Goal: Task Accomplishment & Management: Use online tool/utility

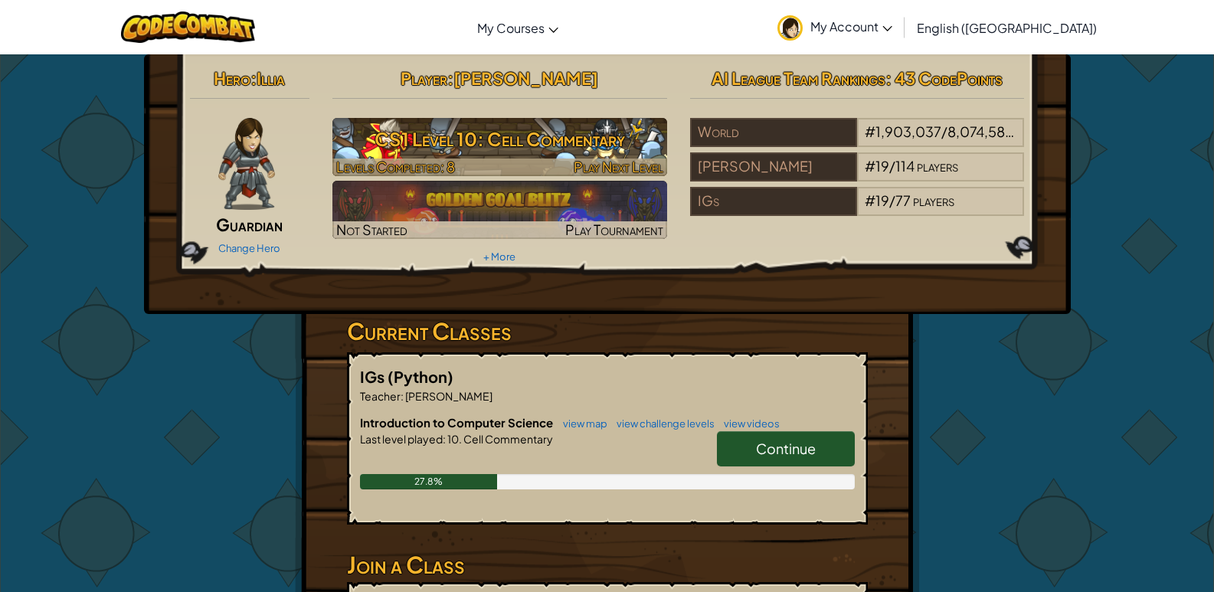
click at [467, 147] on h3 "CS1 Level 10: Cell Commentary" at bounding box center [500, 139] width 335 height 34
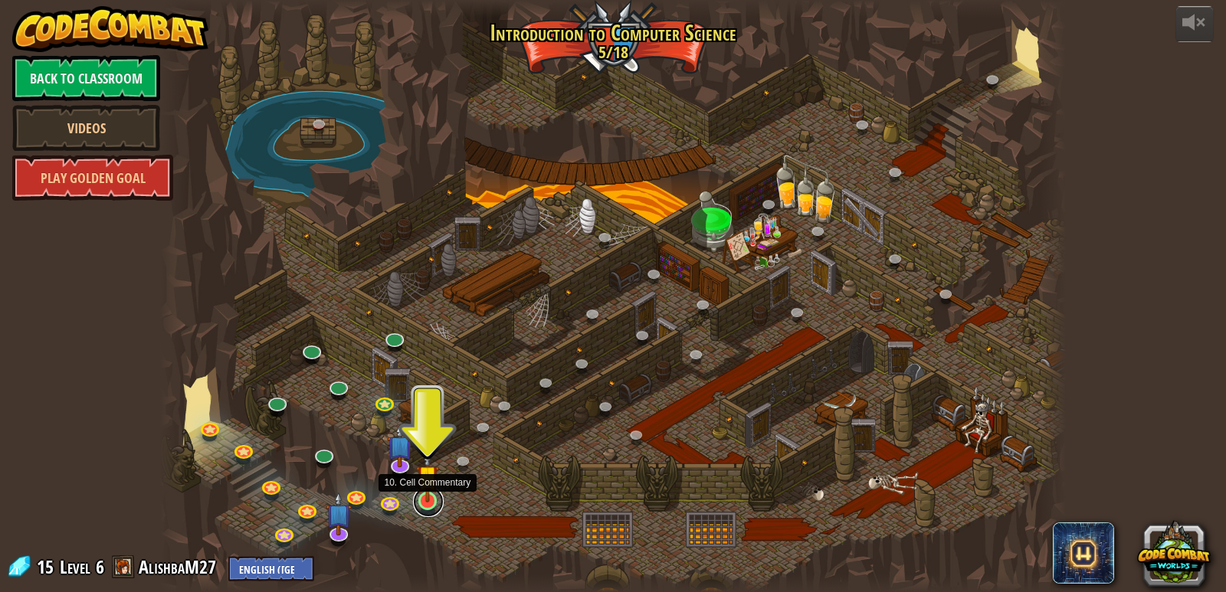
click at [435, 506] on link at bounding box center [428, 502] width 31 height 31
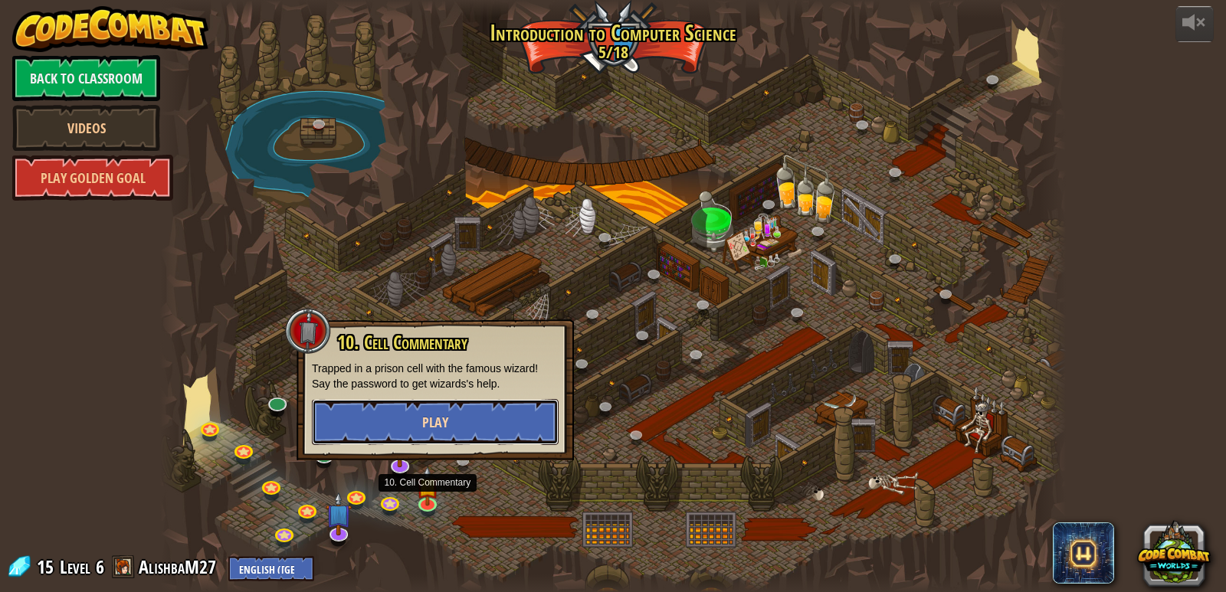
click at [439, 431] on span "Play" at bounding box center [435, 422] width 26 height 19
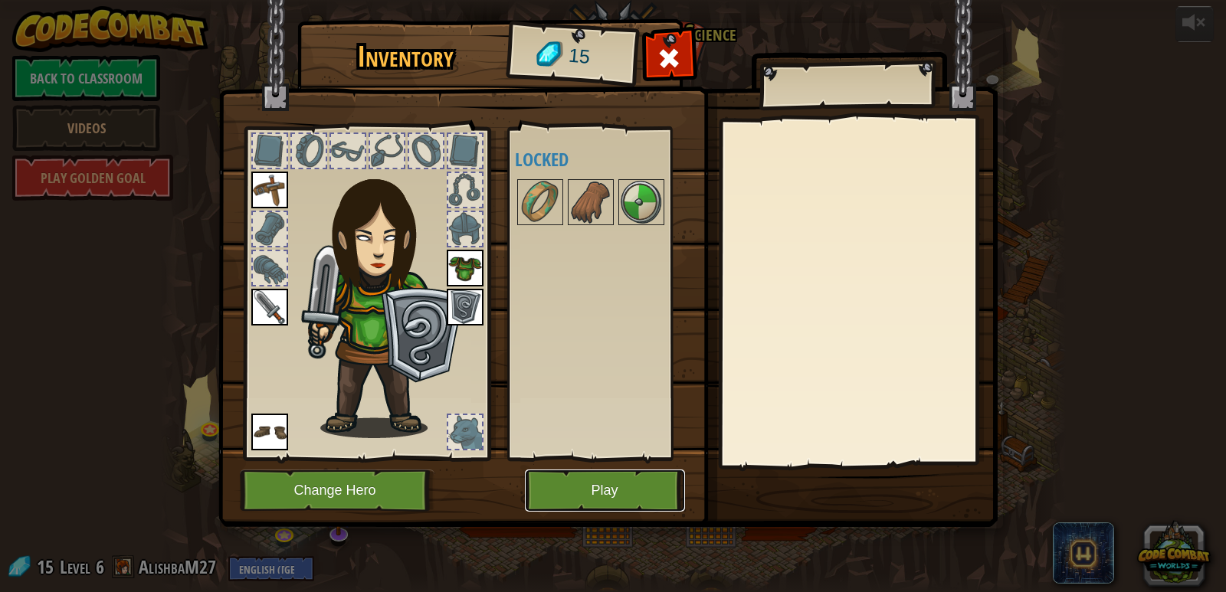
click at [601, 491] on button "Play" at bounding box center [605, 491] width 160 height 42
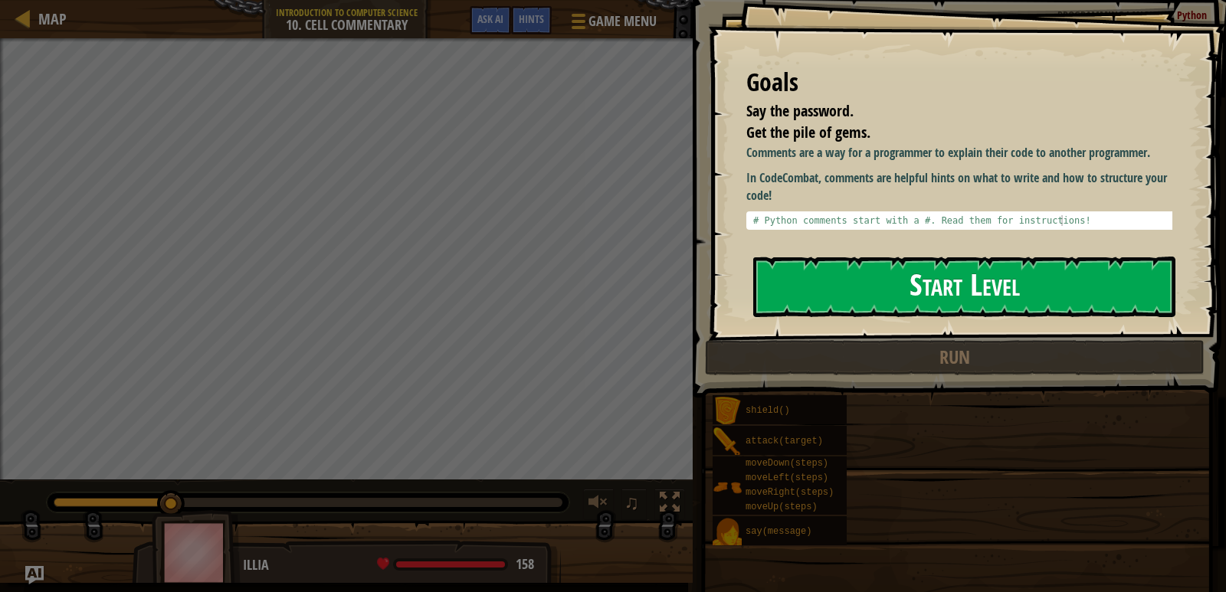
click at [990, 277] on button "Start Level" at bounding box center [964, 287] width 422 height 61
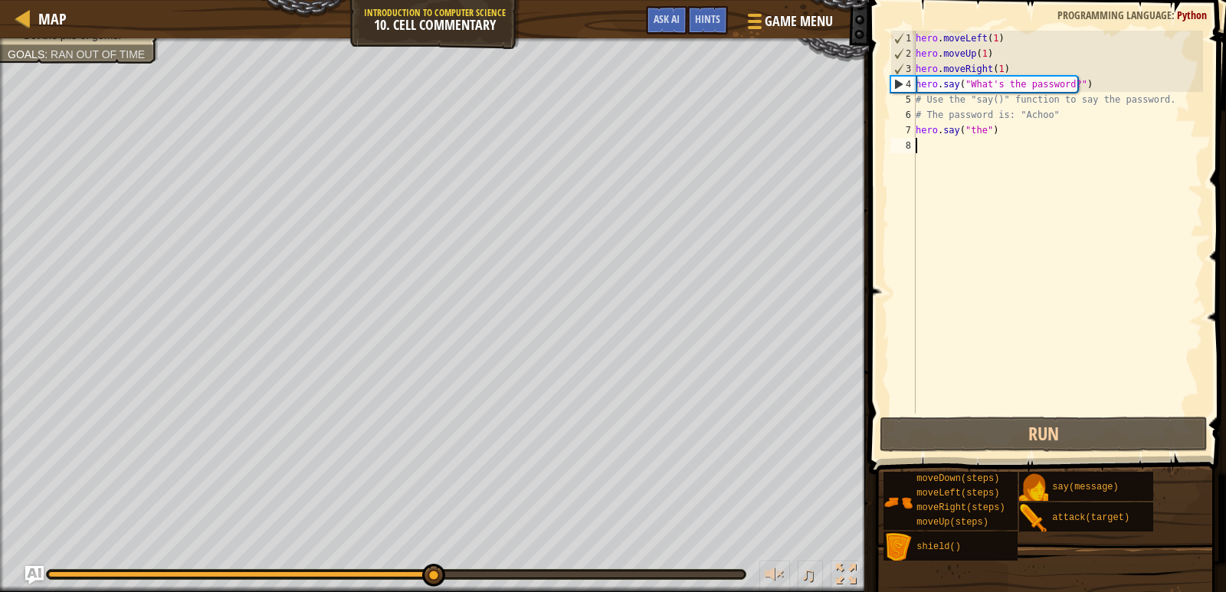
click at [998, 130] on div "hero . moveLeft ( 1 ) hero . moveUp ( 1 ) hero . moveRight ( 1 ) hero . say ( "…" at bounding box center [1058, 238] width 290 height 414
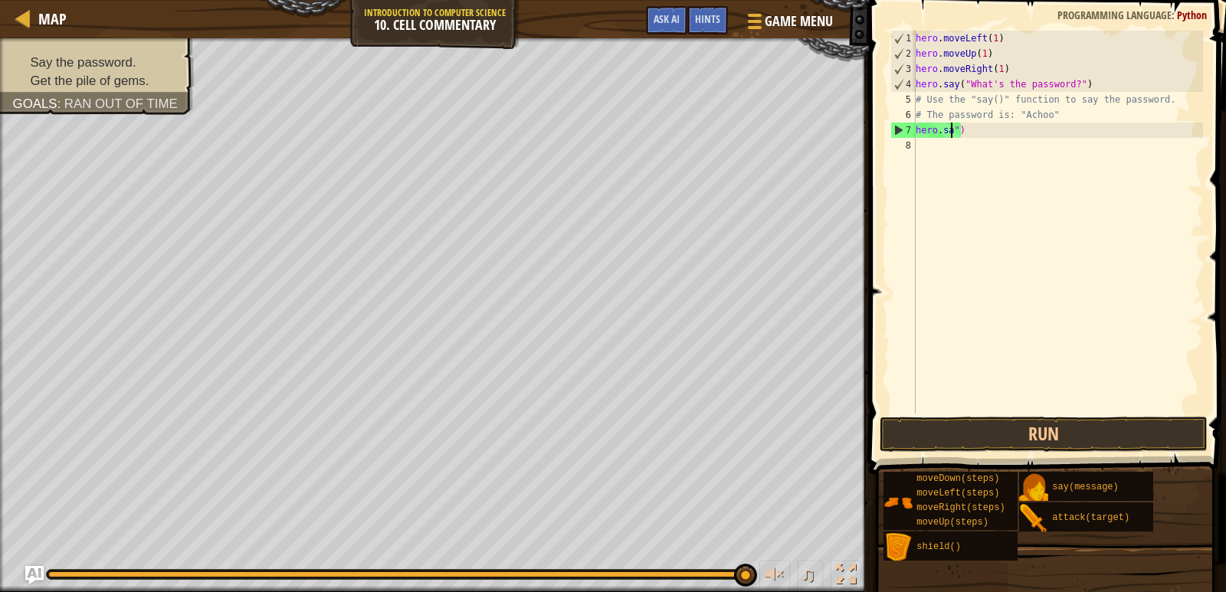
scroll to position [7, 0]
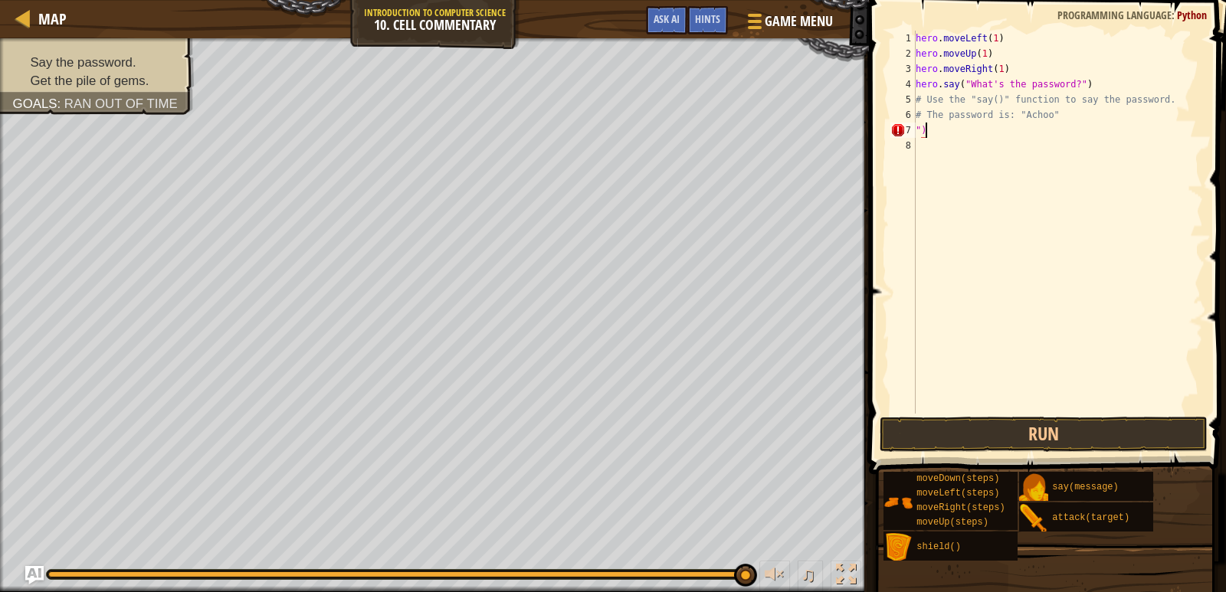
type textarea """
click at [1080, 87] on div "hero . moveLeft ( 1 ) hero . moveUp ( 1 ) hero . moveRight ( 1 ) hero . say ( "…" at bounding box center [1058, 238] width 290 height 414
type textarea "hero.say("What's the password?")"
type textarea "hero.say("Achoo")"
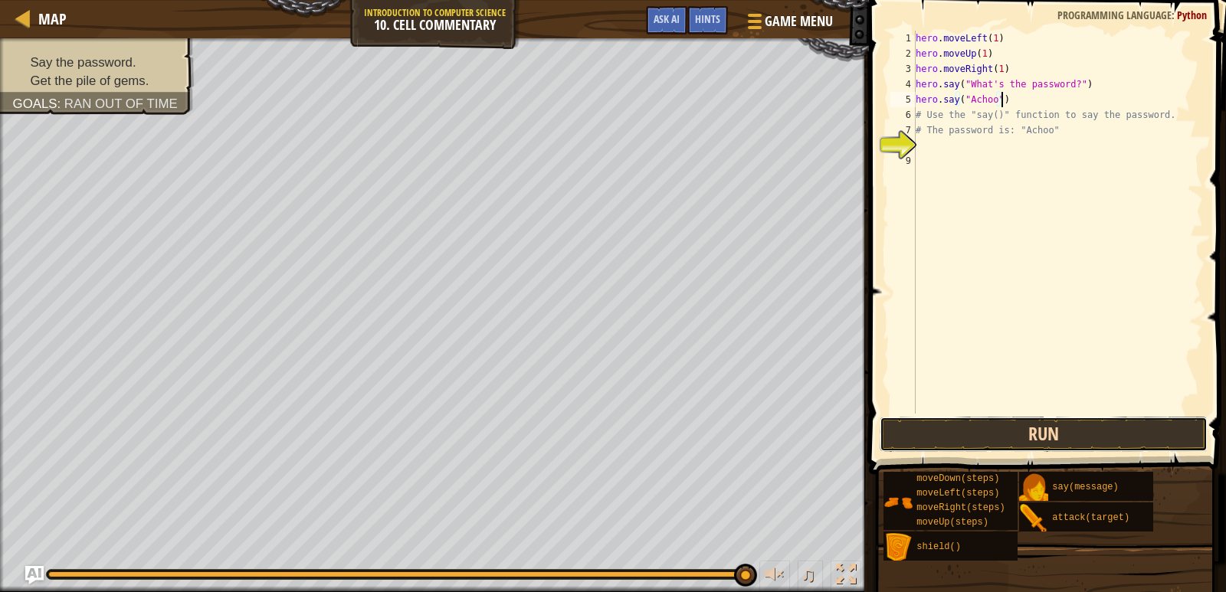
click at [1029, 430] on button "Run" at bounding box center [1044, 434] width 329 height 35
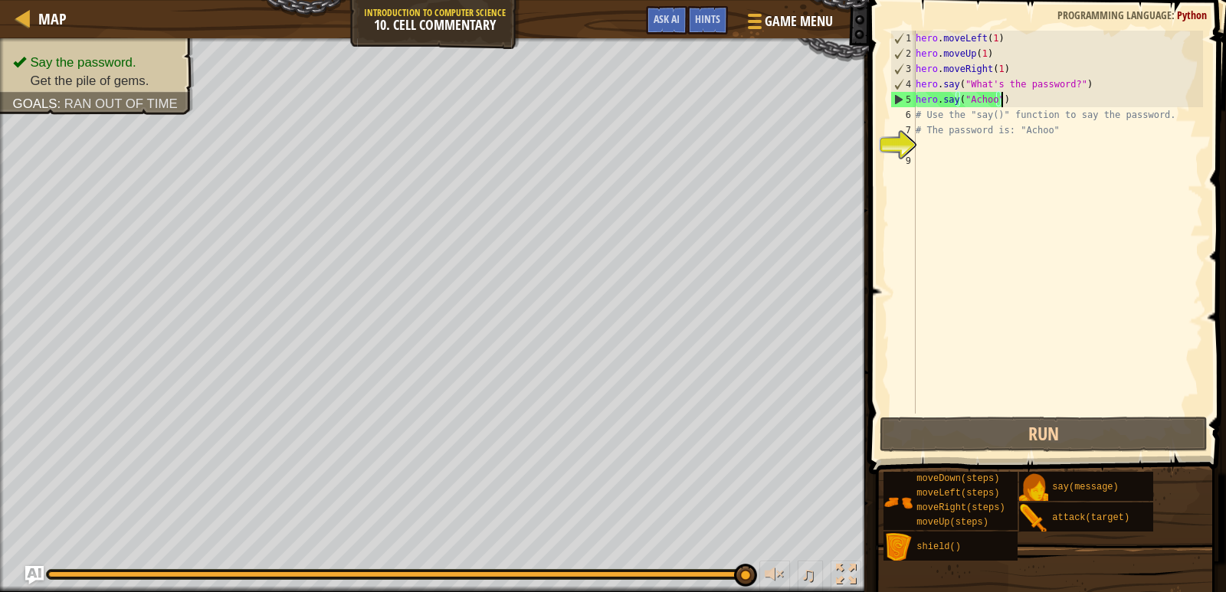
click at [1078, 105] on div "hero . moveLeft ( 1 ) hero . moveUp ( 1 ) hero . moveRight ( 1 ) hero . say ( "…" at bounding box center [1058, 238] width 290 height 414
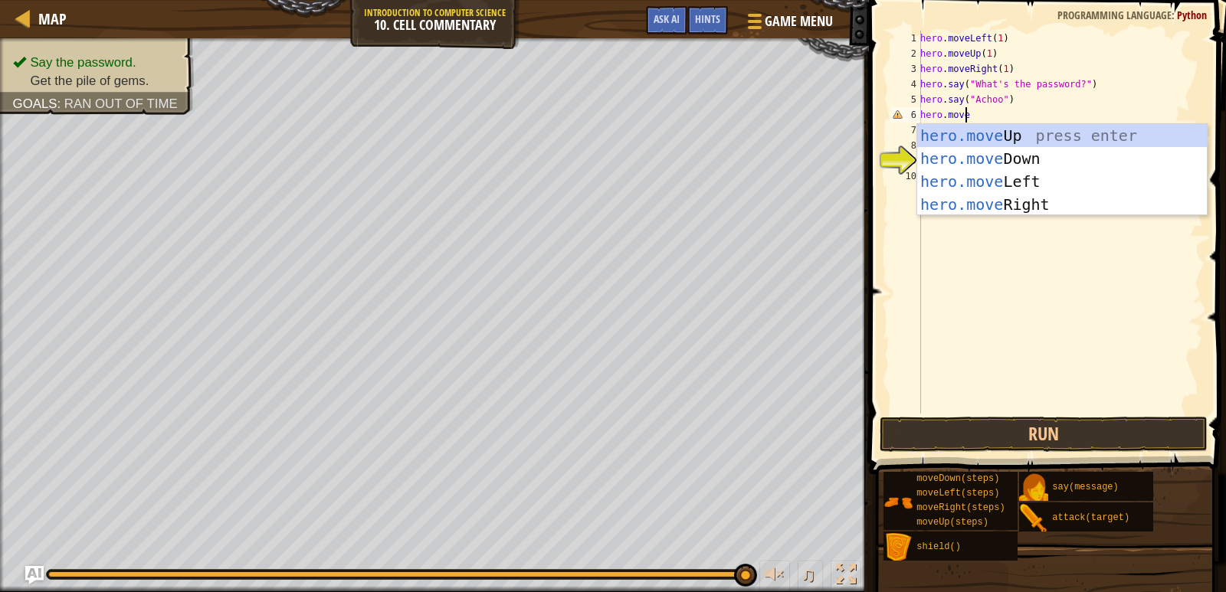
scroll to position [7, 4]
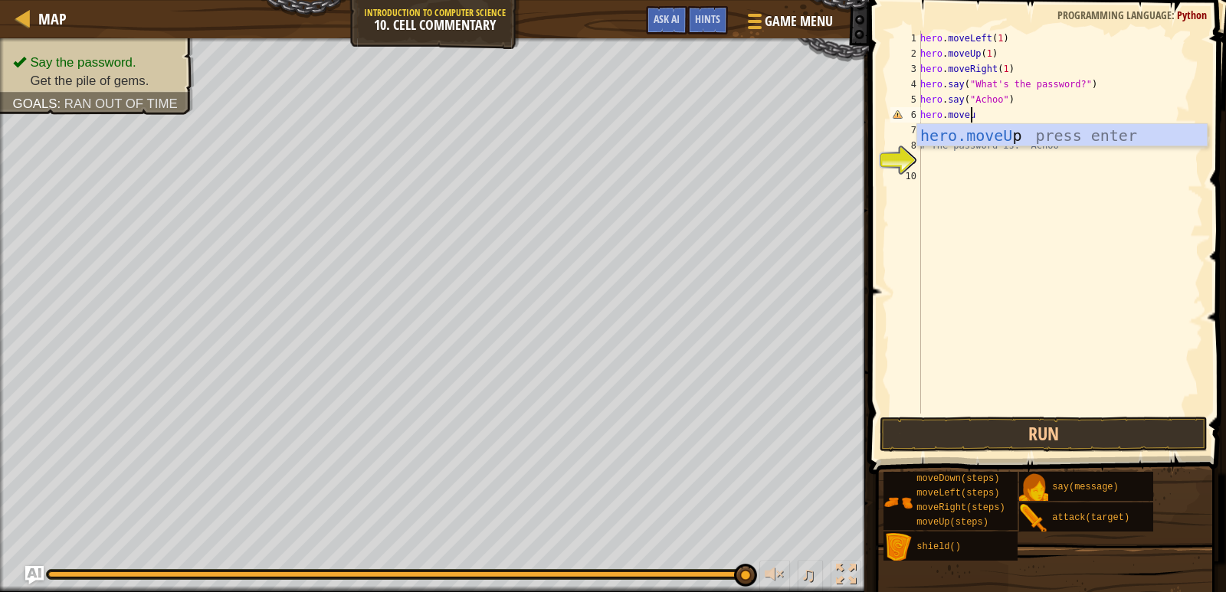
type textarea "hero.moveup"
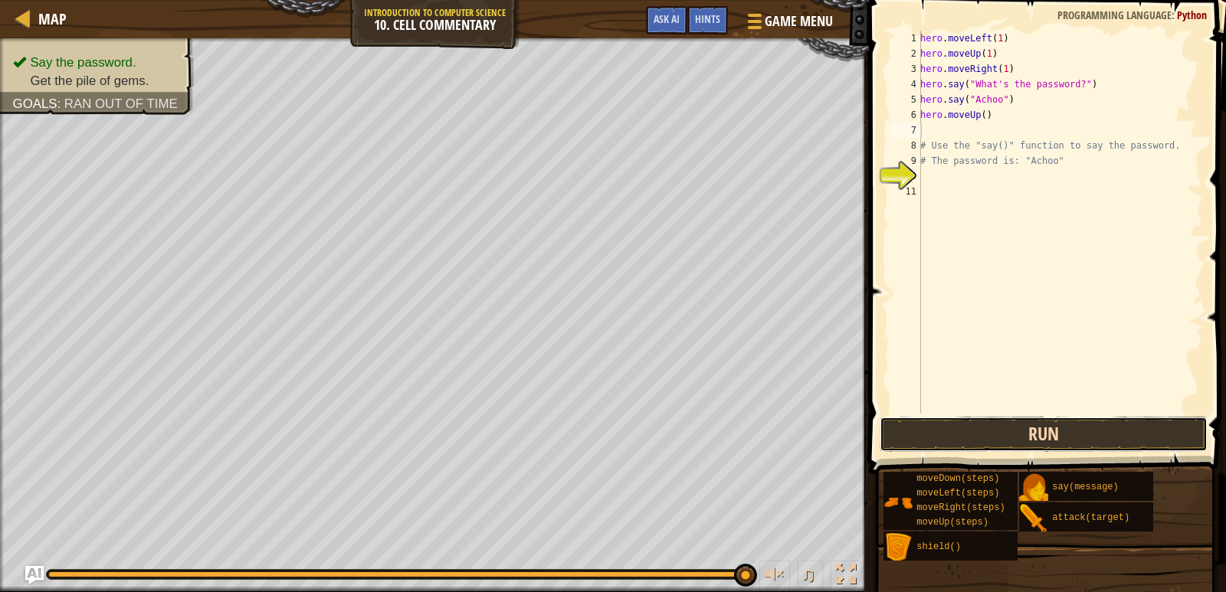
click at [1045, 434] on button "Run" at bounding box center [1044, 434] width 329 height 35
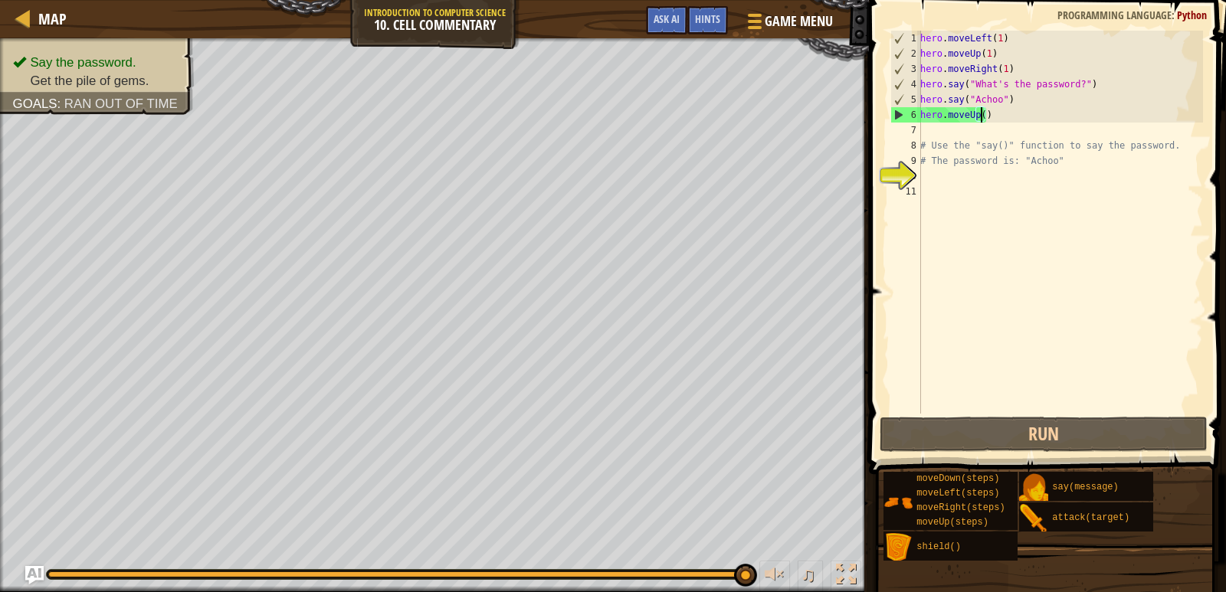
click at [982, 114] on div "hero . moveLeft ( 1 ) hero . moveUp ( 1 ) hero . moveRight ( 1 ) hero . say ( "…" at bounding box center [1060, 238] width 286 height 414
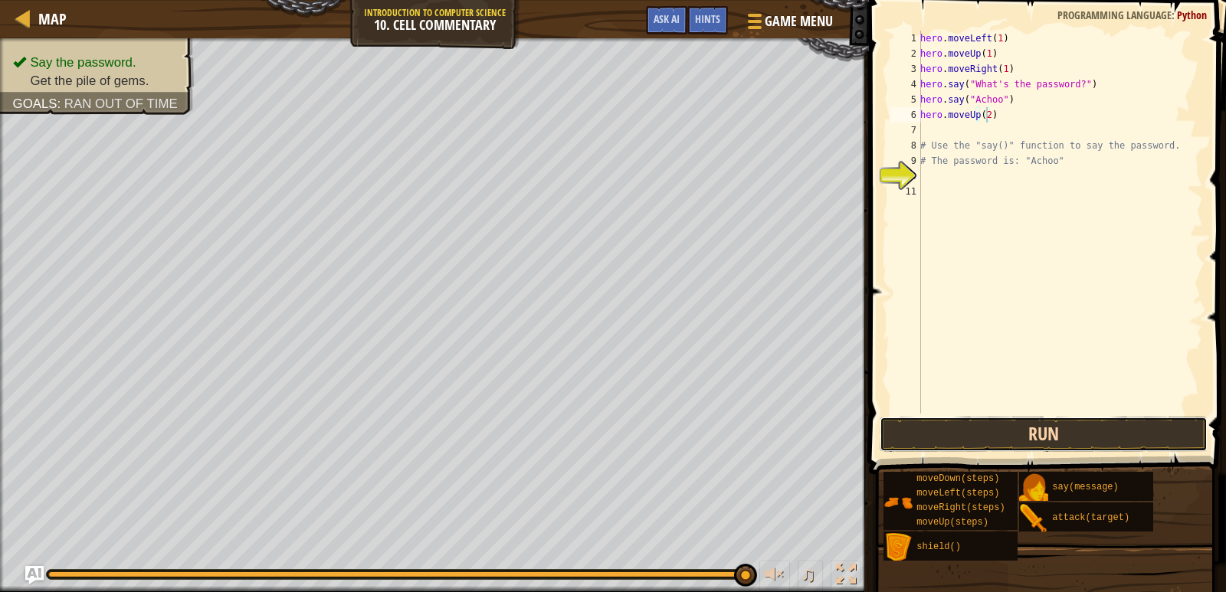
click at [978, 431] on button "Run" at bounding box center [1044, 434] width 329 height 35
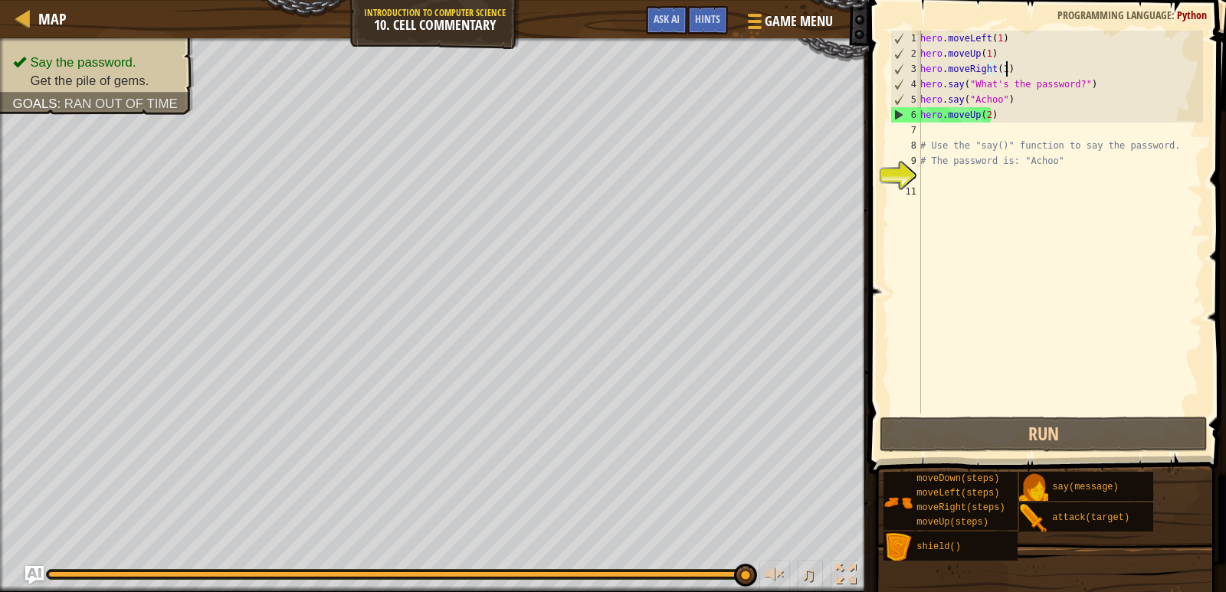
click at [1006, 70] on div "hero . moveLeft ( 1 ) hero . moveUp ( 1 ) hero . moveRight ( 1 ) hero . say ( "…" at bounding box center [1060, 238] width 286 height 414
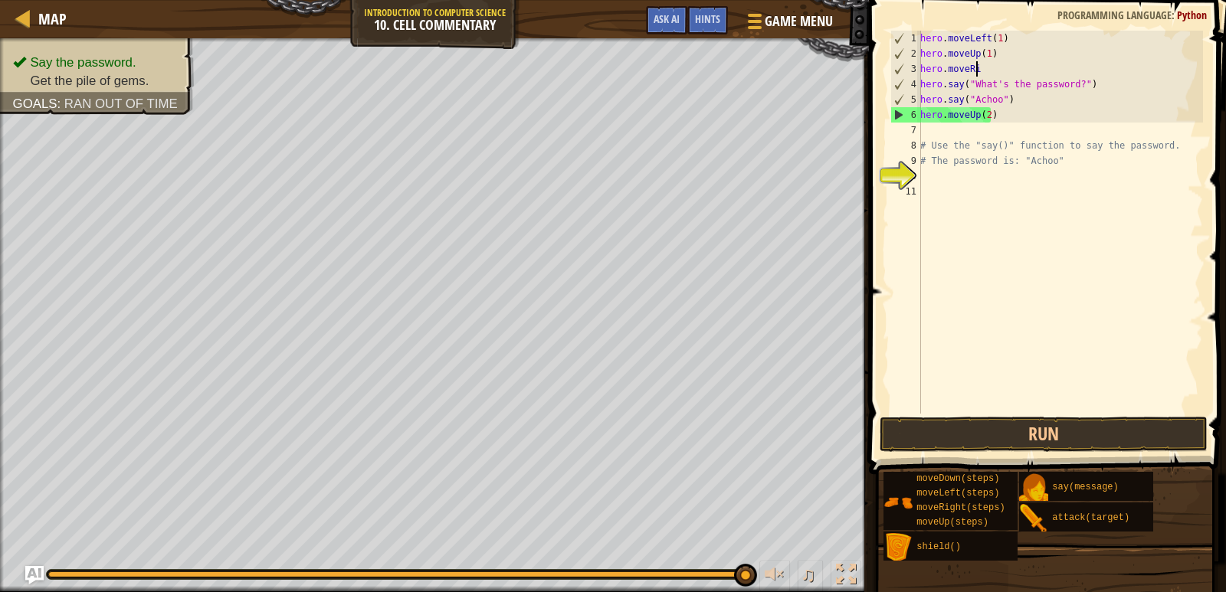
scroll to position [7, 1]
type textarea "h"
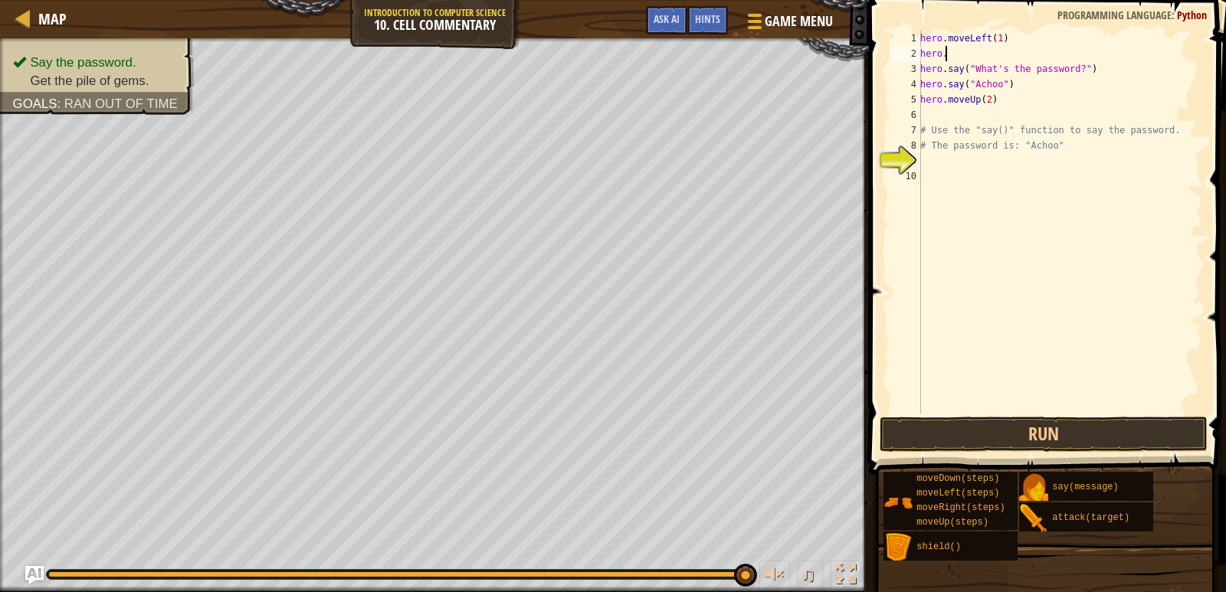
type textarea "h"
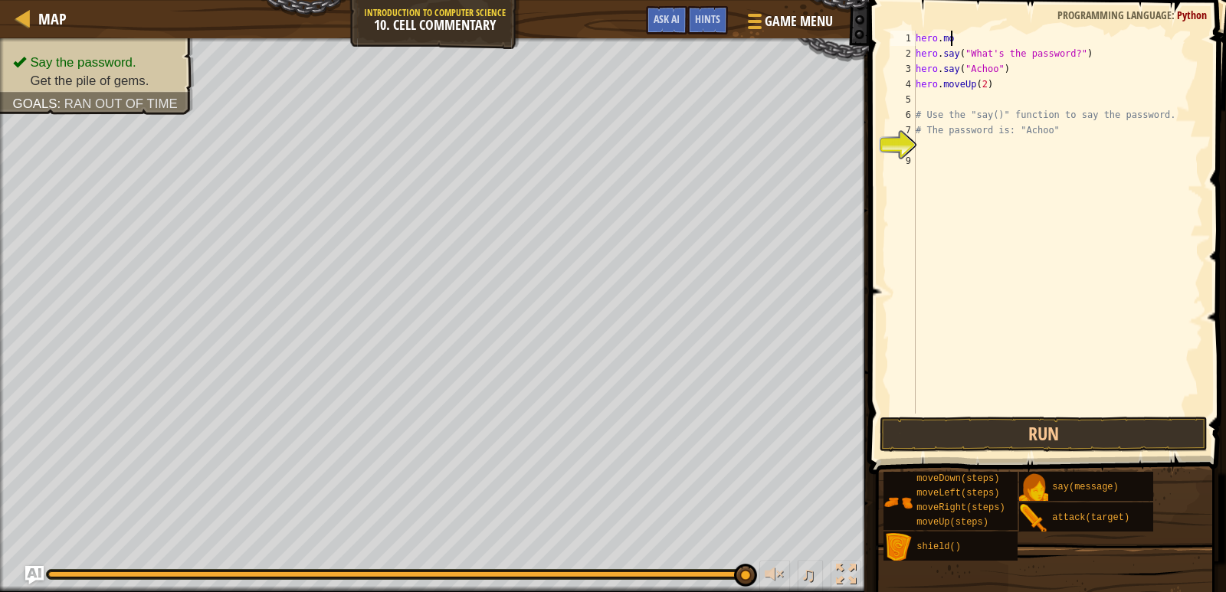
type textarea "h"
click at [915, 51] on div "2" at bounding box center [902, 53] width 25 height 15
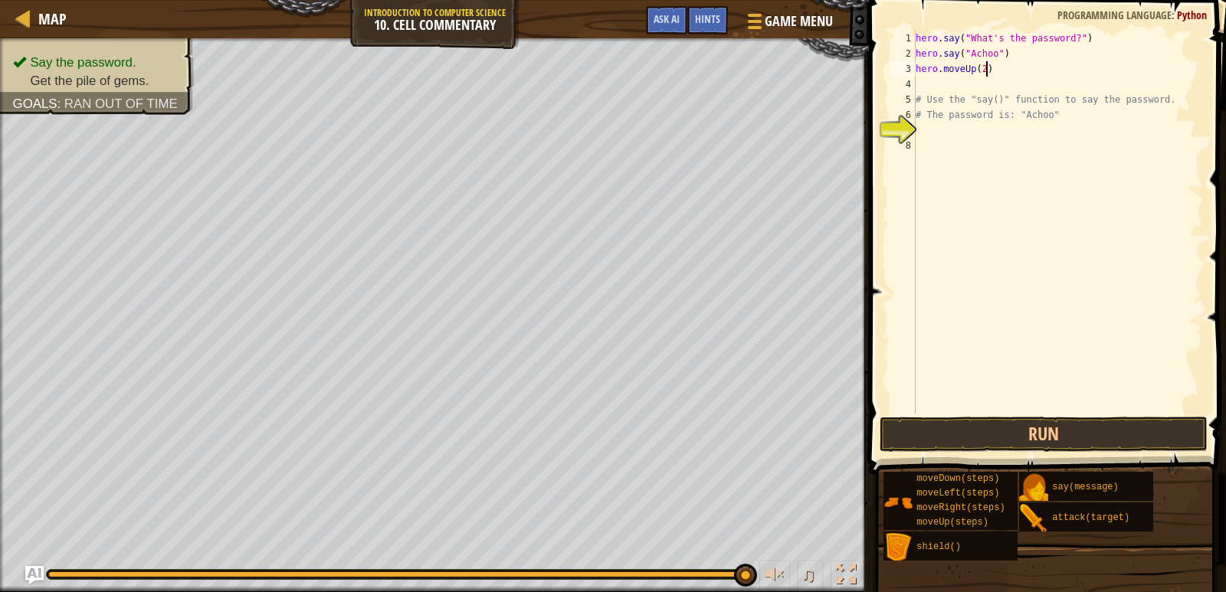
click at [995, 68] on div "hero . say ( "What's the password?" ) hero . say ( "Achoo" ) hero . moveUp ( 2 …" at bounding box center [1058, 238] width 290 height 414
click at [978, 68] on div "hero . say ( "What's the password?" ) hero . say ( "Achoo" ) hero . moveUp ( 2 …" at bounding box center [1058, 238] width 290 height 414
click at [982, 67] on div "hero . say ( "What's the password?" ) hero . say ( "Achoo" ) hero . moveUp ( 2 …" at bounding box center [1058, 238] width 290 height 414
type textarea "hero.moveUp(3)"
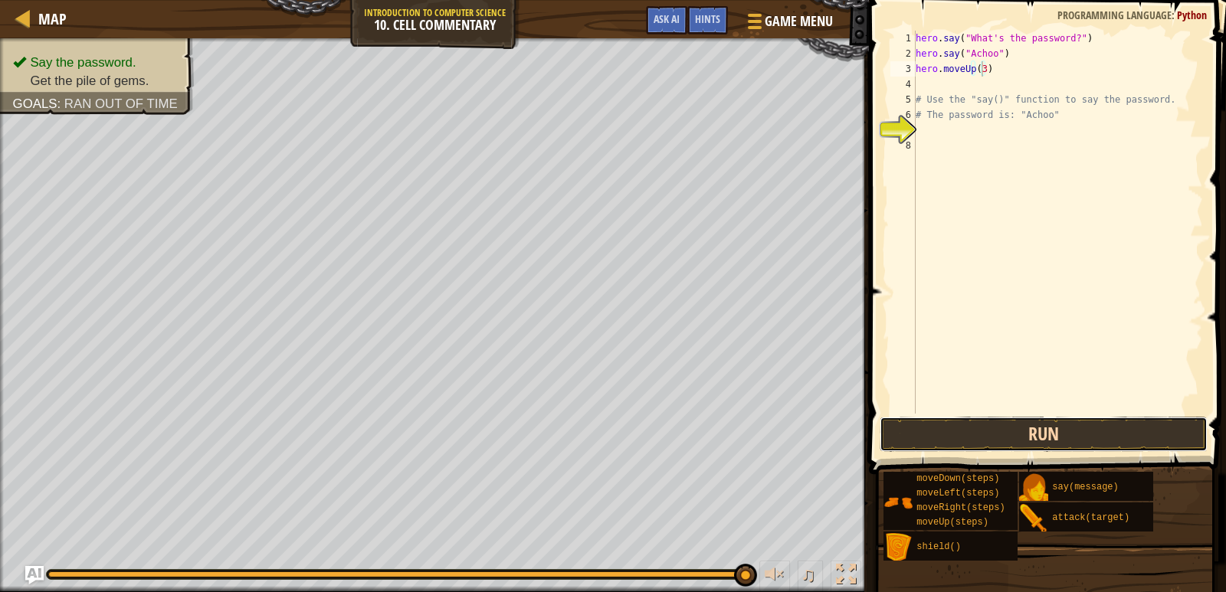
click at [1036, 431] on button "Run" at bounding box center [1044, 434] width 329 height 35
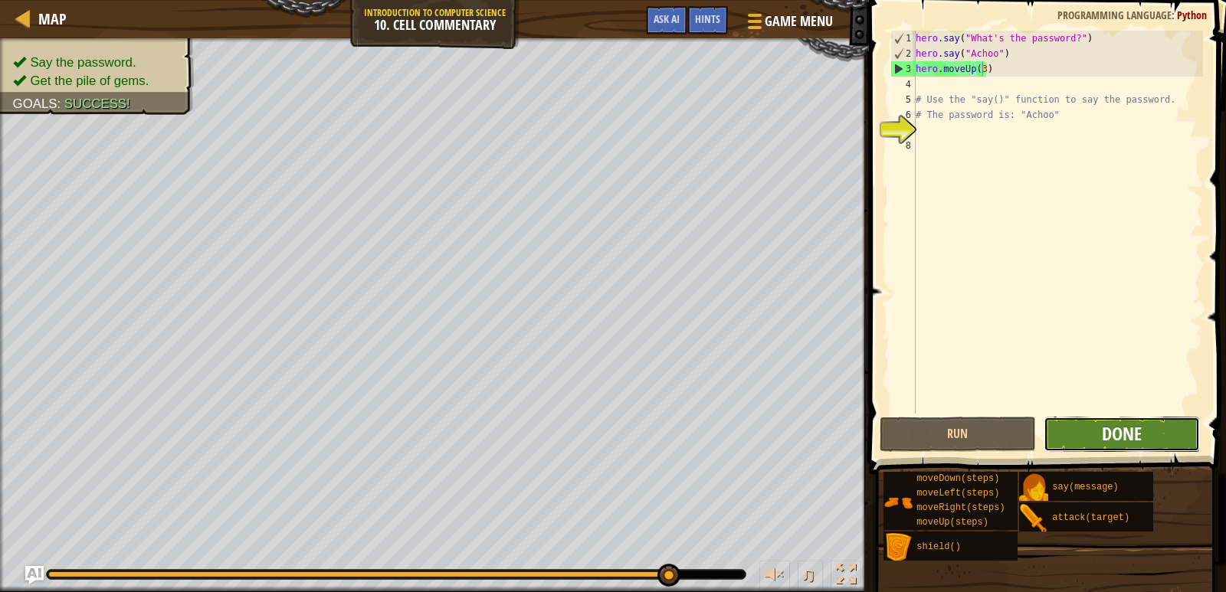
click at [1115, 430] on span "Done" at bounding box center [1122, 433] width 40 height 25
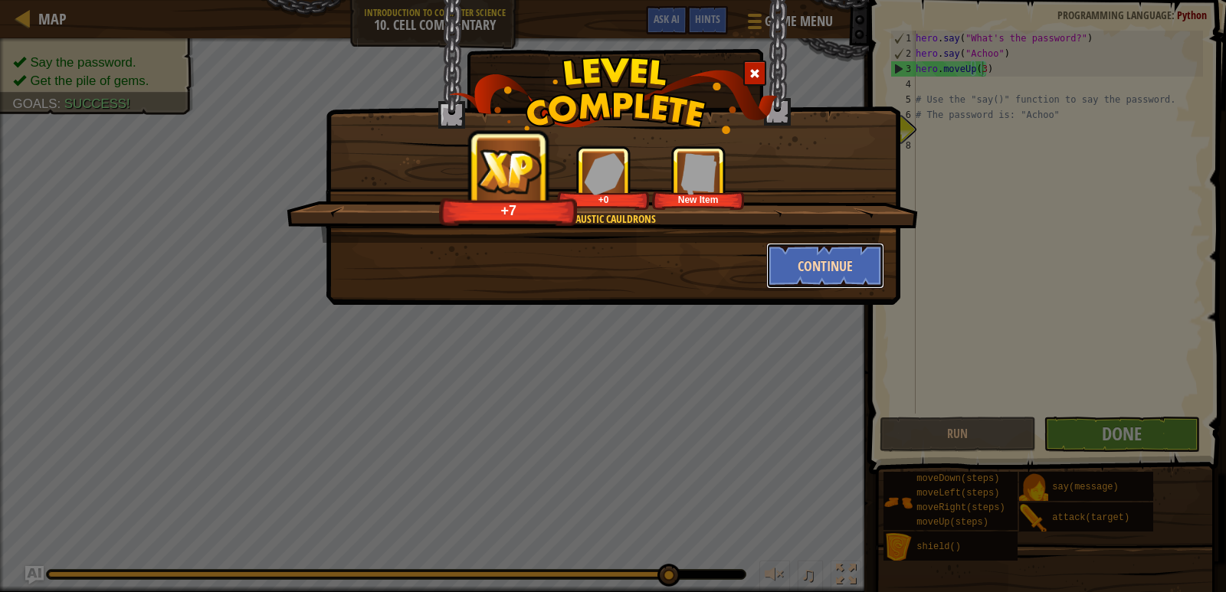
click at [826, 247] on button "Continue" at bounding box center [825, 266] width 119 height 46
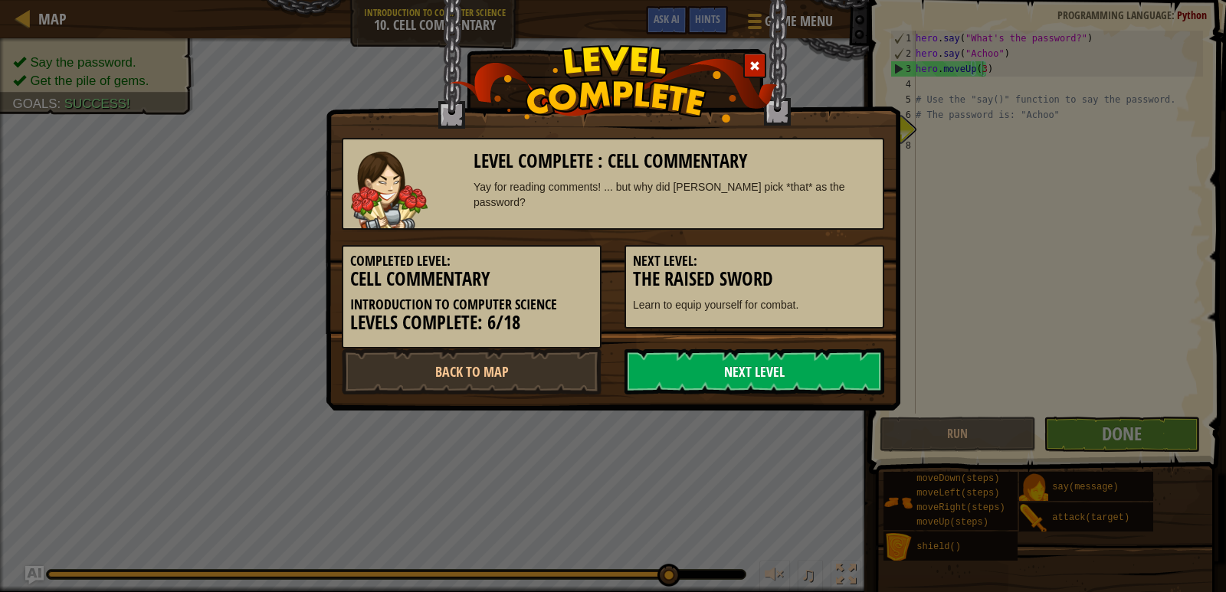
click at [748, 366] on link "Next Level" at bounding box center [754, 372] width 260 height 46
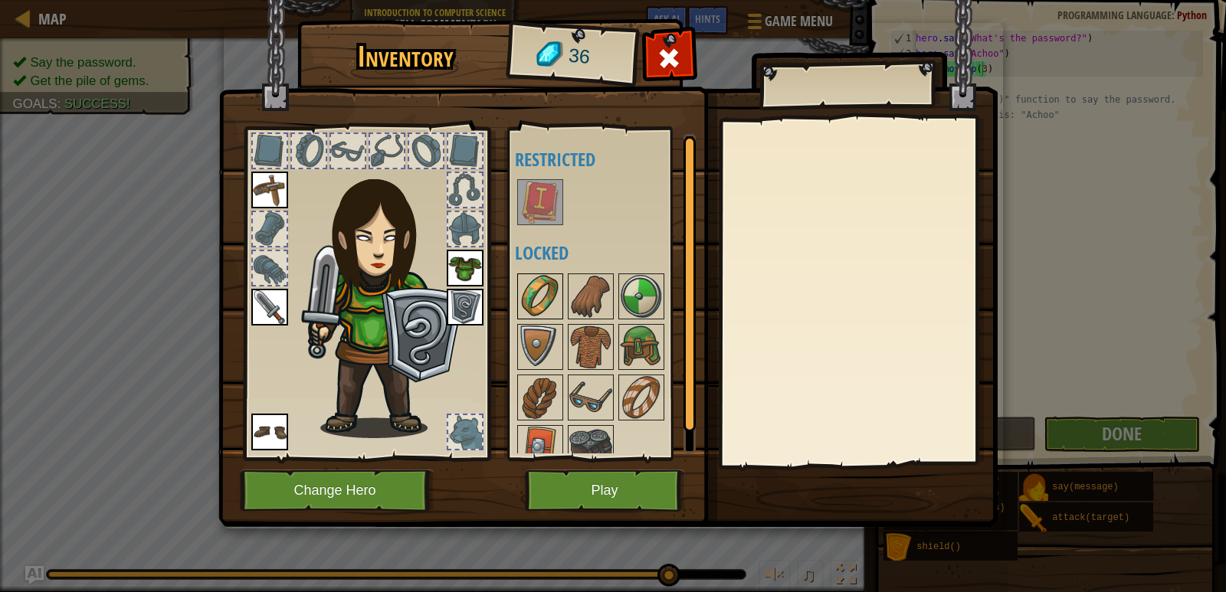
click at [536, 283] on img at bounding box center [540, 296] width 43 height 43
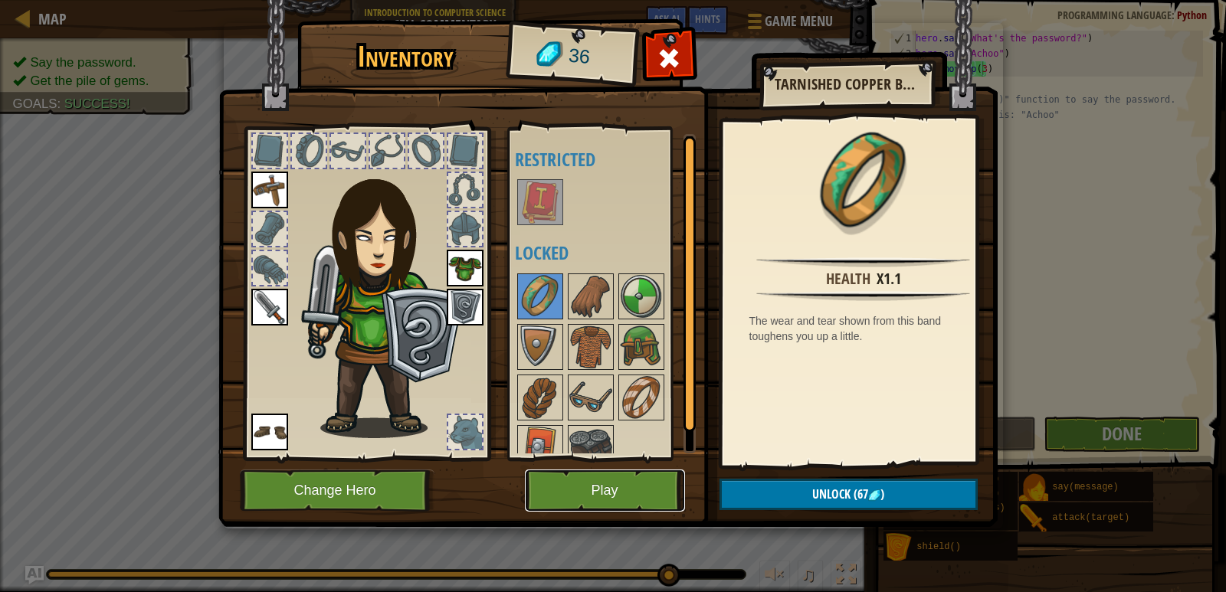
click at [605, 503] on button "Play" at bounding box center [605, 491] width 160 height 42
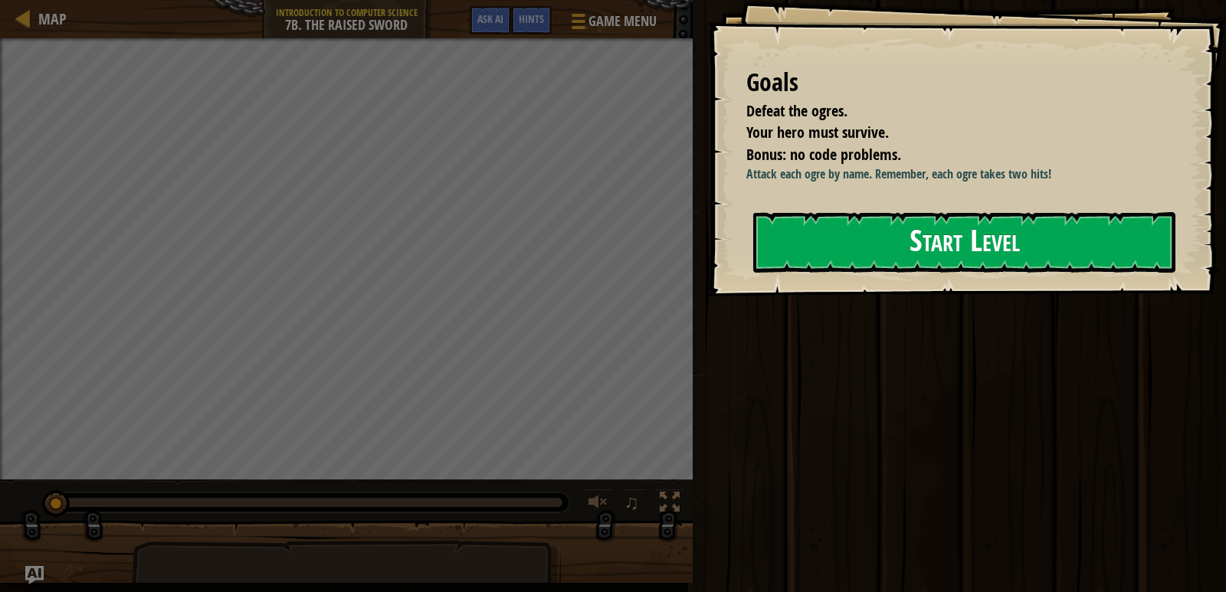
click at [842, 257] on button "Start Level" at bounding box center [964, 242] width 422 height 61
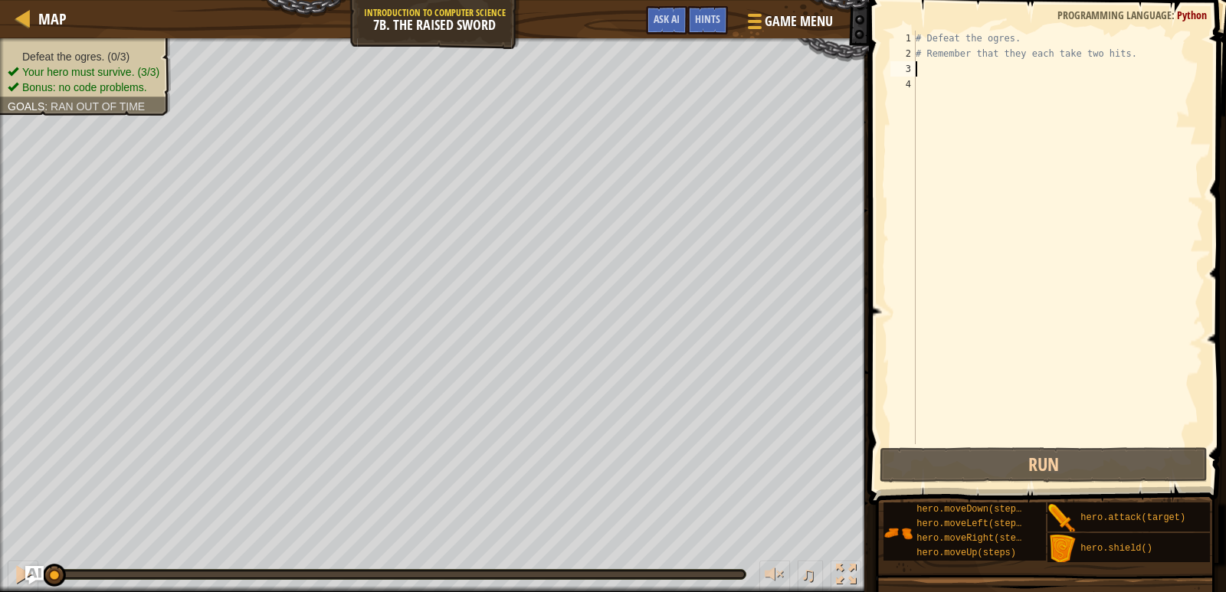
click at [955, 67] on div "# Defeat the ogres. # Remember that they each take two hits." at bounding box center [1058, 253] width 290 height 444
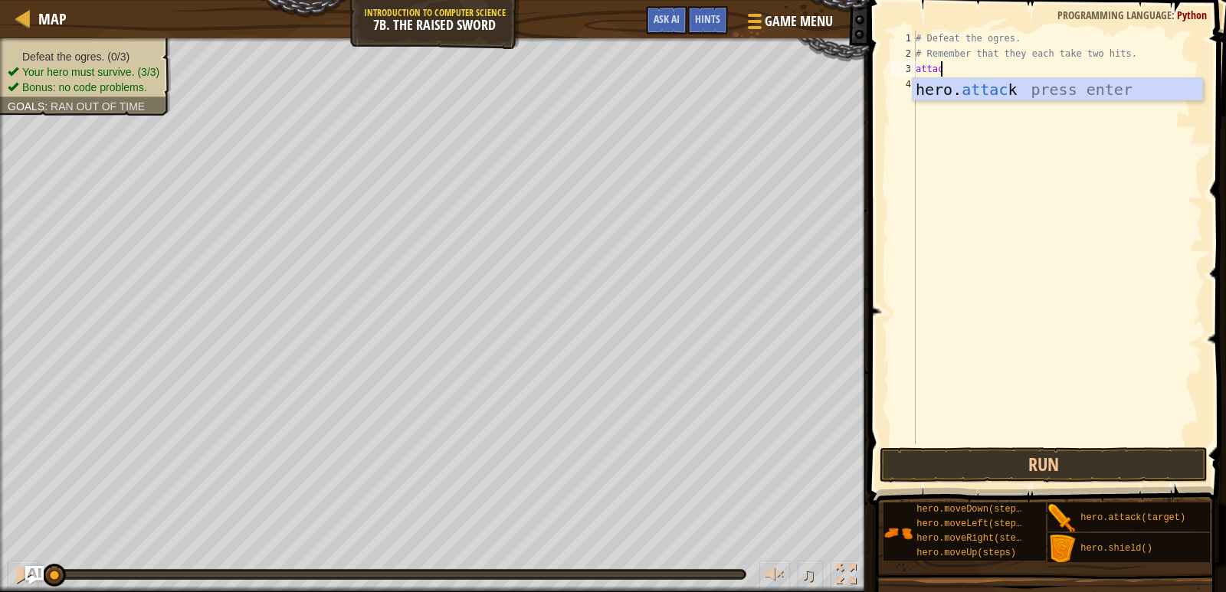
scroll to position [7, 2]
type textarea "a"
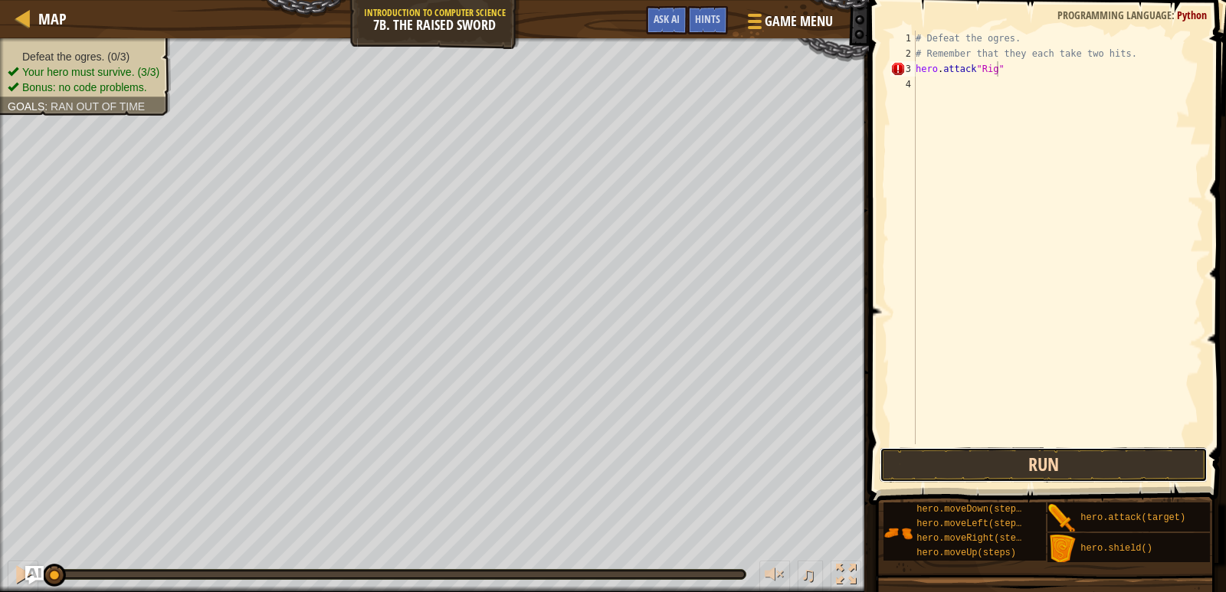
click at [983, 464] on button "Run" at bounding box center [1044, 464] width 329 height 35
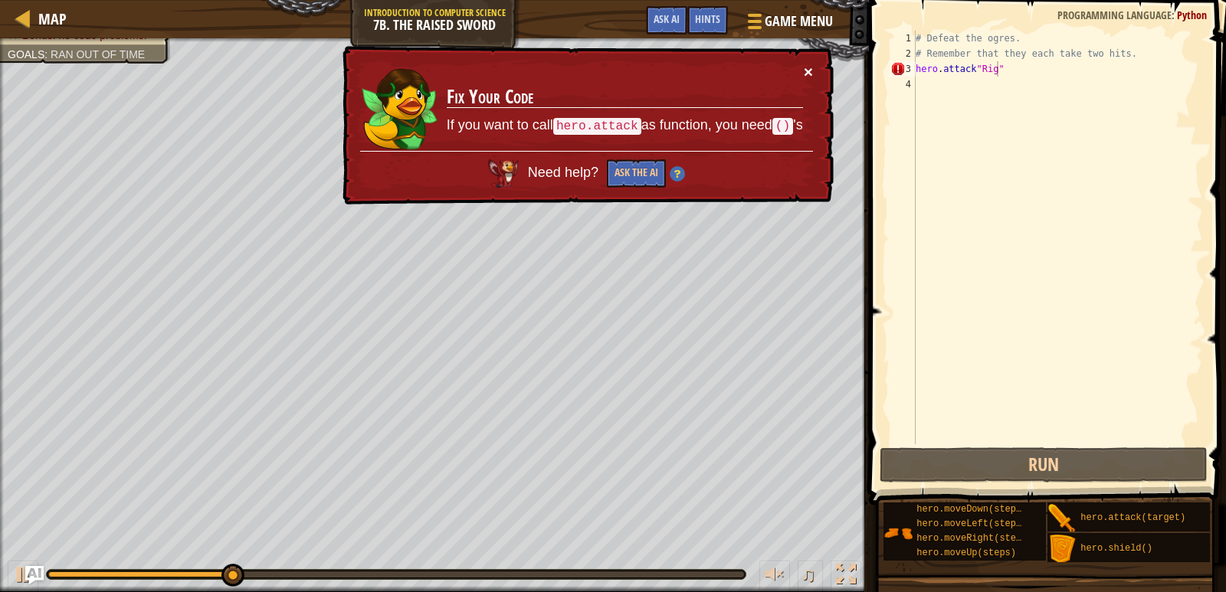
click at [805, 73] on button "×" at bounding box center [808, 72] width 9 height 16
click at [972, 68] on div "# Defeat the ogres. # Remember that they each take two hits. hero . attack "Rig"" at bounding box center [1058, 253] width 290 height 444
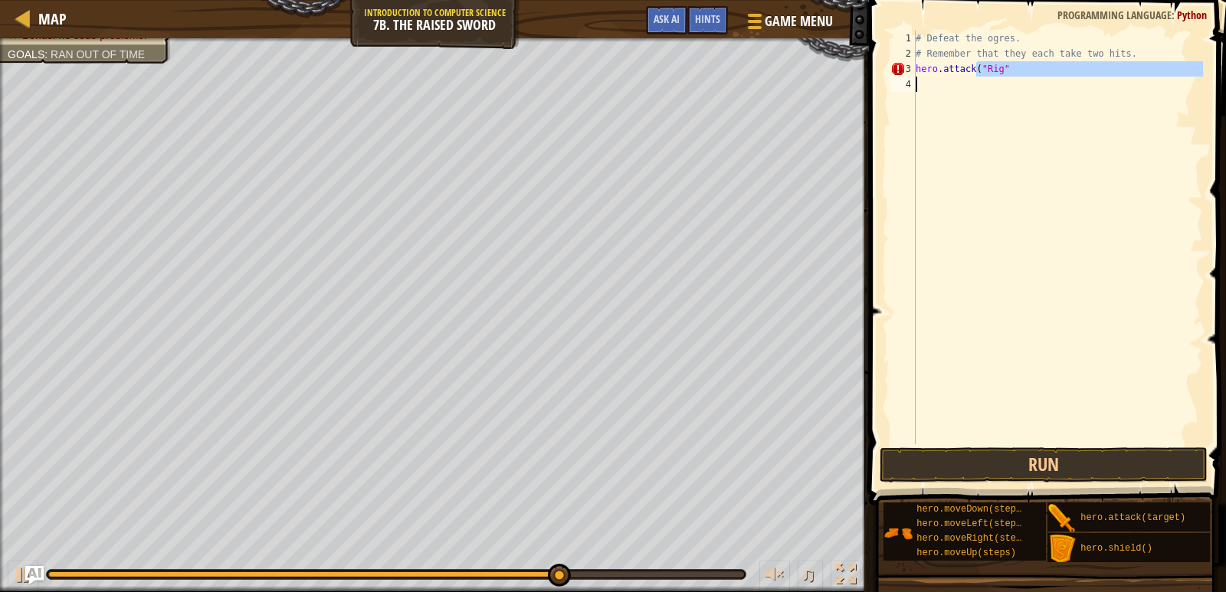
click at [1005, 67] on div "# Defeat the ogres. # Remember that they each take two hits. hero . attack ( "R…" at bounding box center [1058, 238] width 290 height 414
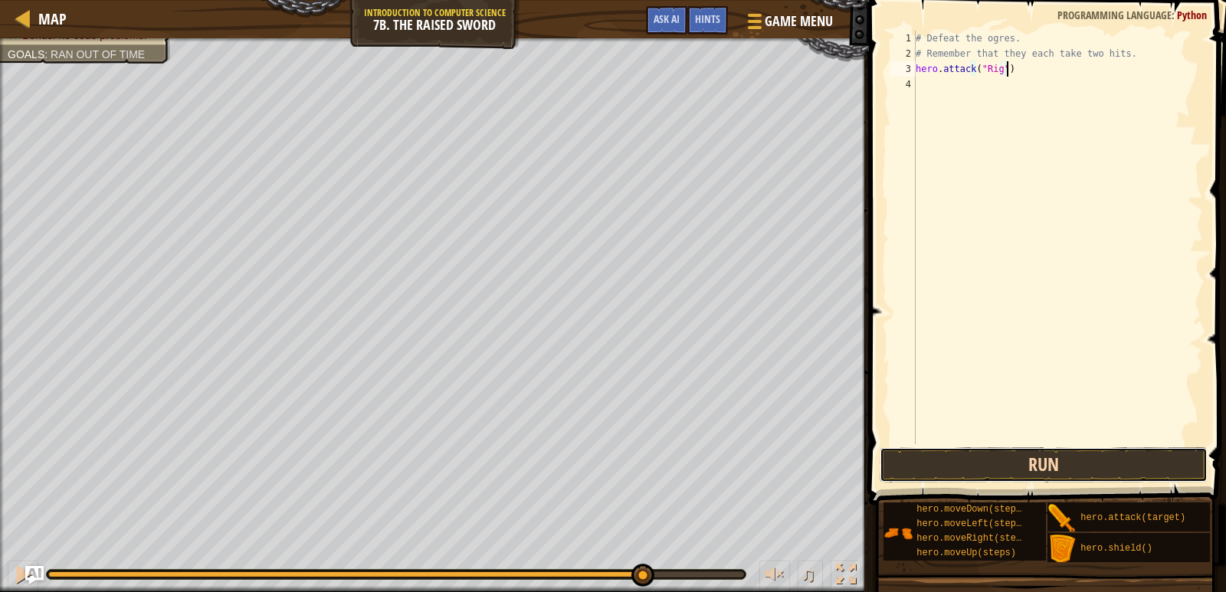
click at [1022, 474] on button "Run" at bounding box center [1044, 464] width 329 height 35
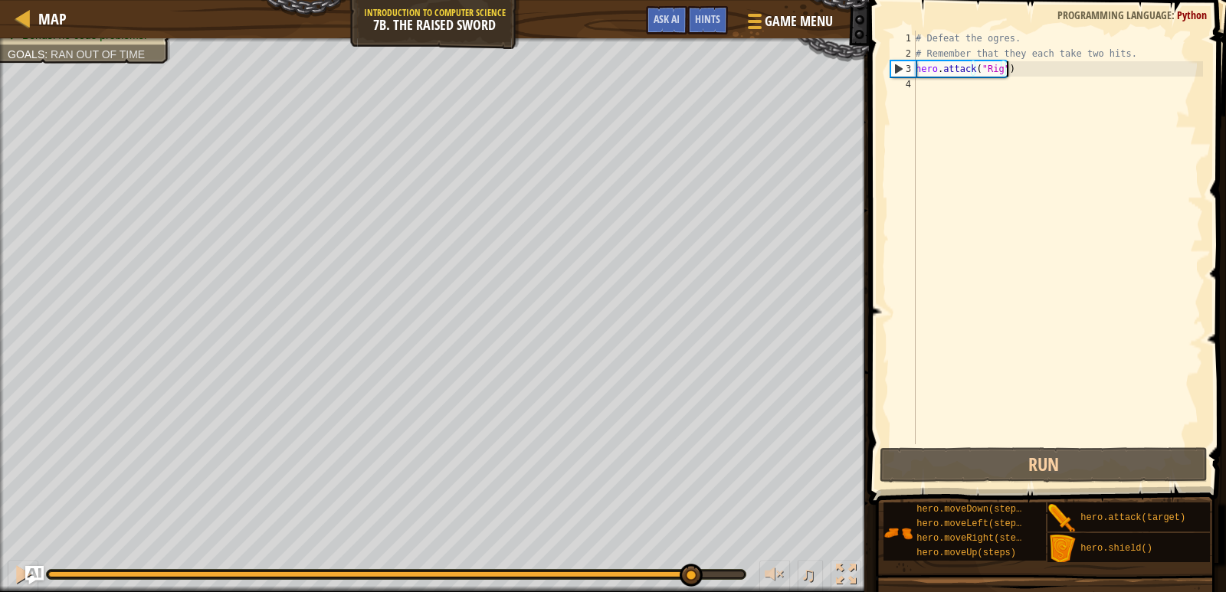
scroll to position [7, 6]
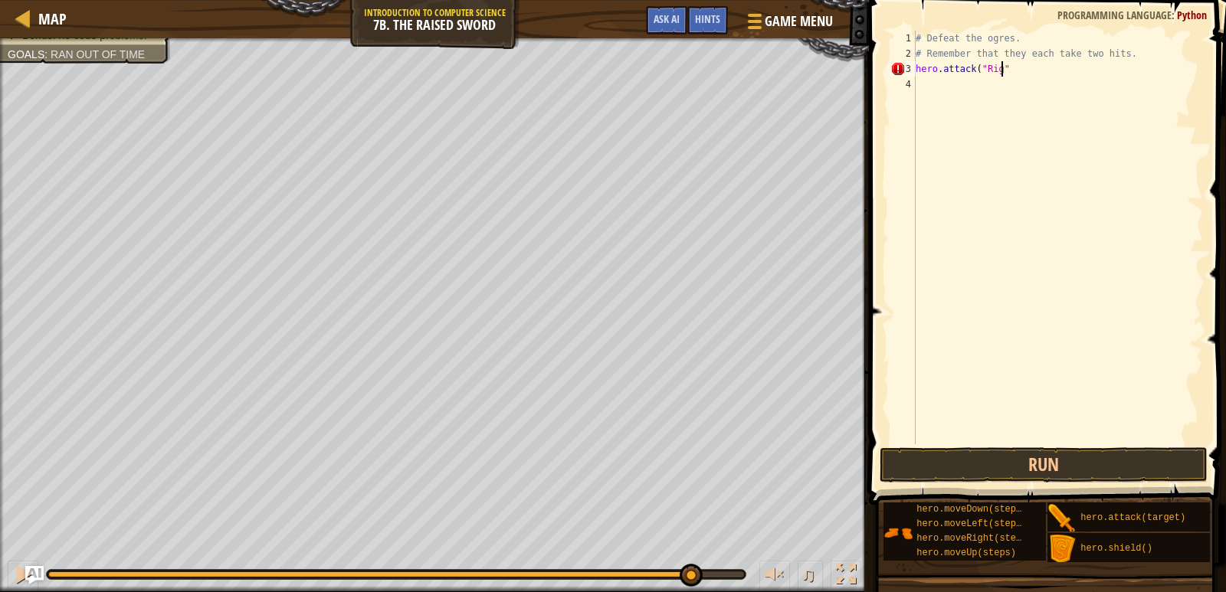
type textarea "hero.attack("Rig")"
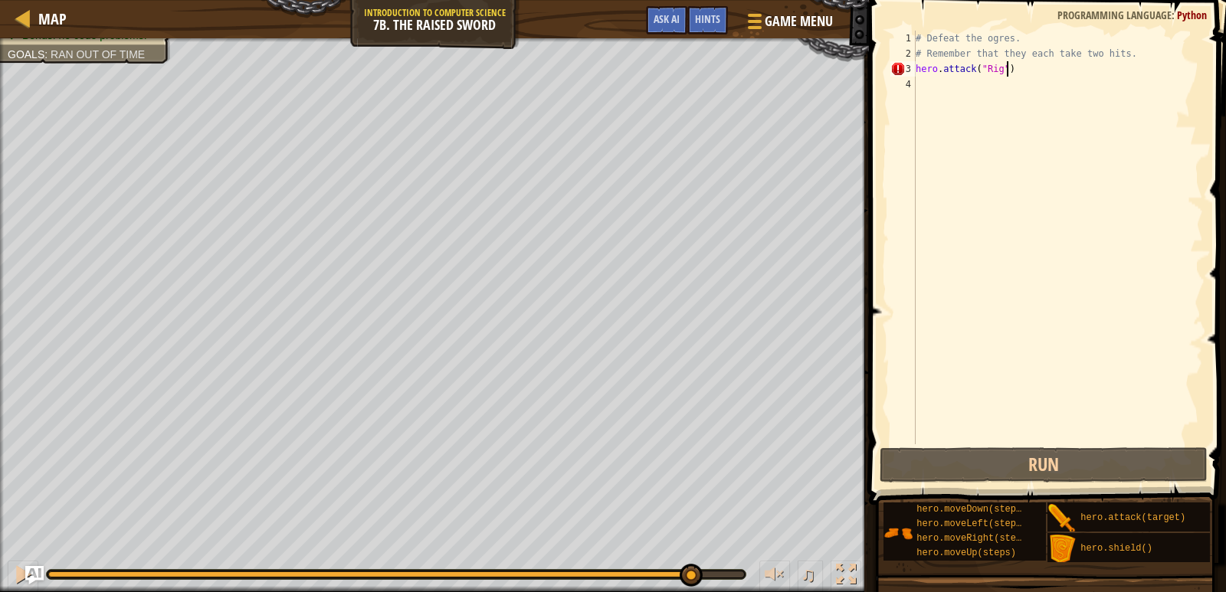
scroll to position [7, 7]
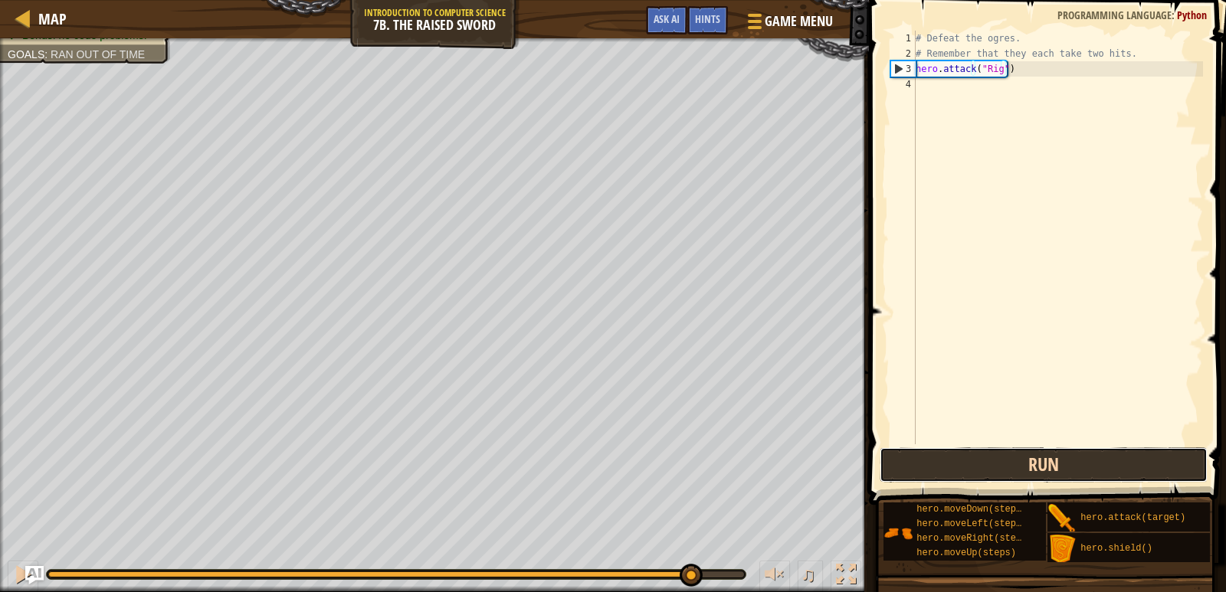
click at [1089, 463] on button "Run" at bounding box center [1044, 464] width 329 height 35
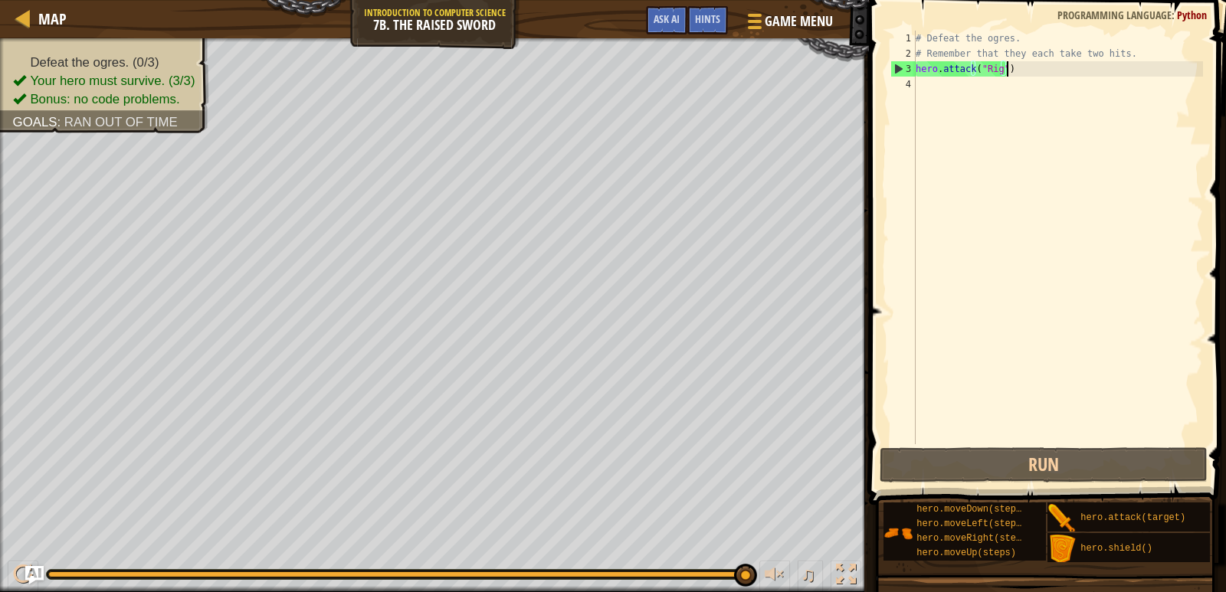
click at [950, 87] on div "# Defeat the ogres. # Remember that they each take two hits. hero . attack ( "R…" at bounding box center [1058, 253] width 290 height 444
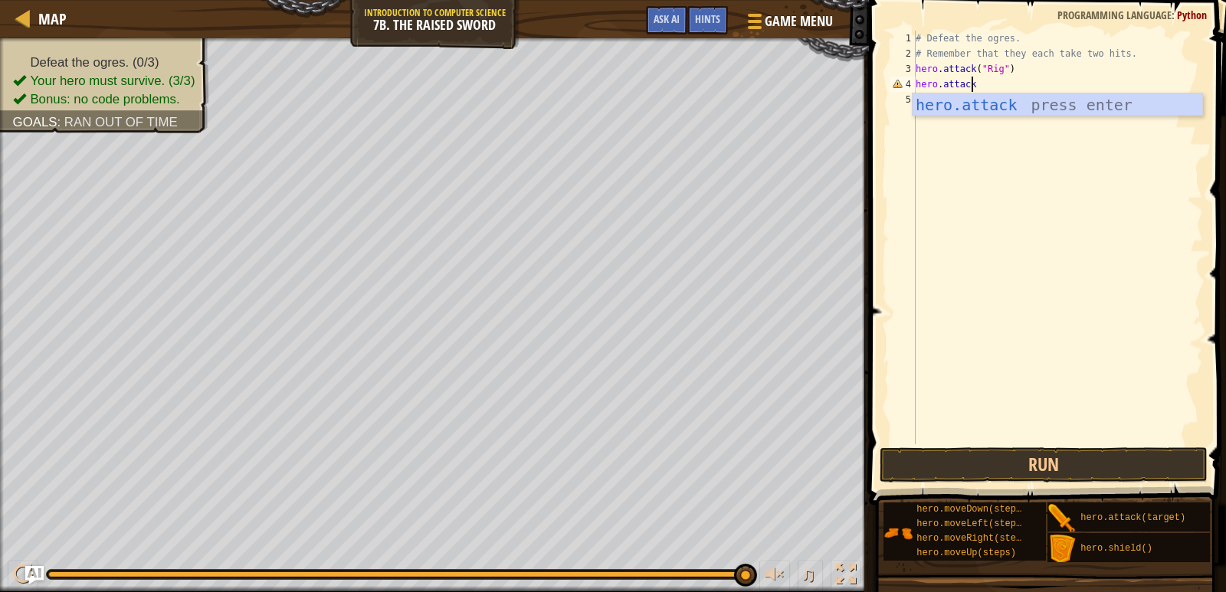
scroll to position [7, 5]
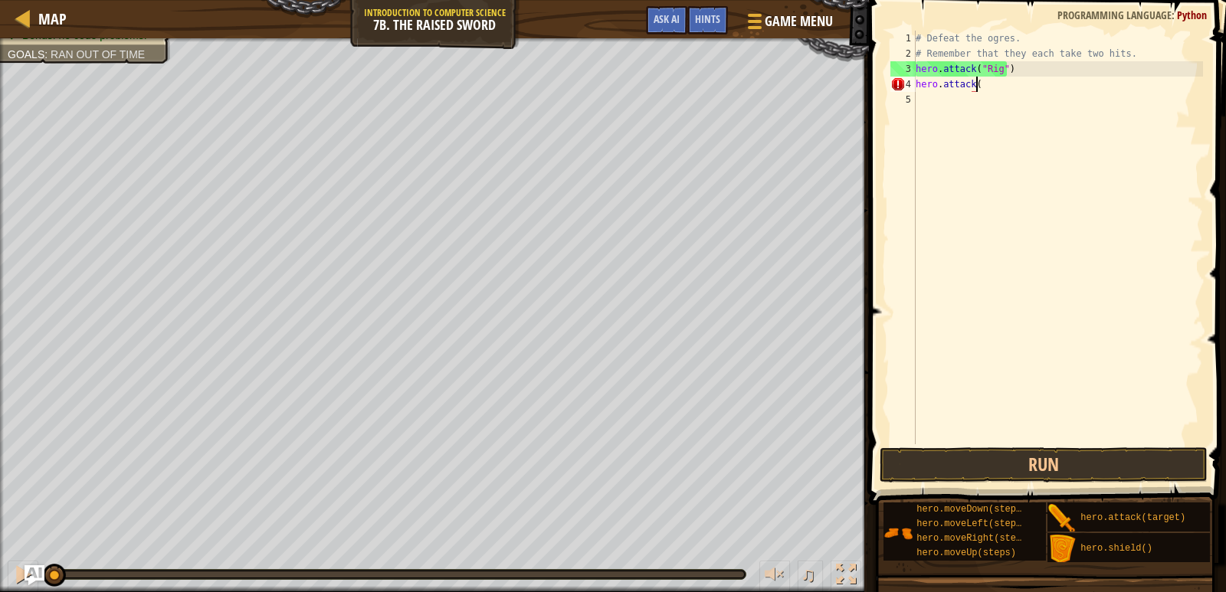
drag, startPoint x: 142, startPoint y: 574, endPoint x: 42, endPoint y: 571, distance: 99.7
click at [42, 571] on div "Map Introduction to Computer Science 7b. The Raised Sword Game Menu Done Hints …" at bounding box center [613, 296] width 1226 height 592
type textarea "hero.attack("Gurt")"
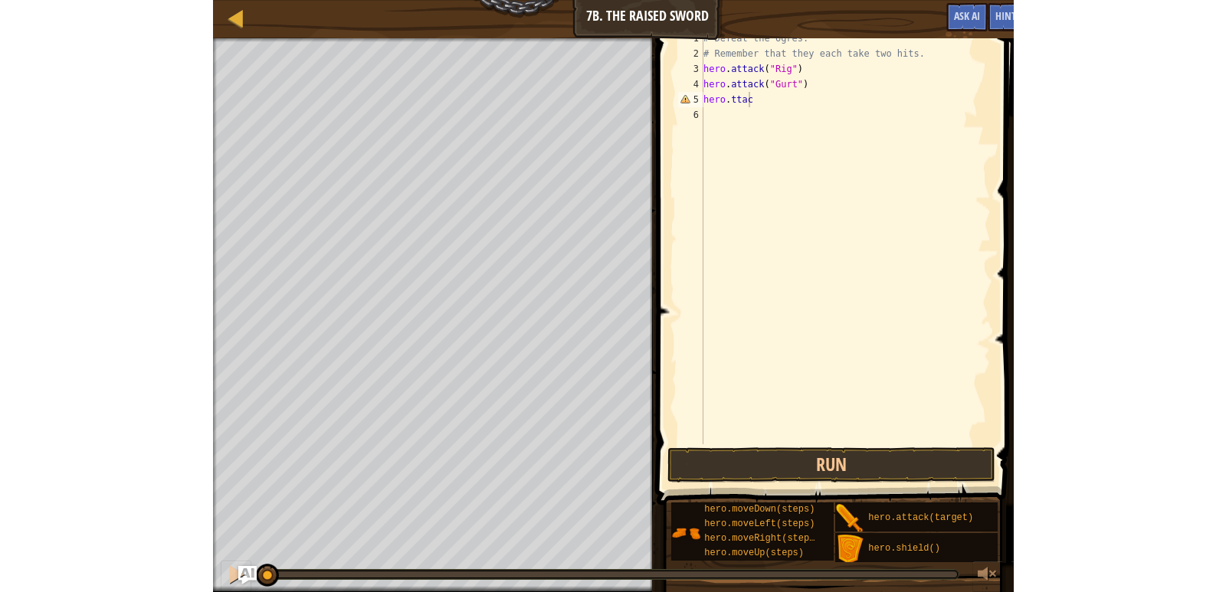
scroll to position [7, 3]
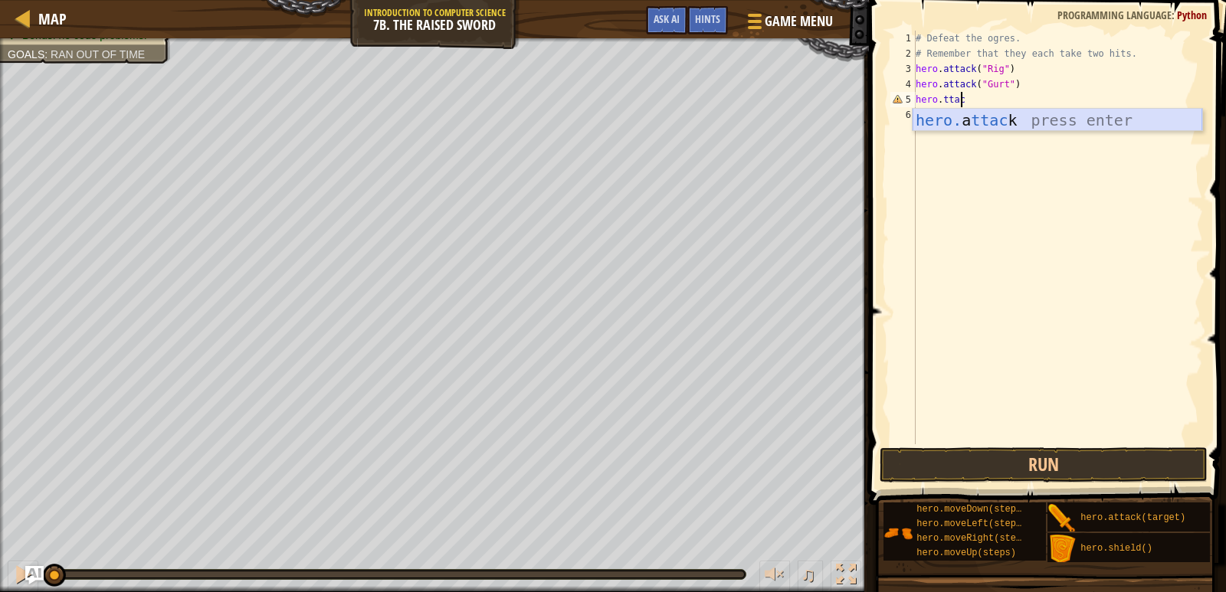
click at [993, 123] on div "hero. a ttac k press enter" at bounding box center [1058, 143] width 290 height 69
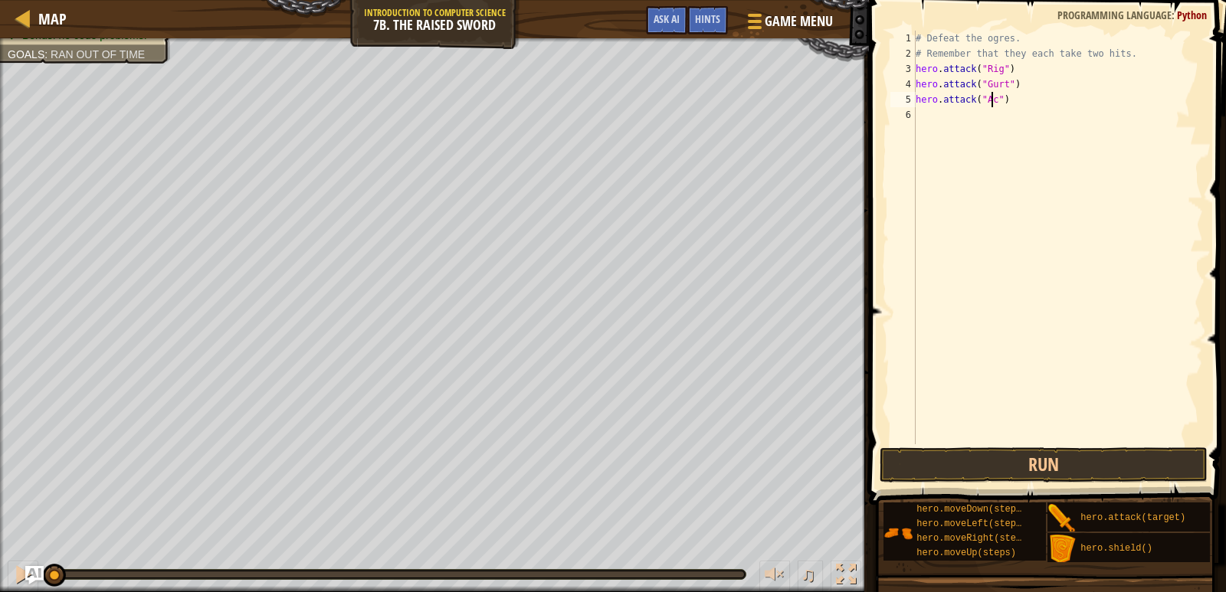
scroll to position [7, 7]
click at [1021, 460] on button "Run" at bounding box center [1044, 464] width 329 height 35
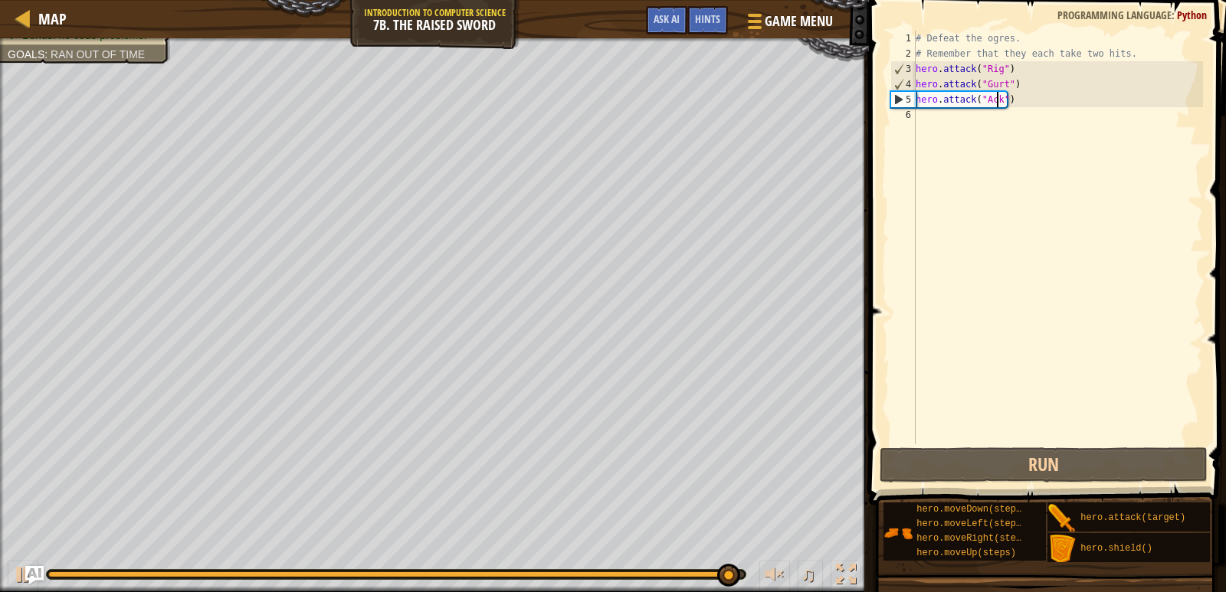
click at [1002, 68] on div "# Defeat the ogres. # Remember that they each take two hits. hero . attack ( "R…" at bounding box center [1058, 253] width 290 height 444
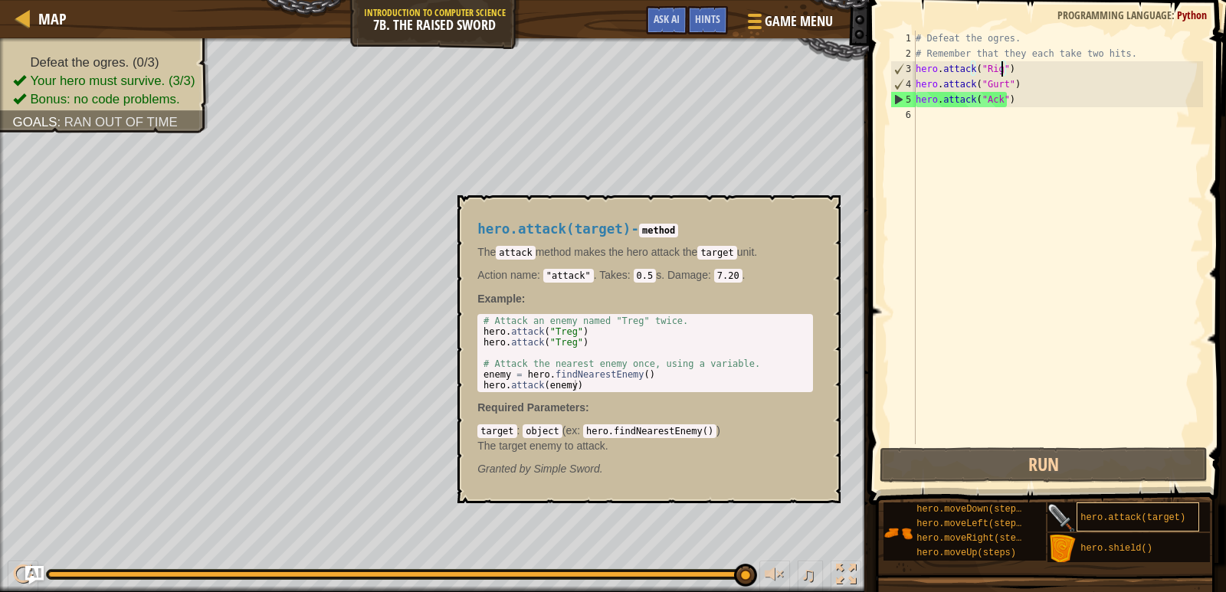
scroll to position [11, 0]
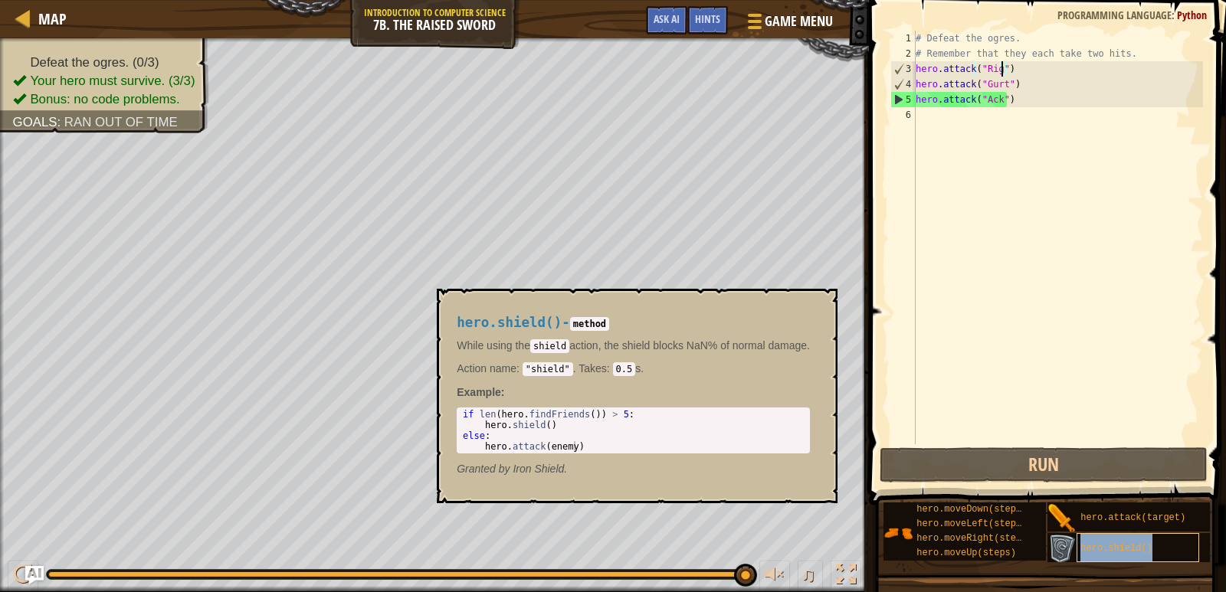
click at [1121, 543] on span "hero.shield()" at bounding box center [1116, 548] width 72 height 11
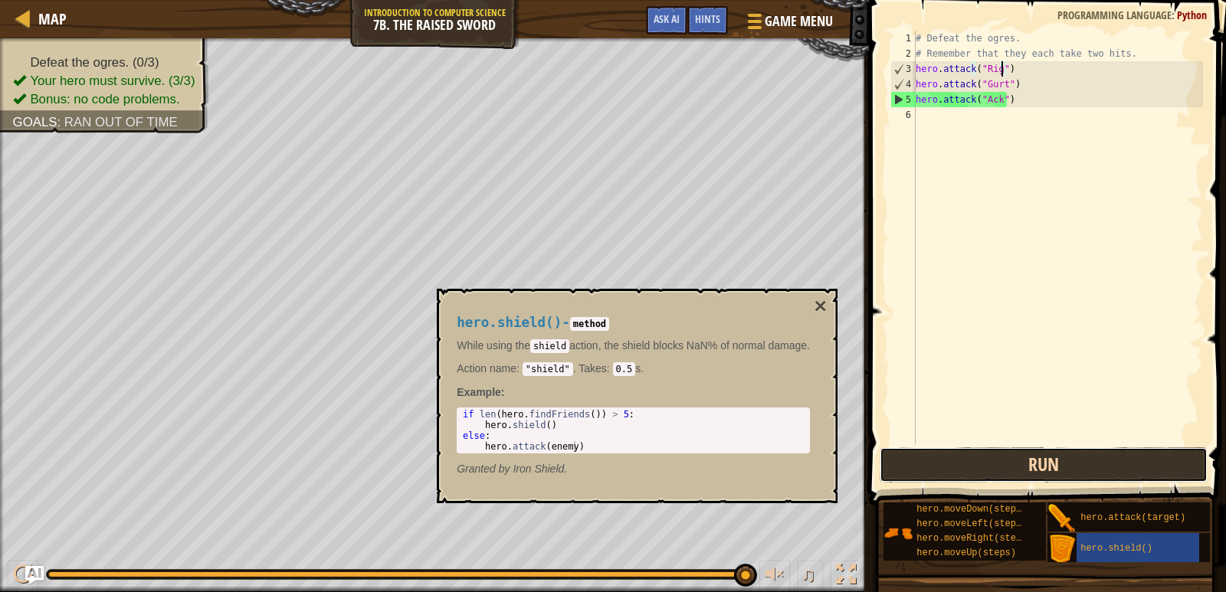
click at [1010, 466] on button "Run" at bounding box center [1044, 464] width 329 height 35
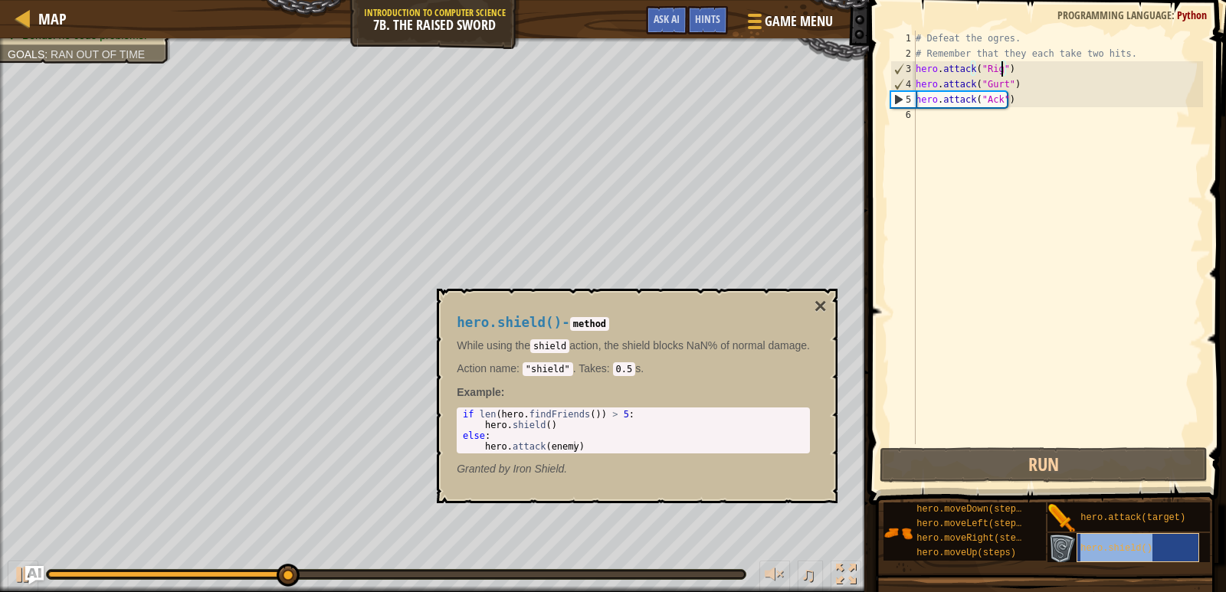
click at [1112, 543] on span "hero.shield()" at bounding box center [1116, 548] width 72 height 11
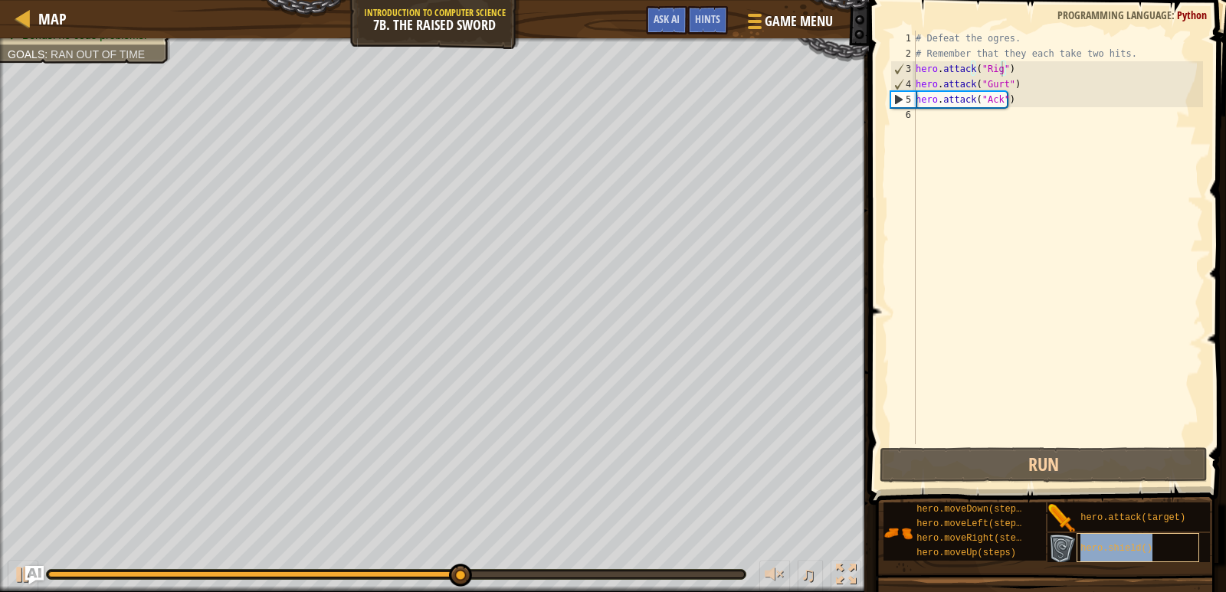
click at [1116, 544] on div "hero.shield()" at bounding box center [1138, 547] width 123 height 29
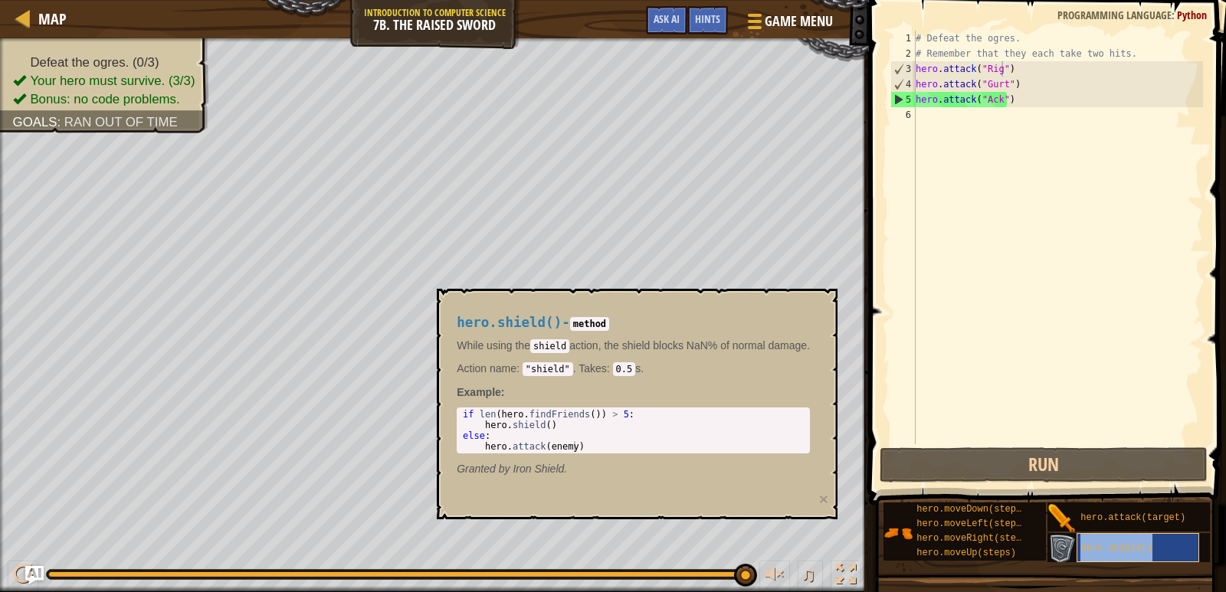
click at [1168, 533] on div "hero.shield()" at bounding box center [1138, 547] width 123 height 29
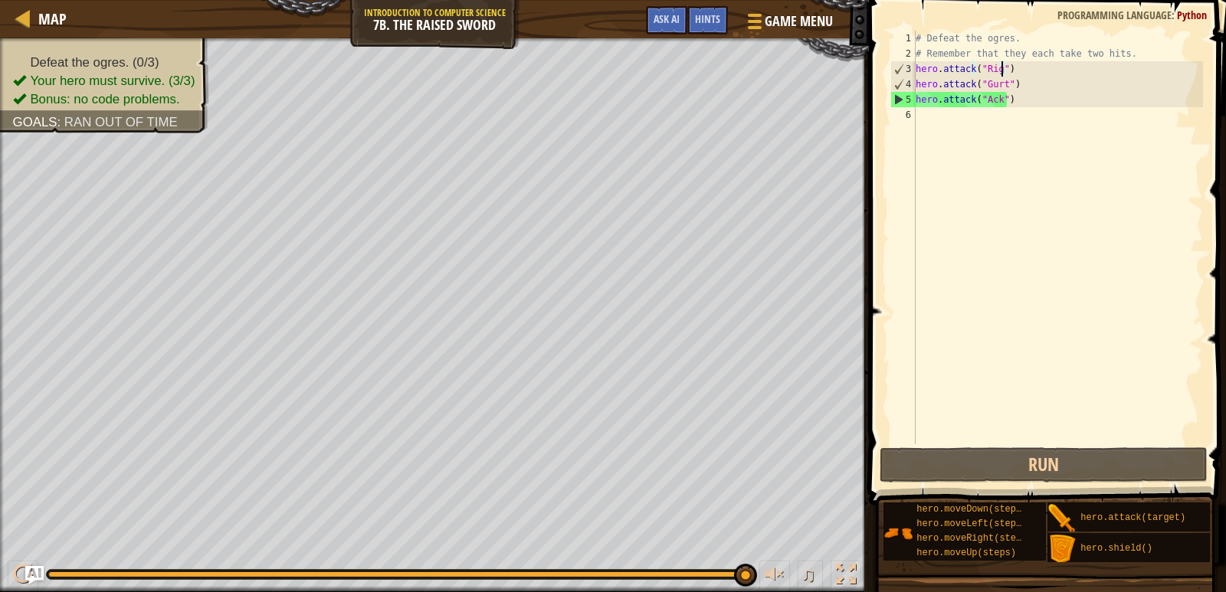
click at [4, 314] on div "Defeat the ogres. (0/3) Your hero must survive. (3/3) Bonus: no code problems. …" at bounding box center [434, 315] width 869 height 554
click at [1019, 68] on div "# Defeat the ogres. # Remember that they each take two hits. hero . attack ( "R…" at bounding box center [1058, 253] width 290 height 444
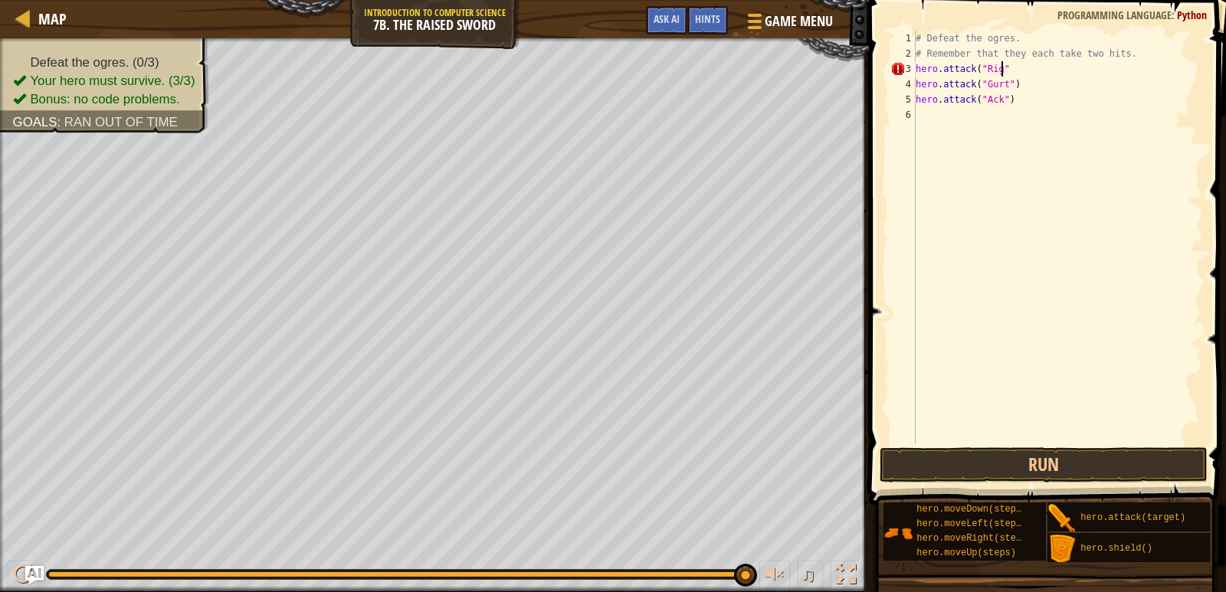
scroll to position [7, 6]
type textarea "hero.attack("Rig")"
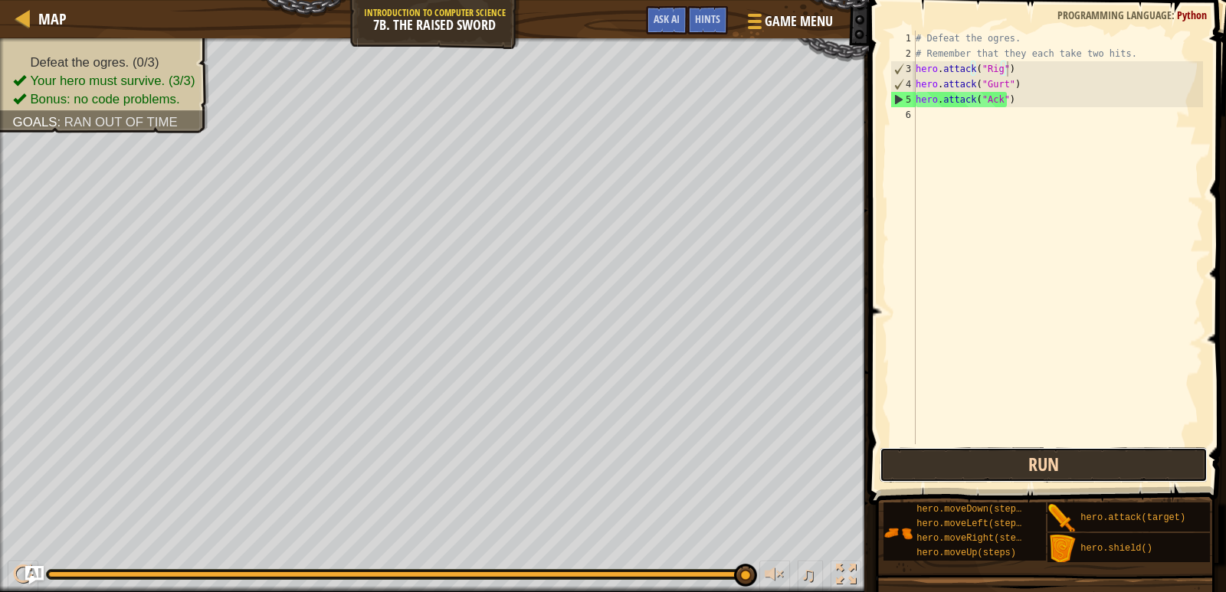
click at [1034, 467] on button "Run" at bounding box center [1044, 464] width 329 height 35
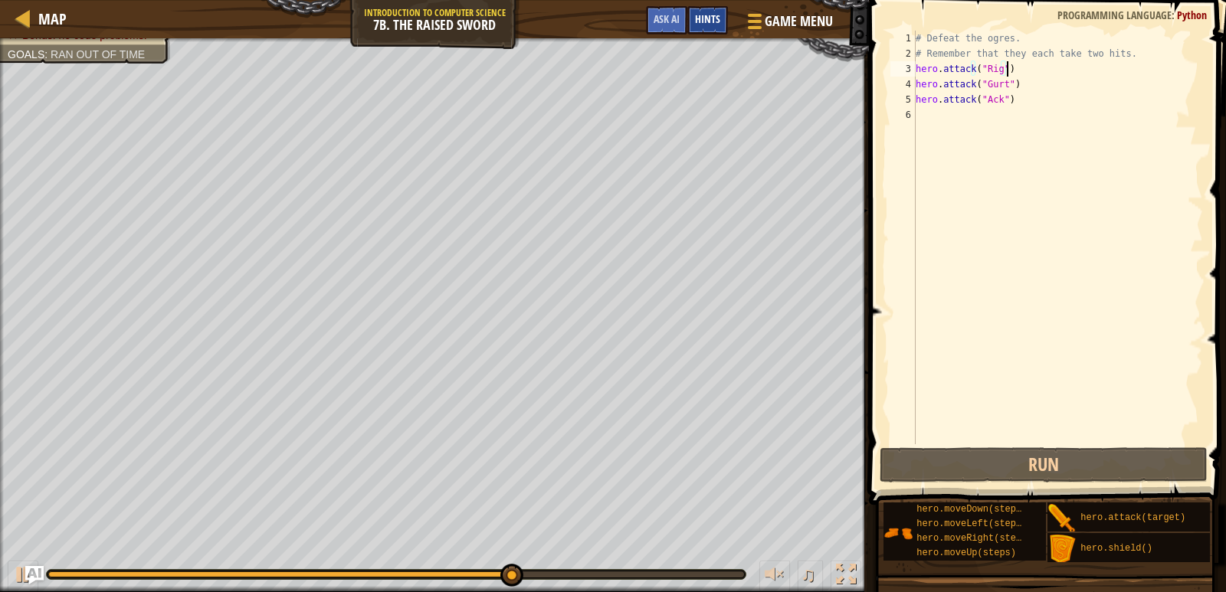
click at [710, 12] on div "Hints" at bounding box center [707, 20] width 41 height 28
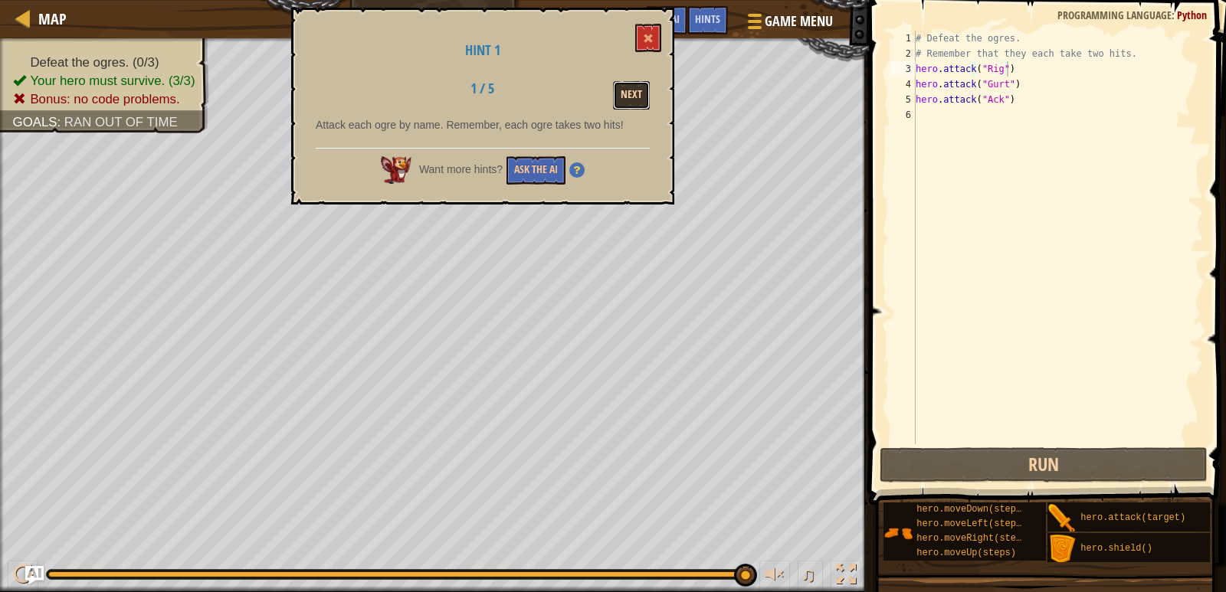
click at [637, 87] on button "Next" at bounding box center [631, 95] width 37 height 28
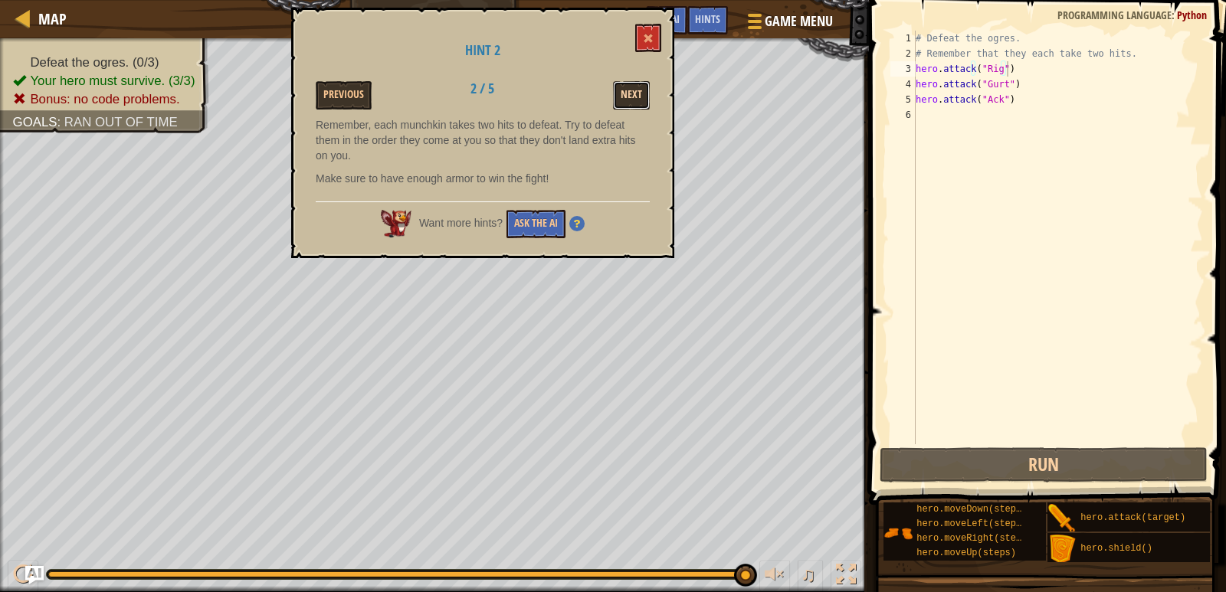
click at [630, 93] on button "Next" at bounding box center [631, 95] width 37 height 28
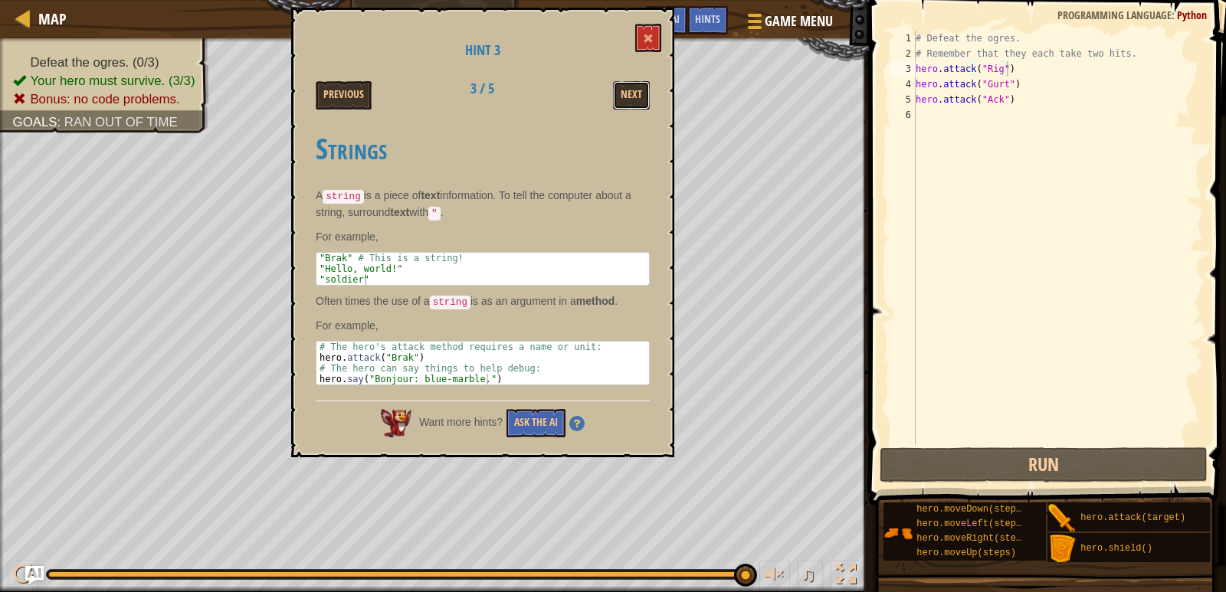
click at [630, 93] on button "Next" at bounding box center [631, 95] width 37 height 28
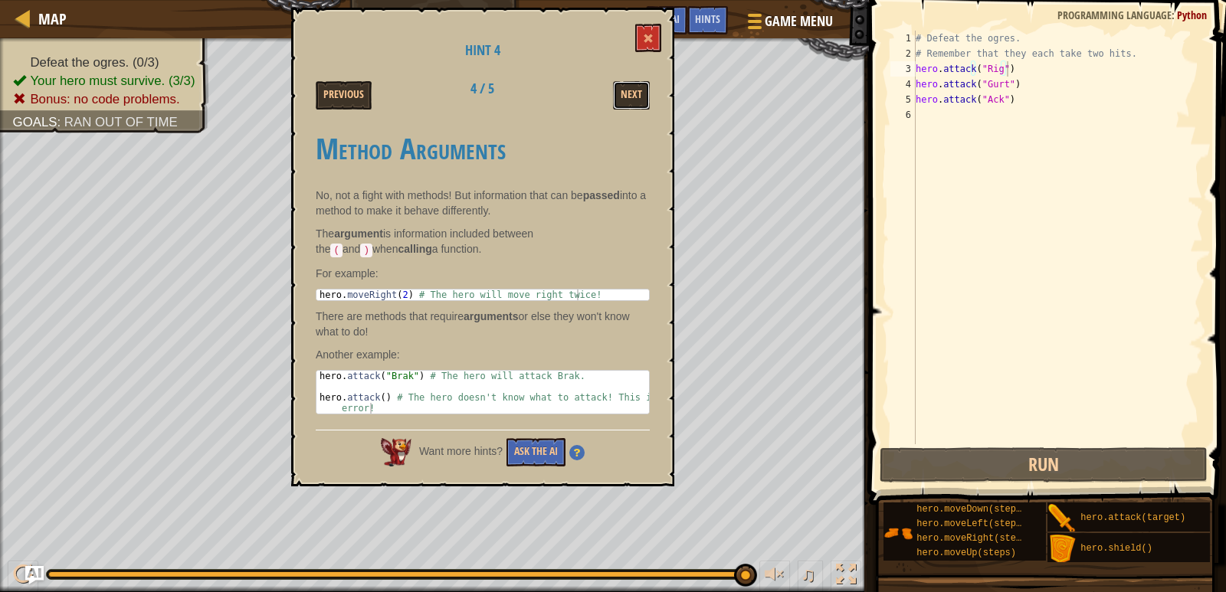
click at [630, 93] on button "Next" at bounding box center [631, 95] width 37 height 28
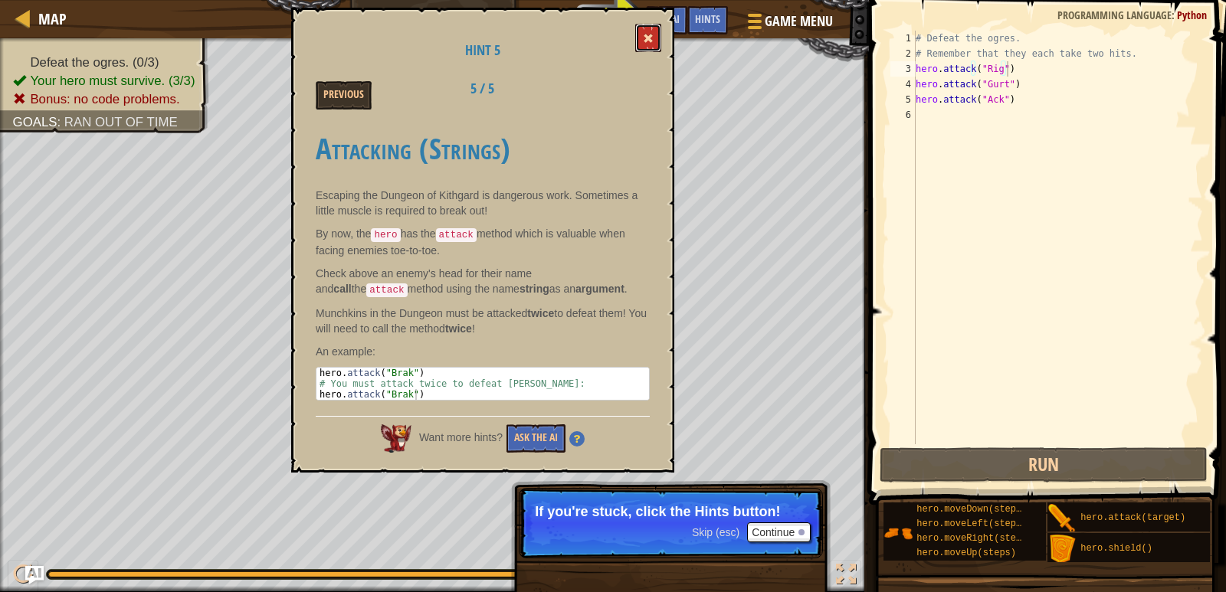
click at [645, 42] on span at bounding box center [648, 38] width 11 height 11
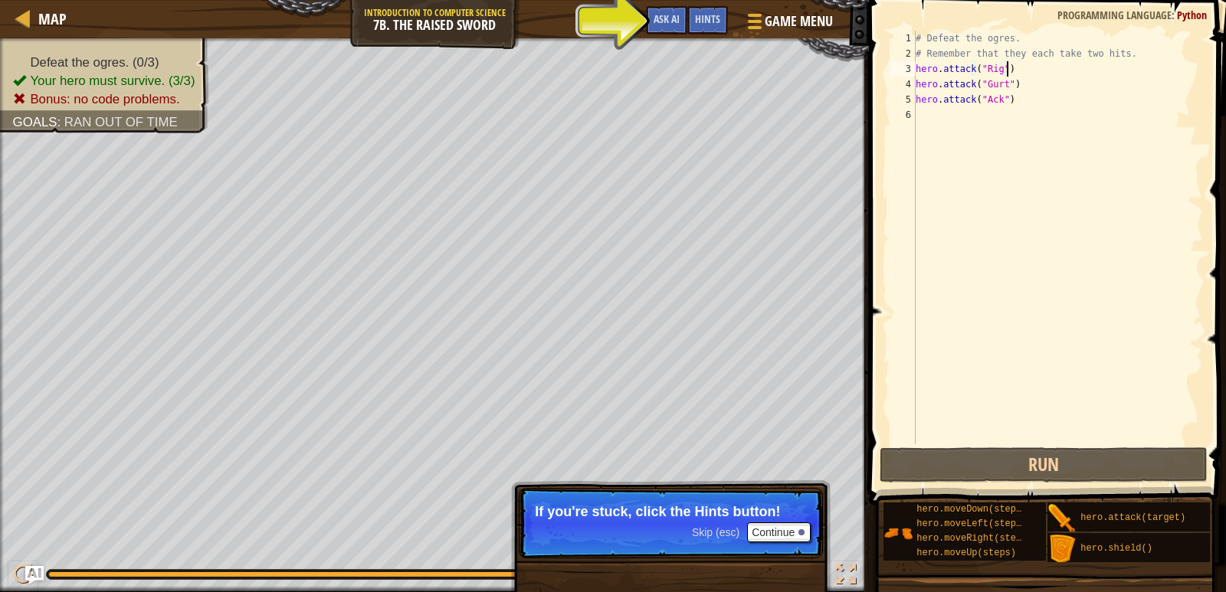
click at [1019, 70] on div "# Defeat the ogres. # Remember that they each take two hits. hero . attack ( "R…" at bounding box center [1058, 253] width 290 height 444
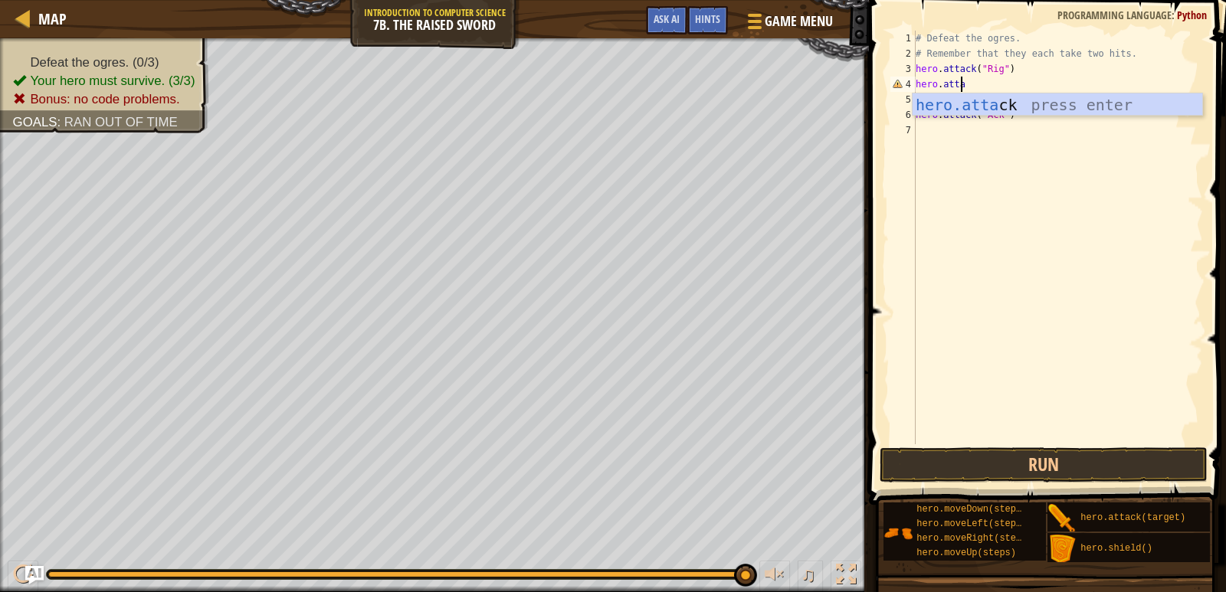
scroll to position [7, 3]
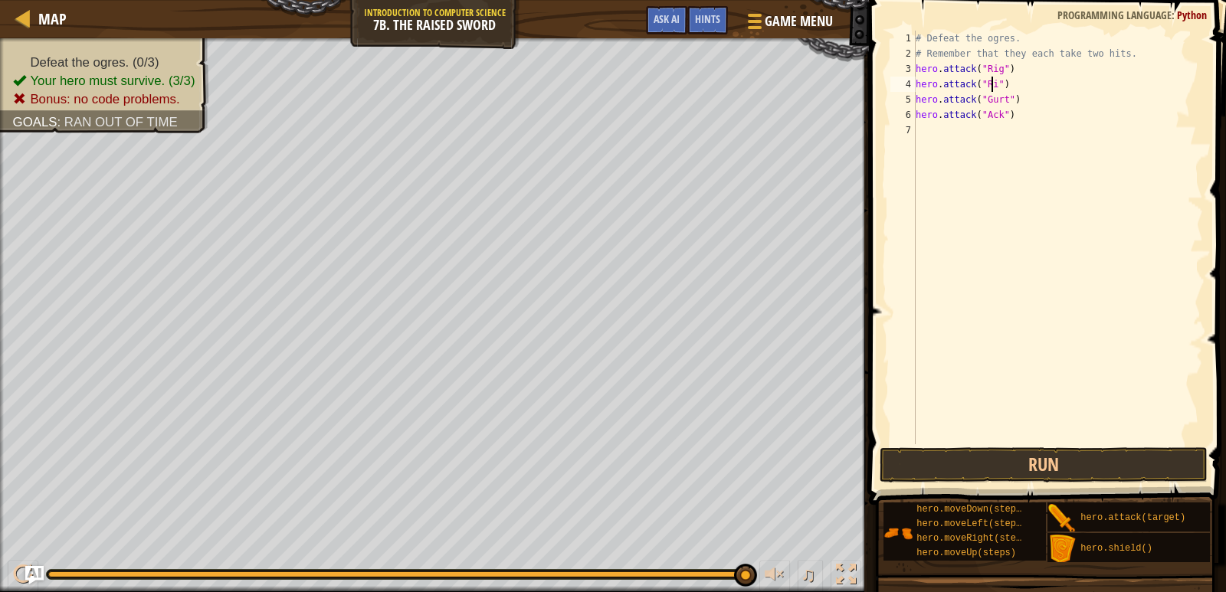
type textarea "hero.attack("Rig")"
type textarea "hero.attack("Gurt")"
click at [932, 146] on div "# Defeat the ogres. # Remember that they each take two hits. hero . attack ( "R…" at bounding box center [1058, 253] width 290 height 444
type textarea "hero.attack("Ack")"
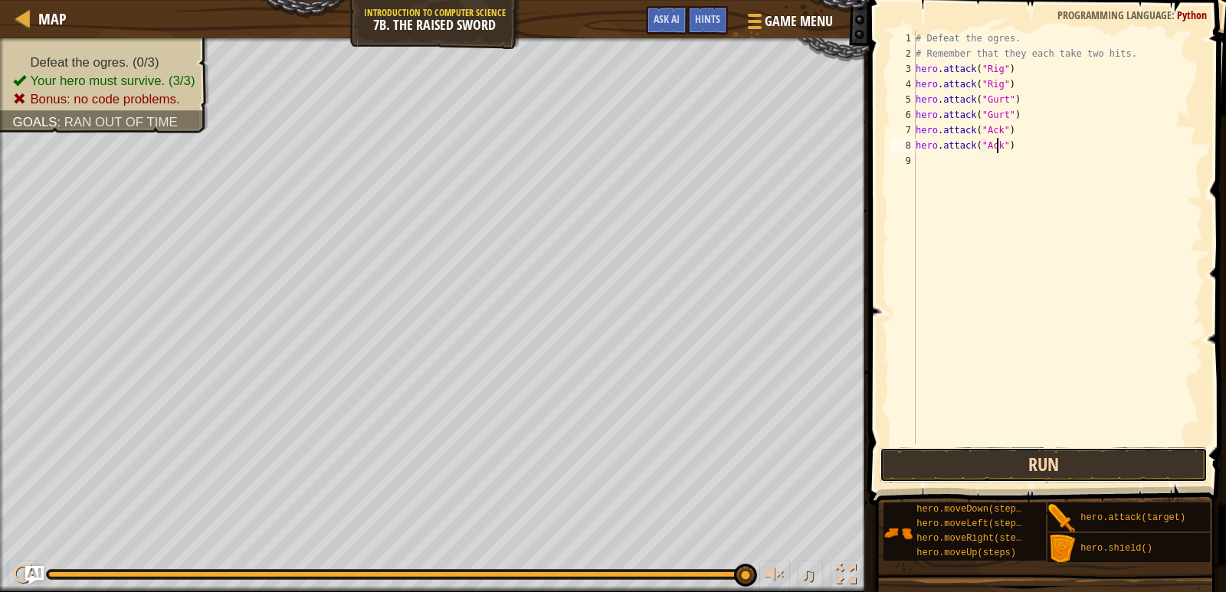
click at [1050, 473] on button "Run" at bounding box center [1044, 464] width 329 height 35
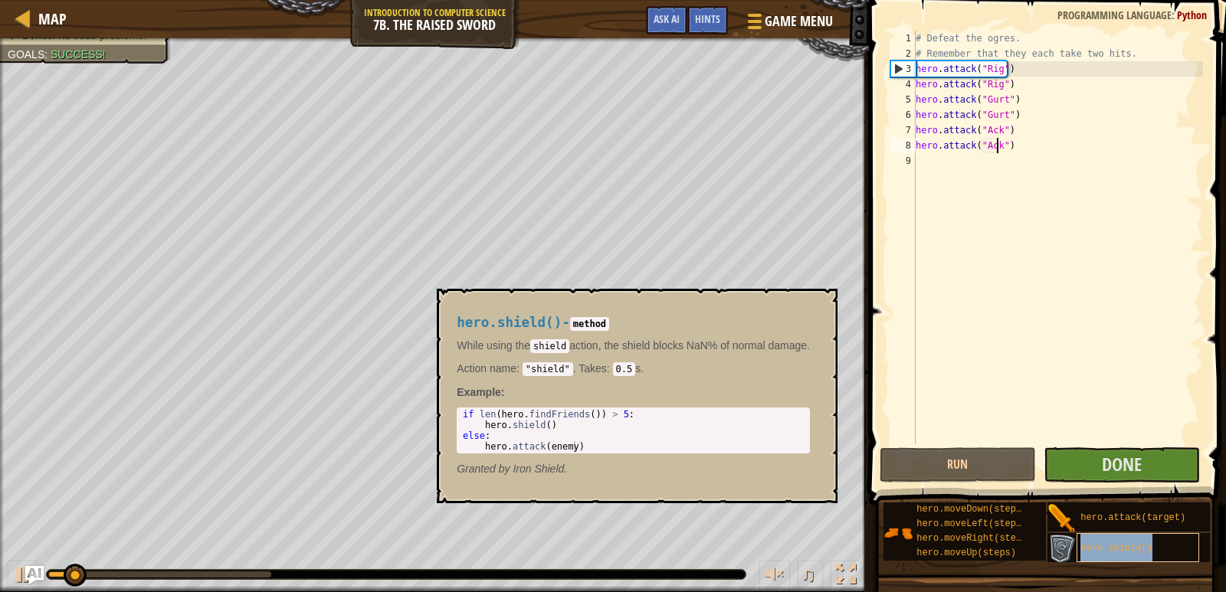
click at [1156, 537] on div "hero.shield()" at bounding box center [1138, 547] width 123 height 29
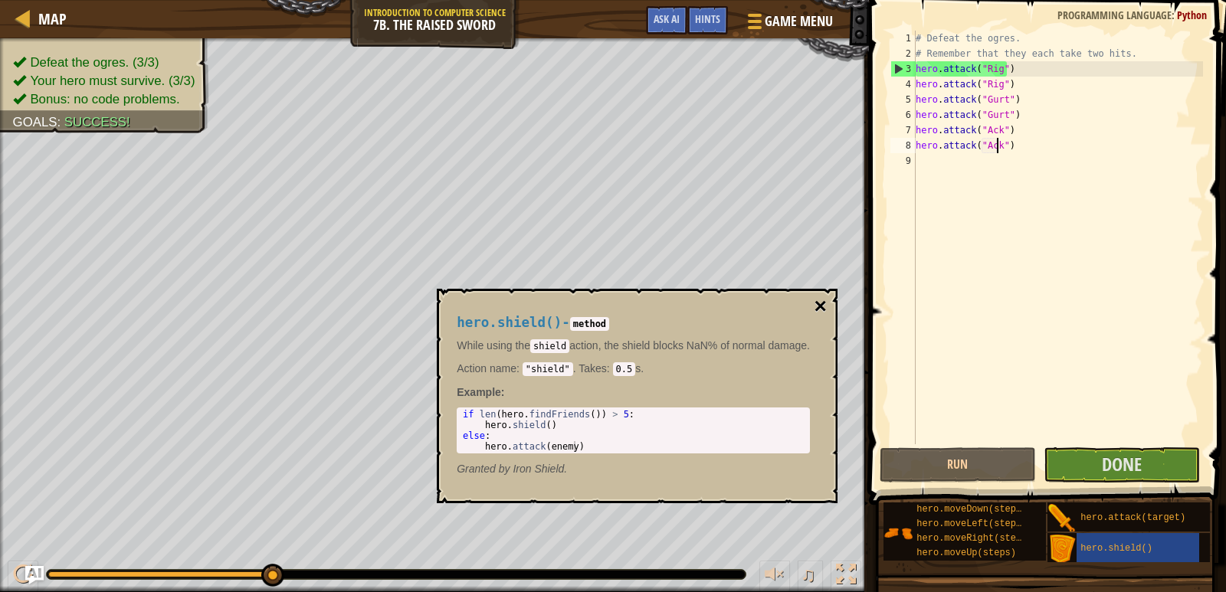
click at [824, 308] on button "×" at bounding box center [820, 306] width 12 height 21
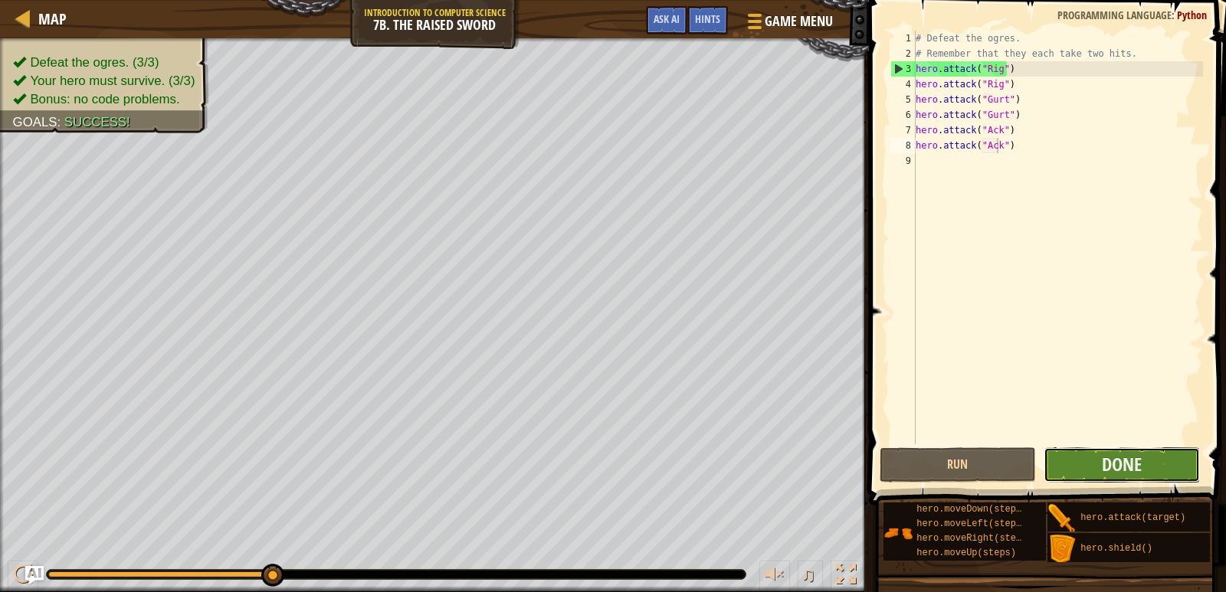
click at [1080, 462] on button "Done" at bounding box center [1122, 464] width 156 height 35
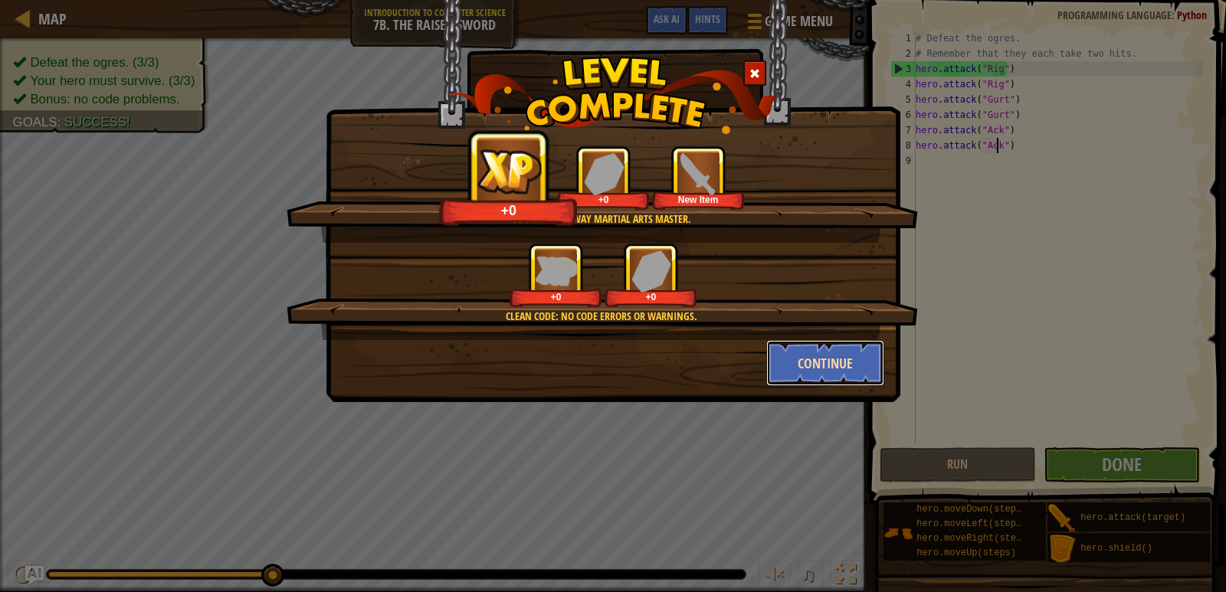
click at [814, 360] on button "Continue" at bounding box center [825, 363] width 119 height 46
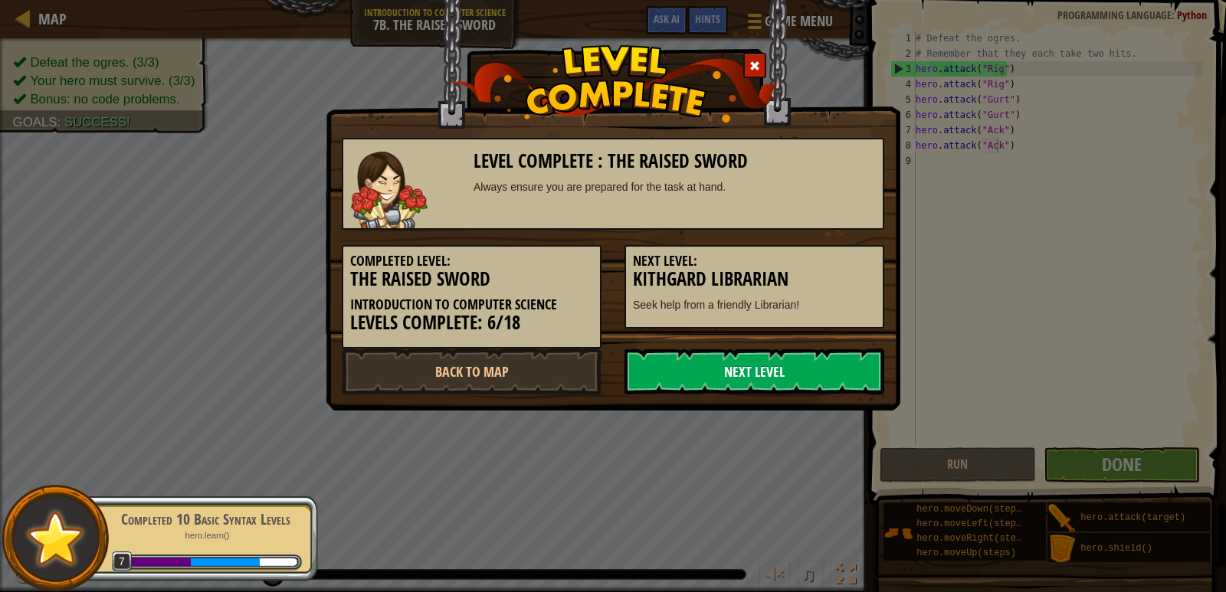
click at [755, 371] on link "Next Level" at bounding box center [754, 372] width 260 height 46
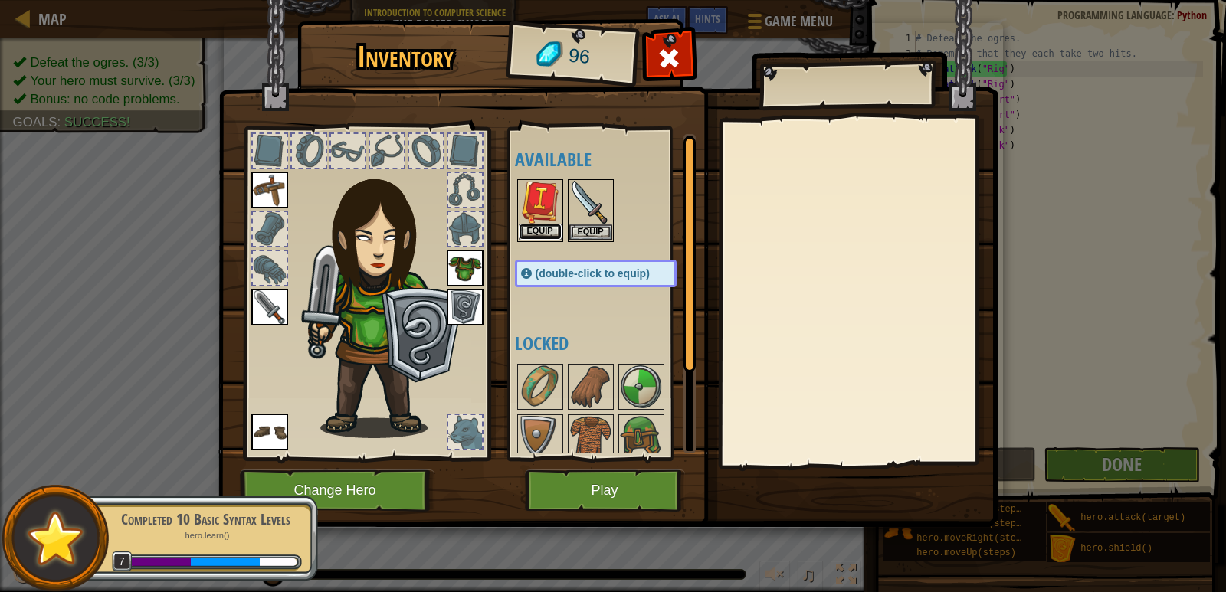
click at [535, 228] on button "Equip" at bounding box center [540, 232] width 43 height 16
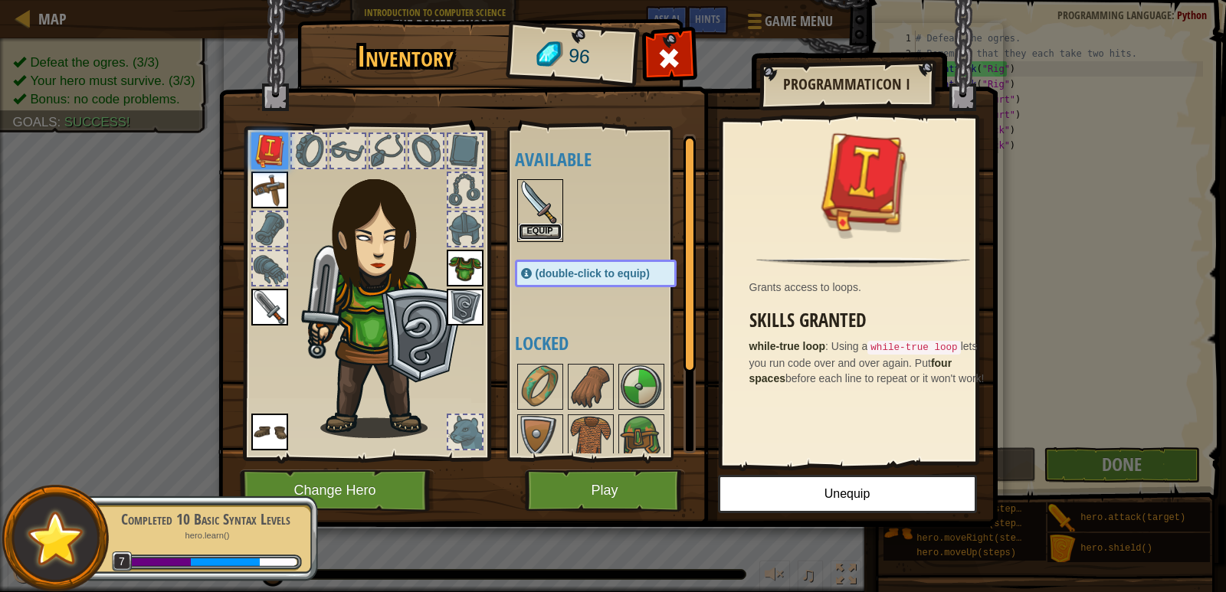
click at [552, 233] on button "Equip" at bounding box center [540, 232] width 43 height 16
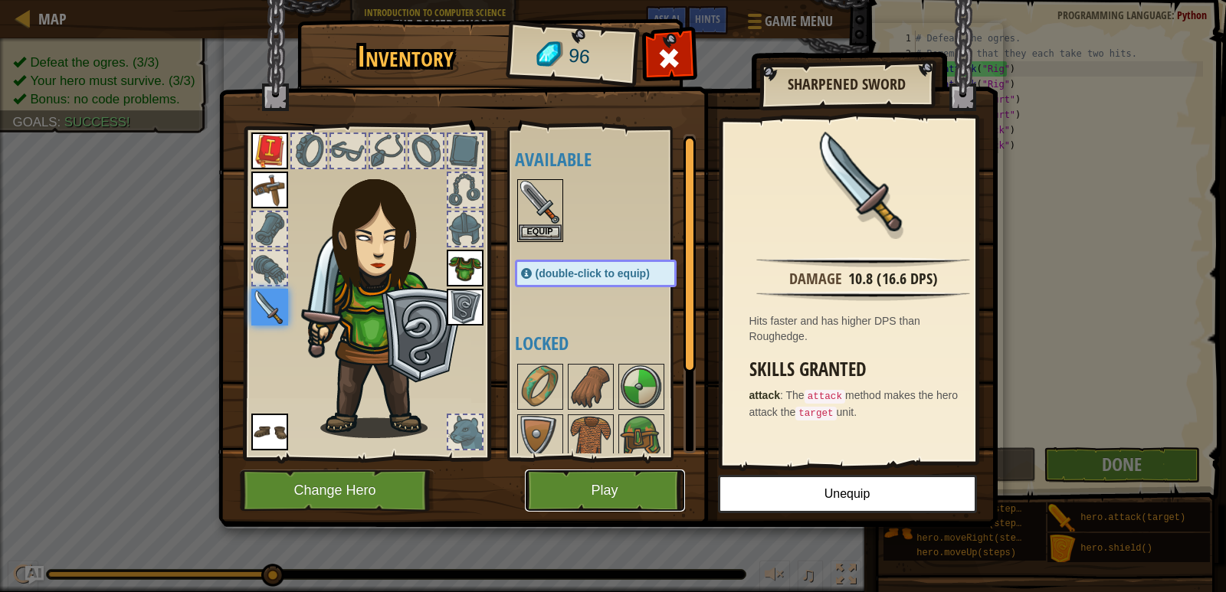
click at [667, 478] on button "Play" at bounding box center [605, 491] width 160 height 42
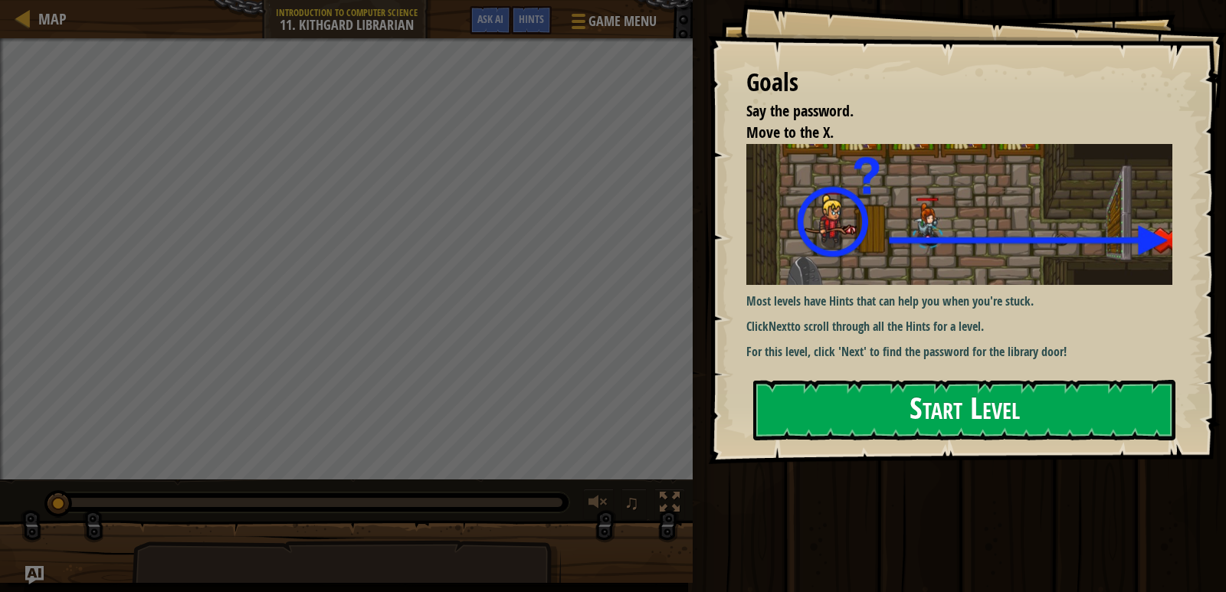
click at [815, 401] on button "Start Level" at bounding box center [964, 410] width 422 height 61
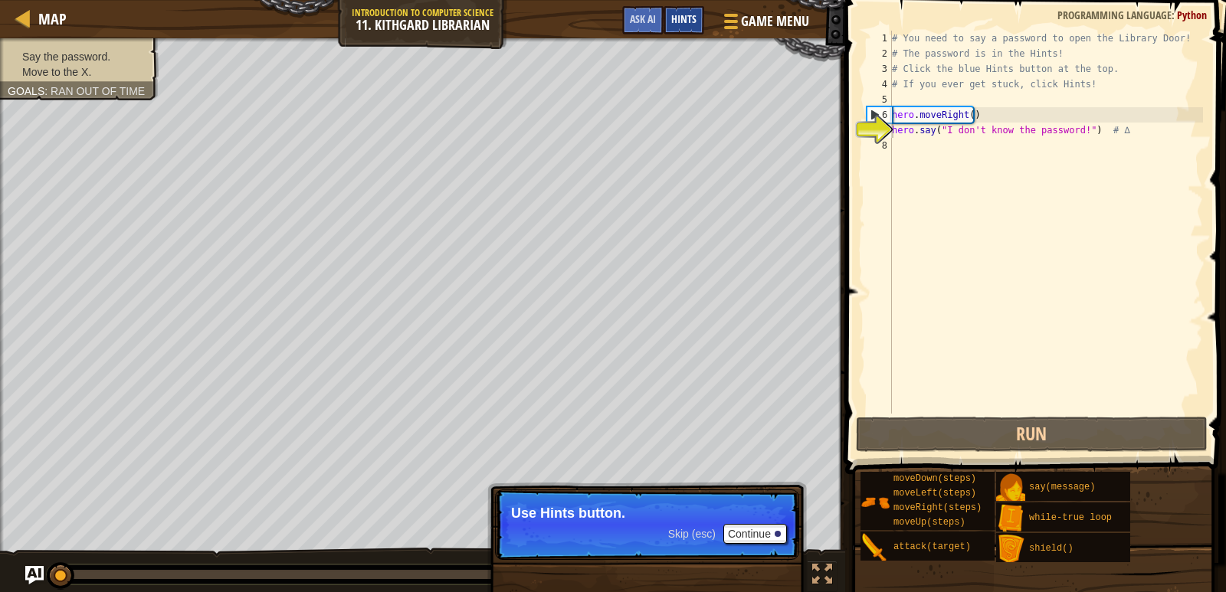
click at [686, 23] on span "Hints" at bounding box center [683, 18] width 25 height 15
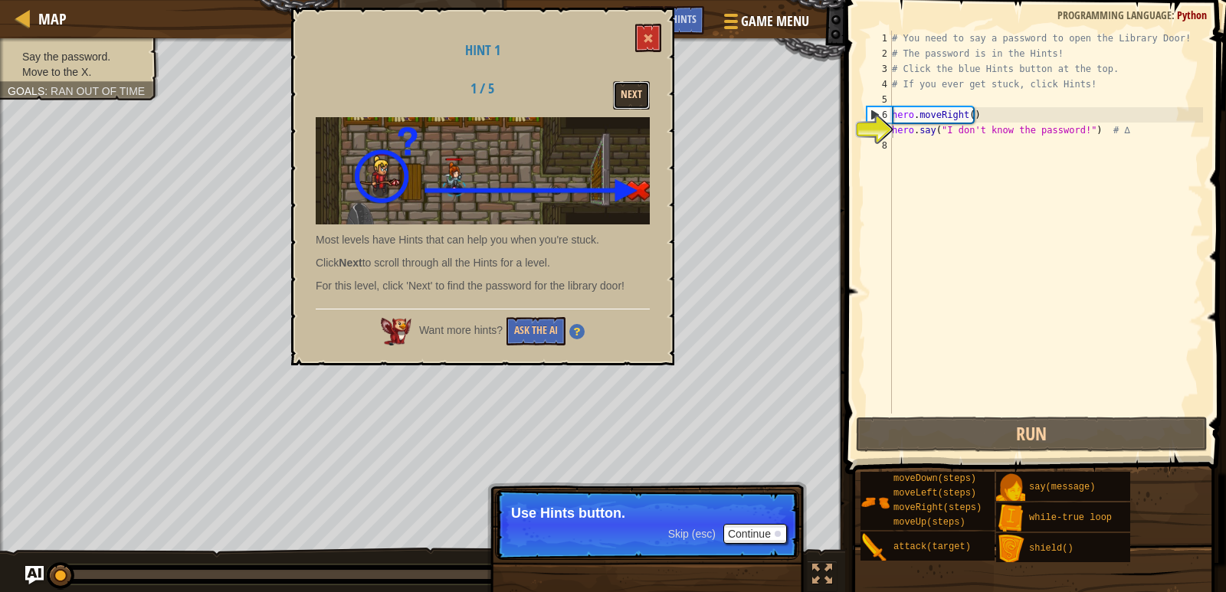
click at [625, 97] on button "Next" at bounding box center [631, 95] width 37 height 28
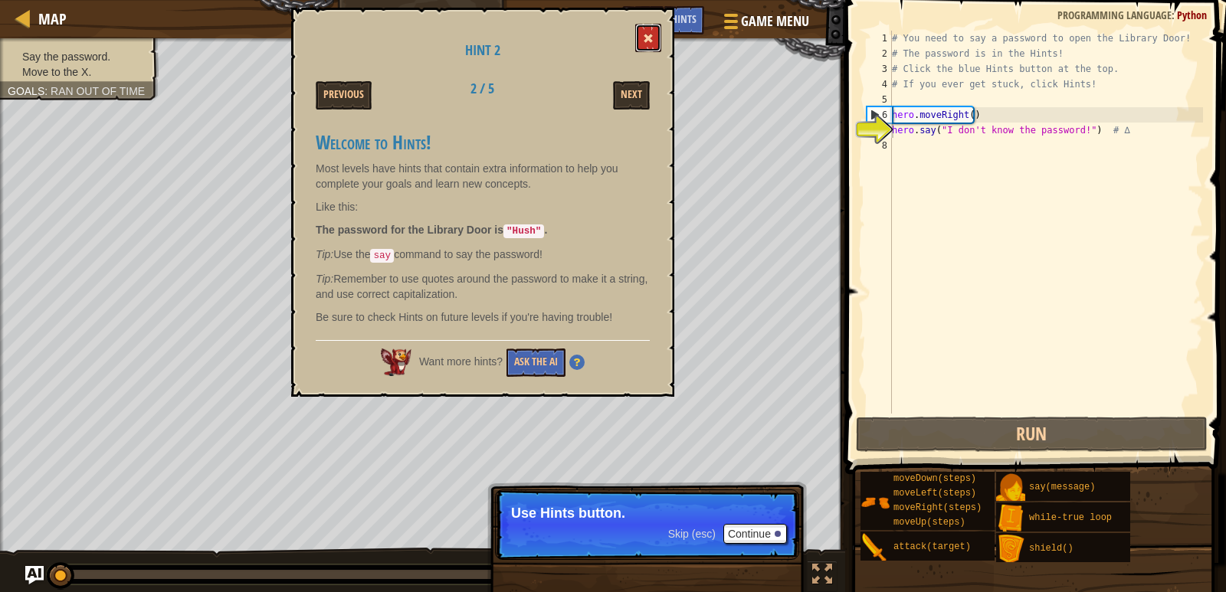
click at [656, 32] on button at bounding box center [648, 38] width 26 height 28
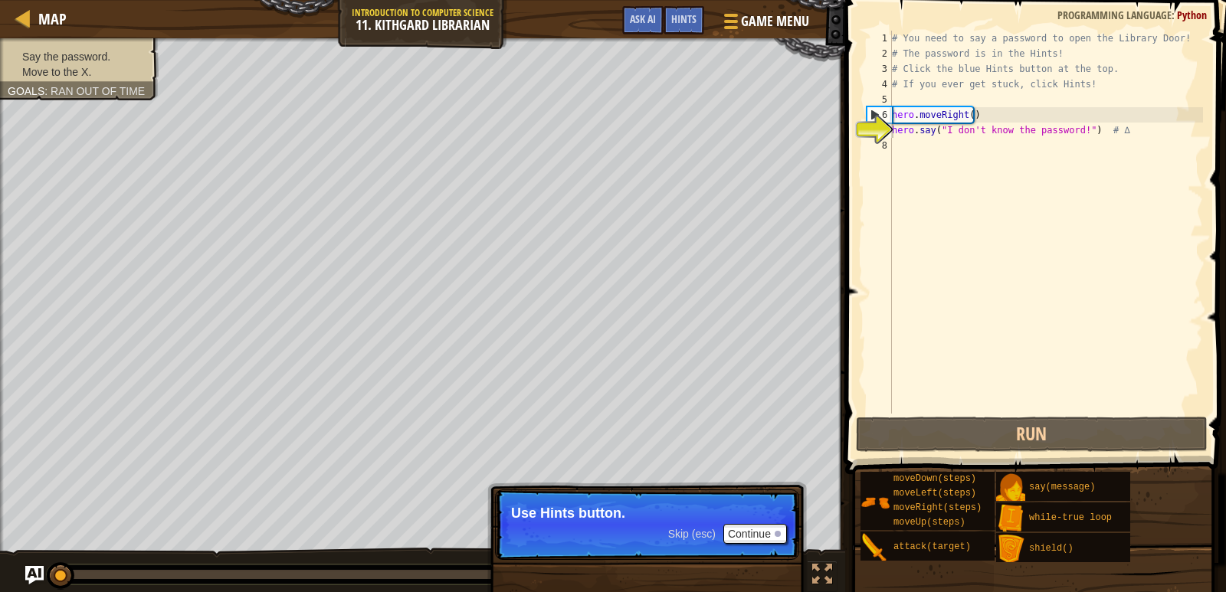
click at [962, 145] on div "# You need to say a password to open the Library Door! # The password is in the…" at bounding box center [1046, 238] width 314 height 414
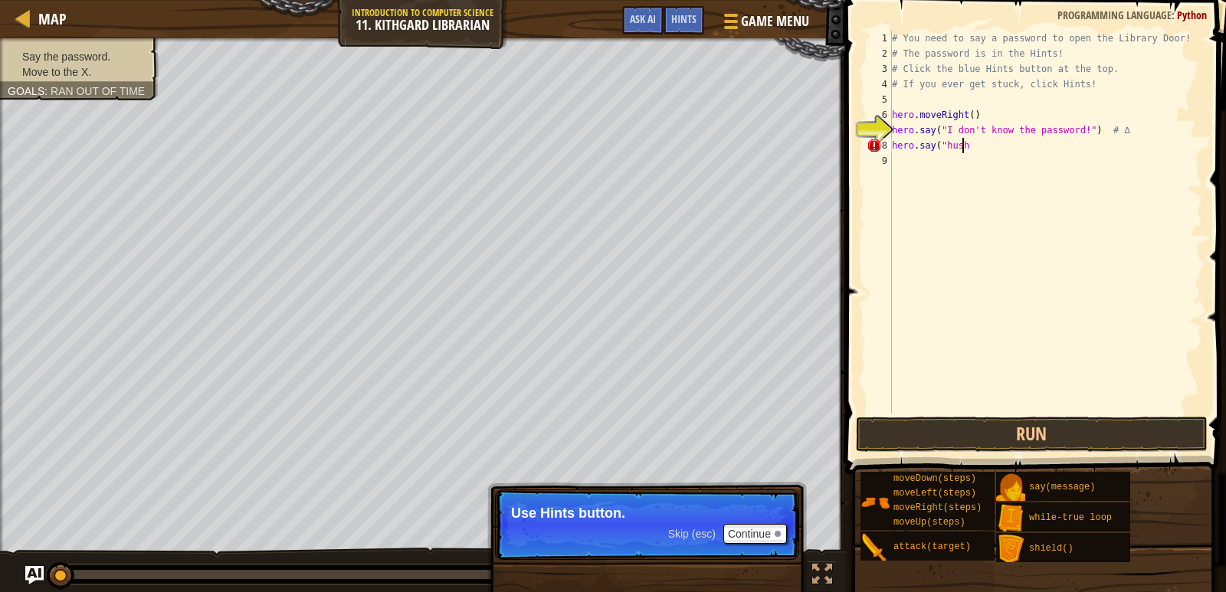
scroll to position [7, 5]
type textarea "hero.say("hush")"
click at [1034, 419] on button "Run" at bounding box center [1032, 434] width 352 height 35
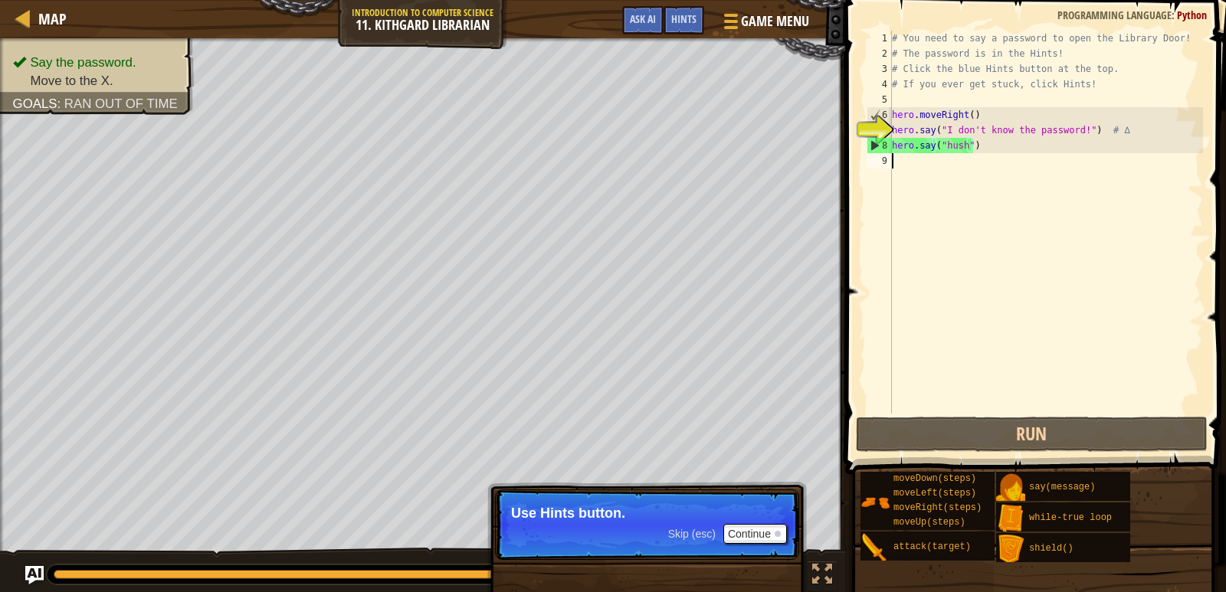
click at [959, 173] on div "# You need to say a password to open the Library Door! # The password is in the…" at bounding box center [1046, 238] width 314 height 414
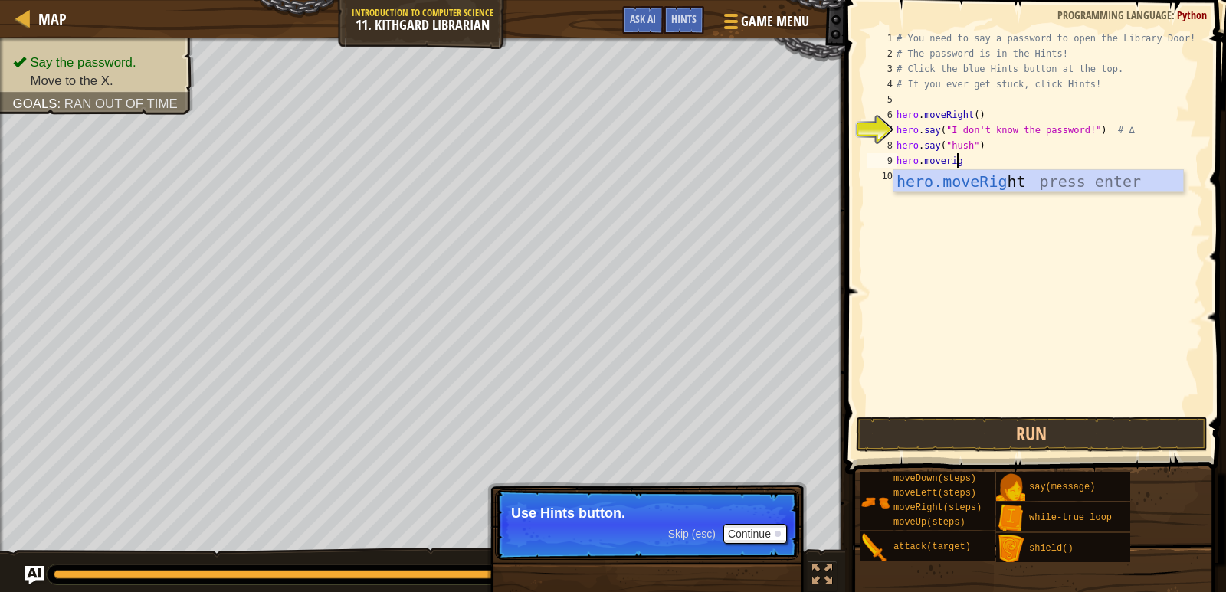
scroll to position [7, 5]
type textarea "hero.moveright"
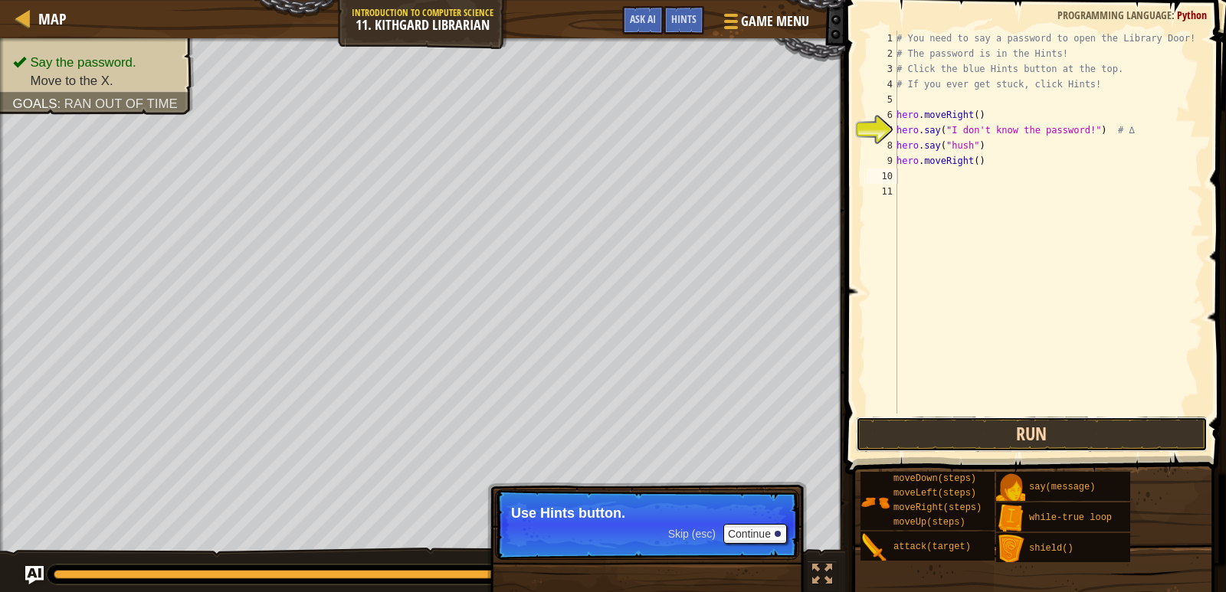
click at [1031, 446] on button "Run" at bounding box center [1032, 434] width 352 height 35
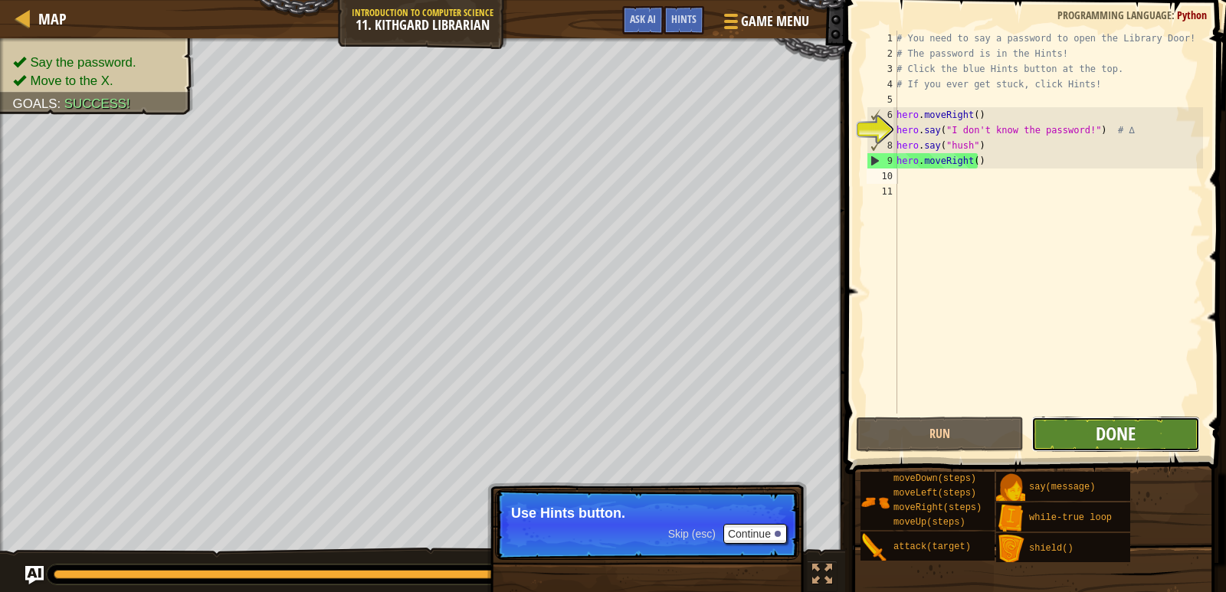
click at [1106, 434] on span "Done" at bounding box center [1116, 433] width 40 height 25
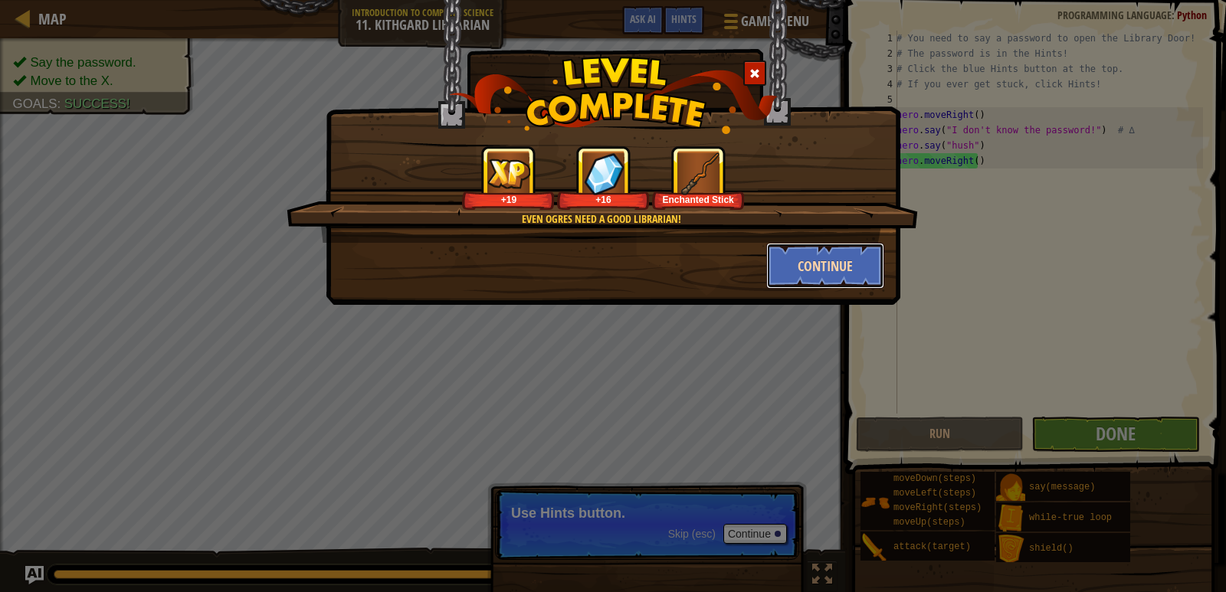
click at [813, 283] on button "Continue" at bounding box center [825, 266] width 119 height 46
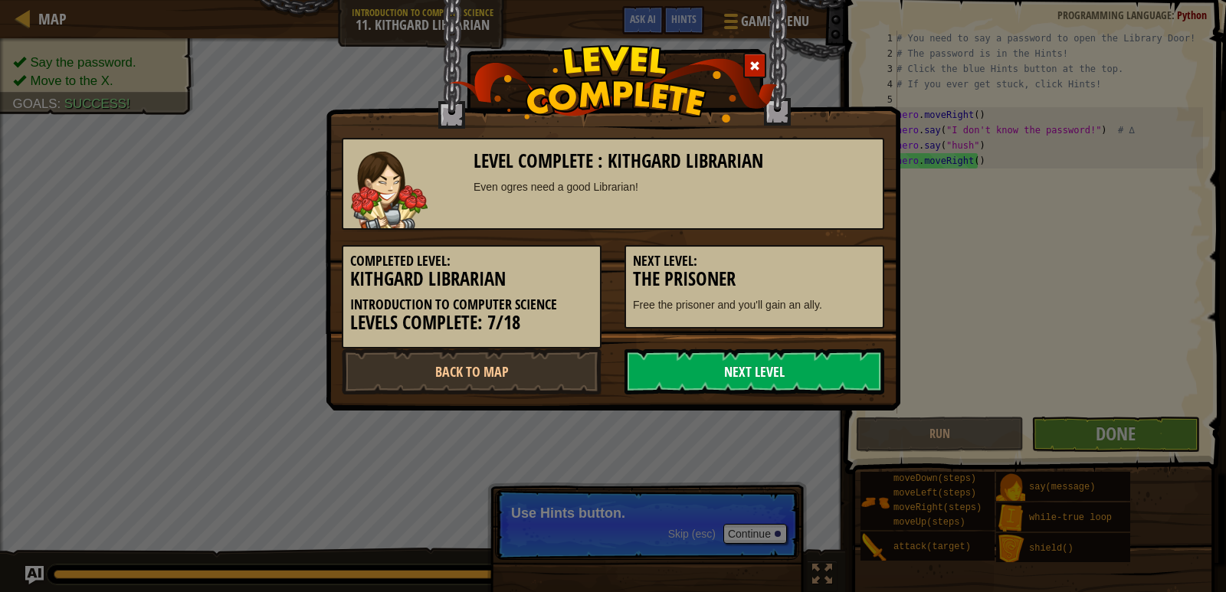
click at [776, 367] on link "Next Level" at bounding box center [754, 372] width 260 height 46
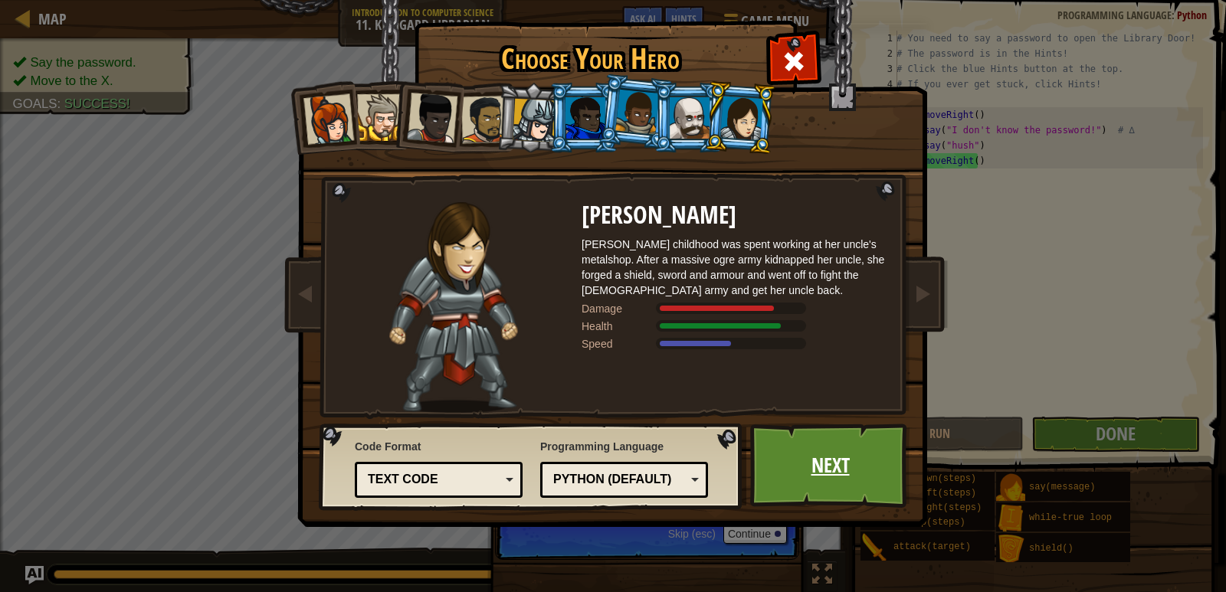
click at [850, 457] on link "Next" at bounding box center [830, 466] width 160 height 84
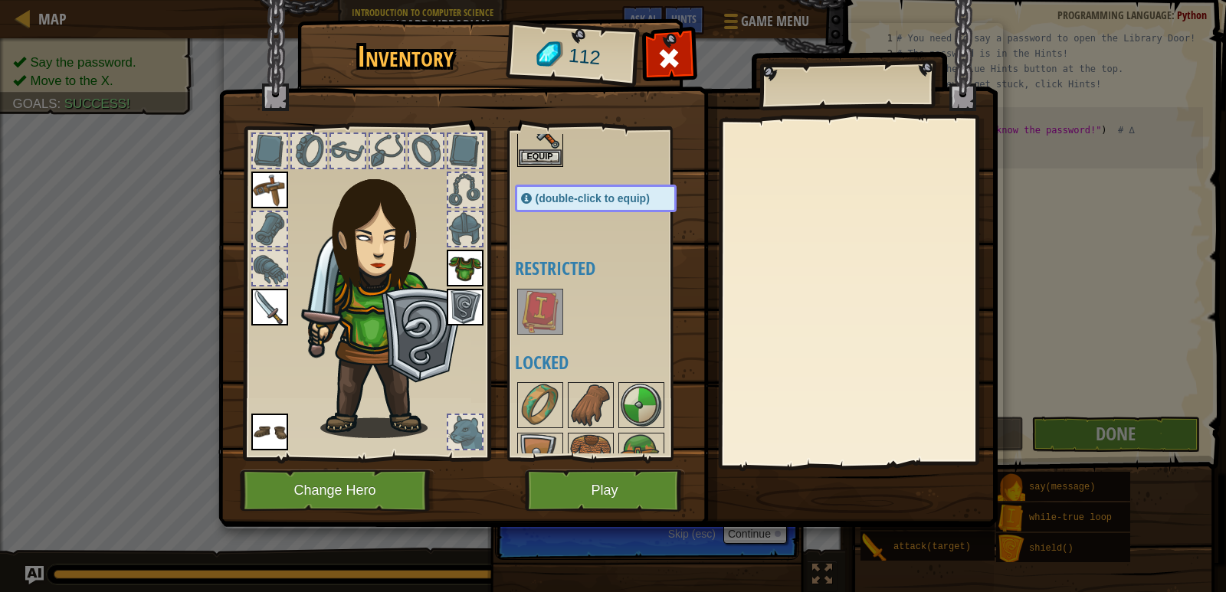
scroll to position [0, 0]
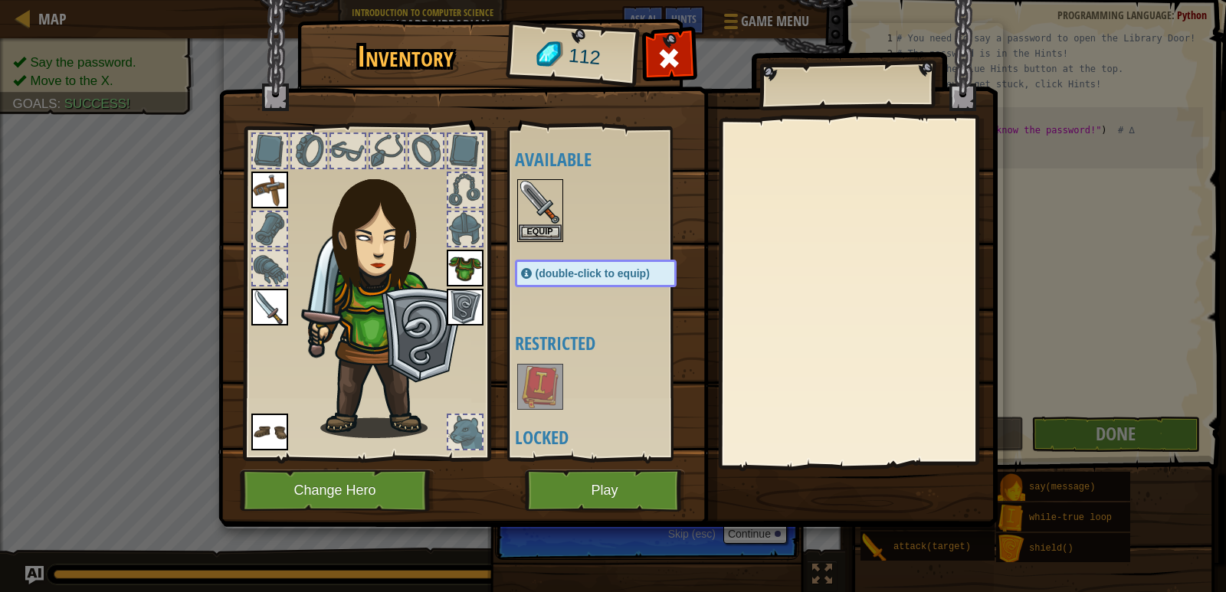
click at [546, 385] on img at bounding box center [540, 386] width 43 height 43
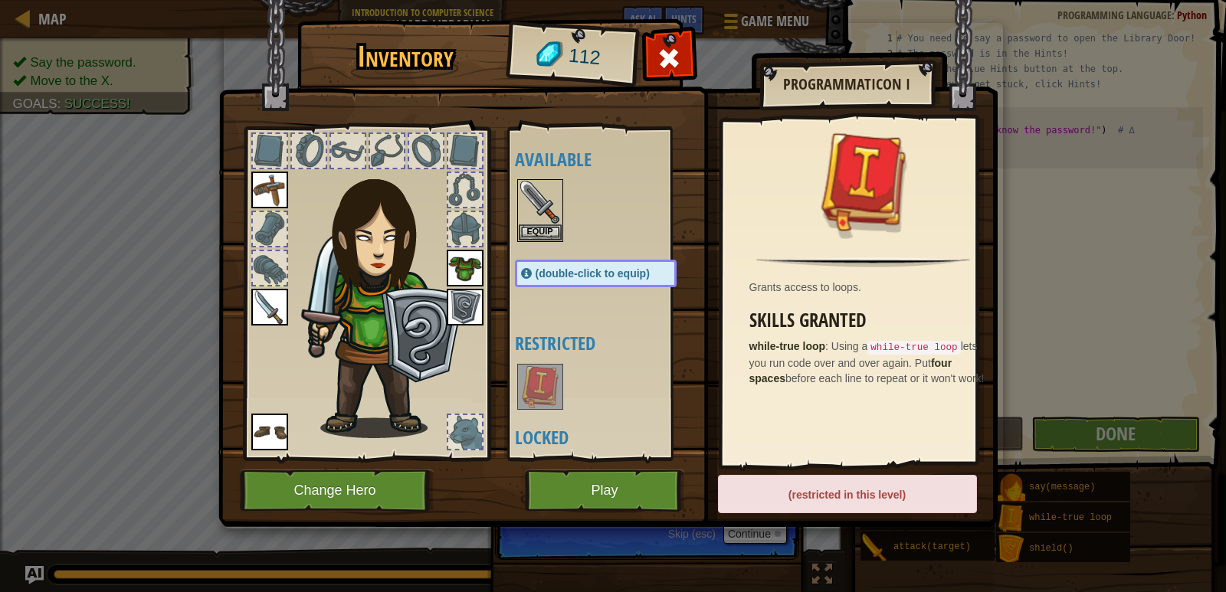
scroll to position [77, 0]
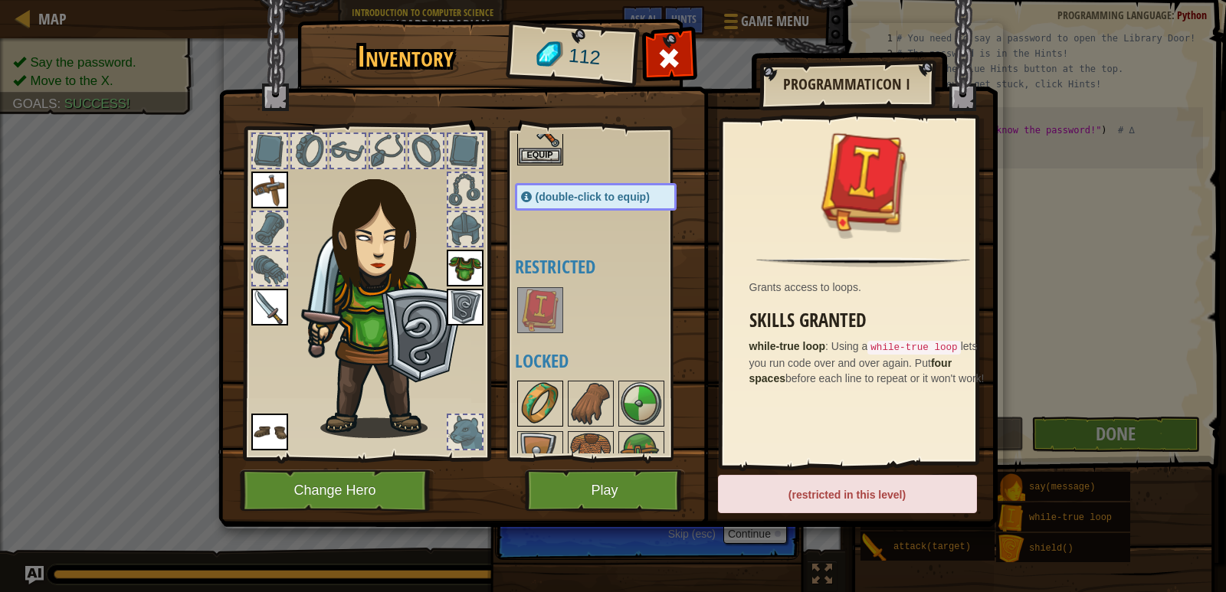
click at [548, 393] on img at bounding box center [540, 403] width 43 height 43
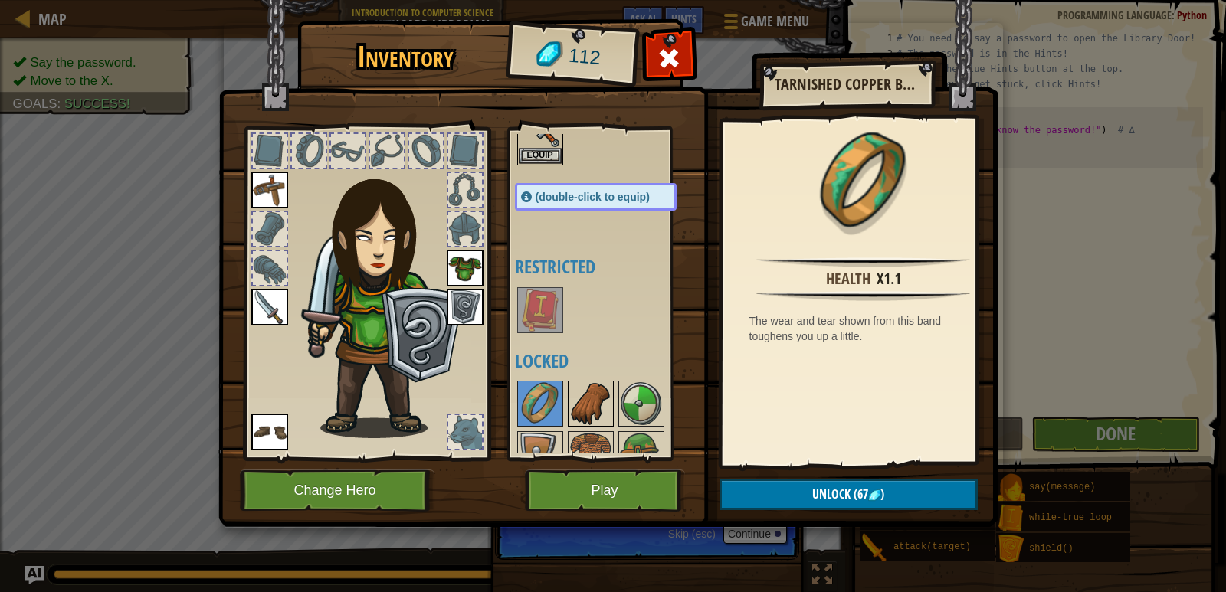
click at [605, 410] on img at bounding box center [590, 403] width 43 height 43
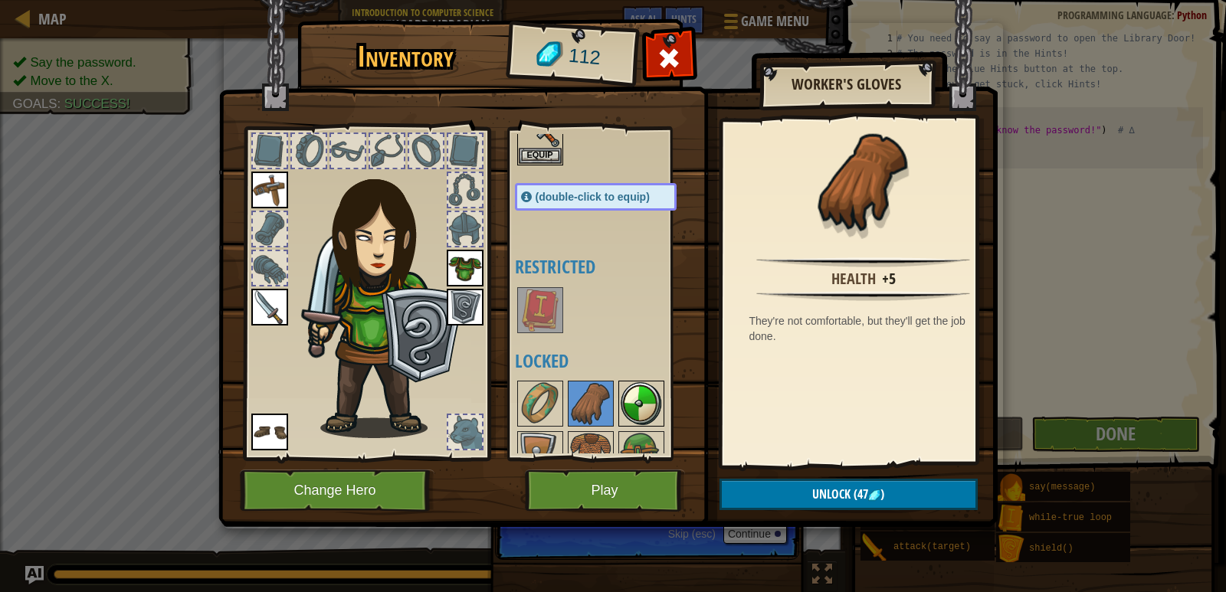
click at [656, 412] on img at bounding box center [641, 403] width 43 height 43
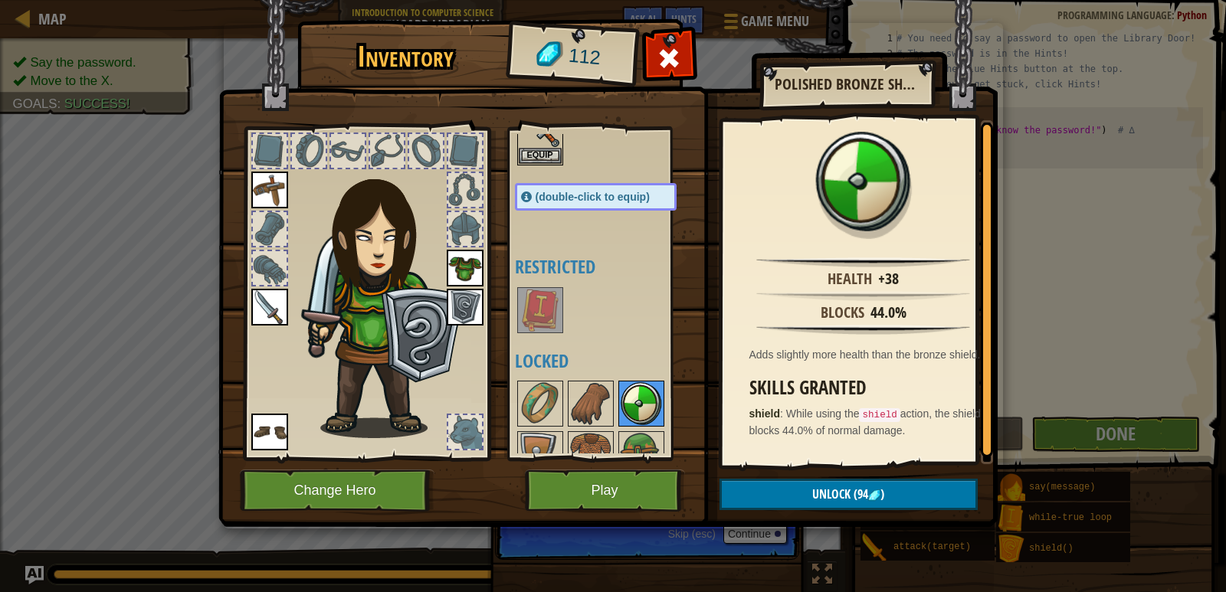
scroll to position [153, 0]
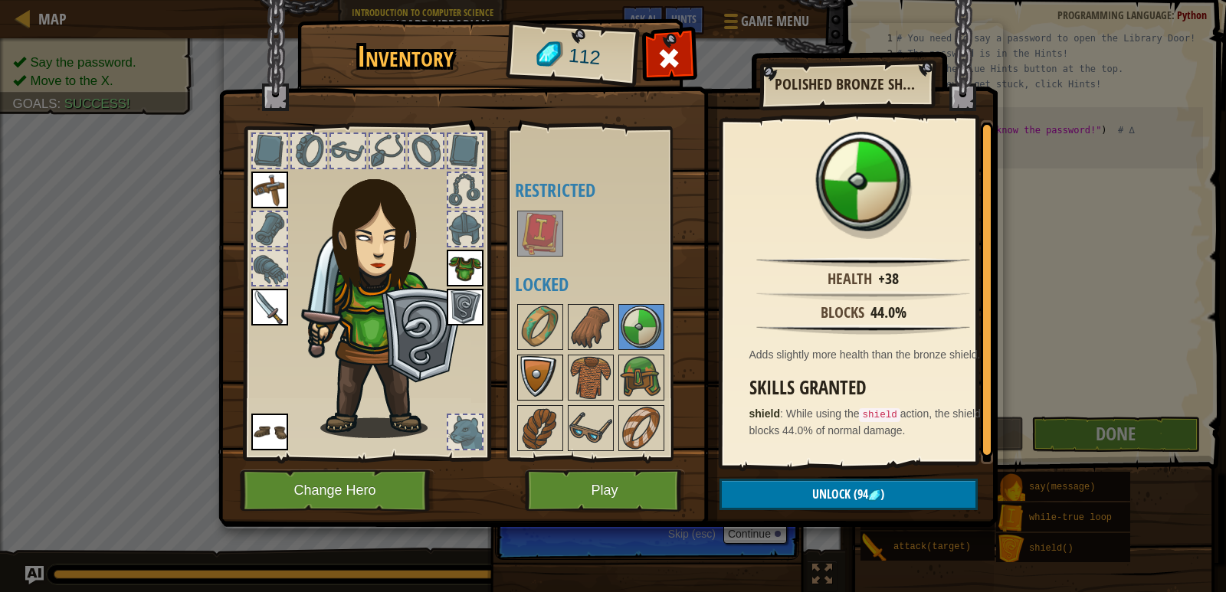
click at [519, 369] on img at bounding box center [540, 377] width 43 height 43
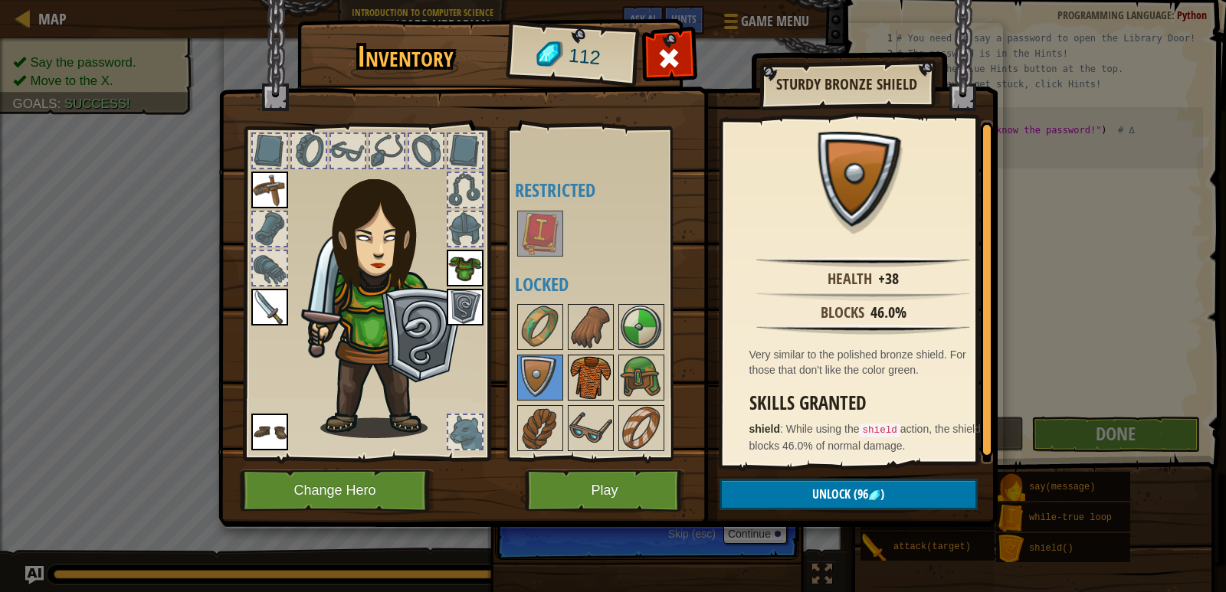
click at [591, 376] on img at bounding box center [590, 377] width 43 height 43
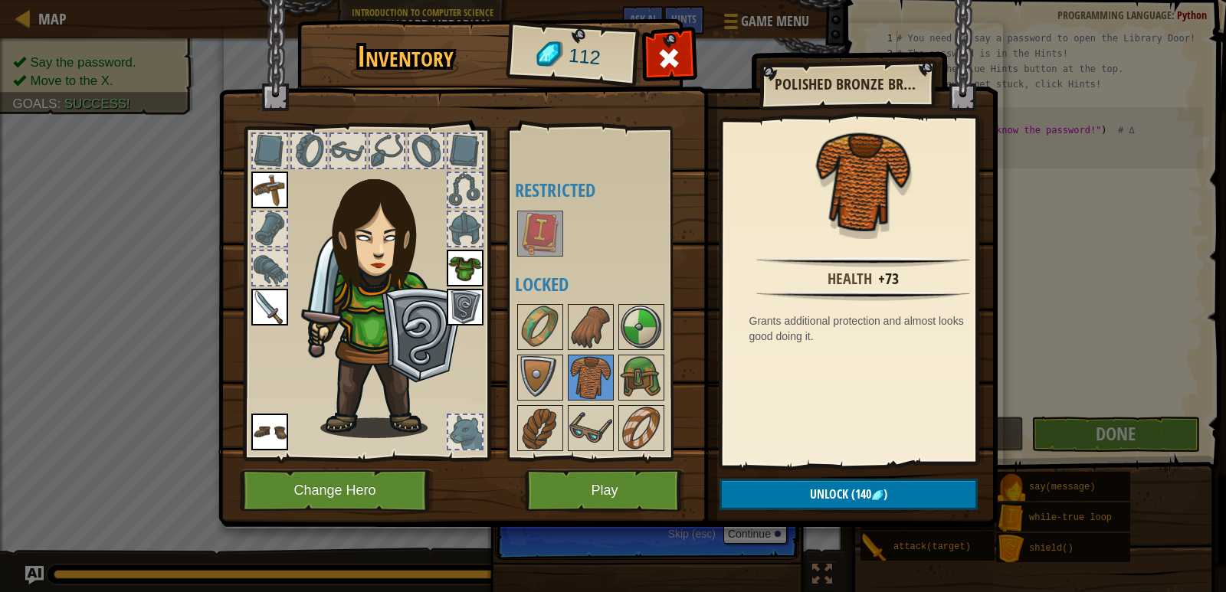
click at [1021, 346] on div "Inventory 112 Available Equip Equip Equip Equip Equip Equip (double-click to eq…" at bounding box center [613, 296] width 1226 height 592
click at [660, 63] on span at bounding box center [669, 58] width 25 height 25
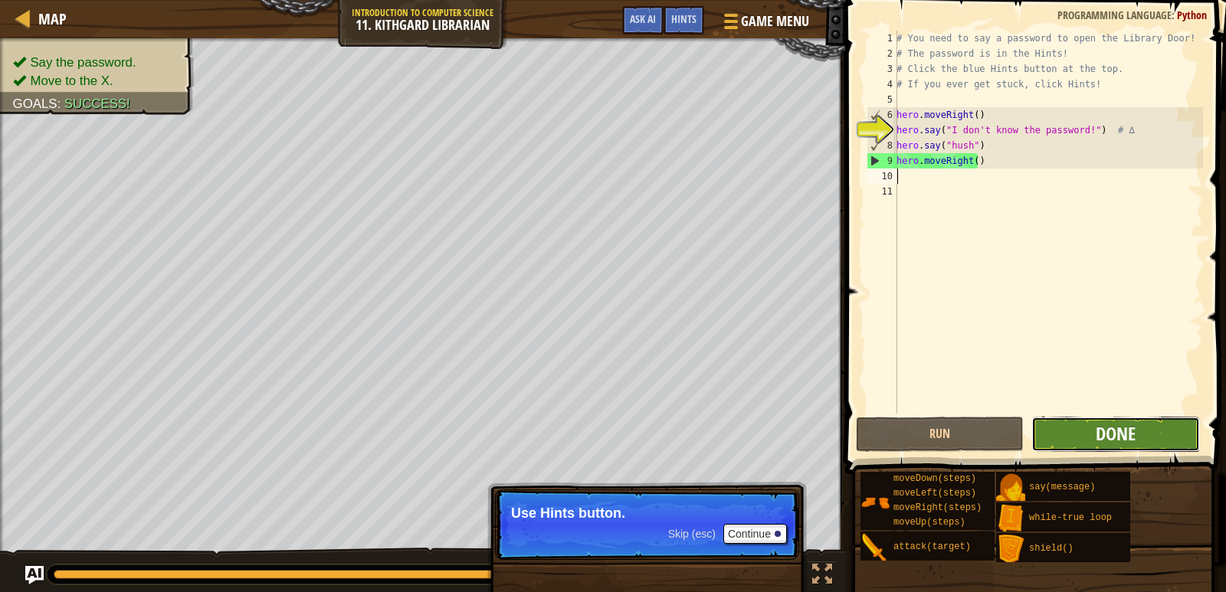
click at [1119, 441] on span "Done" at bounding box center [1116, 433] width 40 height 25
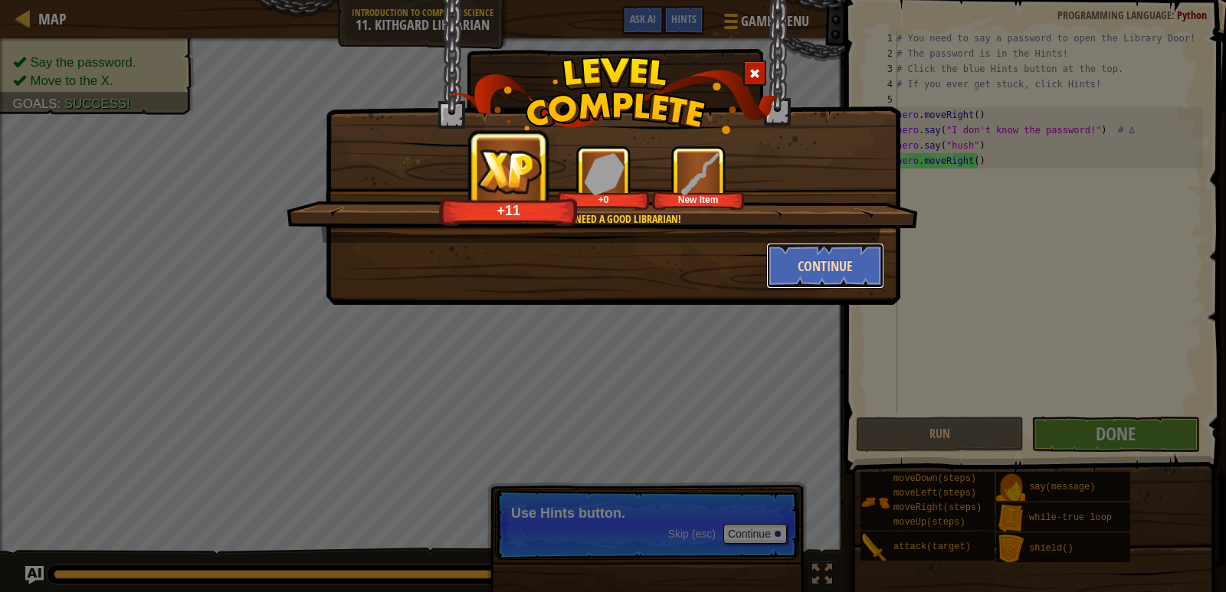
click at [839, 270] on button "Continue" at bounding box center [825, 266] width 119 height 46
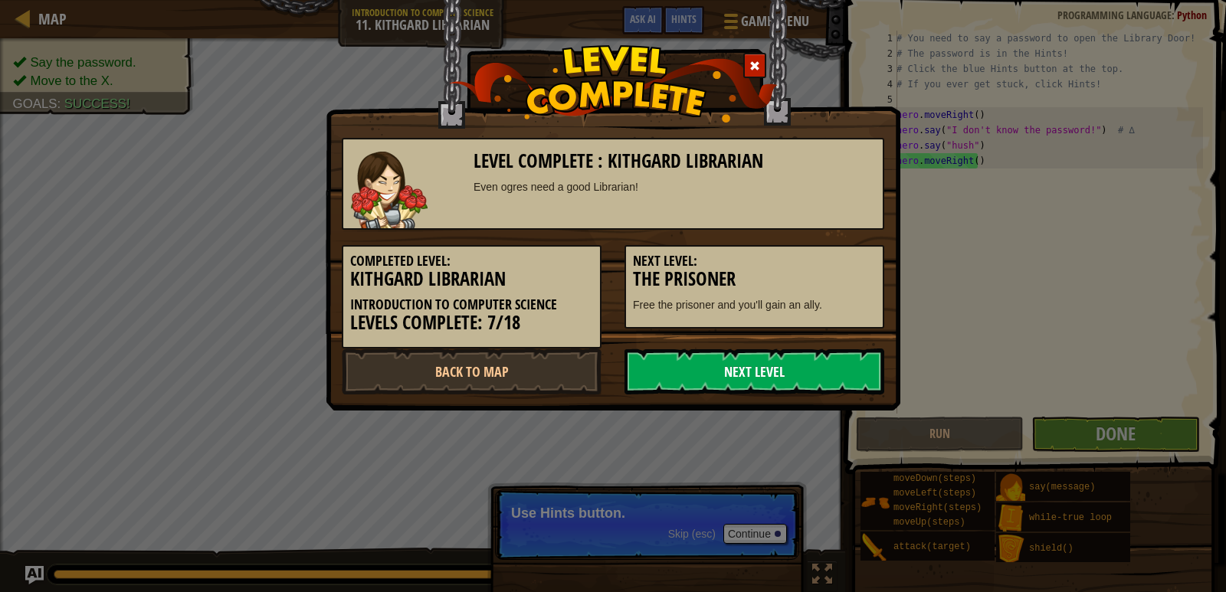
click at [796, 375] on link "Next Level" at bounding box center [754, 372] width 260 height 46
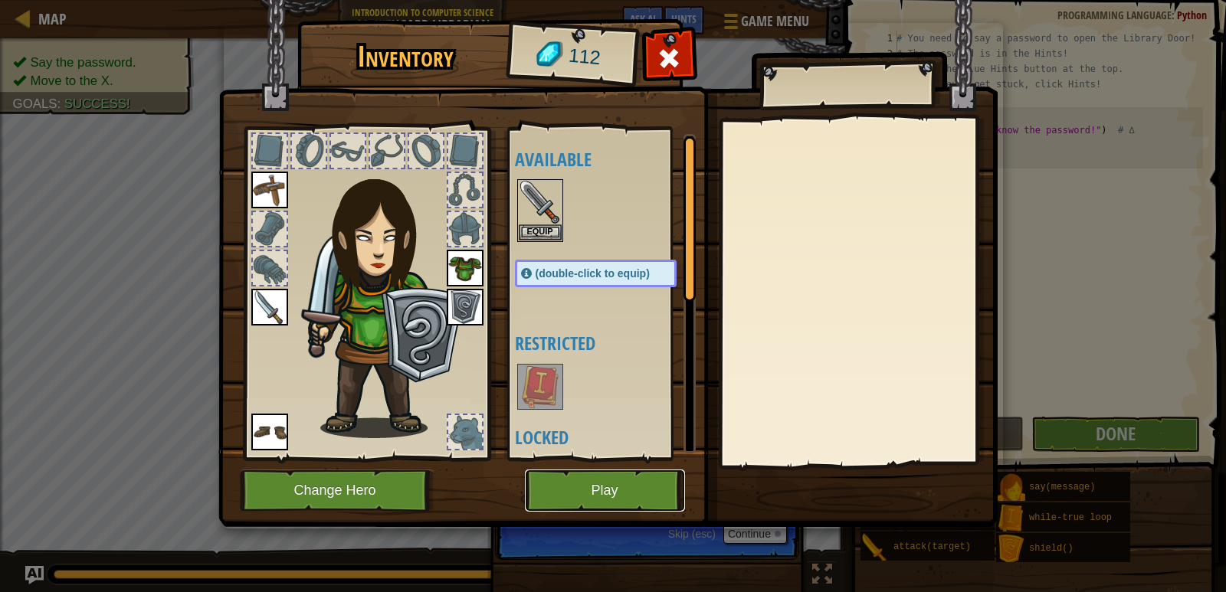
click at [630, 479] on button "Play" at bounding box center [605, 491] width 160 height 42
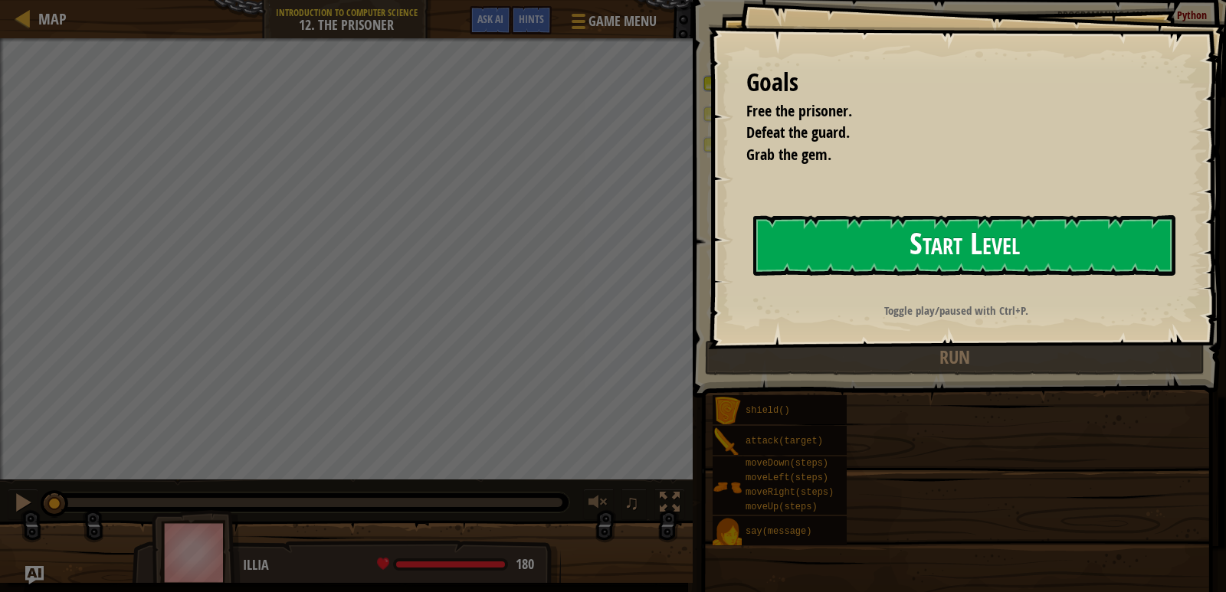
click at [962, 243] on button "Start Level" at bounding box center [964, 245] width 422 height 61
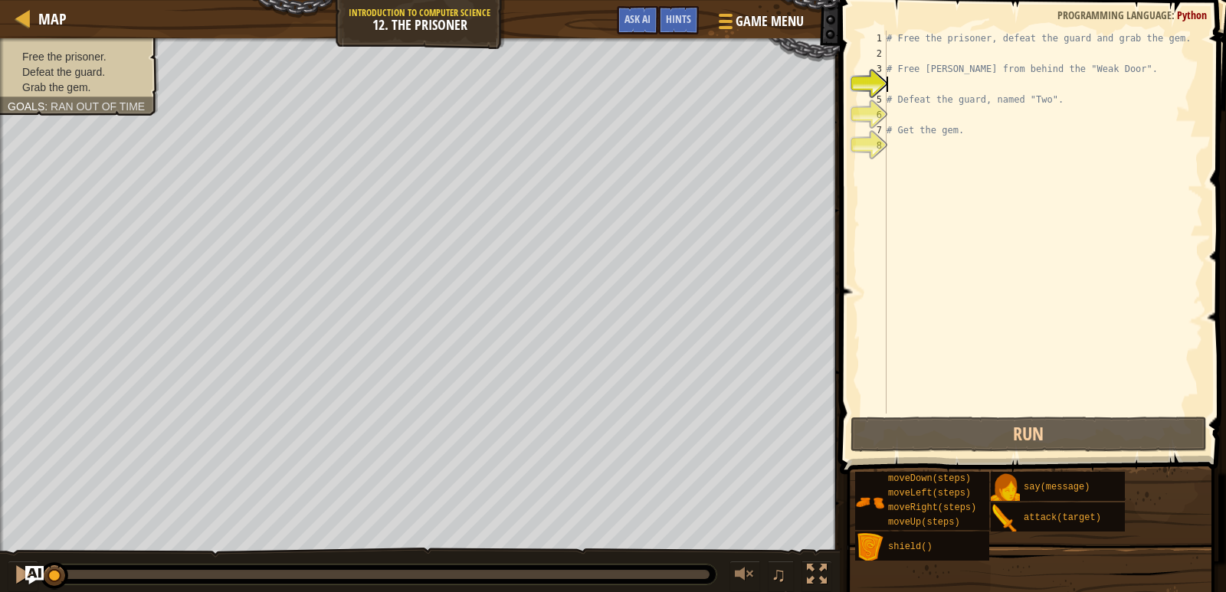
click at [920, 57] on div "# Free the prisoner, defeat the guard and grab the gem. # Free [PERSON_NAME] fr…" at bounding box center [1043, 238] width 320 height 414
click at [669, 18] on span "Hints" at bounding box center [678, 18] width 25 height 15
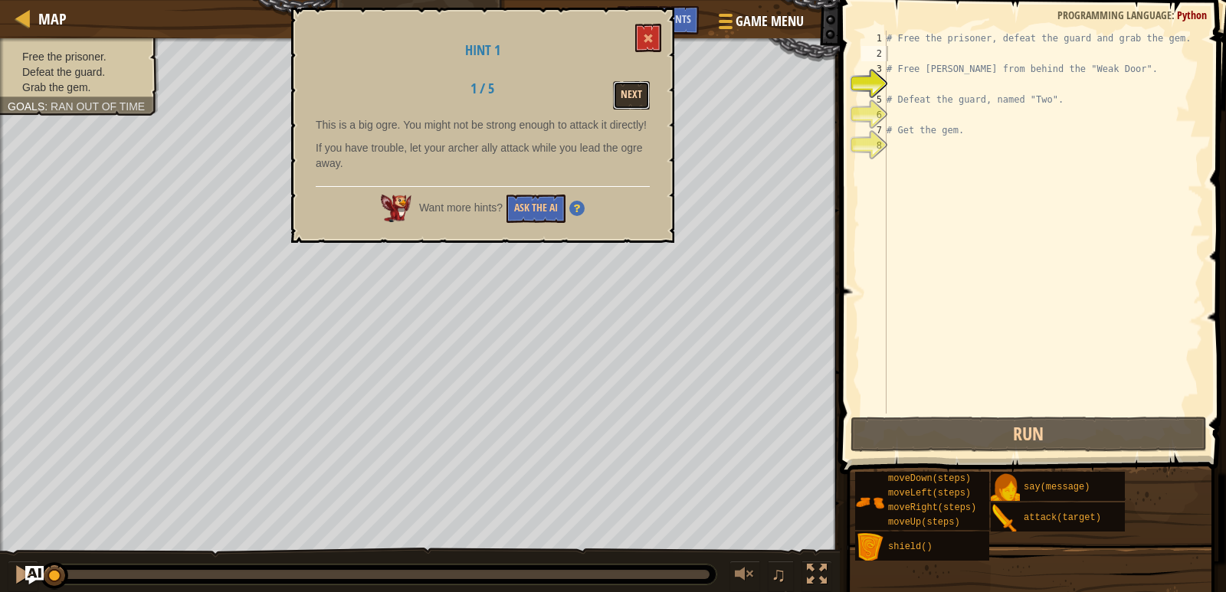
click at [634, 88] on button "Next" at bounding box center [631, 95] width 37 height 28
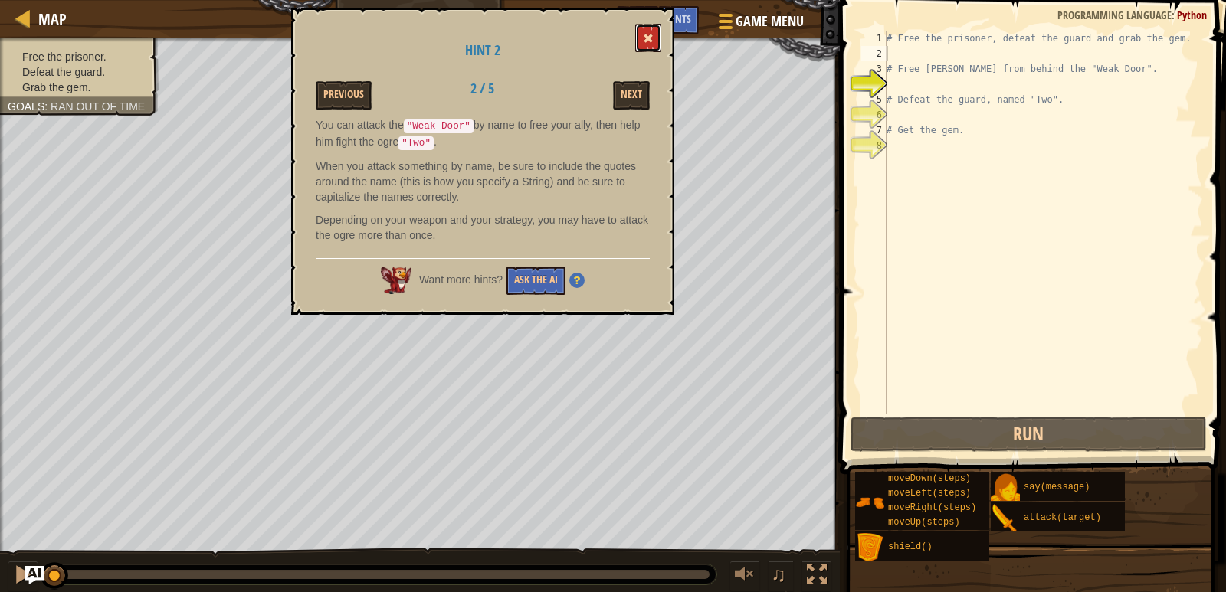
click at [639, 37] on button at bounding box center [648, 38] width 26 height 28
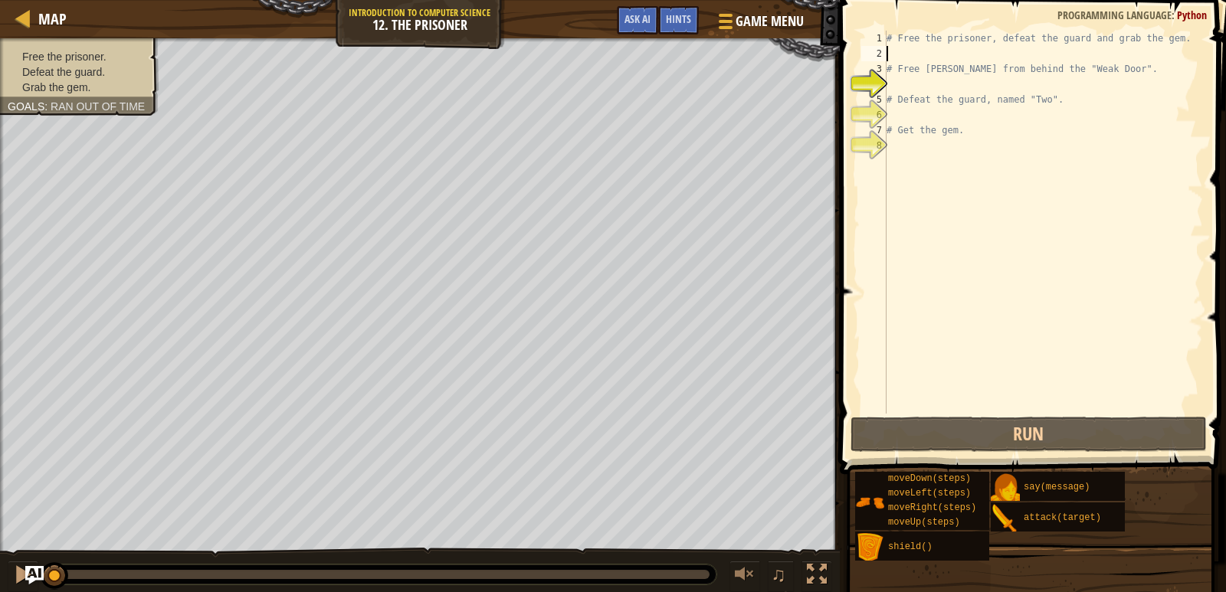
click at [923, 54] on div "# Free the prisoner, defeat the guard and grab the gem. # Free [PERSON_NAME] fr…" at bounding box center [1043, 238] width 320 height 414
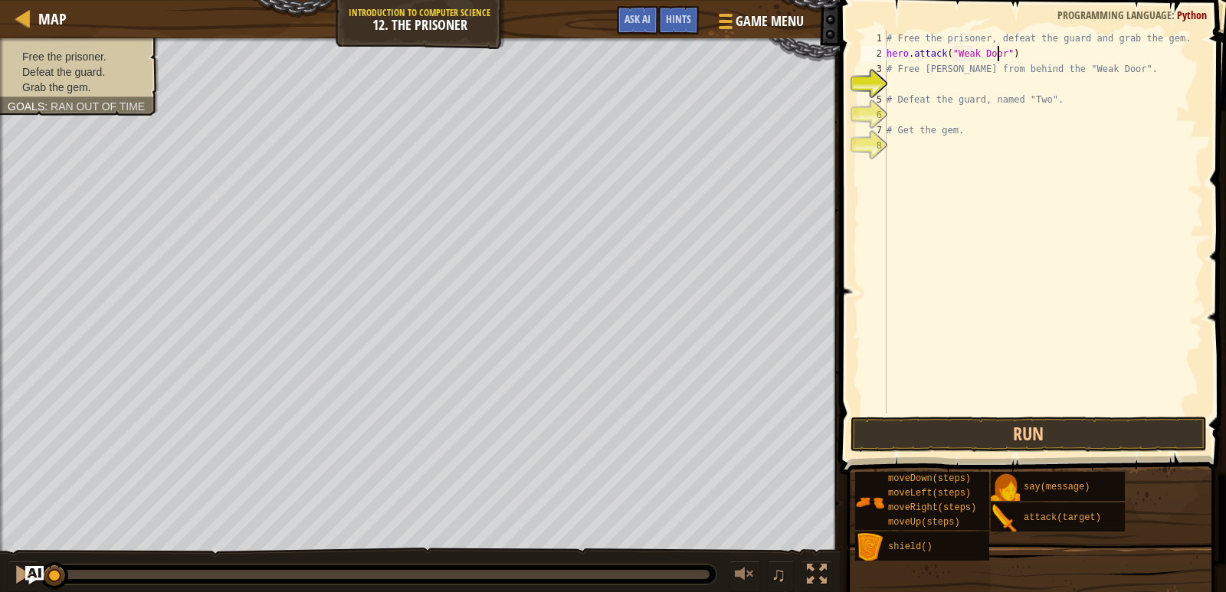
scroll to position [7, 9]
type textarea "hero.attack("Weak Door")"
click at [1008, 429] on button "Run" at bounding box center [1028, 434] width 357 height 35
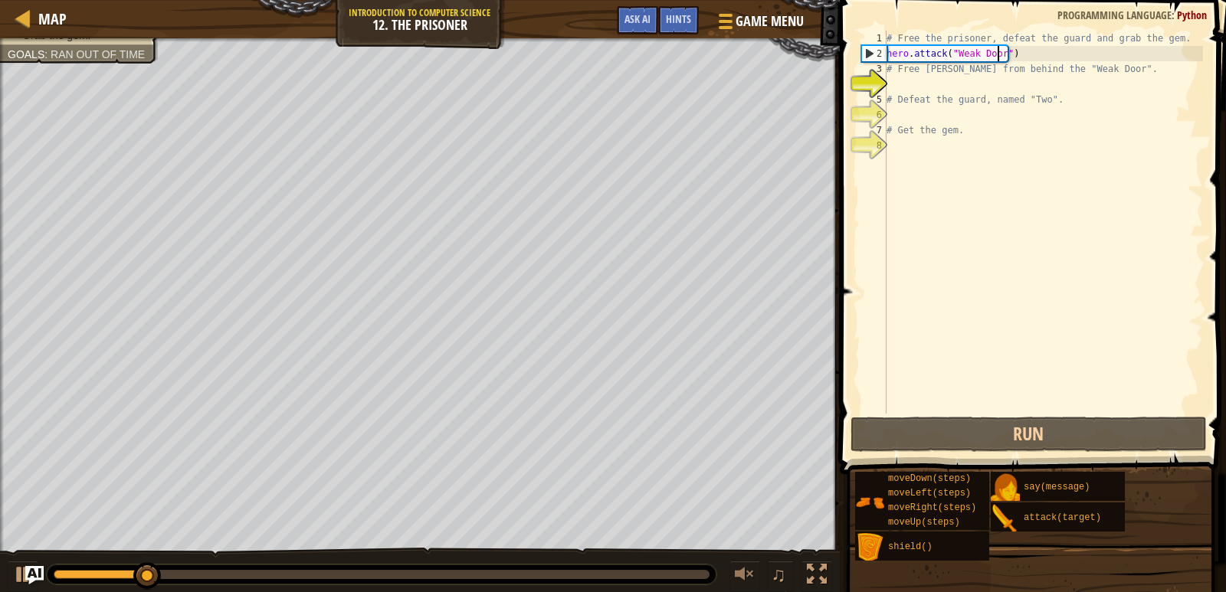
click at [943, 88] on div "# Free the prisoner, defeat the guard and grab the gem. hero . attack ( "Weak D…" at bounding box center [1043, 238] width 320 height 414
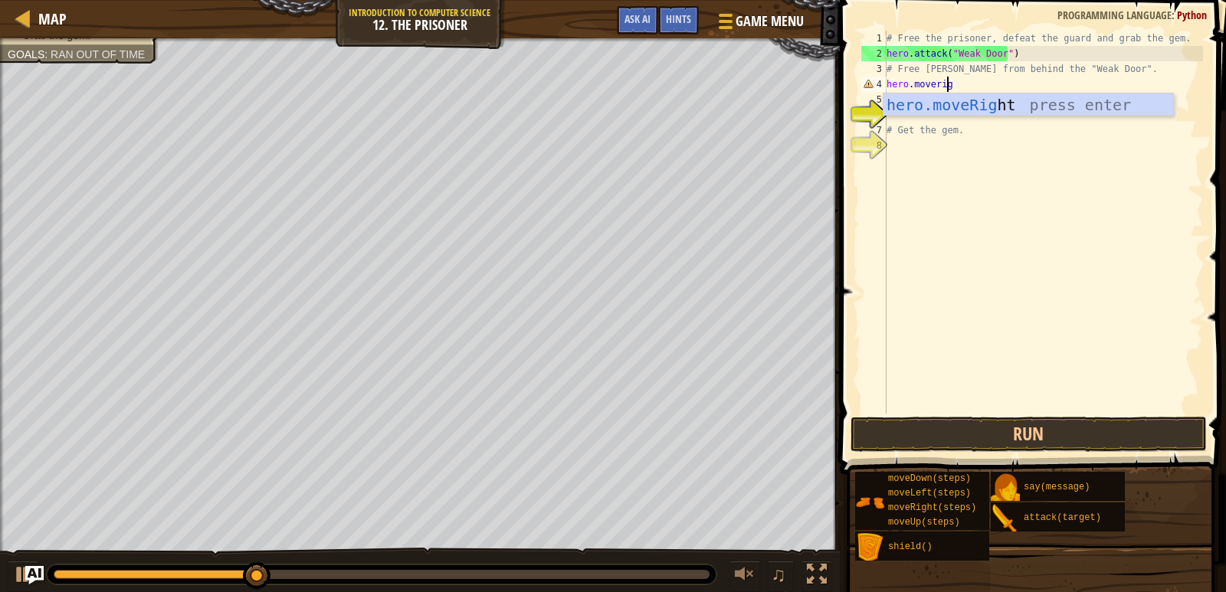
scroll to position [7, 5]
type textarea "hero.moveright"
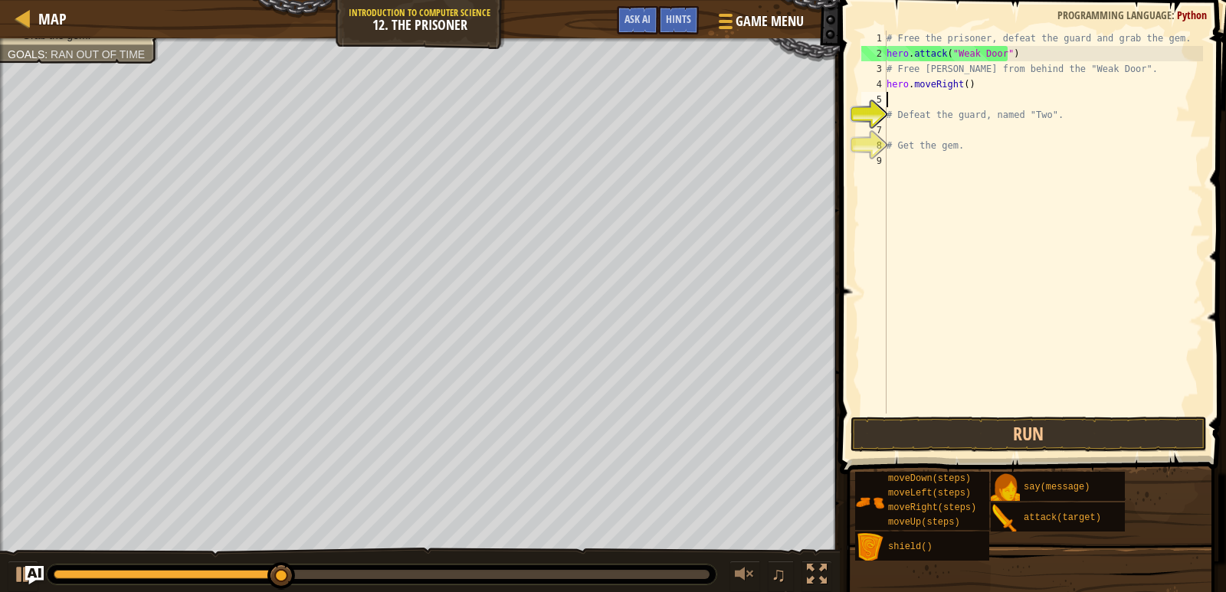
scroll to position [7, 0]
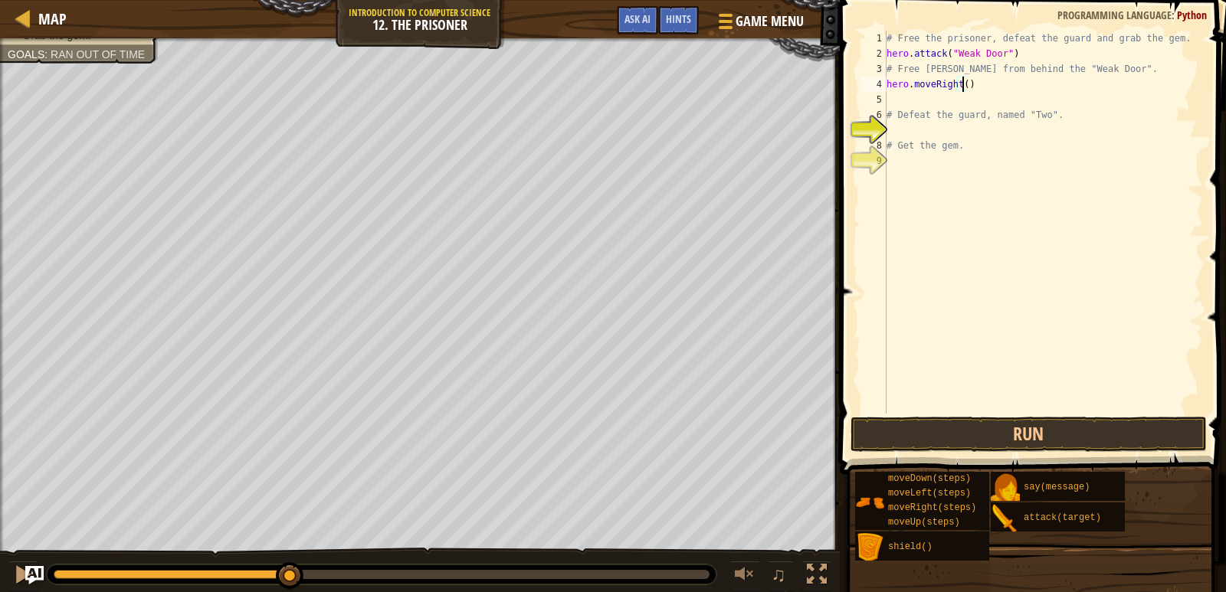
type textarea "hero.moveRight(2)"
click at [964, 103] on div "# Free the prisoner, defeat the guard and grab the gem. hero . attack ( "Weak D…" at bounding box center [1043, 238] width 320 height 414
type textarea "hero.moveRight(2)"
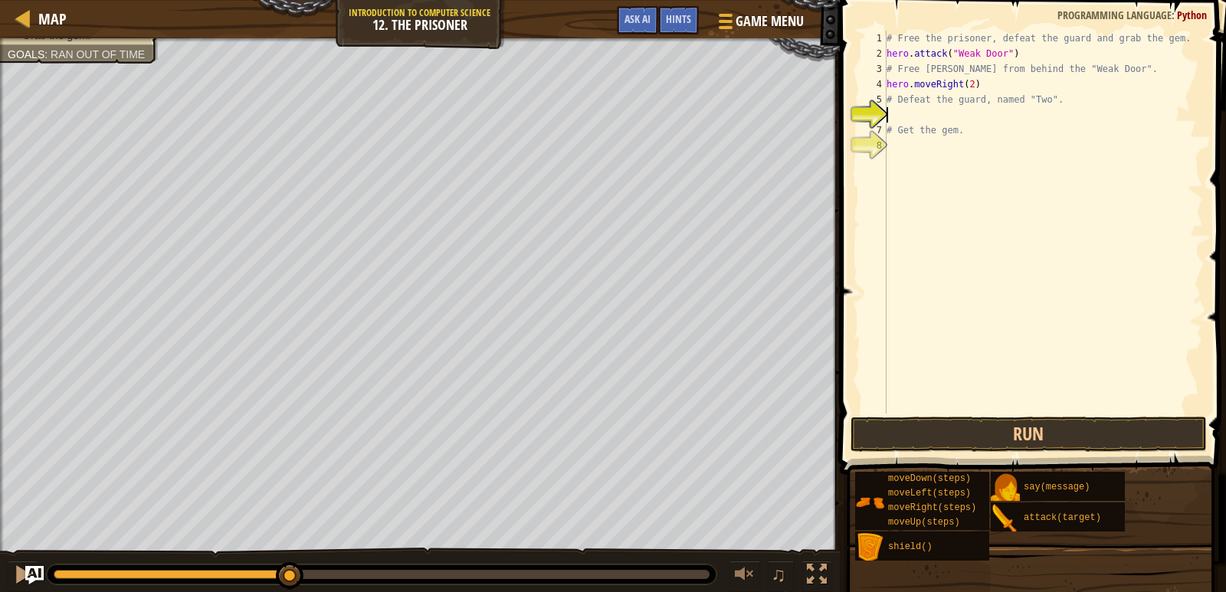
click at [929, 118] on div "# Free the prisoner, defeat the guard and grab the gem. hero . attack ( "Weak D…" at bounding box center [1043, 238] width 320 height 414
type textarea "hero.attack("Two")"
click at [1013, 436] on button "Run" at bounding box center [1028, 434] width 357 height 35
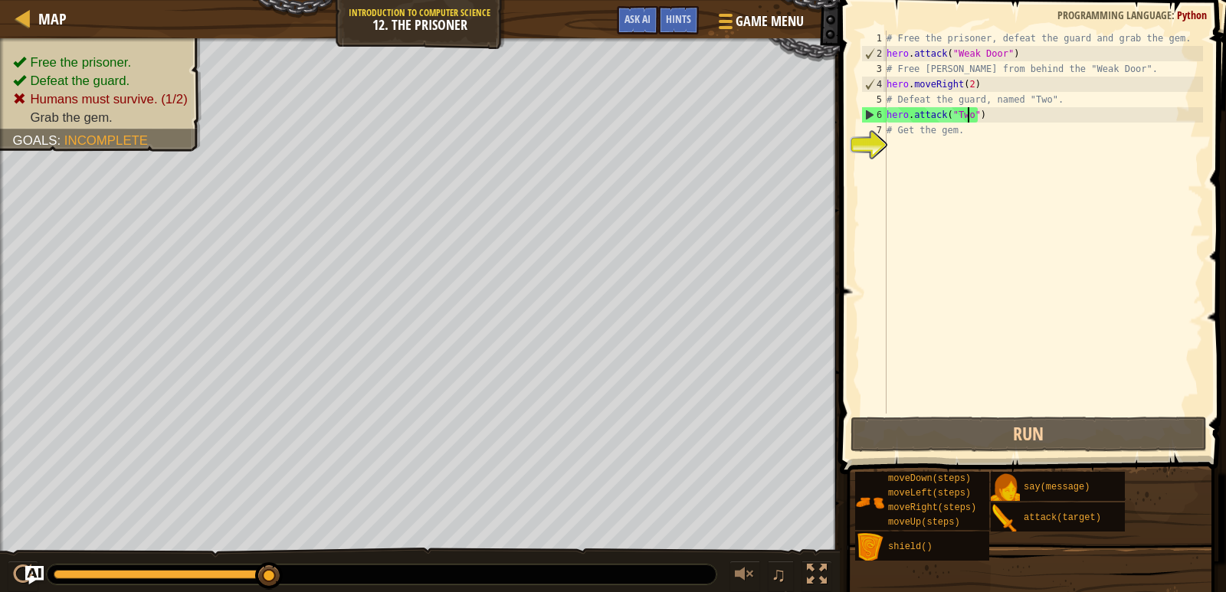
click at [989, 120] on div "# Free the prisoner, defeat the guard and grab the gem. hero . attack ( "Weak D…" at bounding box center [1043, 238] width 320 height 414
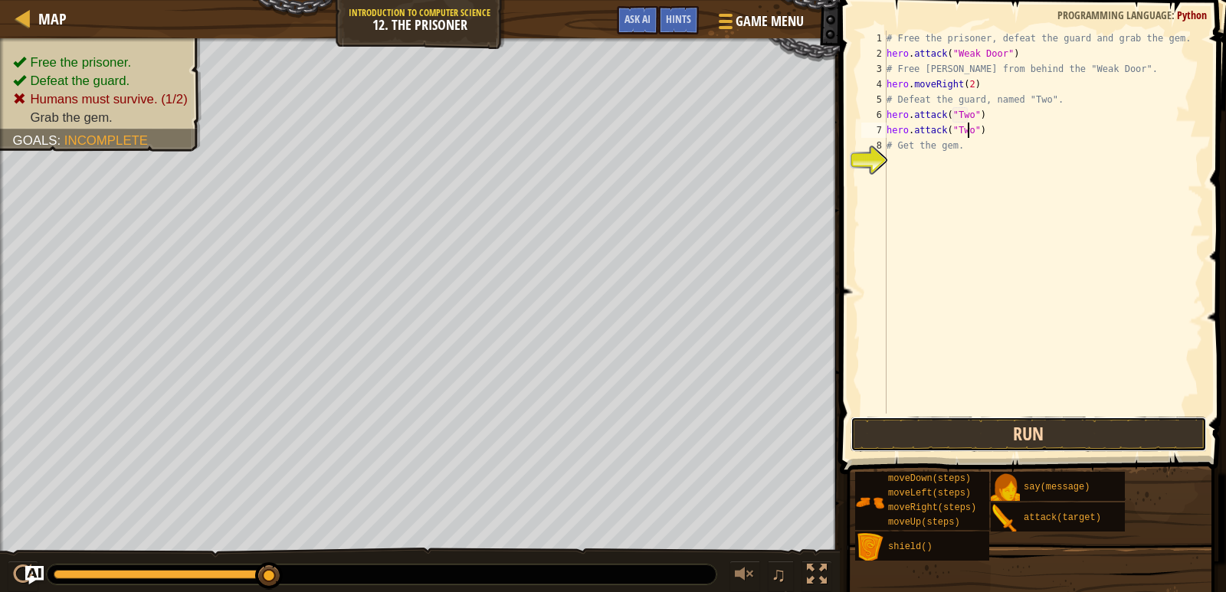
click at [1007, 438] on button "Run" at bounding box center [1028, 434] width 357 height 35
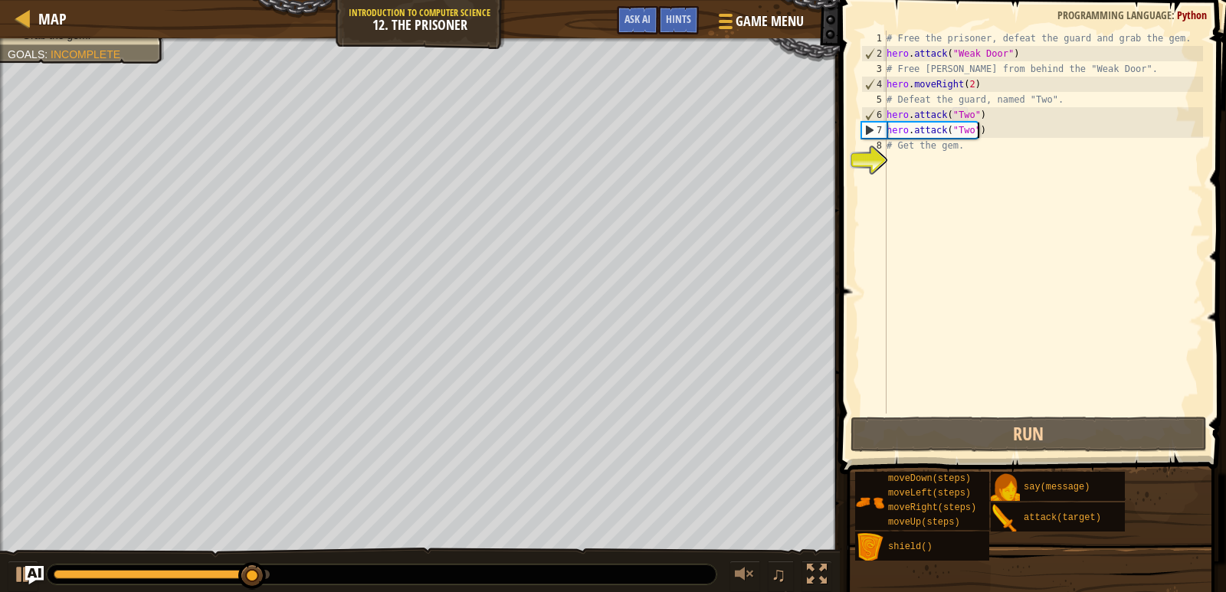
click at [988, 139] on div "# Free the prisoner, defeat the guard and grab the gem. hero . attack ( "Weak D…" at bounding box center [1043, 238] width 320 height 414
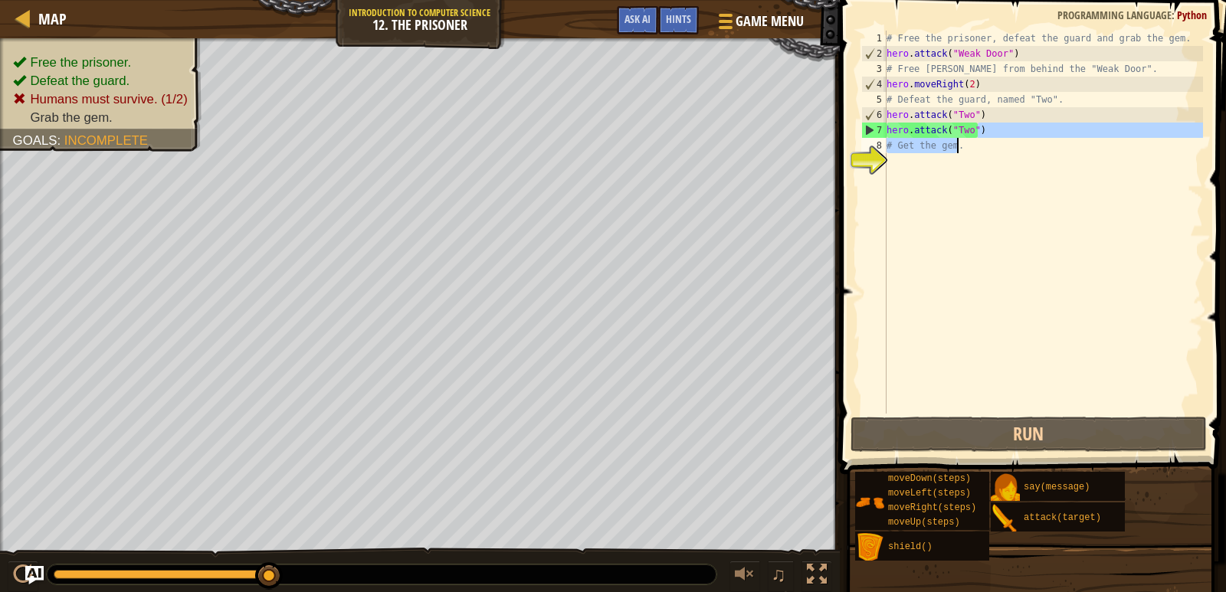
scroll to position [7, 5]
click at [980, 126] on div "# Free the prisoner, defeat the guard and grab the gem. hero . attack ( "Weak D…" at bounding box center [1043, 238] width 320 height 414
type textarea "hero.attack("Two")"
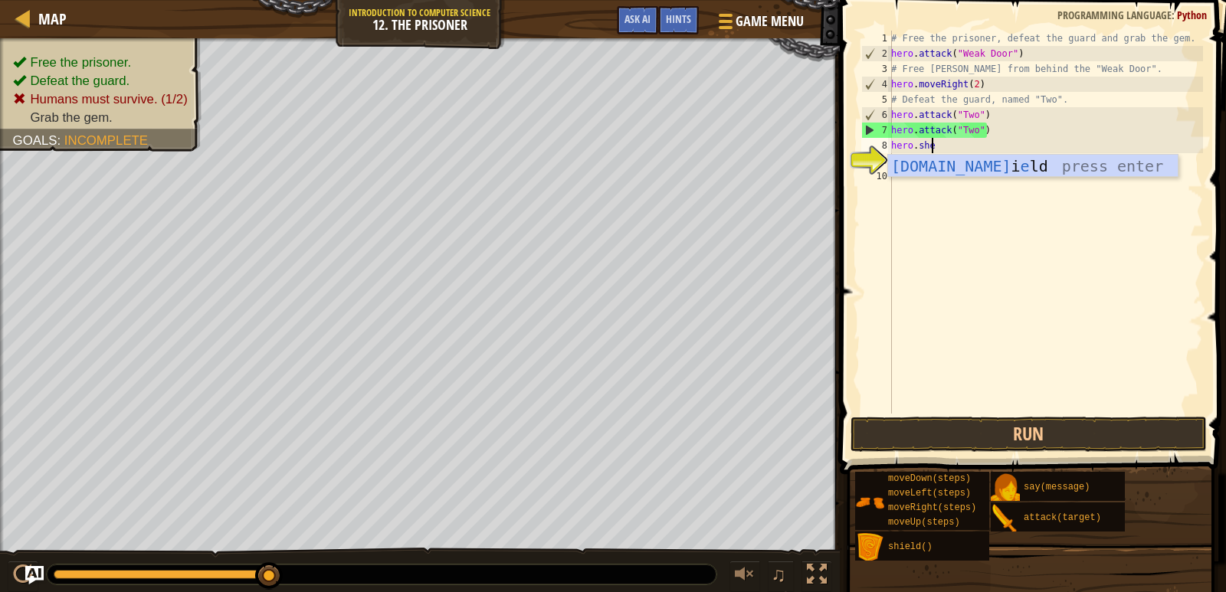
scroll to position [7, 2]
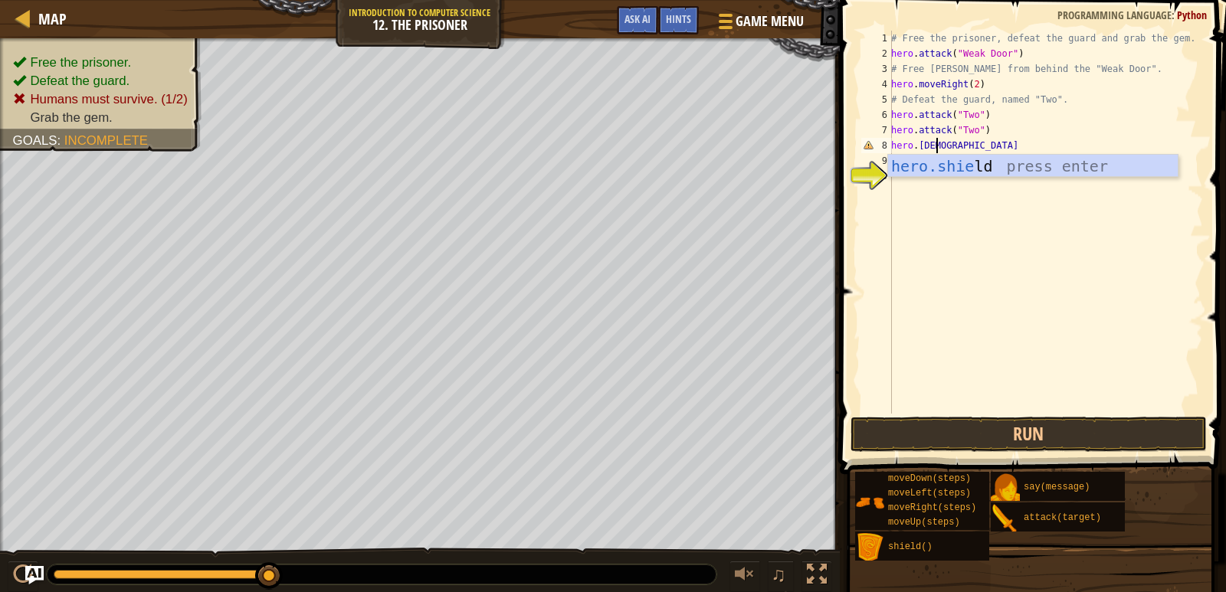
type textarea "hero.shiel"
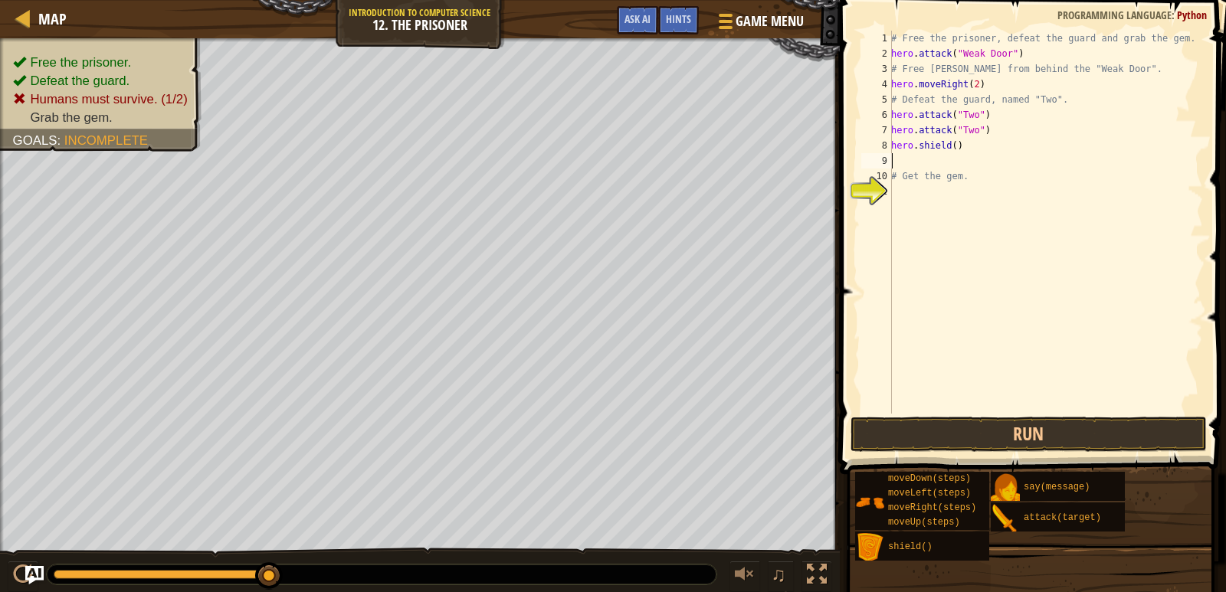
click at [952, 142] on div "# Free the prisoner, defeat the guard and grab the gem. hero . attack ( "Weak D…" at bounding box center [1045, 238] width 315 height 414
click at [1012, 417] on button "Run" at bounding box center [1028, 434] width 357 height 35
click at [1001, 441] on button "Run" at bounding box center [1028, 434] width 357 height 35
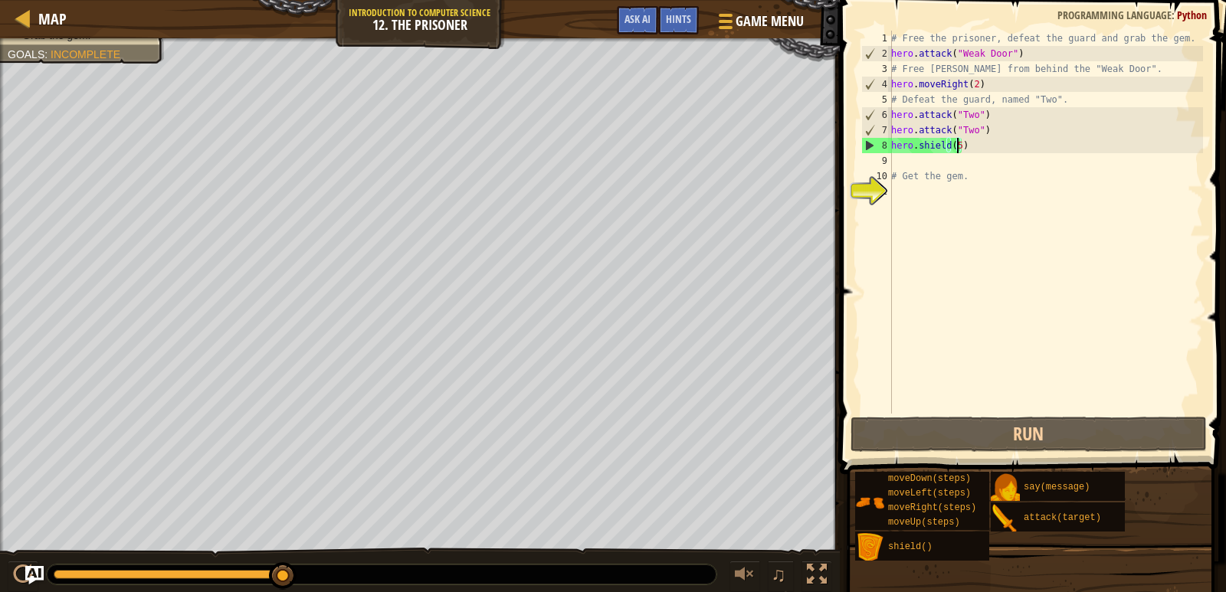
click at [993, 129] on div "# Free the prisoner, defeat the guard and grab the gem. hero . attack ( "Weak D…" at bounding box center [1045, 238] width 315 height 414
type textarea "hero.attack("Two")"
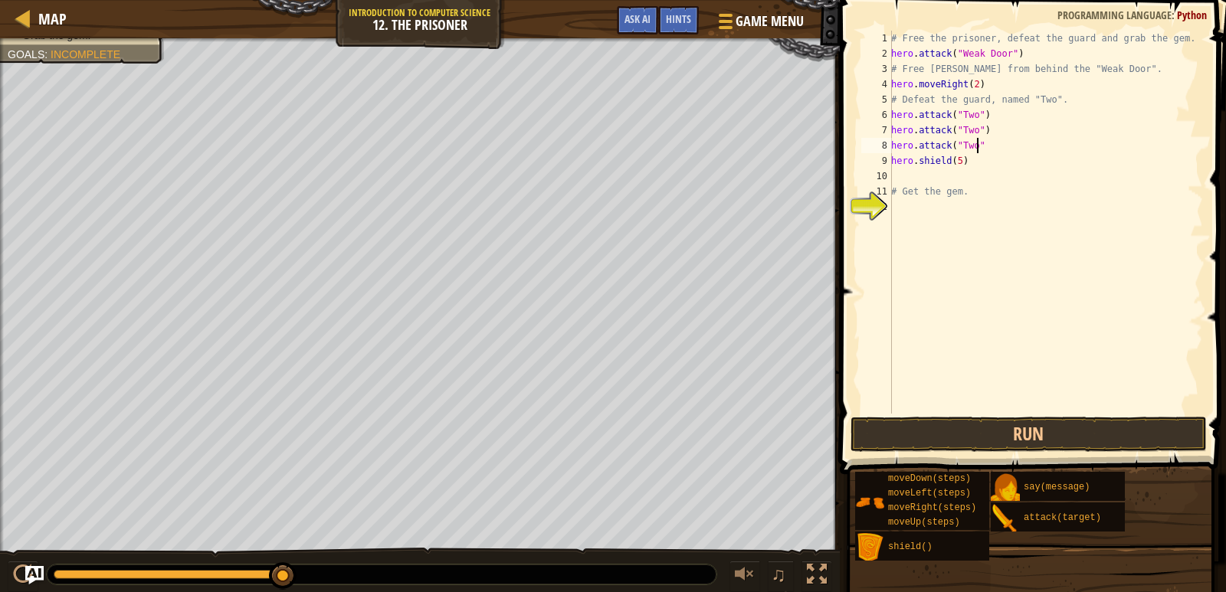
scroll to position [7, 6]
type textarea "hero.attack("Two")"
click at [989, 428] on button "Run" at bounding box center [1028, 434] width 357 height 35
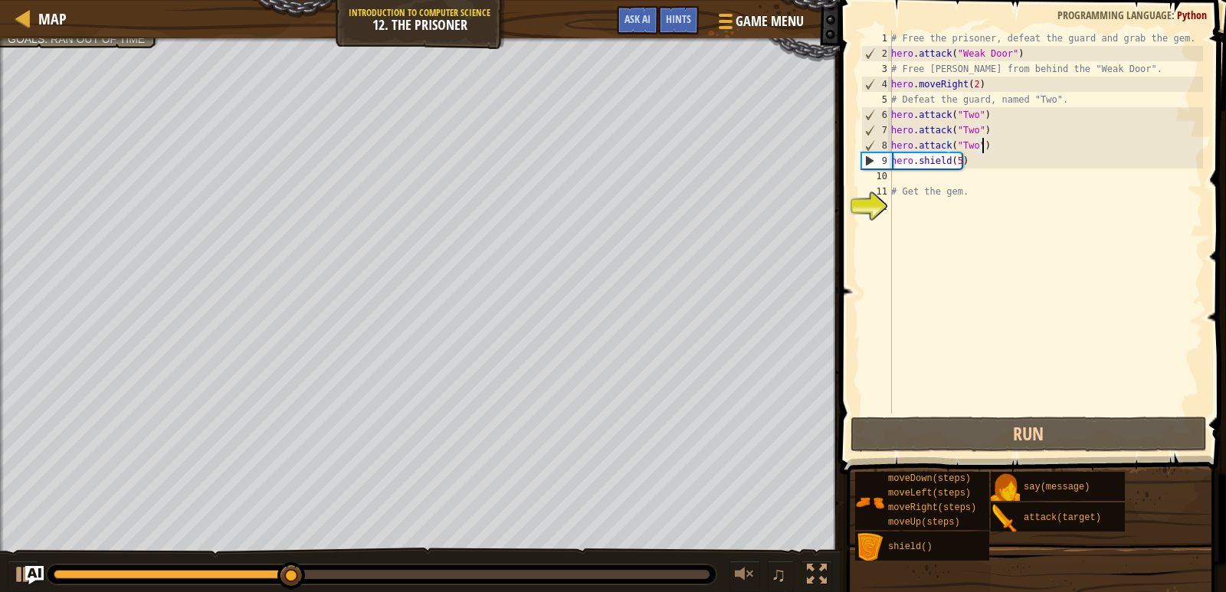
click at [952, 181] on div "# Free the prisoner, defeat the guard and grab the gem. hero . attack ( "Weak D…" at bounding box center [1045, 238] width 315 height 414
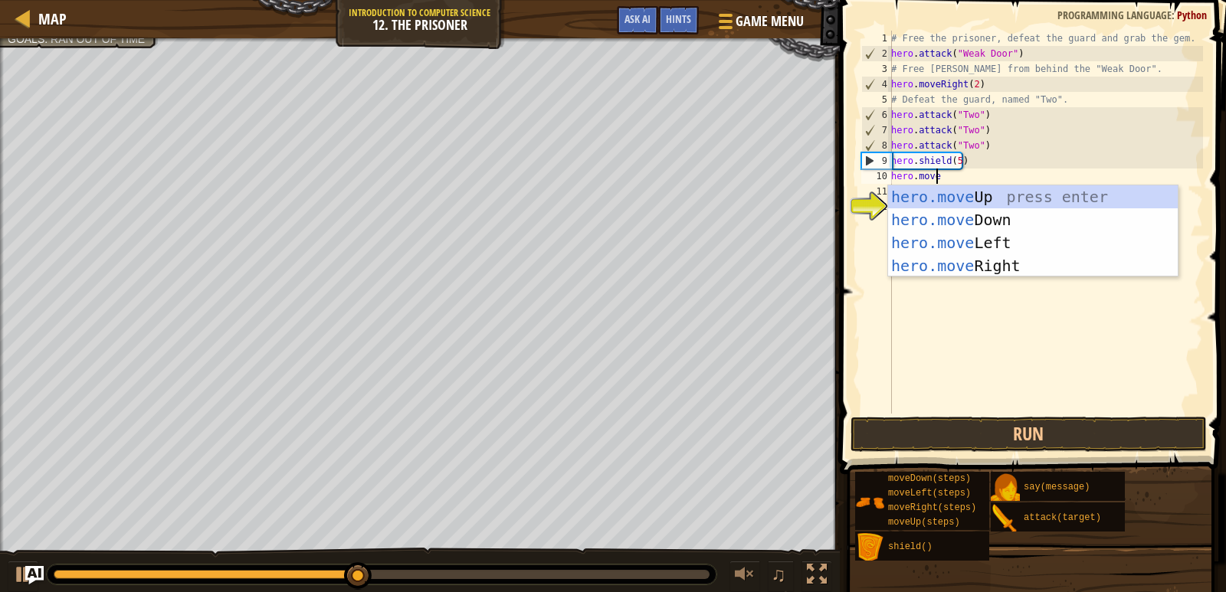
scroll to position [7, 3]
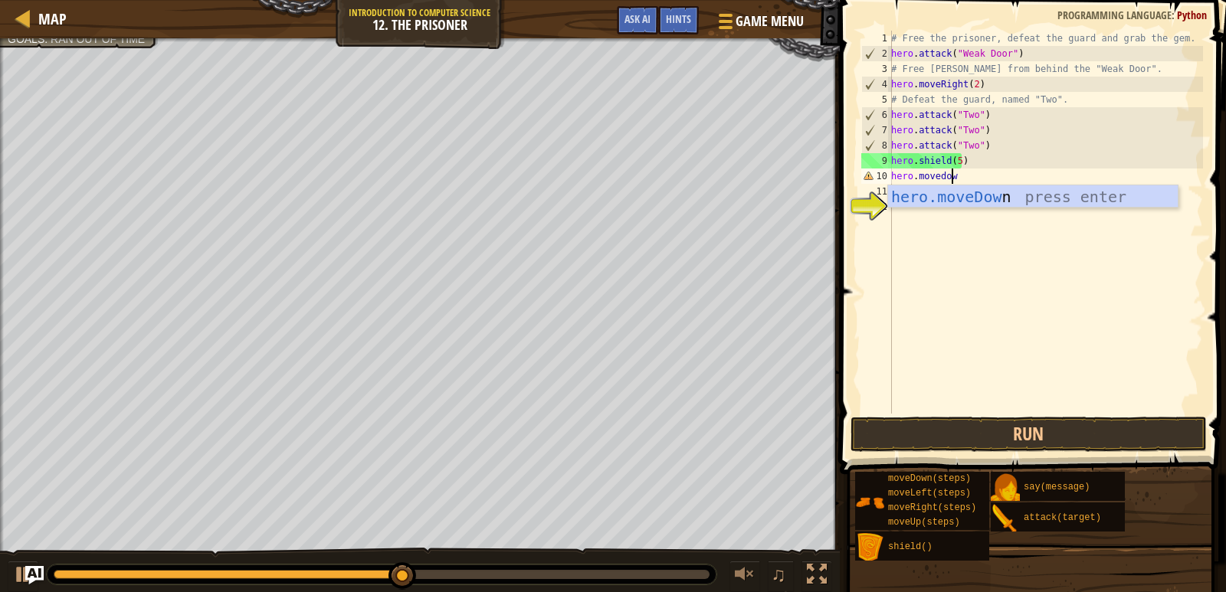
type textarea "hero.movedown"
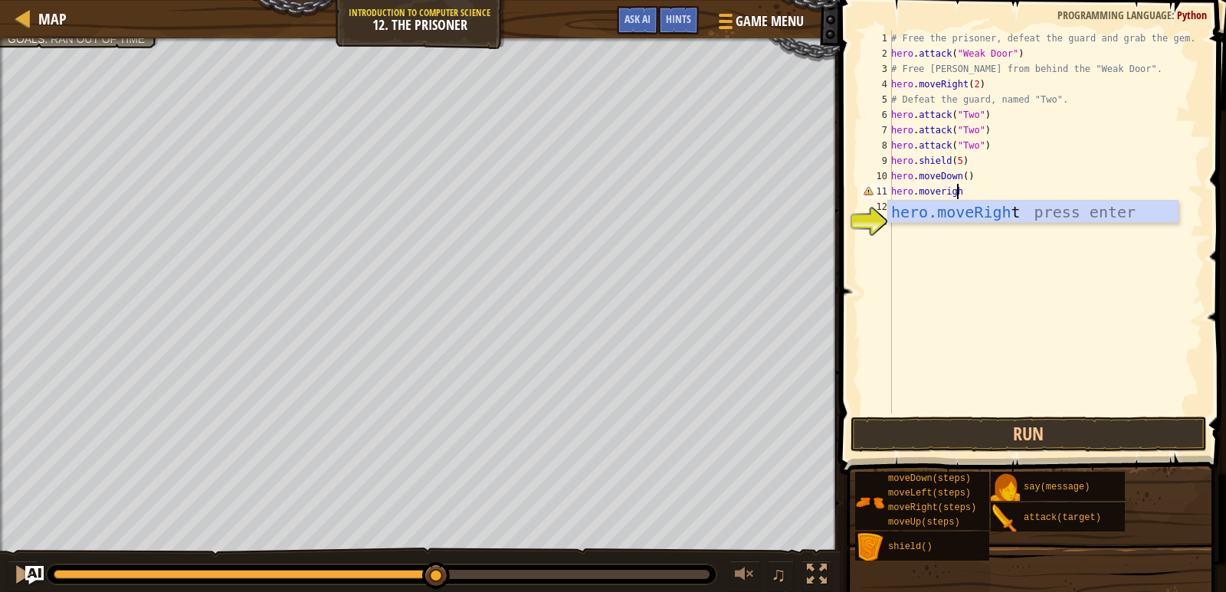
scroll to position [7, 5]
type textarea "hero.moveright"
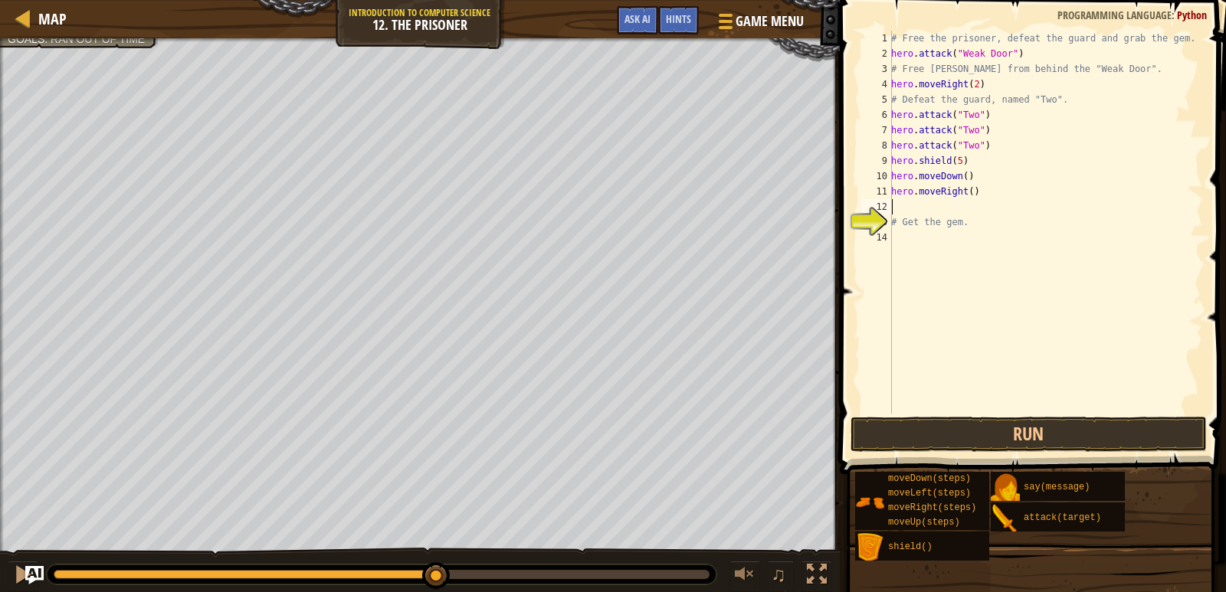
scroll to position [7, 0]
click at [1064, 431] on button "Run" at bounding box center [1028, 434] width 357 height 35
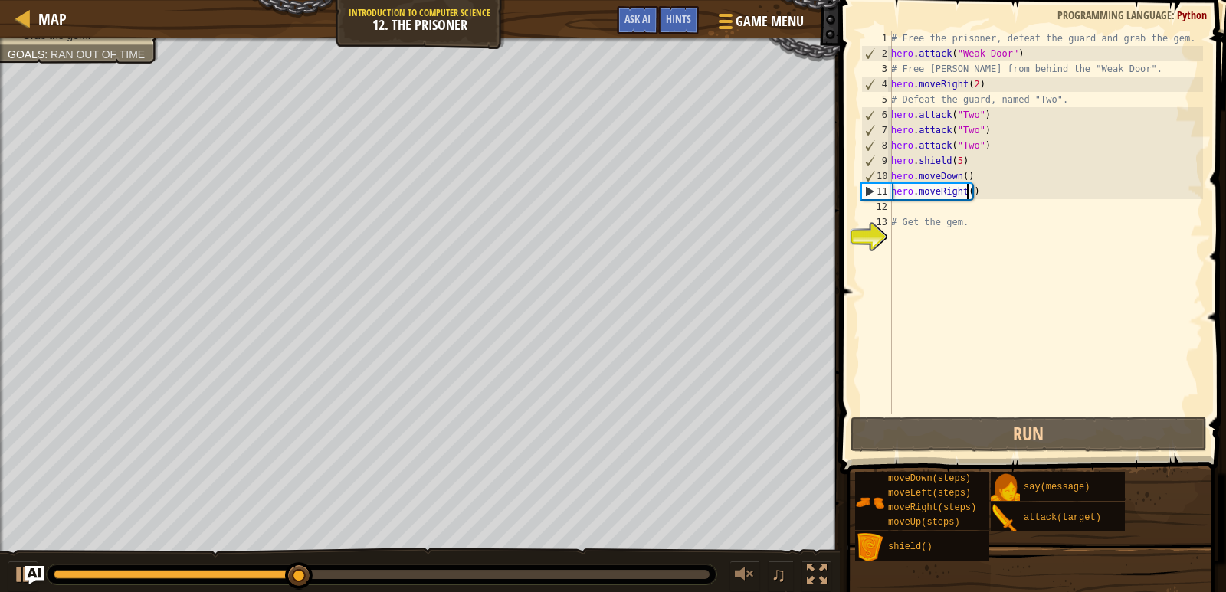
click at [968, 194] on div "# Free the prisoner, defeat the guard and grab the gem. hero . attack ( "Weak D…" at bounding box center [1045, 238] width 315 height 414
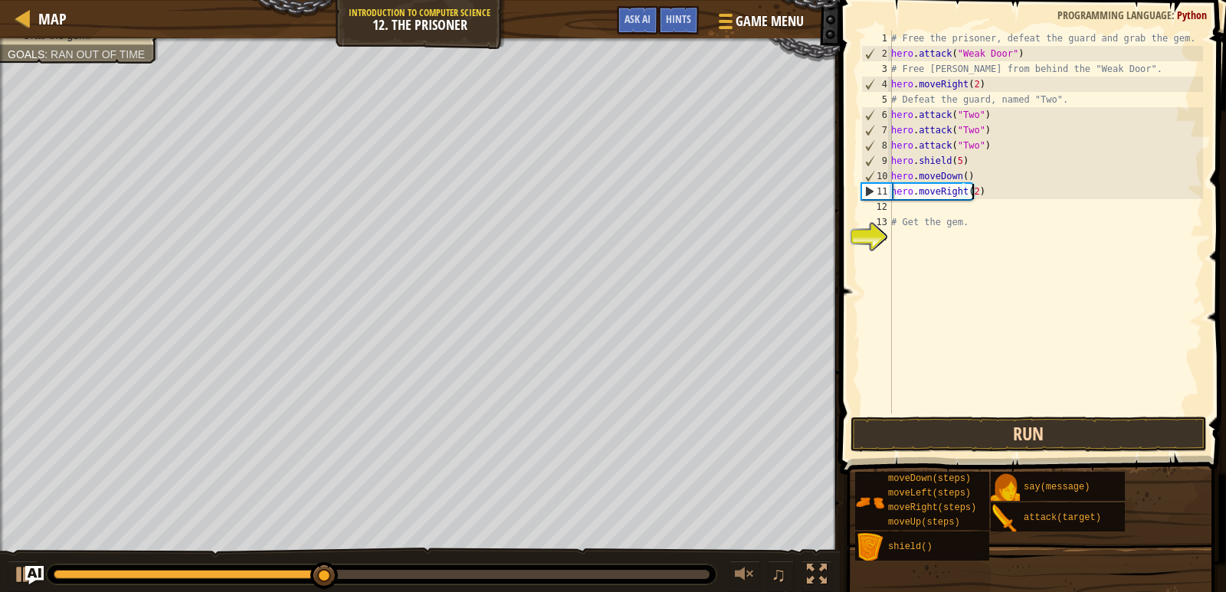
type textarea "hero.moveRight(2)"
click at [1060, 431] on button "Run" at bounding box center [1028, 434] width 357 height 35
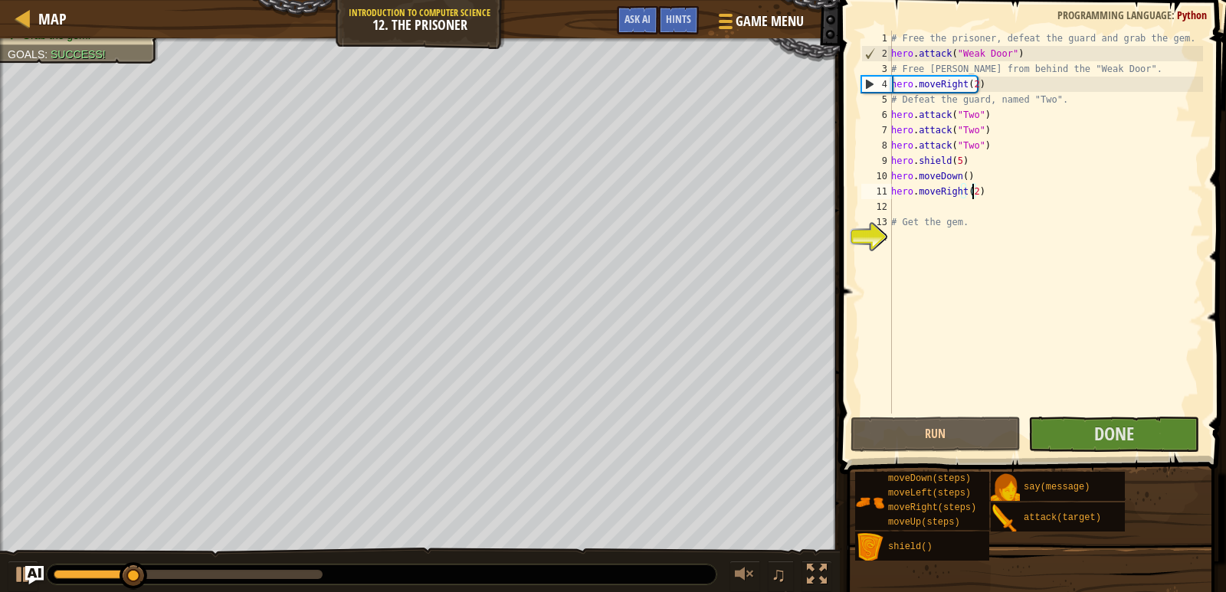
click at [315, 568] on div at bounding box center [382, 575] width 670 height 20
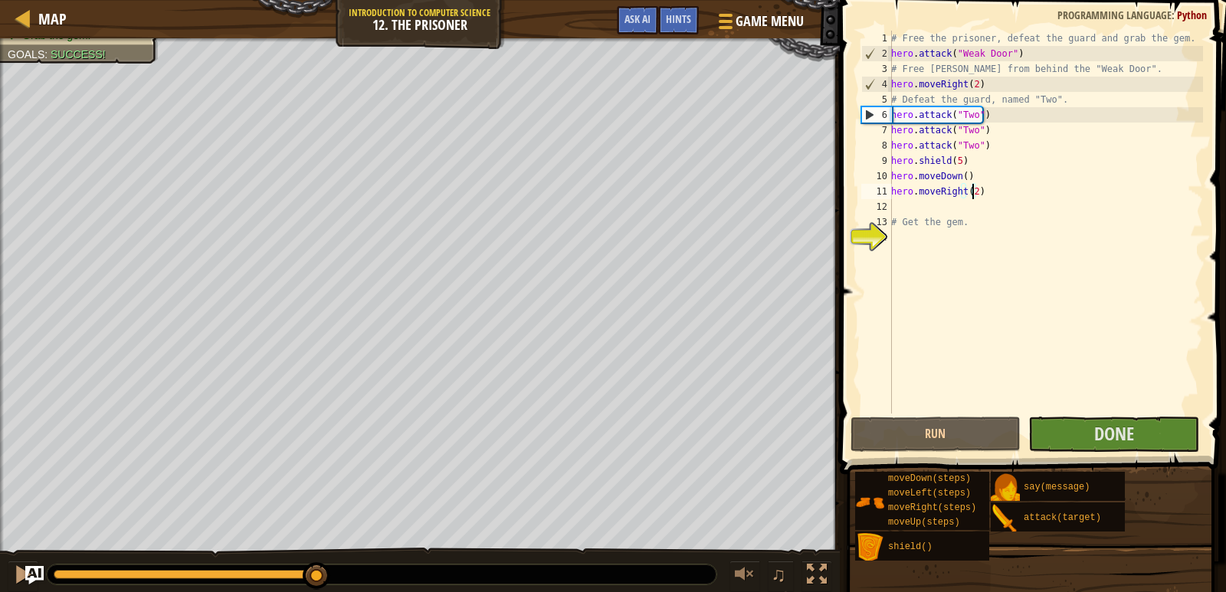
click at [316, 572] on div at bounding box center [188, 574] width 269 height 9
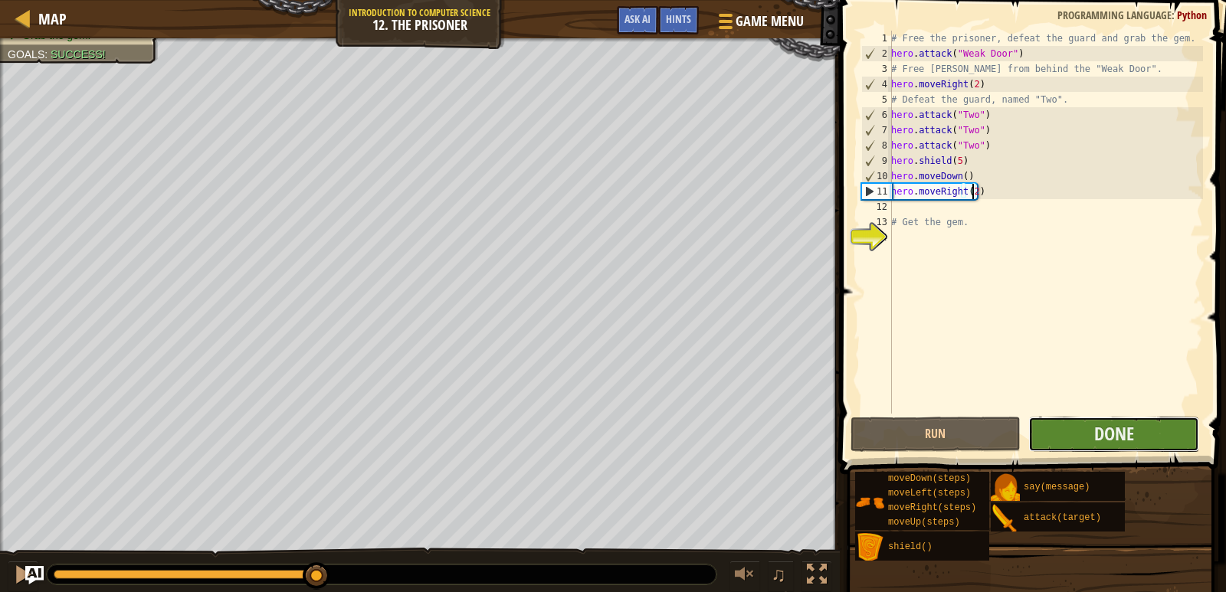
click at [1083, 424] on button "Done" at bounding box center [1113, 434] width 171 height 35
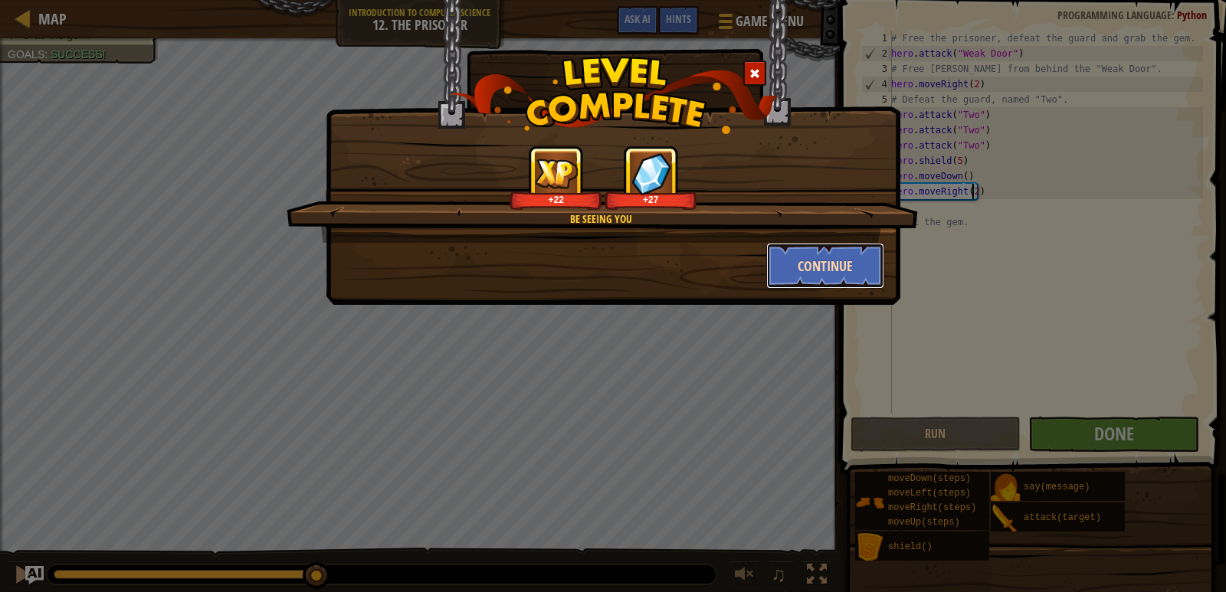
click at [831, 272] on button "Continue" at bounding box center [825, 266] width 119 height 46
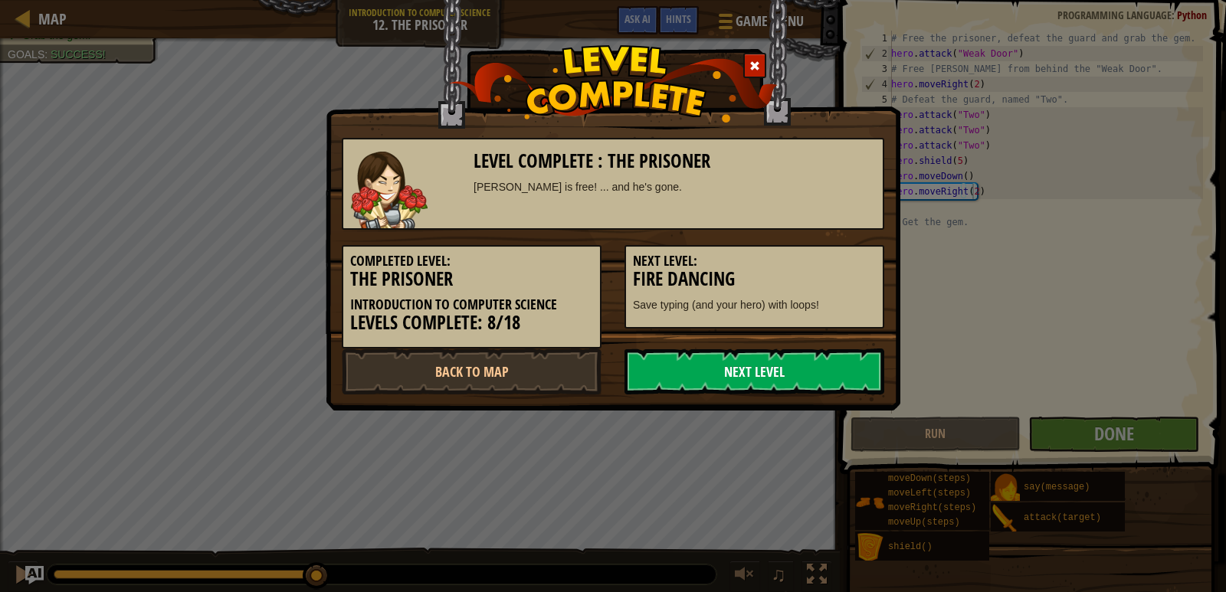
click at [723, 372] on link "Next Level" at bounding box center [754, 372] width 260 height 46
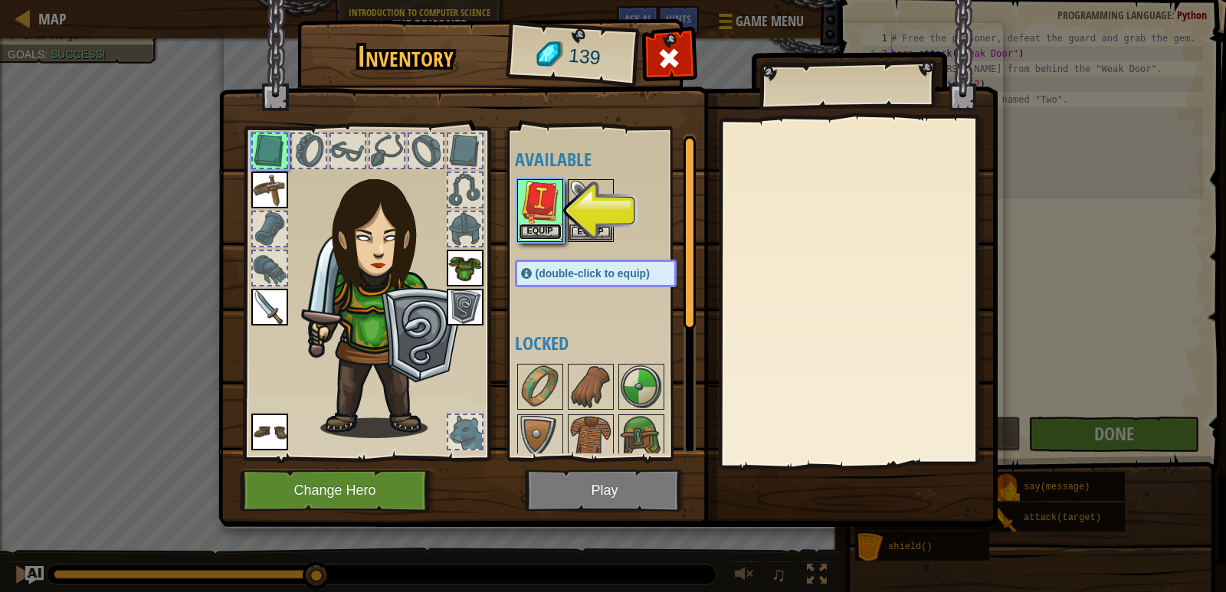
click at [546, 231] on button "Equip" at bounding box center [540, 232] width 43 height 16
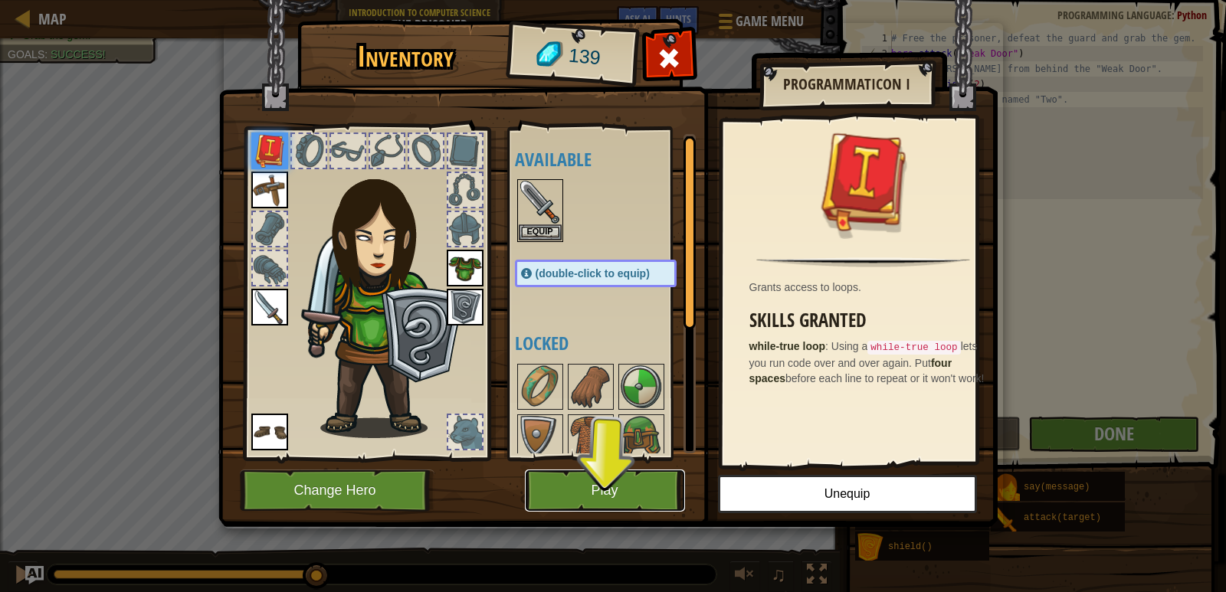
click at [601, 478] on button "Play" at bounding box center [605, 491] width 160 height 42
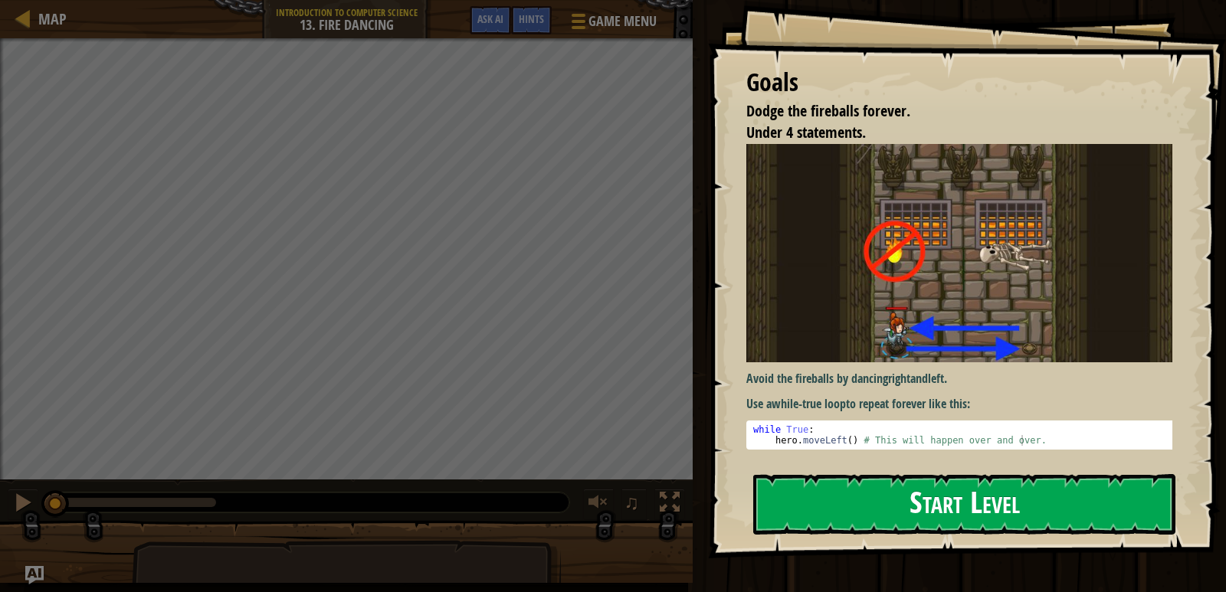
click at [906, 517] on button "Start Level" at bounding box center [964, 504] width 422 height 61
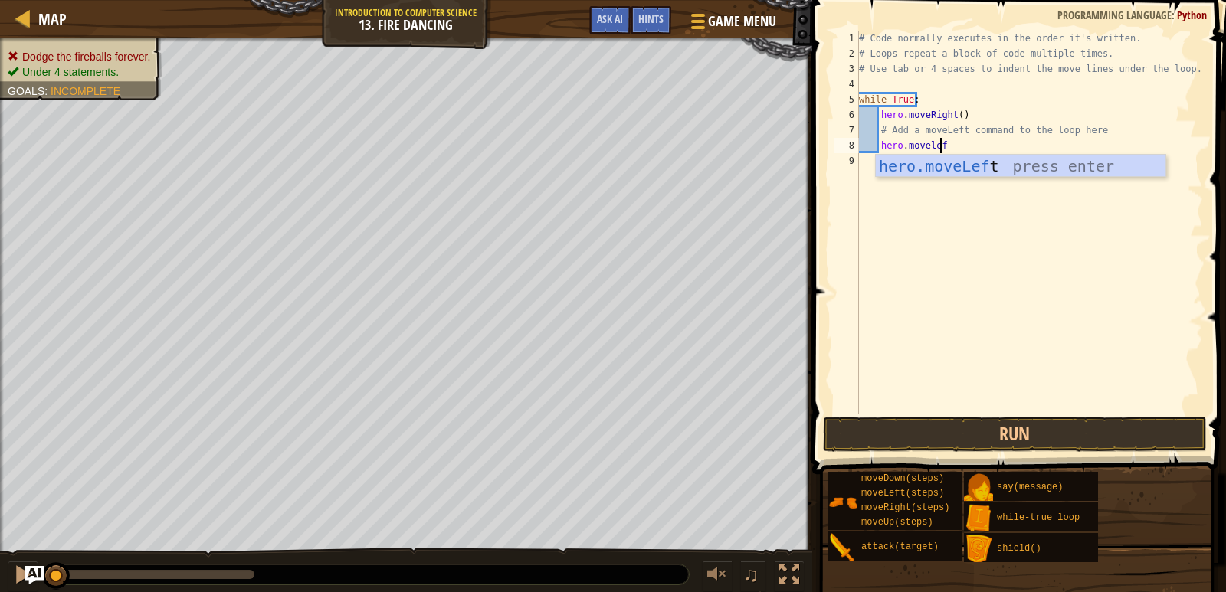
type textarea "hero.moveleft"
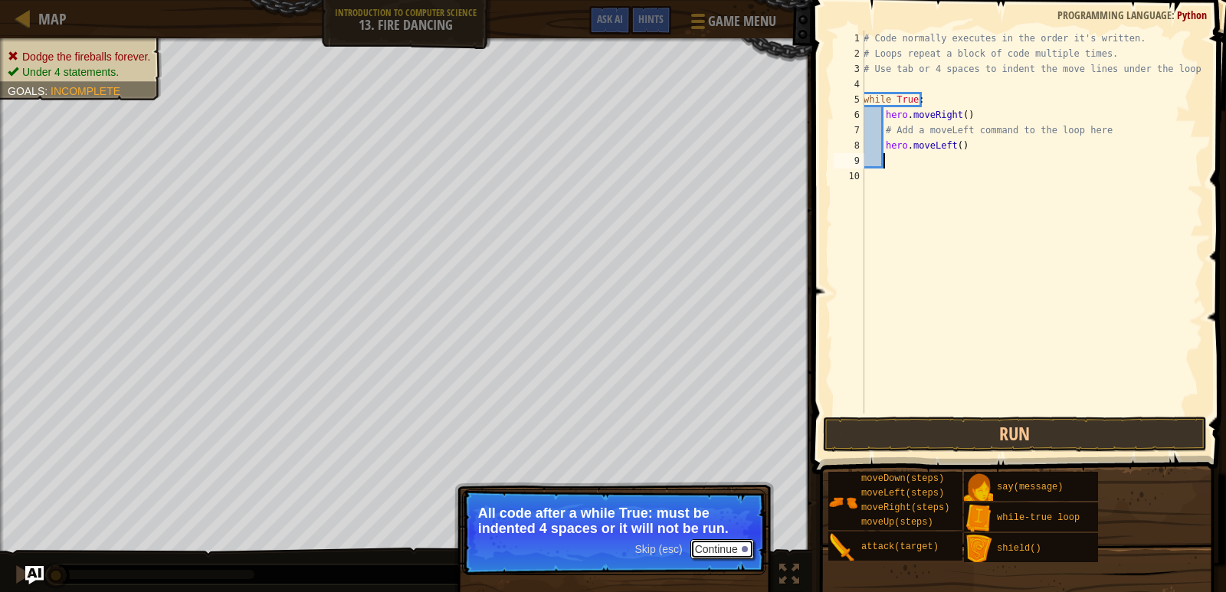
click at [696, 554] on button "Continue" at bounding box center [722, 549] width 64 height 20
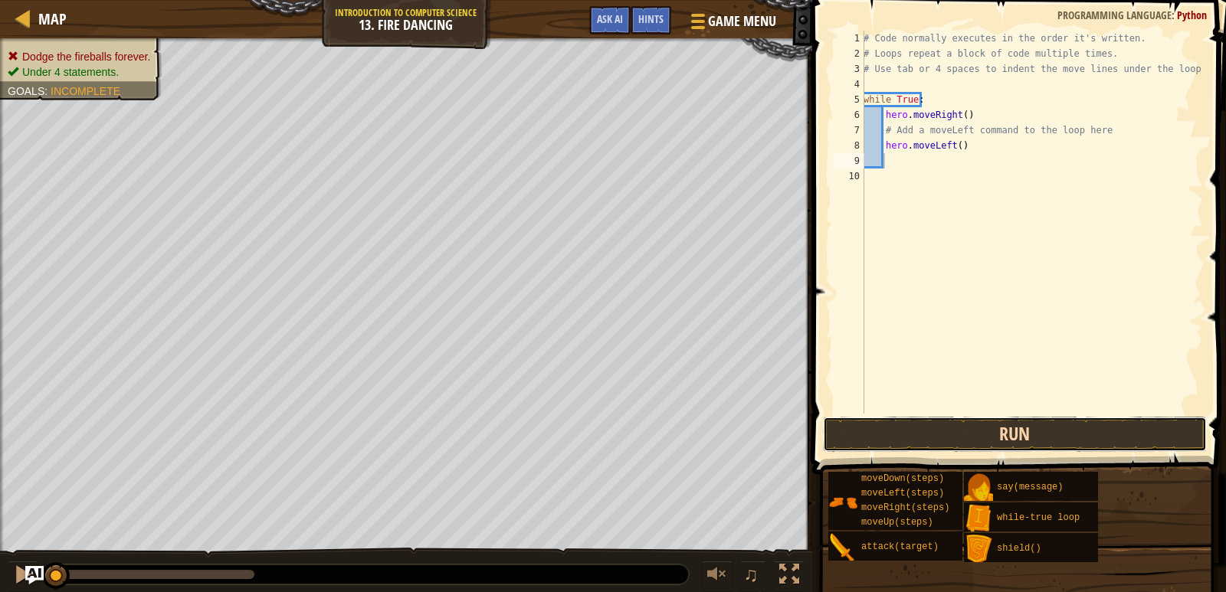
click at [1029, 427] on button "Run" at bounding box center [1015, 434] width 384 height 35
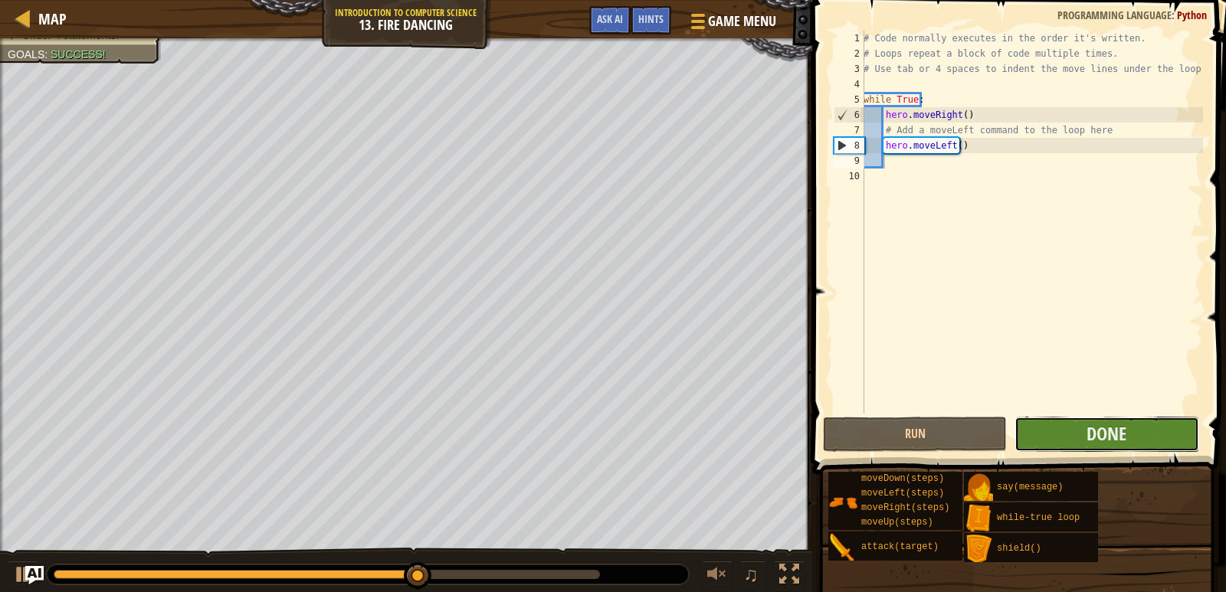
click at [1058, 433] on button "Done" at bounding box center [1106, 434] width 184 height 35
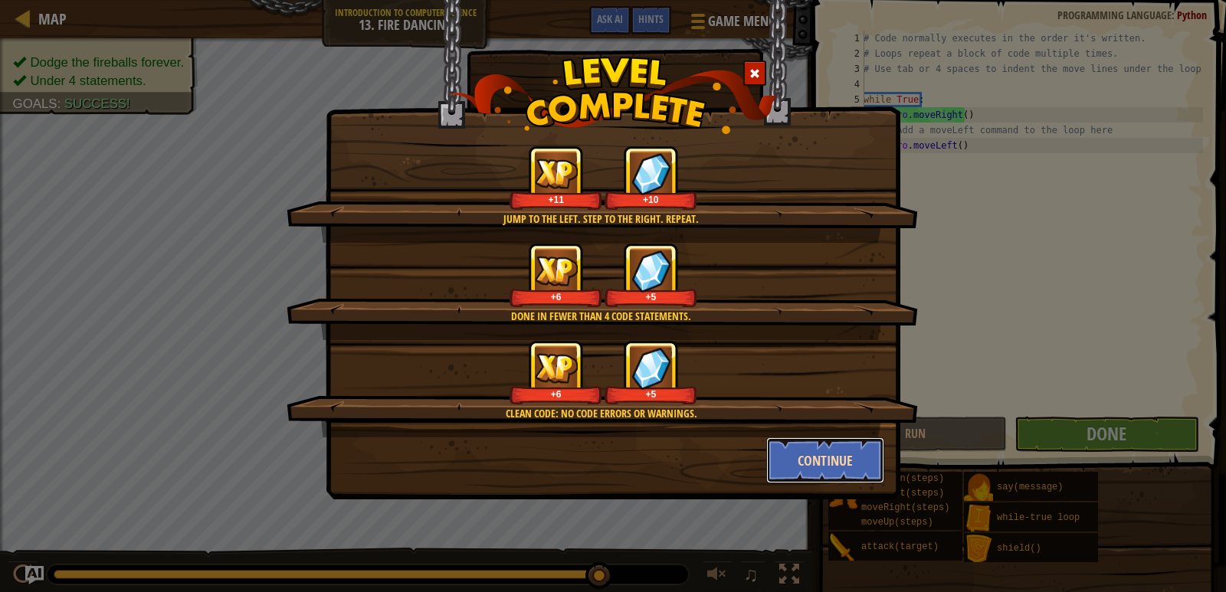
click at [840, 455] on button "Continue" at bounding box center [825, 461] width 119 height 46
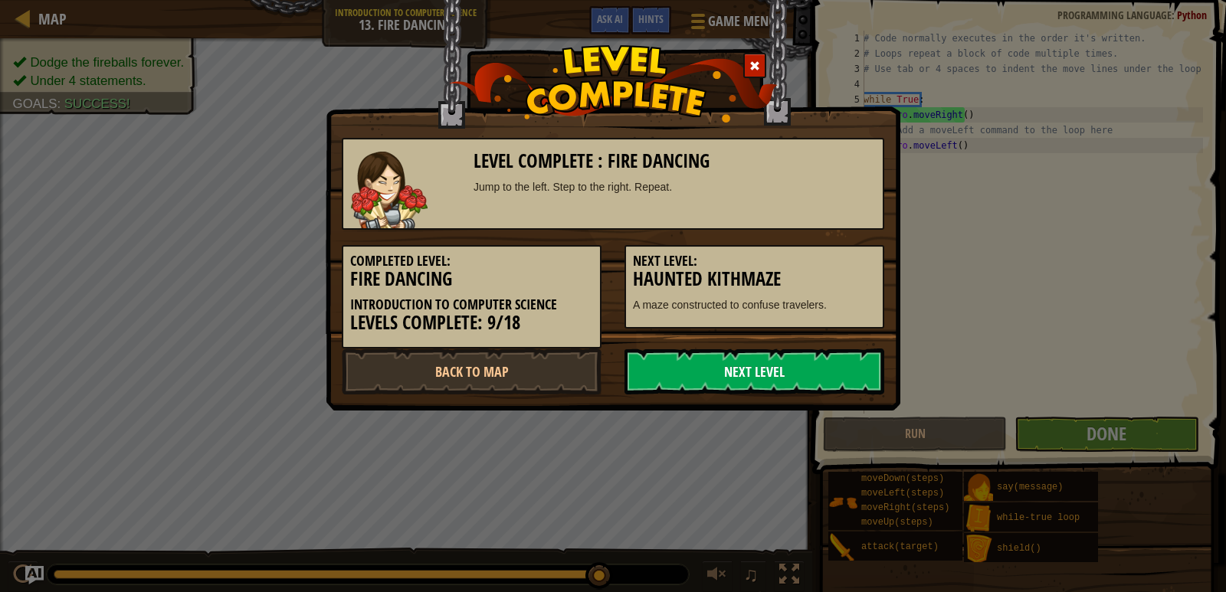
click at [795, 374] on link "Next Level" at bounding box center [754, 372] width 260 height 46
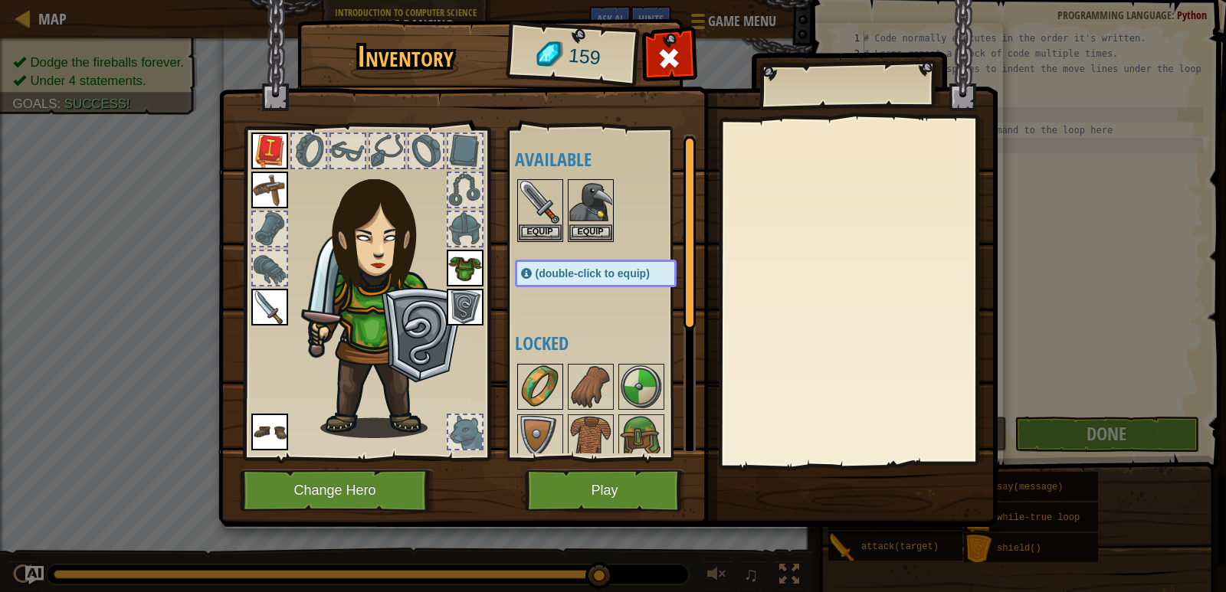
click at [539, 385] on img at bounding box center [540, 386] width 43 height 43
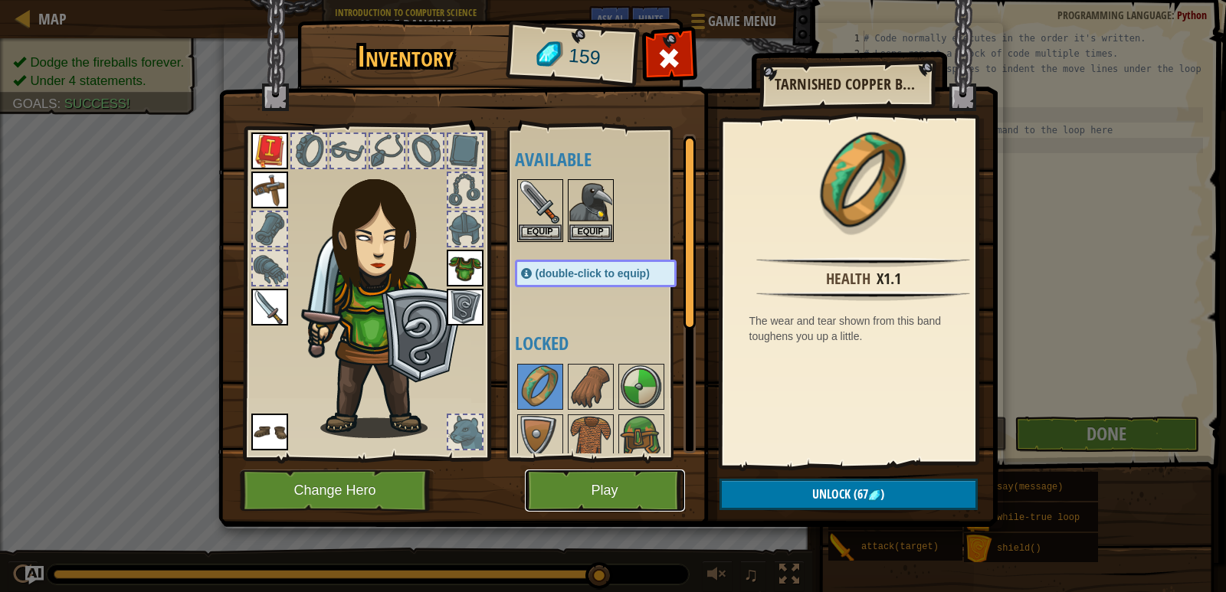
click at [631, 499] on button "Play" at bounding box center [605, 491] width 160 height 42
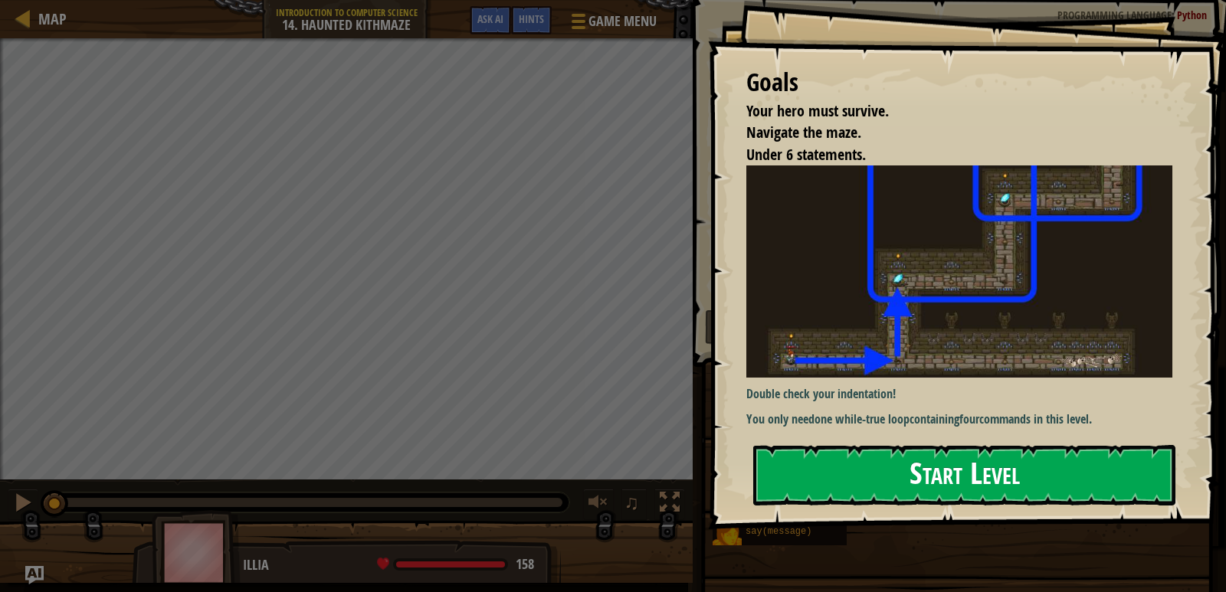
click at [895, 467] on button "Start Level" at bounding box center [964, 475] width 422 height 61
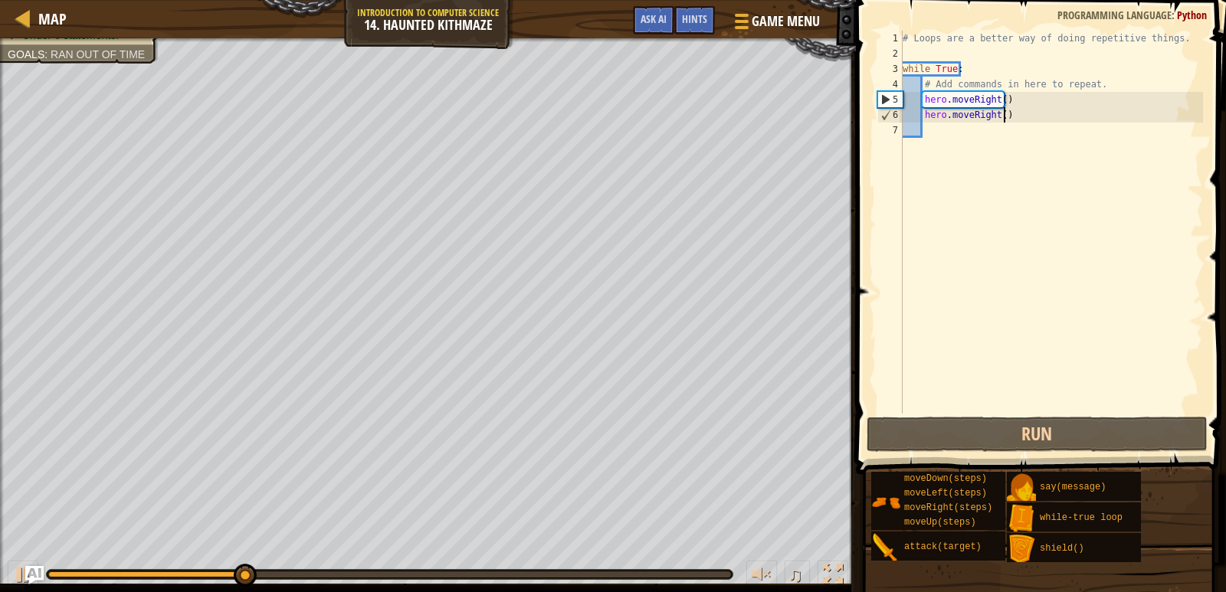
click at [1016, 121] on div "# Loops are a better way of doing repetitive things. while True : # Add command…" at bounding box center [1051, 238] width 303 height 414
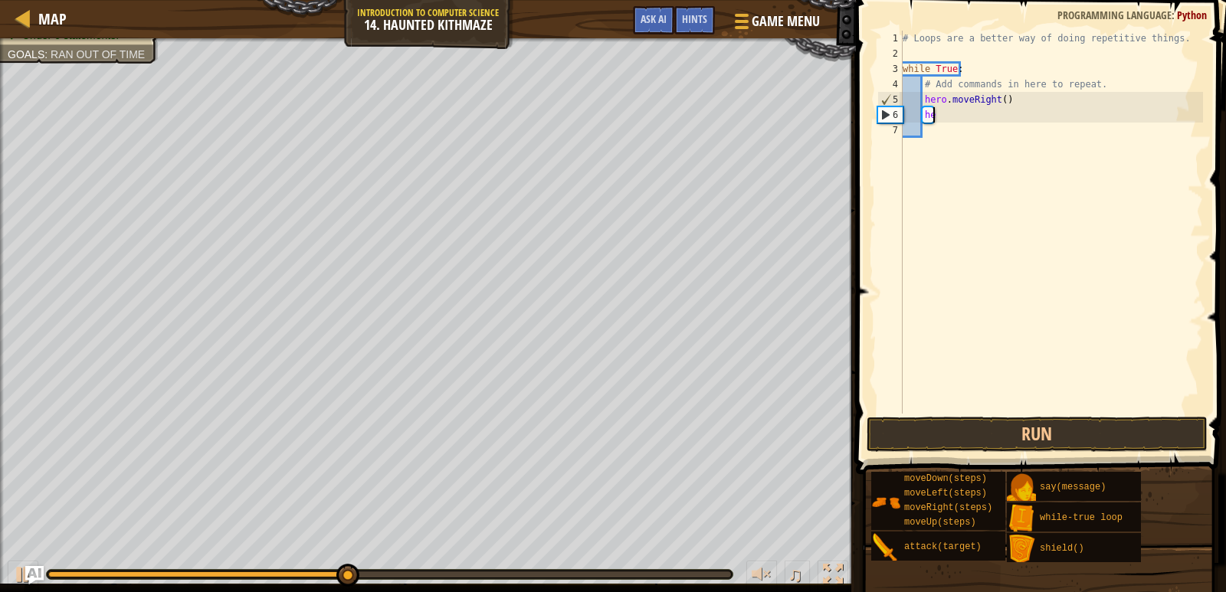
type textarea "h"
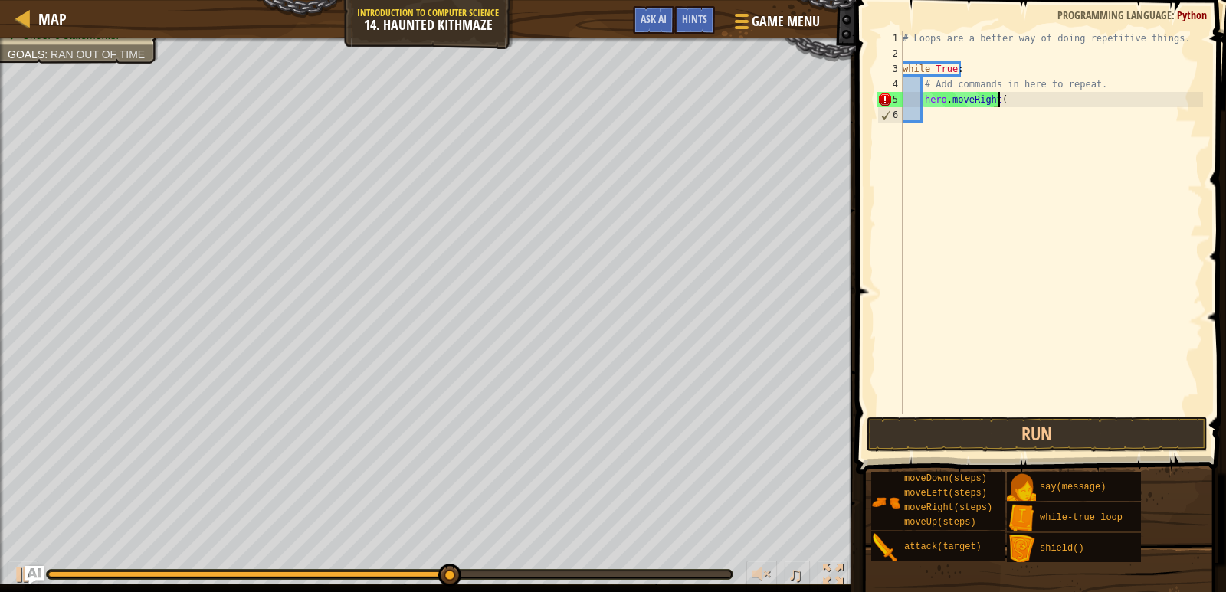
scroll to position [7, 8]
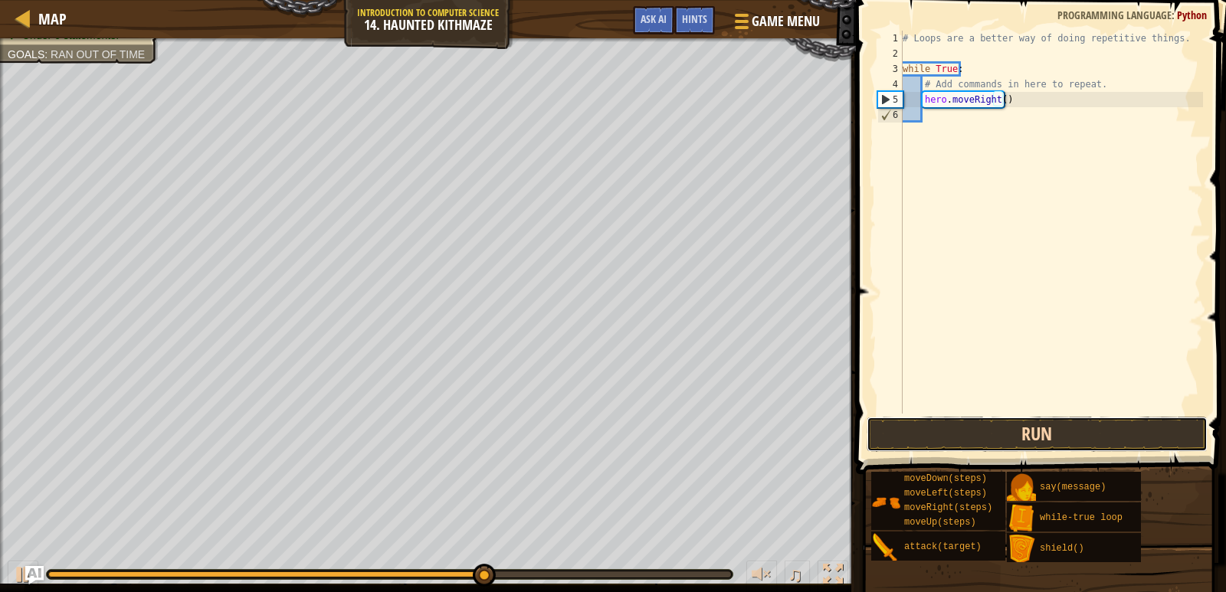
click at [1047, 425] on button "Run" at bounding box center [1037, 434] width 341 height 35
click at [960, 434] on button "Run" at bounding box center [1037, 434] width 341 height 35
click at [936, 425] on button "Run" at bounding box center [1037, 434] width 341 height 35
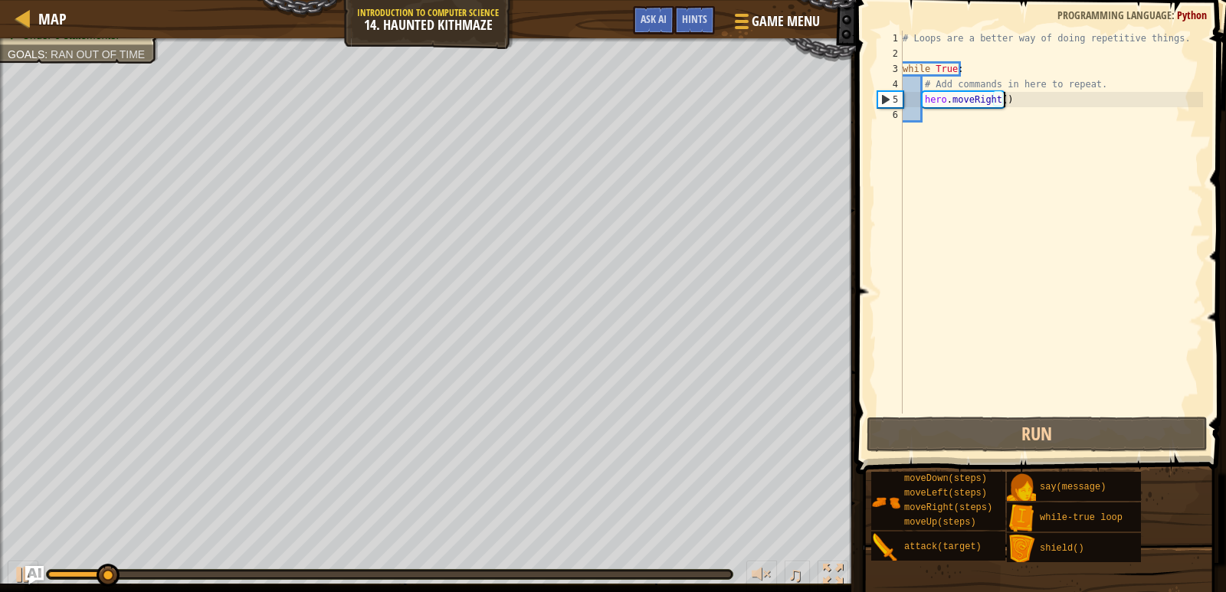
click at [997, 100] on div "# Loops are a better way of doing repetitive things. while True : # Add command…" at bounding box center [1051, 238] width 303 height 414
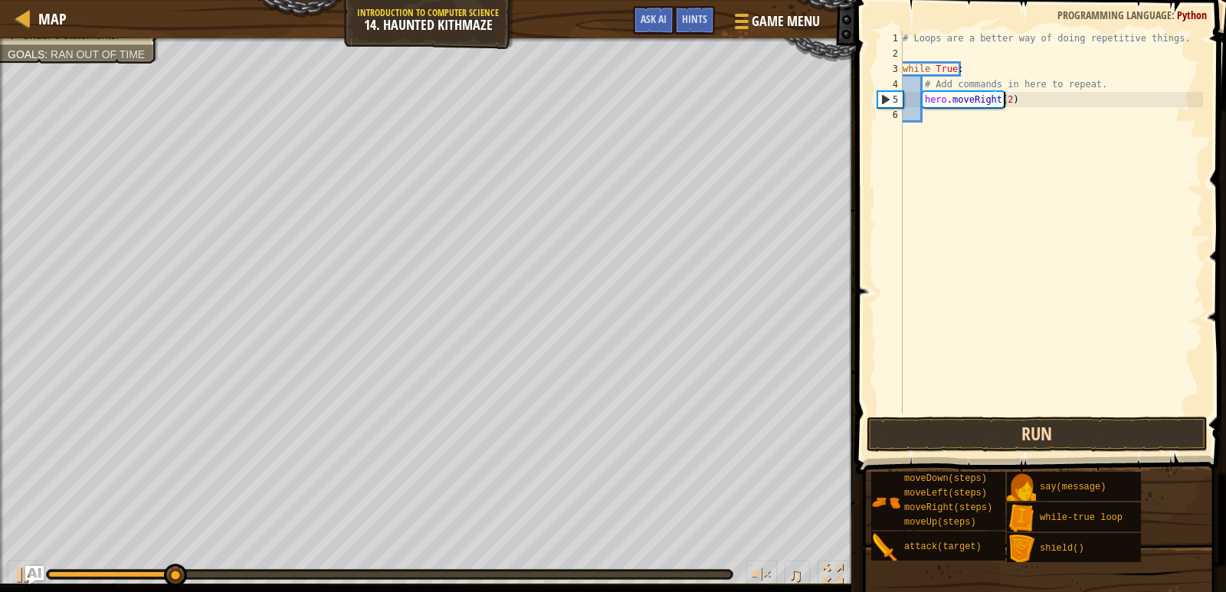
type textarea "hero.moveRight(2)"
click at [1060, 437] on button "Run" at bounding box center [1037, 434] width 341 height 35
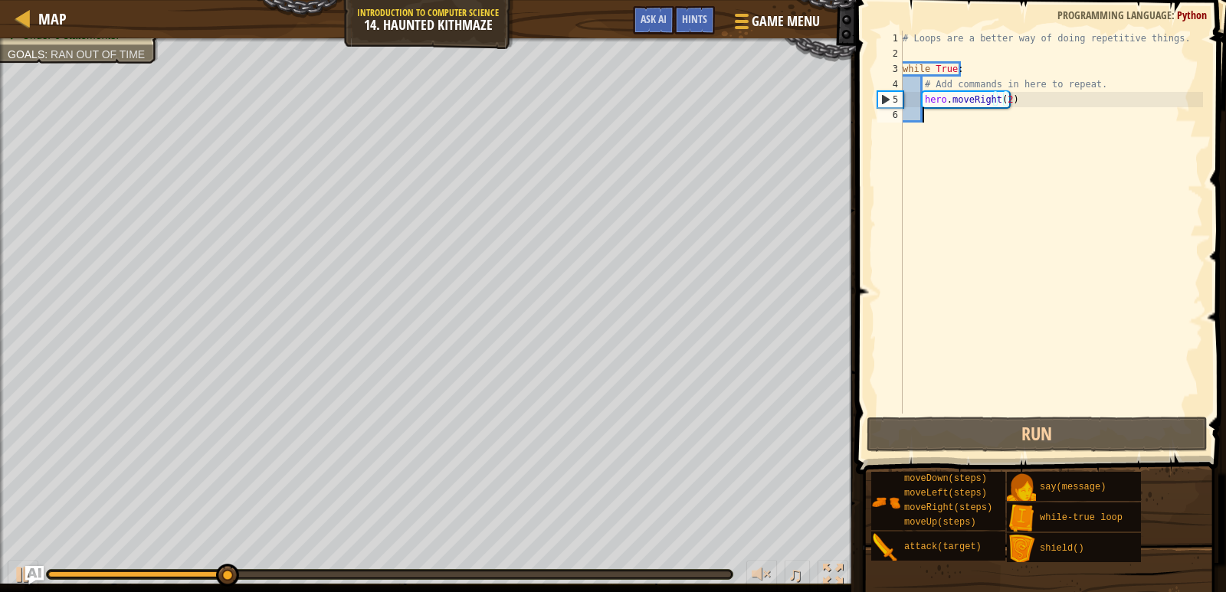
click at [955, 117] on div "# Loops are a better way of doing repetitive things. while True : # Add command…" at bounding box center [1051, 238] width 303 height 414
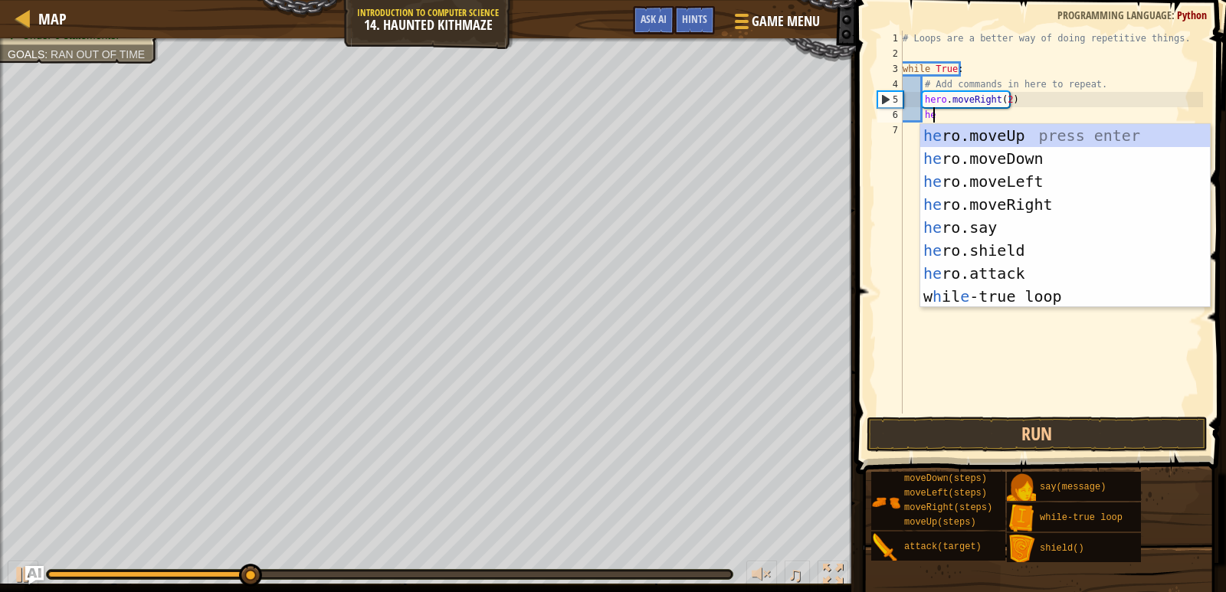
scroll to position [7, 2]
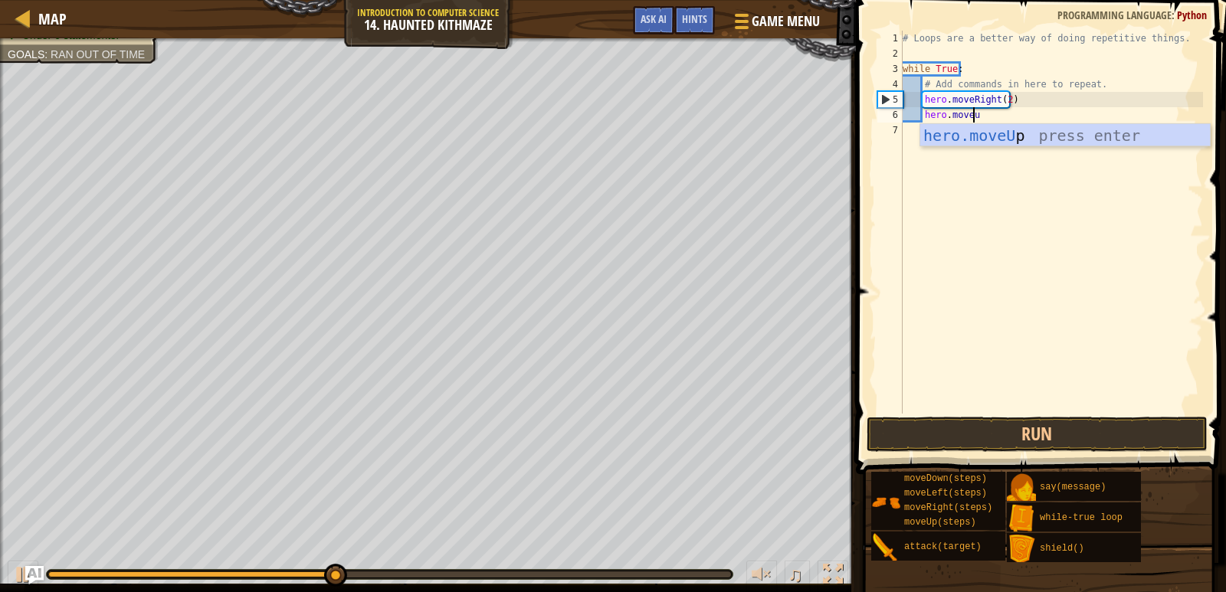
type textarea "hero.moveup"
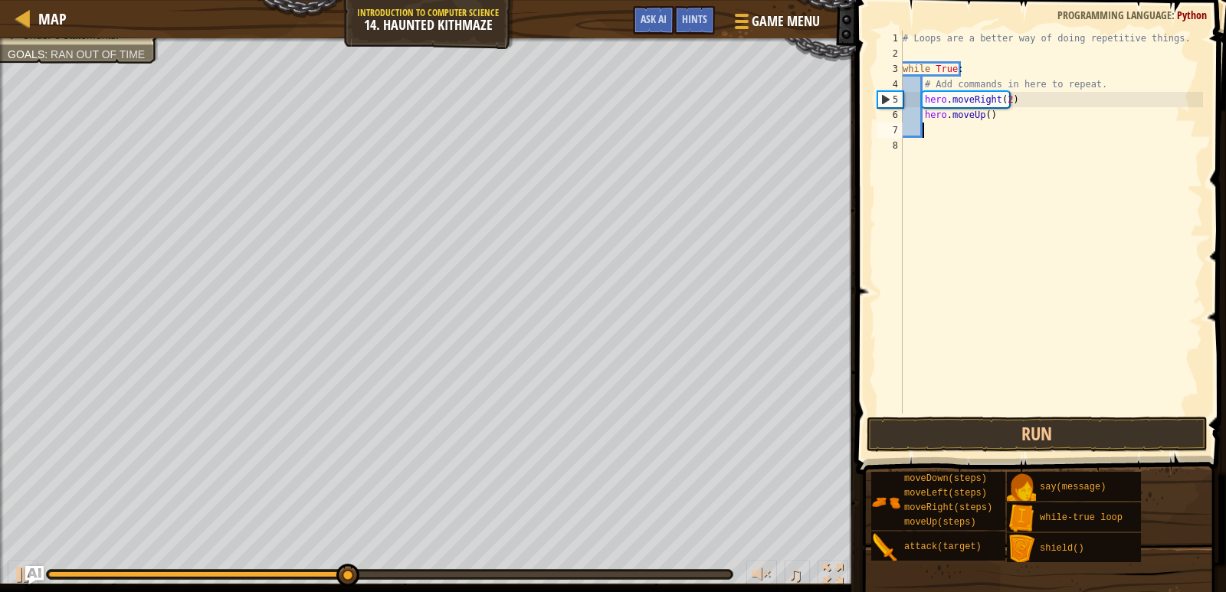
scroll to position [7, 1]
click at [998, 436] on button "Run" at bounding box center [1037, 434] width 341 height 35
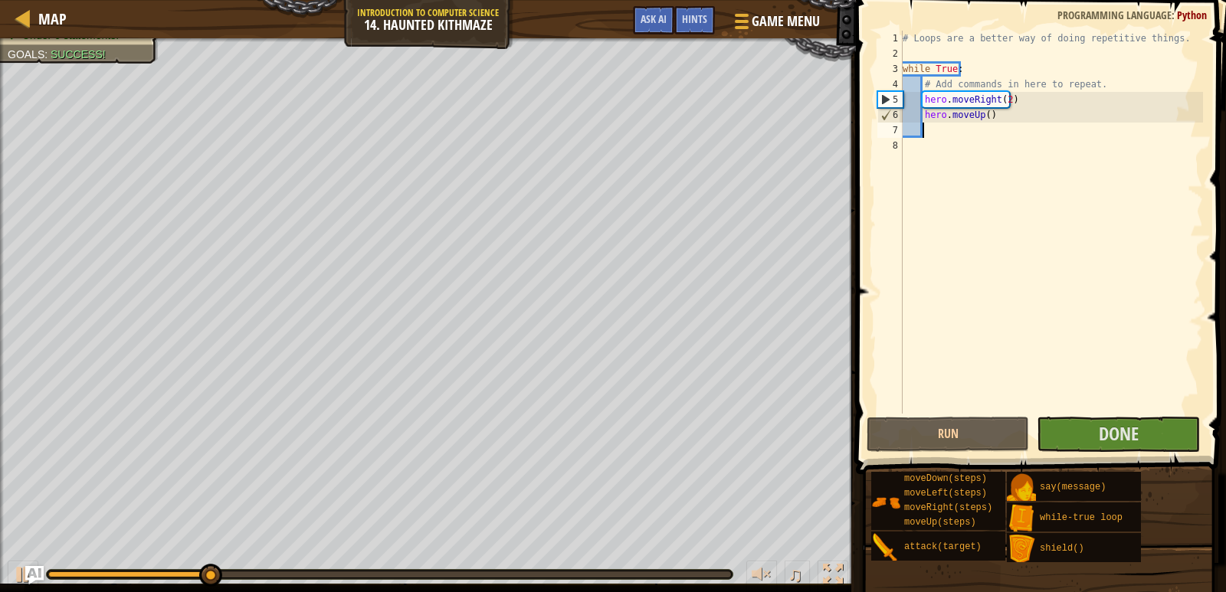
click at [982, 113] on div "# Loops are a better way of doing repetitive things. while True : # Add command…" at bounding box center [1051, 238] width 303 height 414
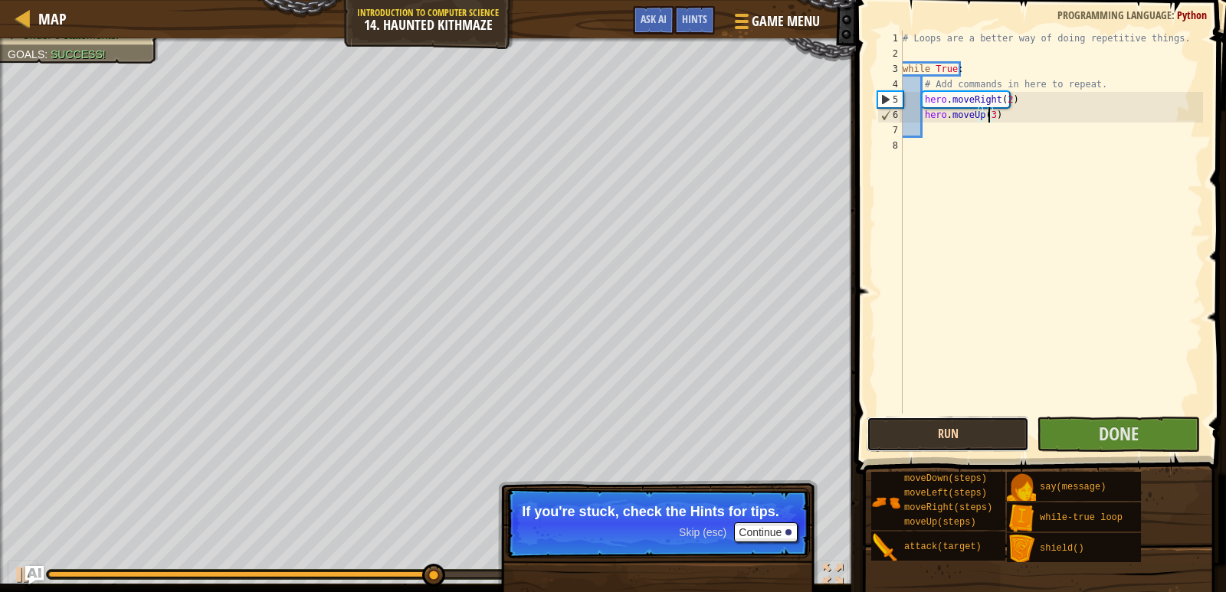
click at [955, 430] on button "Run" at bounding box center [948, 434] width 162 height 35
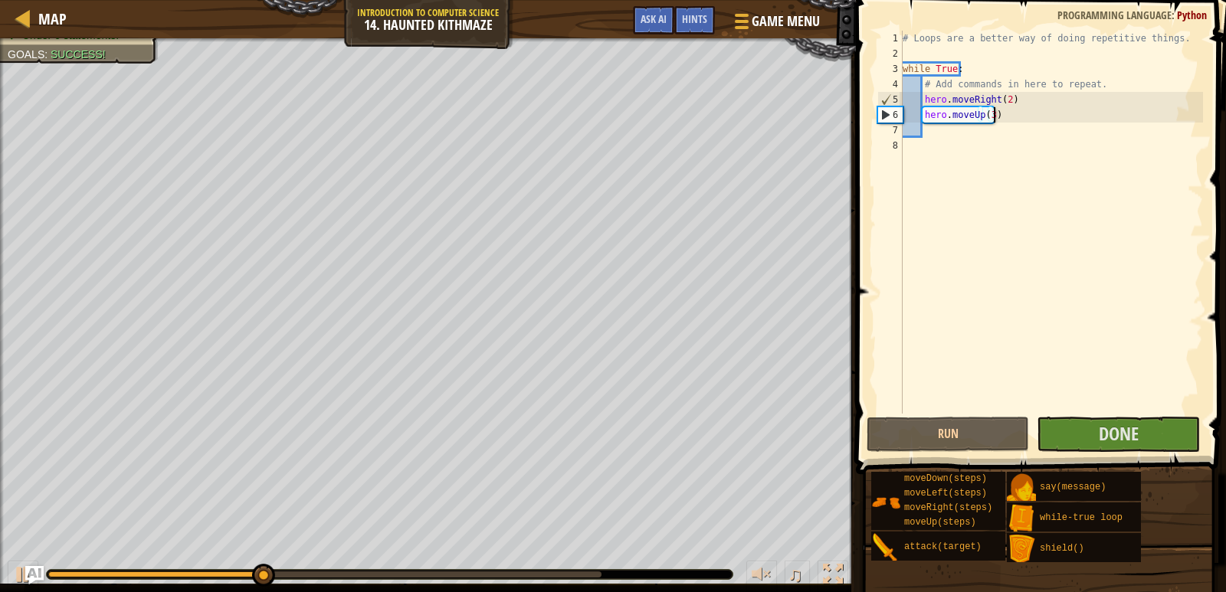
click at [1020, 117] on div "# Loops are a better way of doing repetitive things. while True : # Add command…" at bounding box center [1051, 238] width 303 height 414
click at [988, 116] on div "# Loops are a better way of doing repetitive things. while True : # Add command…" at bounding box center [1051, 238] width 303 height 414
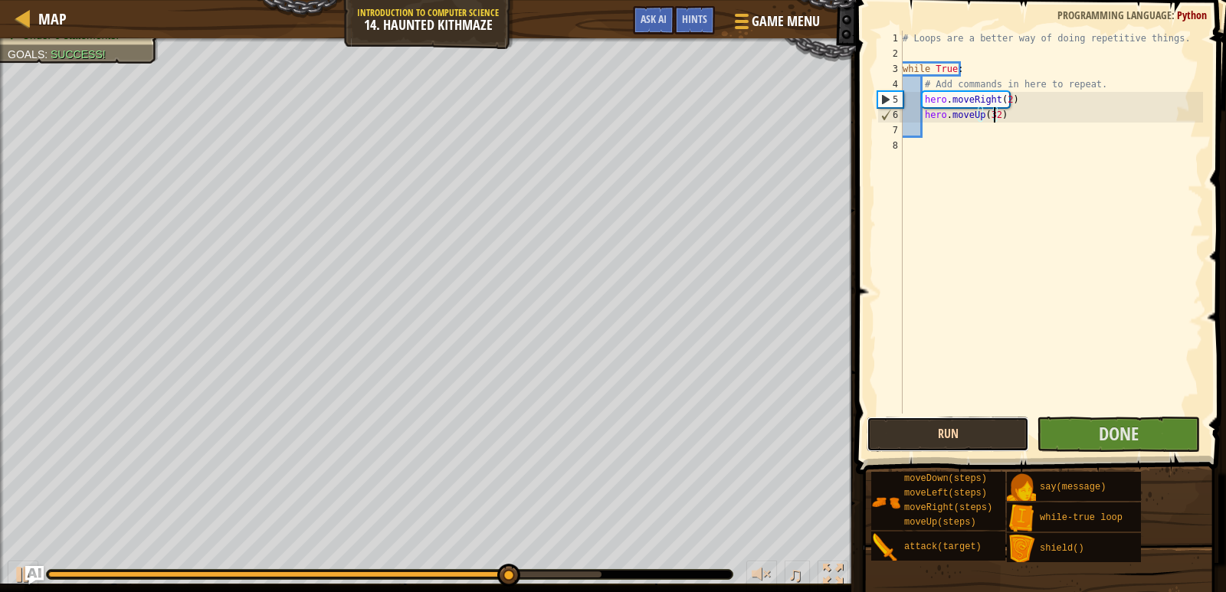
click at [932, 419] on button "Run" at bounding box center [948, 434] width 162 height 35
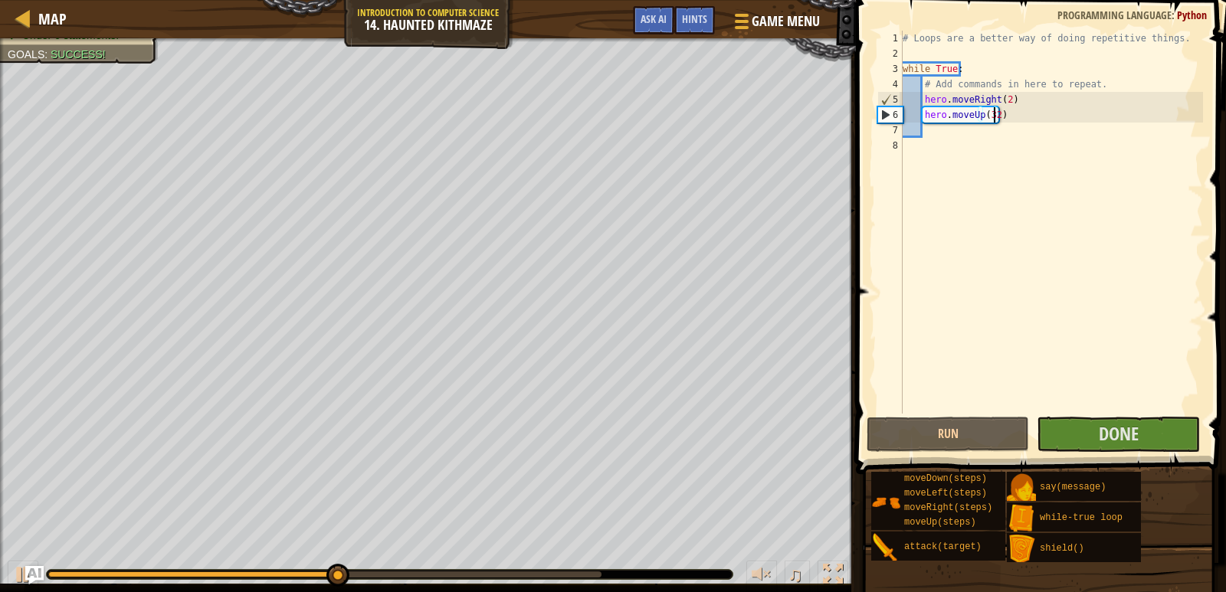
click at [993, 116] on div "# Loops are a better way of doing repetitive things. while True : # Add command…" at bounding box center [1051, 238] width 303 height 414
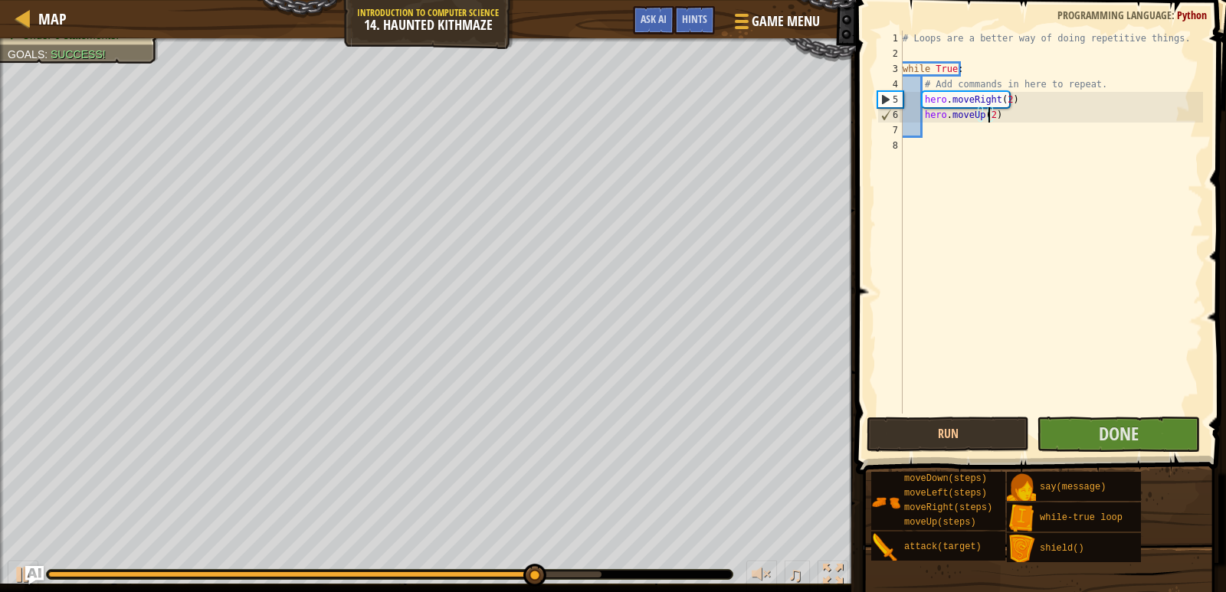
type textarea "hero.moveUp(2)"
click at [952, 414] on span at bounding box center [1042, 215] width 382 height 519
click at [936, 448] on button "Run" at bounding box center [948, 434] width 162 height 35
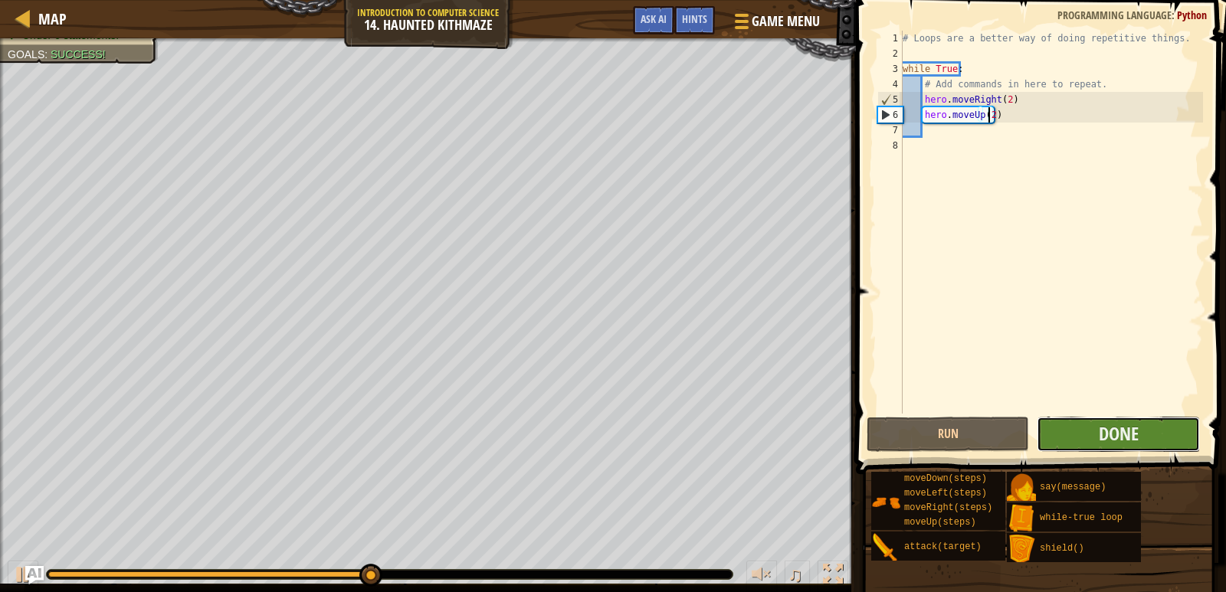
click at [1066, 425] on button "Done" at bounding box center [1118, 434] width 162 height 35
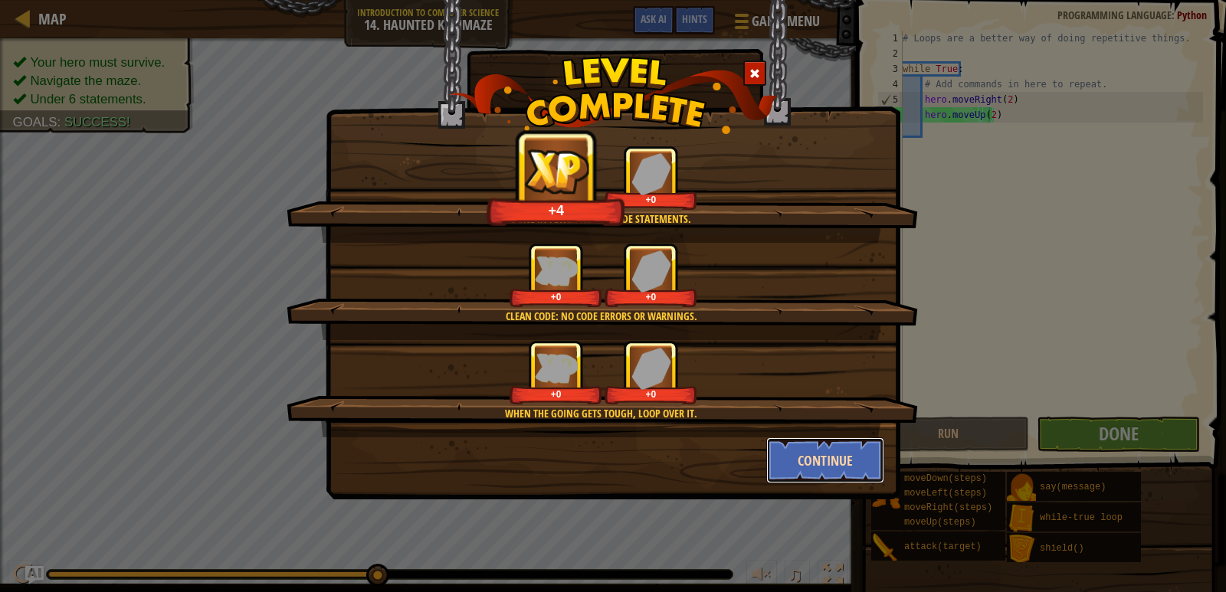
click at [852, 464] on button "Continue" at bounding box center [825, 461] width 119 height 46
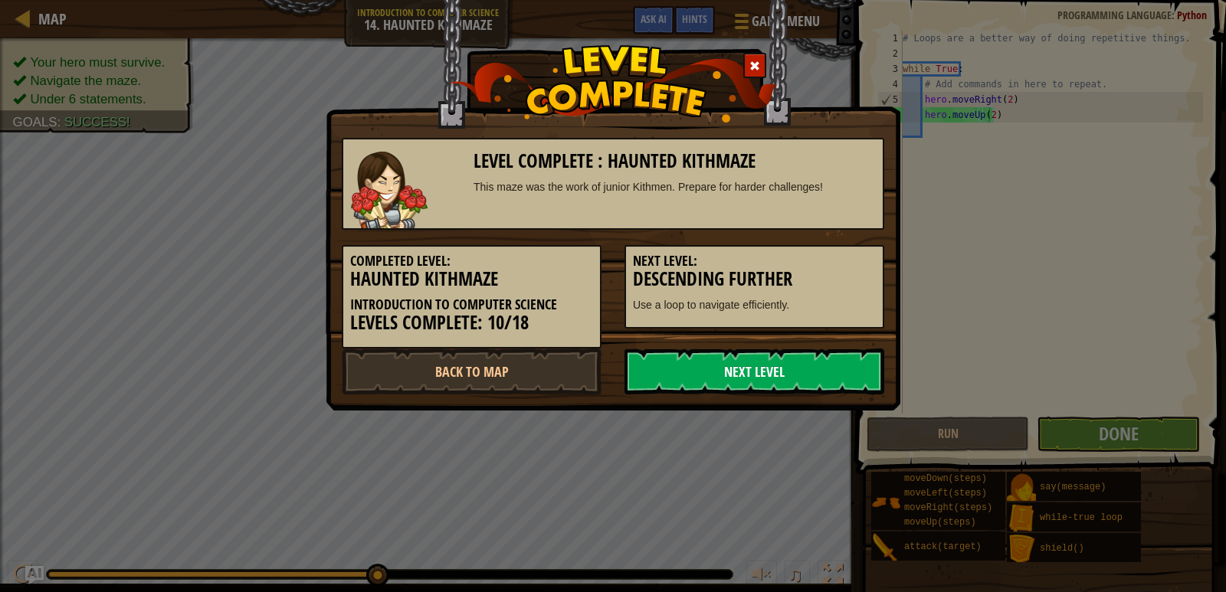
click at [732, 371] on link "Next Level" at bounding box center [754, 372] width 260 height 46
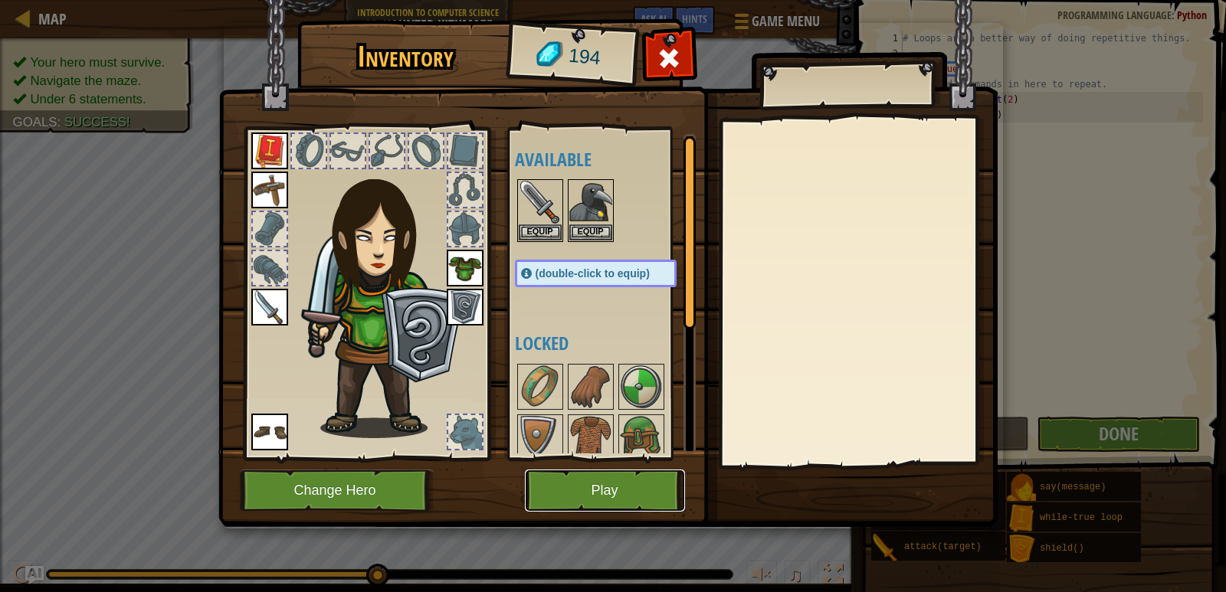
click at [610, 476] on button "Play" at bounding box center [605, 491] width 160 height 42
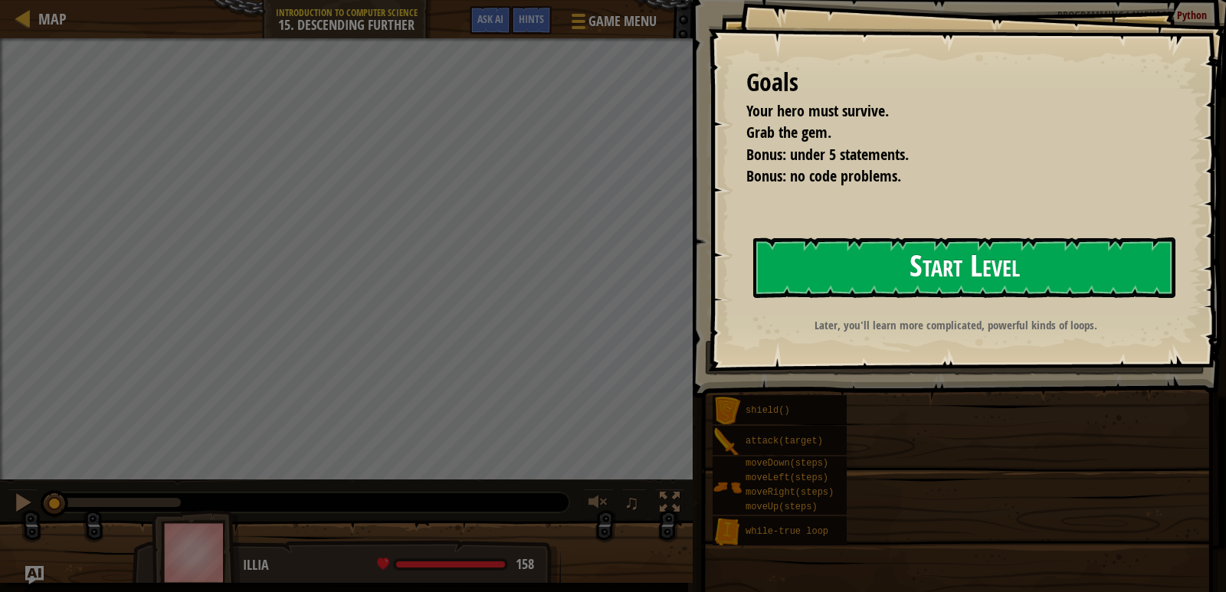
click at [916, 272] on button "Start Level" at bounding box center [964, 268] width 422 height 61
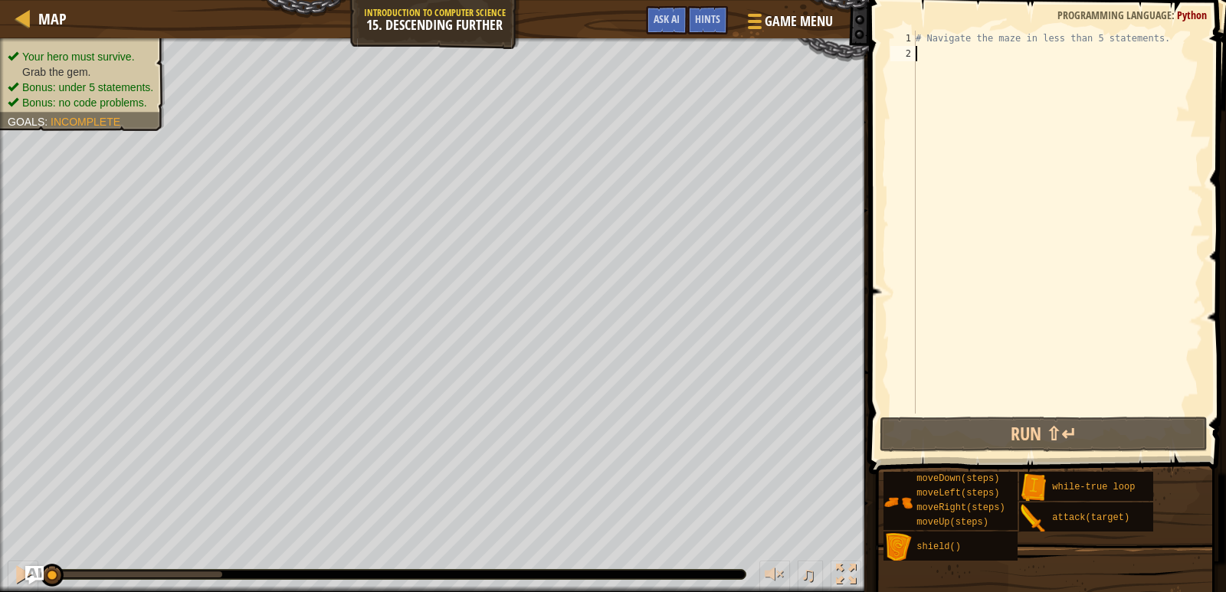
scroll to position [7, 0]
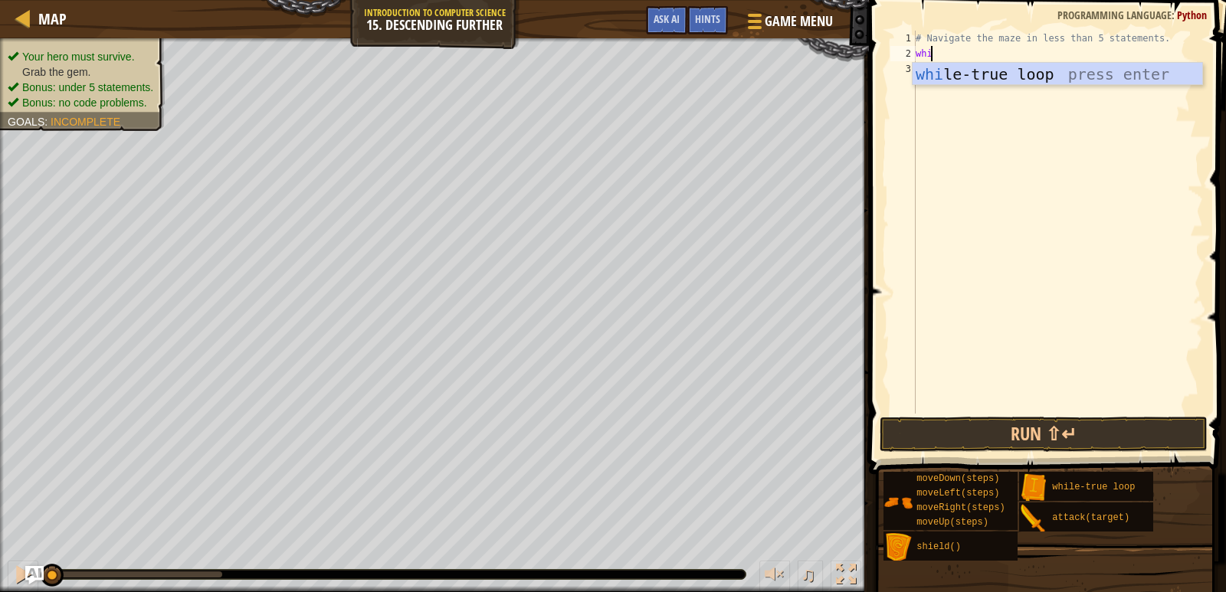
type textarea "while"
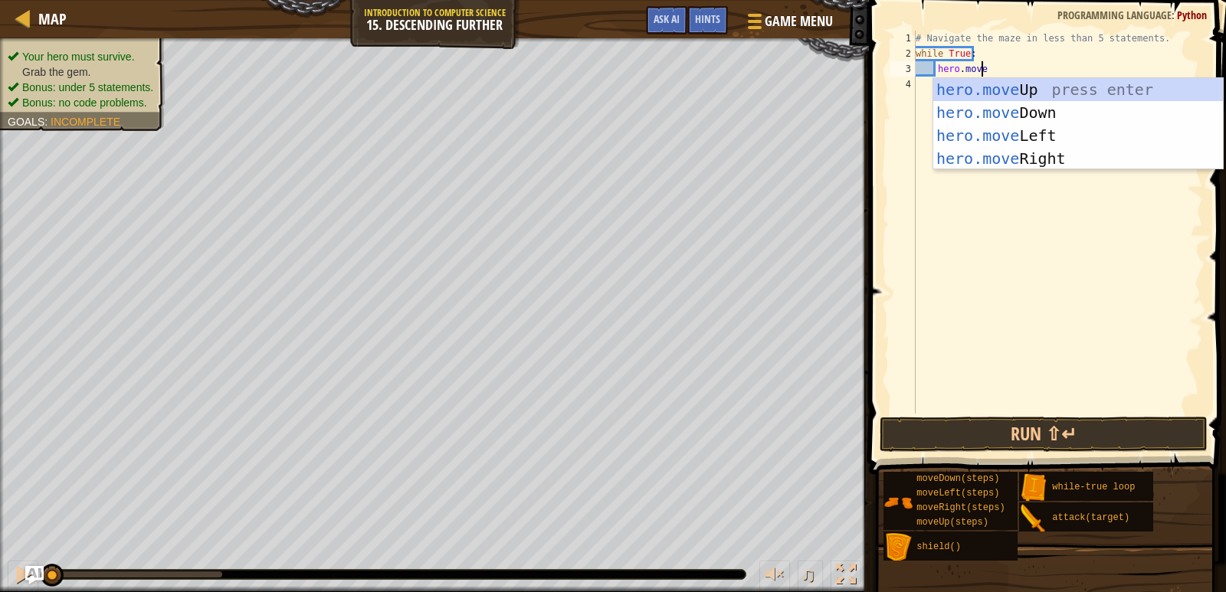
scroll to position [7, 5]
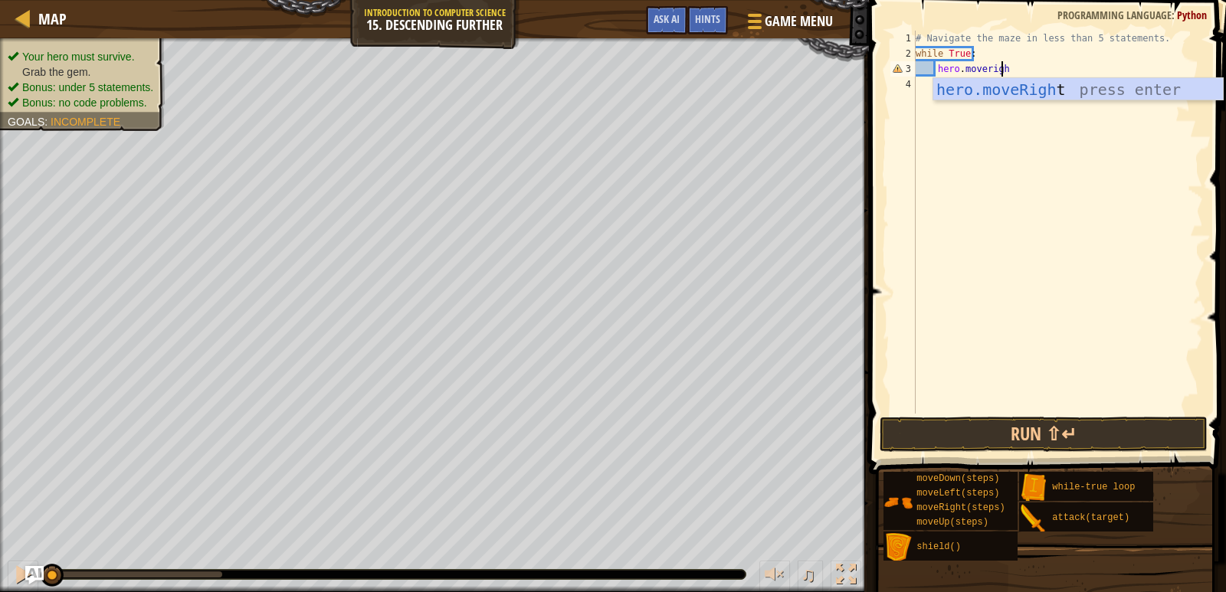
type textarea "hero.moveright"
type textarea "hero.moveRight(2)"
click at [976, 87] on div "# Navigate the maze in less than 5 statements. while True : hero . moveRight ( …" at bounding box center [1058, 238] width 290 height 414
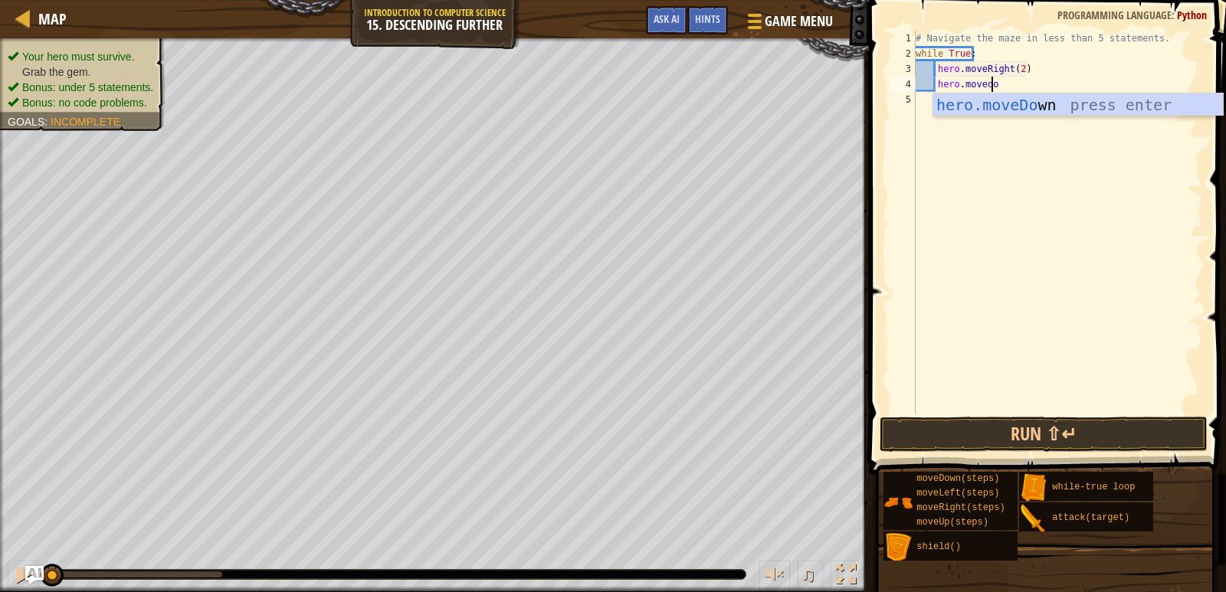
scroll to position [7, 6]
type textarea "hero.movedown"
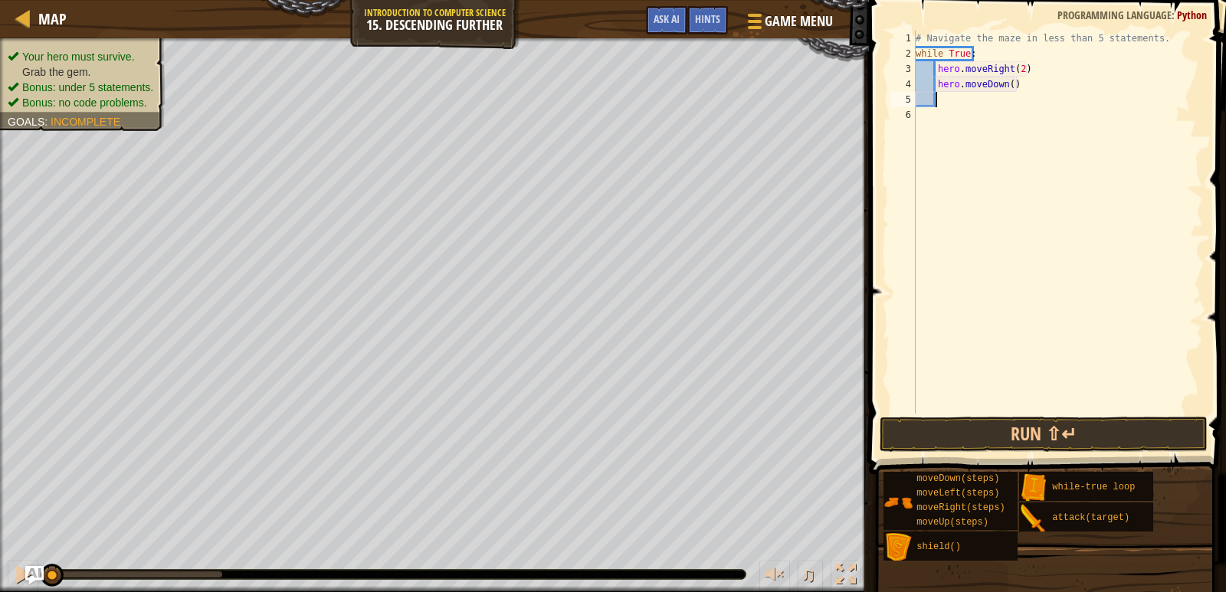
scroll to position [7, 1]
click at [1012, 430] on button "Run ⇧↵" at bounding box center [1044, 434] width 329 height 35
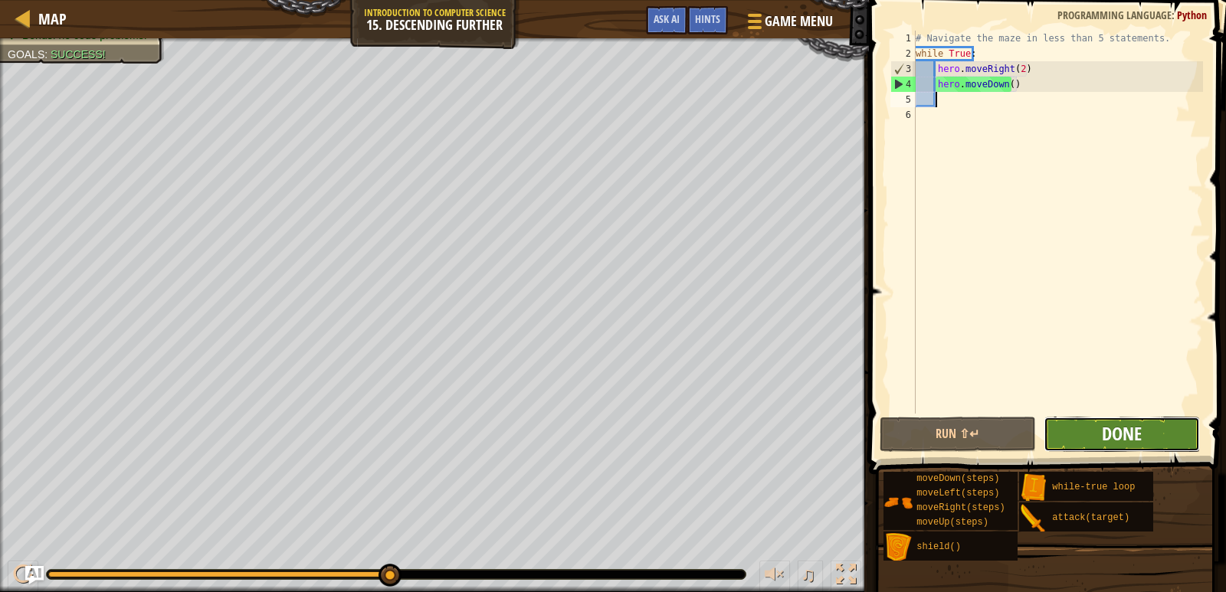
click at [1120, 438] on span "Done" at bounding box center [1122, 433] width 40 height 25
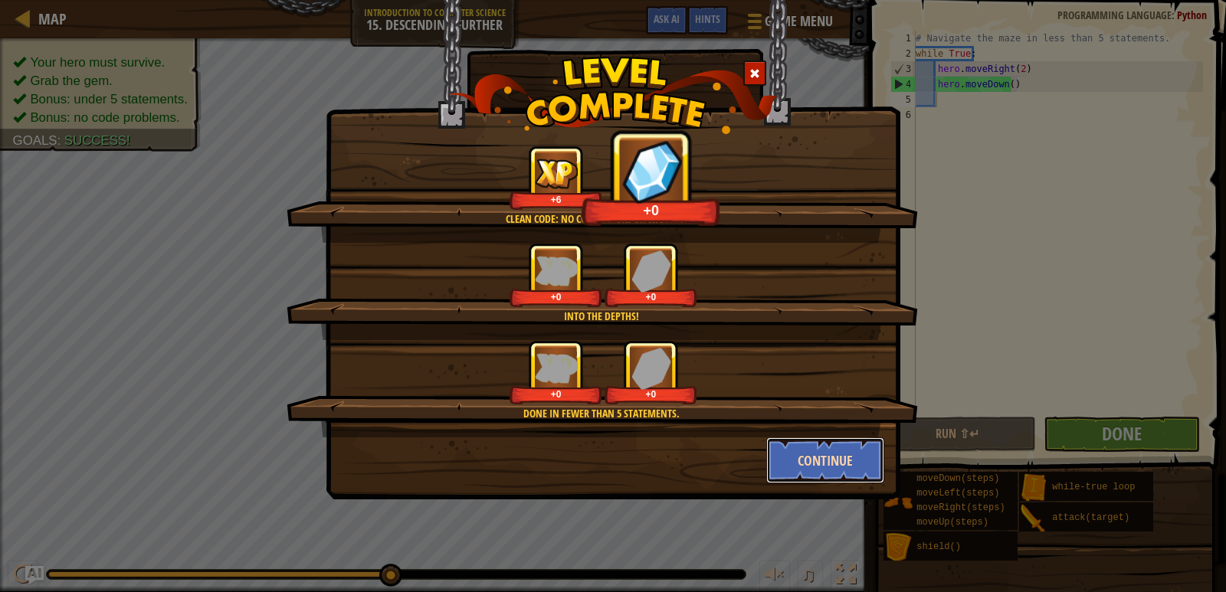
click at [804, 460] on button "Continue" at bounding box center [825, 461] width 119 height 46
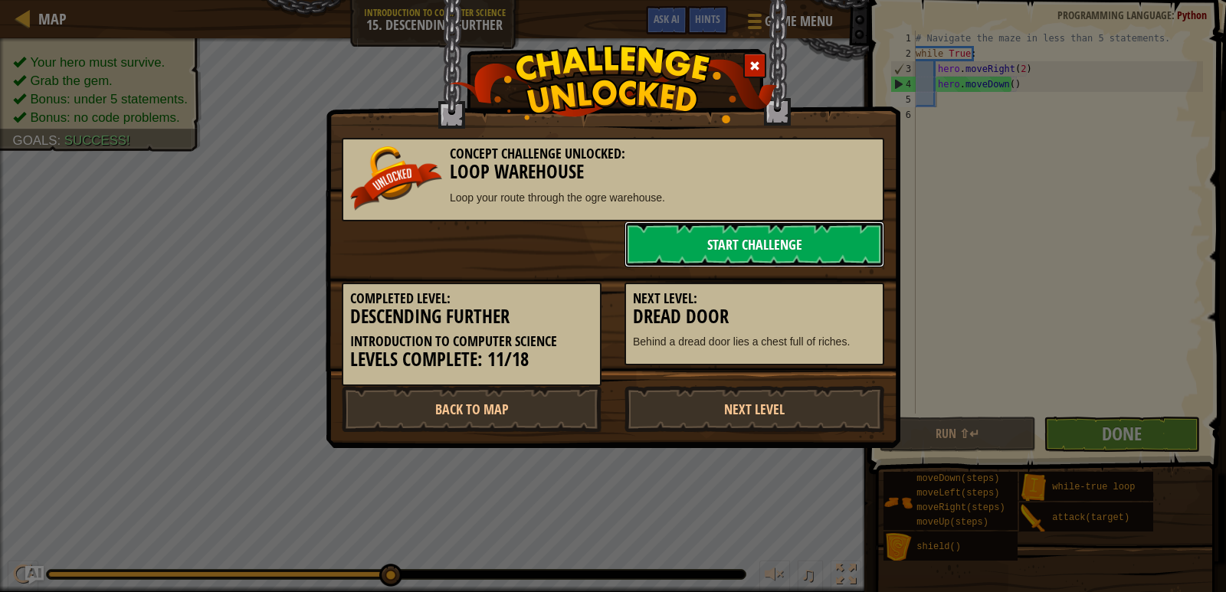
click at [733, 246] on link "Start Challenge" at bounding box center [754, 244] width 260 height 46
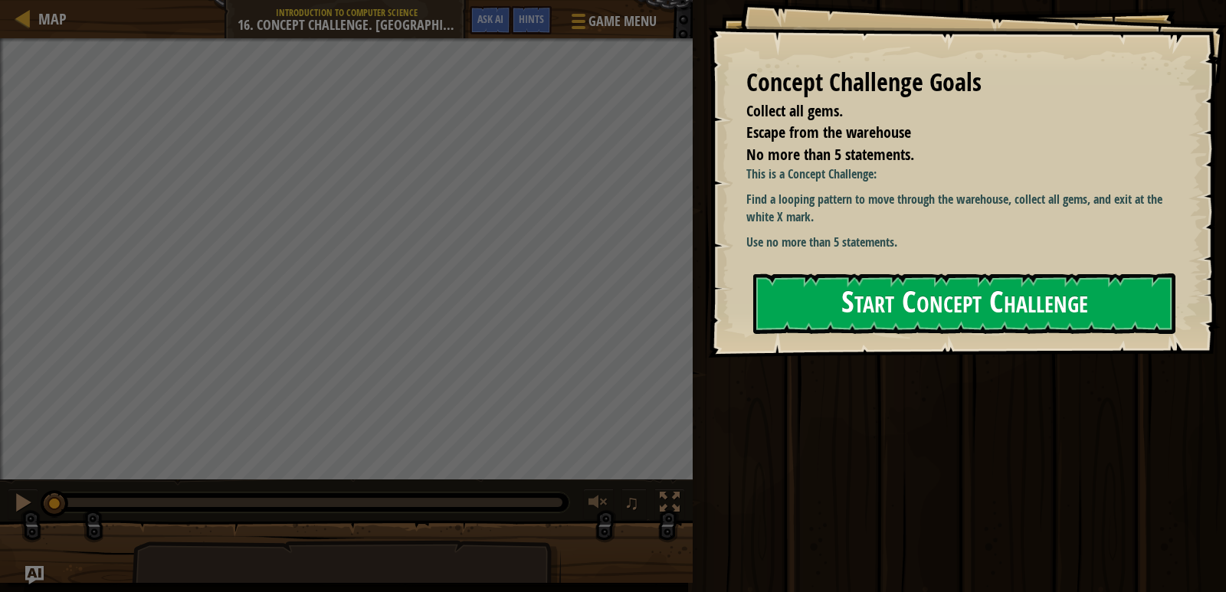
click at [845, 302] on button "Start Concept Challenge" at bounding box center [964, 304] width 422 height 61
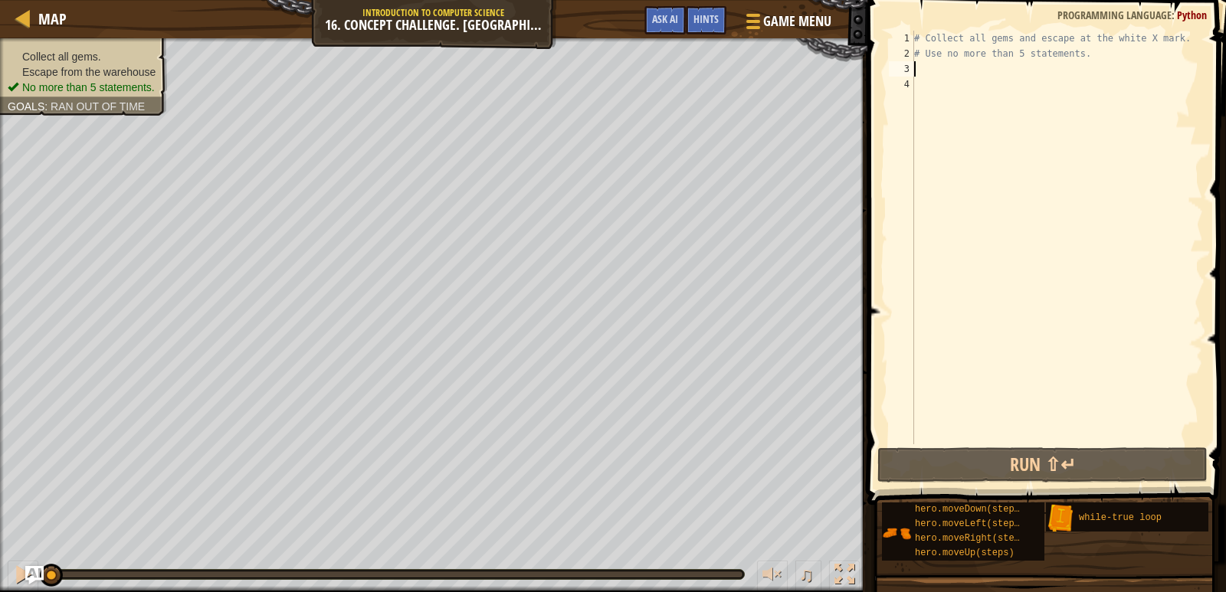
click at [944, 72] on div "# Collect all gems and escape at the white X mark. # Use no more than 5 stateme…" at bounding box center [1057, 253] width 292 height 444
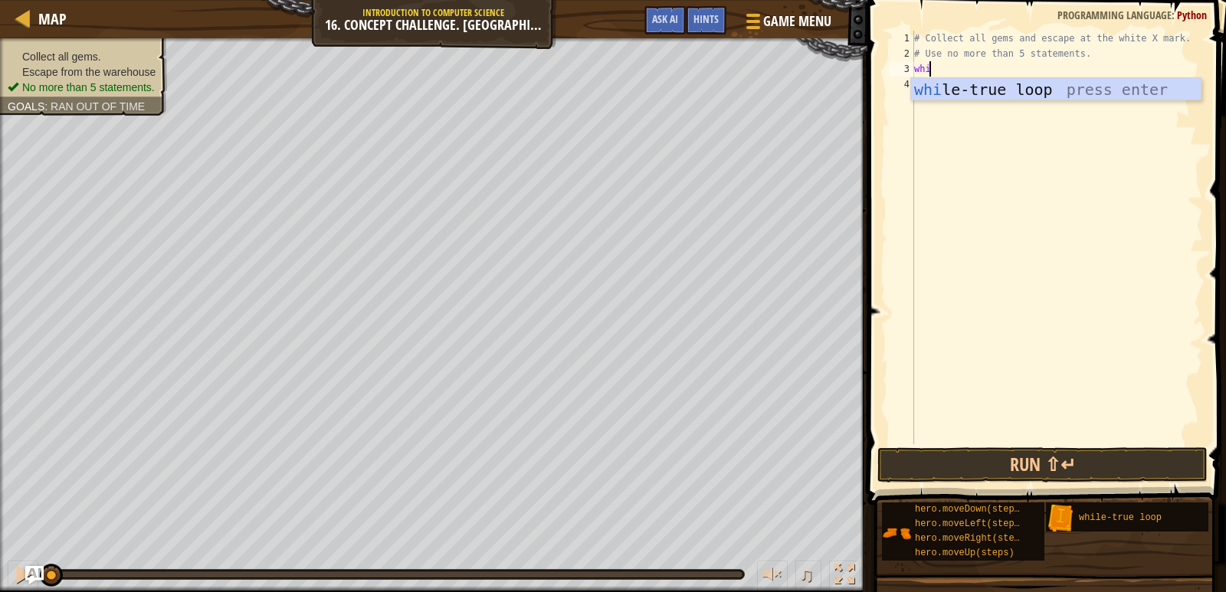
scroll to position [7, 1]
type textarea "while"
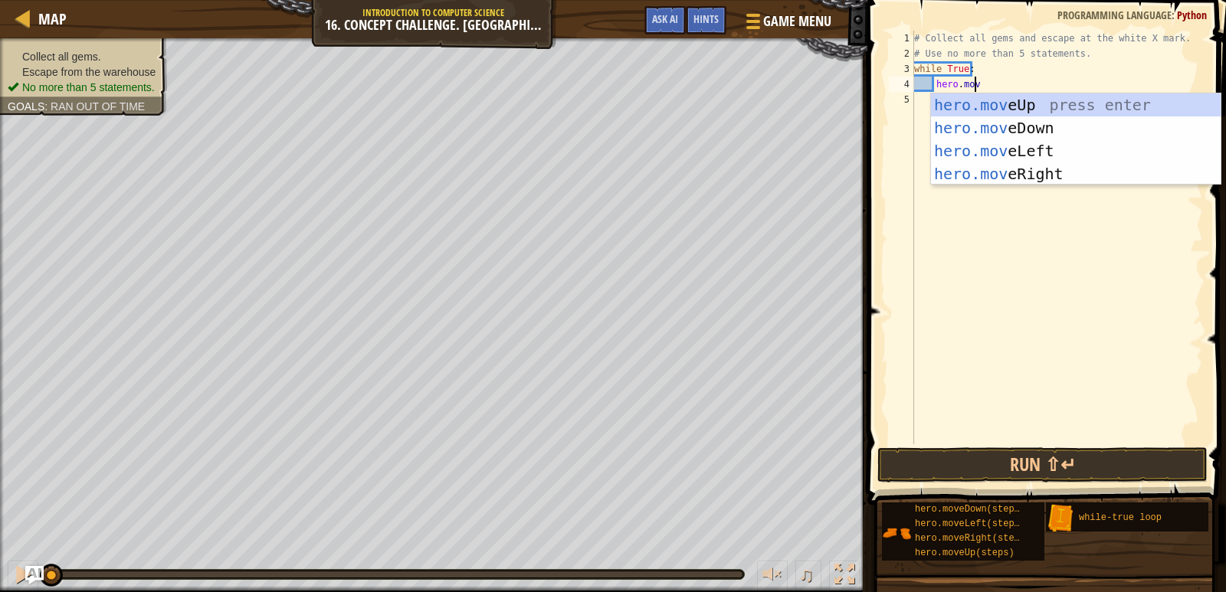
scroll to position [7, 5]
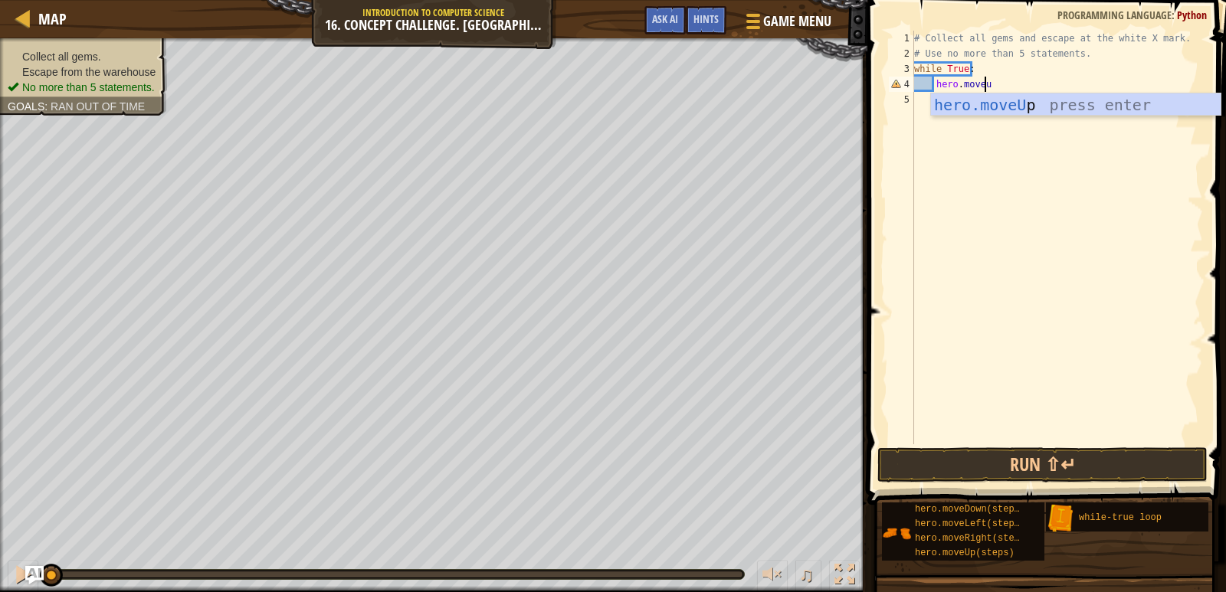
type textarea "hero.moveup"
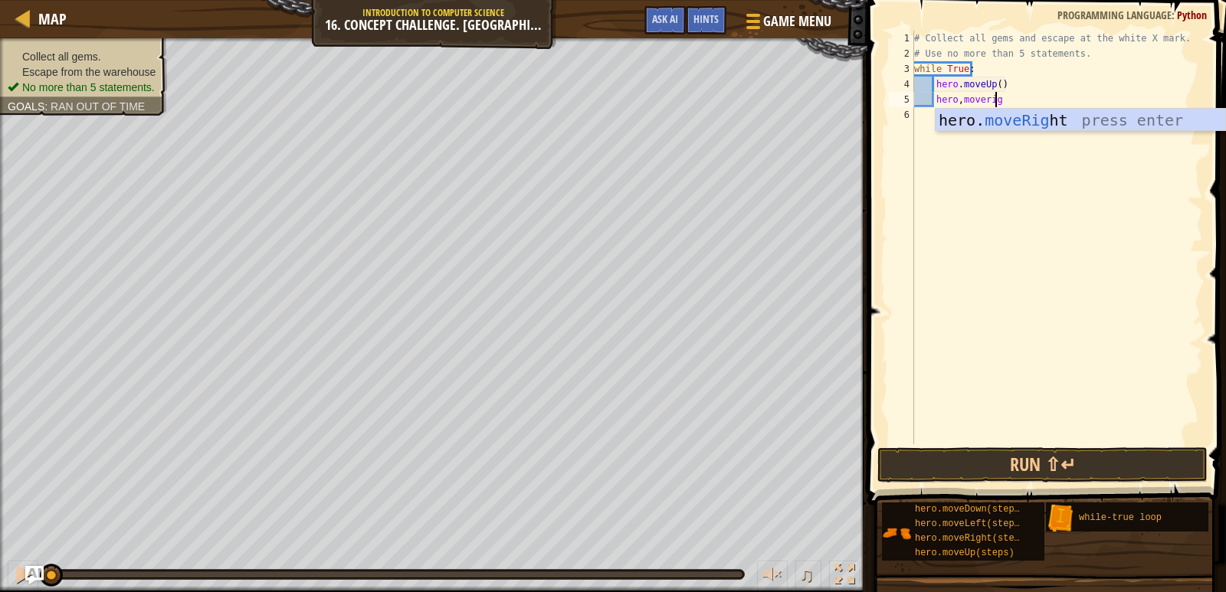
type textarea "hero,moverigh"
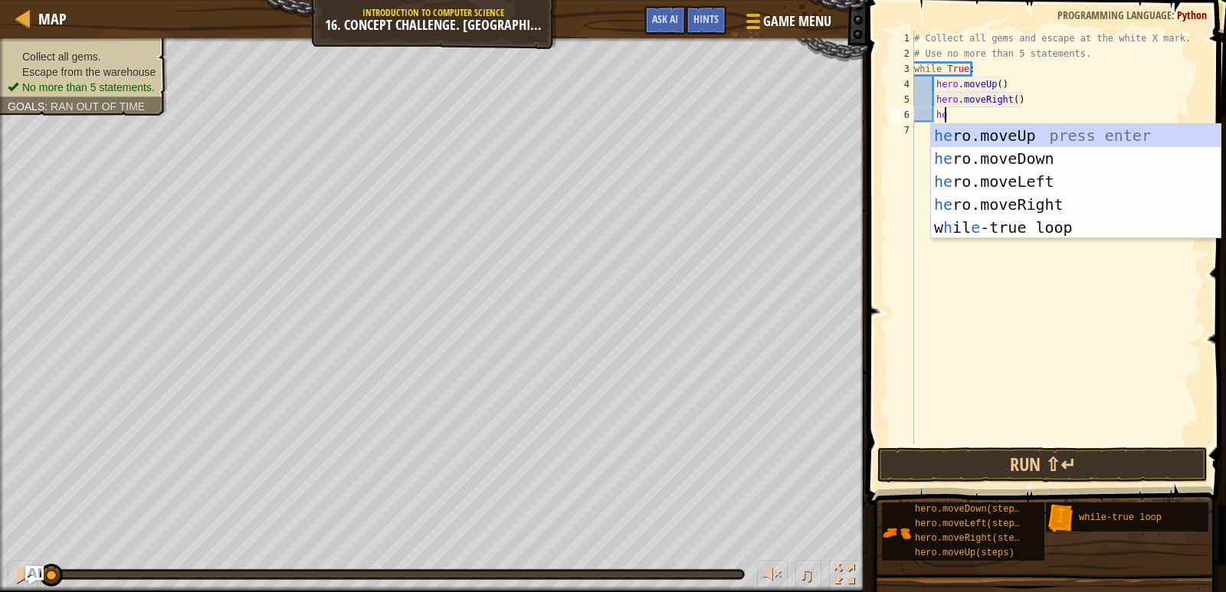
scroll to position [7, 2]
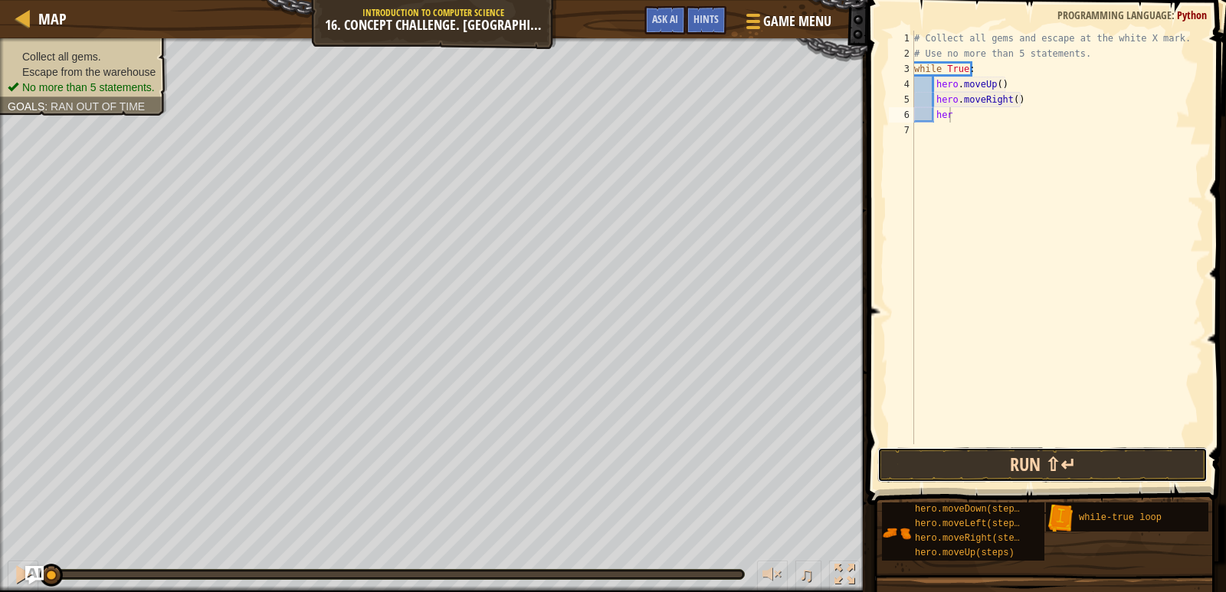
click at [1034, 467] on button "Run ⇧↵" at bounding box center [1042, 464] width 330 height 35
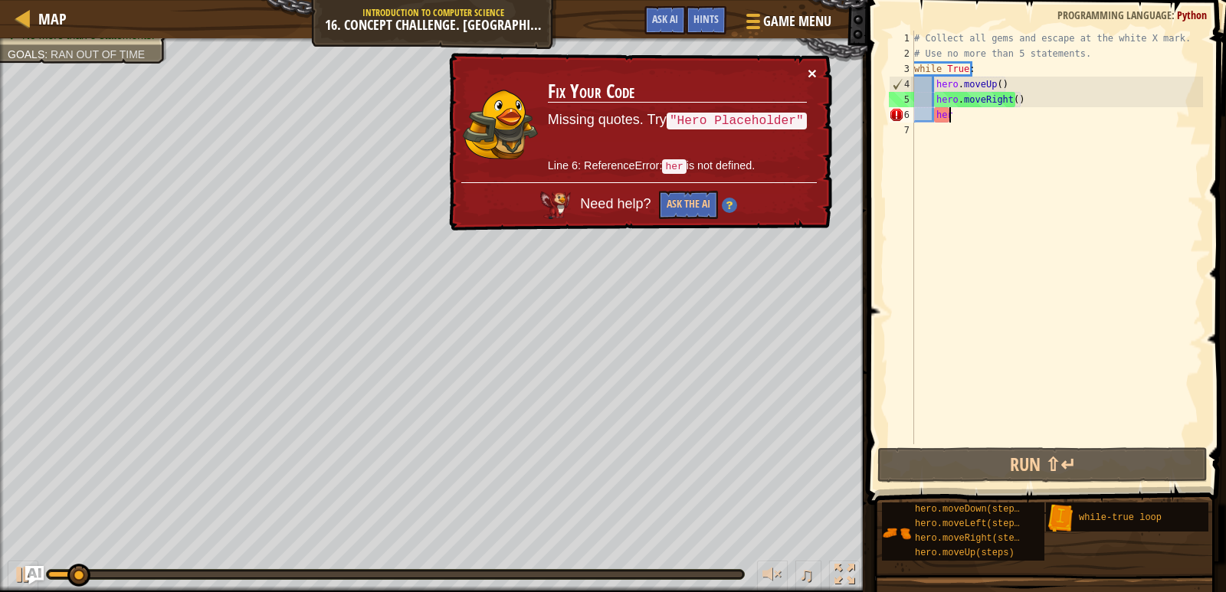
click at [815, 75] on button "×" at bounding box center [812, 73] width 9 height 16
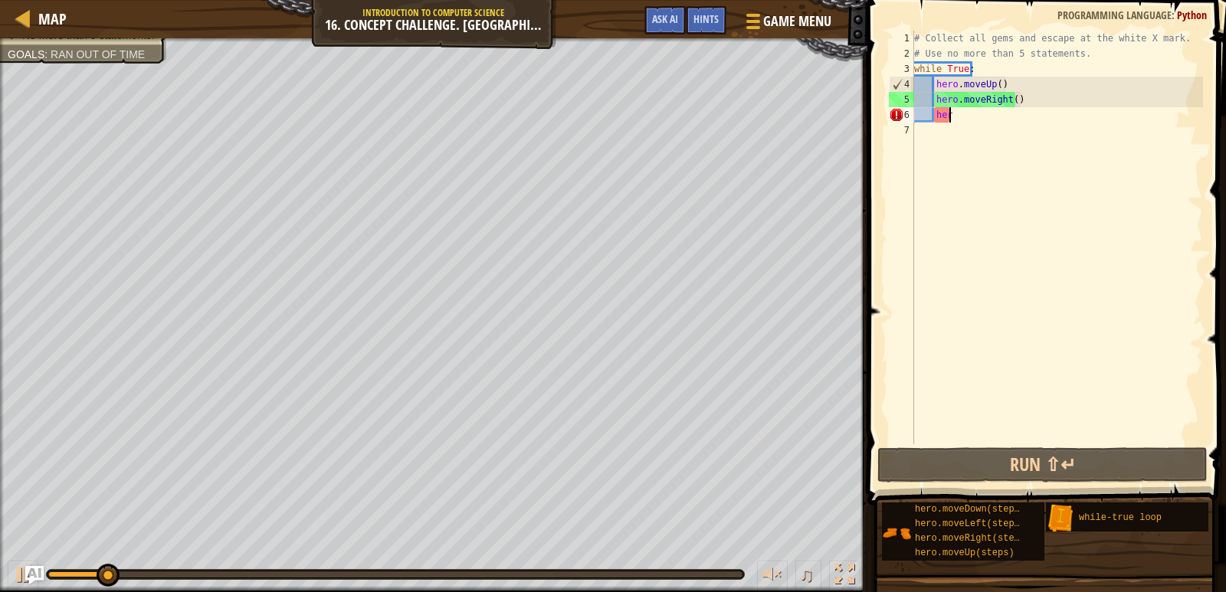
click at [991, 117] on div "# Collect all gems and escape at the white X mark. # Use no more than 5 stateme…" at bounding box center [1057, 253] width 292 height 444
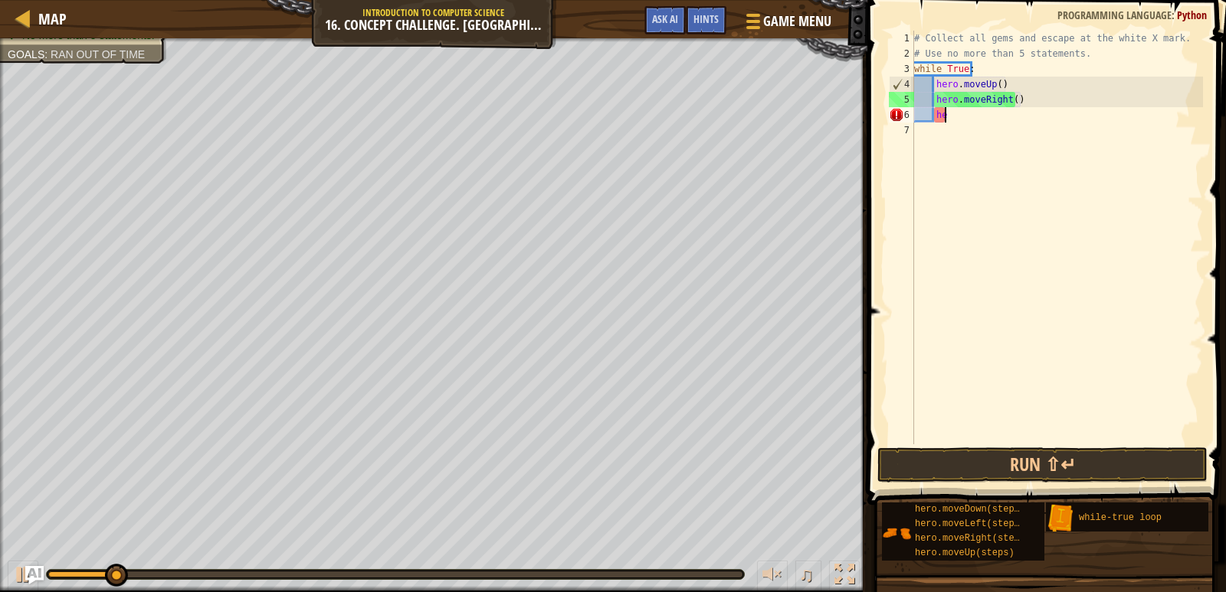
type textarea "h"
click at [995, 444] on span at bounding box center [1048, 231] width 371 height 550
click at [1007, 457] on button "Run ⇧↵" at bounding box center [1042, 464] width 330 height 35
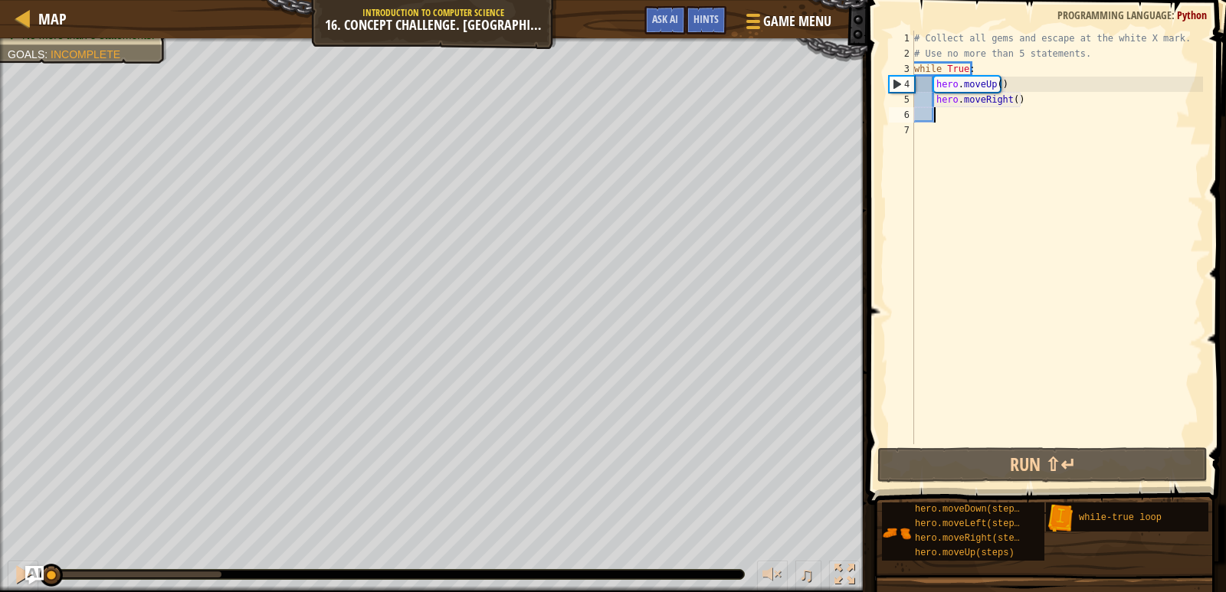
drag, startPoint x: 218, startPoint y: 578, endPoint x: 0, endPoint y: 575, distance: 218.4
click at [0, 575] on div "♫" at bounding box center [433, 571] width 867 height 46
click at [992, 84] on div "# Collect all gems and escape at the white X mark. # Use no more than 5 stateme…" at bounding box center [1057, 253] width 292 height 444
click at [1000, 86] on div "# Collect all gems and escape at the white X mark. # Use no more than 5 stateme…" at bounding box center [1057, 253] width 292 height 444
click at [995, 85] on div "# Collect all gems and escape at the white X mark. # Use no more than 5 stateme…" at bounding box center [1057, 253] width 292 height 444
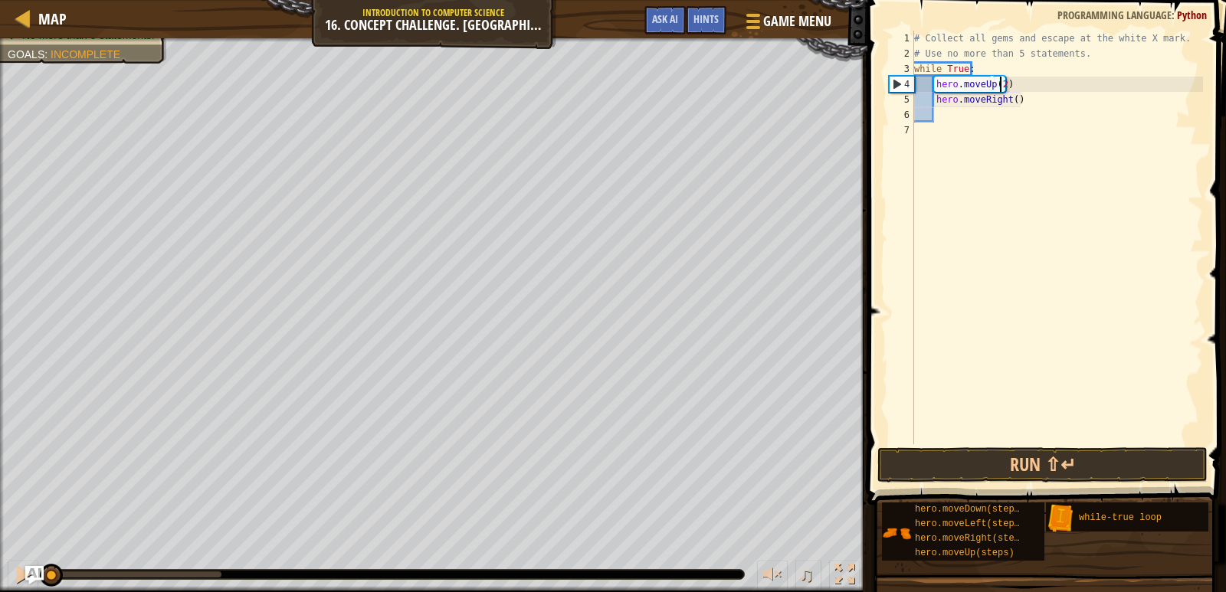
scroll to position [7, 6]
click at [1011, 99] on div "# Collect all gems and escape at the white X mark. # Use no more than 5 stateme…" at bounding box center [1057, 253] width 292 height 444
type textarea "hero.moveRight(2)"
click at [953, 119] on div "# Collect all gems and escape at the white X mark. # Use no more than 5 stateme…" at bounding box center [1057, 253] width 292 height 444
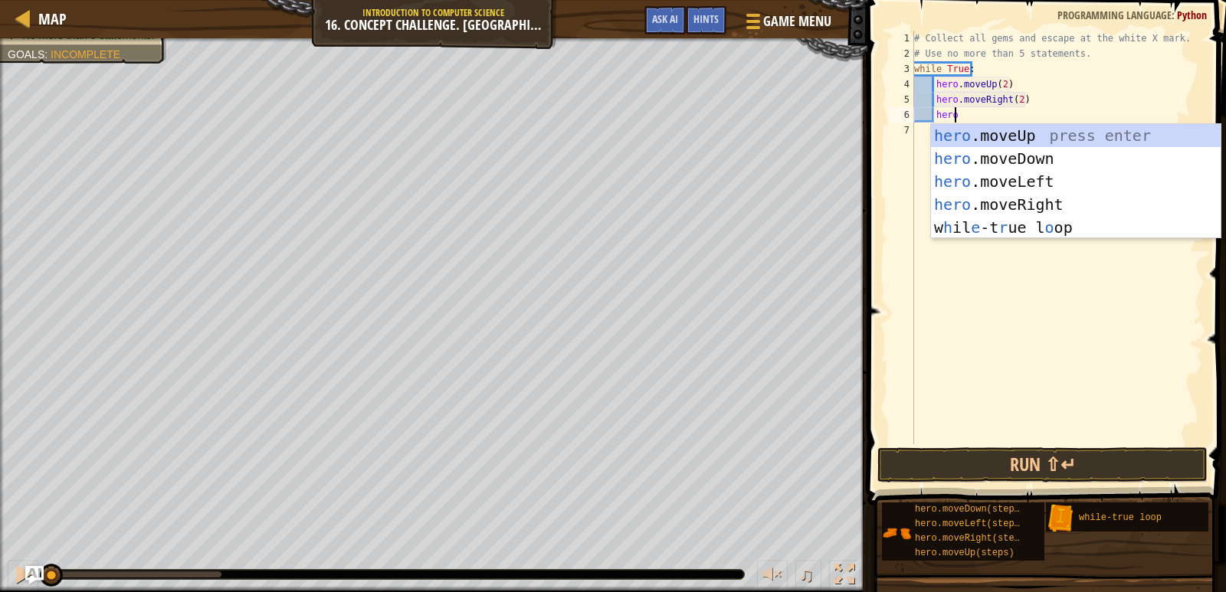
scroll to position [7, 2]
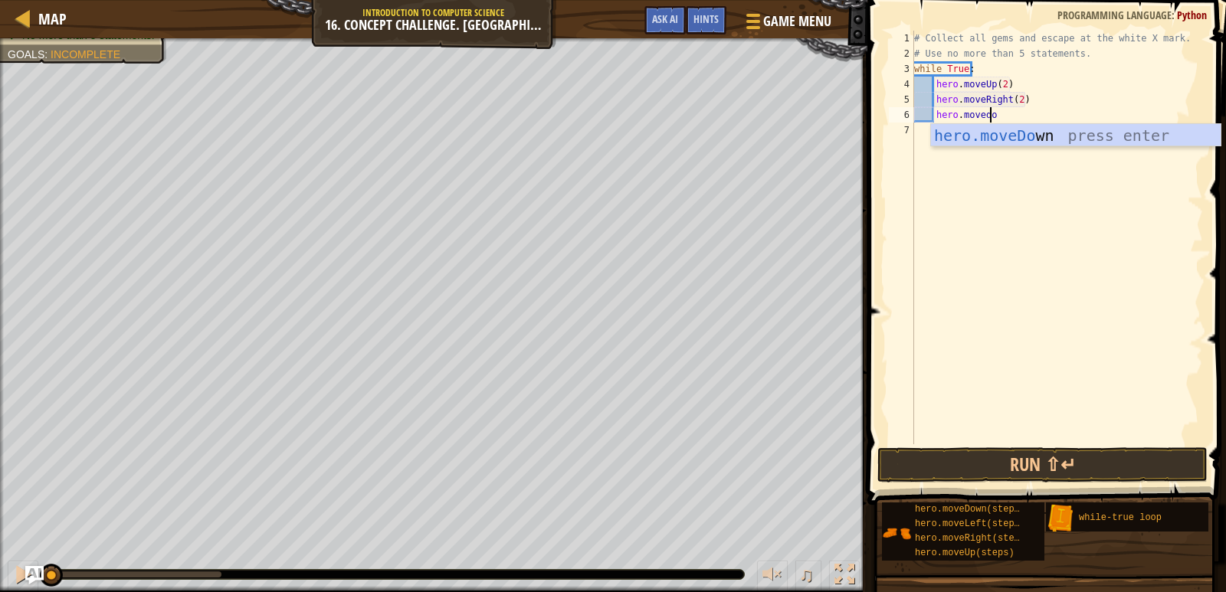
type textarea "hero.movedown"
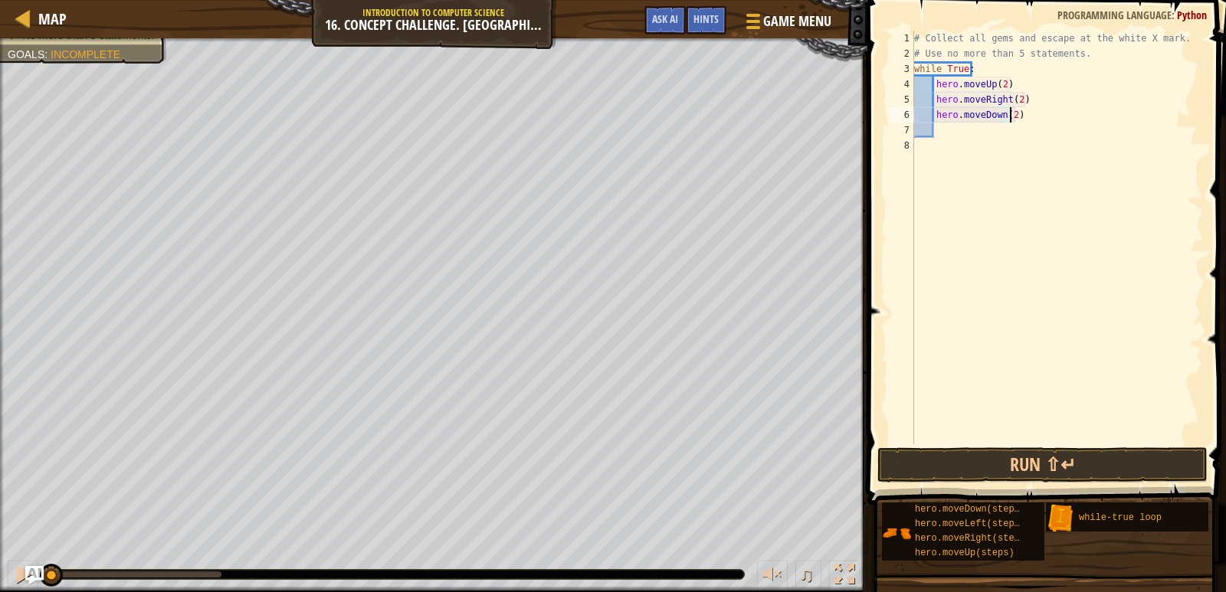
scroll to position [7, 8]
click at [1022, 468] on button "Run ⇧↵" at bounding box center [1042, 464] width 330 height 35
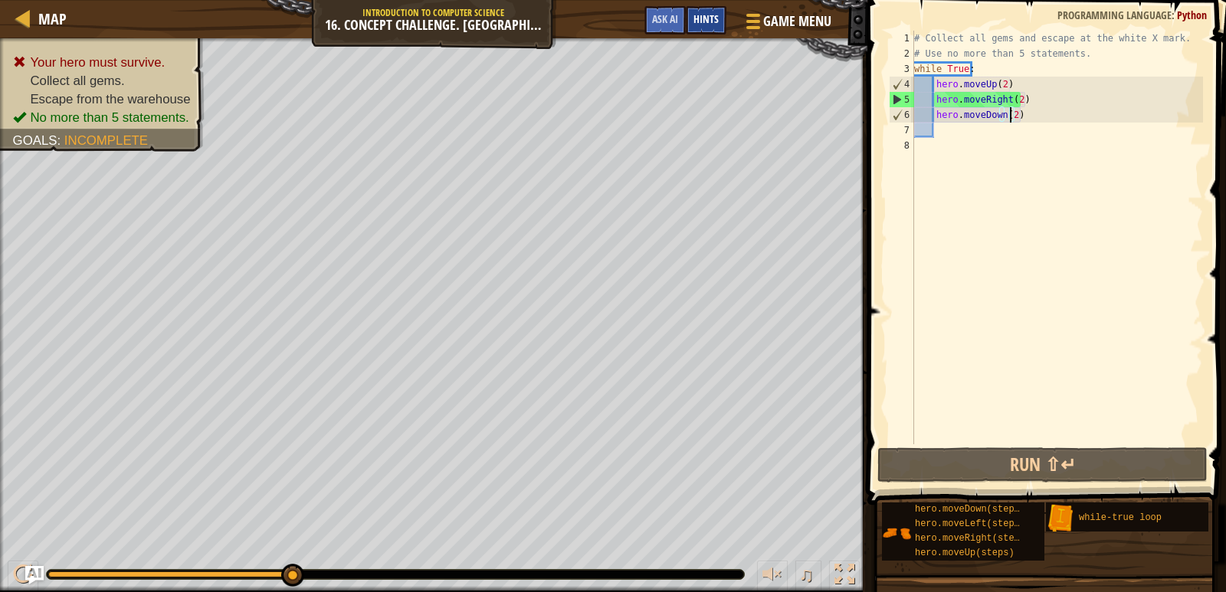
click at [711, 21] on span "Hints" at bounding box center [705, 18] width 25 height 15
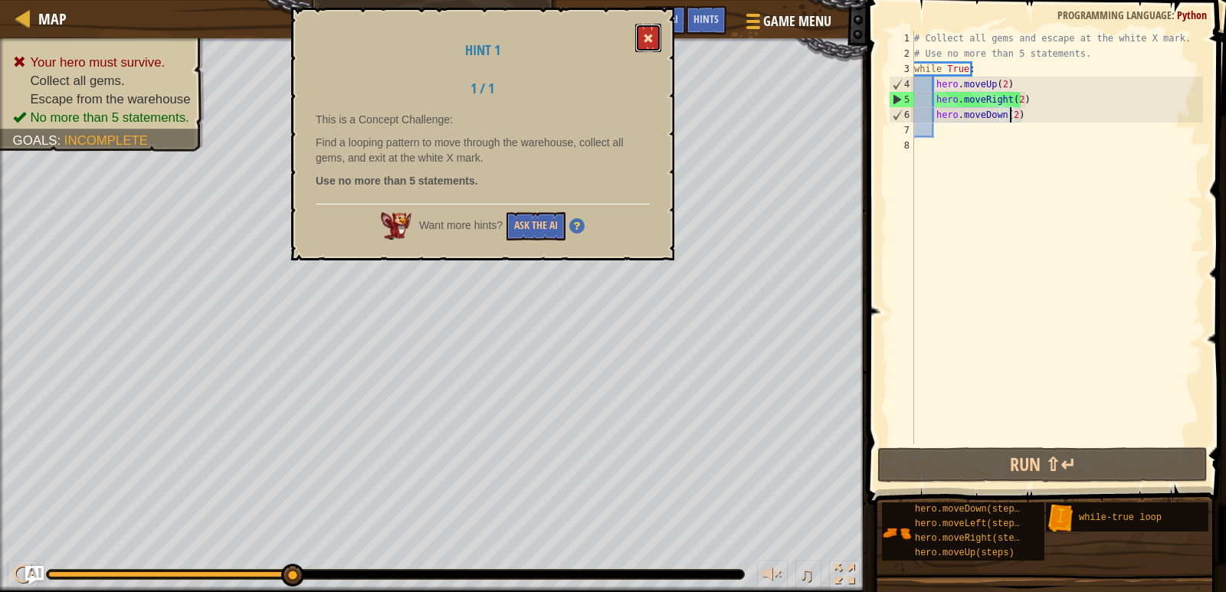
click at [653, 48] on button at bounding box center [648, 38] width 26 height 28
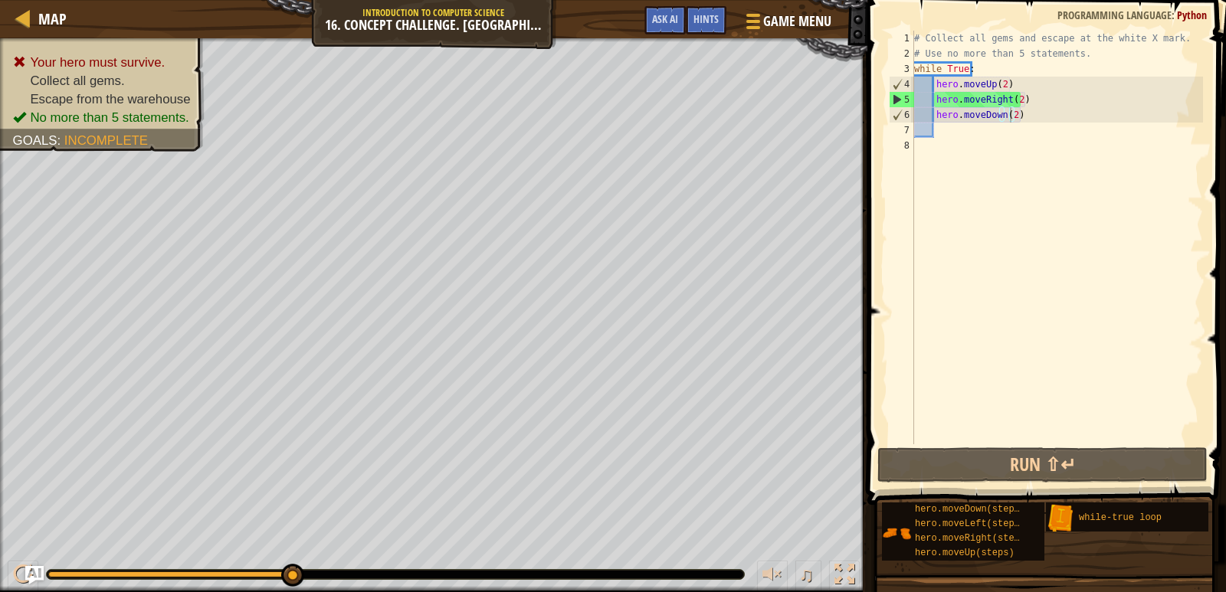
click at [1057, 116] on div "# Collect all gems and escape at the white X mark. # Use no more than 5 stateme…" at bounding box center [1057, 253] width 292 height 444
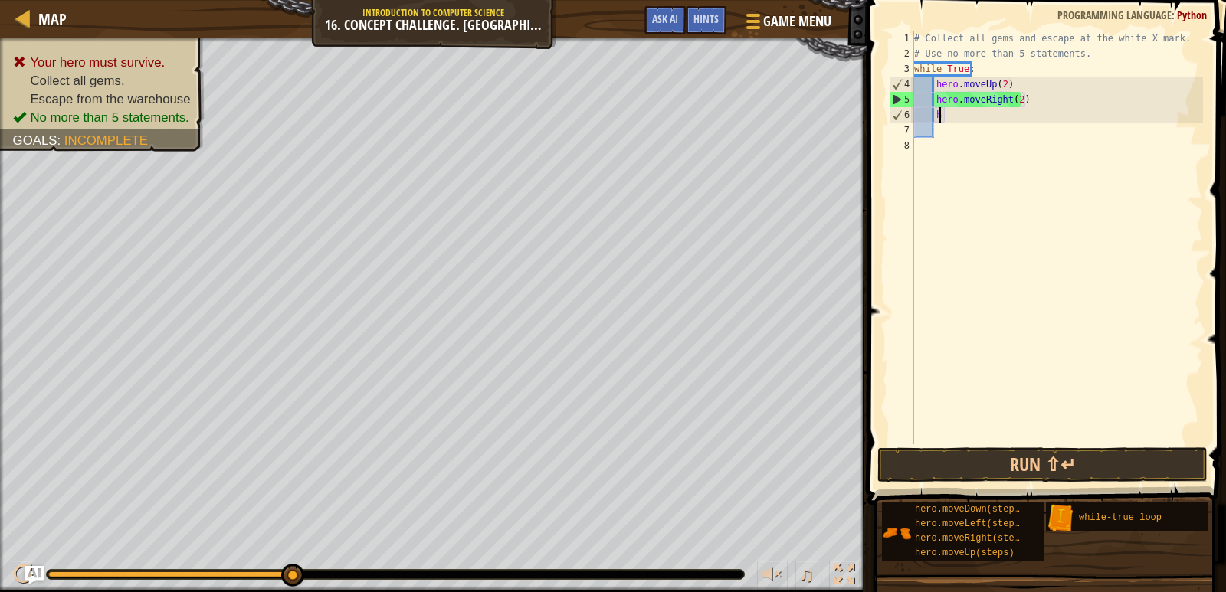
type textarea "h"
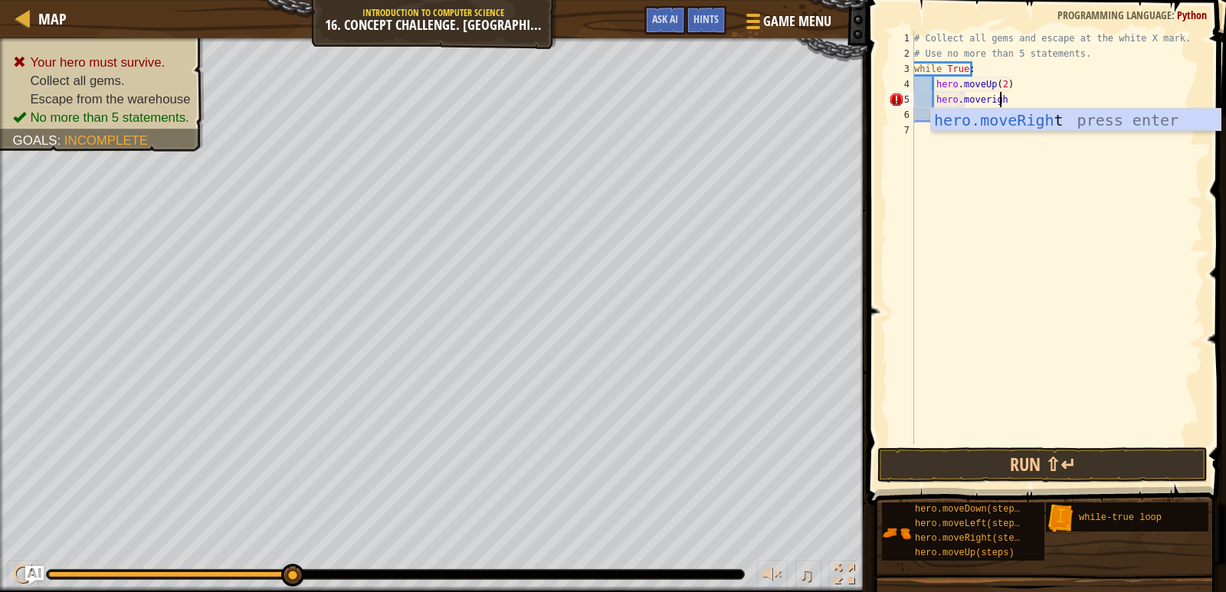
scroll to position [7, 6]
type textarea "hero.moveright"
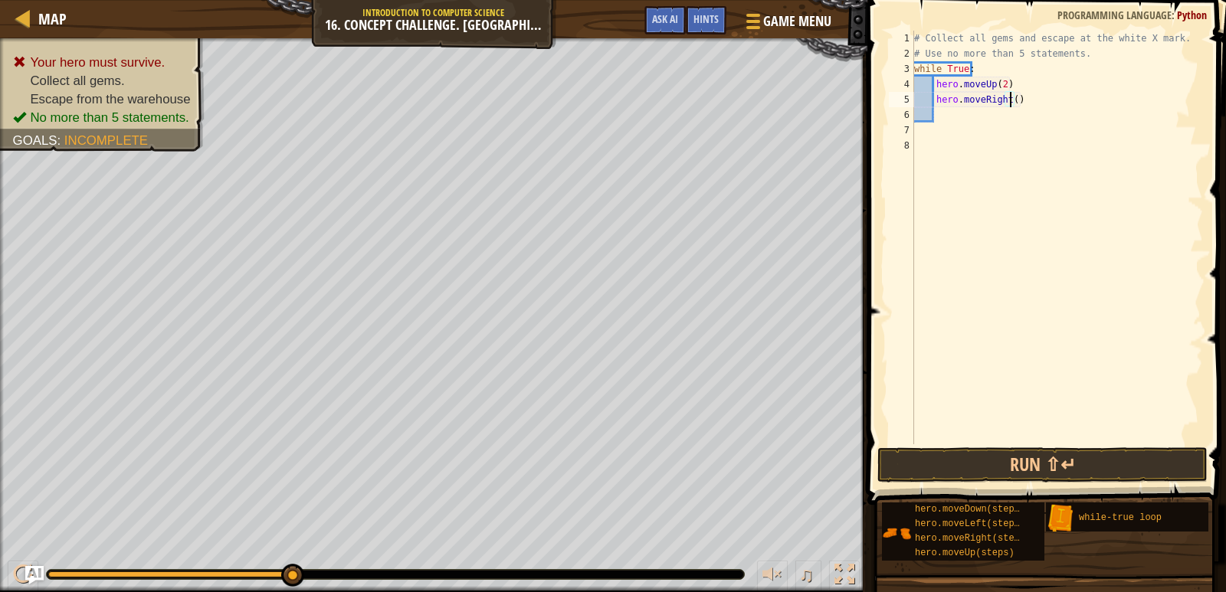
scroll to position [7, 8]
click at [981, 467] on button "Run ⇧↵" at bounding box center [1042, 464] width 330 height 35
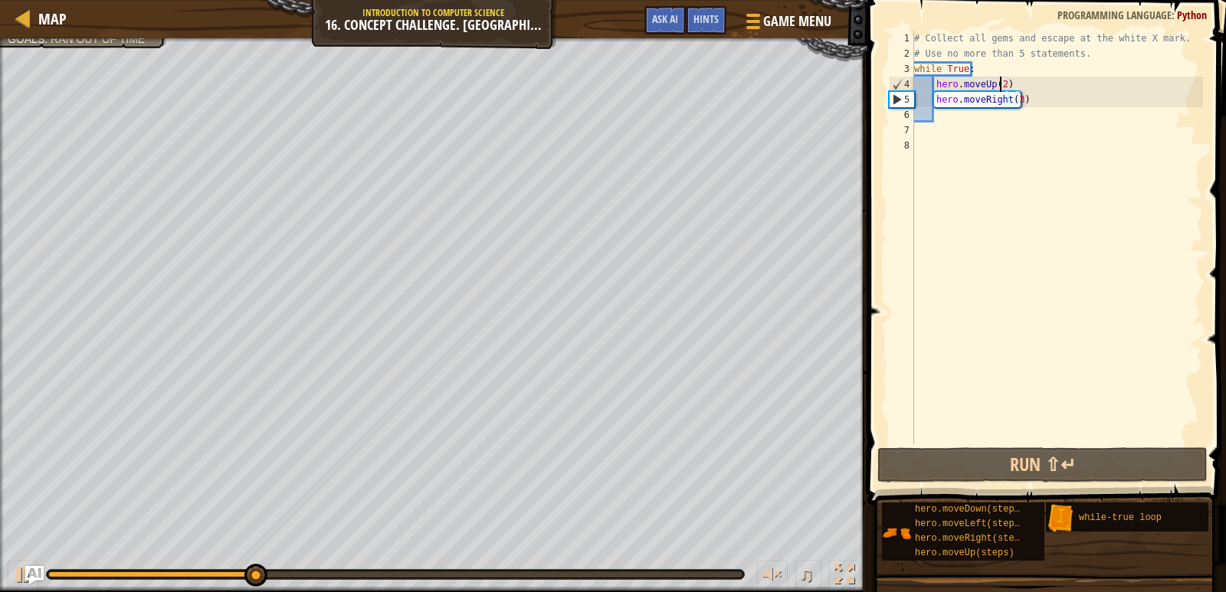
click at [1000, 83] on div "# Collect all gems and escape at the white X mark. # Use no more than 5 stateme…" at bounding box center [1057, 253] width 292 height 444
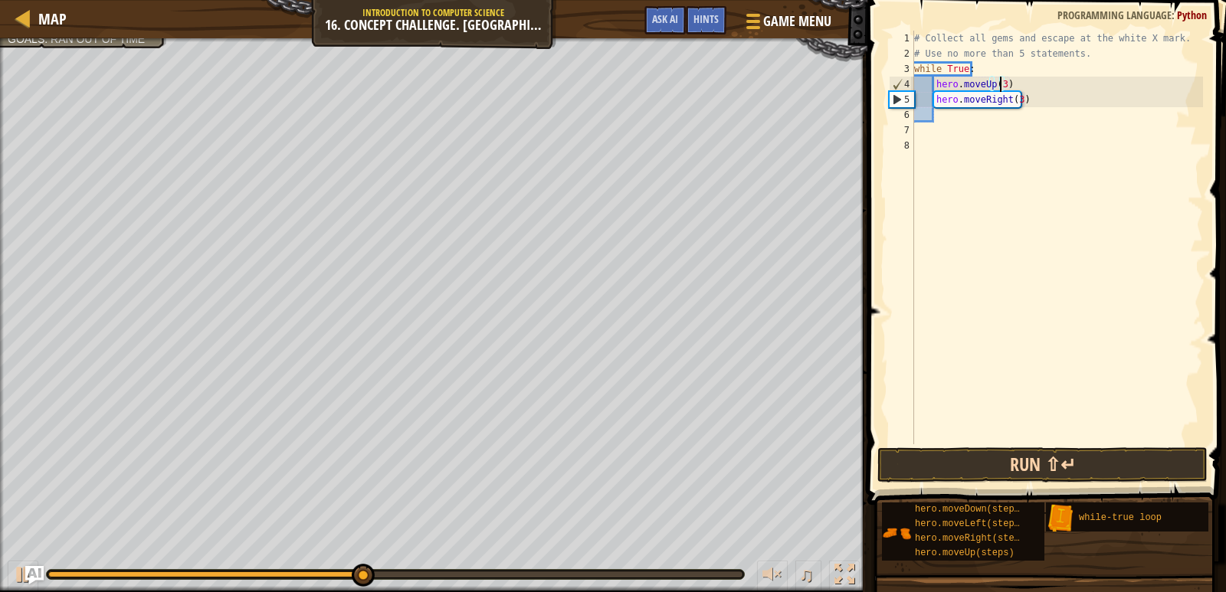
type textarea "hero.moveUp(3)"
click at [946, 461] on button "Run ⇧↵" at bounding box center [1042, 464] width 330 height 35
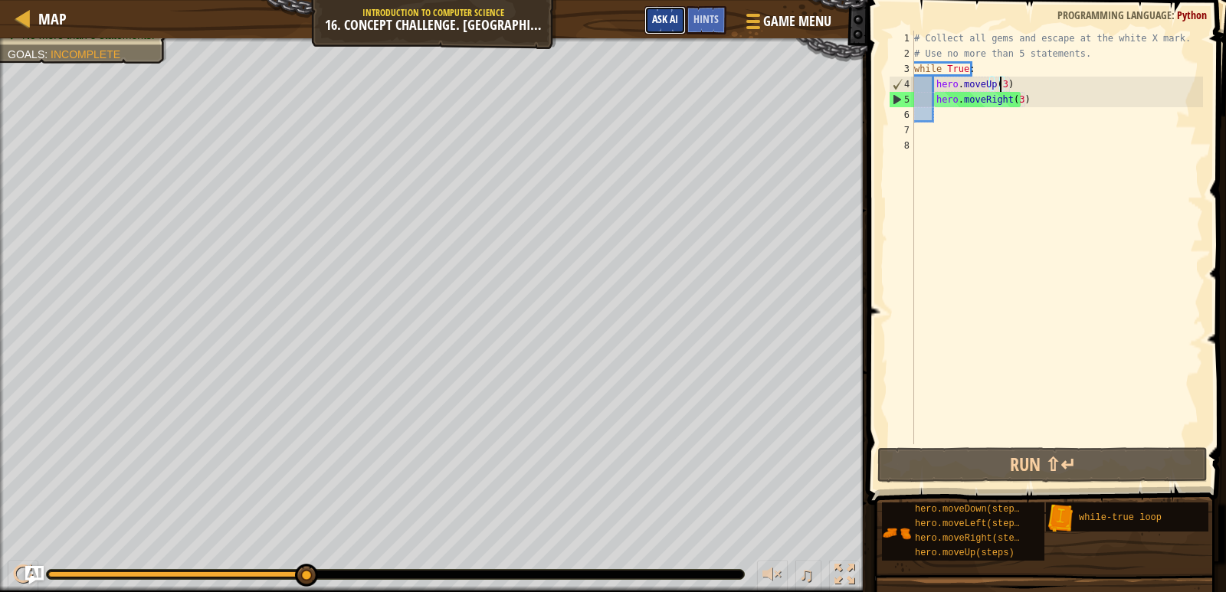
click at [667, 21] on span "Ask AI" at bounding box center [665, 18] width 26 height 15
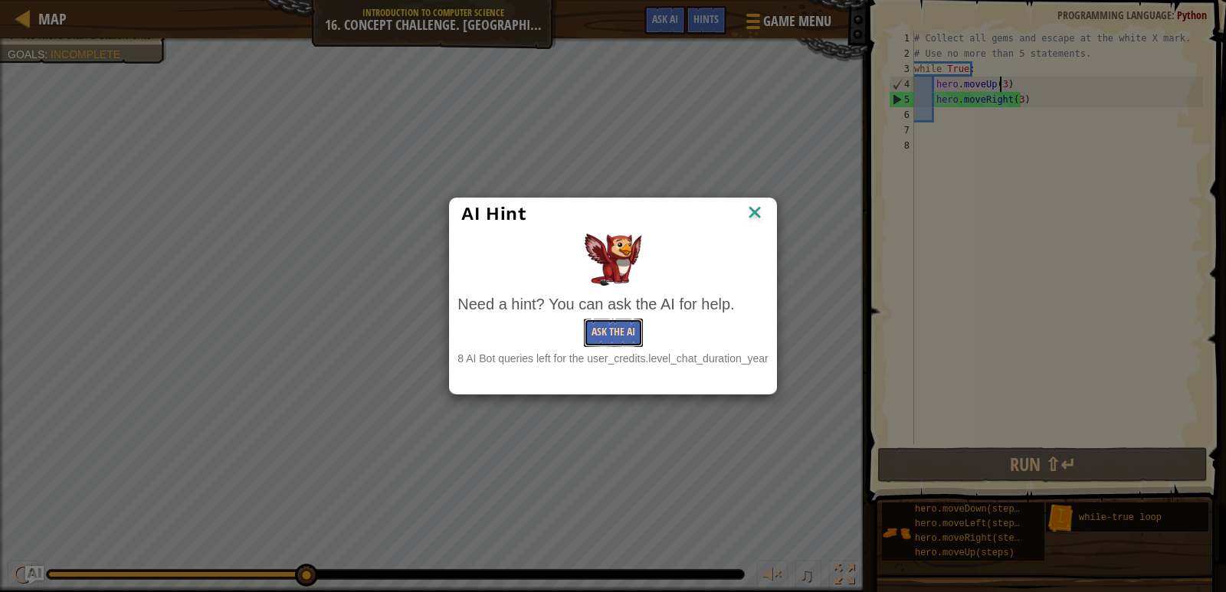
click at [607, 327] on button "Ask the AI" at bounding box center [613, 333] width 59 height 28
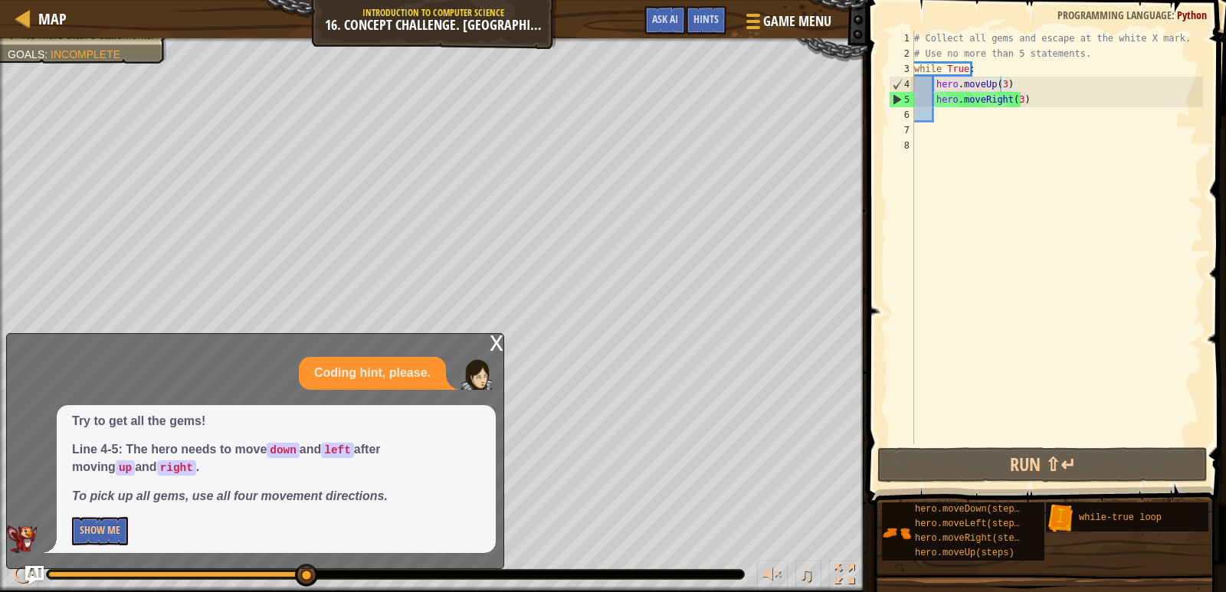
click at [500, 338] on div "x" at bounding box center [497, 341] width 14 height 15
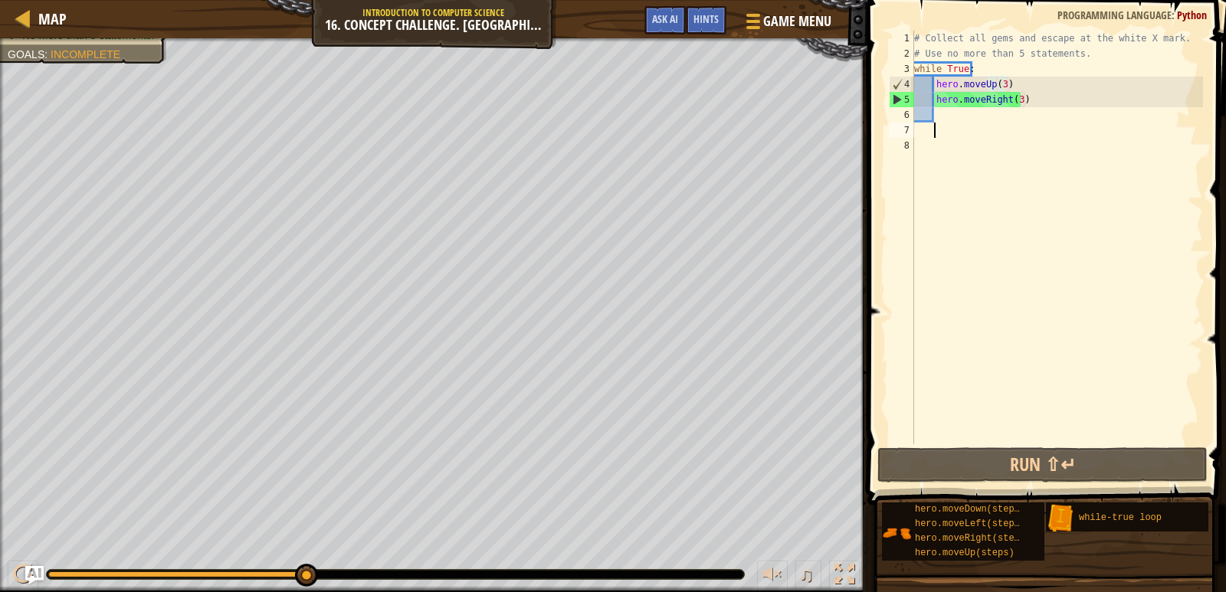
scroll to position [7, 1]
click at [961, 123] on div "# Collect all gems and escape at the white X mark. # Use no more than 5 stateme…" at bounding box center [1057, 253] width 292 height 444
click at [968, 119] on div "# Collect all gems and escape at the white X mark. # Use no more than 5 stateme…" at bounding box center [1057, 253] width 292 height 444
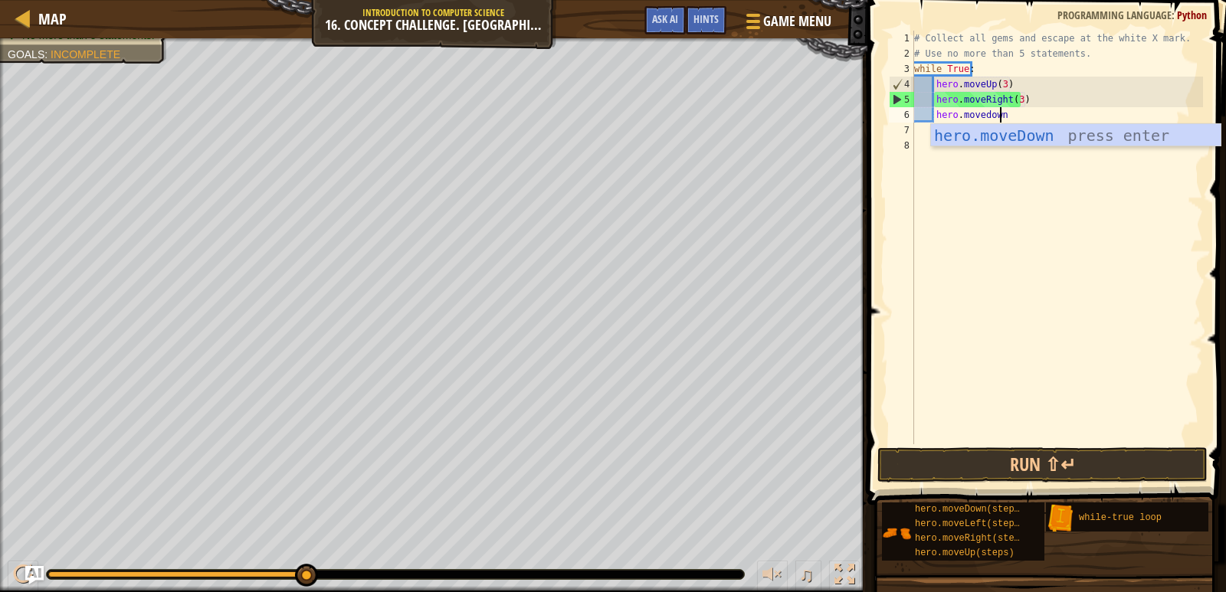
scroll to position [7, 6]
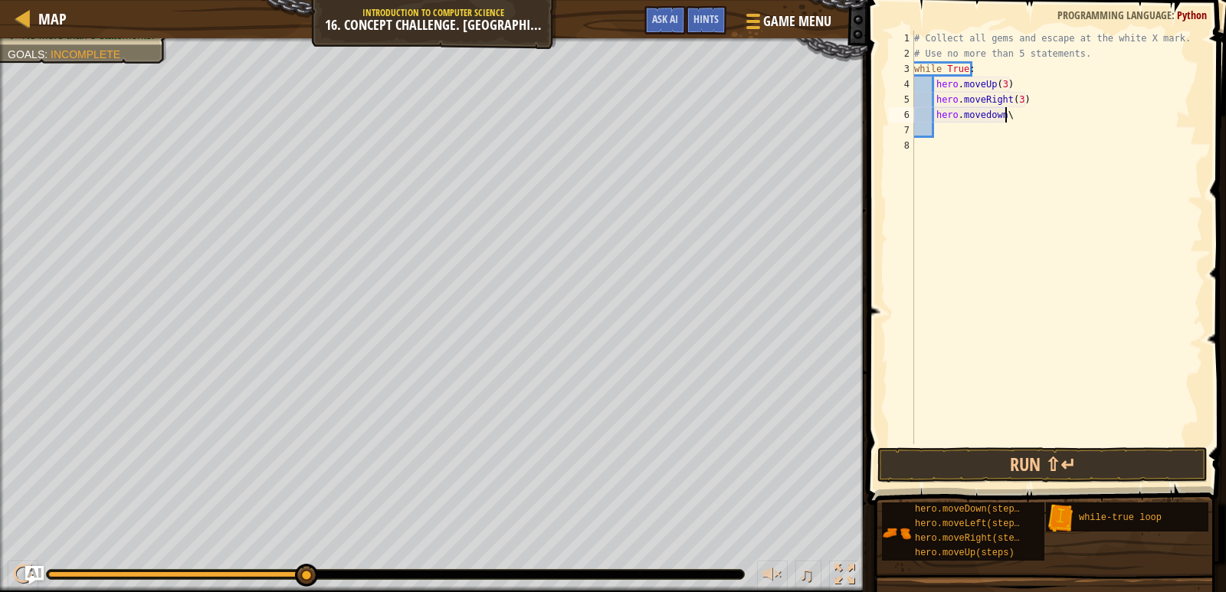
type textarea "hero.movedown"
click at [1009, 112] on div "# Collect all gems and escape at the white X mark. # Use no more than 5 stateme…" at bounding box center [1057, 253] width 292 height 444
type textarea "hero.movedown(1"
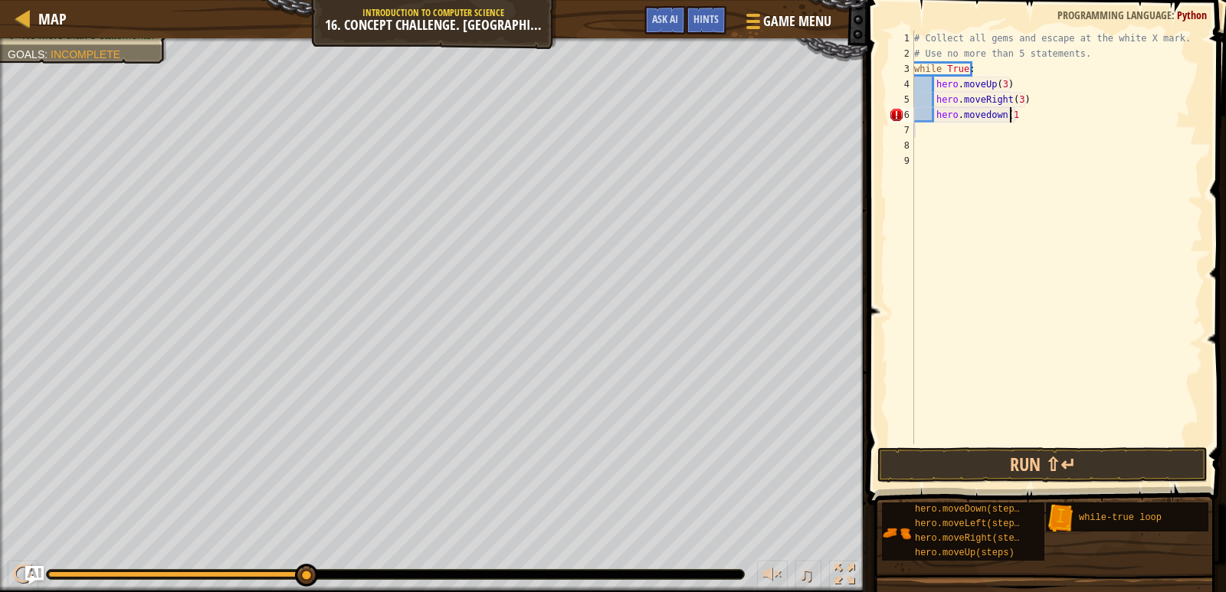
scroll to position [7, 7]
click at [972, 137] on div "# Collect all gems and escape at the white X mark. # Use no more than 5 stateme…" at bounding box center [1057, 253] width 292 height 444
click at [1035, 120] on div "# Collect all gems and escape at the white X mark. # Use no more than 5 stateme…" at bounding box center [1057, 253] width 292 height 444
type textarea "hero.movedown(1)"
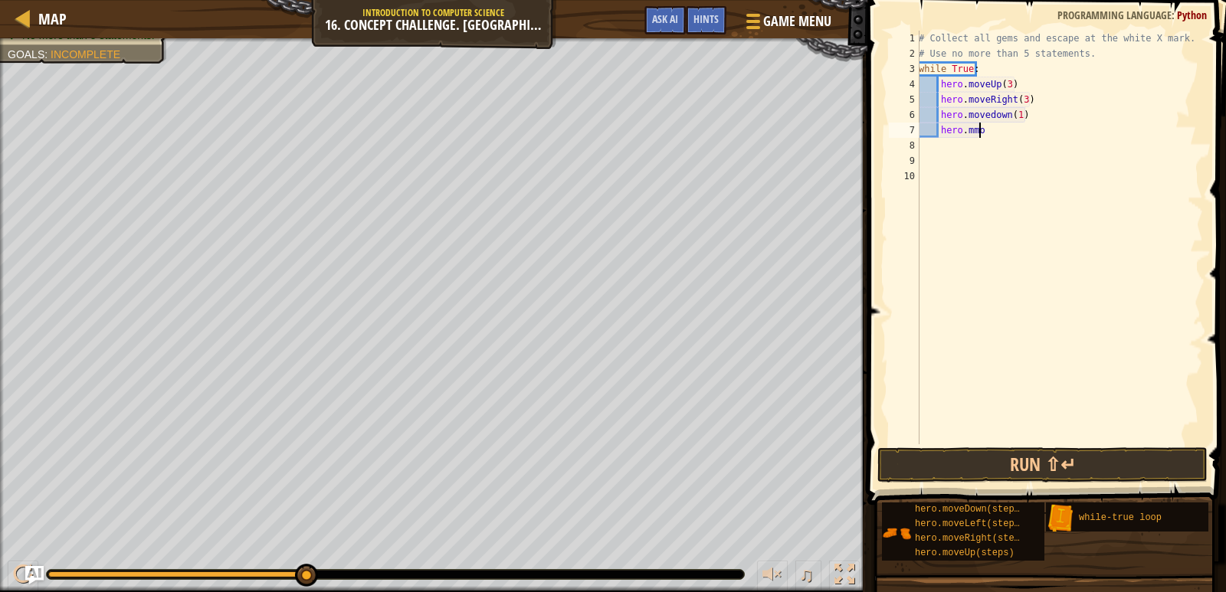
scroll to position [7, 4]
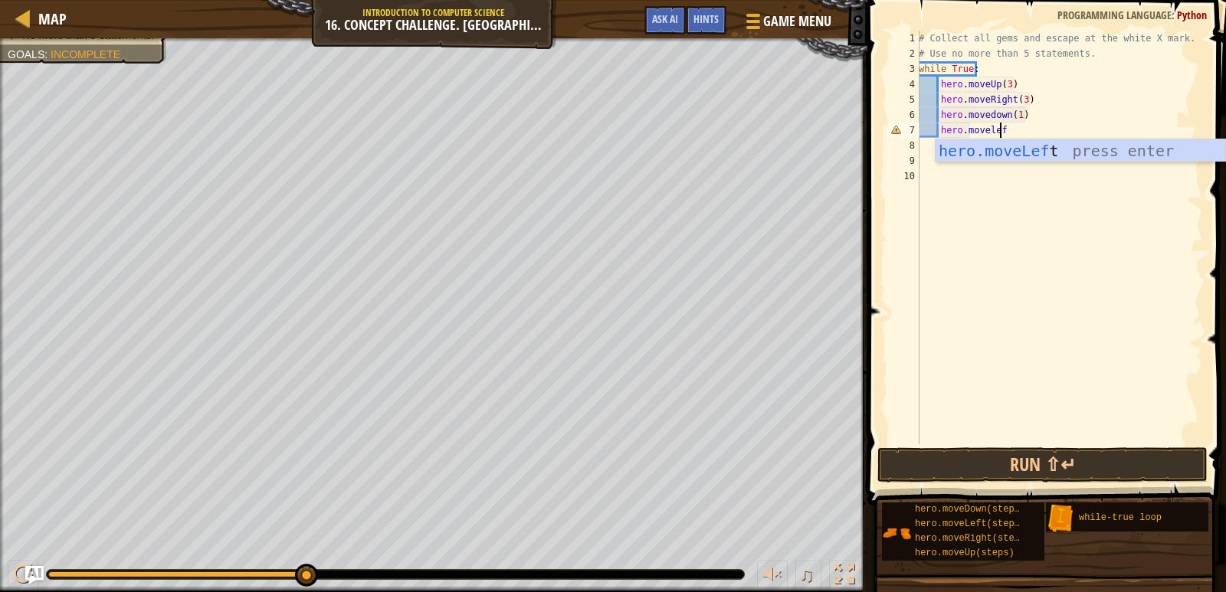
type textarea "hero.moveleft"
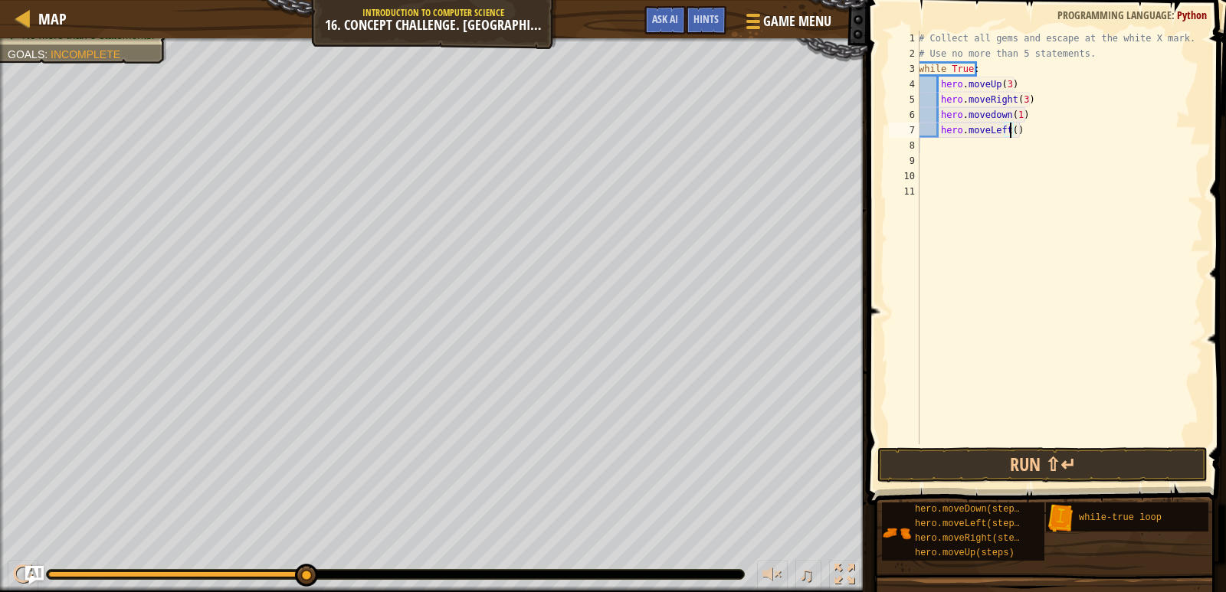
scroll to position [7, 8]
click at [985, 459] on button "Run ⇧↵" at bounding box center [1042, 464] width 330 height 35
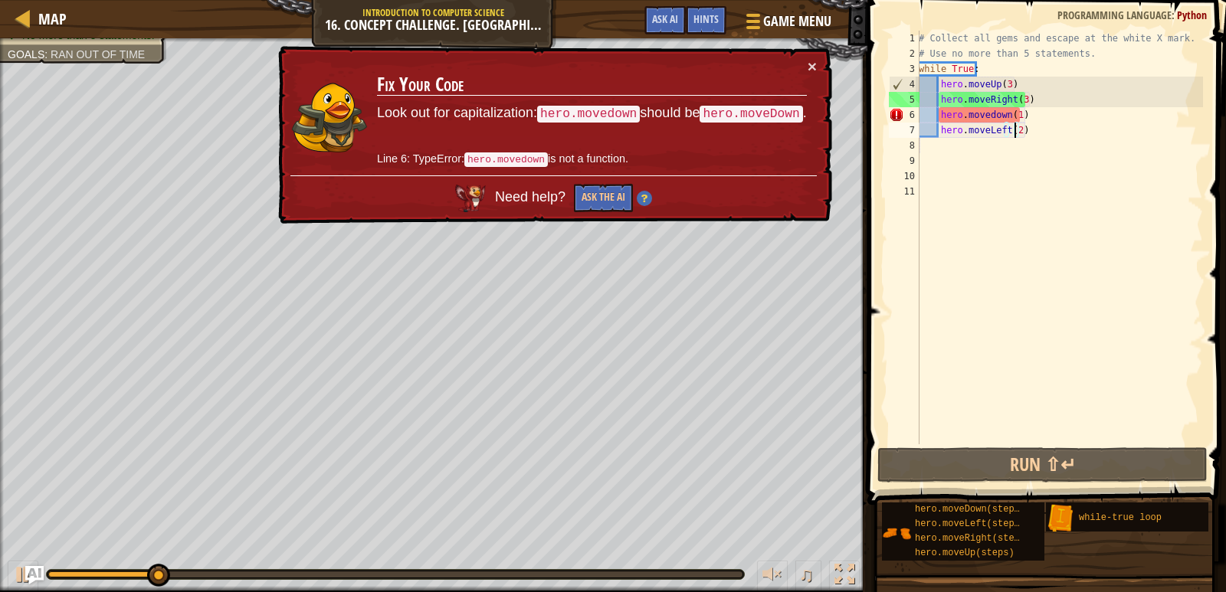
click at [988, 113] on div "# Collect all gems and escape at the white X mark. # Use no more than 5 stateme…" at bounding box center [1059, 253] width 287 height 444
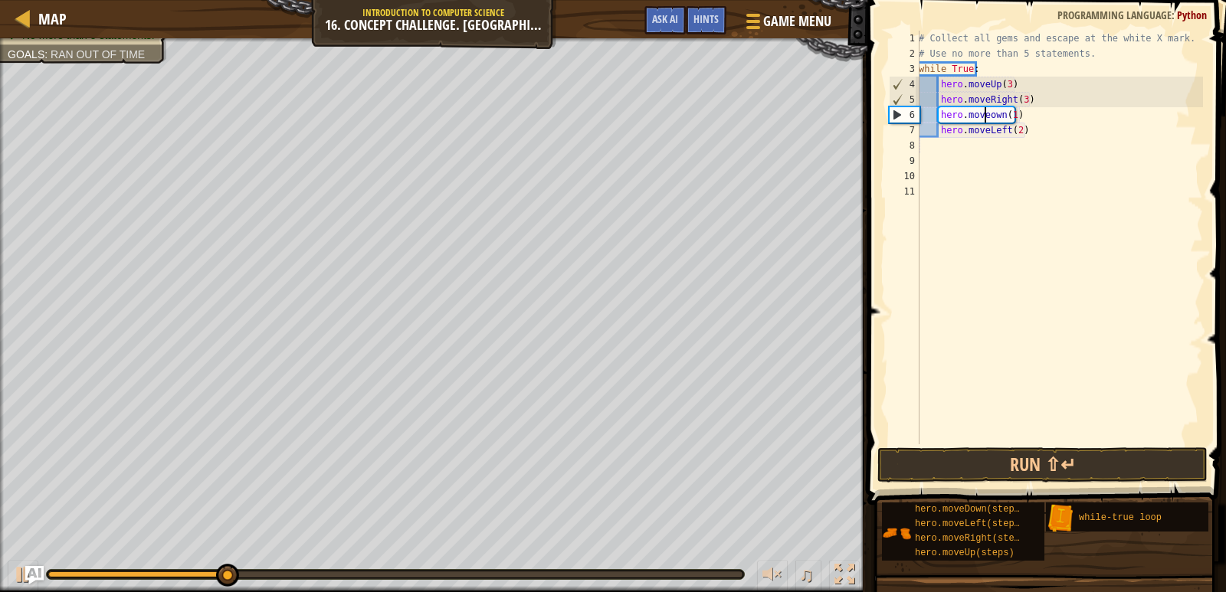
type textarea "hero.moveDown(1)"
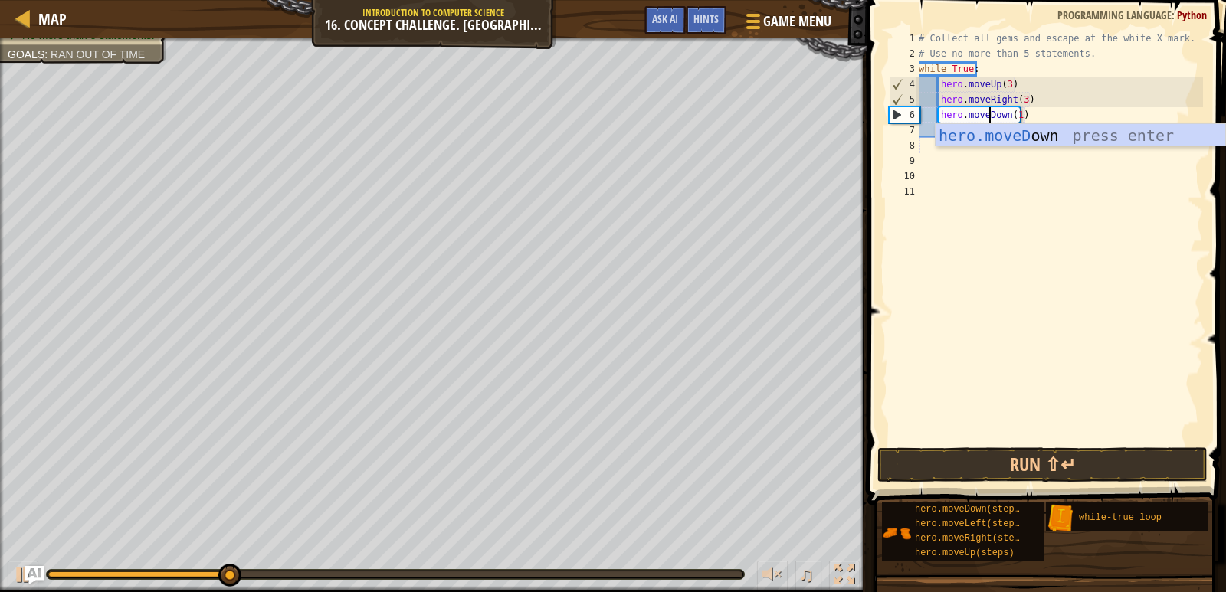
scroll to position [7, 5]
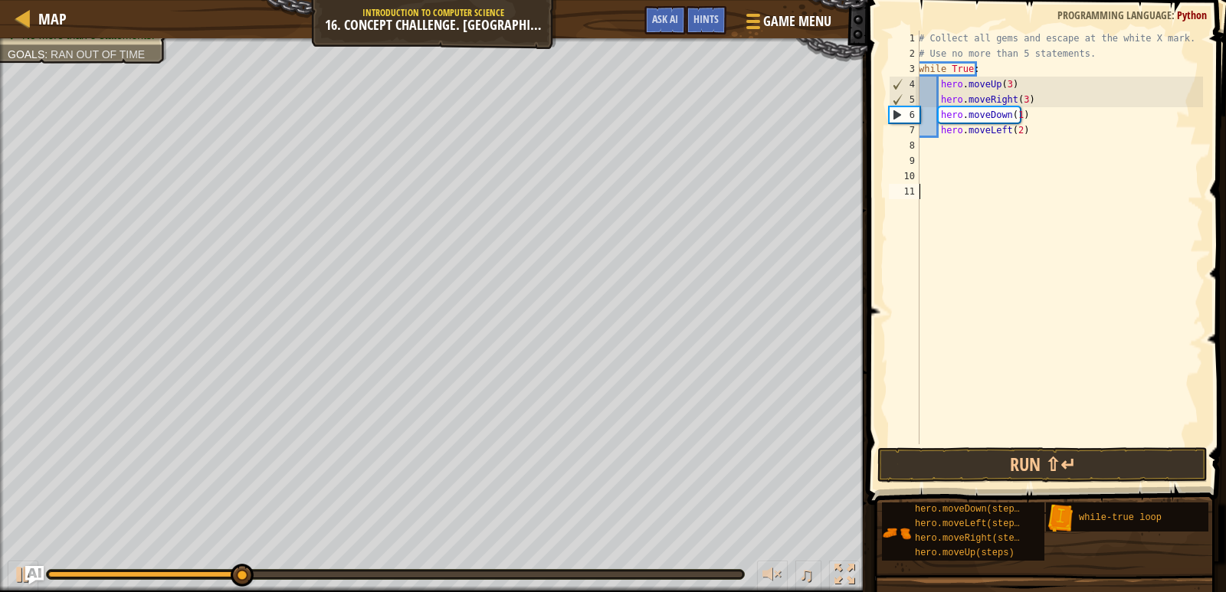
click at [1019, 215] on div "# Collect all gems and escape at the white X mark. # Use no more than 5 stateme…" at bounding box center [1059, 253] width 287 height 444
click at [1022, 483] on div "1 2 3 4 5 6 7 8 9 10 11 # Collect all gems and escape at the white X mark. # Us…" at bounding box center [1044, 283] width 363 height 550
click at [981, 464] on button "Run ⇧↵" at bounding box center [1042, 464] width 330 height 35
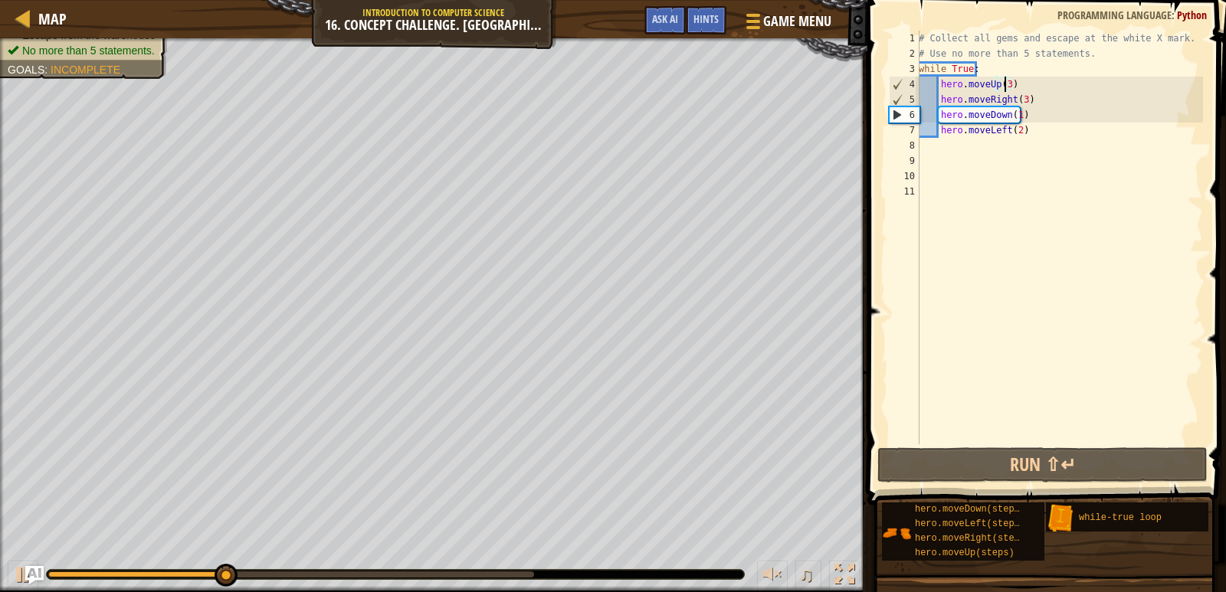
click at [1003, 83] on div "# Collect all gems and escape at the white X mark. # Use no more than 5 stateme…" at bounding box center [1059, 253] width 287 height 444
click at [1003, 82] on div "# Collect all gems and escape at the white X mark. # Use no more than 5 stateme…" at bounding box center [1059, 253] width 287 height 444
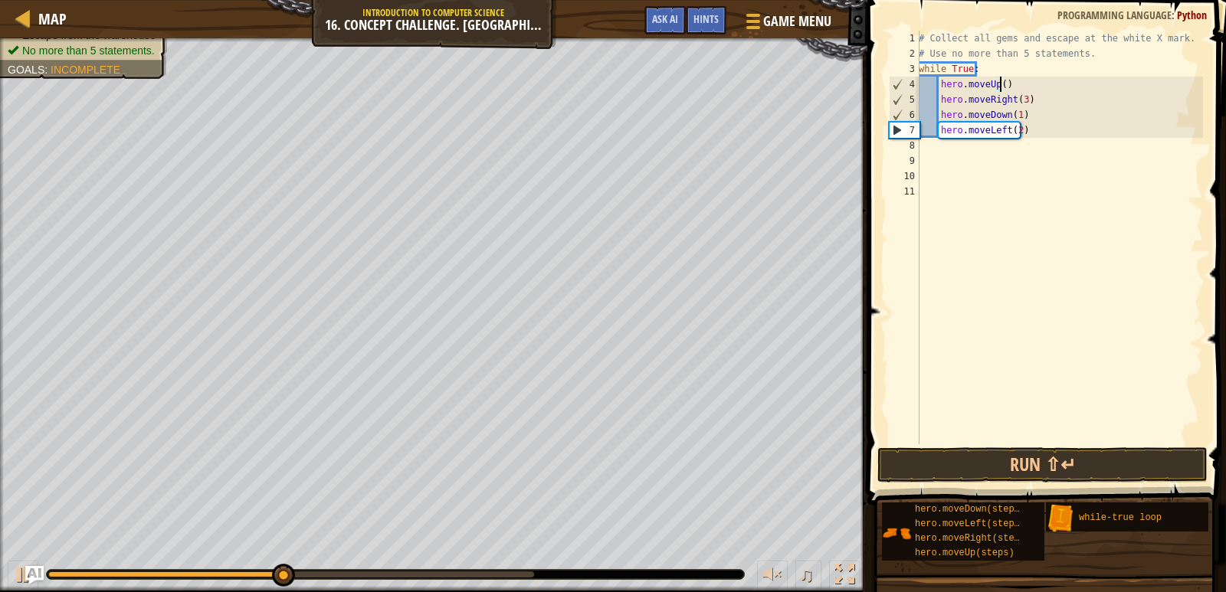
click at [1019, 98] on div "# Collect all gems and escape at the white X mark. # Use no more than 5 stateme…" at bounding box center [1059, 253] width 287 height 444
click at [1012, 114] on div "# Collect all gems and escape at the white X mark. # Use no more than 5 stateme…" at bounding box center [1059, 253] width 287 height 444
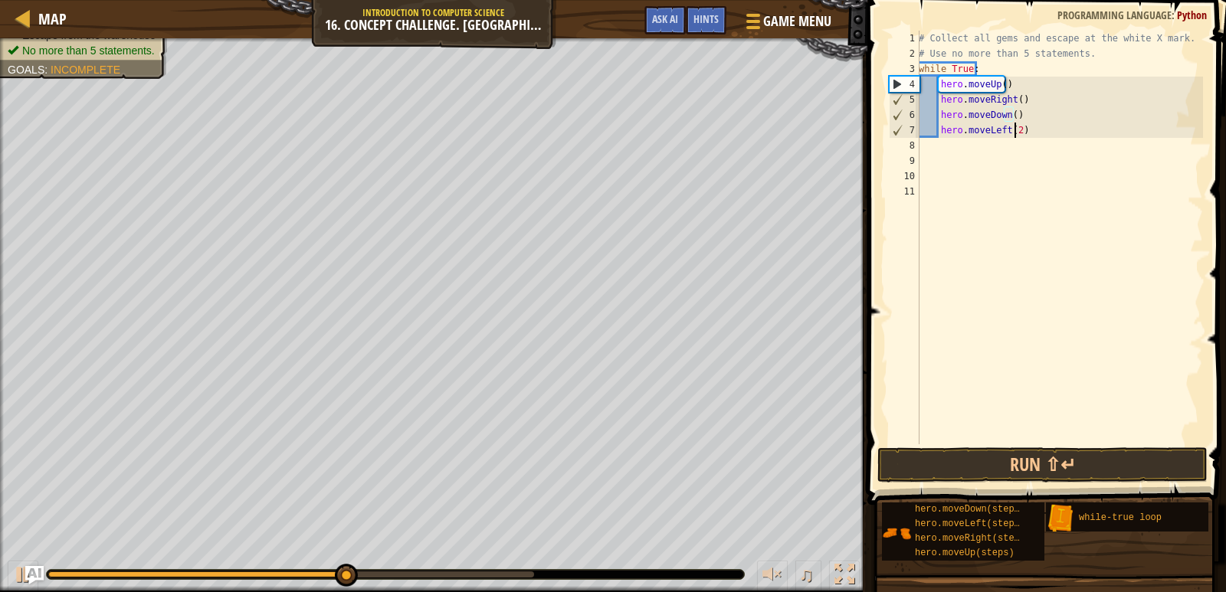
click at [1015, 127] on div "# Collect all gems and escape at the white X mark. # Use no more than 5 stateme…" at bounding box center [1059, 253] width 287 height 444
click at [1034, 454] on button "Run ⇧↵" at bounding box center [1042, 464] width 330 height 35
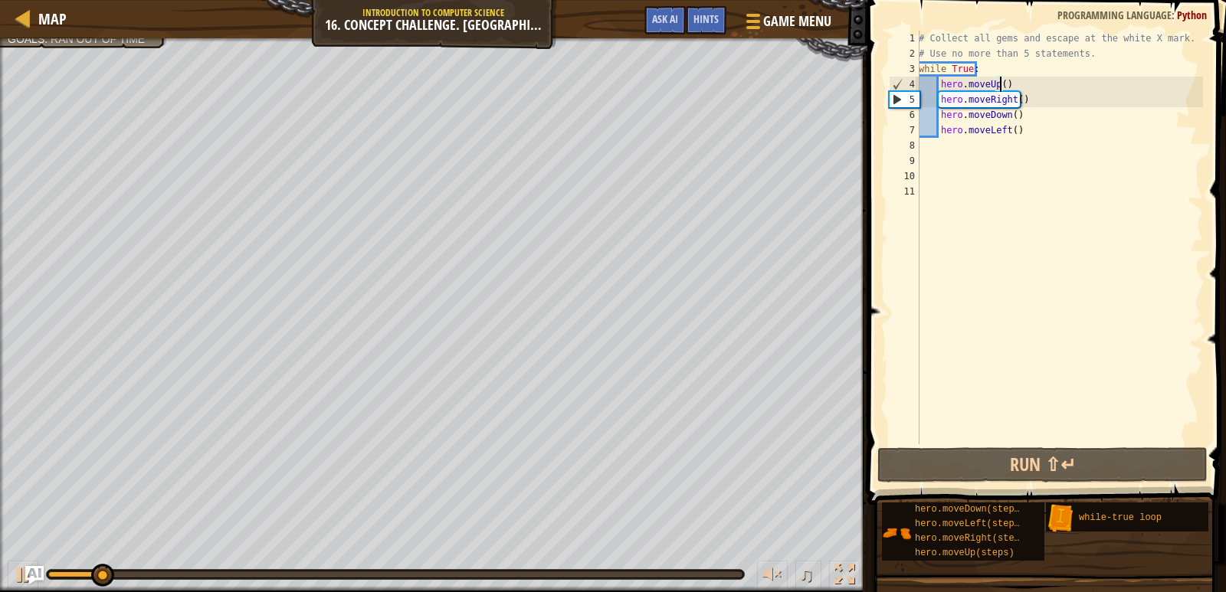
click at [999, 83] on div "# Collect all gems and escape at the white X mark. # Use no more than 5 stateme…" at bounding box center [1059, 253] width 287 height 444
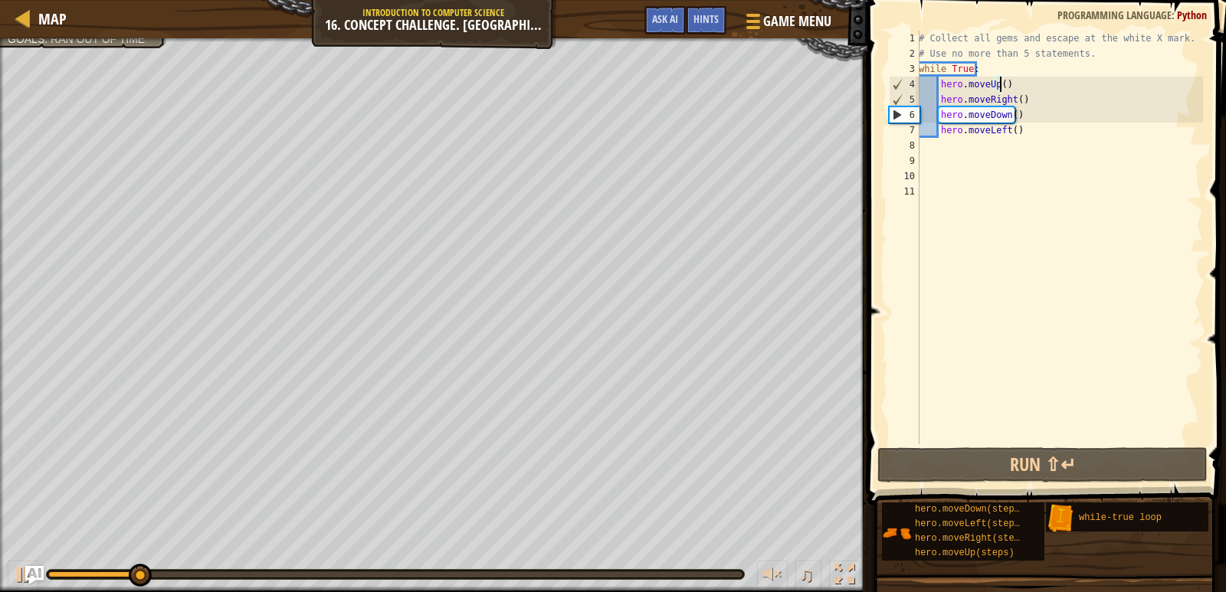
scroll to position [7, 6]
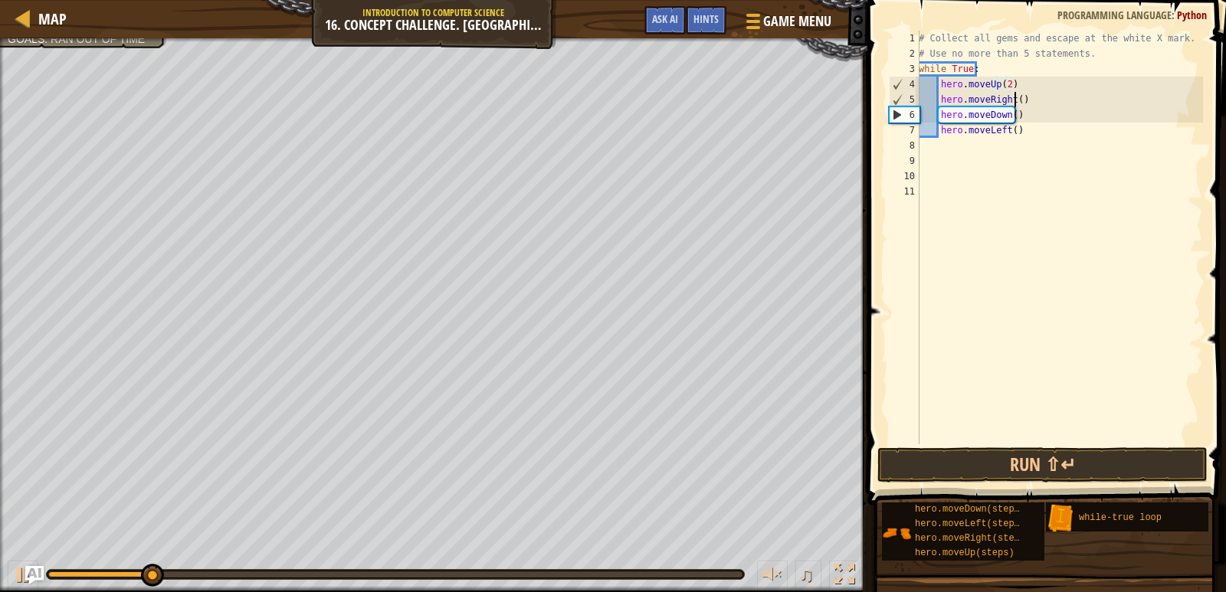
click at [1016, 100] on div "# Collect all gems and escape at the white X mark. # Use no more than 5 stateme…" at bounding box center [1059, 253] width 287 height 444
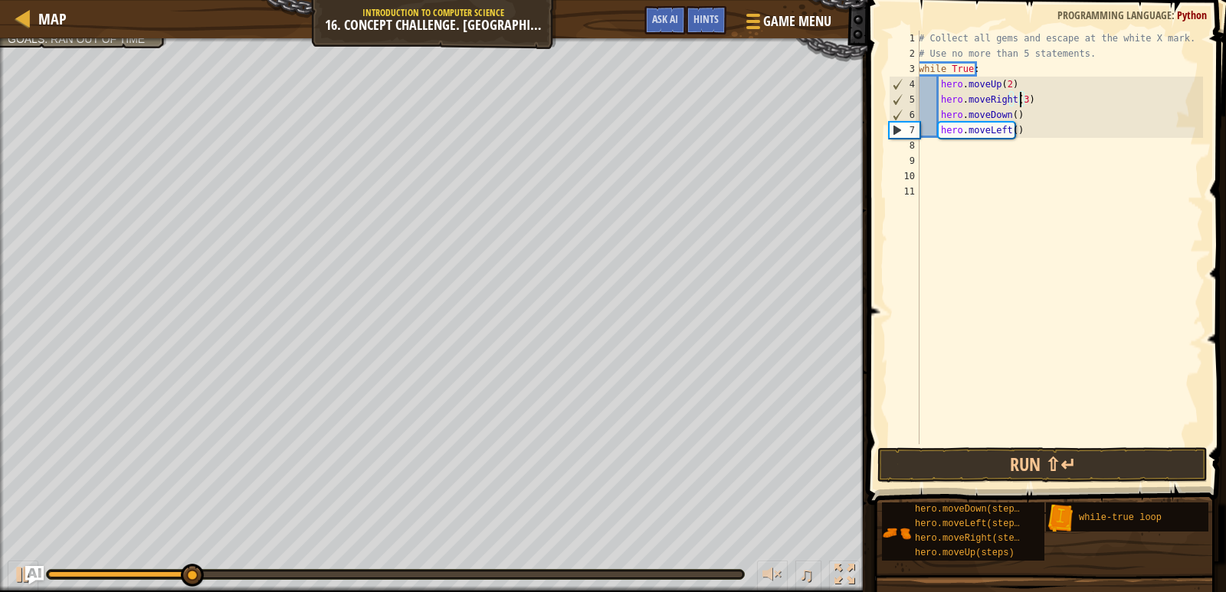
scroll to position [7, 8]
click at [1008, 113] on div "# Collect all gems and escape at the white X mark. # Use no more than 5 stateme…" at bounding box center [1059, 253] width 287 height 444
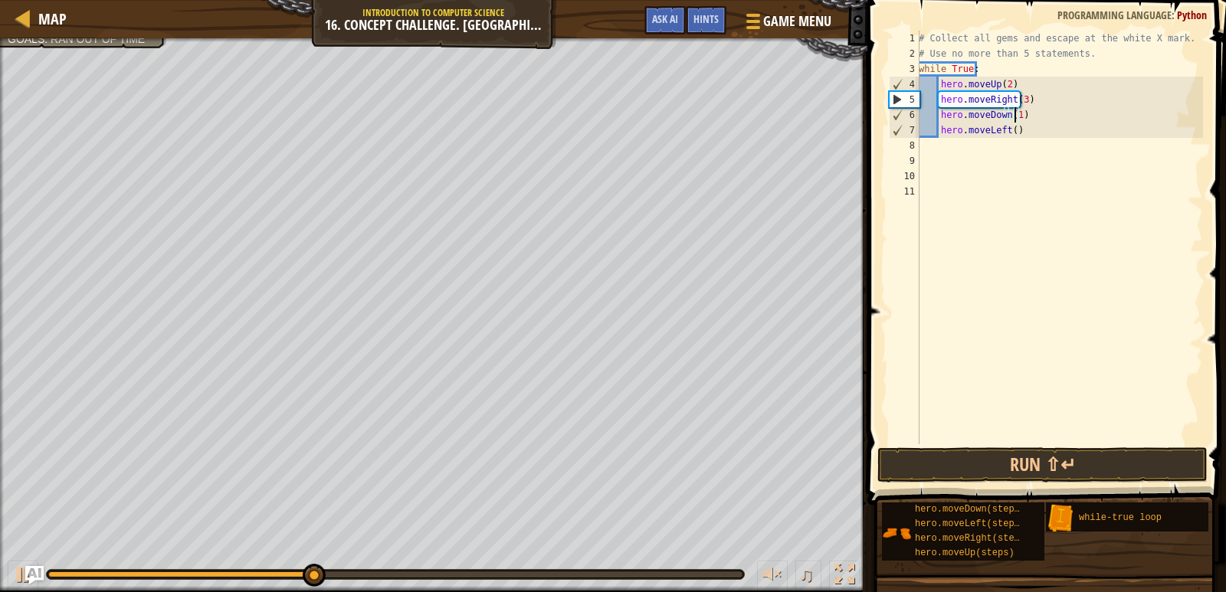
click at [1010, 131] on div "# Collect all gems and escape at the white X mark. # Use no more than 5 stateme…" at bounding box center [1059, 253] width 287 height 444
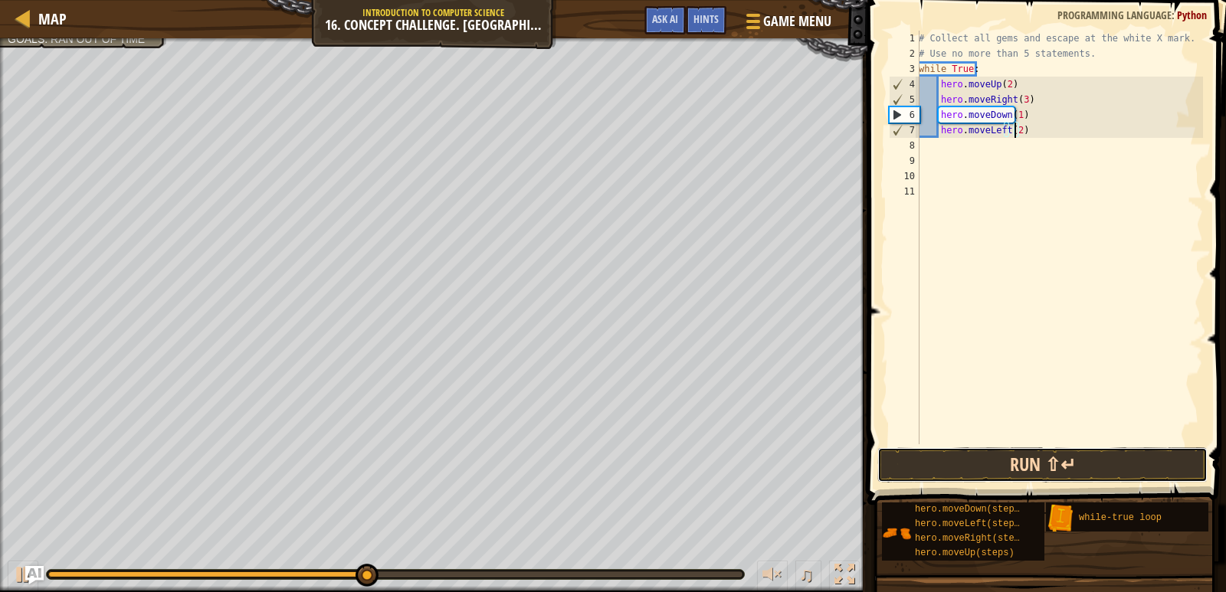
click at [1049, 477] on button "Run ⇧↵" at bounding box center [1042, 464] width 330 height 35
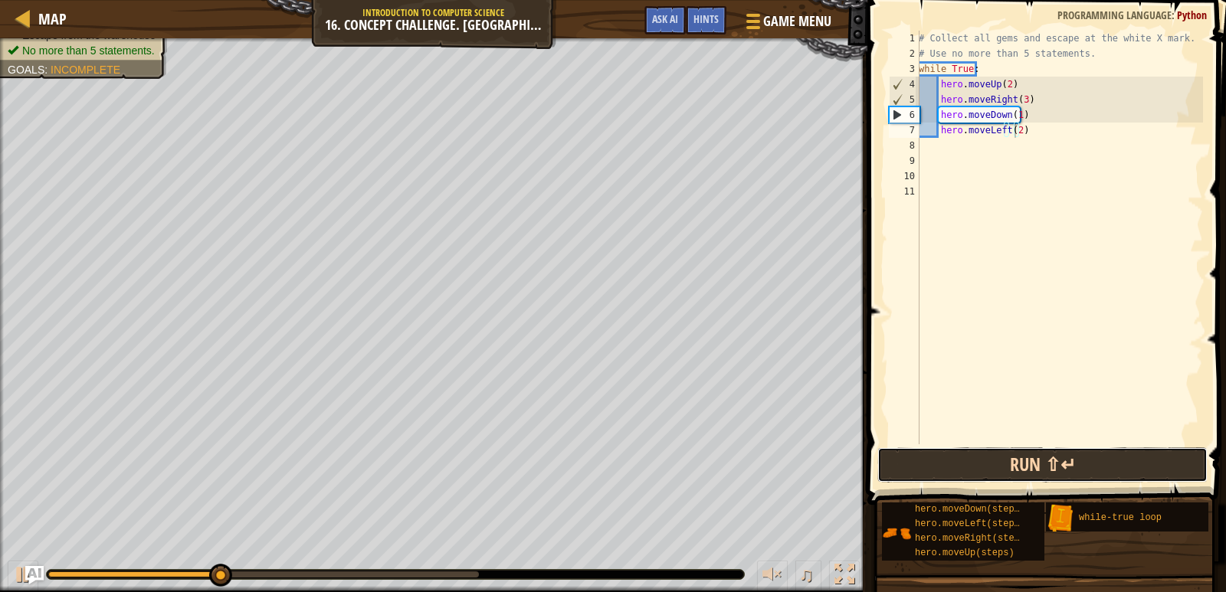
click at [1029, 470] on button "Run ⇧↵" at bounding box center [1042, 464] width 330 height 35
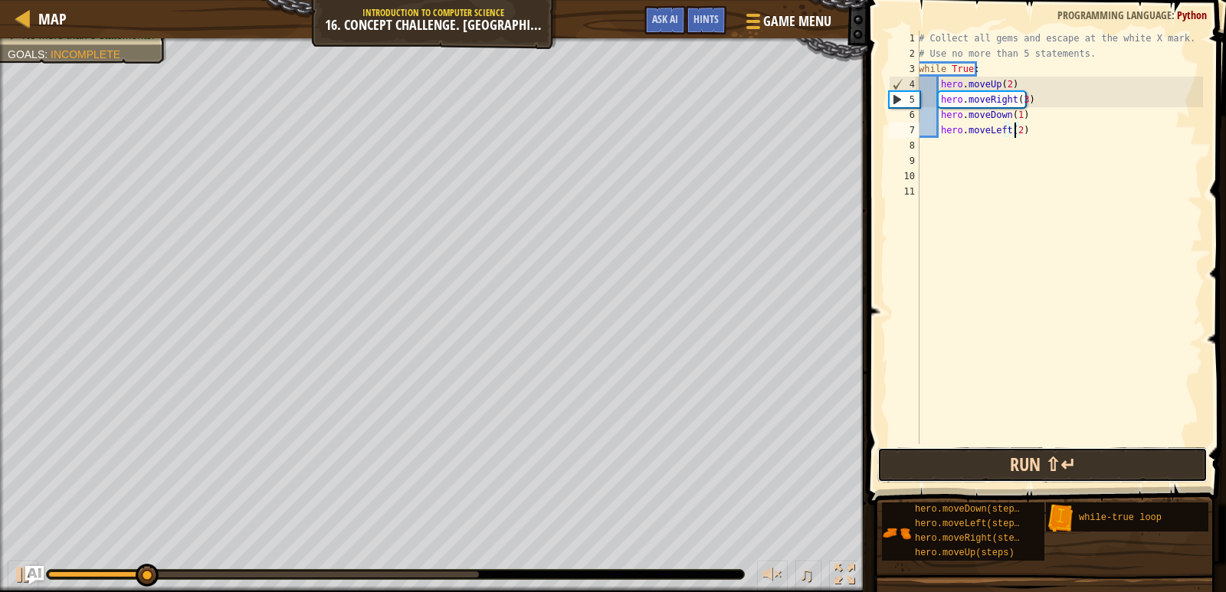
drag, startPoint x: 1029, startPoint y: 468, endPoint x: 1019, endPoint y: 467, distance: 10.1
click at [1019, 467] on button "Run ⇧↵" at bounding box center [1042, 464] width 330 height 35
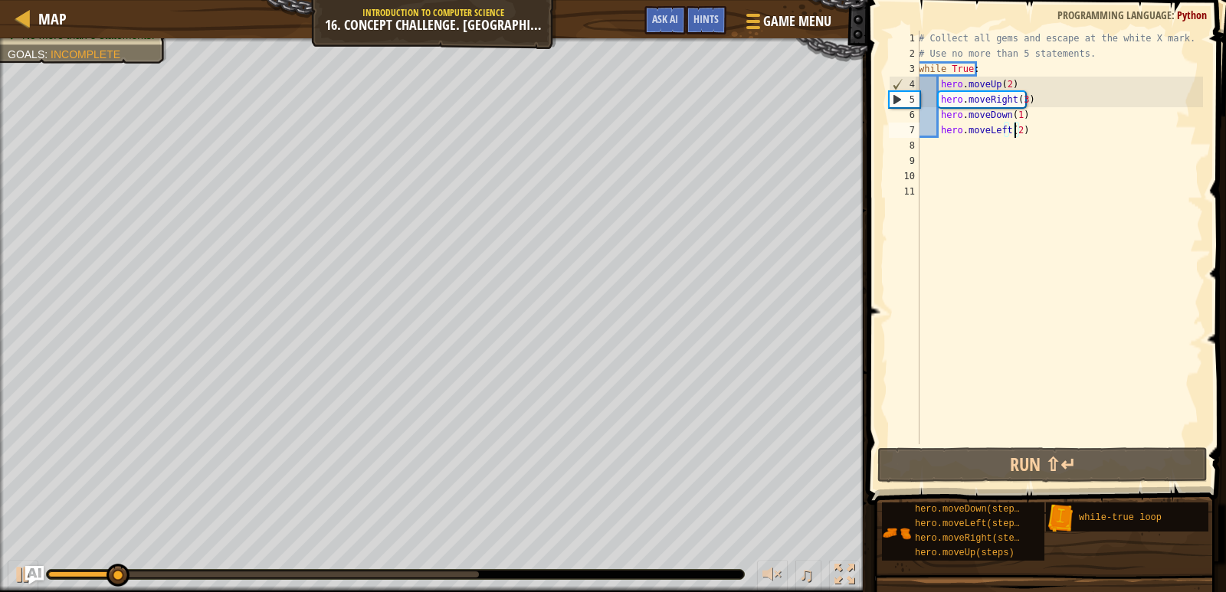
click at [1019, 103] on div "# Collect all gems and escape at the white X mark. # Use no more than 5 stateme…" at bounding box center [1059, 253] width 287 height 444
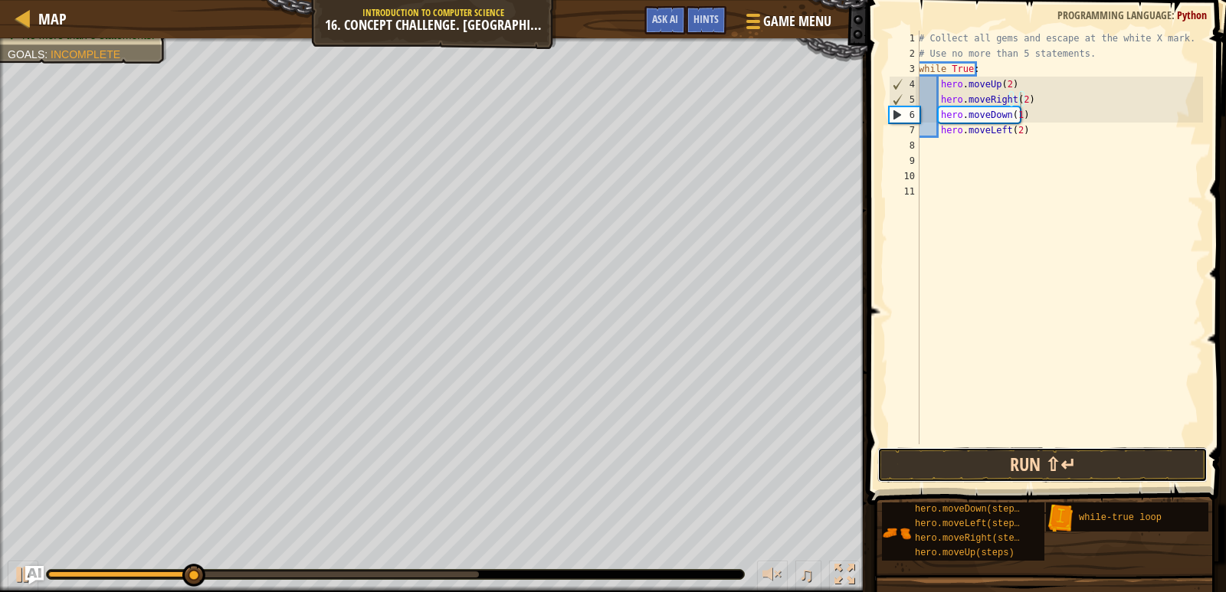
click at [1039, 460] on button "Run ⇧↵" at bounding box center [1042, 464] width 330 height 35
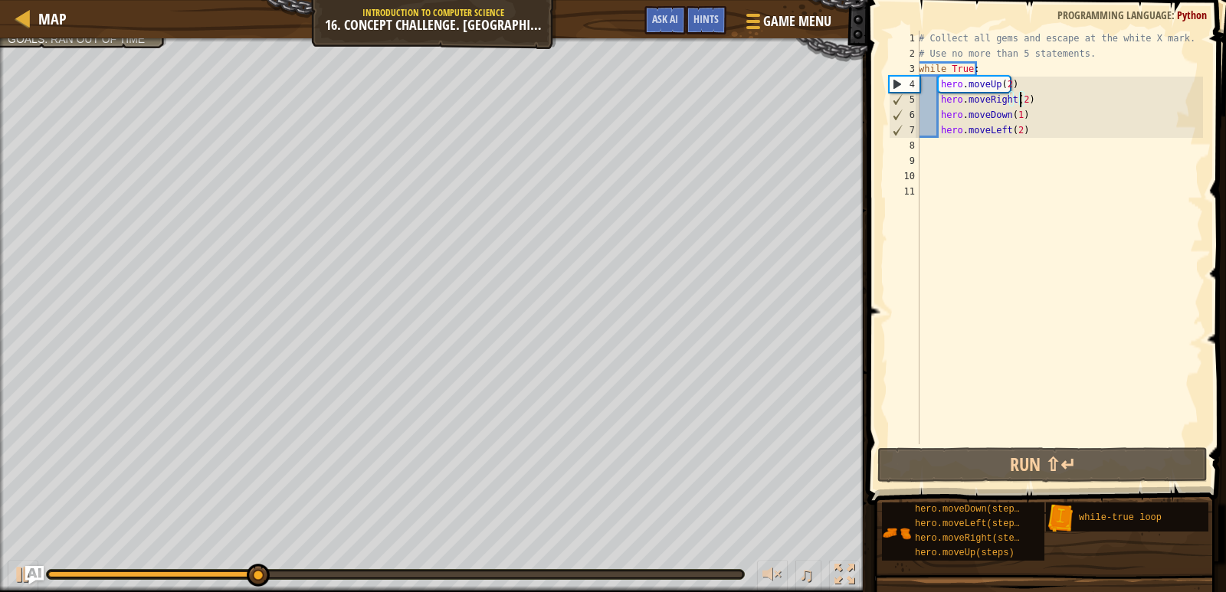
click at [1014, 129] on div "# Collect all gems and escape at the white X mark. # Use no more than 5 stateme…" at bounding box center [1059, 253] width 287 height 444
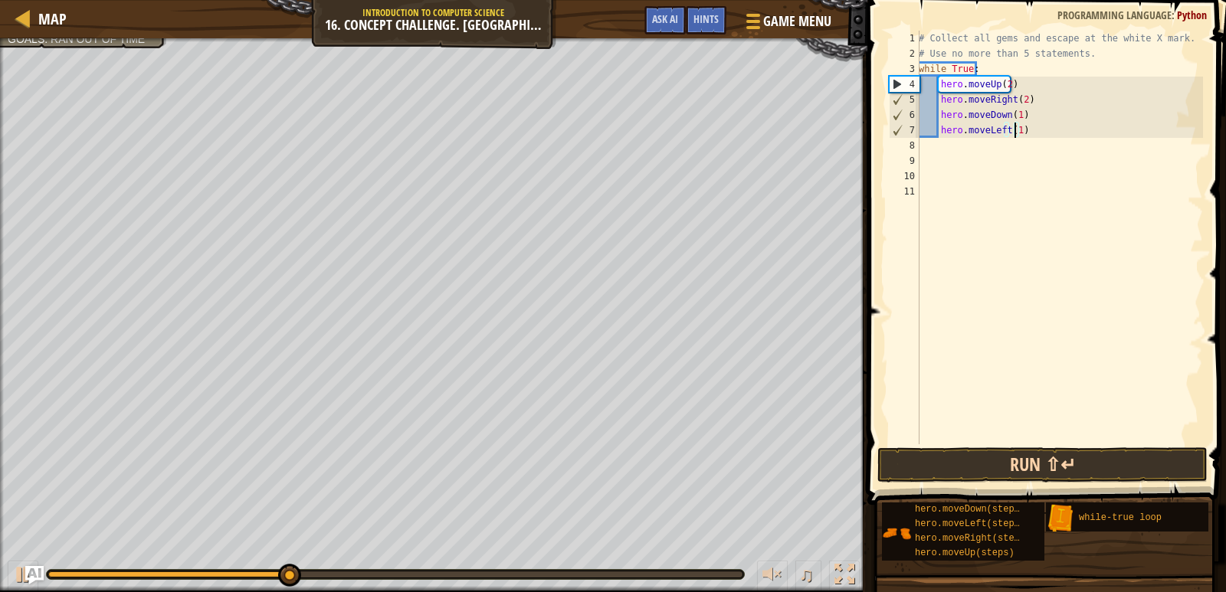
type textarea "hero.moveLeft(1)"
click at [998, 449] on button "Run ⇧↵" at bounding box center [1042, 464] width 330 height 35
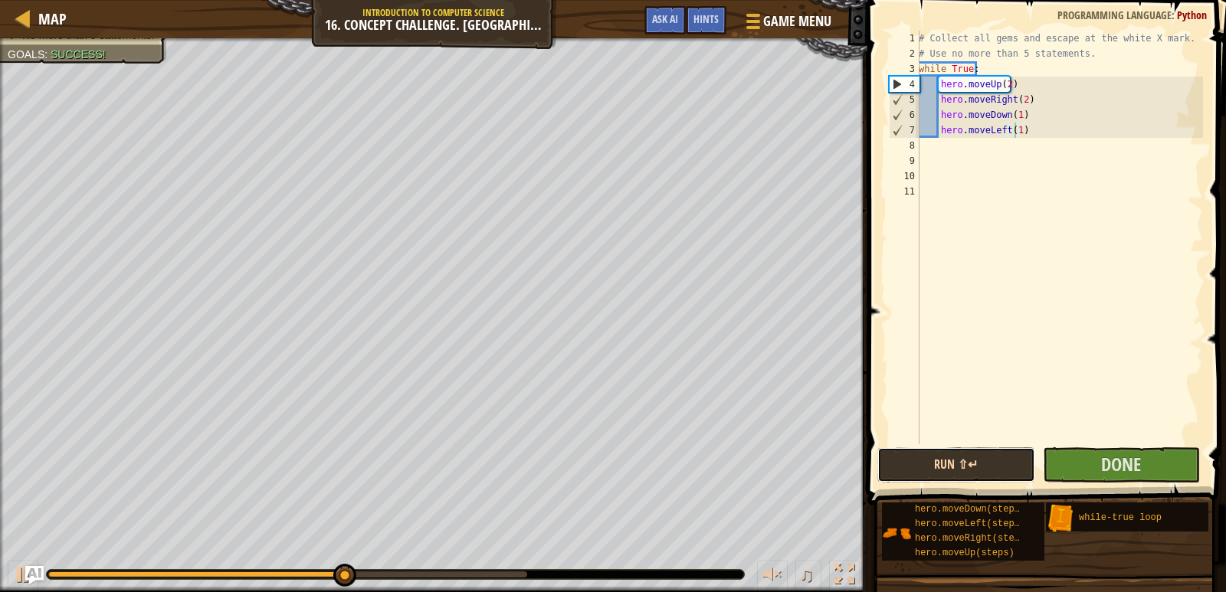
click at [997, 471] on button "Run ⇧↵" at bounding box center [955, 464] width 157 height 35
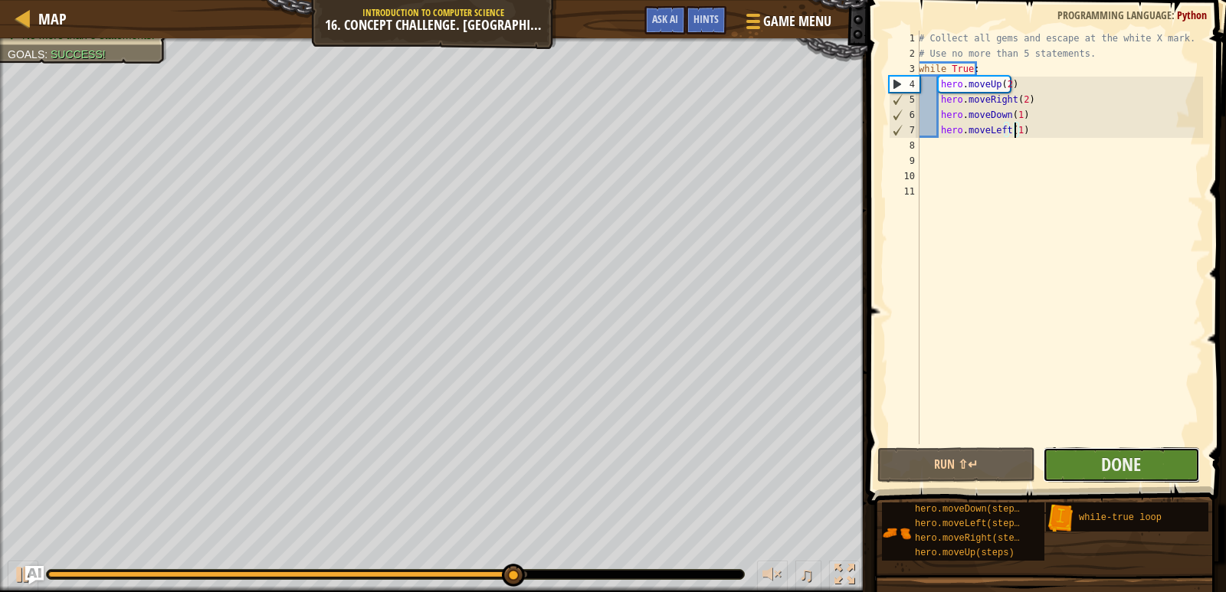
click at [1152, 471] on button "Done" at bounding box center [1121, 464] width 157 height 35
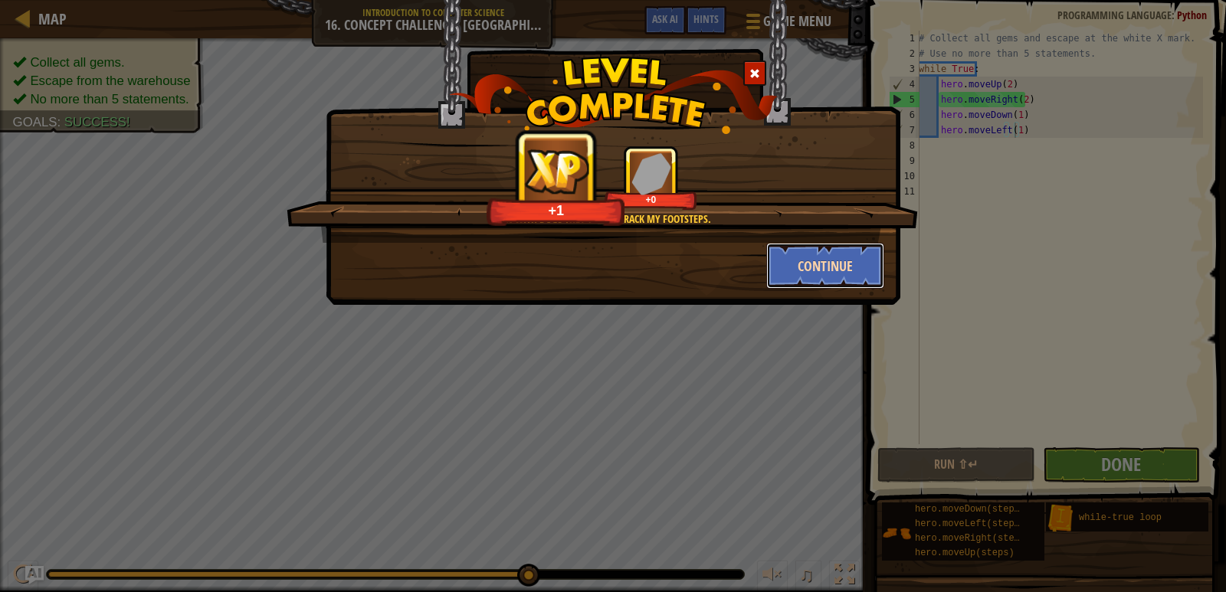
click at [807, 266] on button "Continue" at bounding box center [825, 266] width 119 height 46
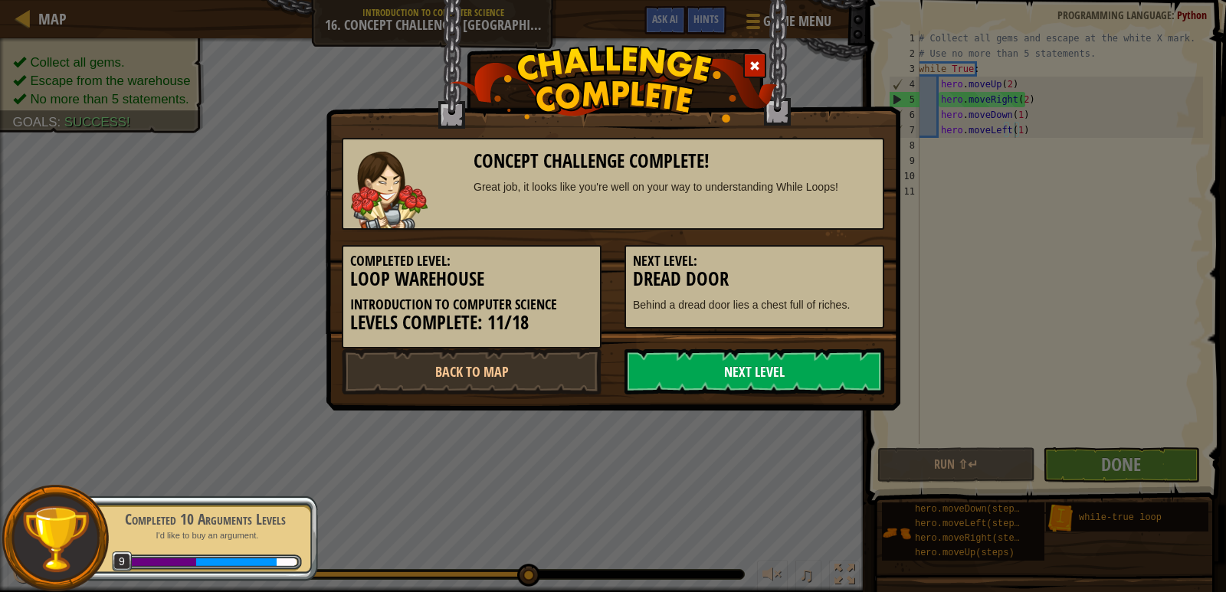
click at [742, 366] on link "Next Level" at bounding box center [754, 372] width 260 height 46
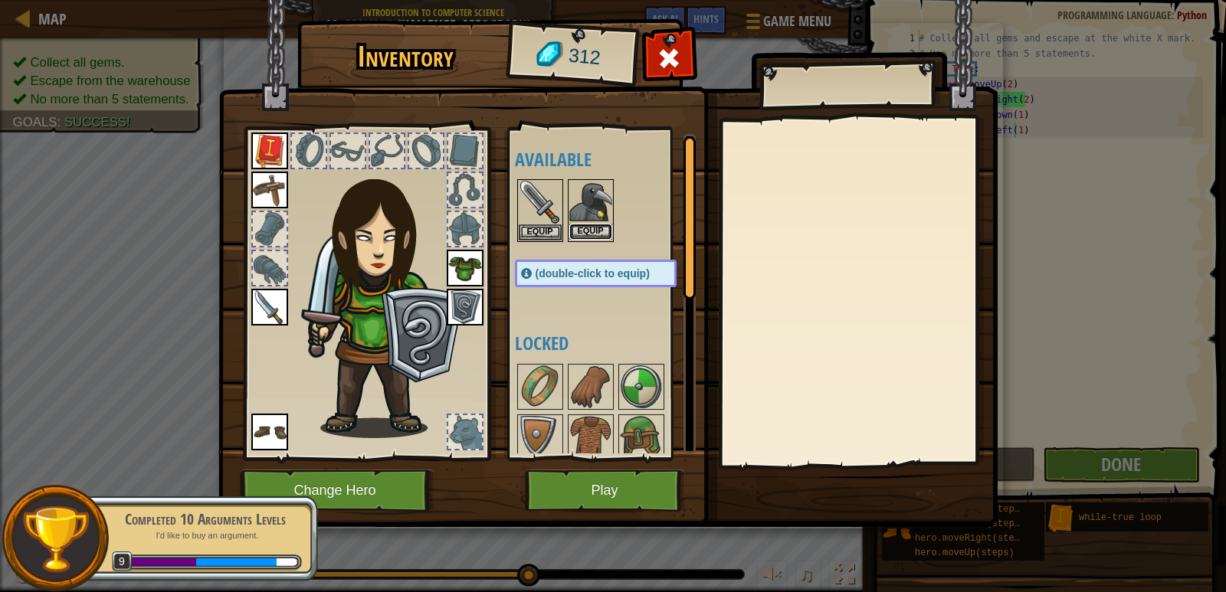
click at [590, 233] on button "Equip" at bounding box center [590, 232] width 43 height 16
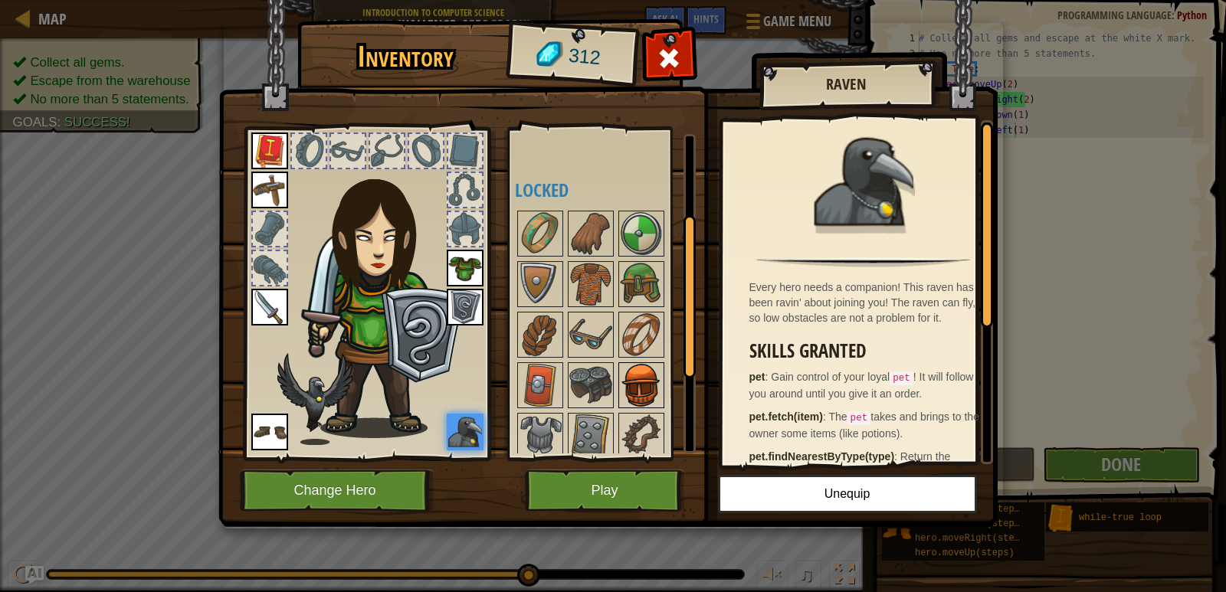
scroll to position [306, 0]
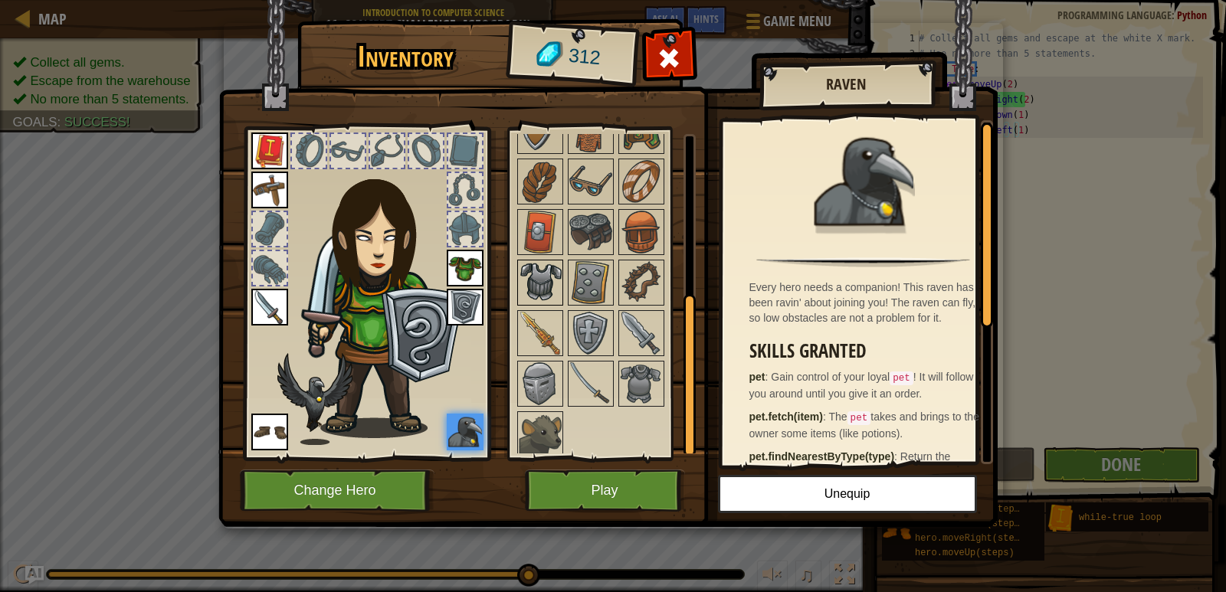
click at [528, 281] on img at bounding box center [540, 282] width 43 height 43
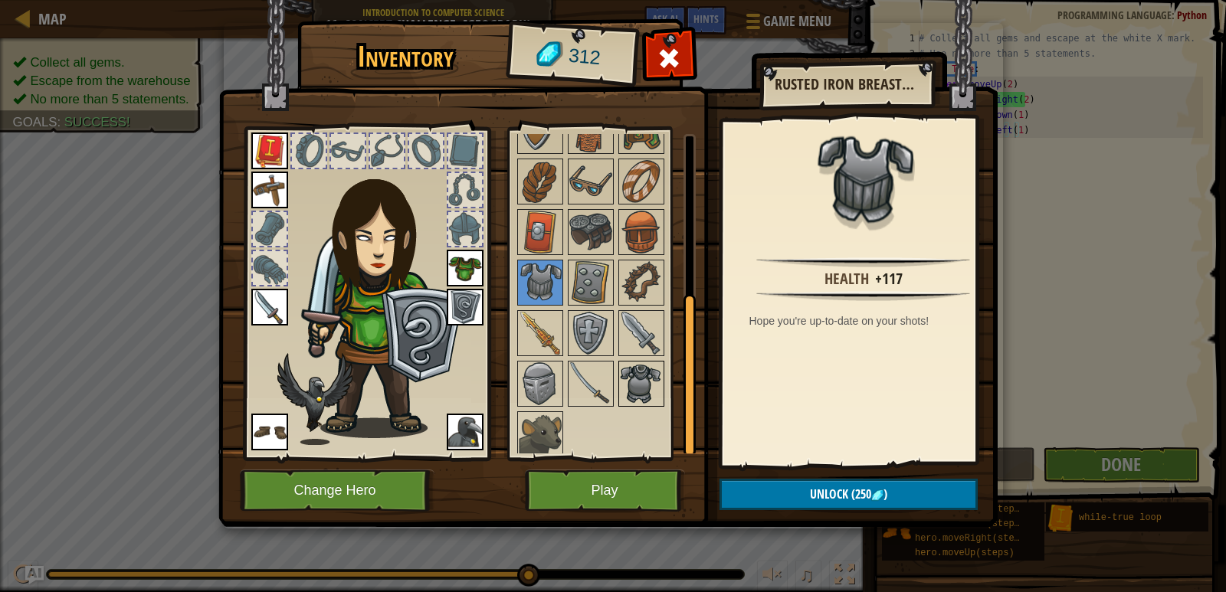
click at [647, 389] on img at bounding box center [641, 383] width 43 height 43
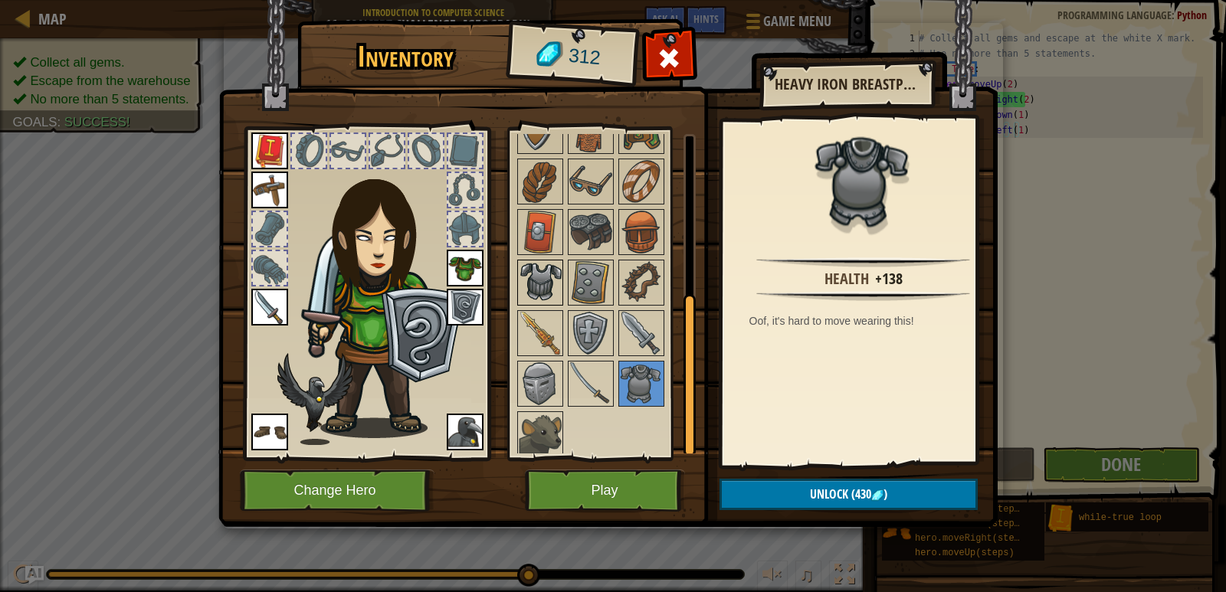
click at [556, 281] on img at bounding box center [540, 282] width 43 height 43
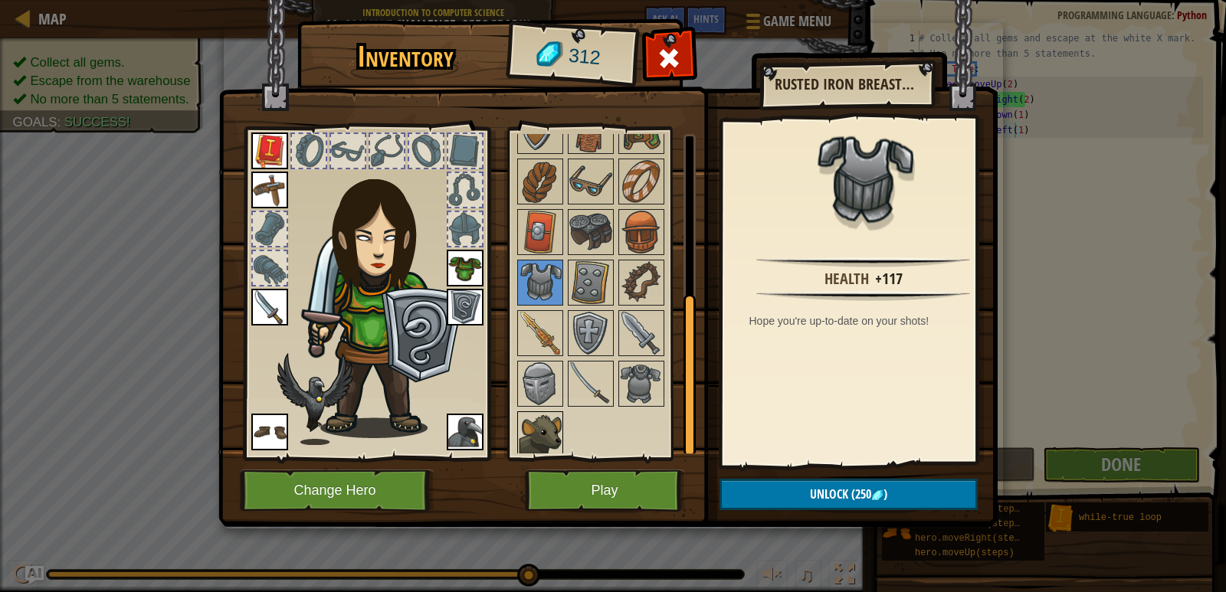
click at [541, 434] on img at bounding box center [540, 434] width 43 height 43
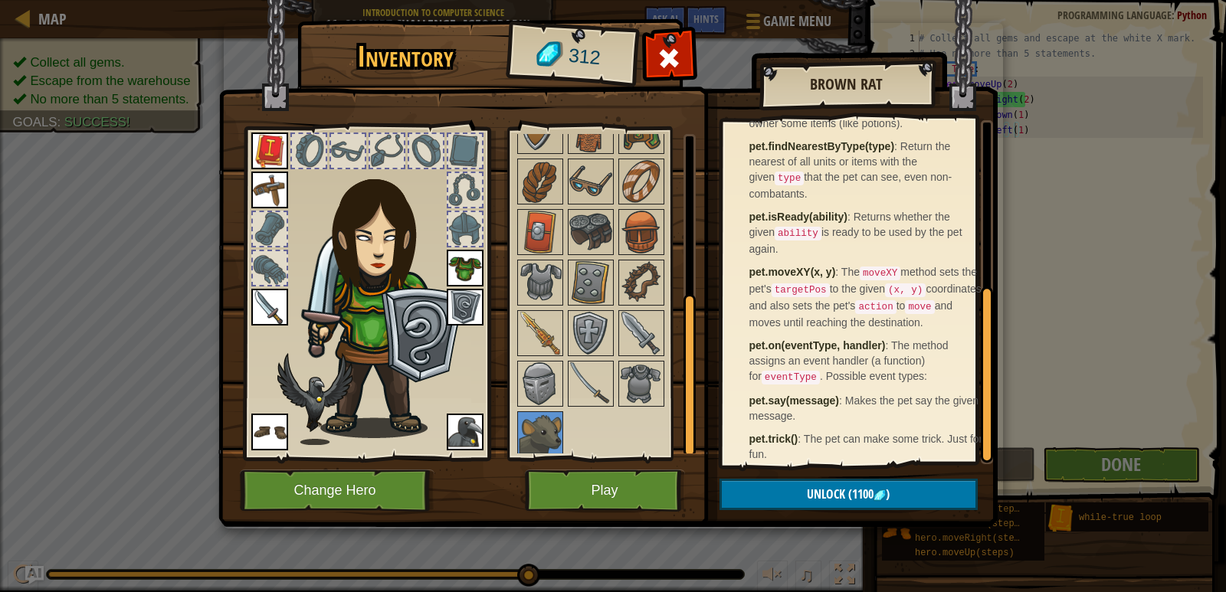
scroll to position [334, 0]
drag, startPoint x: 534, startPoint y: 375, endPoint x: 549, endPoint y: 384, distance: 16.8
click at [549, 384] on img at bounding box center [540, 383] width 43 height 43
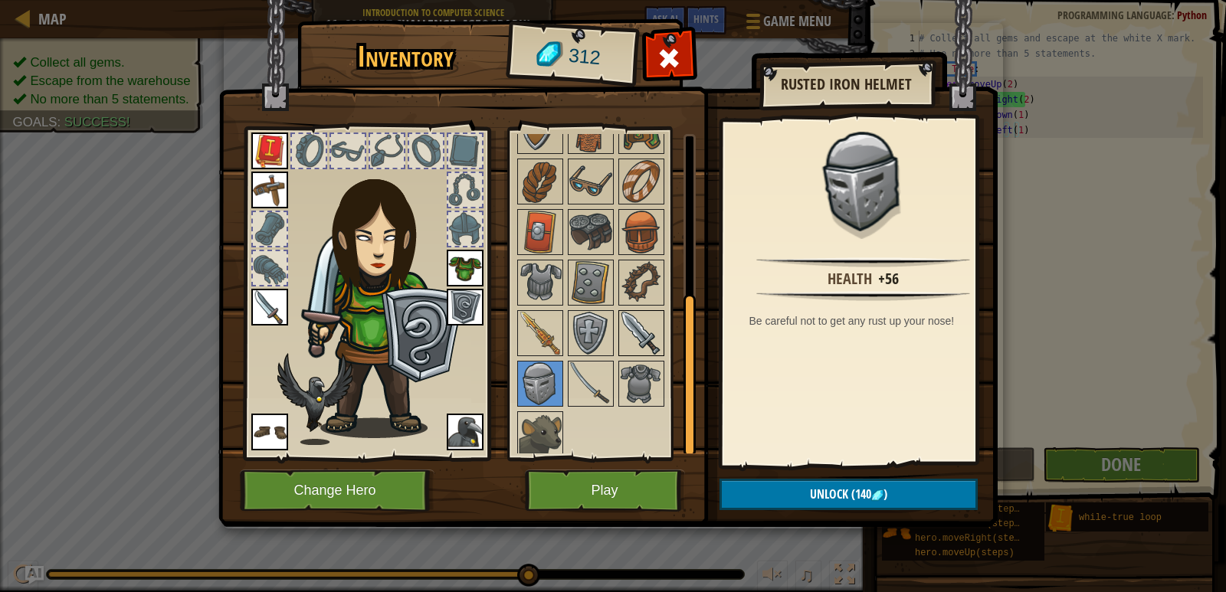
click at [639, 323] on img at bounding box center [641, 333] width 43 height 43
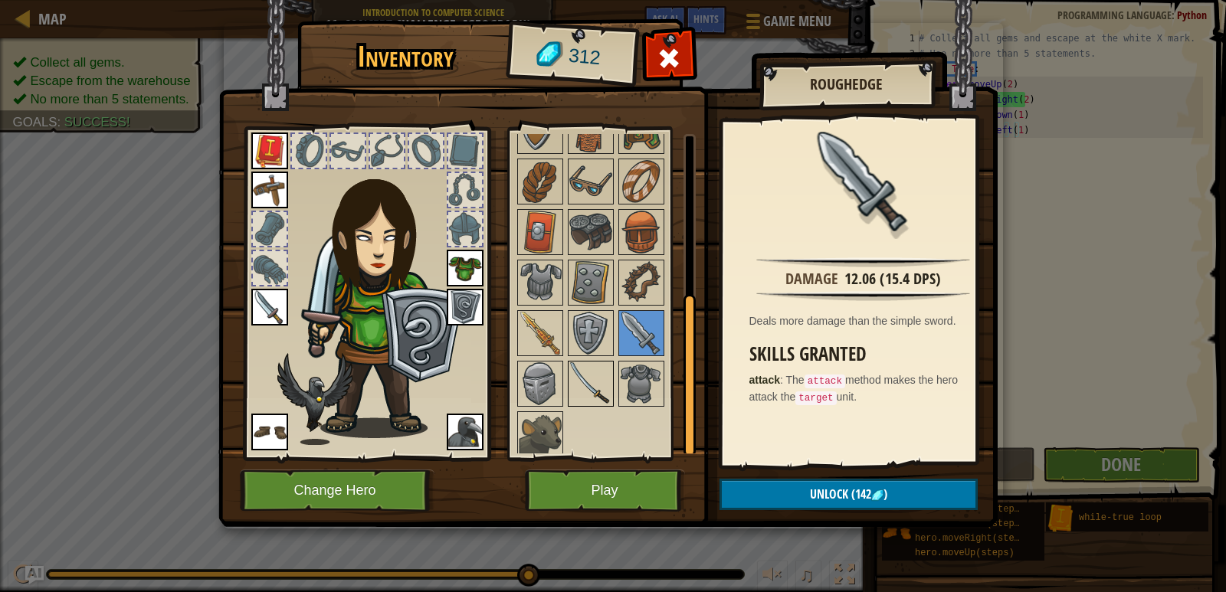
click at [585, 363] on img at bounding box center [590, 383] width 43 height 43
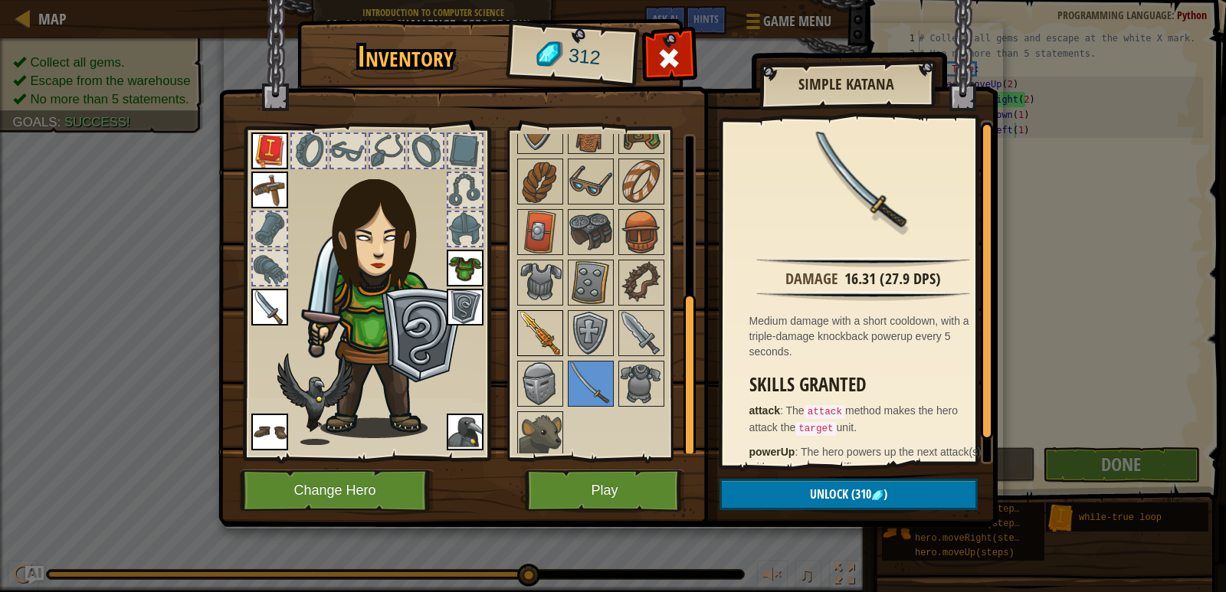
click at [524, 326] on img at bounding box center [540, 333] width 43 height 43
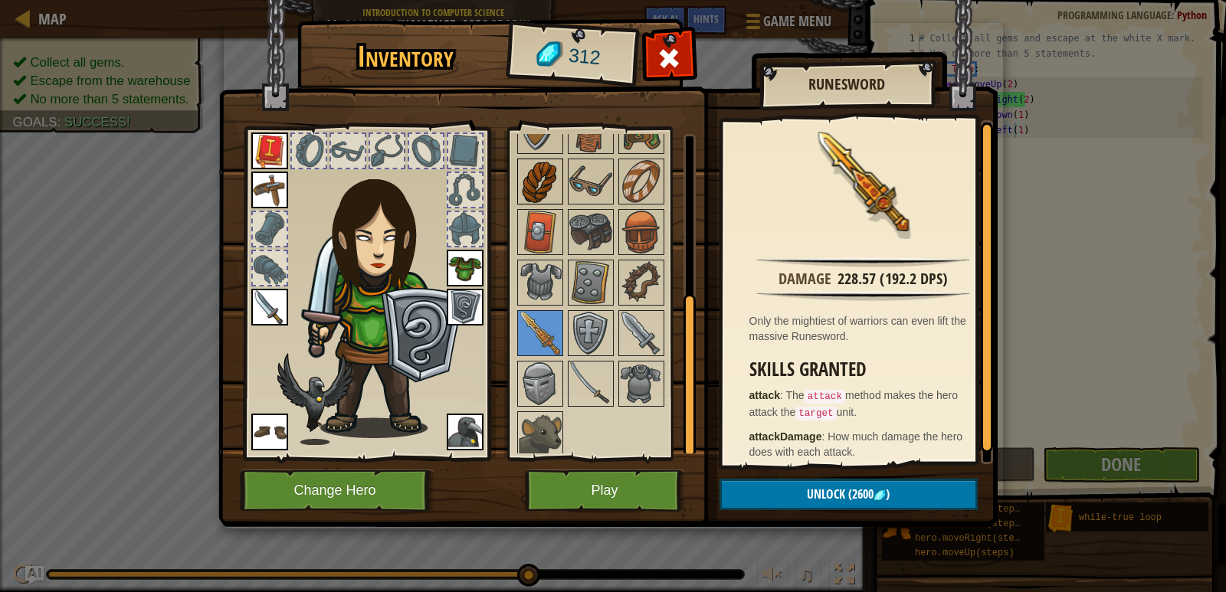
click at [546, 182] on img at bounding box center [540, 181] width 43 height 43
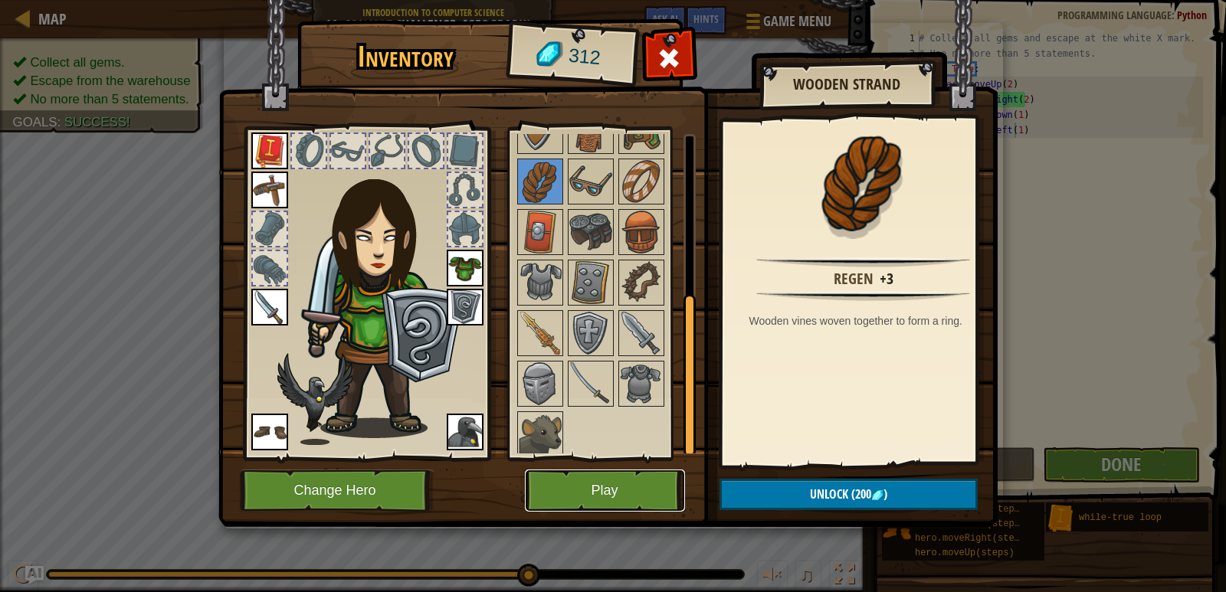
click at [601, 474] on button "Play" at bounding box center [605, 491] width 160 height 42
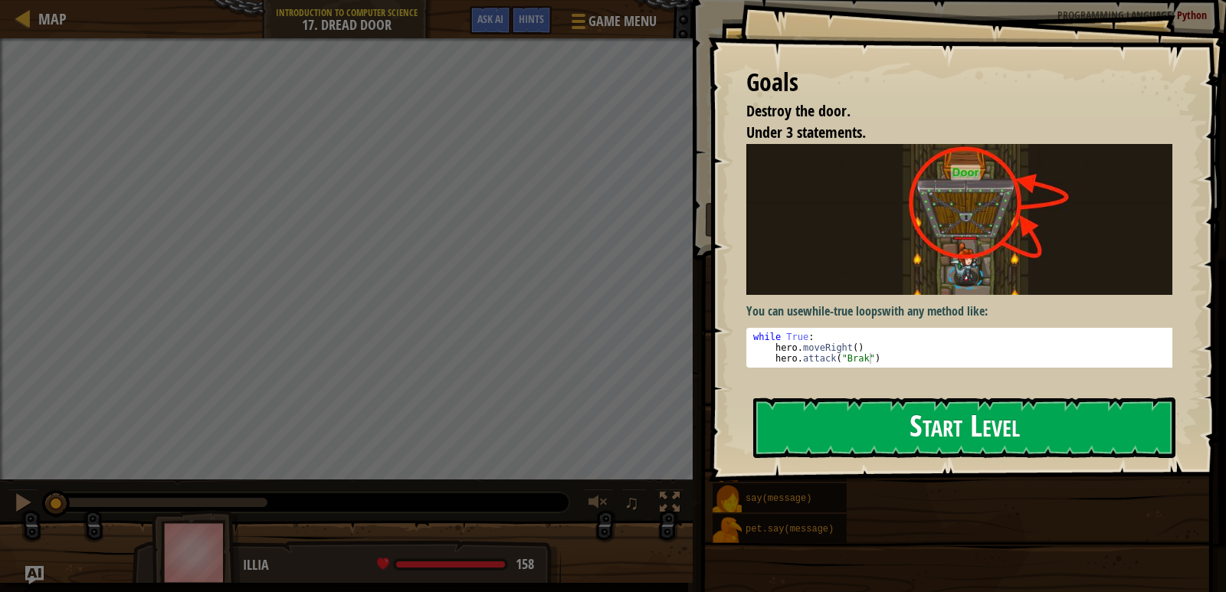
click at [882, 418] on button "Start Level" at bounding box center [964, 428] width 422 height 61
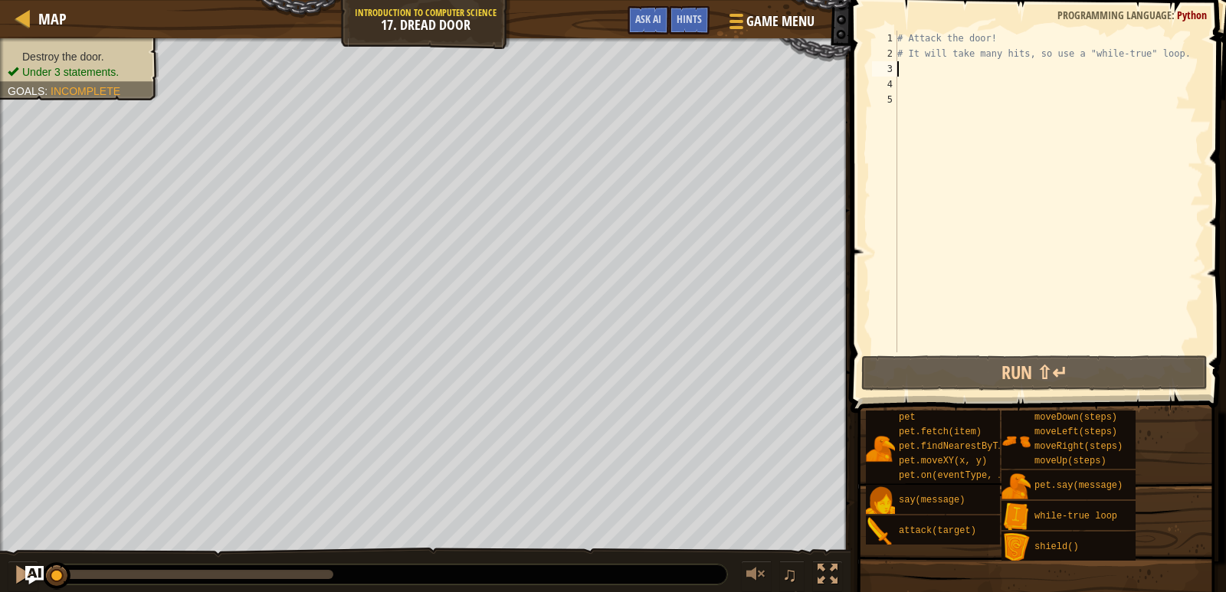
click at [929, 69] on div "# Attack the door! # It will take many hits, so use a "while-true" loop." at bounding box center [1048, 207] width 309 height 352
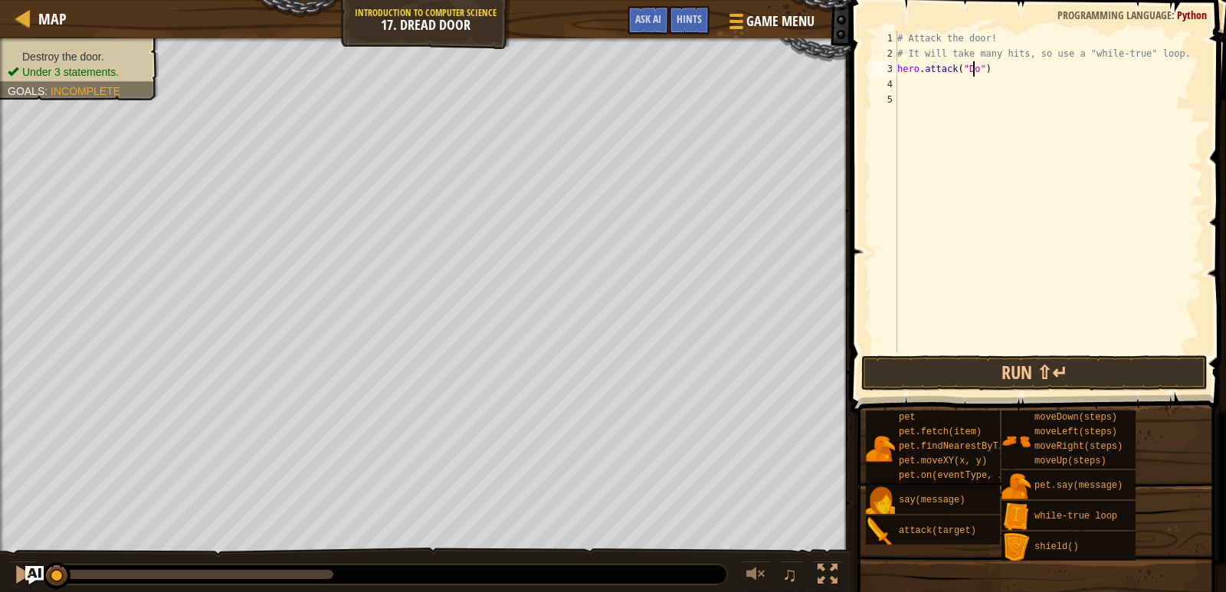
scroll to position [7, 7]
click at [900, 67] on div "# Attack the door! # It will take many hits, so use a "while-true" loop. hero .…" at bounding box center [1048, 207] width 309 height 352
click at [992, 67] on div "# Attack the door! # It will take many hits, so use a "while-true" loop hero . …" at bounding box center [1048, 207] width 309 height 352
type textarea "h"
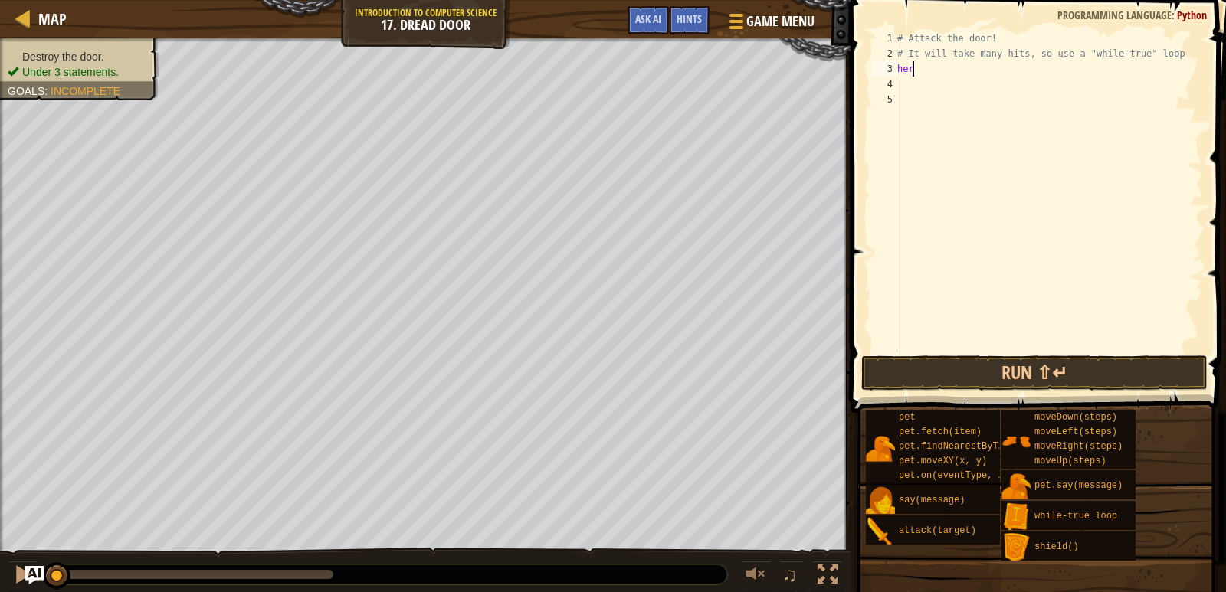
scroll to position [7, 0]
type textarea "whilt"
type textarea "hero.attack("Door")"
click at [982, 371] on button "Run ⇧↵" at bounding box center [1034, 373] width 346 height 35
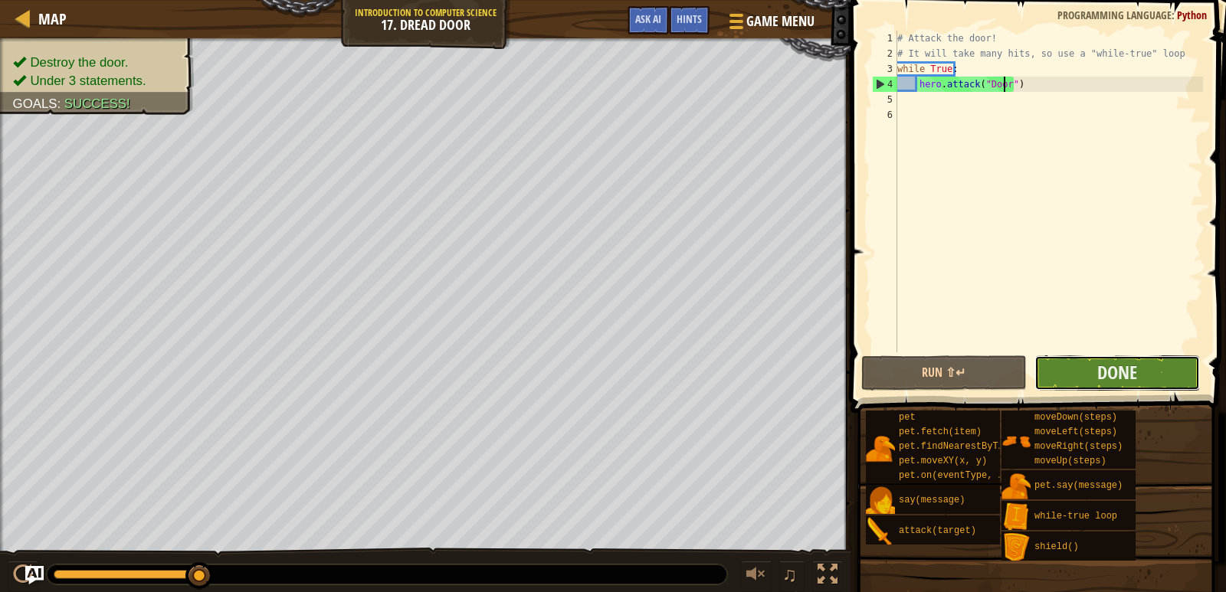
click at [1152, 369] on button "Done" at bounding box center [1117, 373] width 166 height 35
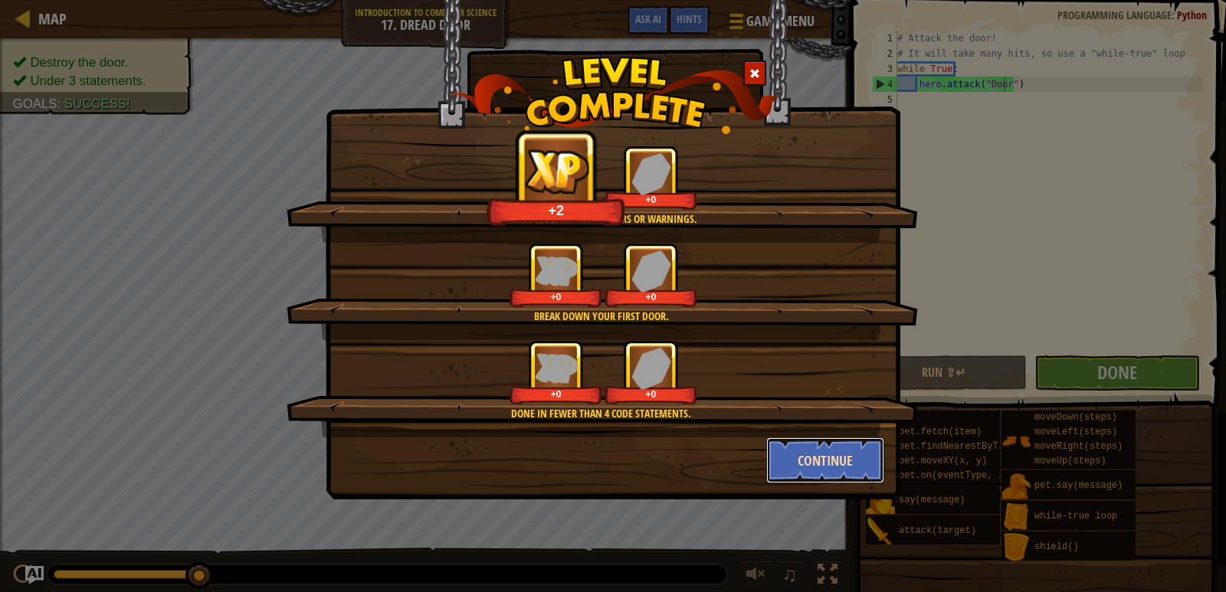
click at [805, 459] on button "Continue" at bounding box center [825, 461] width 119 height 46
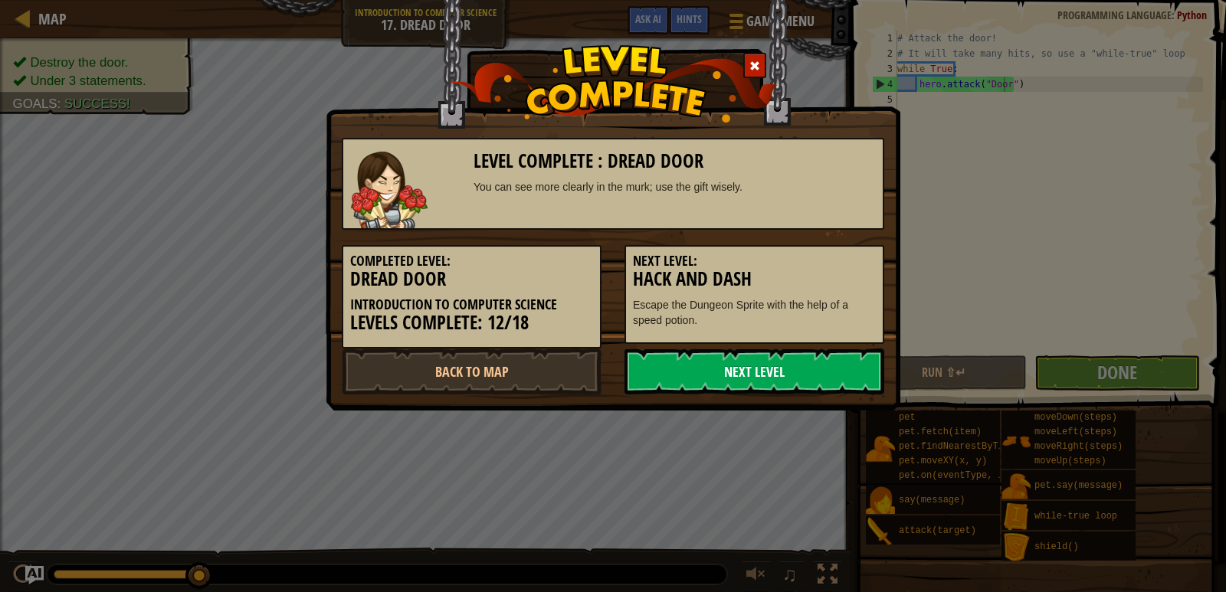
click at [788, 372] on link "Next Level" at bounding box center [754, 372] width 260 height 46
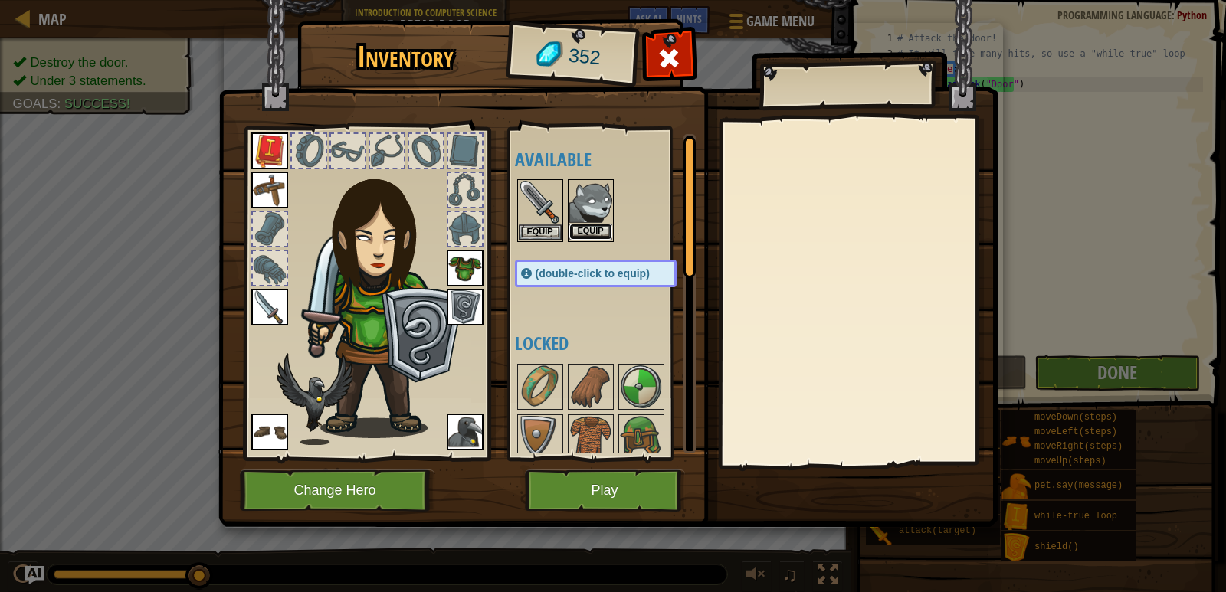
click at [580, 227] on button "Equip" at bounding box center [590, 232] width 43 height 16
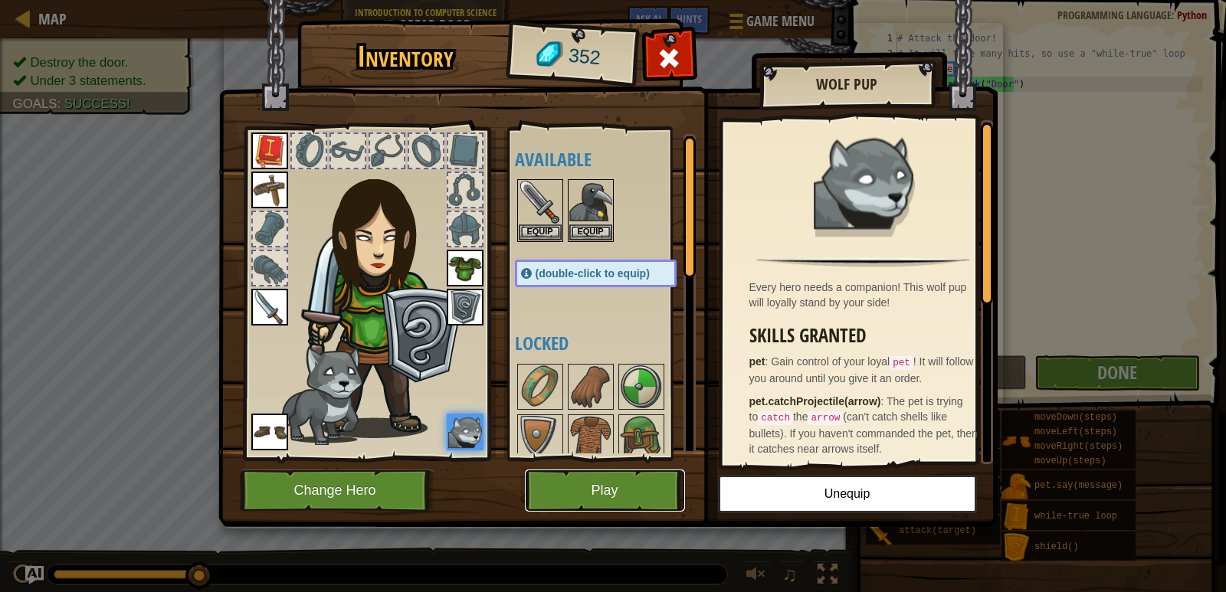
click at [618, 498] on button "Play" at bounding box center [605, 491] width 160 height 42
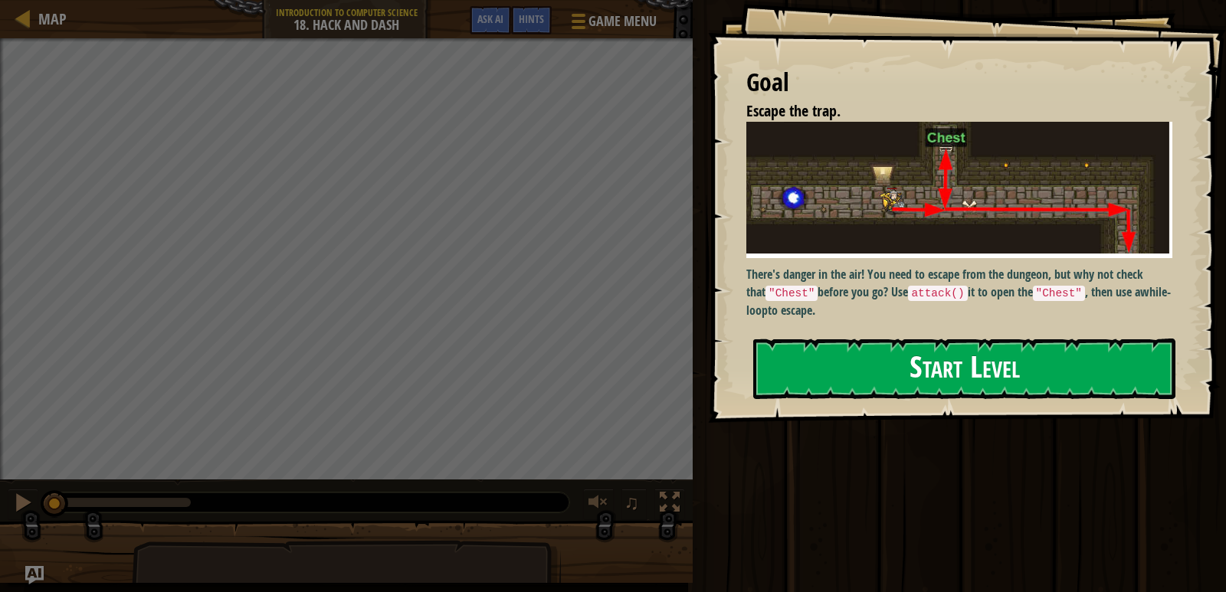
click at [879, 247] on div "Goal Escape the trap. There's danger in the air! You need to escape from the du…" at bounding box center [967, 211] width 518 height 423
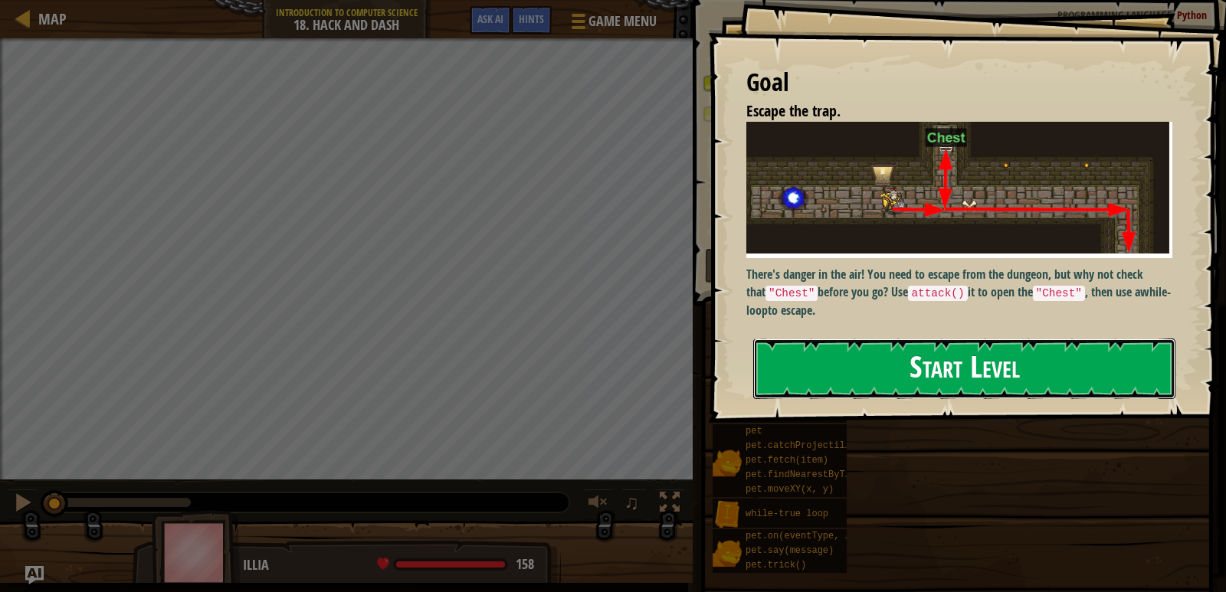
click at [842, 381] on button "Start Level" at bounding box center [964, 369] width 422 height 61
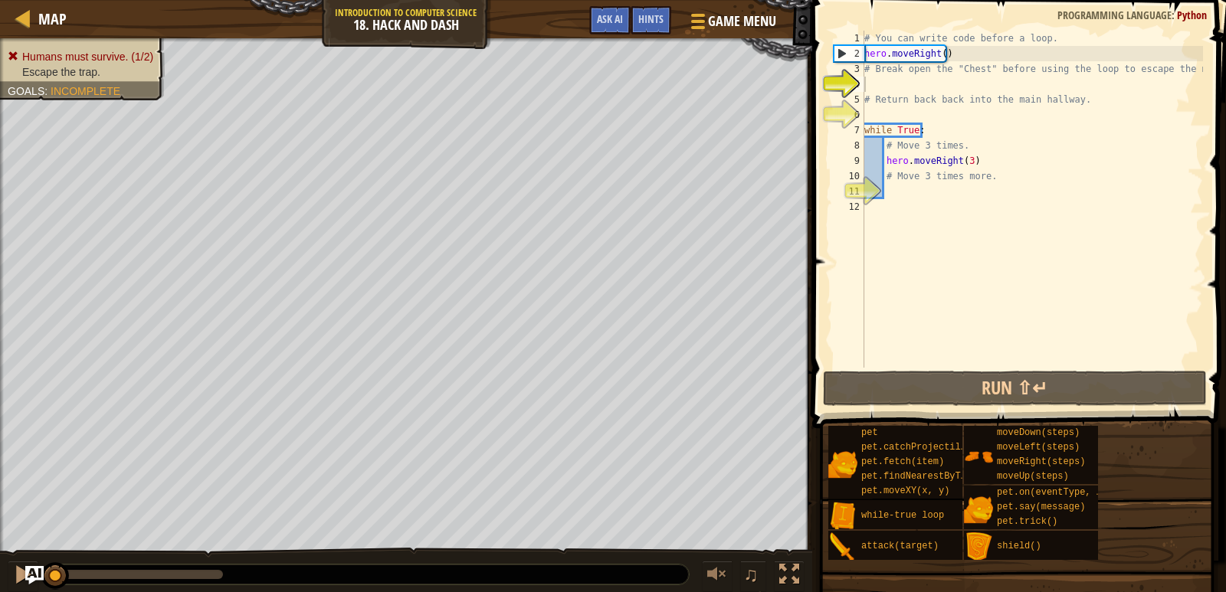
click at [931, 86] on div "# You can write code before a loop. hero . moveRight ( ) # Break open the "Ches…" at bounding box center [1032, 215] width 342 height 368
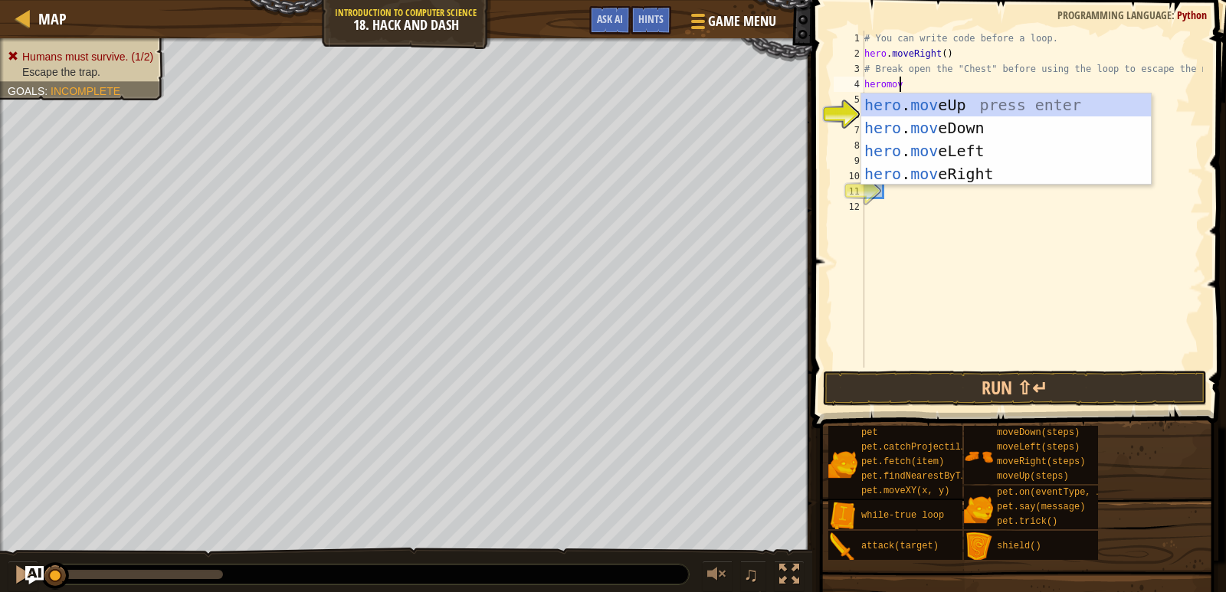
scroll to position [7, 2]
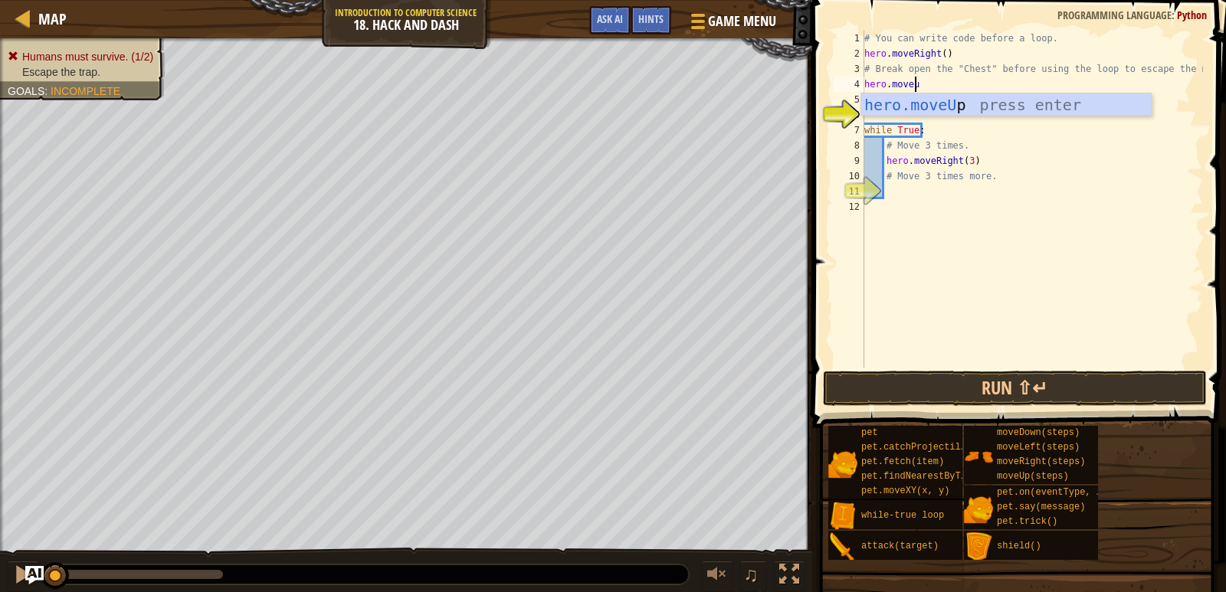
type textarea "hero.moveup"
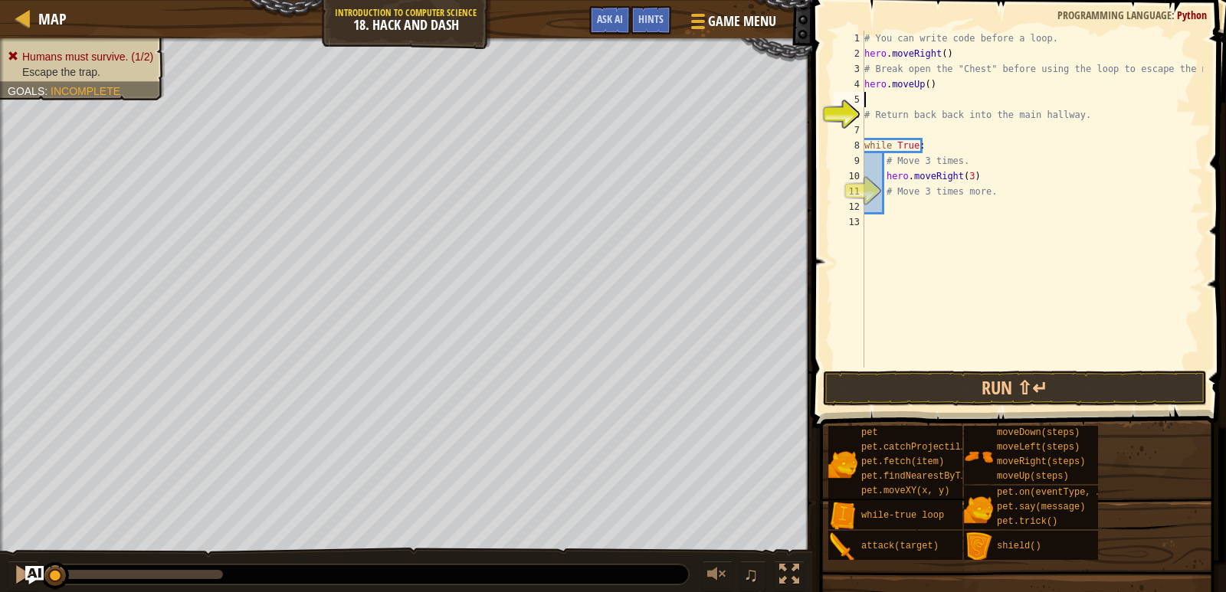
scroll to position [7, 0]
click at [942, 54] on div "# You can write code before a loop. hero . moveRight ( ) # Break open the "Ches…" at bounding box center [1032, 215] width 342 height 368
click at [939, 54] on div "# You can write code before a loop. hero . moveRight ( ) # Break open the "Ches…" at bounding box center [1032, 215] width 342 height 368
click at [924, 83] on div "# You can write code before a loop. hero . moveRight ( 1 ) # Break open the "Ch…" at bounding box center [1032, 215] width 342 height 368
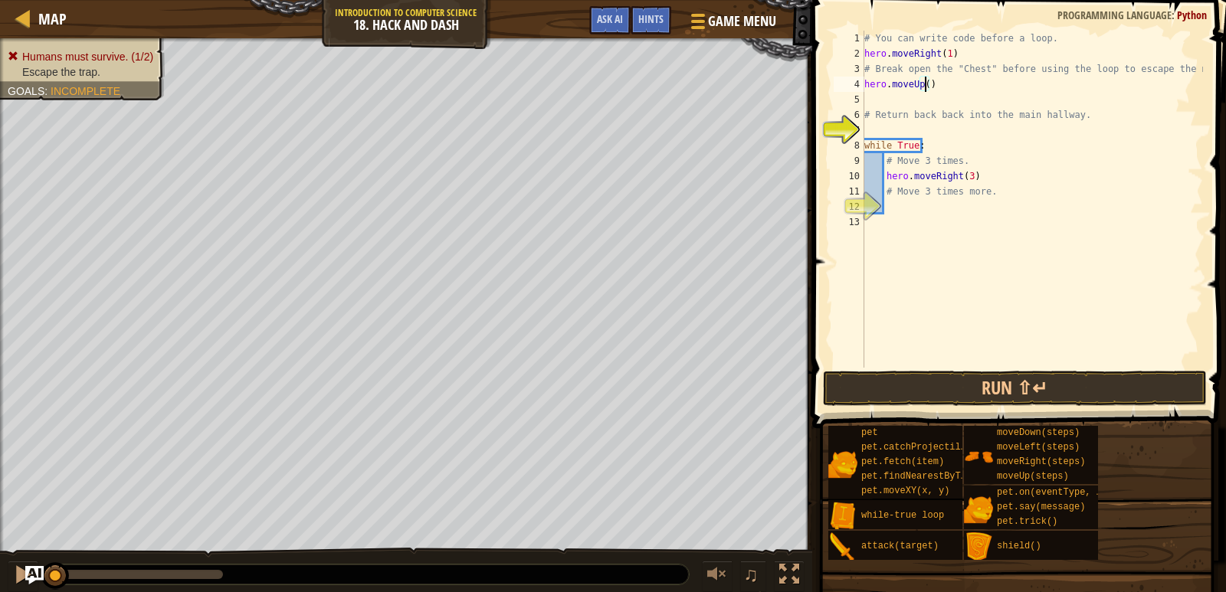
scroll to position [7, 5]
type textarea "hero.moveUp(1)"
click at [924, 101] on div "# You can write code before a loop. hero . moveRight ( 1 ) # Break open the "Ch…" at bounding box center [1032, 215] width 342 height 368
type textarea "hero.attack("Chest")"
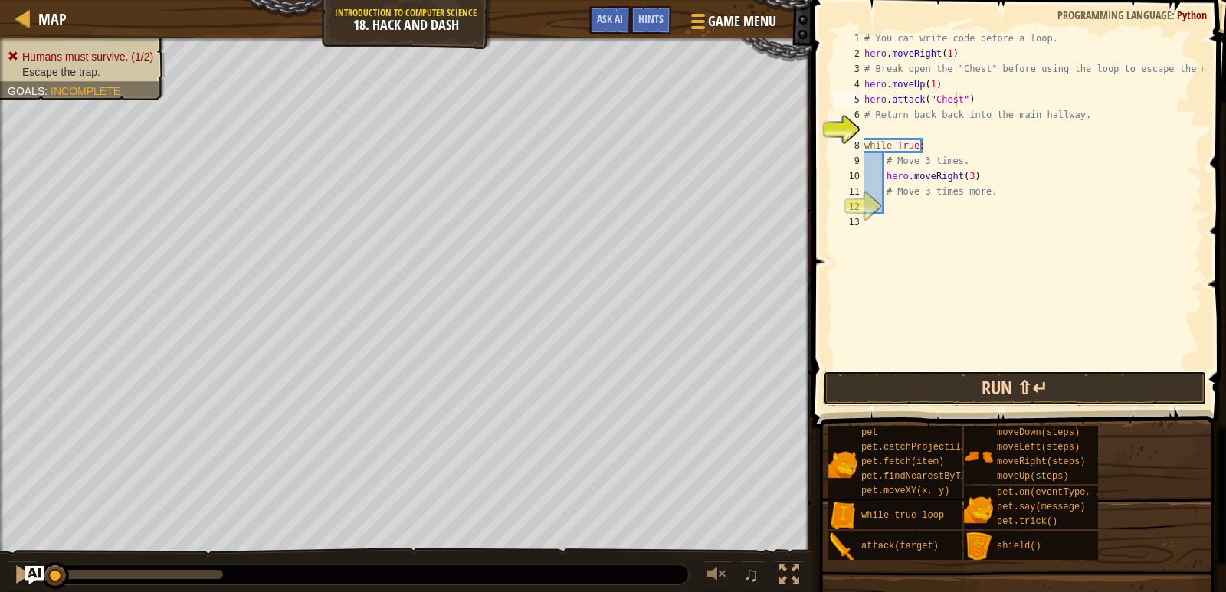
click at [1005, 392] on button "Run ⇧↵" at bounding box center [1015, 388] width 384 height 35
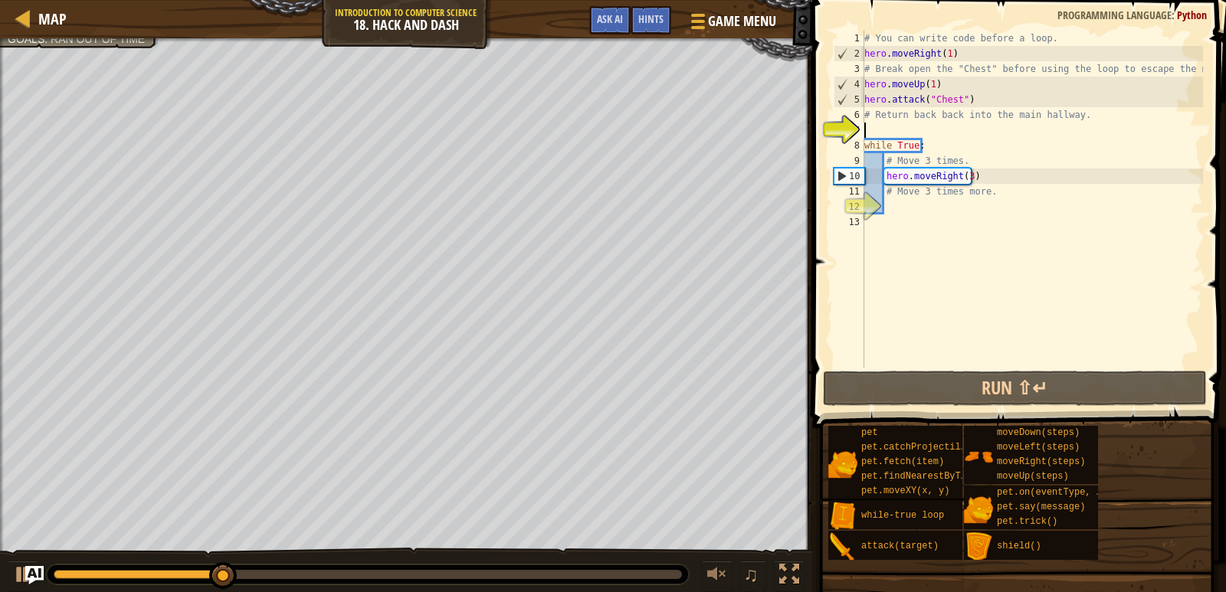
click at [944, 127] on div "# You can write code before a loop. hero . moveRight ( 1 ) # Break open the "Ch…" at bounding box center [1032, 215] width 342 height 368
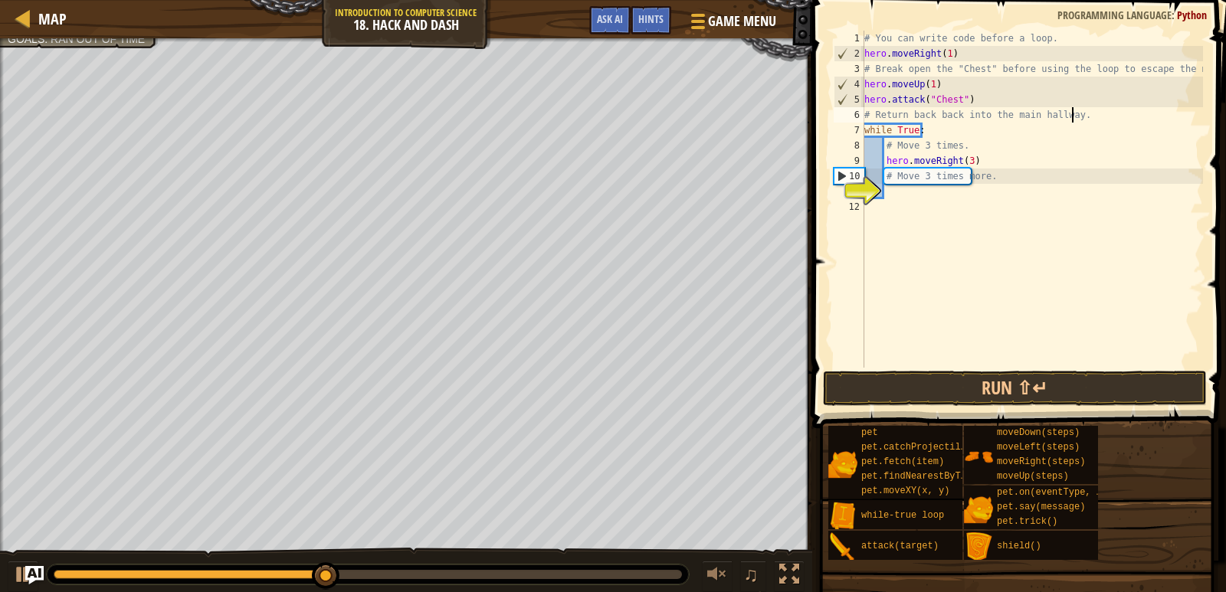
click at [974, 159] on div "# You can write code before a loop. hero . moveRight ( 1 ) # Break open the "Ch…" at bounding box center [1032, 215] width 342 height 368
click at [991, 176] on div "# You can write code before a loop. hero . moveRight ( 1 ) # Break open the "Ch…" at bounding box center [1032, 215] width 342 height 368
type textarea "# Move 3 times more."
click at [905, 191] on div "# You can write code before a loop. hero . moveRight ( 1 ) # Break open the "Ch…" at bounding box center [1032, 215] width 342 height 368
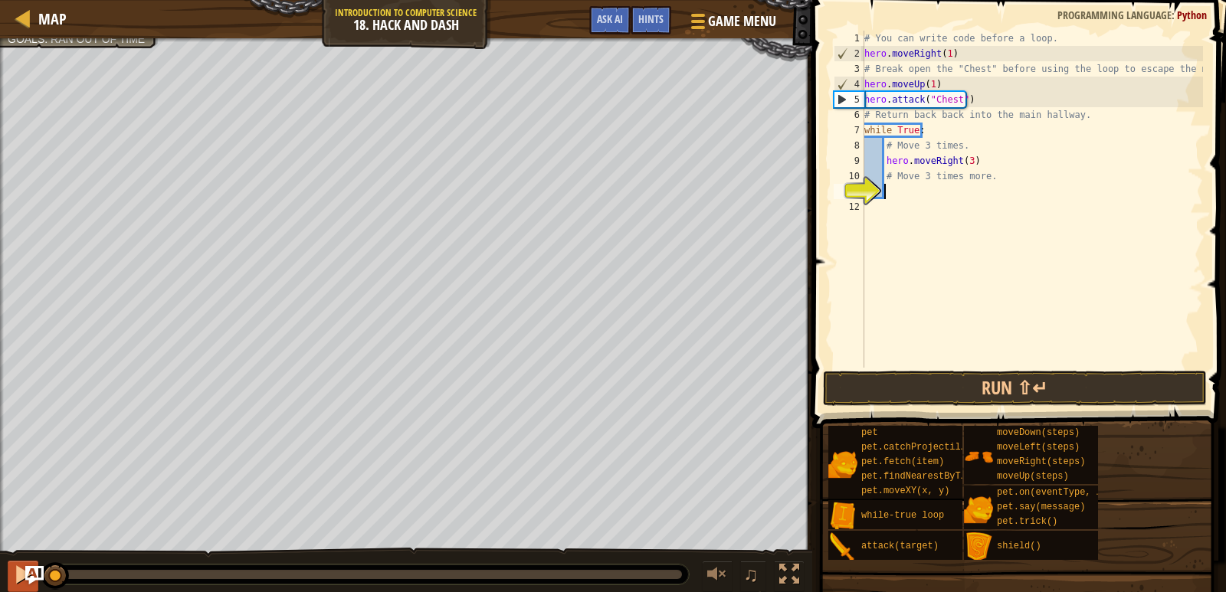
drag, startPoint x: 441, startPoint y: 572, endPoint x: 24, endPoint y: 573, distance: 416.8
click at [24, 573] on div "♫" at bounding box center [406, 571] width 812 height 46
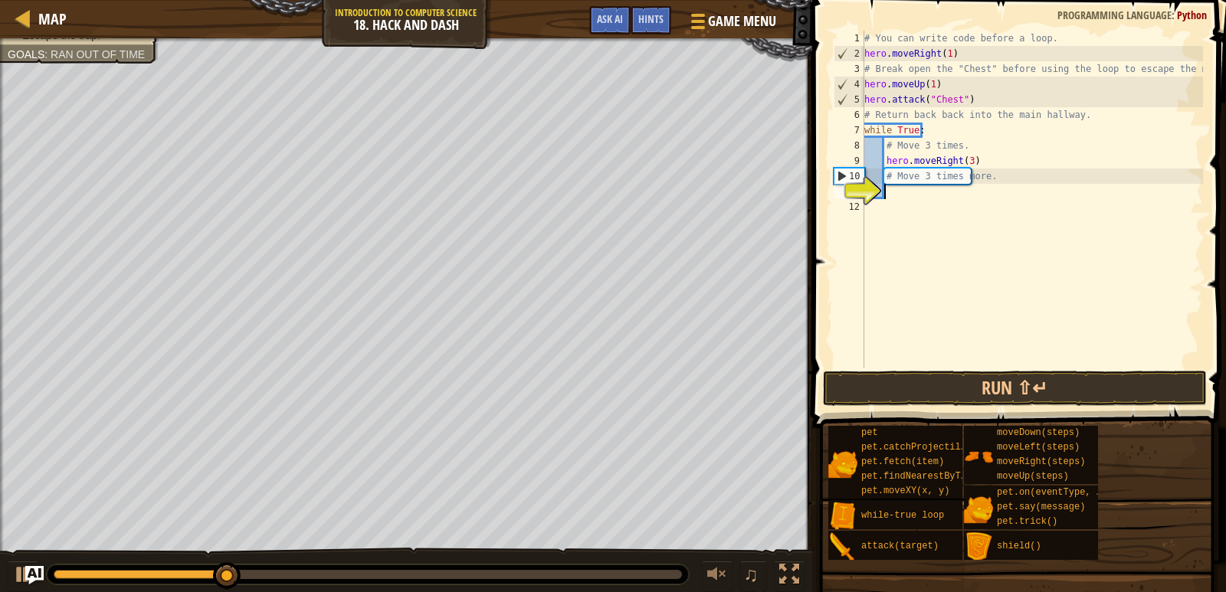
click at [972, 159] on div "# You can write code before a loop. hero . moveRight ( 1 ) # Break open the "Ch…" at bounding box center [1032, 215] width 342 height 368
click at [884, 159] on div "# You can write code before a loop. hero . moveRight ( 1 ) # Break open the "Ch…" at bounding box center [1032, 215] width 342 height 368
click at [963, 146] on div "# You can write code before a loop. hero . moveRight ( 1 ) # Break open the "Ch…" at bounding box center [1032, 215] width 342 height 368
type textarea "# Move 3 times."
type textarea "\"
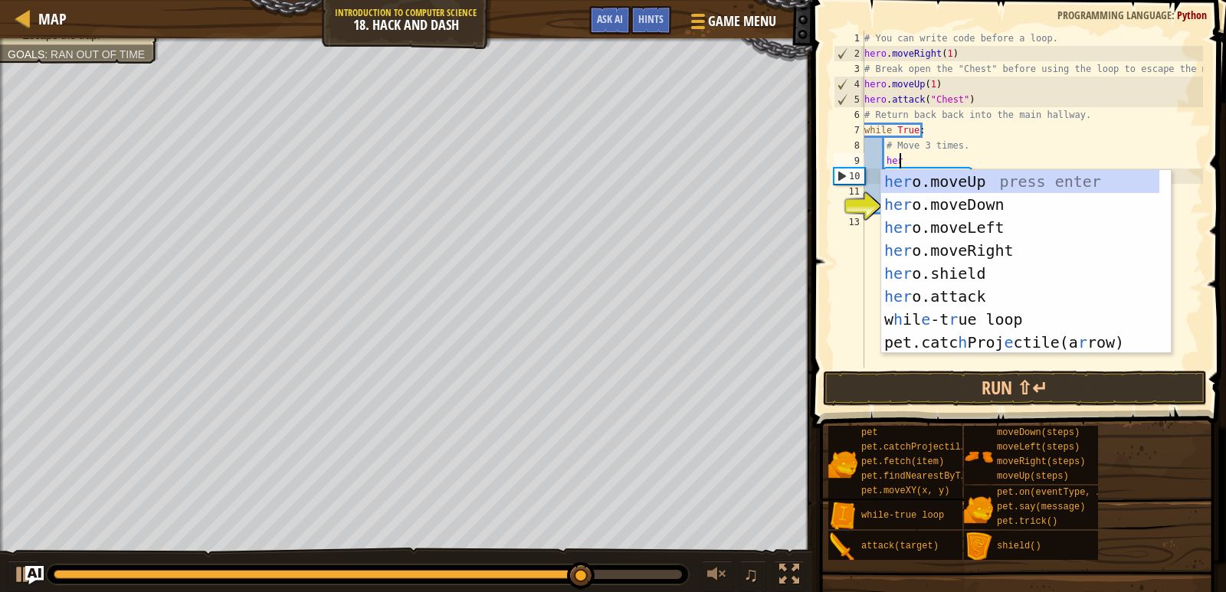
scroll to position [7, 2]
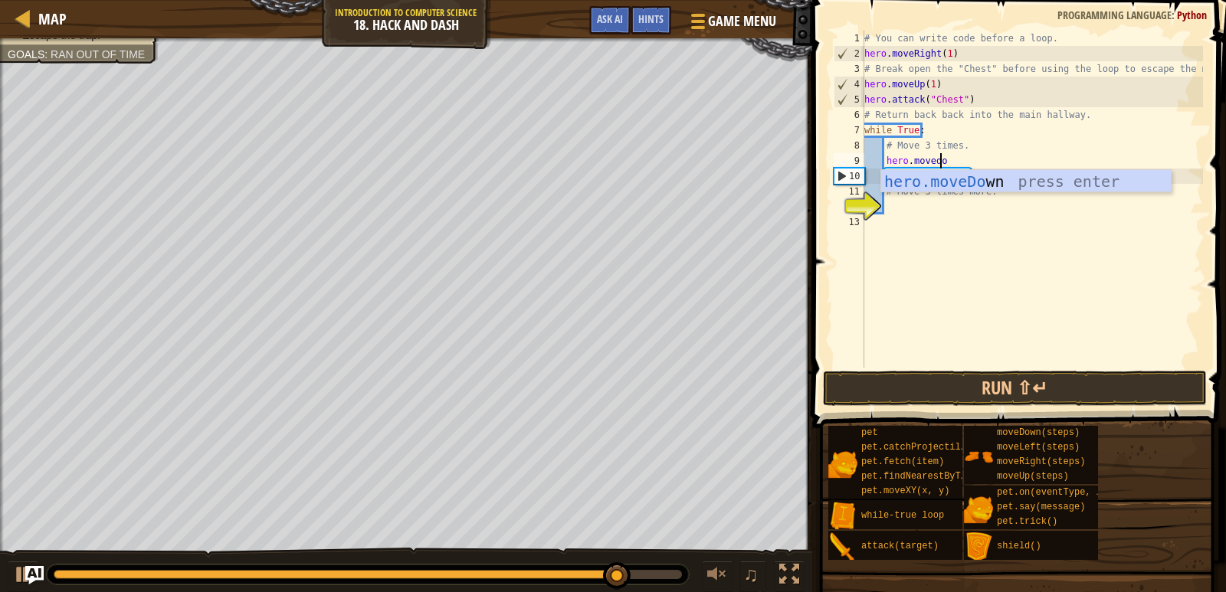
type textarea "hero.movedown"
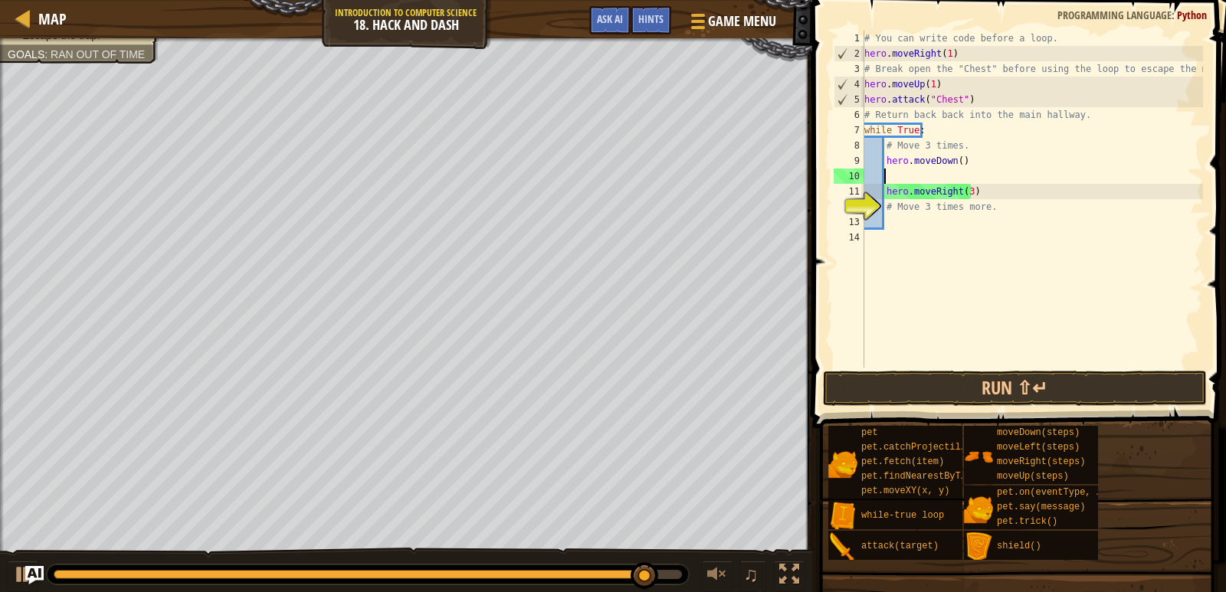
scroll to position [7, 1]
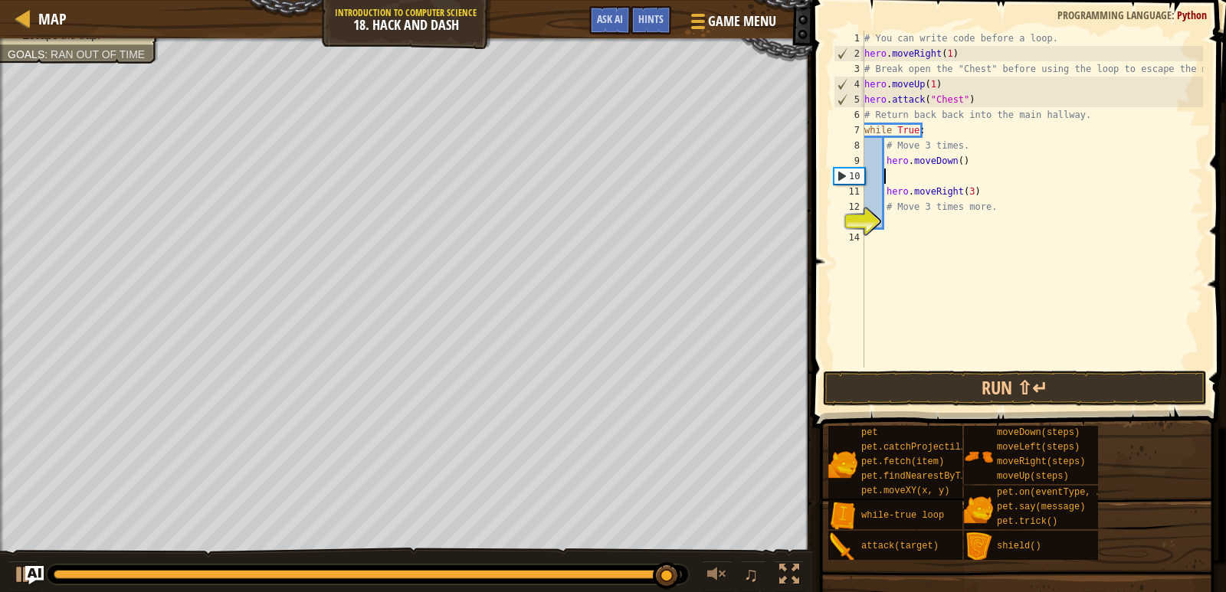
click at [917, 182] on div "# You can write code before a loop. hero . moveRight ( 1 ) # Break open the "Ch…" at bounding box center [1032, 215] width 342 height 368
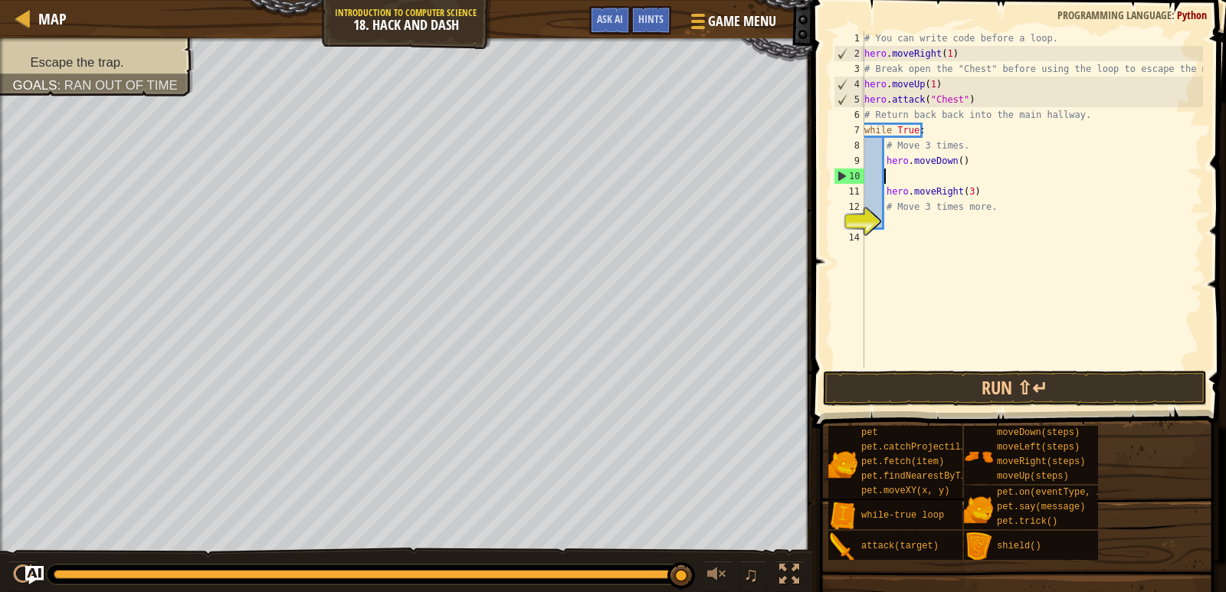
scroll to position [7, 0]
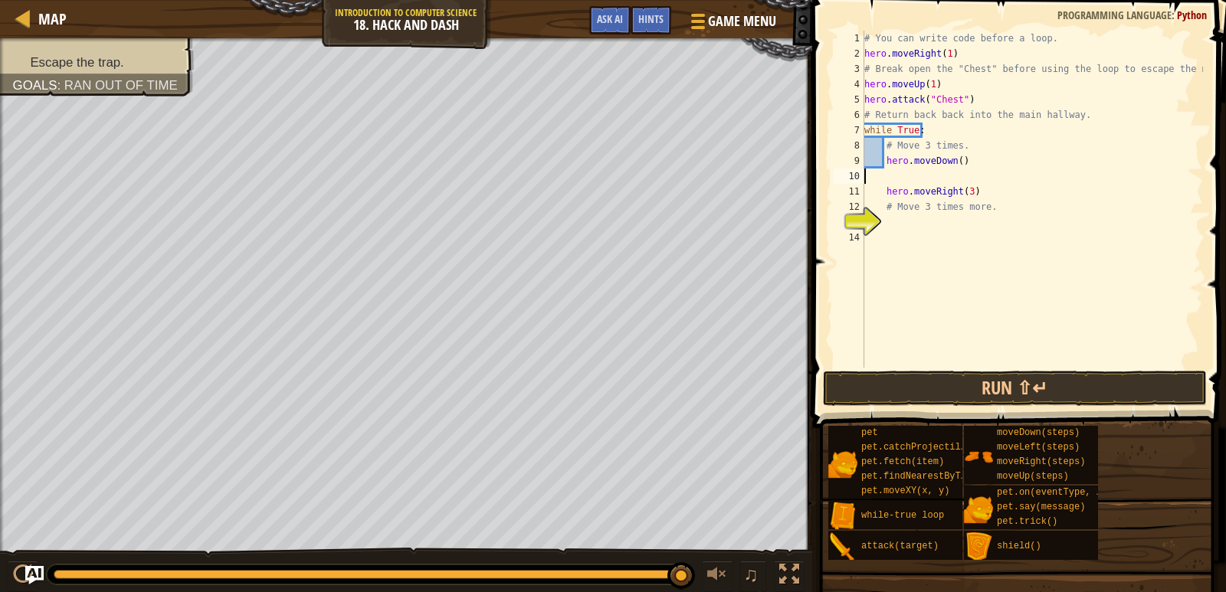
click at [891, 174] on div "# You can write code before a loop. hero . moveRight ( 1 ) # Break open the "Ch…" at bounding box center [1032, 215] width 342 height 368
click at [882, 189] on div "# You can write code before a loop. hero . moveRight ( 1 ) # Break open the "Ch…" at bounding box center [1032, 215] width 342 height 368
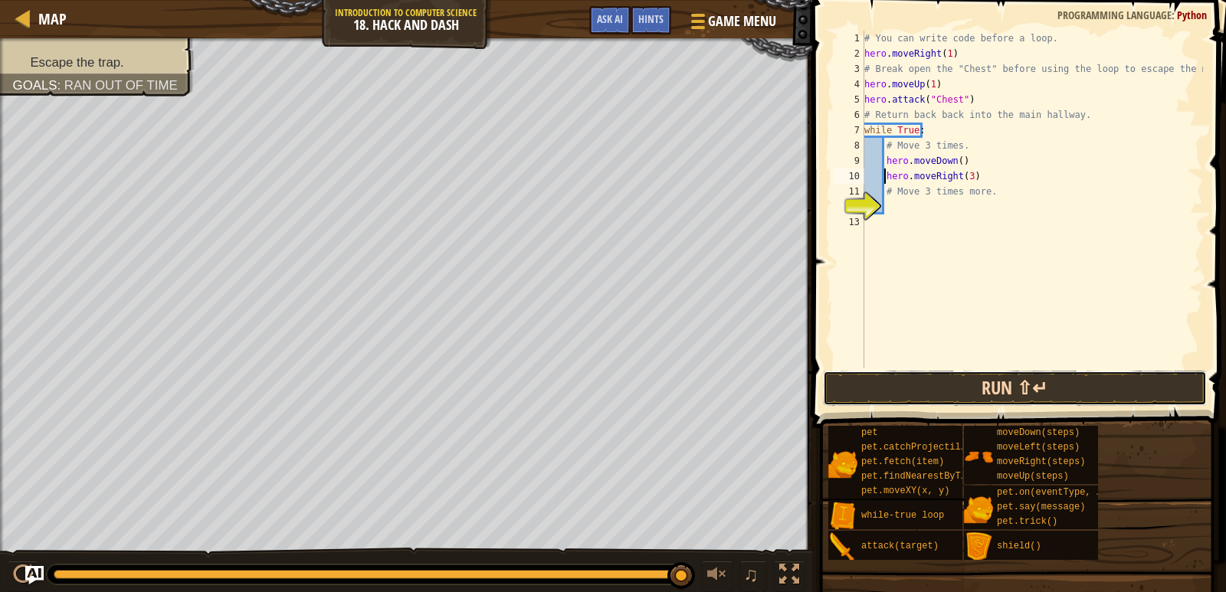
click at [986, 392] on button "Run ⇧↵" at bounding box center [1015, 388] width 384 height 35
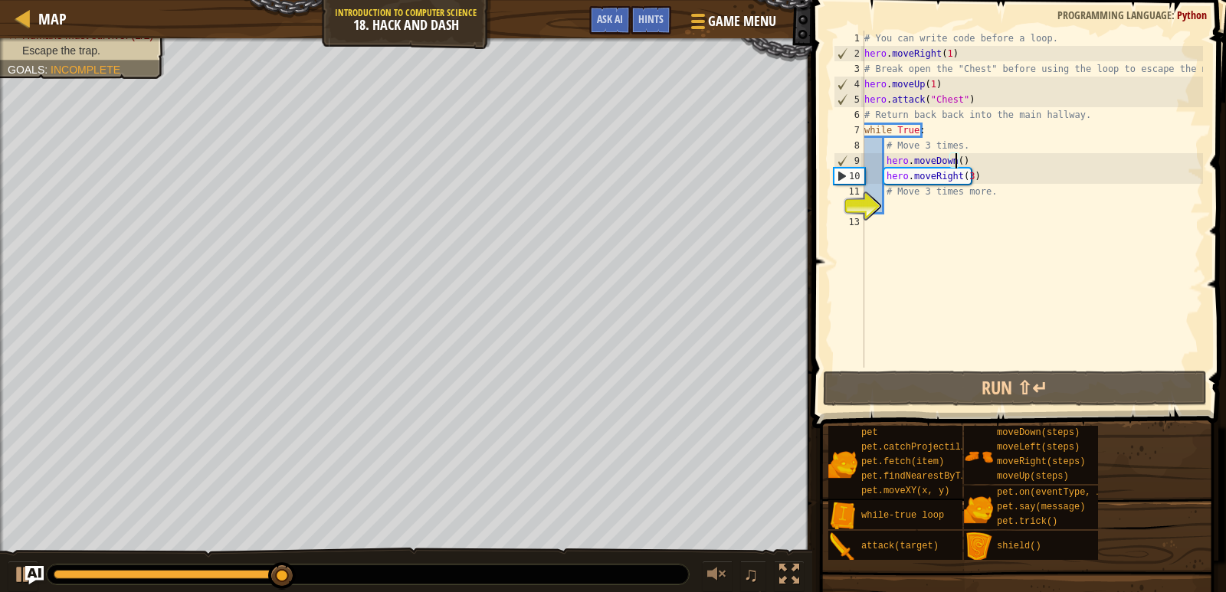
click at [954, 161] on div "# You can write code before a loop. hero . moveRight ( 1 ) # Break open the "Ch…" at bounding box center [1032, 215] width 342 height 368
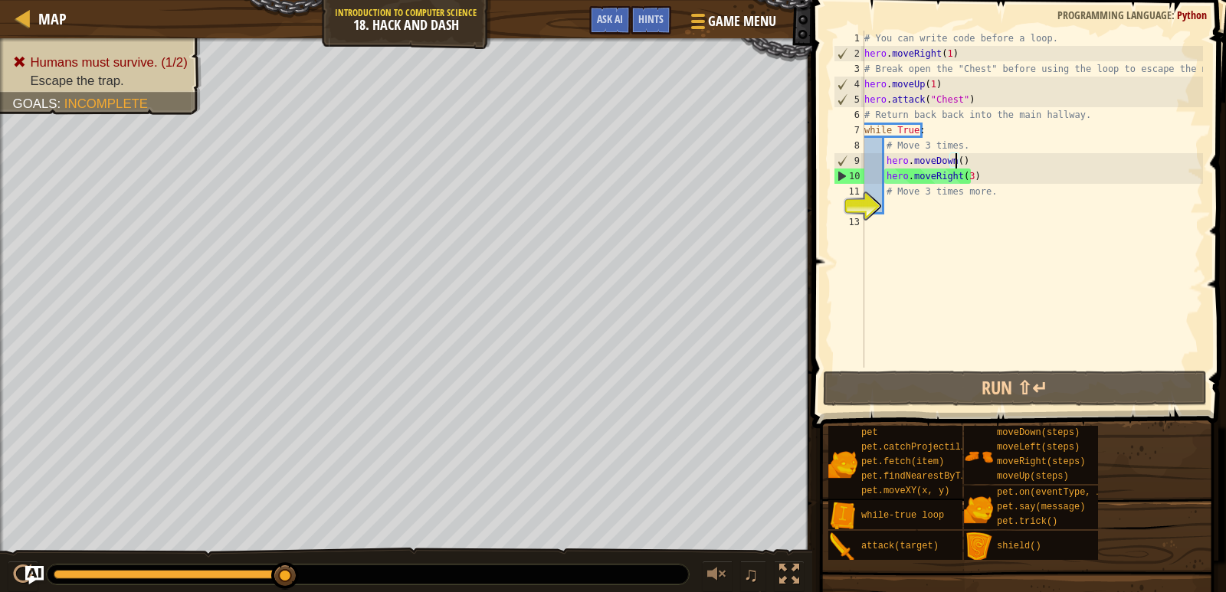
scroll to position [7, 8]
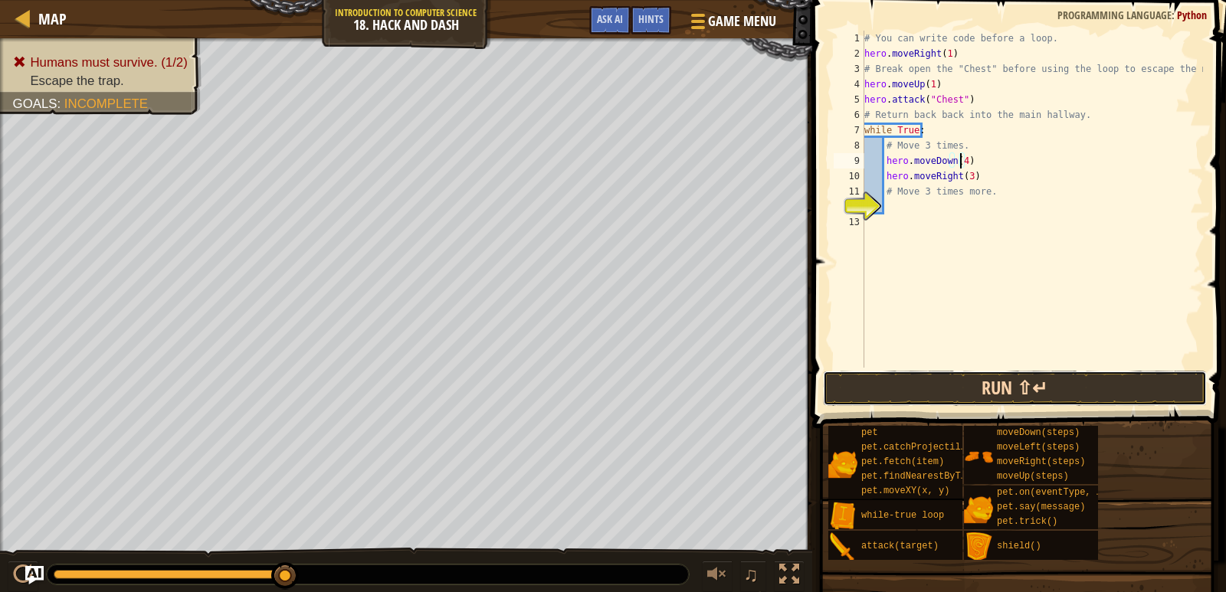
click at [938, 374] on button "Run ⇧↵" at bounding box center [1015, 388] width 384 height 35
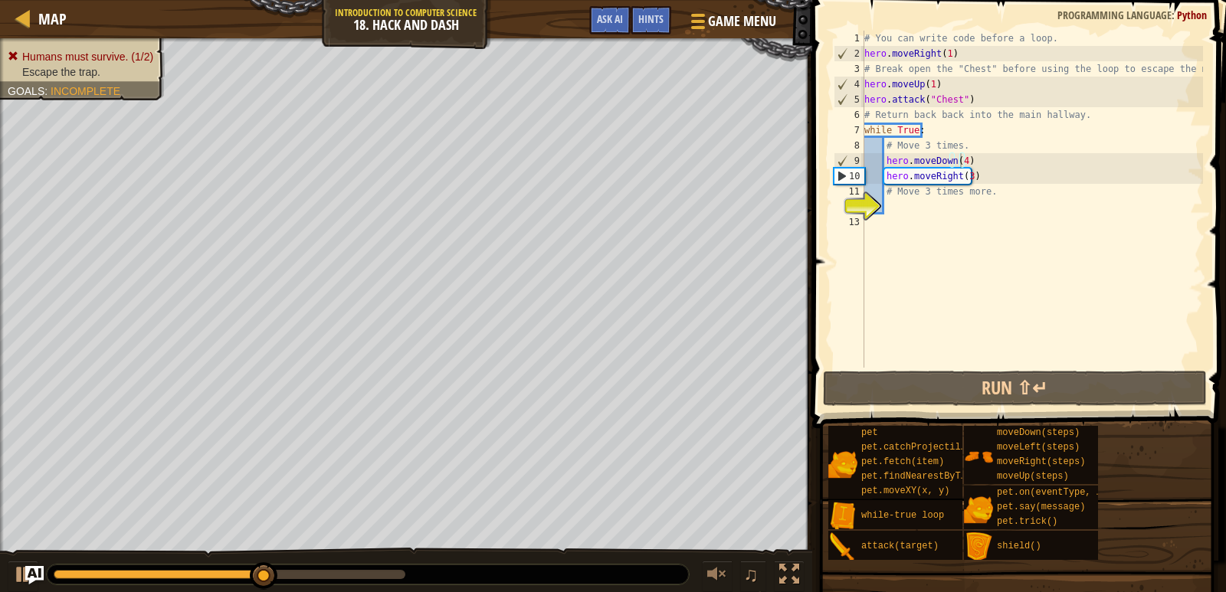
click at [127, 48] on div "Humans must survive. (1/2) Escape the trap. Goals : Incomplete" at bounding box center [73, 64] width 182 height 72
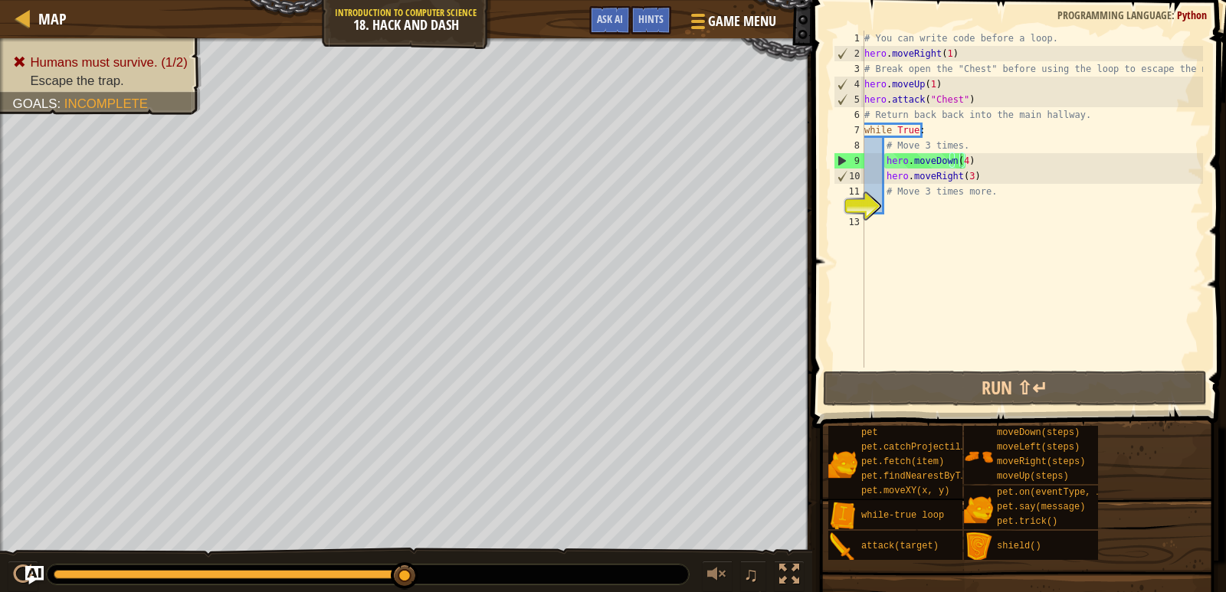
click at [963, 159] on div "# You can write code before a loop. hero . moveRight ( 1 ) # Break open the "Ch…" at bounding box center [1032, 215] width 342 height 368
click at [960, 159] on div "# You can write code before a loop. hero . moveRight ( 1 ) # Break open the "Ch…" at bounding box center [1032, 215] width 342 height 368
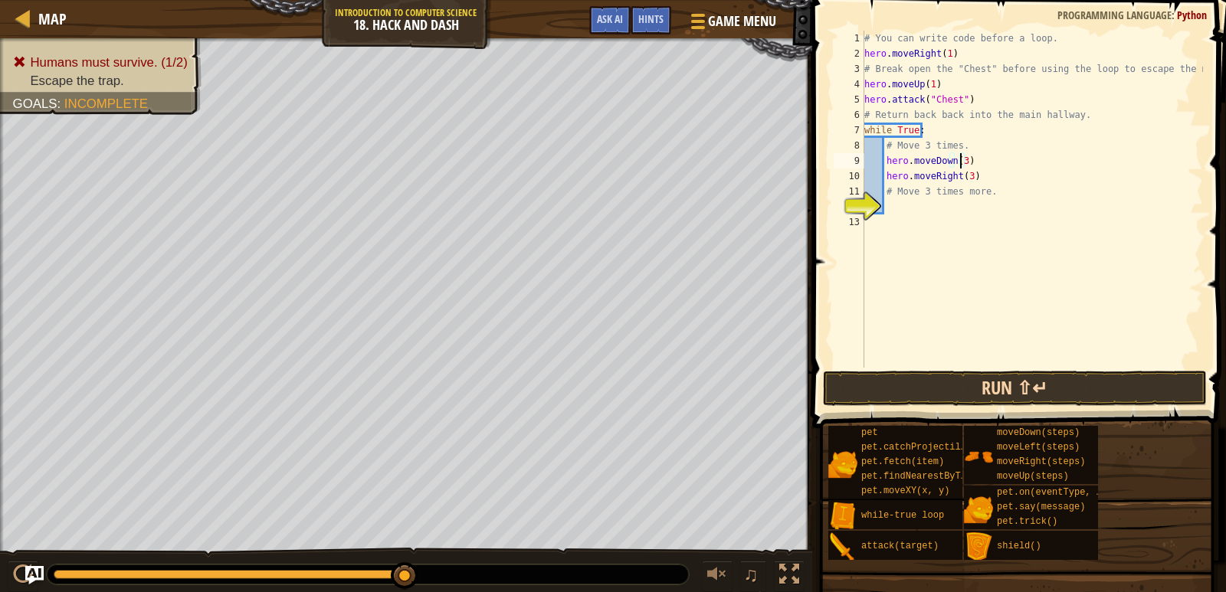
type textarea "hero.moveDown(3)"
click at [994, 393] on button "Run ⇧↵" at bounding box center [1015, 388] width 384 height 35
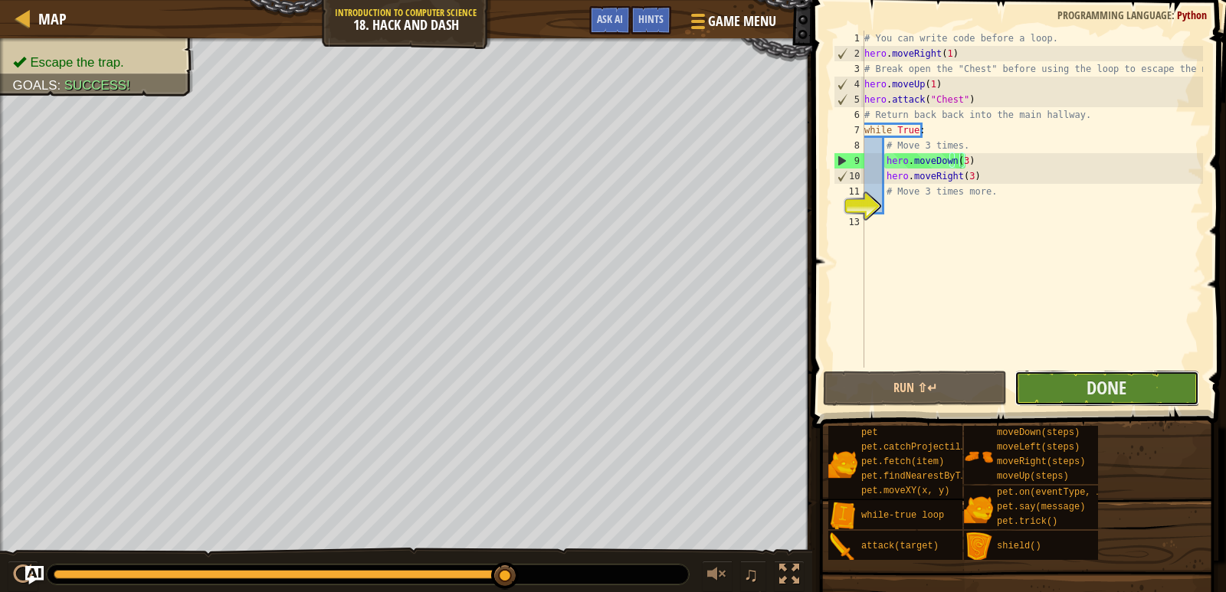
click at [1082, 391] on button "Done" at bounding box center [1106, 388] width 184 height 35
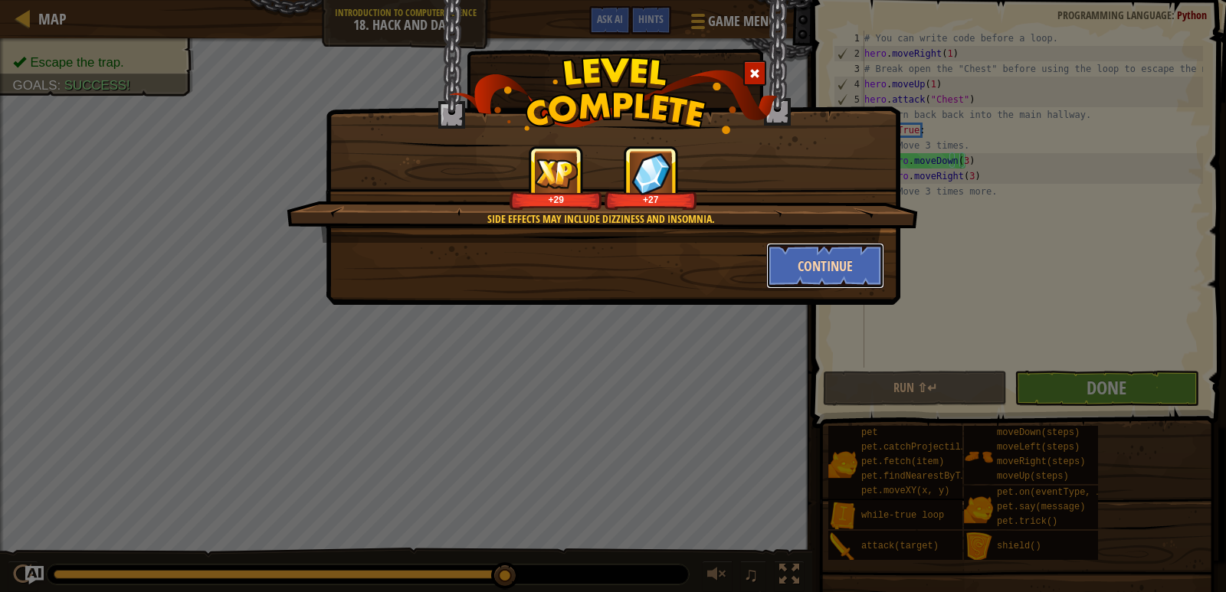
click at [816, 267] on button "Continue" at bounding box center [825, 266] width 119 height 46
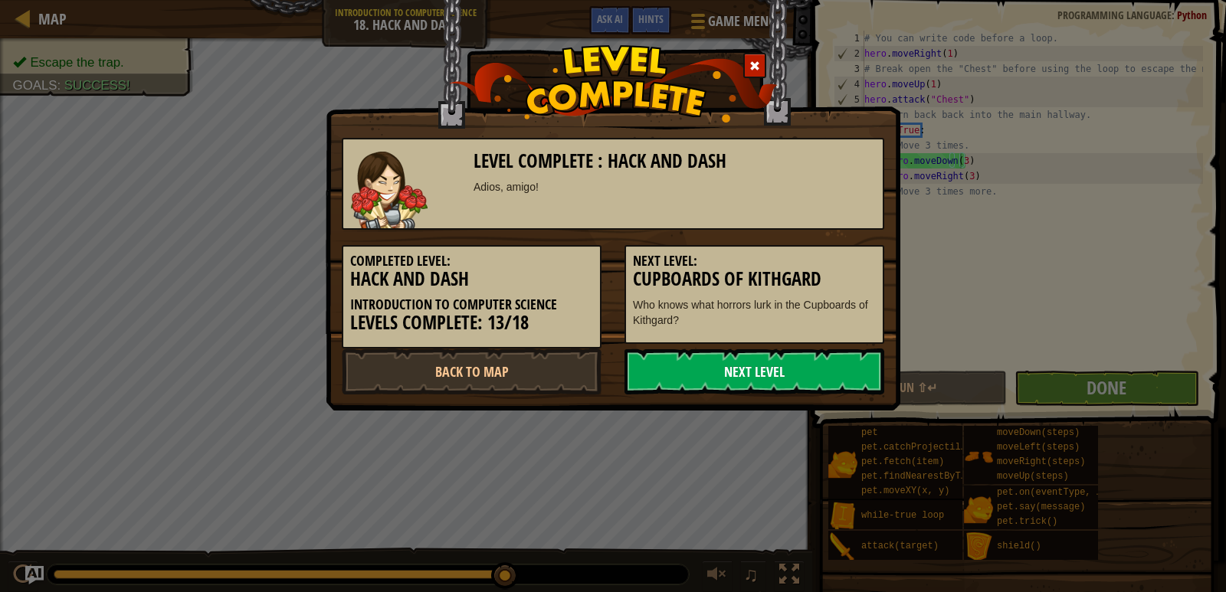
click at [726, 373] on link "Next Level" at bounding box center [754, 372] width 260 height 46
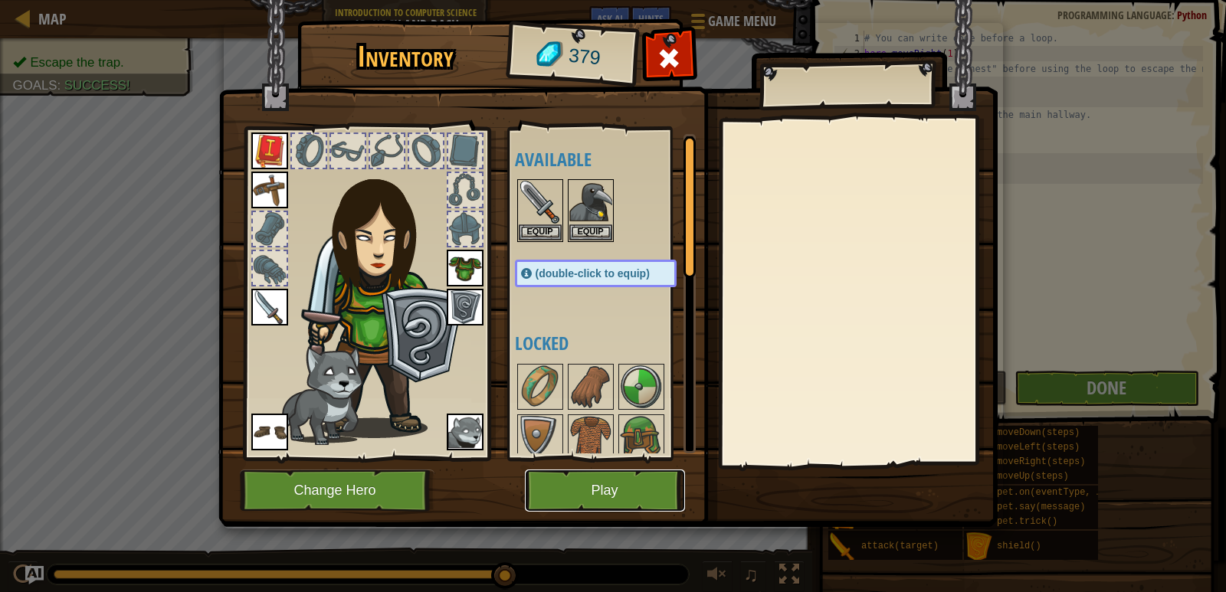
click at [600, 487] on button "Play" at bounding box center [605, 491] width 160 height 42
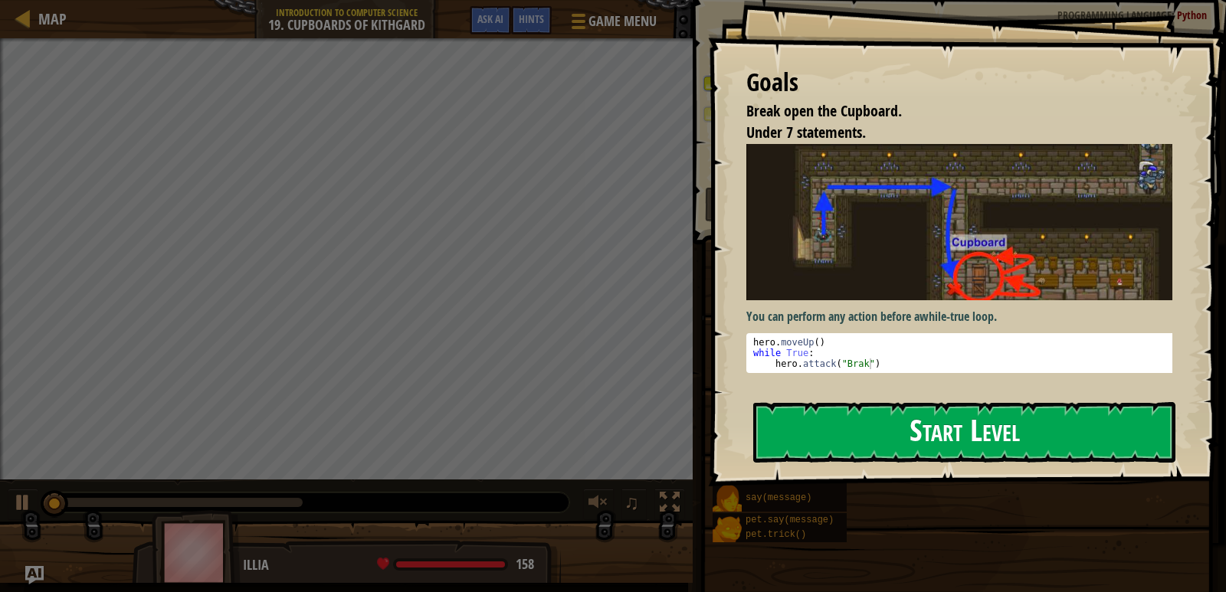
click at [848, 404] on button "Start Level" at bounding box center [964, 432] width 422 height 61
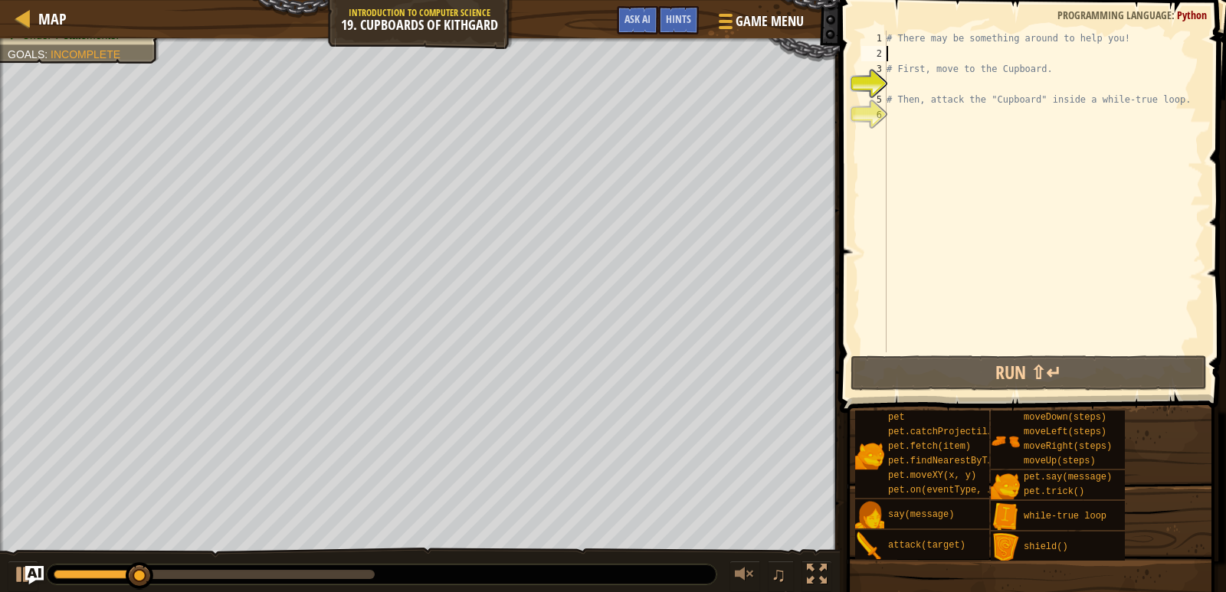
click at [921, 55] on div "# There may be something around to help you! # First, move to the Cupboard. # T…" at bounding box center [1043, 207] width 320 height 352
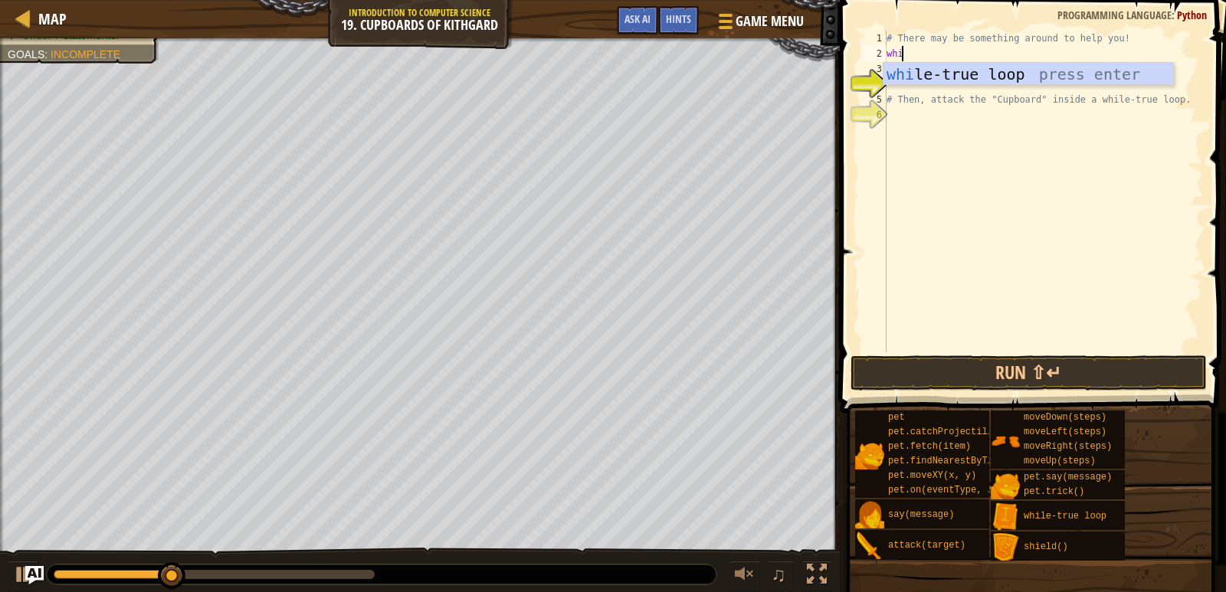
scroll to position [7, 1]
type textarea "while"
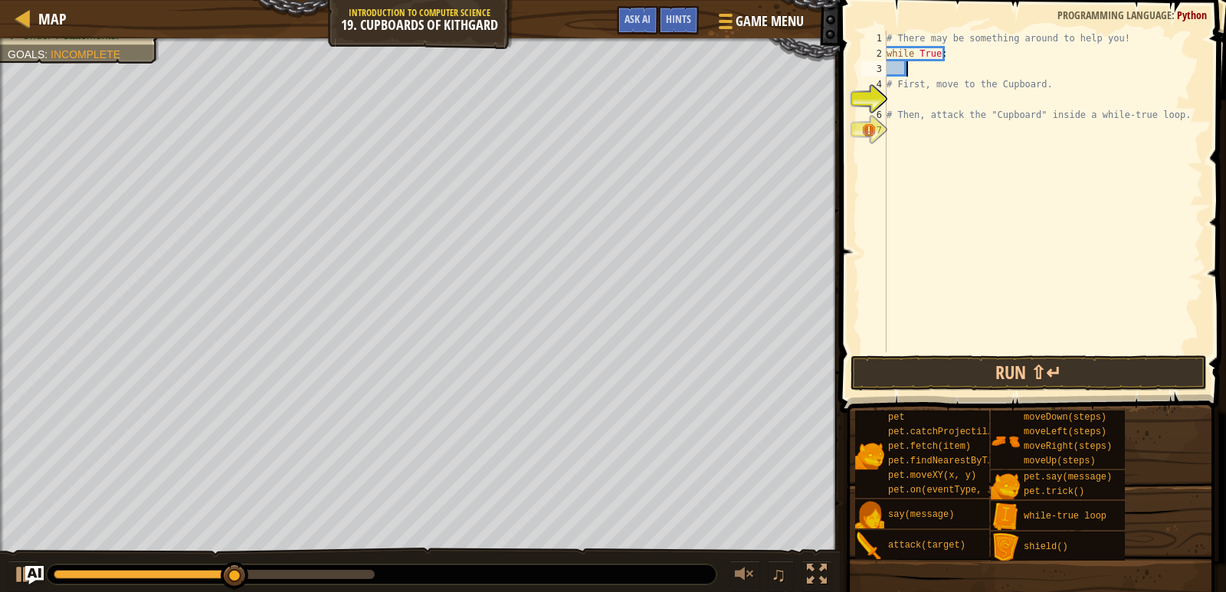
scroll to position [7, 0]
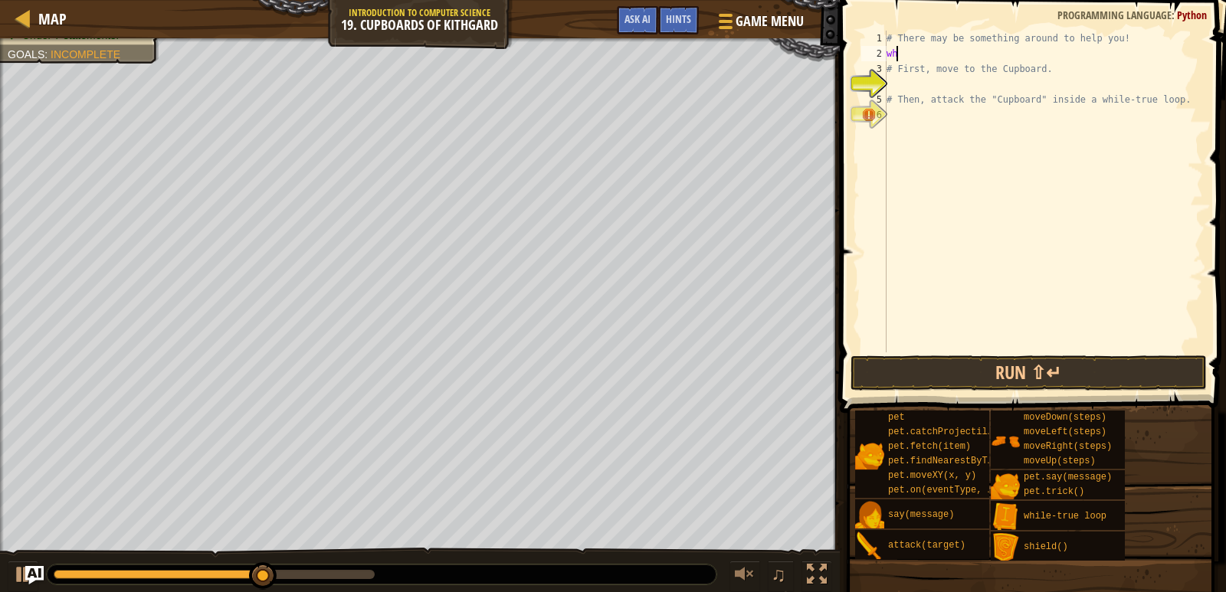
type textarea "w"
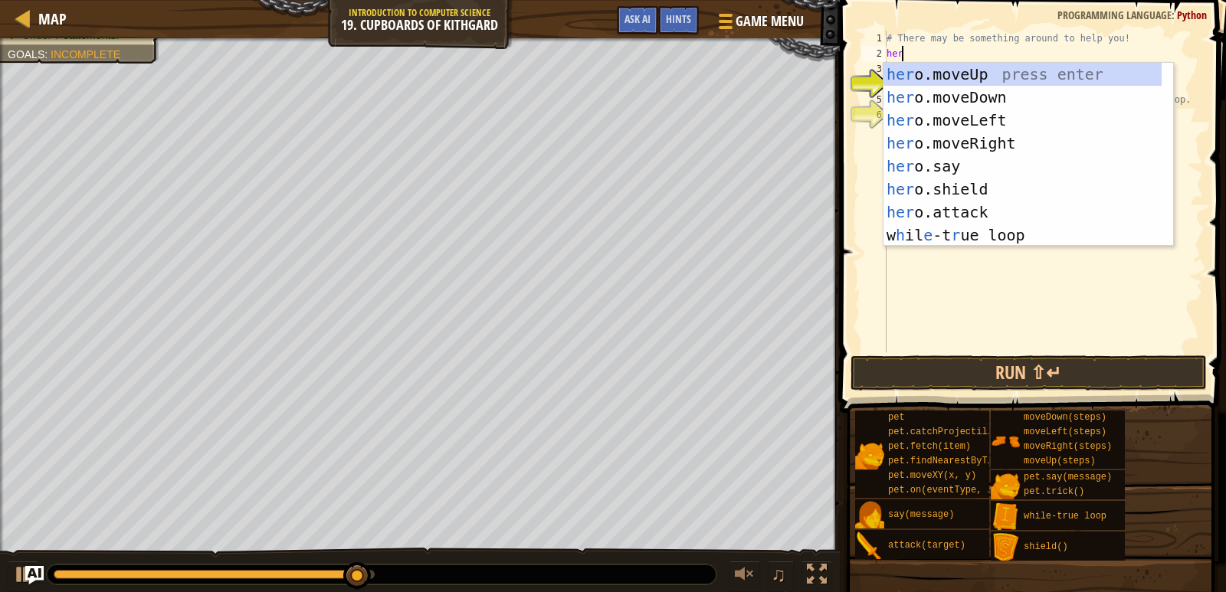
scroll to position [7, 1]
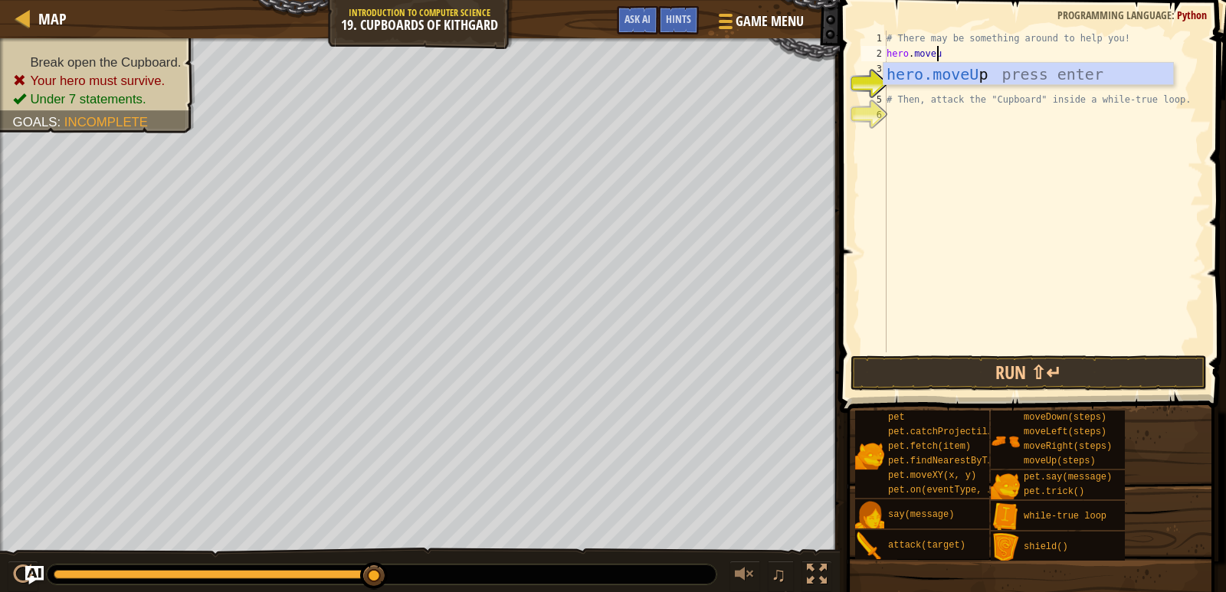
type textarea "hero.moveup"
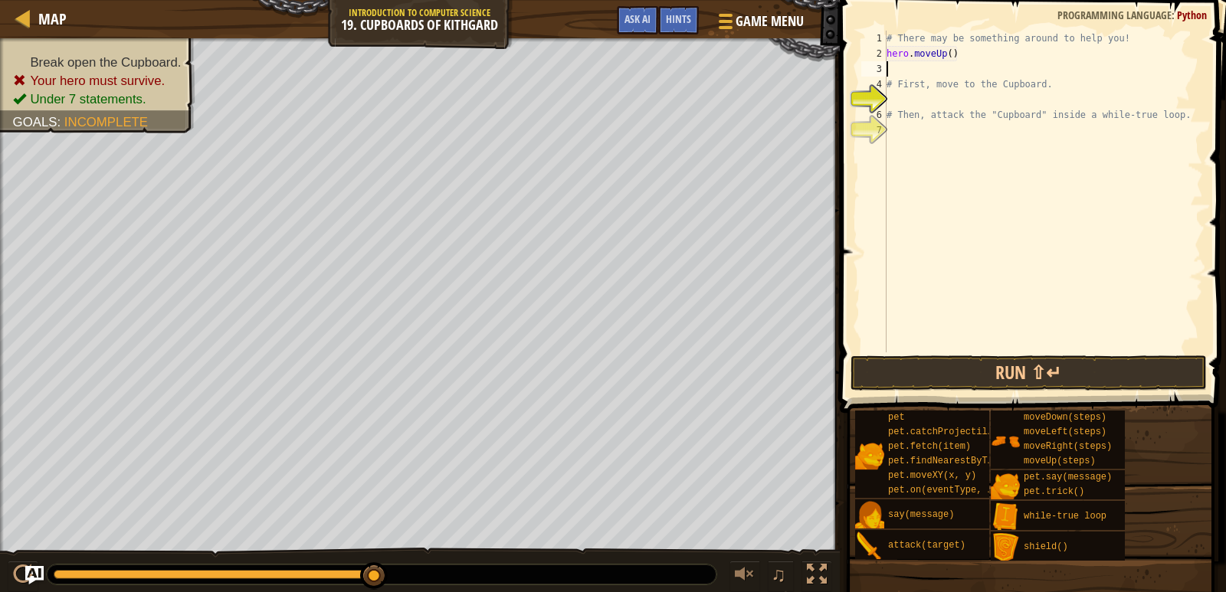
click at [946, 51] on div "# There may be something around to help you! hero . moveUp ( ) # First, move to…" at bounding box center [1043, 207] width 320 height 352
type textarea "hero.moveUp(1)"
click at [945, 73] on div "# There may be something around to help you! hero . moveUp ( 1 ) # First, move …" at bounding box center [1043, 207] width 320 height 352
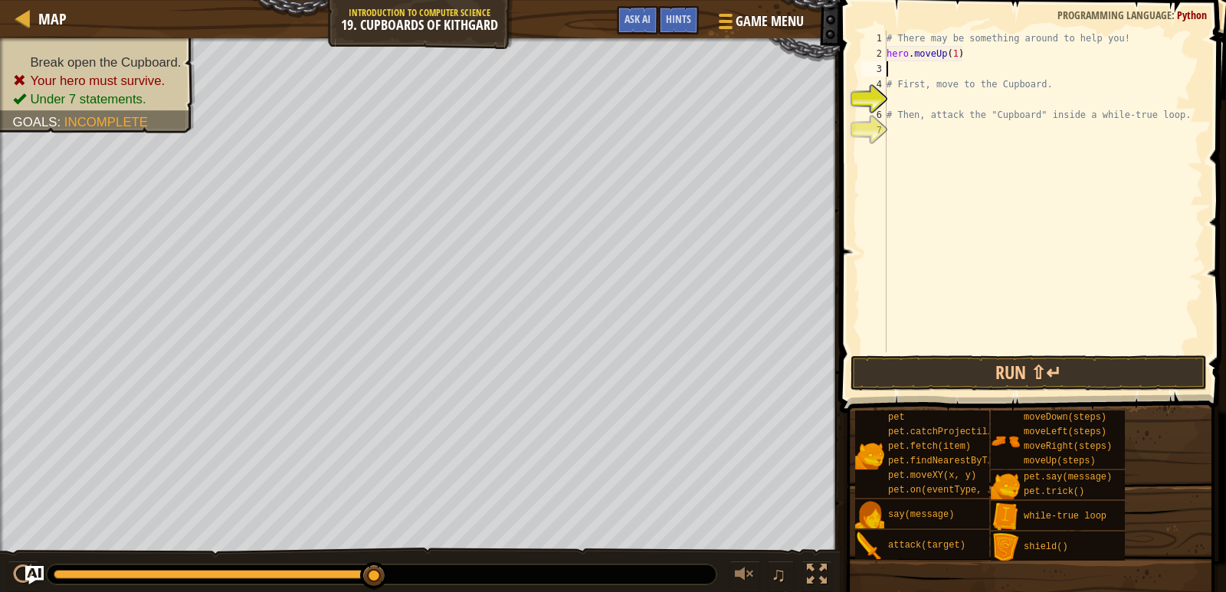
type textarea "e"
type textarea "hero.moveright"
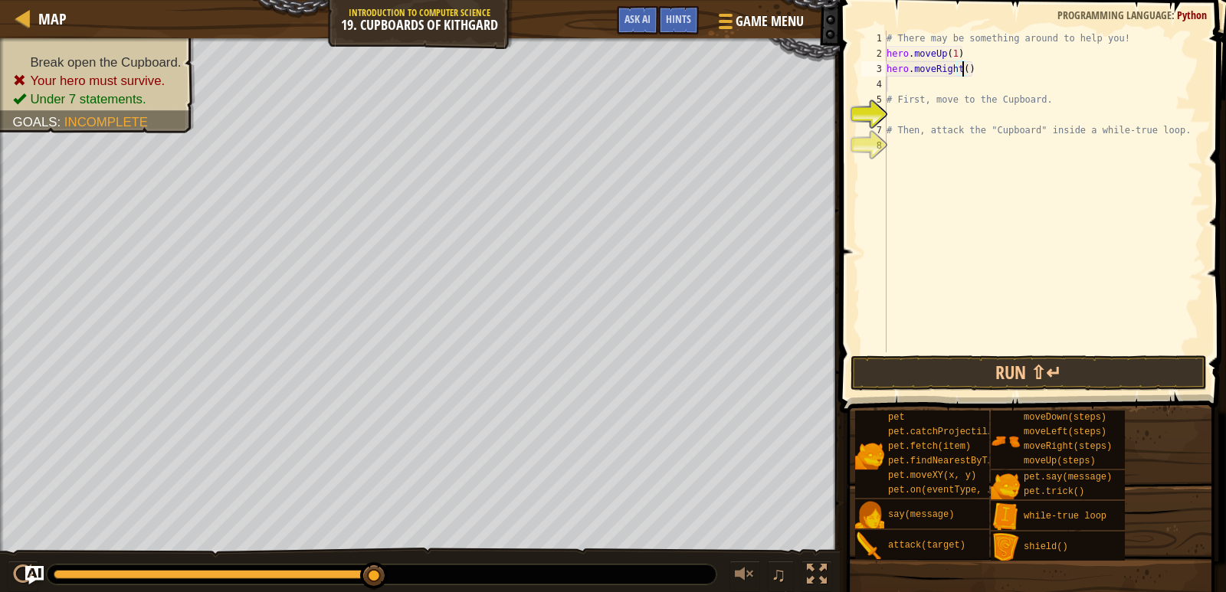
type textarea "hero.moveRight(2)"
click at [924, 87] on div "# There may be something around to help you! hero . moveUp ( 1 ) hero . moveRig…" at bounding box center [1043, 207] width 320 height 352
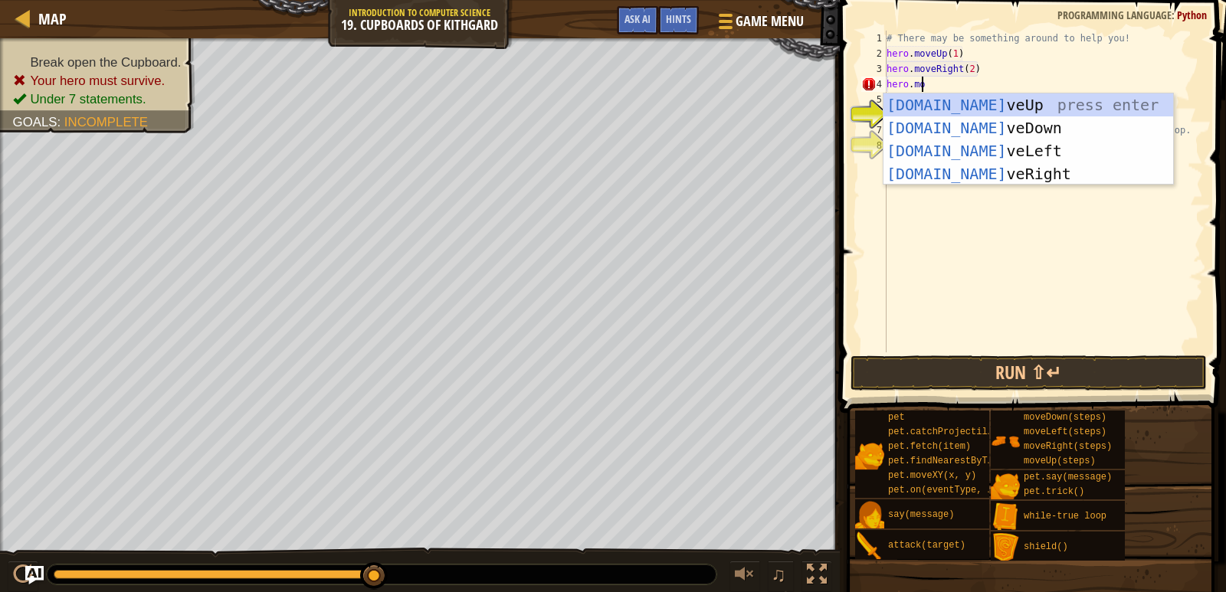
scroll to position [7, 2]
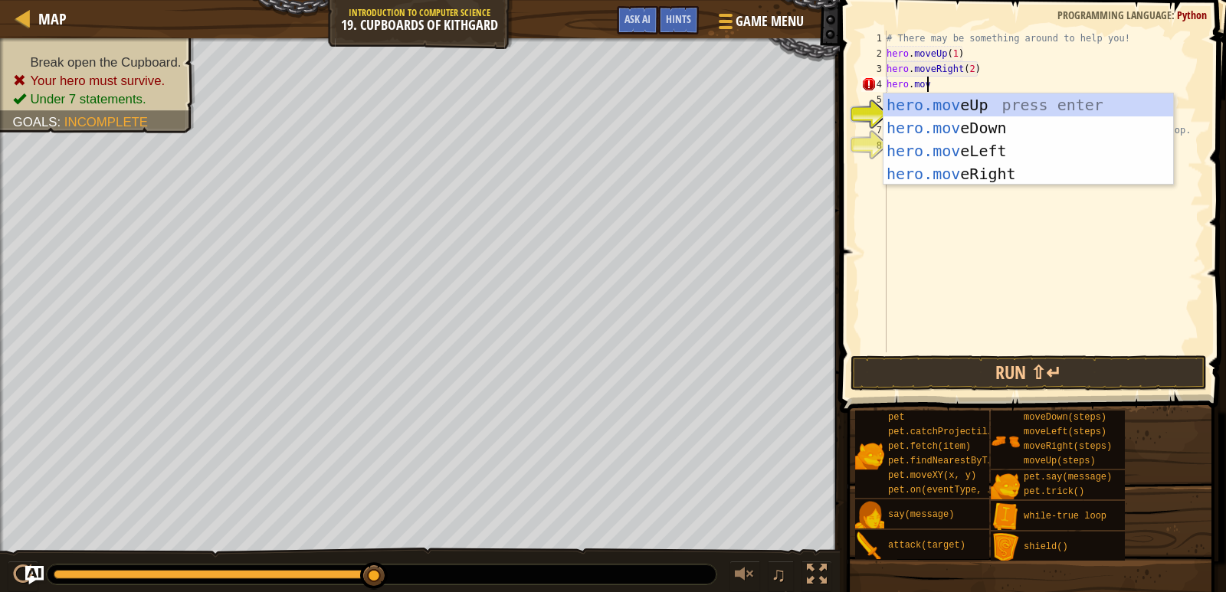
type textarea "hero.movd"
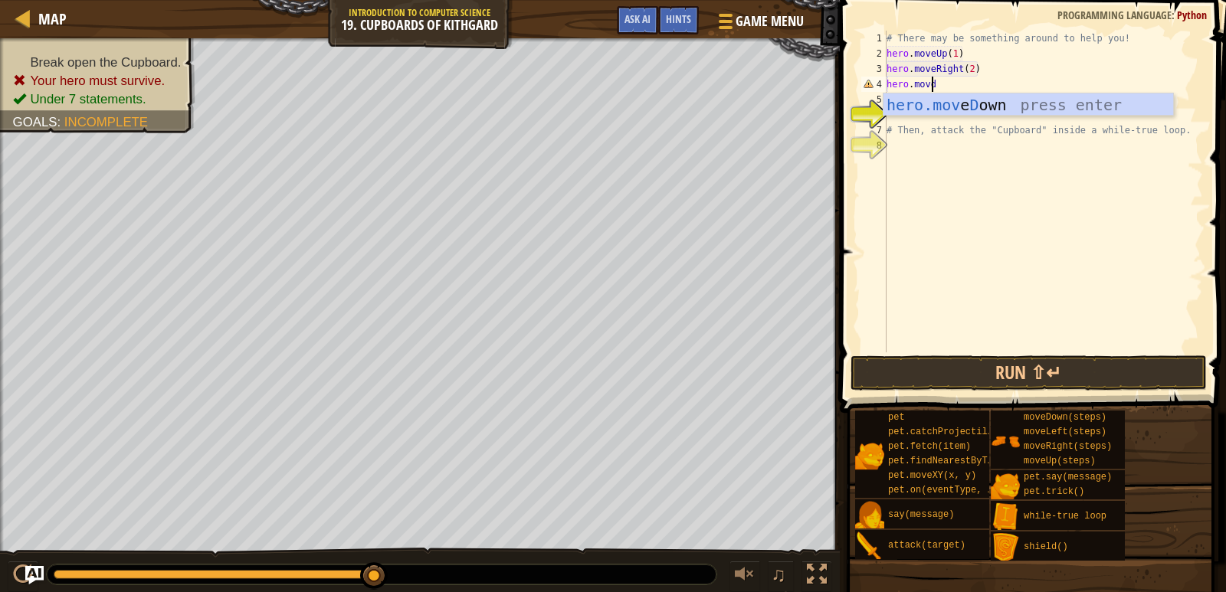
scroll to position [7, 0]
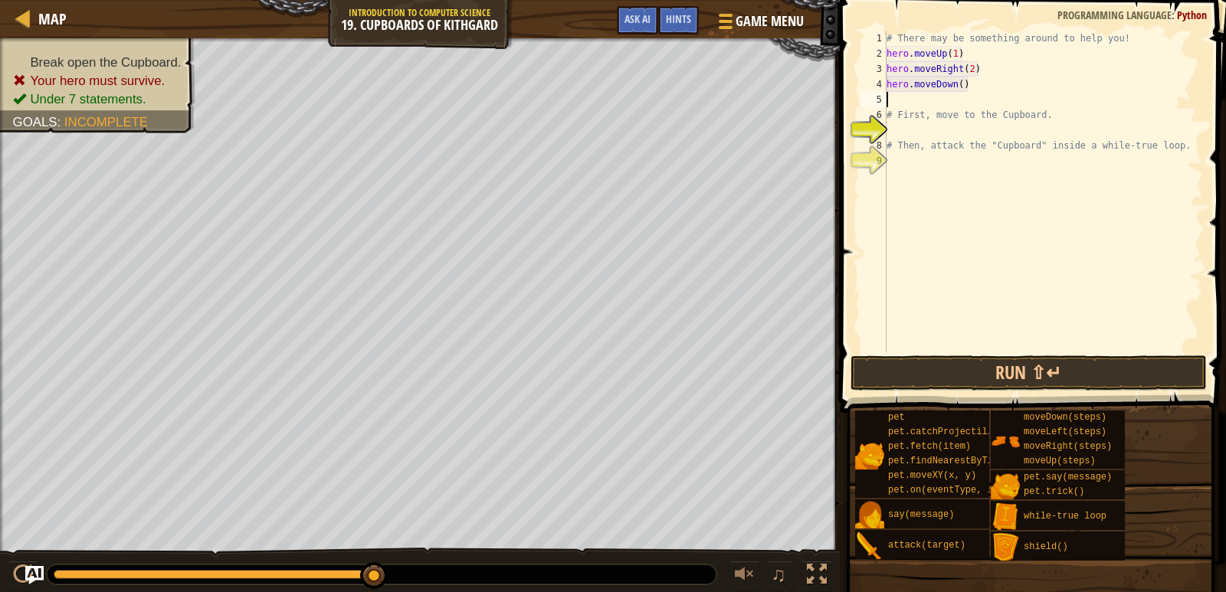
click at [957, 82] on div "# There may be something around to help you! hero . moveUp ( 1 ) hero . moveRig…" at bounding box center [1043, 207] width 320 height 352
type textarea "hero.moveDown(2)"
click at [961, 367] on button "Run ⇧↵" at bounding box center [1028, 373] width 357 height 35
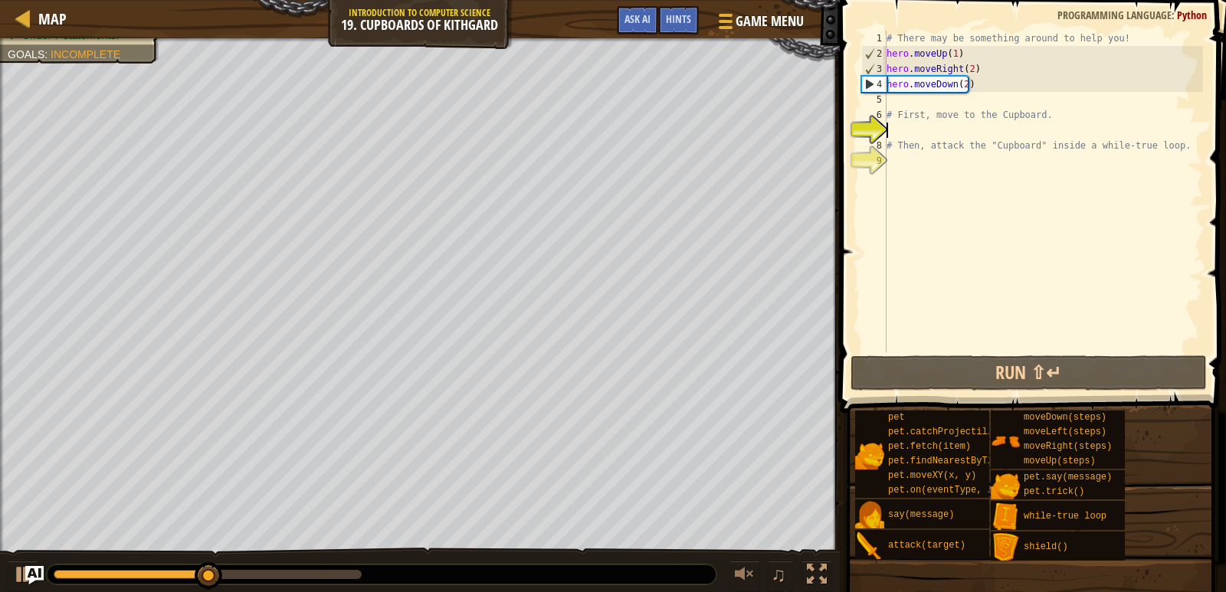
click at [917, 129] on div "# There may be something around to help you! hero . moveUp ( 1 ) hero . moveRig…" at bounding box center [1043, 207] width 320 height 352
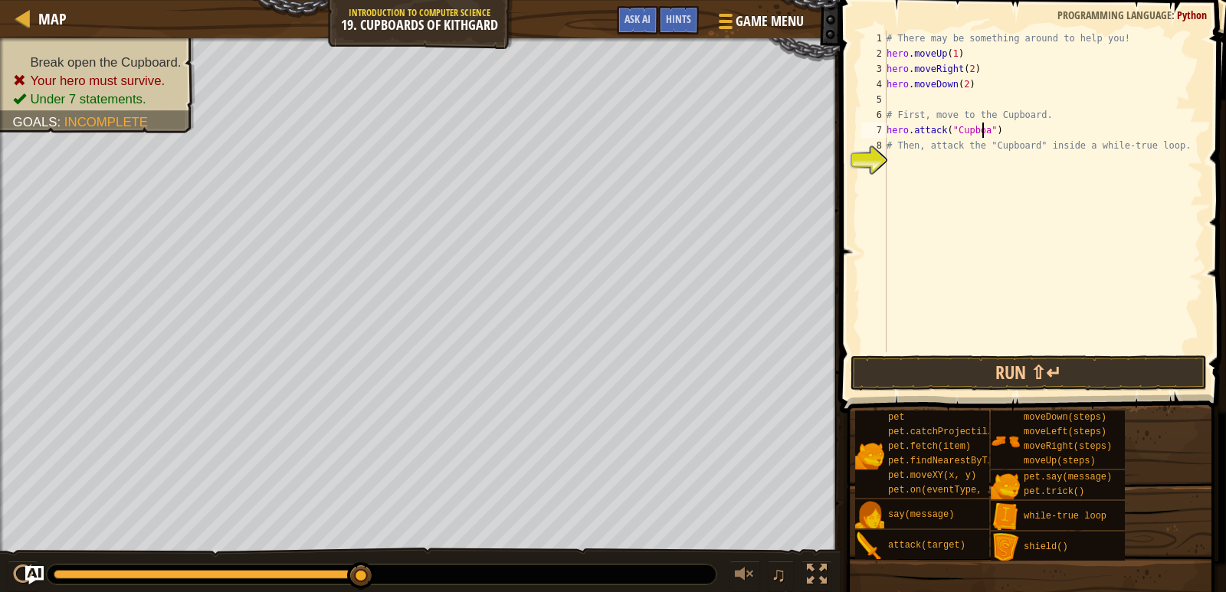
scroll to position [7, 8]
click at [1014, 131] on div "# There may be something around to help you! hero . moveUp ( 1 ) hero . moveRig…" at bounding box center [1043, 207] width 320 height 352
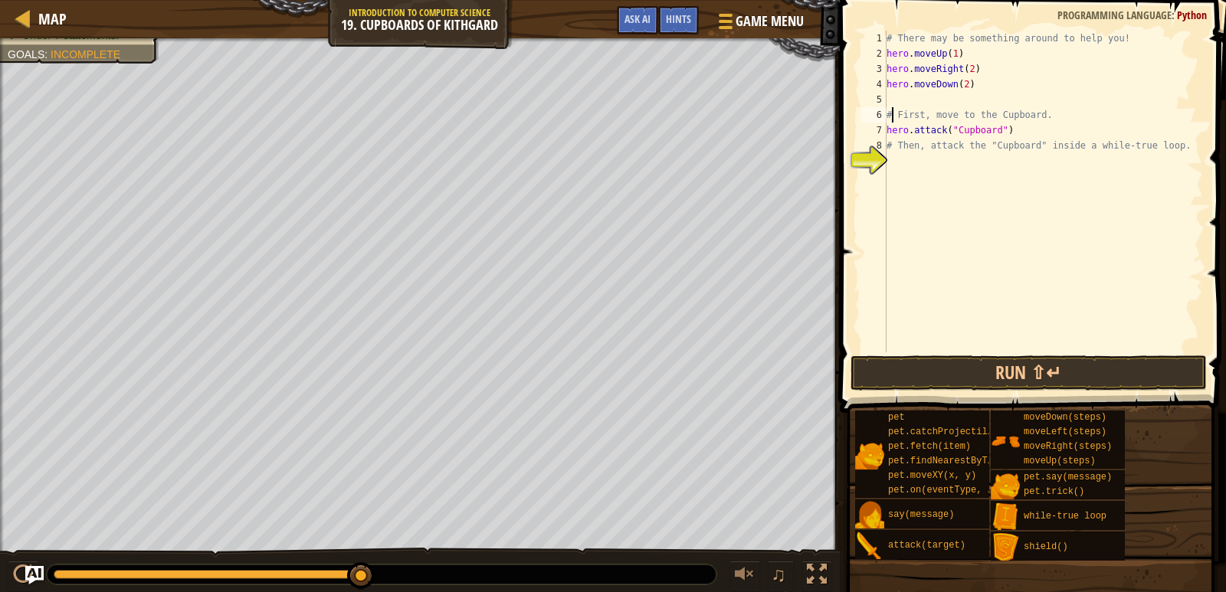
click at [890, 115] on div "# There may be something around to help you! hero . moveUp ( 1 ) hero . moveRig…" at bounding box center [1043, 207] width 320 height 352
type textarea "# First, move to the Cupboard."
click at [887, 113] on div "# There may be something around to help you! hero . moveUp ( 1 ) hero . moveRig…" at bounding box center [1043, 207] width 320 height 352
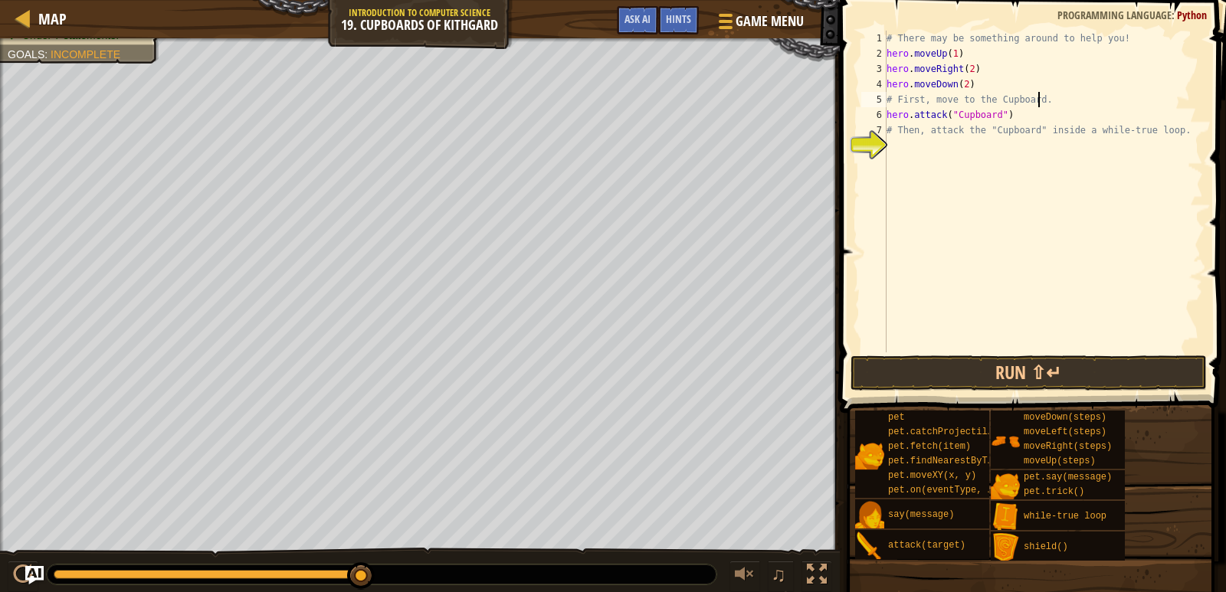
click at [1052, 97] on div "# There may be something around to help you! hero . moveUp ( 1 ) hero . moveRig…" at bounding box center [1043, 207] width 320 height 352
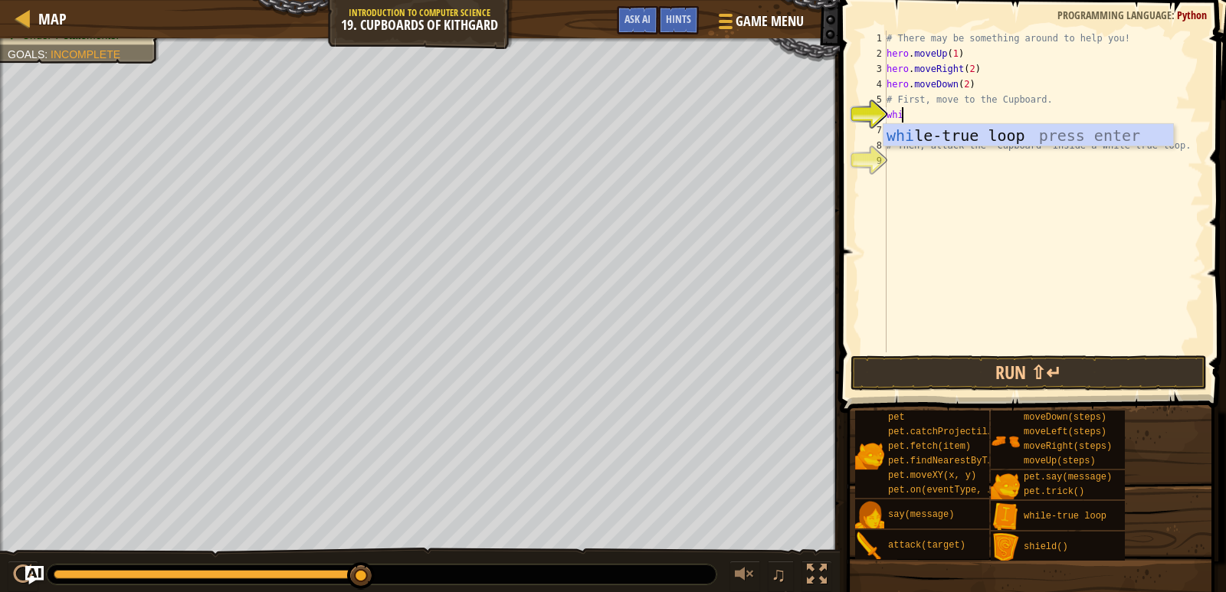
type textarea "while"
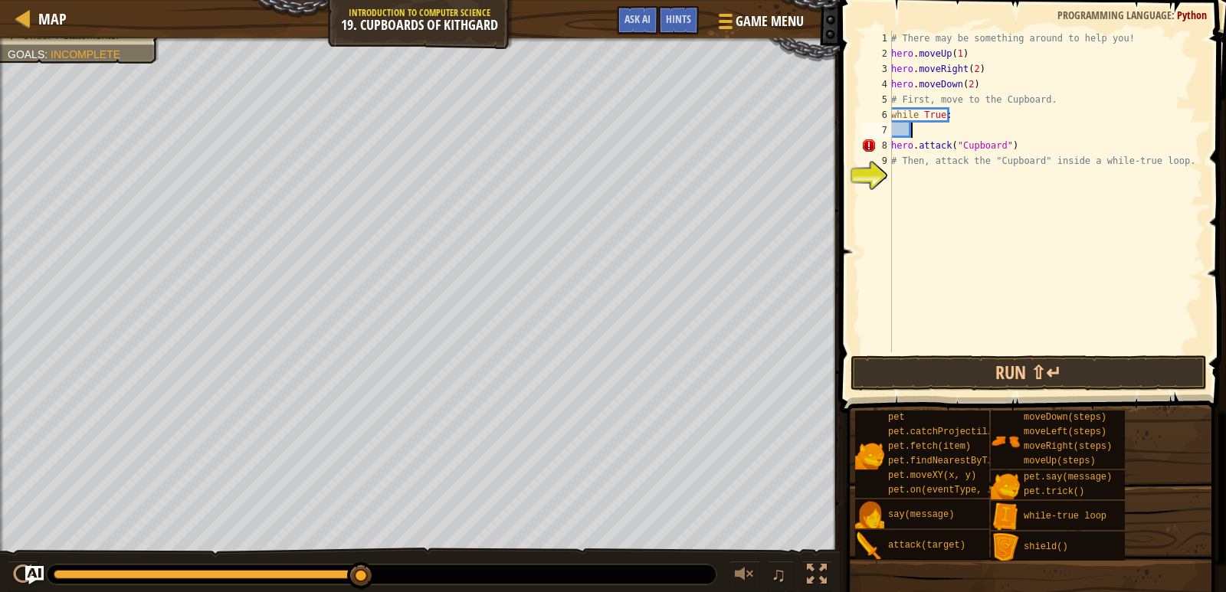
click at [895, 144] on div "# There may be something around to help you! hero . moveUp ( 1 ) hero . moveRig…" at bounding box center [1045, 207] width 315 height 352
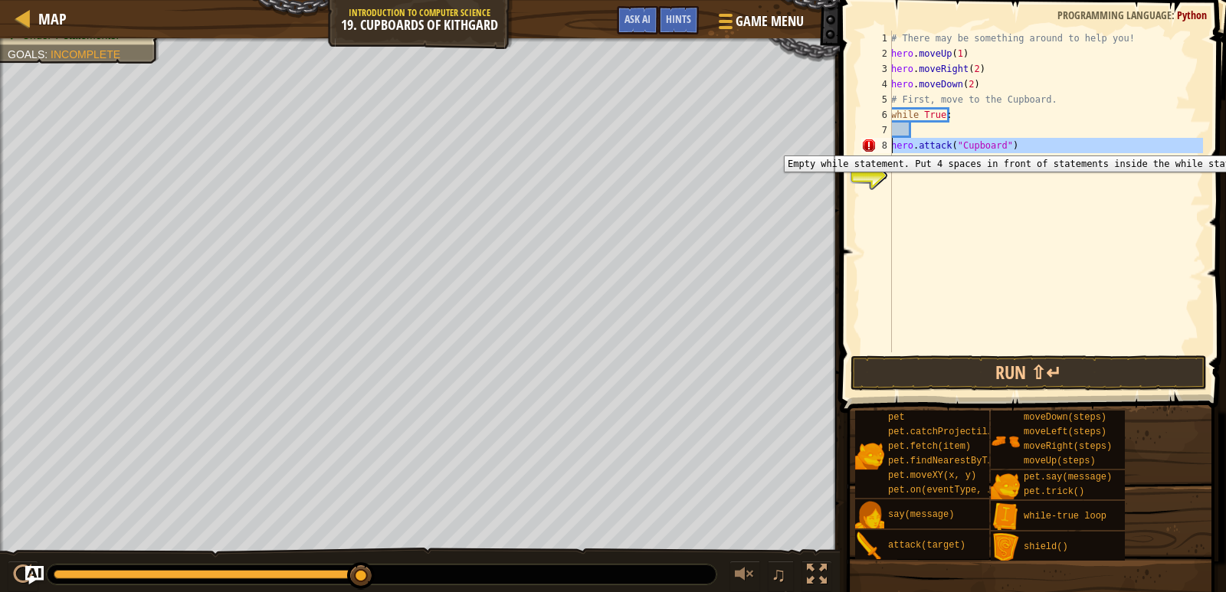
click at [890, 144] on div "8" at bounding box center [876, 145] width 31 height 15
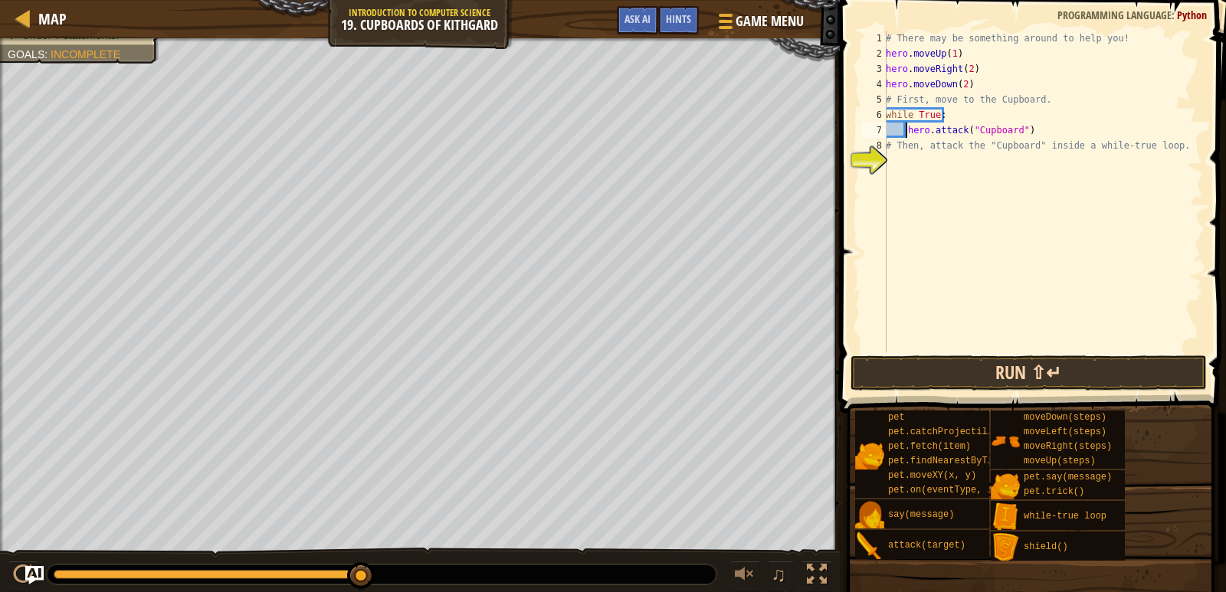
type textarea "hero.attack("Cupboard")"
click at [1018, 374] on button "Run ⇧↵" at bounding box center [1028, 373] width 357 height 35
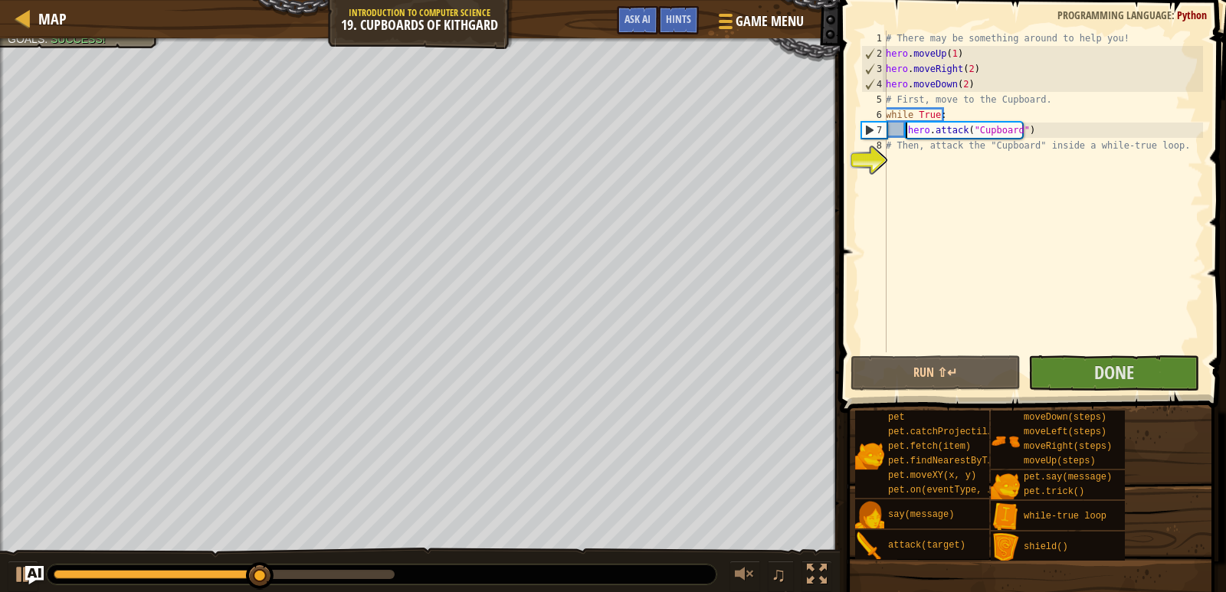
scroll to position [7, 1]
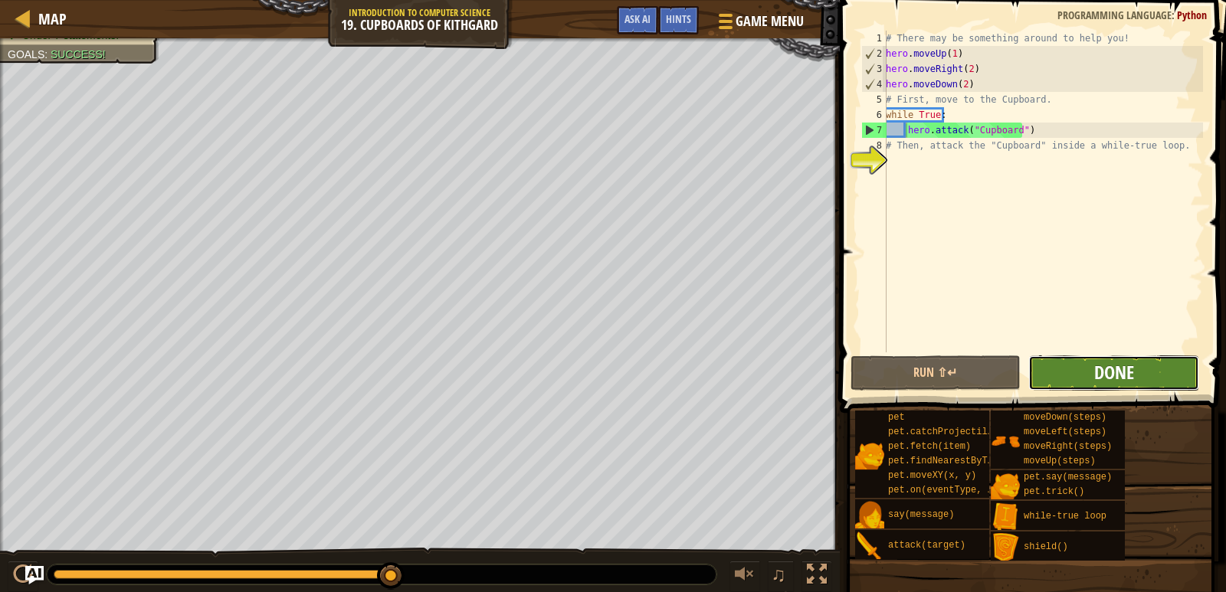
click at [1119, 380] on span "Done" at bounding box center [1114, 372] width 40 height 25
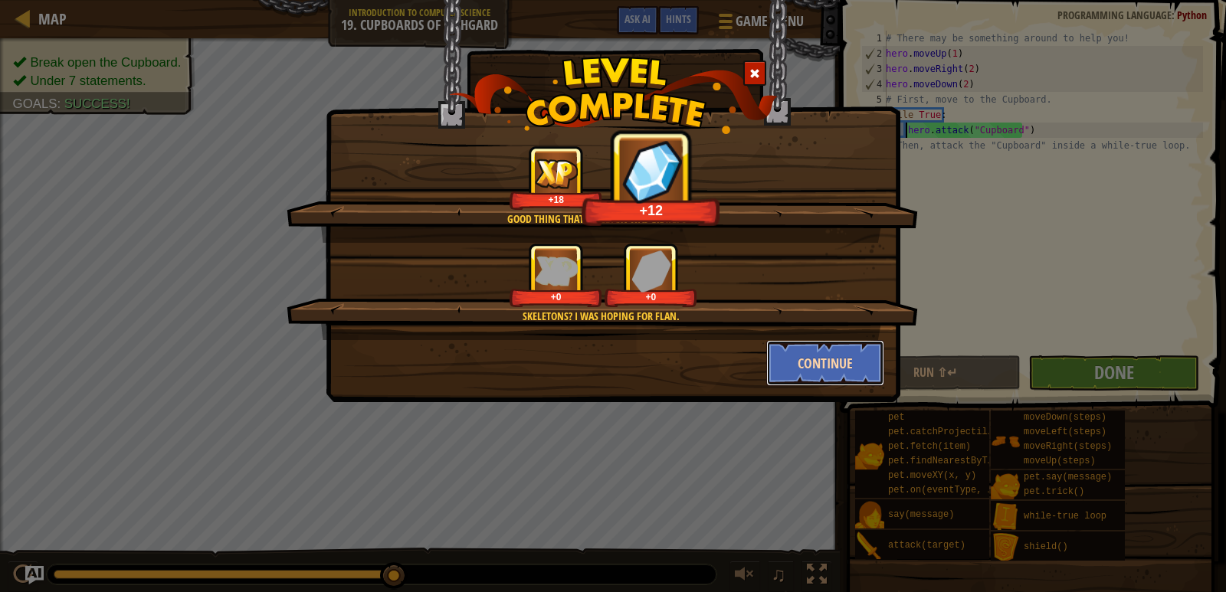
click at [840, 342] on button "Continue" at bounding box center [825, 363] width 119 height 46
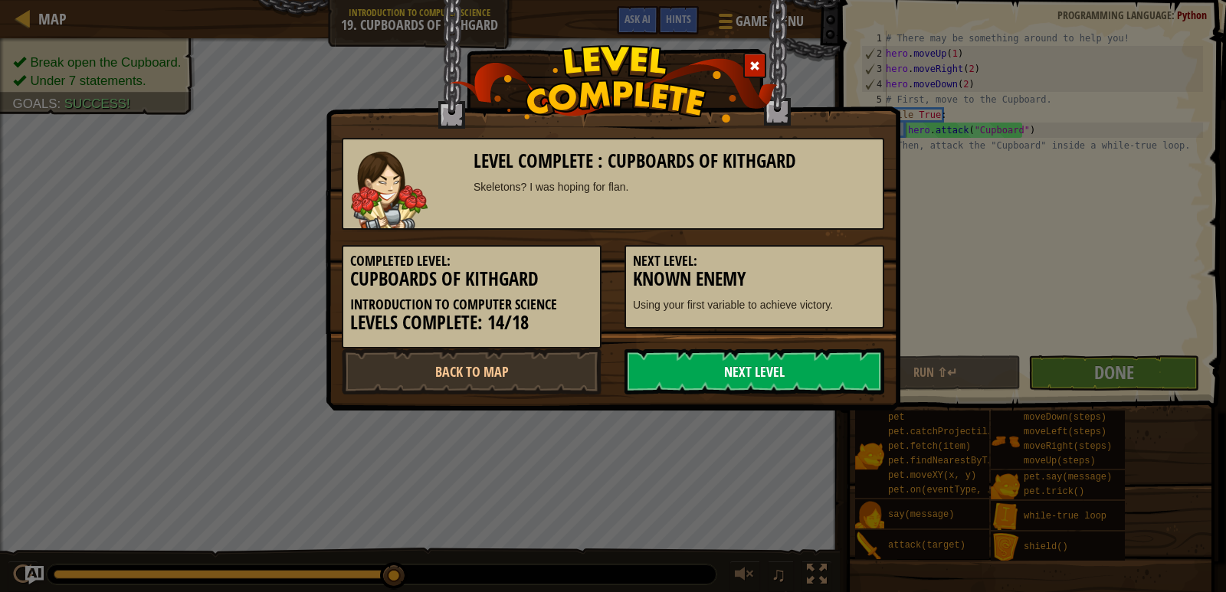
click at [771, 368] on link "Next Level" at bounding box center [754, 372] width 260 height 46
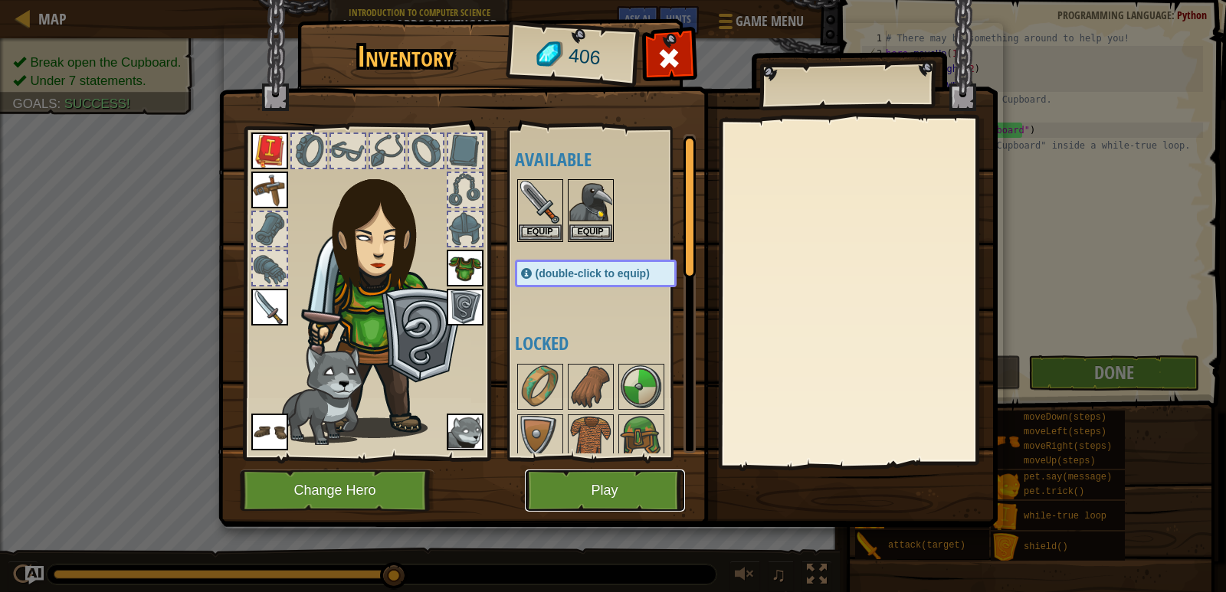
click at [620, 493] on button "Play" at bounding box center [605, 491] width 160 height 42
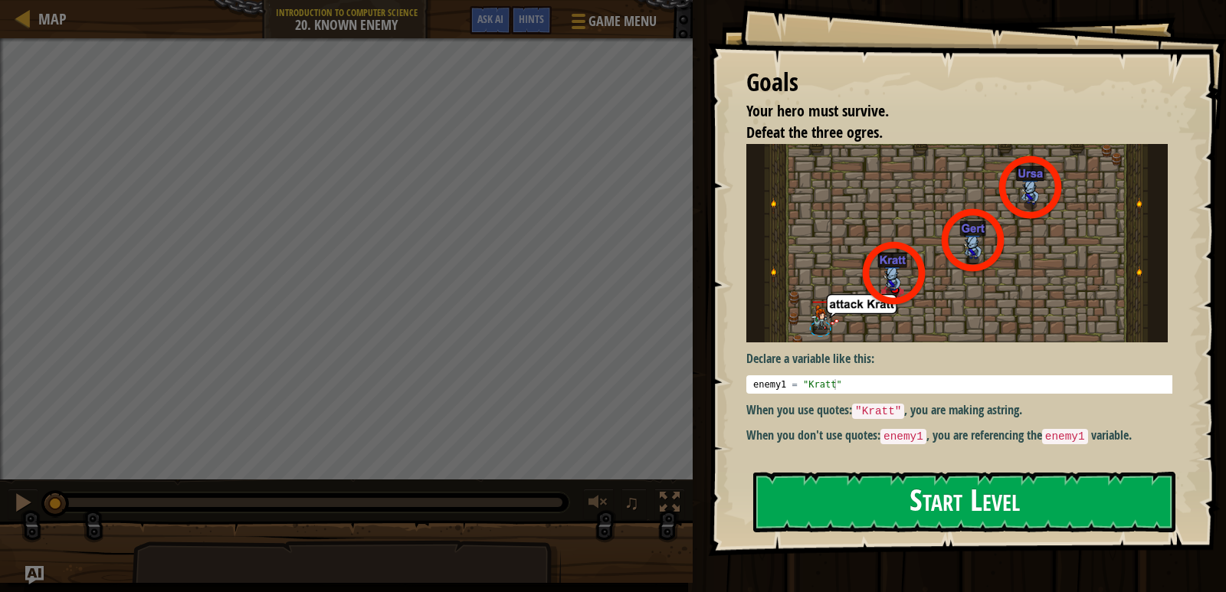
click at [952, 280] on div "Goals Your hero must survive. Defeat the three ogres. Declare a variable like t…" at bounding box center [967, 278] width 518 height 556
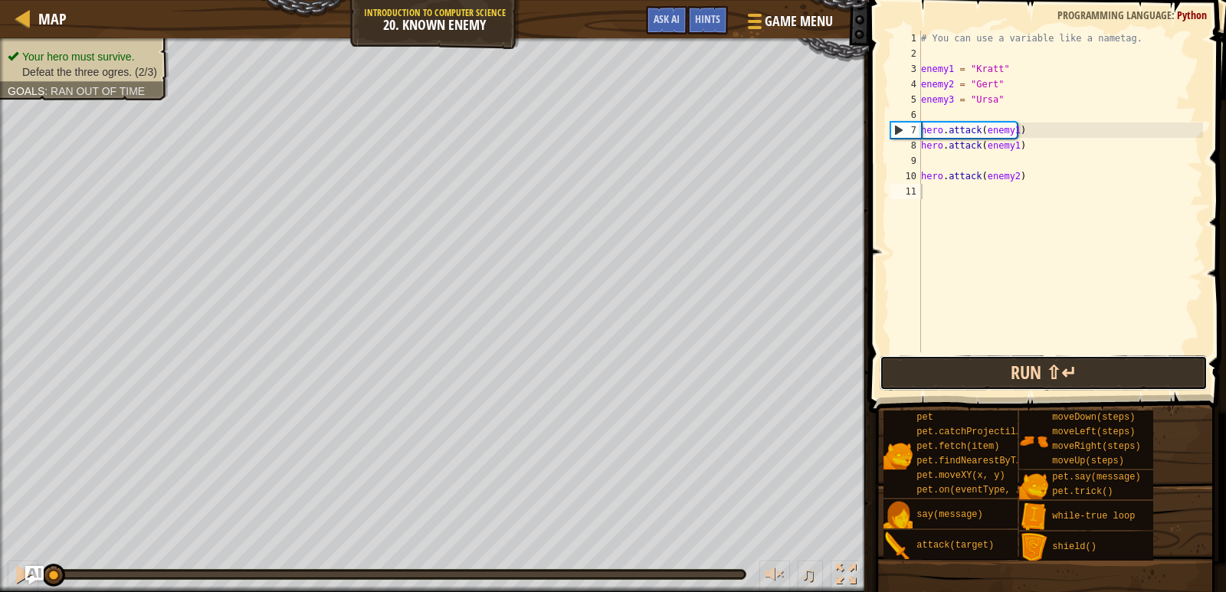
click at [1054, 371] on button "Run ⇧↵" at bounding box center [1044, 373] width 329 height 35
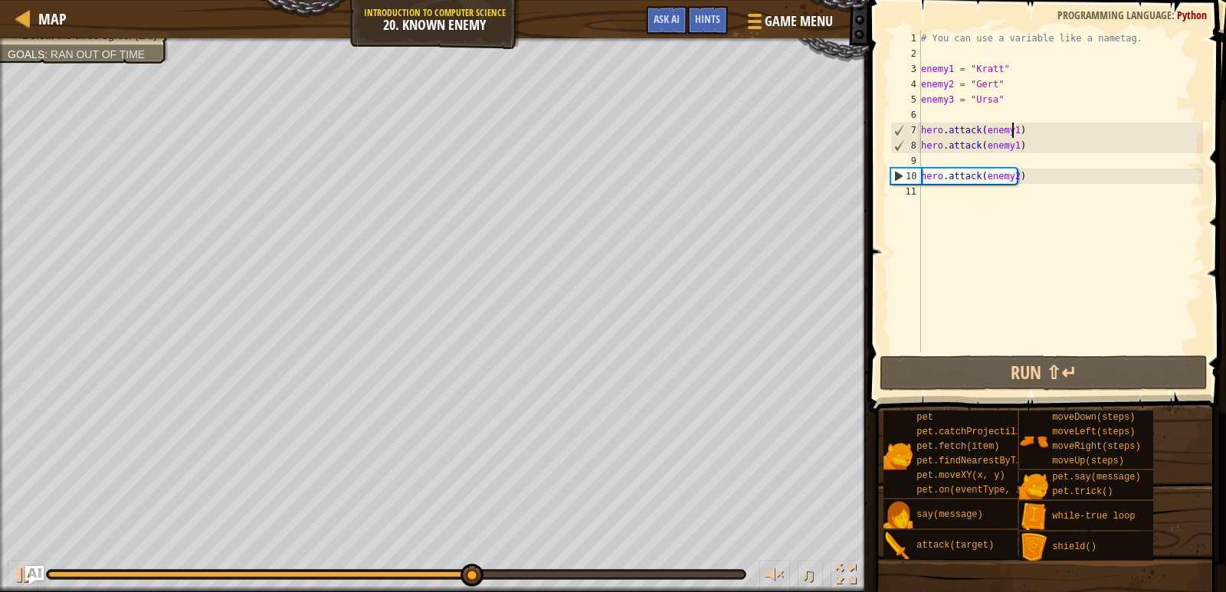
click at [1011, 130] on div "# You can use a variable like a nametag. enemy1 = "Kratt" enemy2 = "Gert" enemy…" at bounding box center [1060, 207] width 285 height 352
type textarea "hero.attack(enemy1)"
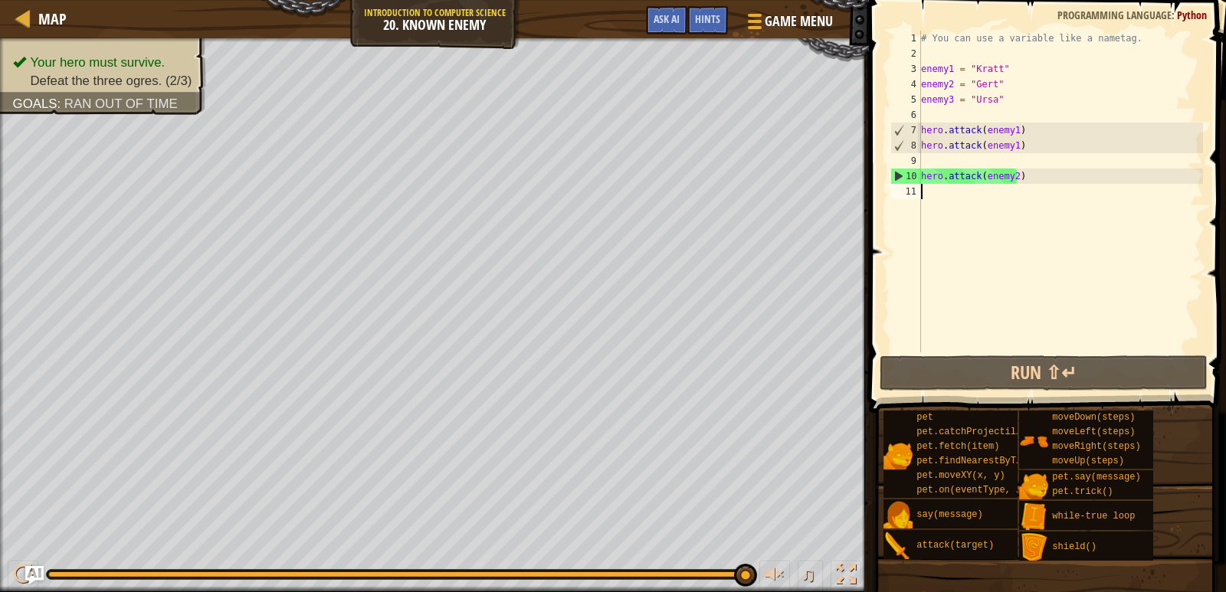
click at [992, 190] on div "# You can use a variable like a nametag. enemy1 = "Kratt" enemy2 = "Gert" enemy…" at bounding box center [1060, 207] width 285 height 352
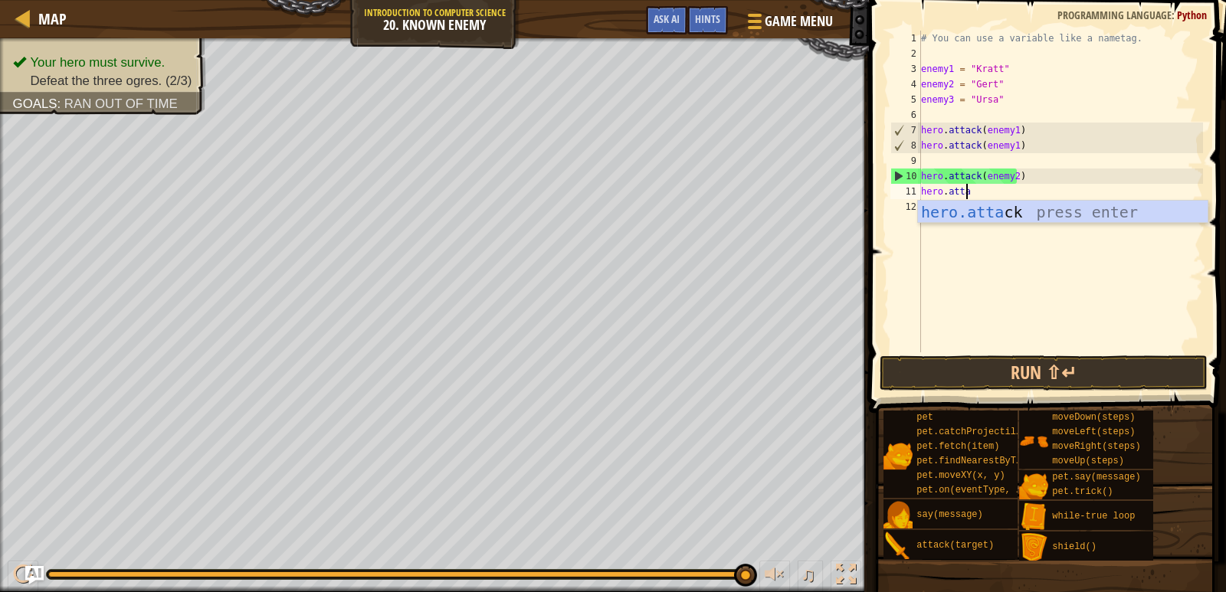
scroll to position [7, 4]
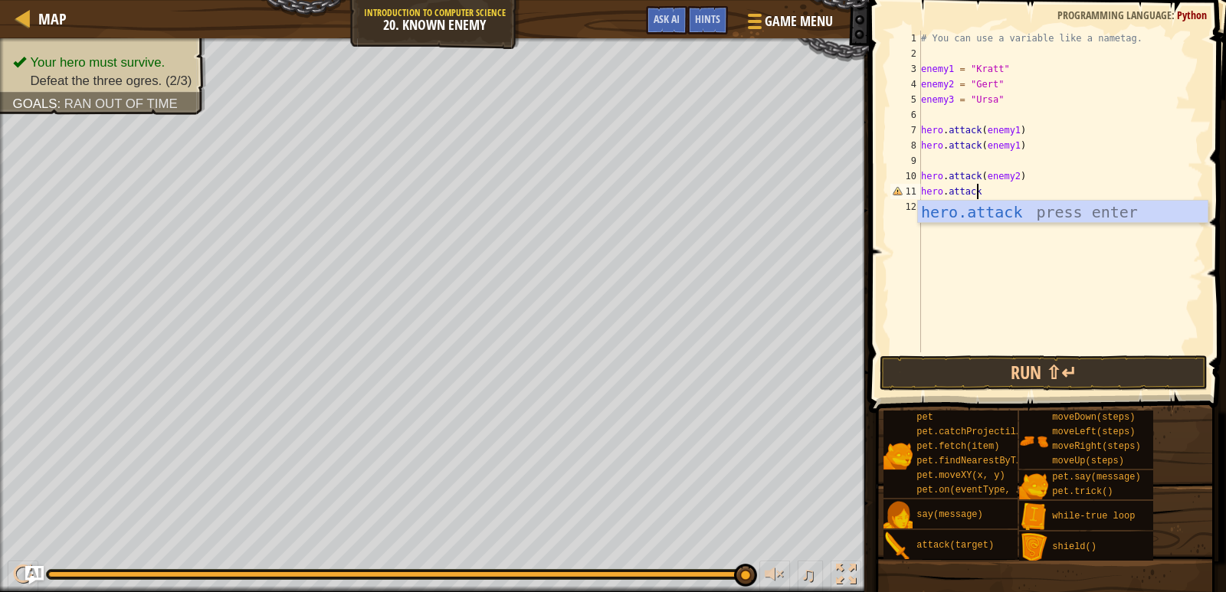
click at [1012, 143] on div "# You can use a variable like a nametag. enemy1 = "Kratt" enemy2 = "Gert" enemy…" at bounding box center [1060, 207] width 285 height 352
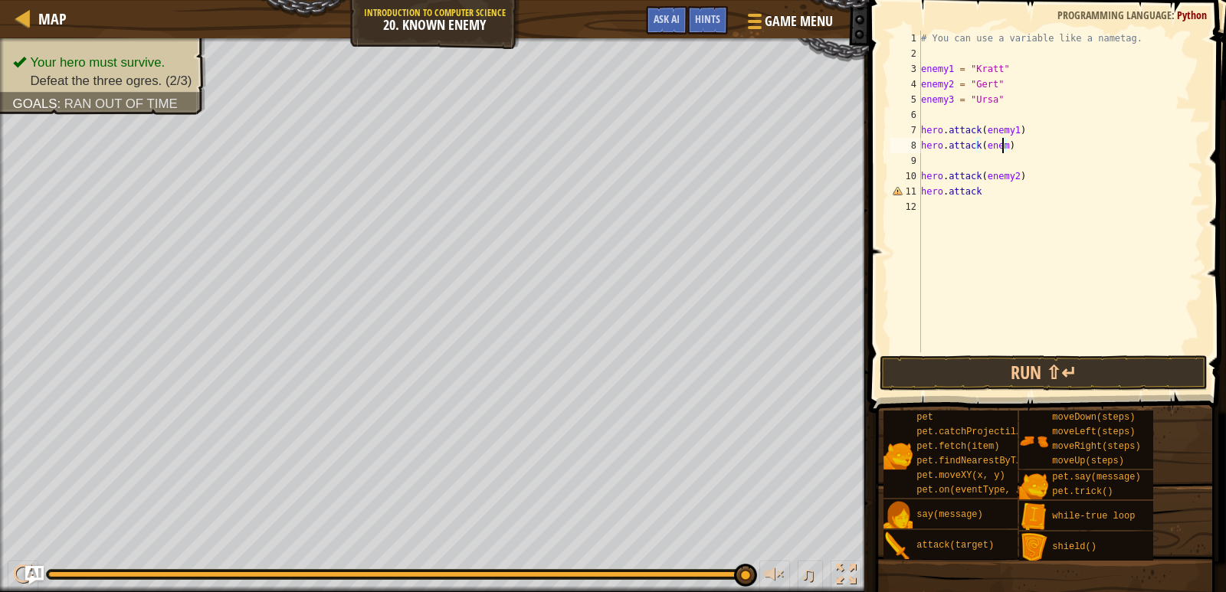
scroll to position [7, 7]
click at [1011, 176] on div "# You can use a variable like a nametag. enemy1 = "Kratt" enemy2 = "Gert" enemy…" at bounding box center [1060, 207] width 285 height 352
click at [984, 198] on div "# You can use a variable like a nametag. enemy1 = "Kratt" enemy2 = "Gert" enemy…" at bounding box center [1060, 207] width 285 height 352
type textarea "h"
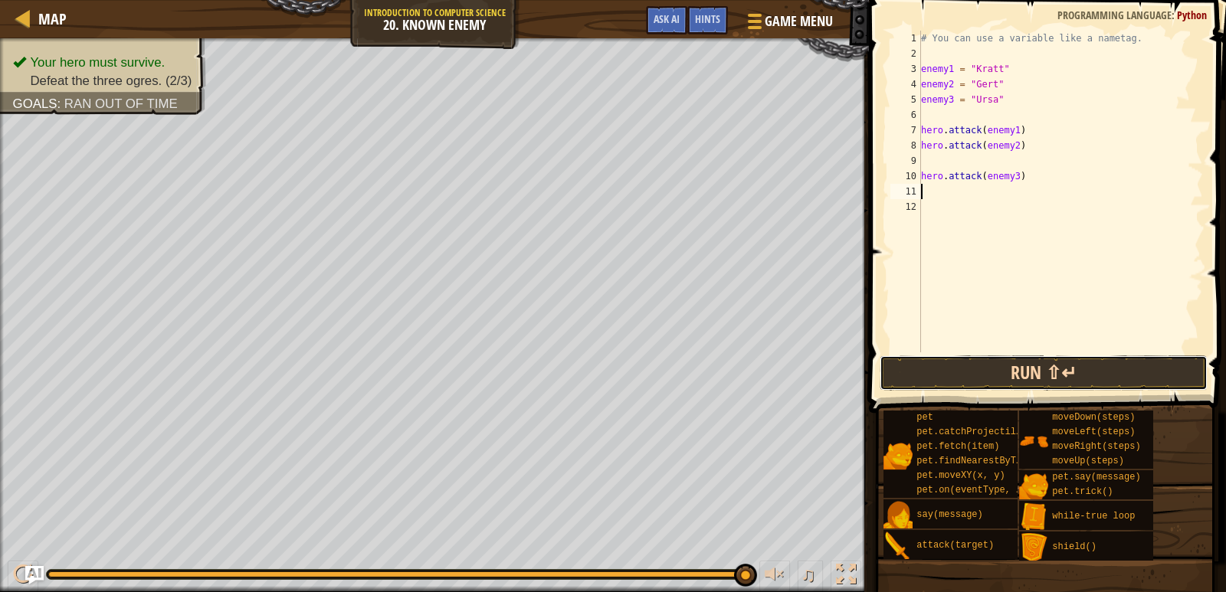
click at [971, 365] on button "Run ⇧↵" at bounding box center [1044, 373] width 329 height 35
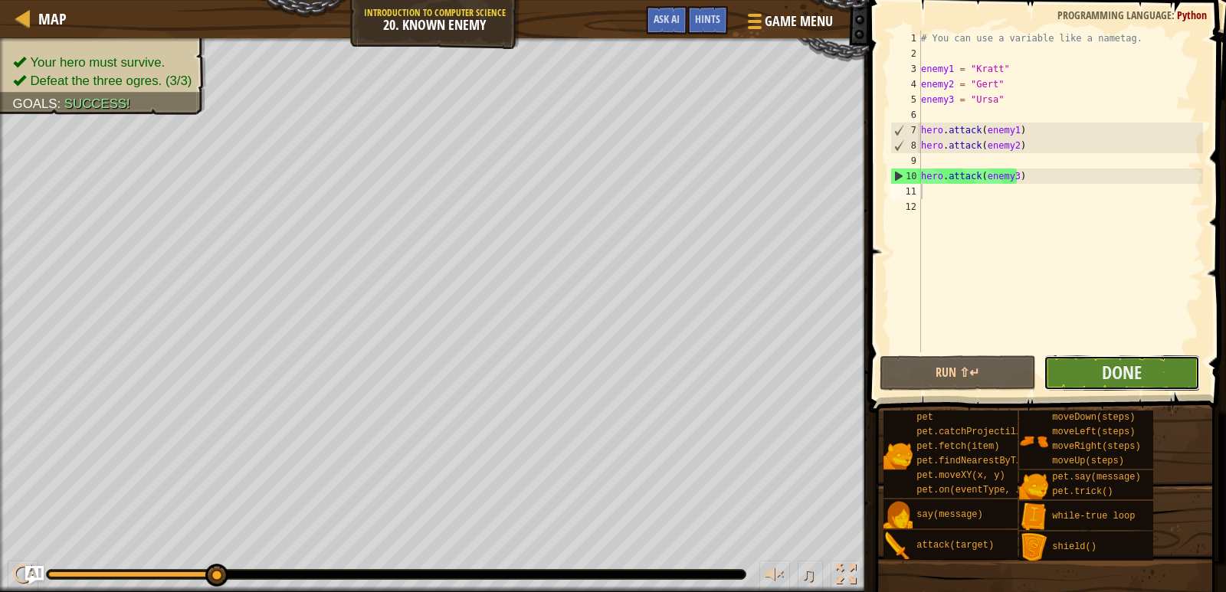
click at [1086, 372] on button "Done" at bounding box center [1122, 373] width 156 height 35
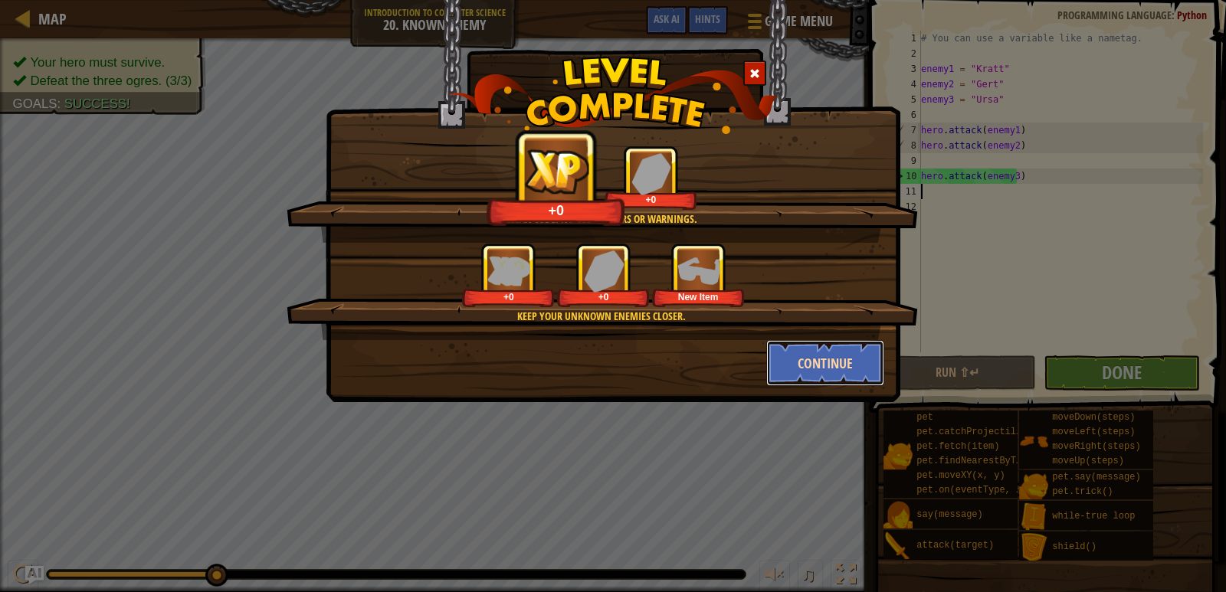
click at [820, 363] on button "Continue" at bounding box center [825, 363] width 119 height 46
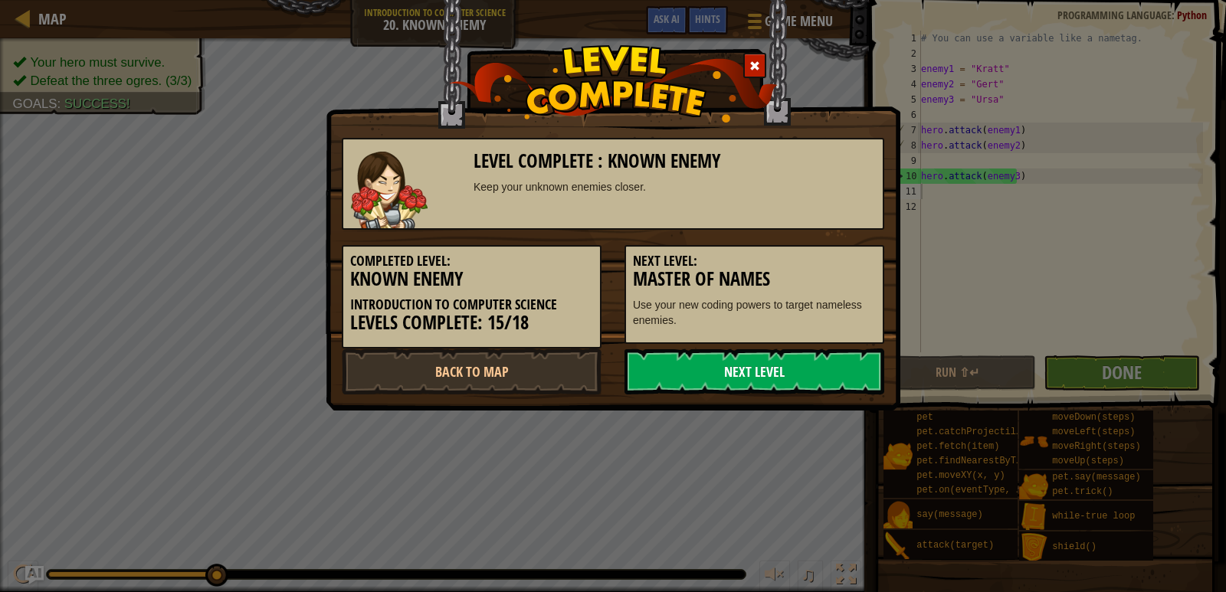
click at [795, 369] on link "Next Level" at bounding box center [754, 372] width 260 height 46
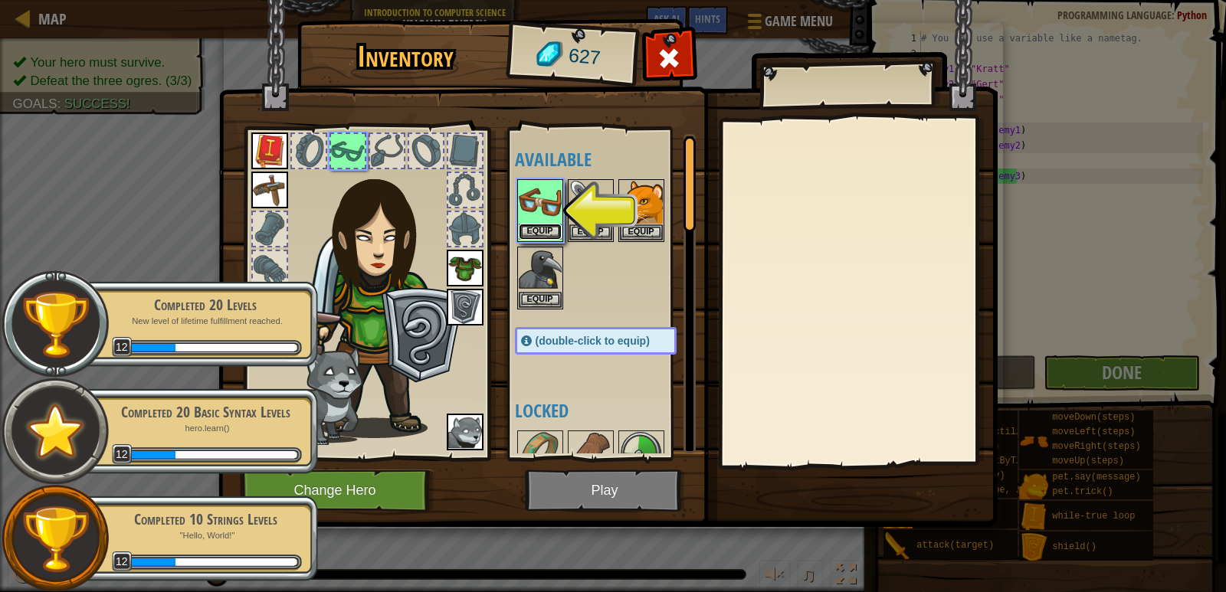
click at [539, 231] on button "Equip" at bounding box center [540, 232] width 43 height 16
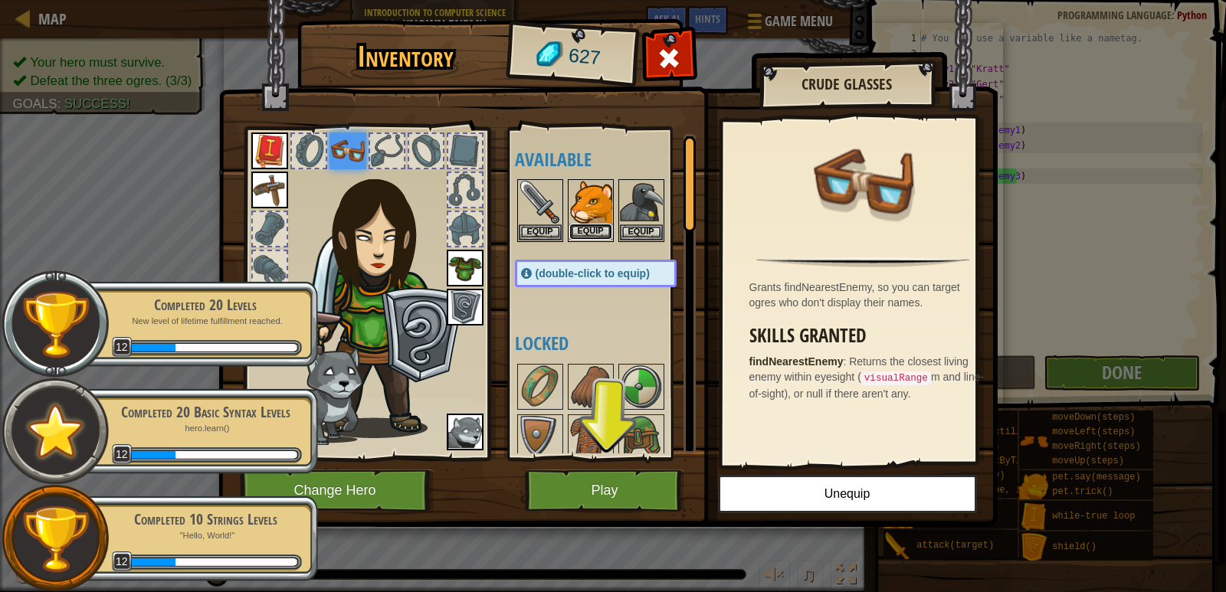
click at [588, 228] on button "Equip" at bounding box center [590, 232] width 43 height 16
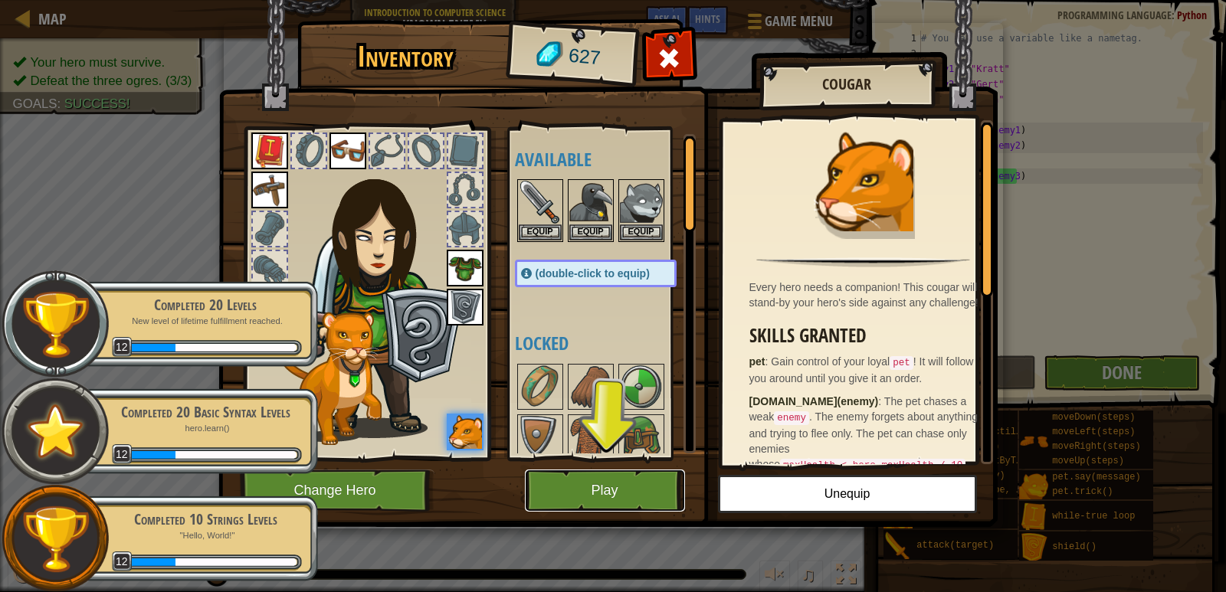
click at [588, 483] on button "Play" at bounding box center [605, 491] width 160 height 42
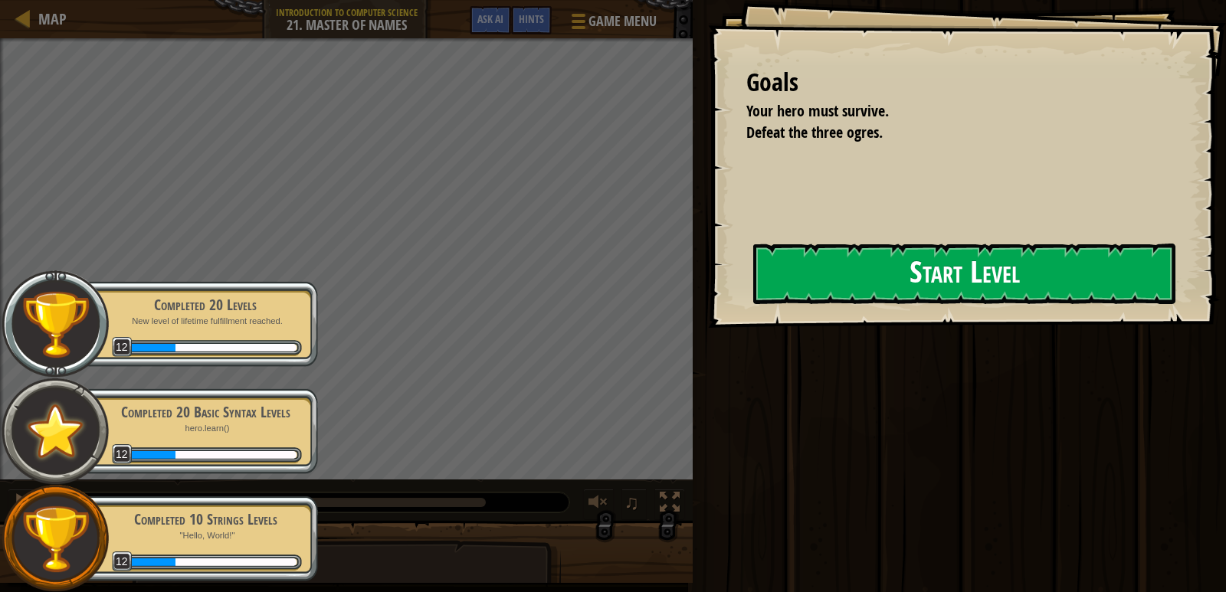
click at [836, 294] on button "Start Level" at bounding box center [964, 274] width 422 height 61
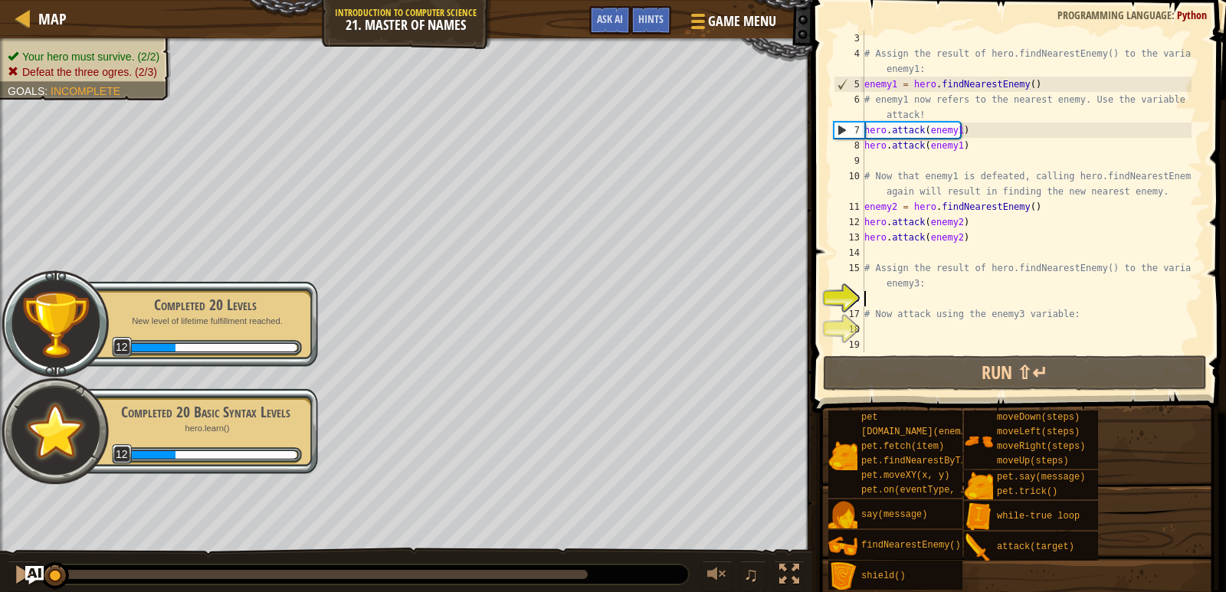
scroll to position [31, 0]
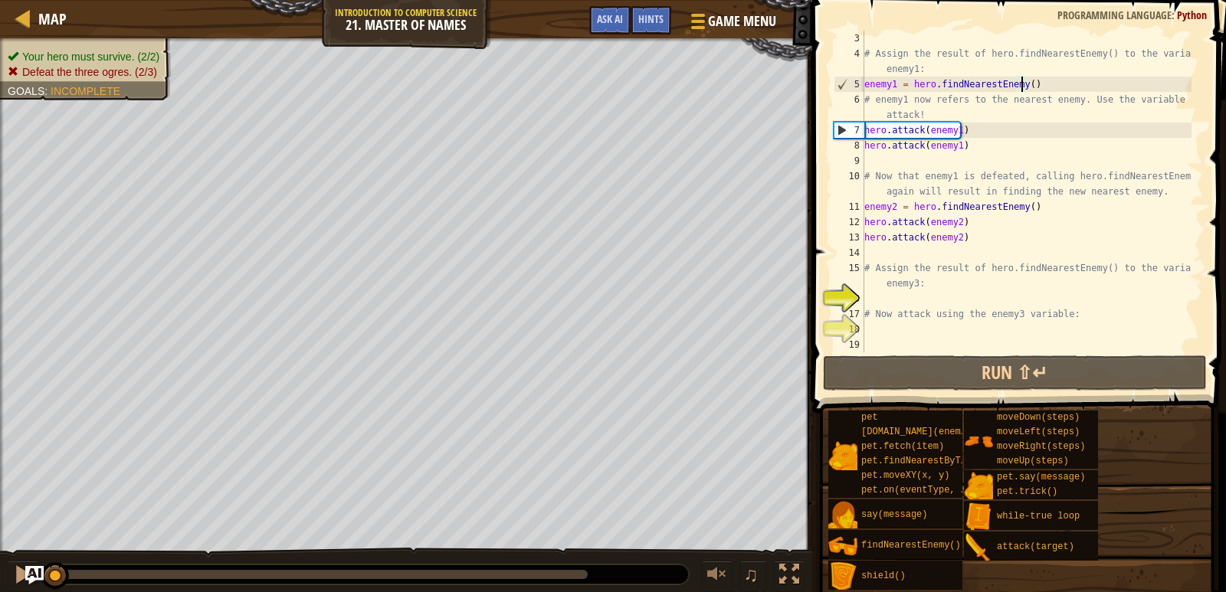
click at [1021, 83] on div "# Assign the result of hero.findNearestEnemy() to the variable enemy1: enemy1 =…" at bounding box center [1026, 207] width 330 height 352
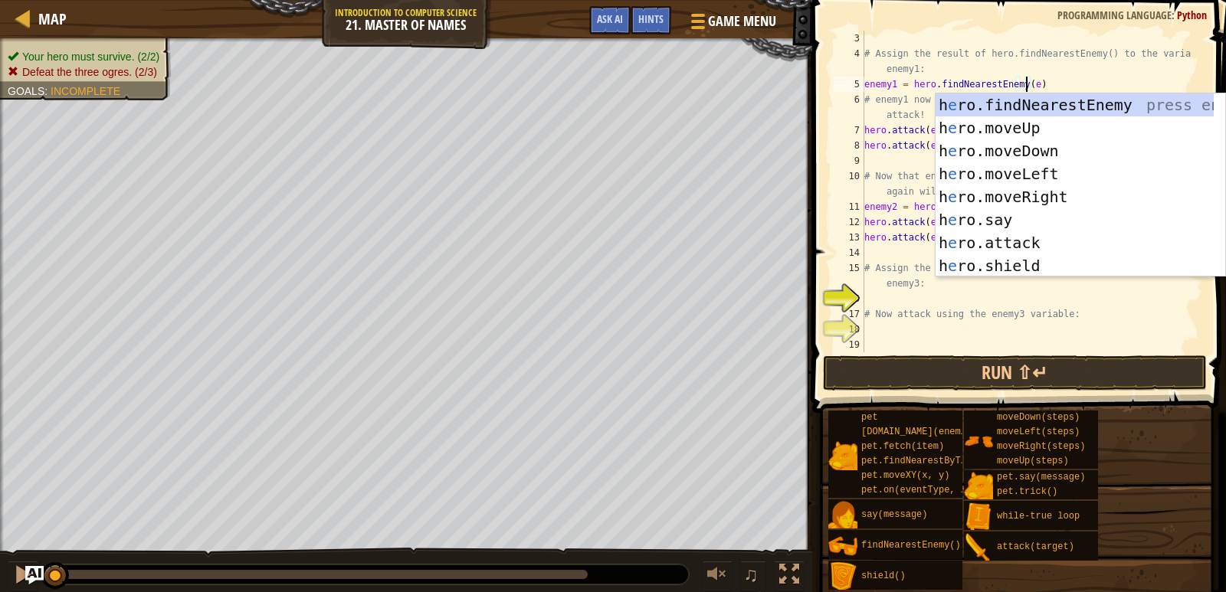
scroll to position [7, 13]
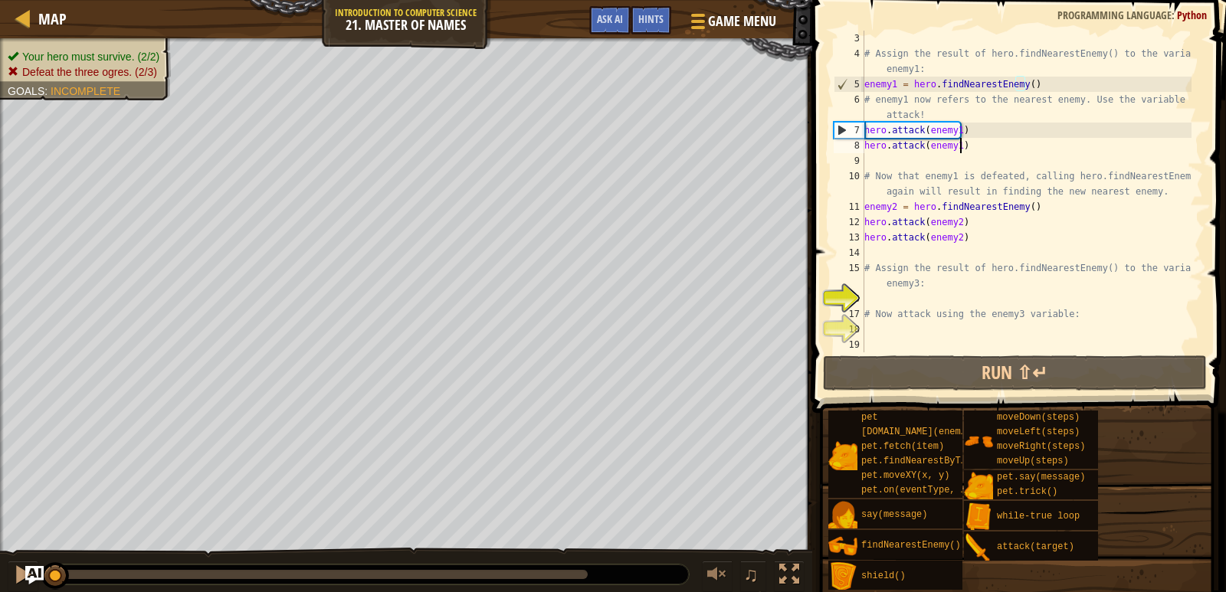
click at [978, 147] on div "# Assign the result of hero.findNearestEnemy() to the variable enemy1: enemy1 =…" at bounding box center [1026, 207] width 330 height 352
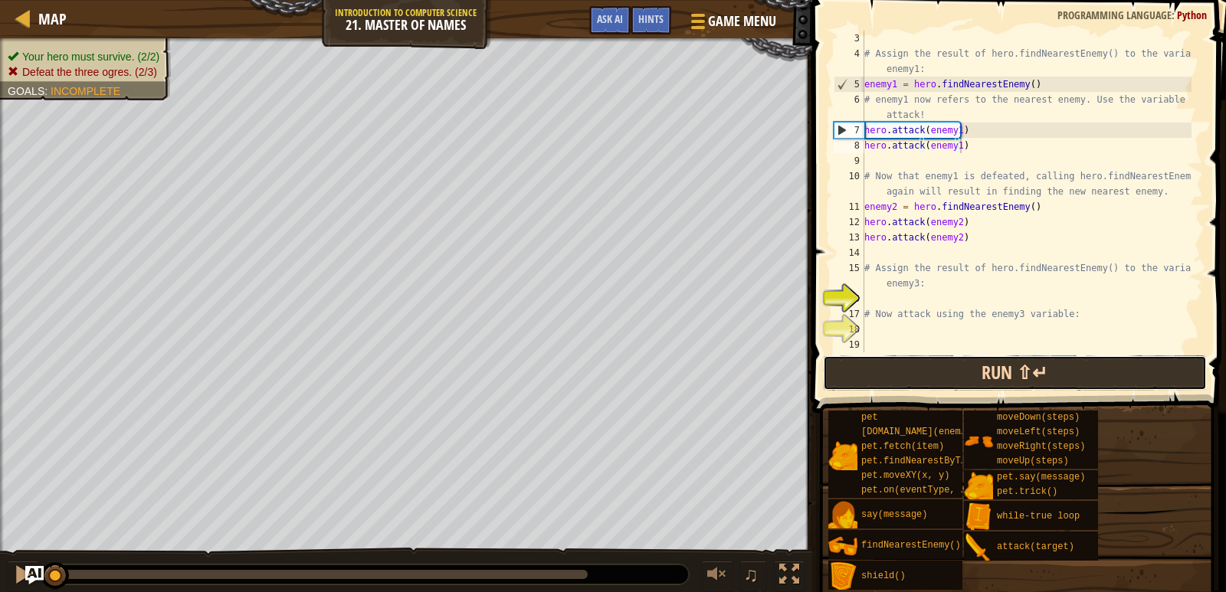
click at [896, 363] on button "Run ⇧↵" at bounding box center [1015, 373] width 384 height 35
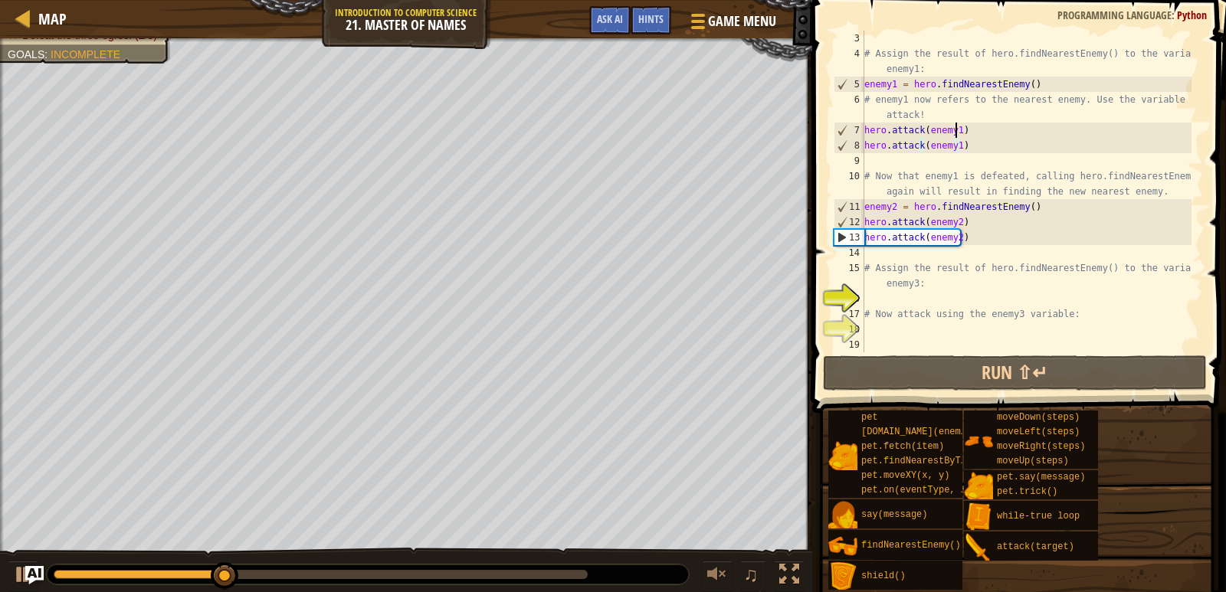
click at [953, 126] on div "# Assign the result of hero.findNearestEnemy() to the variable enemy1: enemy1 =…" at bounding box center [1026, 207] width 330 height 352
click at [956, 150] on div "# Assign the result of hero.findNearestEnemy() to the variable enemy1: enemy1 =…" at bounding box center [1026, 207] width 330 height 352
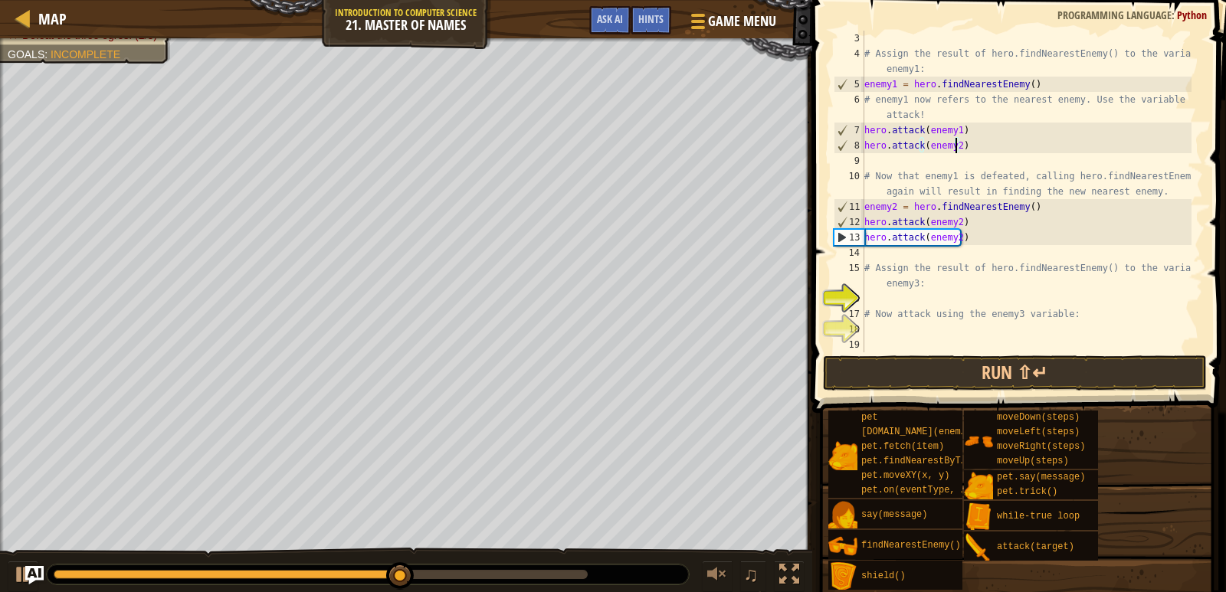
click at [953, 218] on div "# Assign the result of hero.findNearestEnemy() to the variable enemy1: enemy1 =…" at bounding box center [1026, 207] width 330 height 352
click at [978, 360] on button "Run ⇧↵" at bounding box center [1015, 373] width 384 height 35
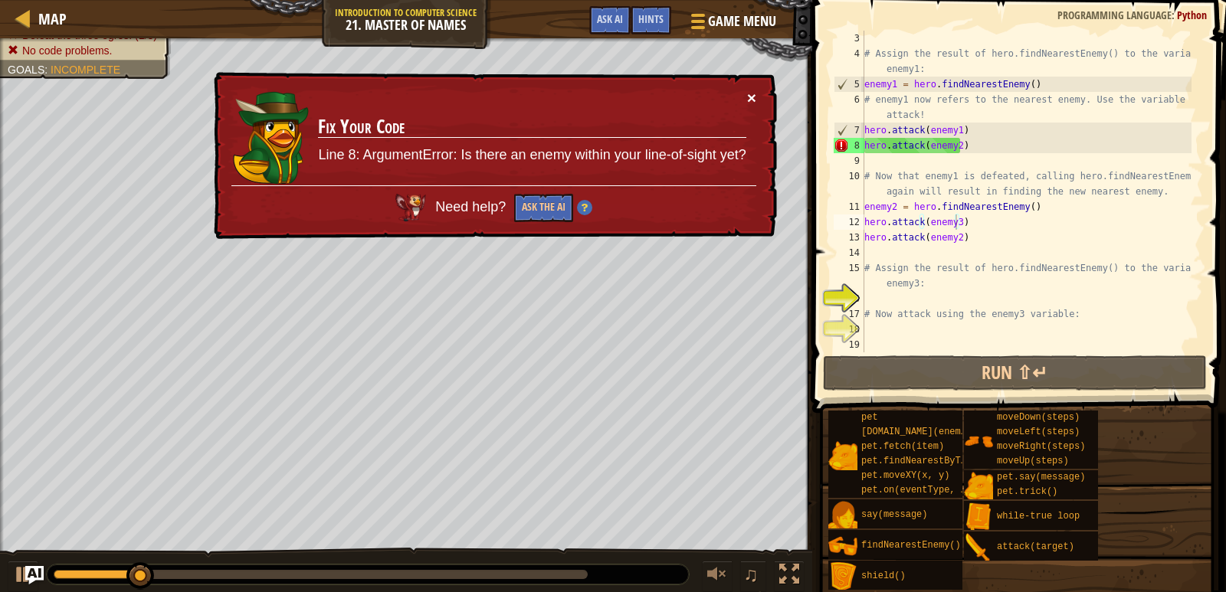
click at [748, 97] on button "×" at bounding box center [751, 98] width 9 height 16
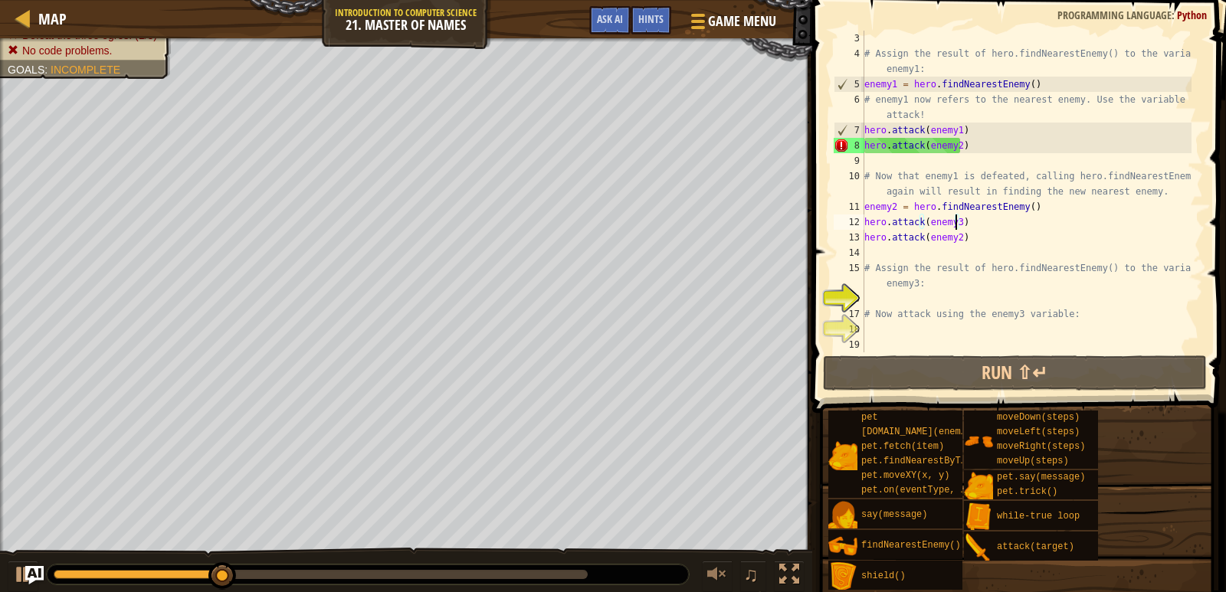
click at [965, 113] on div "# Assign the result of hero.findNearestEnemy() to the variable enemy1: enemy1 =…" at bounding box center [1026, 207] width 330 height 352
type textarea "# enemy1 now refers to the nearest enemy. Use the variable to attack!"
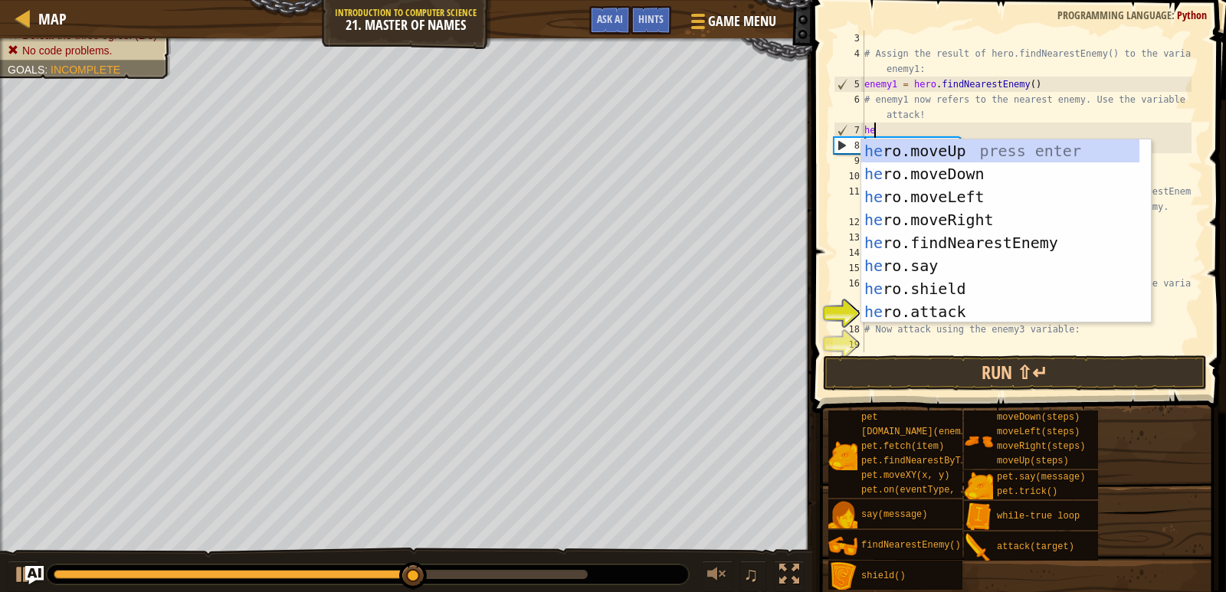
scroll to position [7, 0]
type textarea "h"
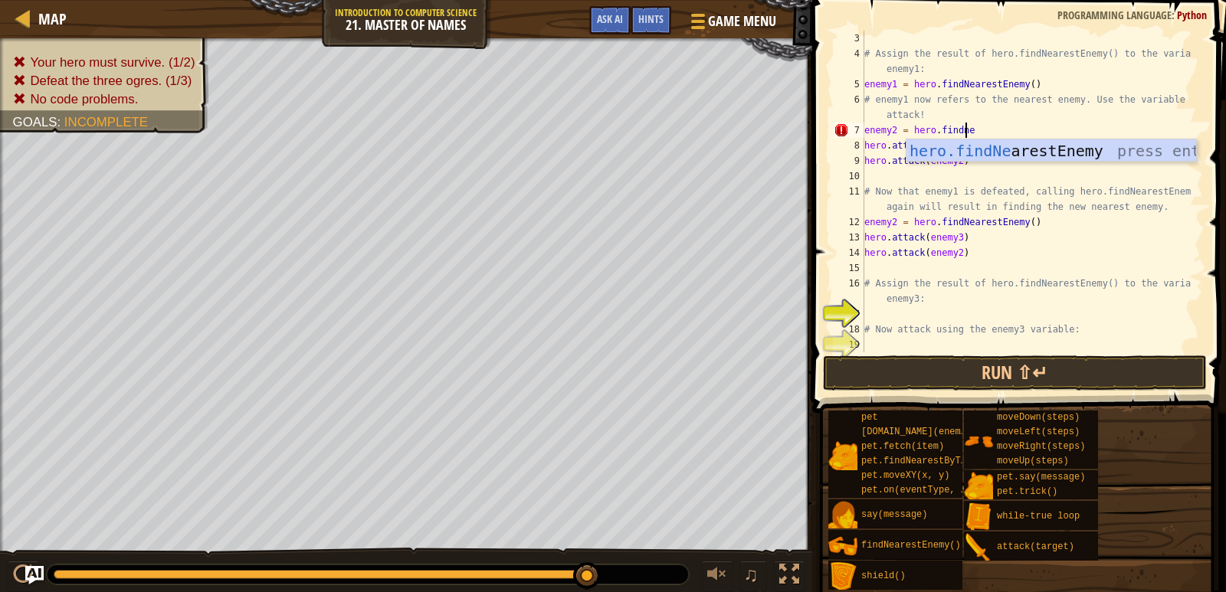
scroll to position [7, 8]
type textarea "enemy2 = hero.findnea"
type textarea "\"
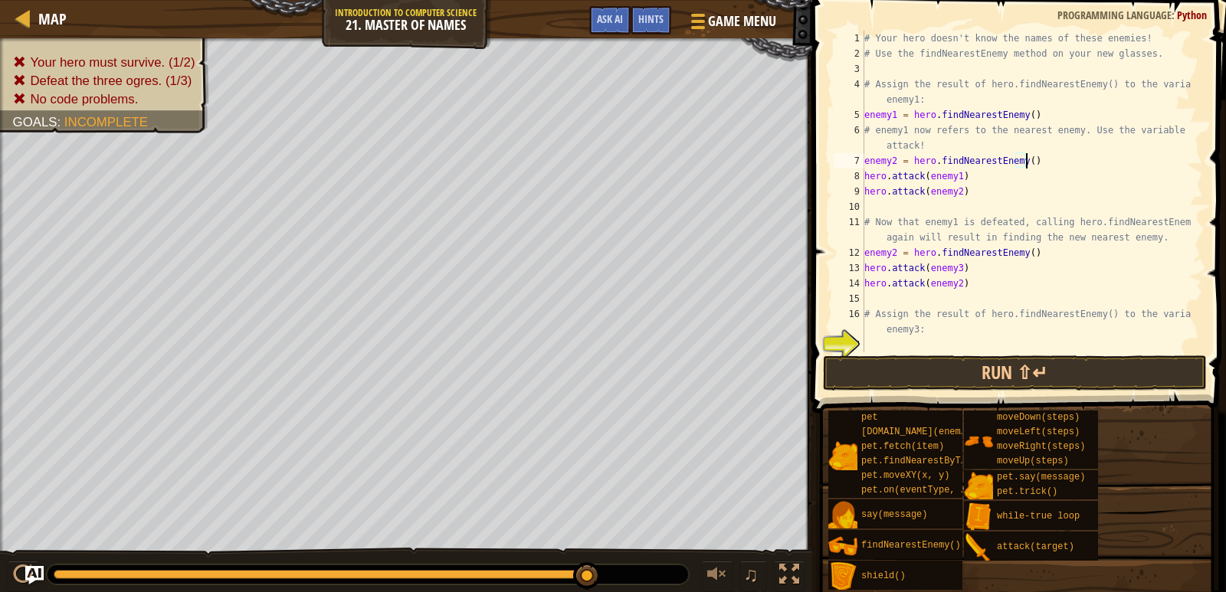
scroll to position [0, 0]
click at [999, 372] on button "Run ⇧↵" at bounding box center [1015, 373] width 384 height 35
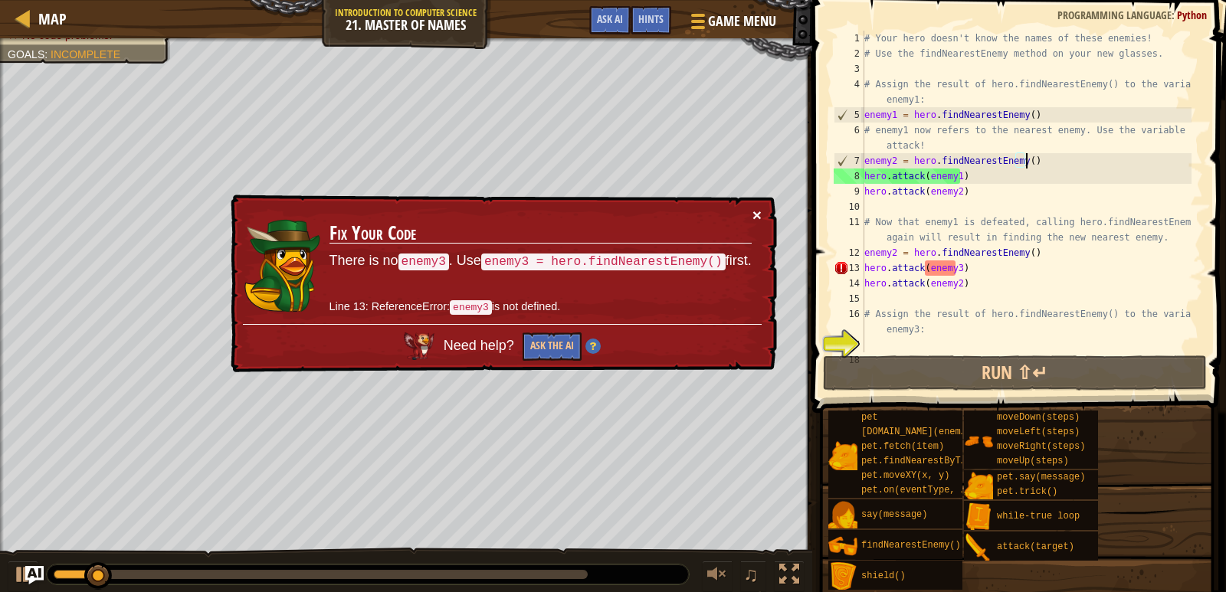
click at [755, 215] on button "×" at bounding box center [756, 215] width 9 height 16
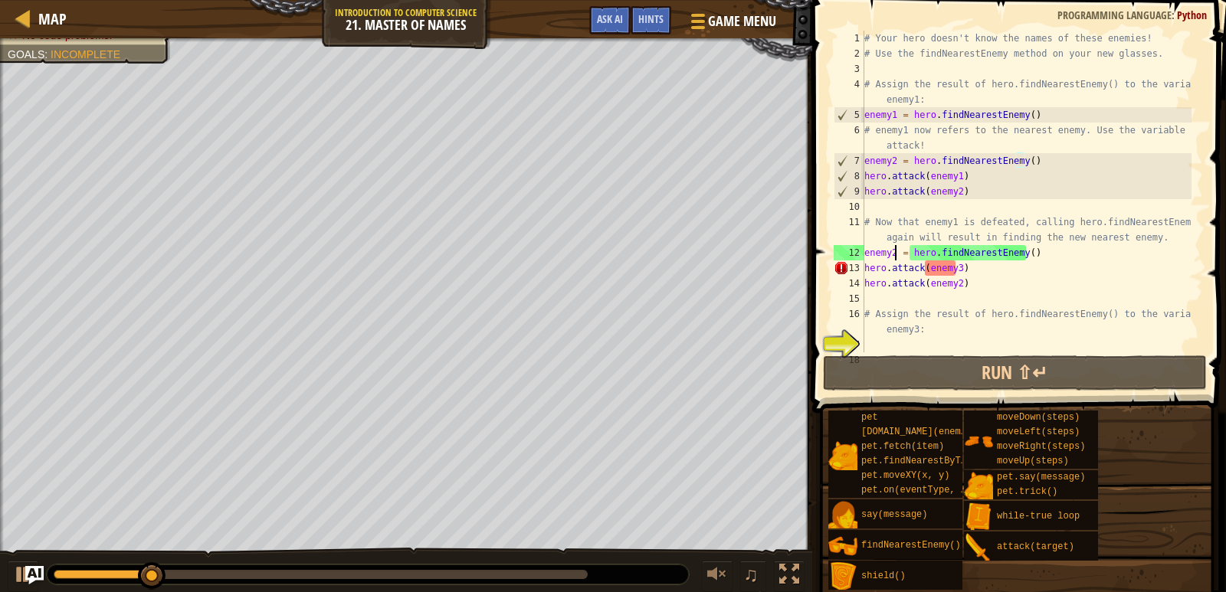
click at [894, 254] on div "# Your hero doesn't know the names of these enemies! # Use the findNearestEnemy…" at bounding box center [1026, 207] width 330 height 352
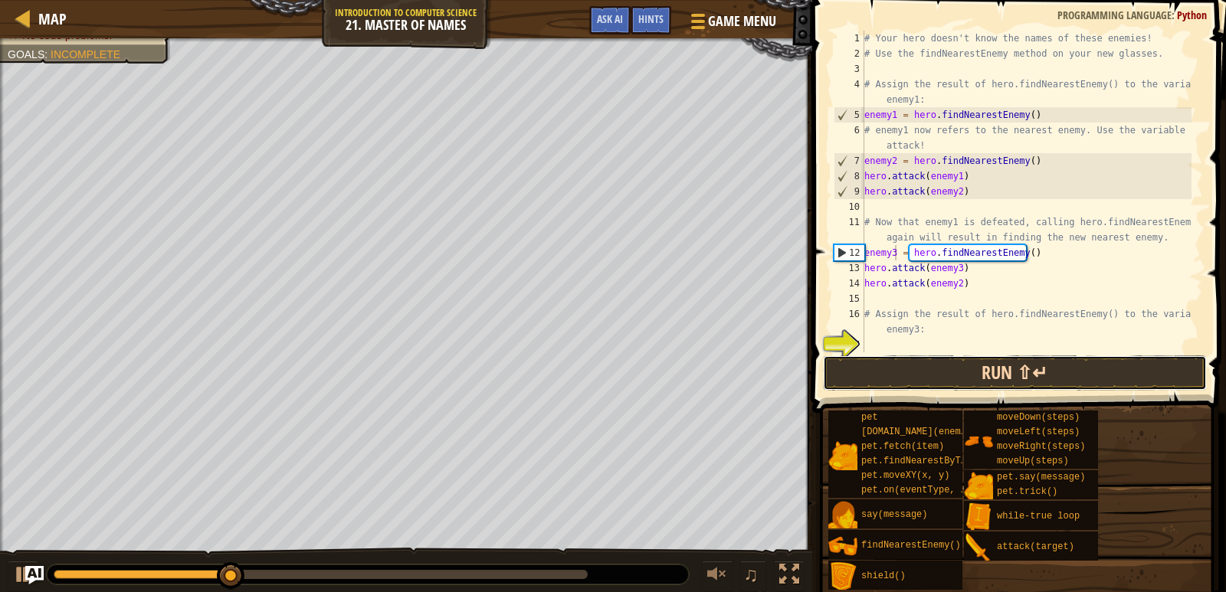
click at [1024, 372] on button "Run ⇧↵" at bounding box center [1015, 373] width 384 height 35
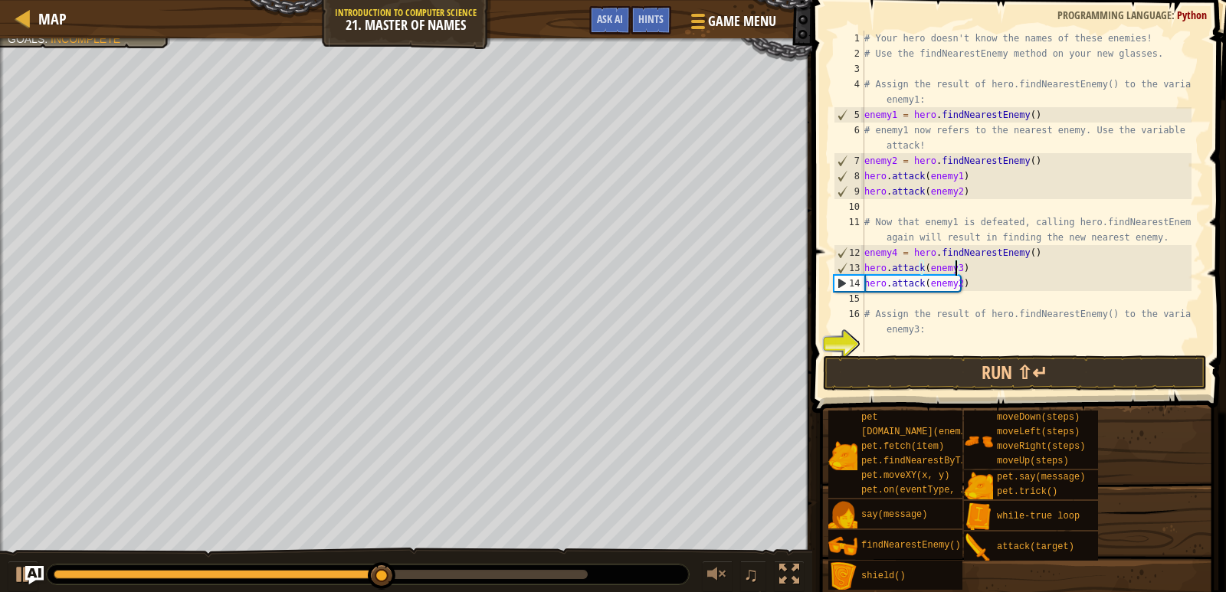
click at [955, 268] on div "# Your hero doesn't know the names of these enemies! # Use the findNearestEnemy…" at bounding box center [1026, 207] width 330 height 352
click at [986, 369] on button "Run ⇧↵" at bounding box center [1015, 373] width 384 height 35
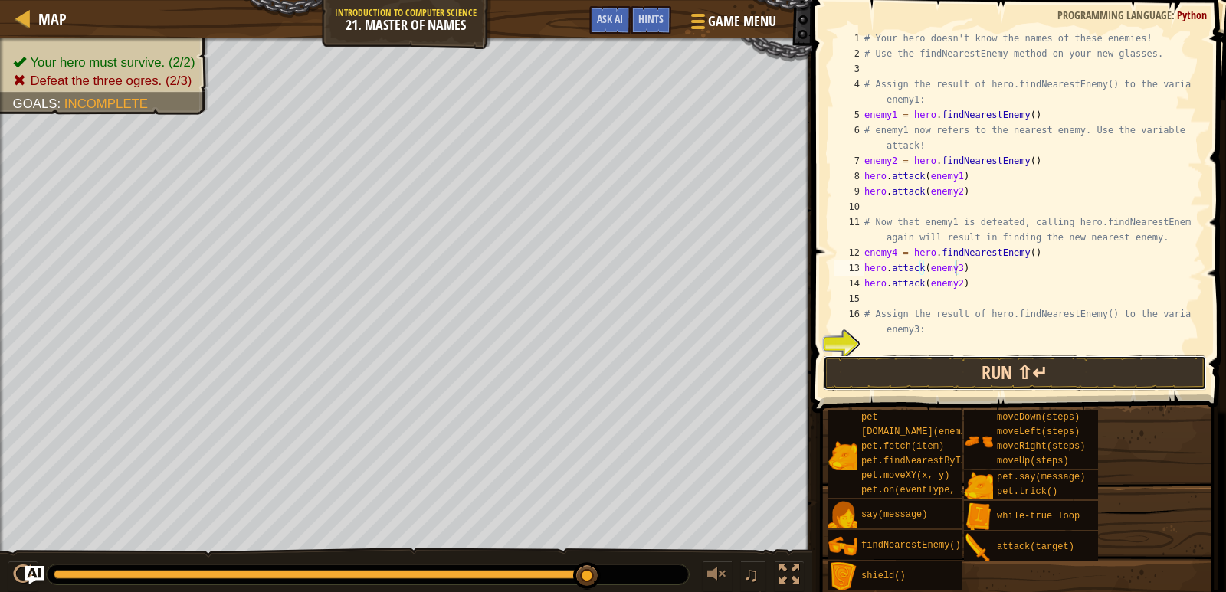
click at [957, 364] on button "Run ⇧↵" at bounding box center [1015, 373] width 384 height 35
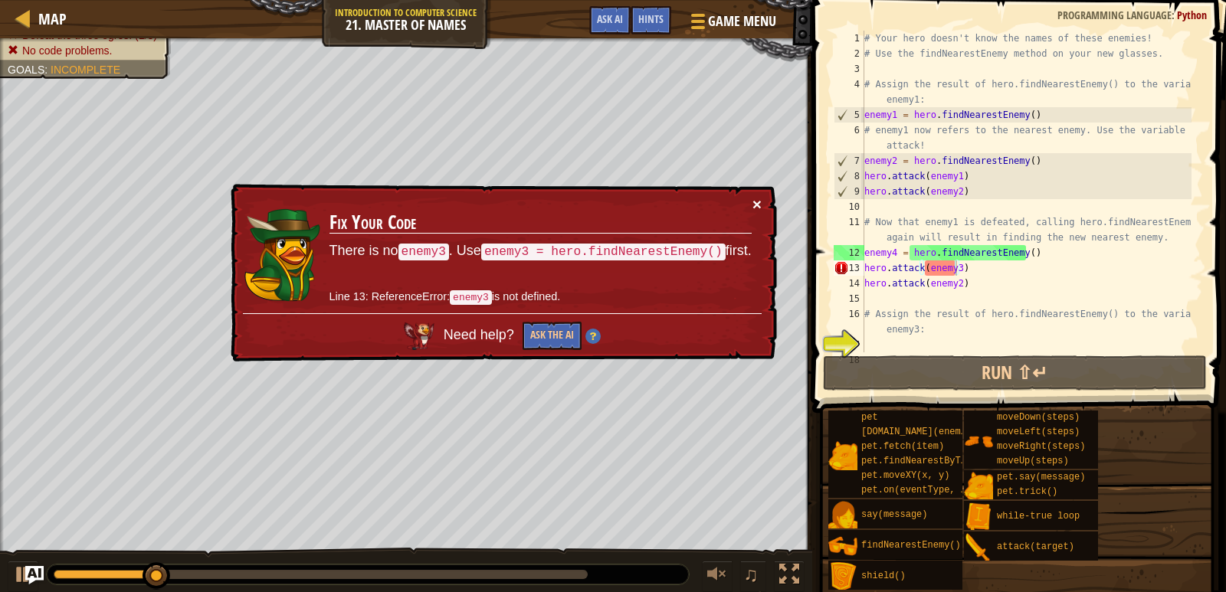
click at [755, 203] on button "×" at bounding box center [756, 204] width 9 height 16
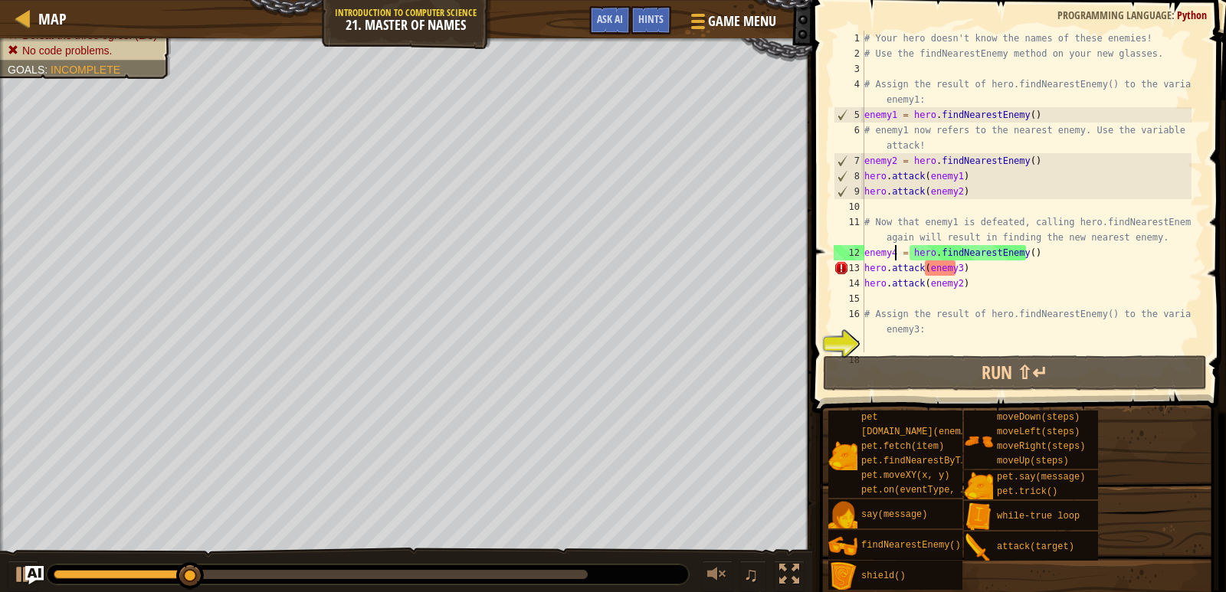
click at [893, 249] on div "# Your hero doesn't know the names of these enemies! # Use the findNearestEnemy…" at bounding box center [1026, 207] width 330 height 352
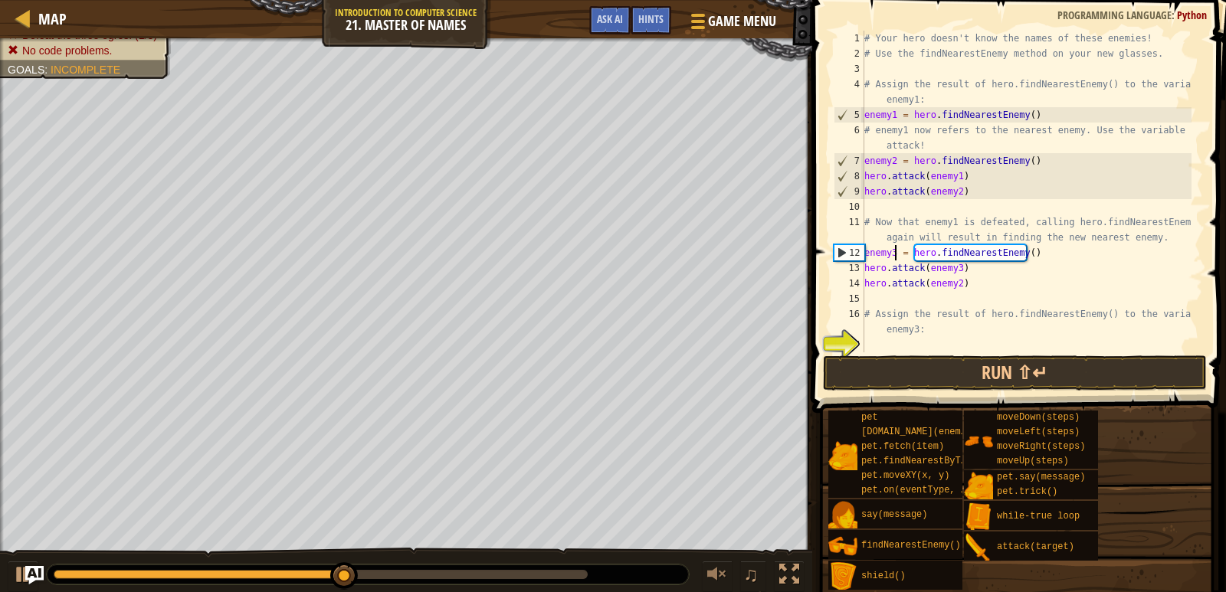
scroll to position [7, 2]
type textarea "enemy3 = hero.findNearestEnemy()"
click at [975, 367] on button "Run ⇧↵" at bounding box center [1015, 373] width 384 height 35
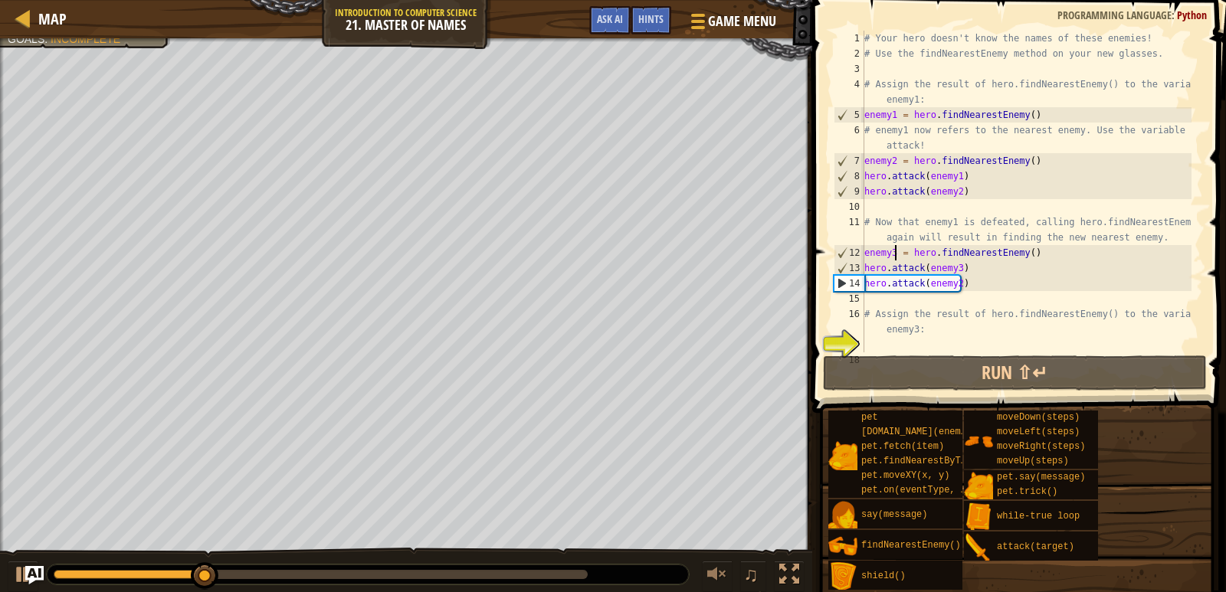
scroll to position [46, 0]
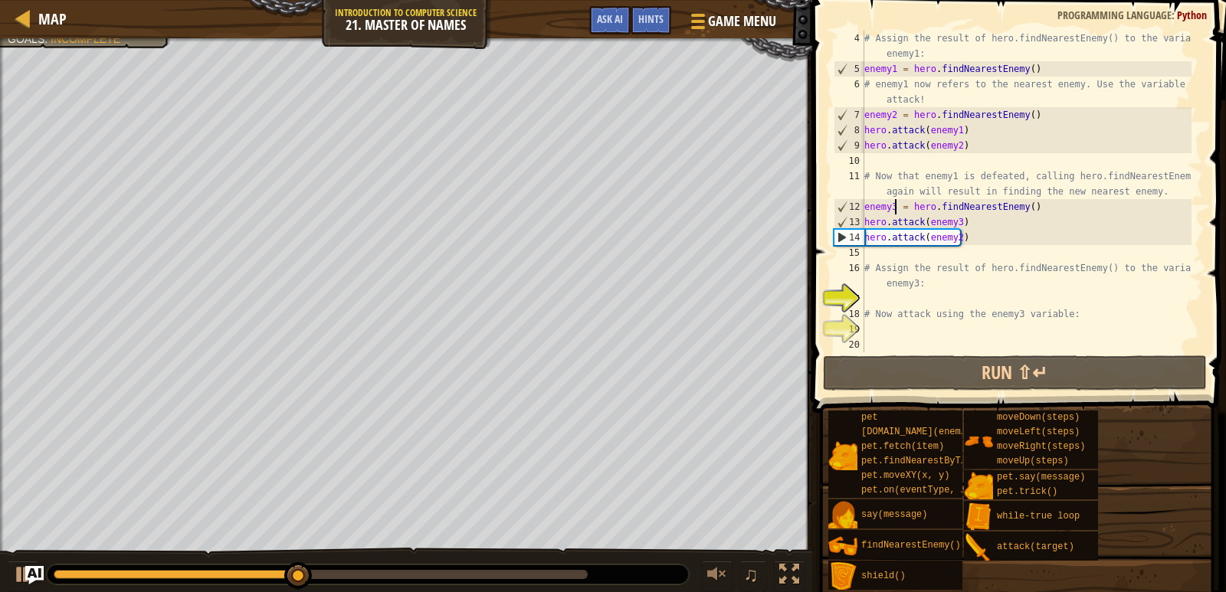
click at [960, 297] on div "# Assign the result of hero.findNearestEnemy() to the variable enemy1: enemy1 =…" at bounding box center [1026, 215] width 330 height 368
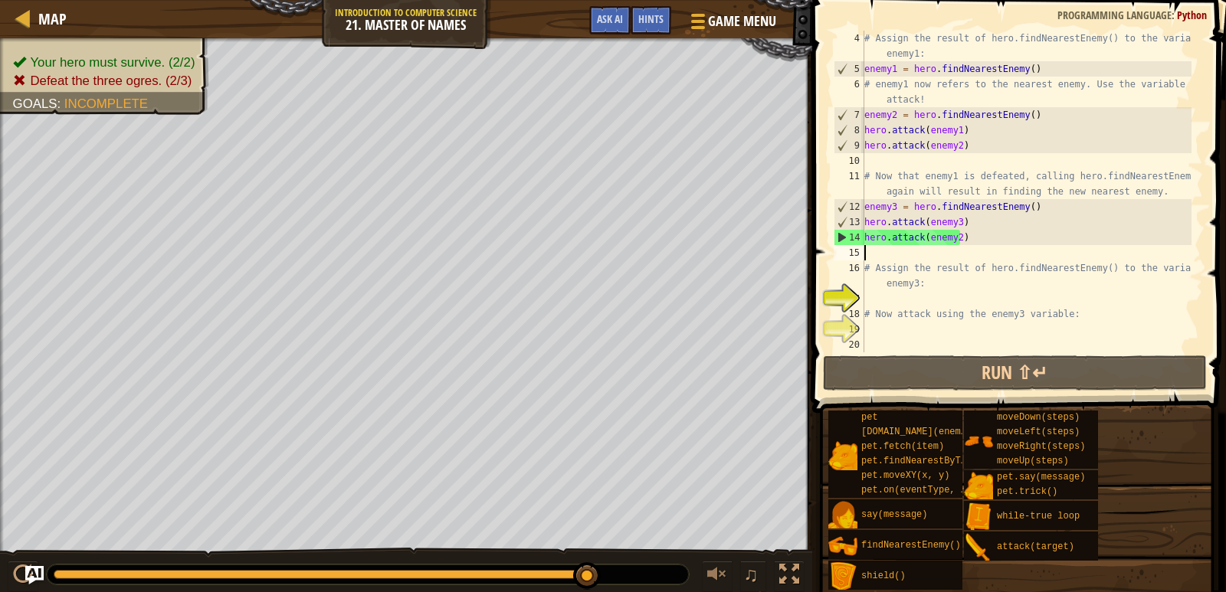
click at [980, 255] on div "# Assign the result of hero.findNearestEnemy() to the variable enemy1: enemy1 =…" at bounding box center [1026, 215] width 330 height 368
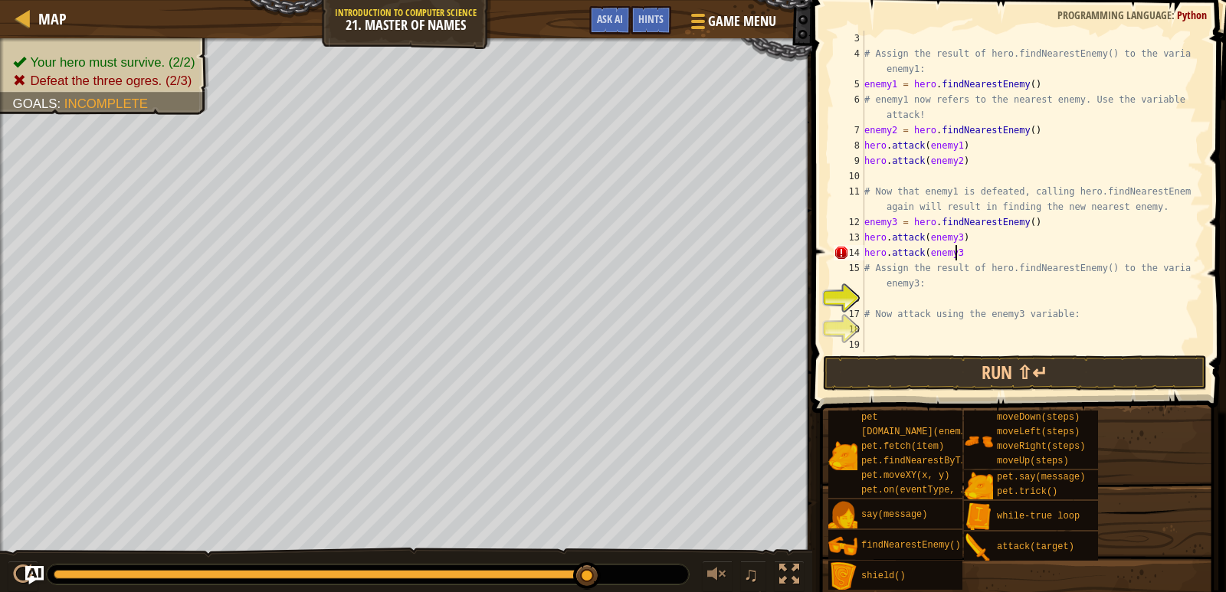
scroll to position [7, 7]
click at [1054, 385] on button "Run ⇧↵" at bounding box center [1015, 373] width 384 height 35
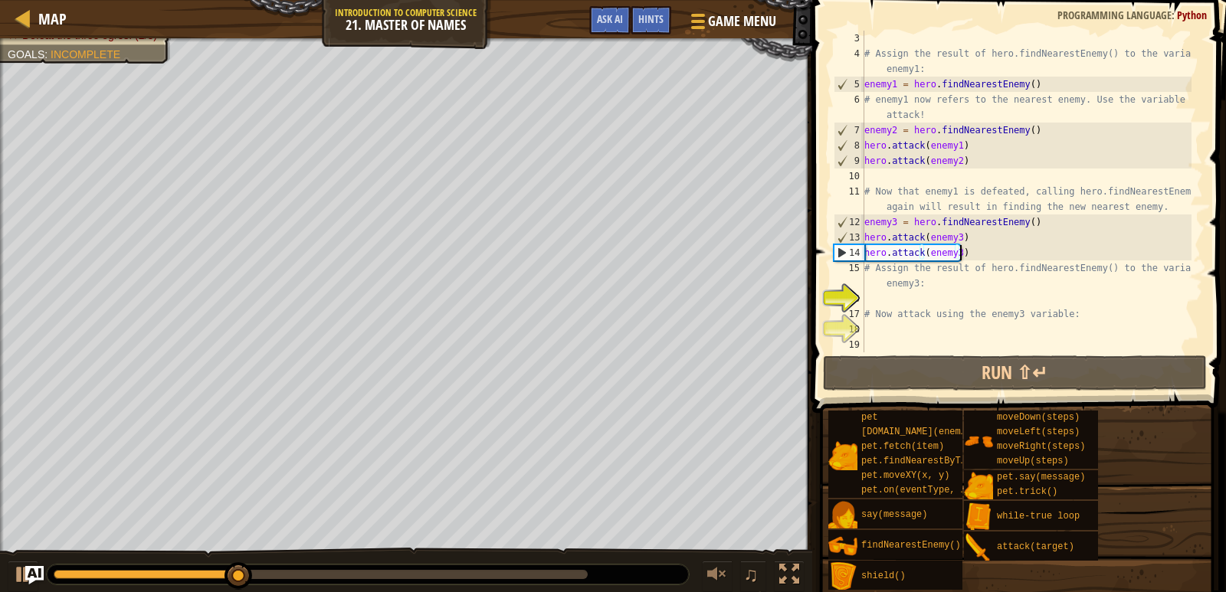
click at [954, 254] on div "# Assign the result of hero.findNearestEnemy() to the variable enemy1: enemy1 =…" at bounding box center [1026, 207] width 330 height 352
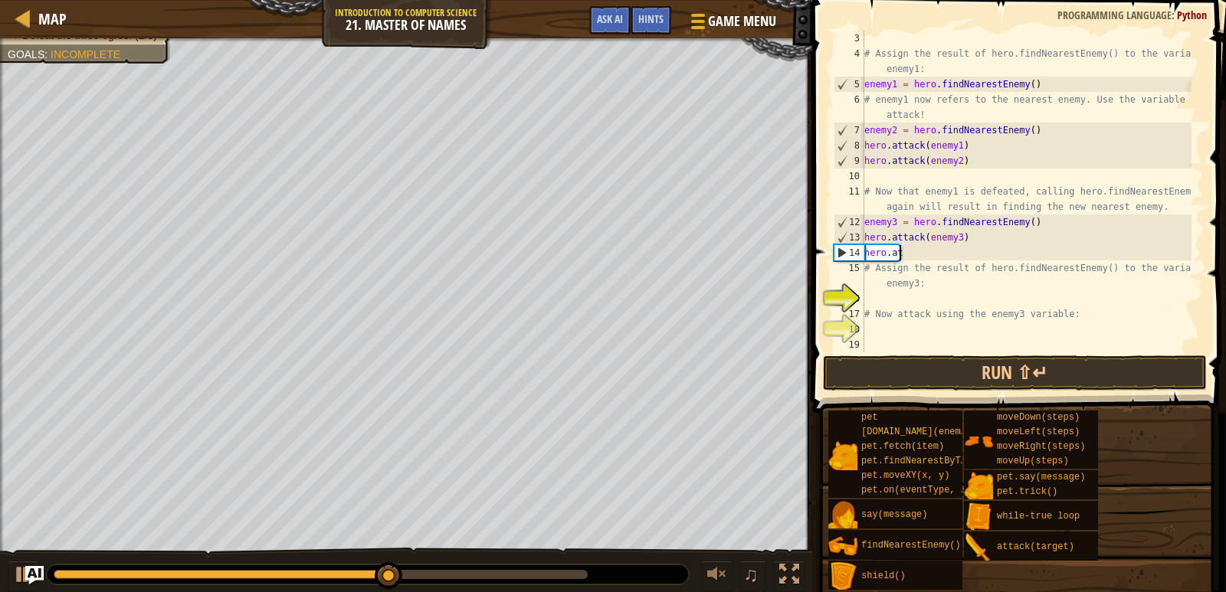
scroll to position [7, 0]
type textarea "h"
type textarea "hero.attack(enemy3)"
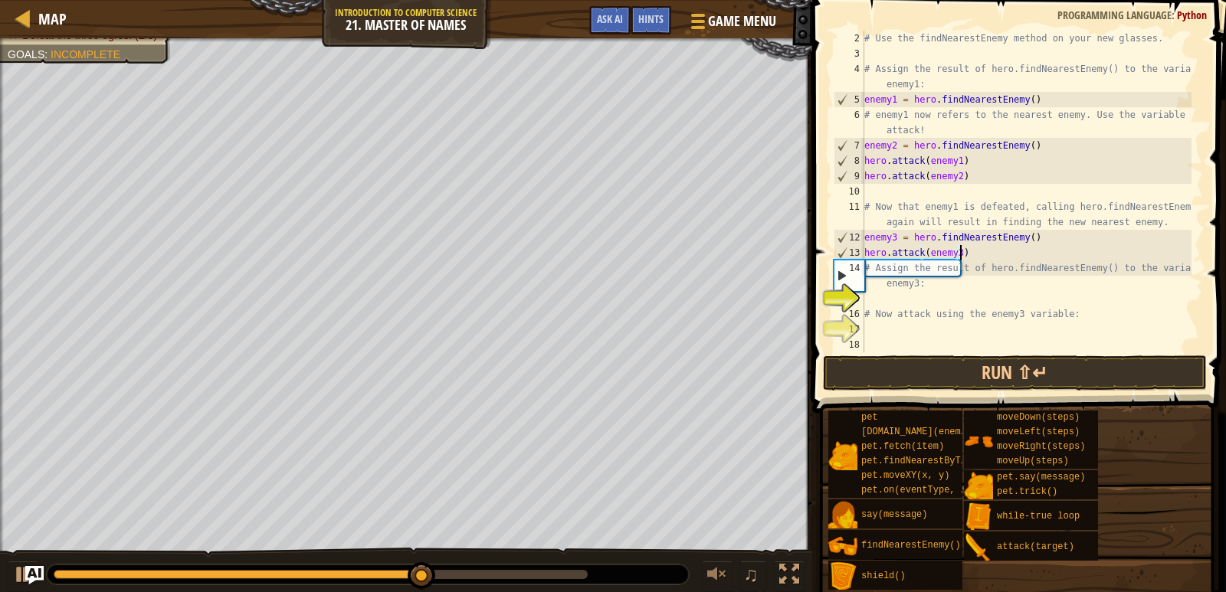
scroll to position [15, 0]
click at [967, 292] on div "# Use the findNearestEnemy method on your new glasses. # Assign the result of h…" at bounding box center [1026, 207] width 330 height 352
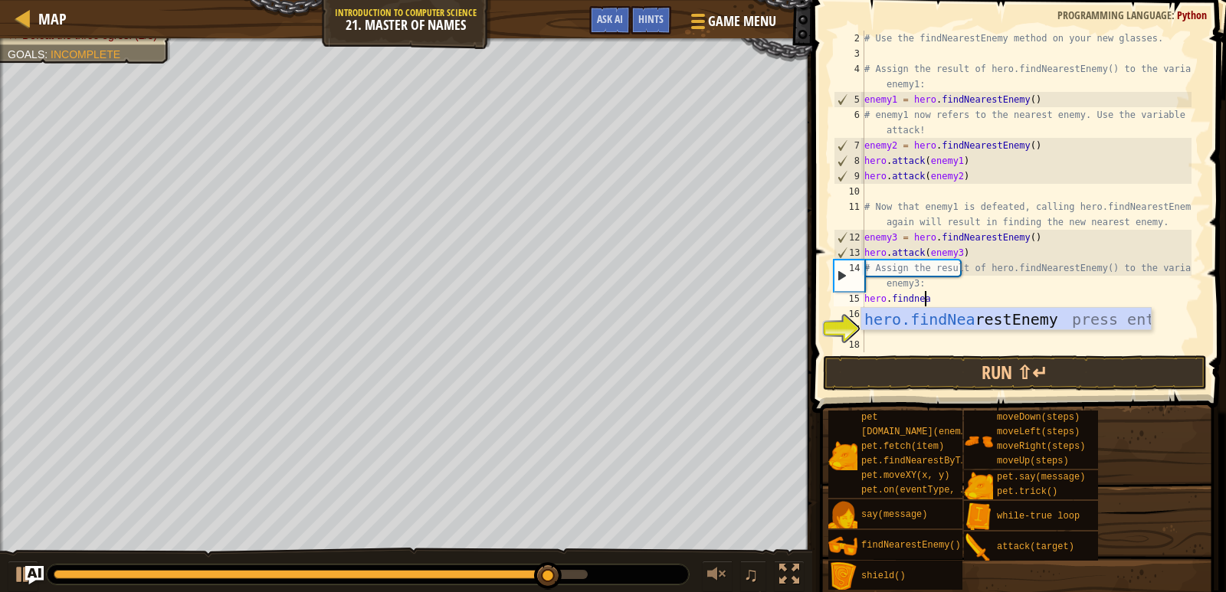
type textarea "hero.findnear"
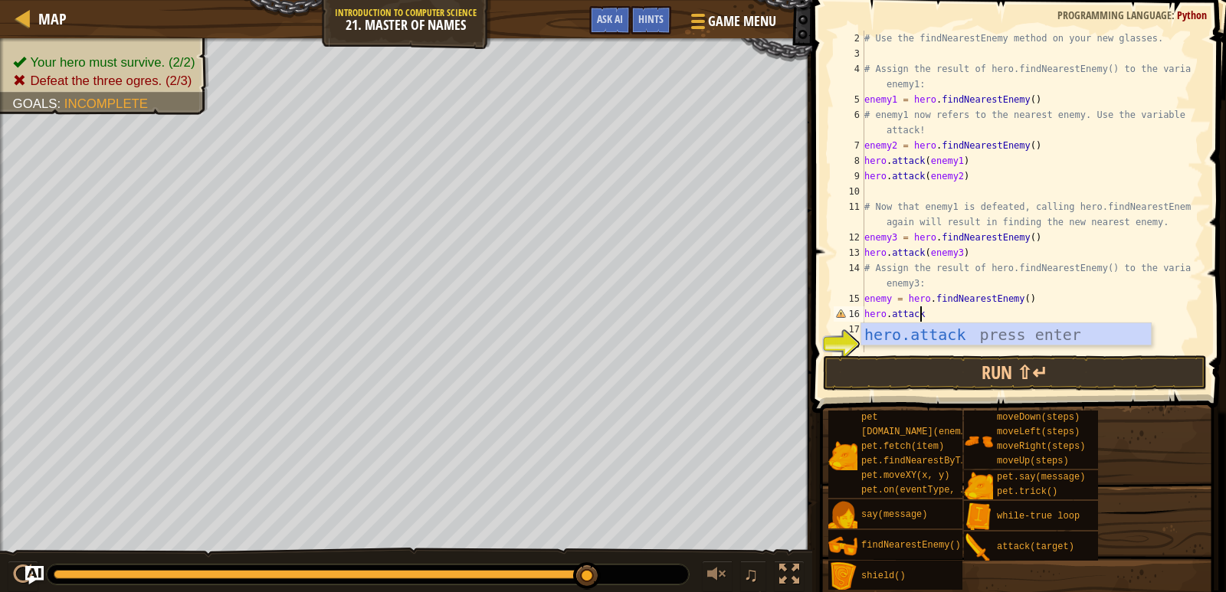
scroll to position [7, 4]
type textarea "hero.attack(enemy)"
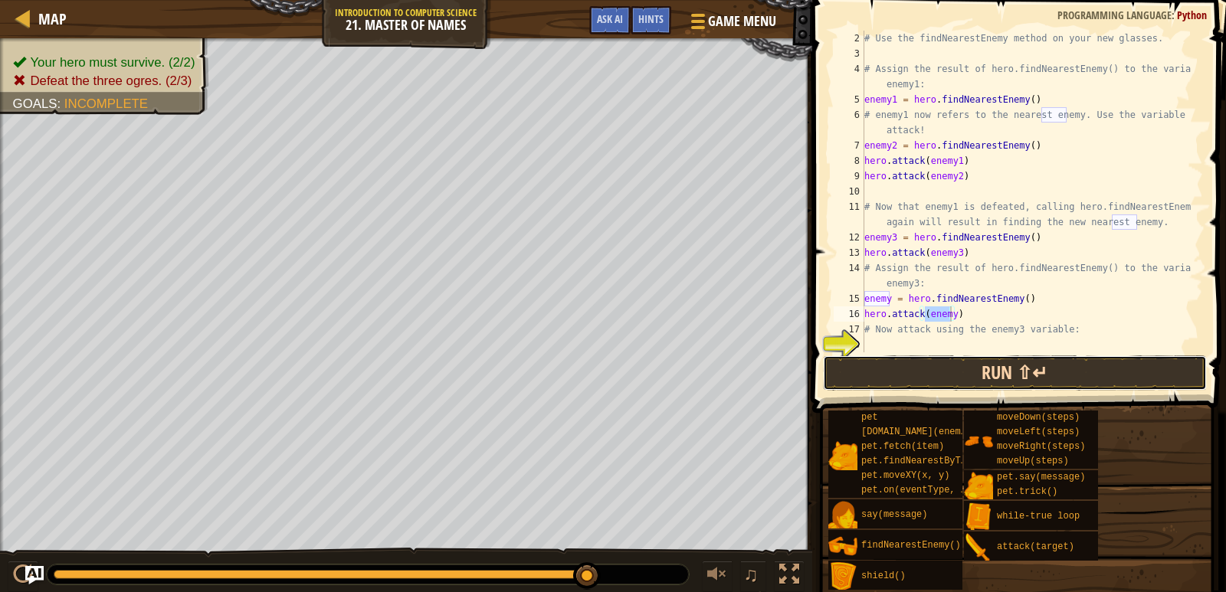
click at [1029, 378] on button "Run ⇧↵" at bounding box center [1015, 373] width 384 height 35
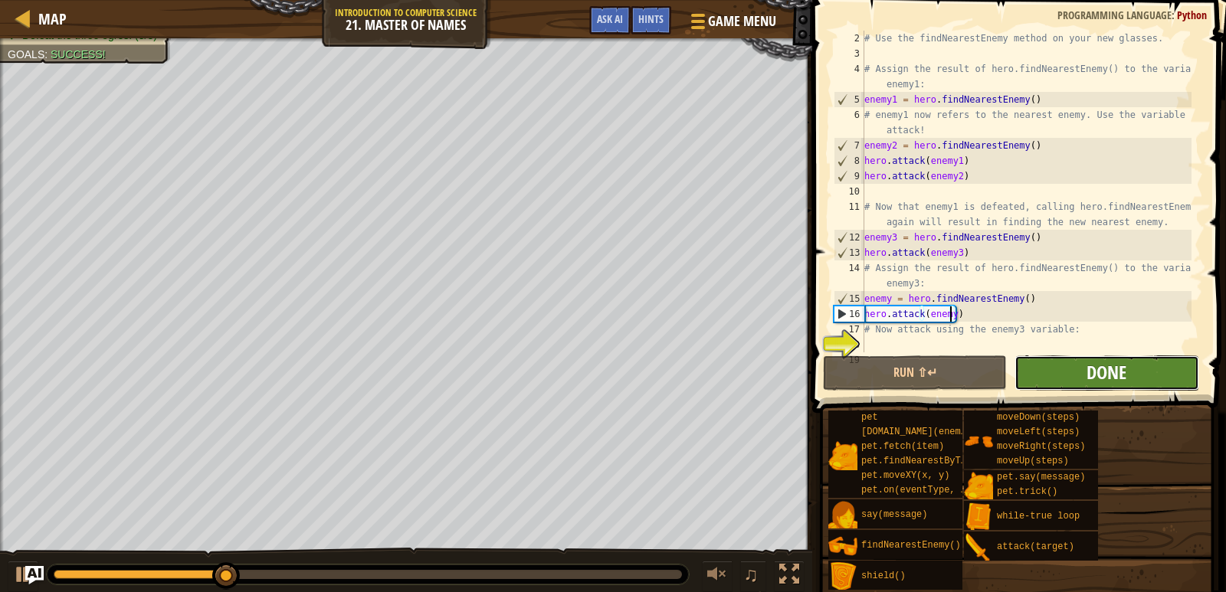
click at [1109, 384] on span "Done" at bounding box center [1106, 372] width 40 height 25
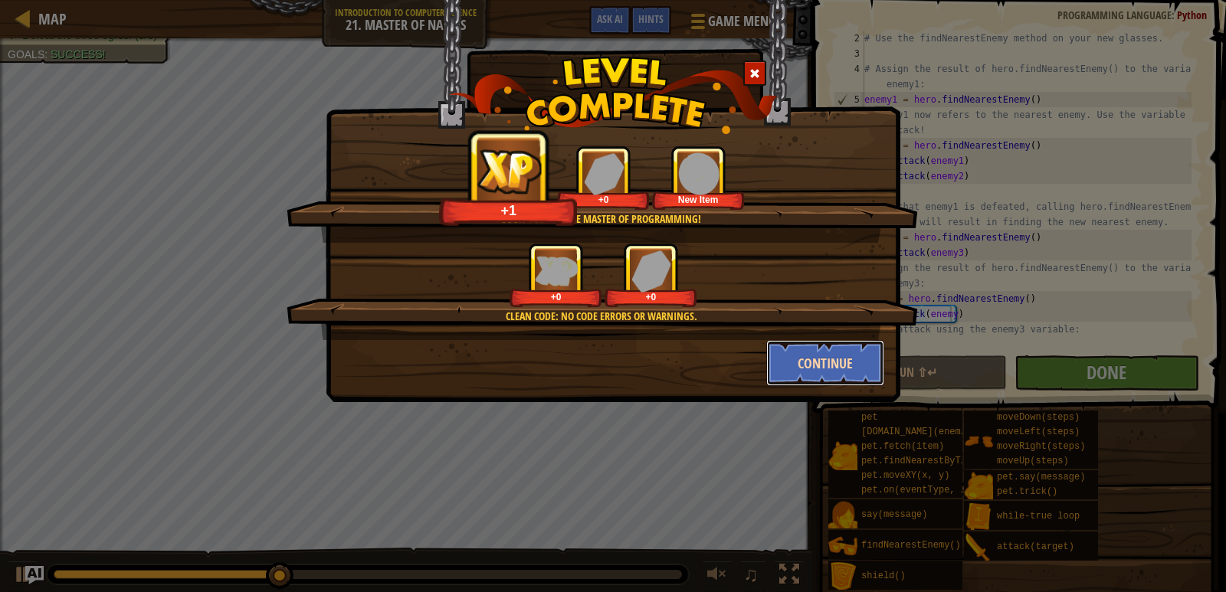
click at [792, 359] on button "Continue" at bounding box center [825, 363] width 119 height 46
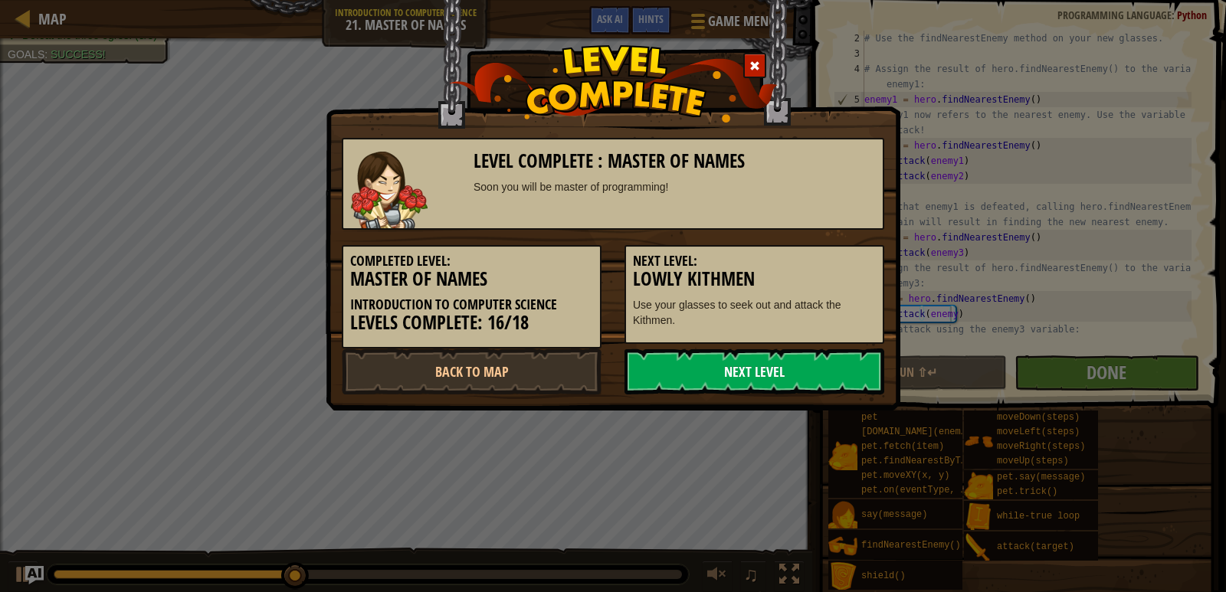
click at [778, 369] on link "Next Level" at bounding box center [754, 372] width 260 height 46
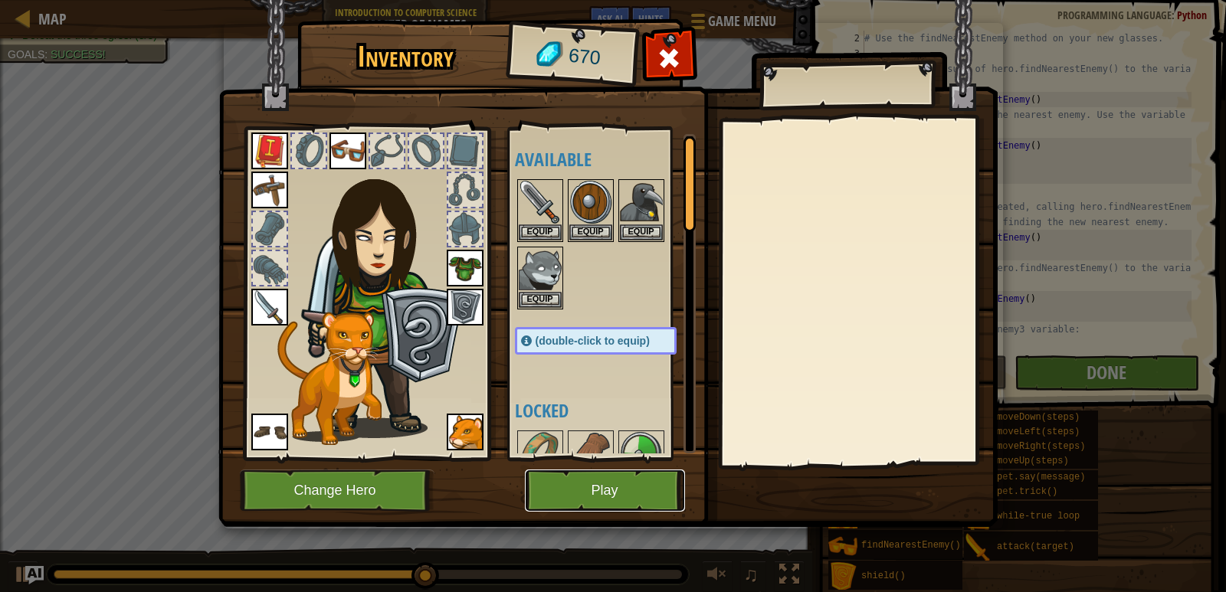
click at [572, 493] on button "Play" at bounding box center [605, 491] width 160 height 42
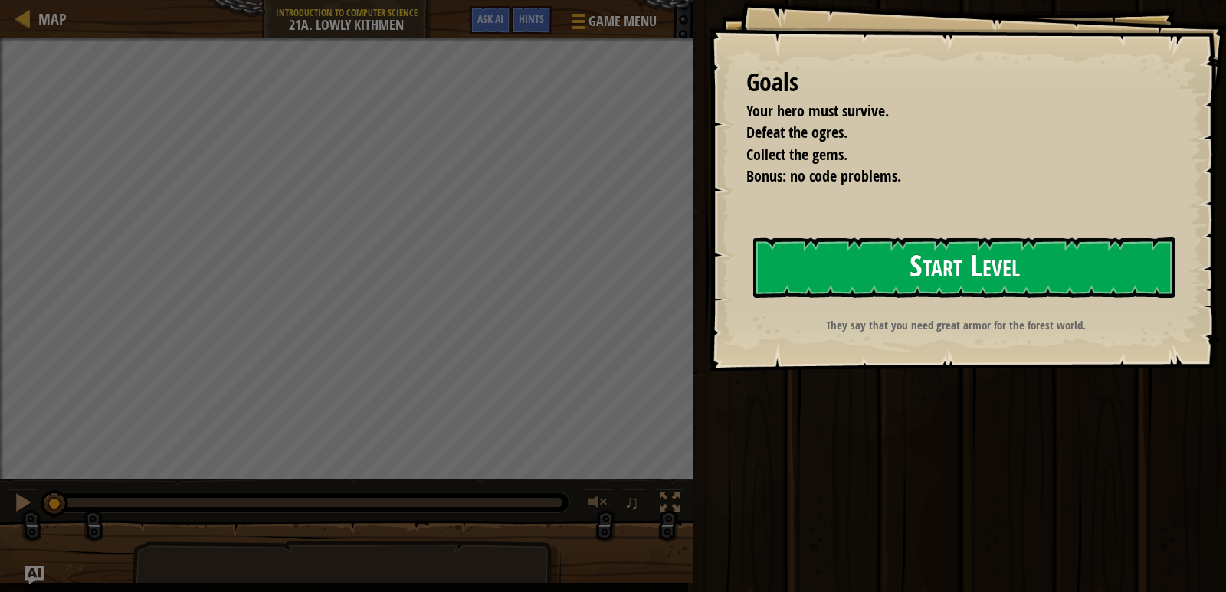
click at [820, 274] on button "Start Level" at bounding box center [964, 268] width 422 height 61
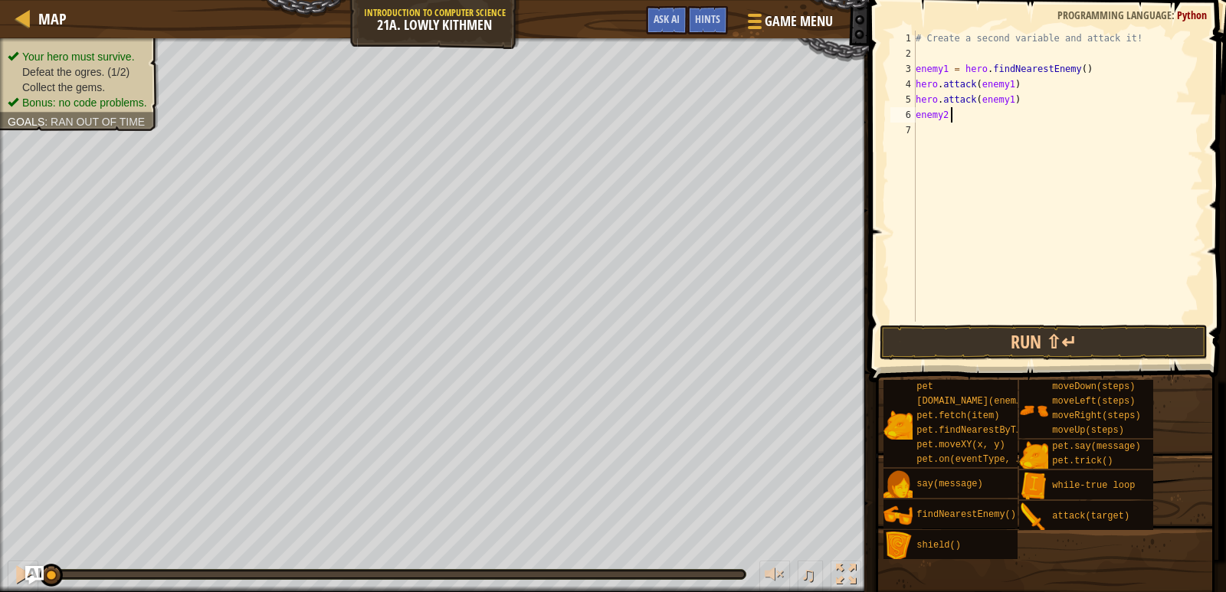
scroll to position [7, 2]
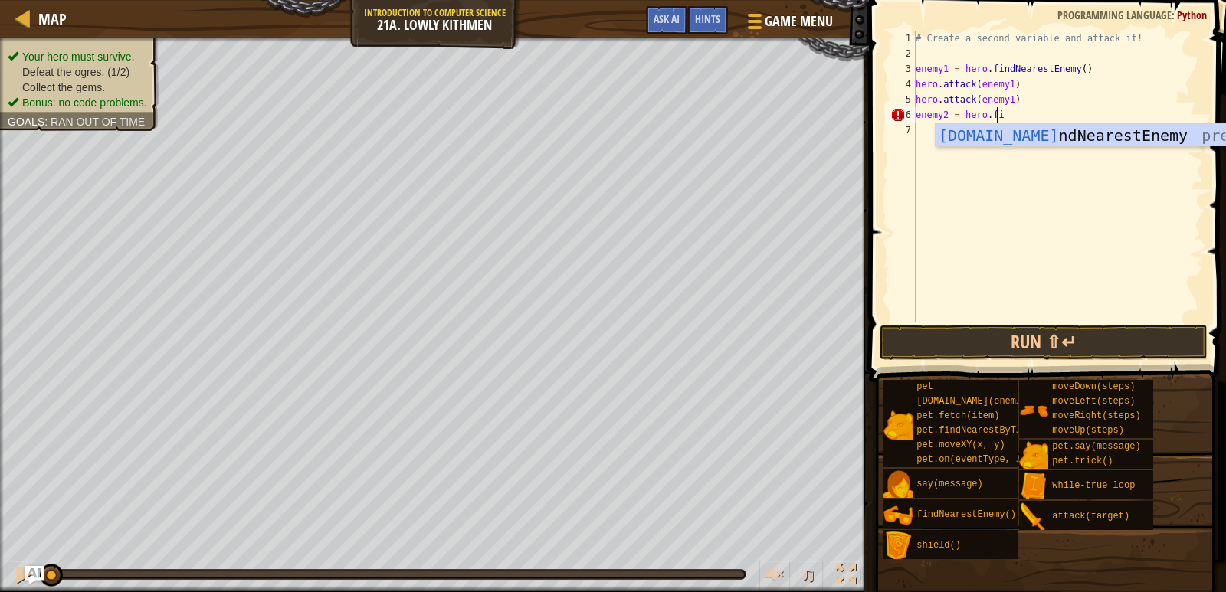
type textarea "enemy2 = hero.find"
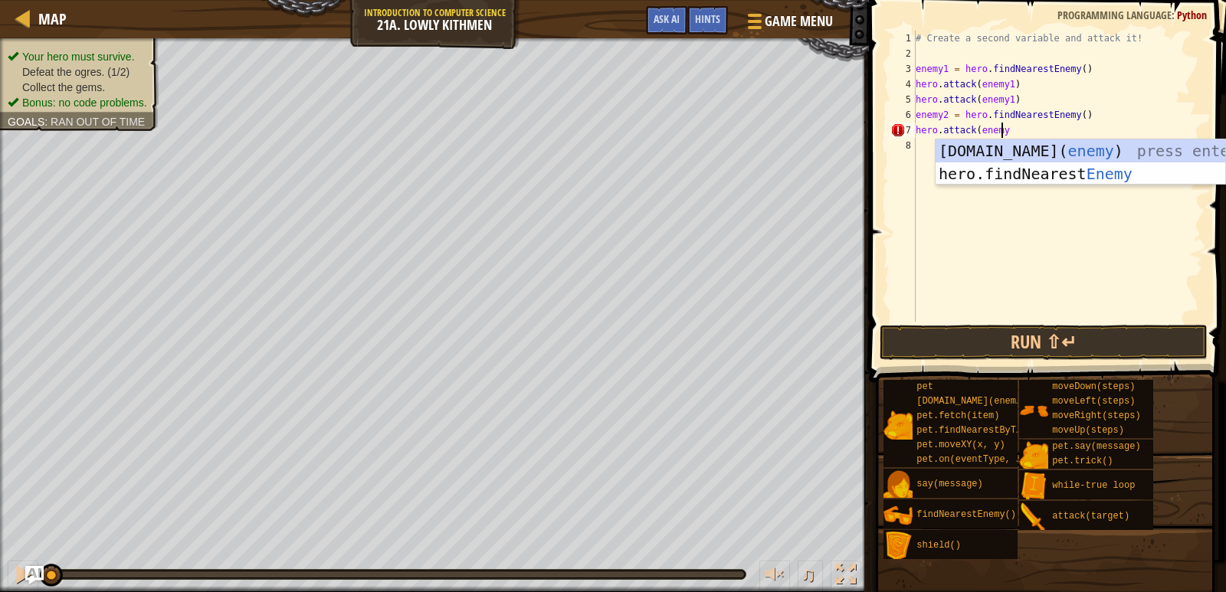
scroll to position [7, 7]
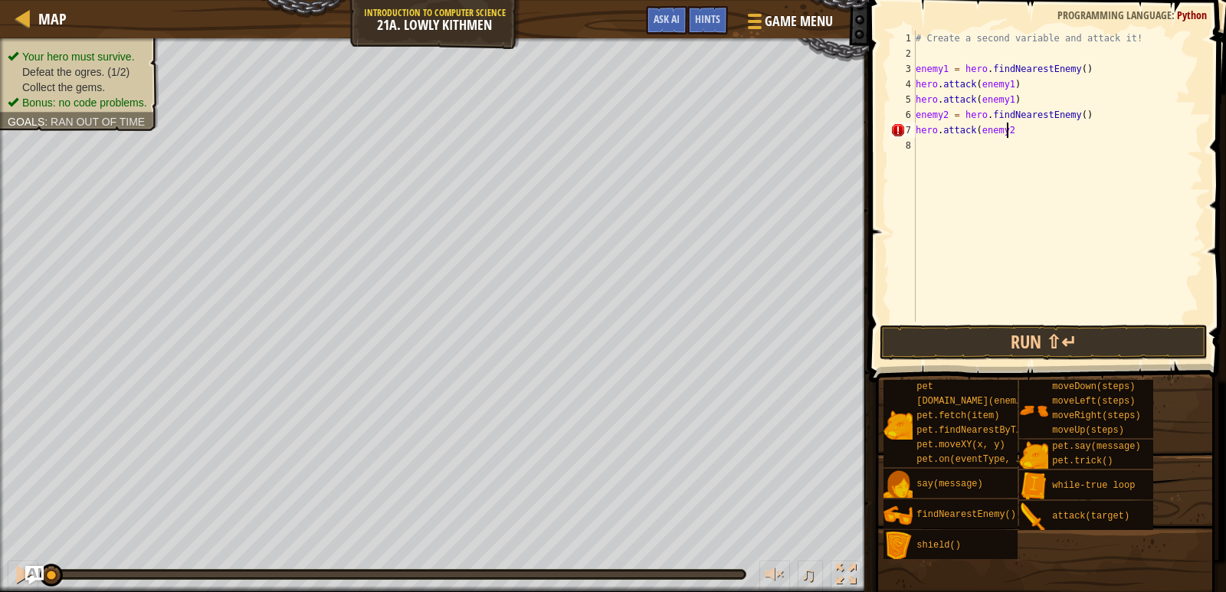
type textarea "hero.attack(enemy2)"
click at [1012, 349] on button "Run ⇧↵" at bounding box center [1044, 342] width 329 height 35
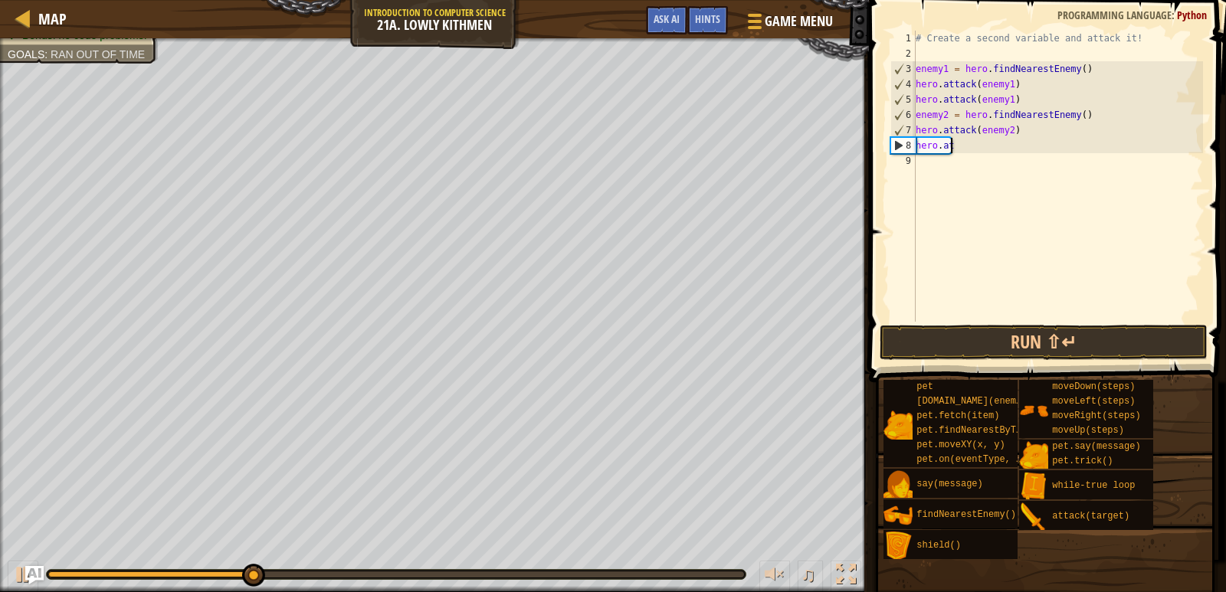
scroll to position [7, 2]
type textarea "h"
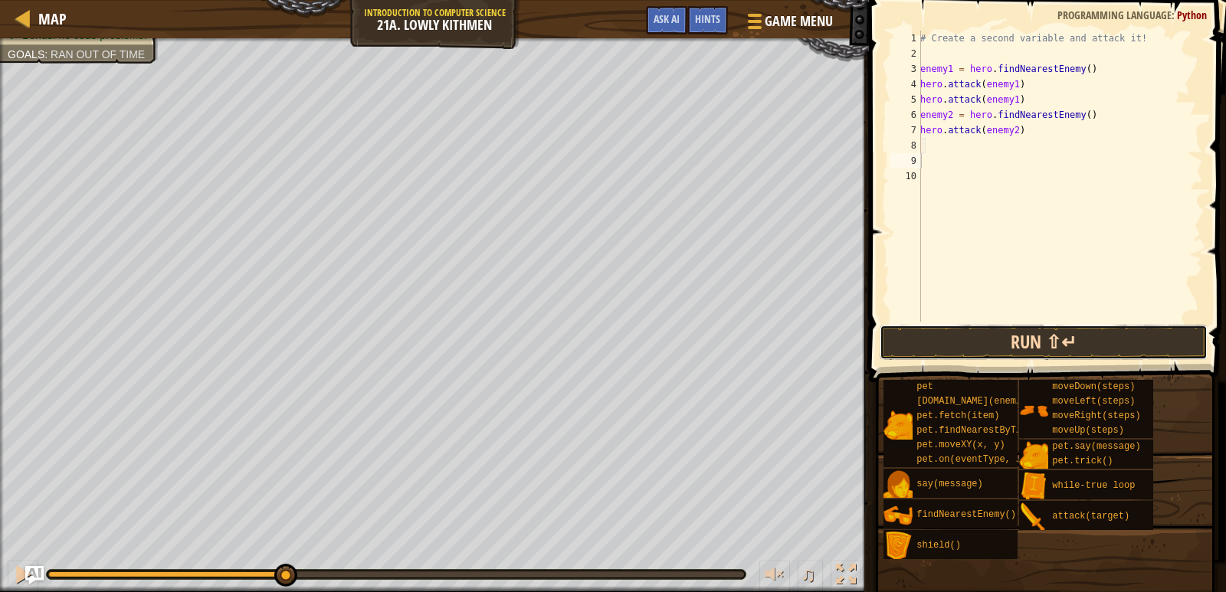
click at [1047, 352] on button "Run ⇧↵" at bounding box center [1044, 342] width 329 height 35
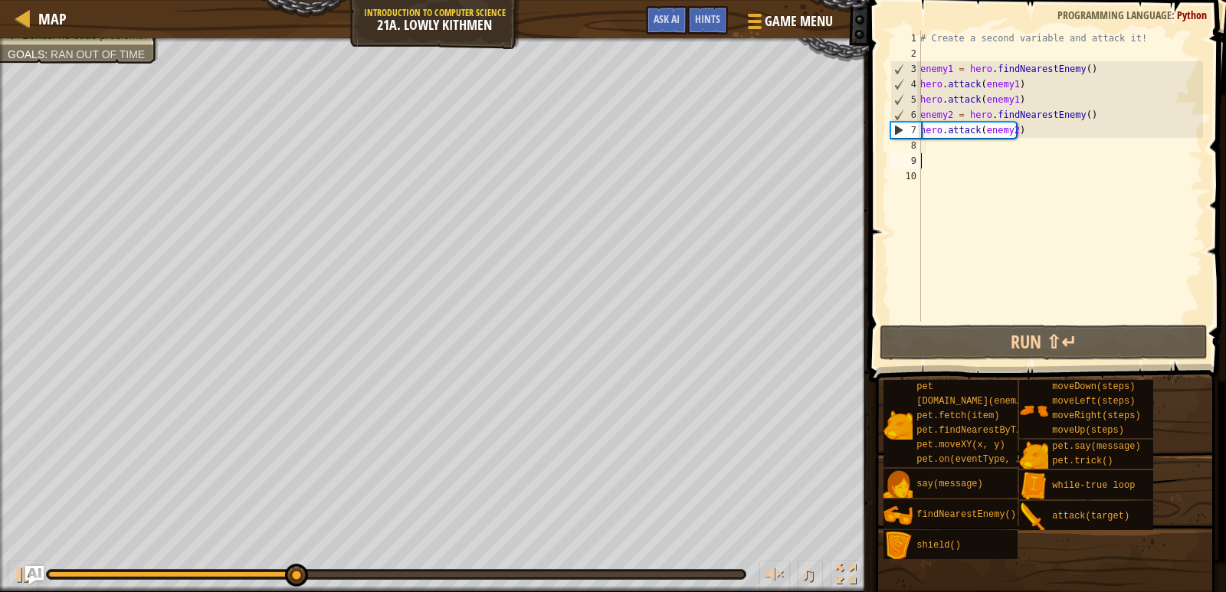
click at [946, 149] on div "# Create a second variable and attack it! enemy1 = hero . findNearestEnemy ( ) …" at bounding box center [1060, 192] width 286 height 322
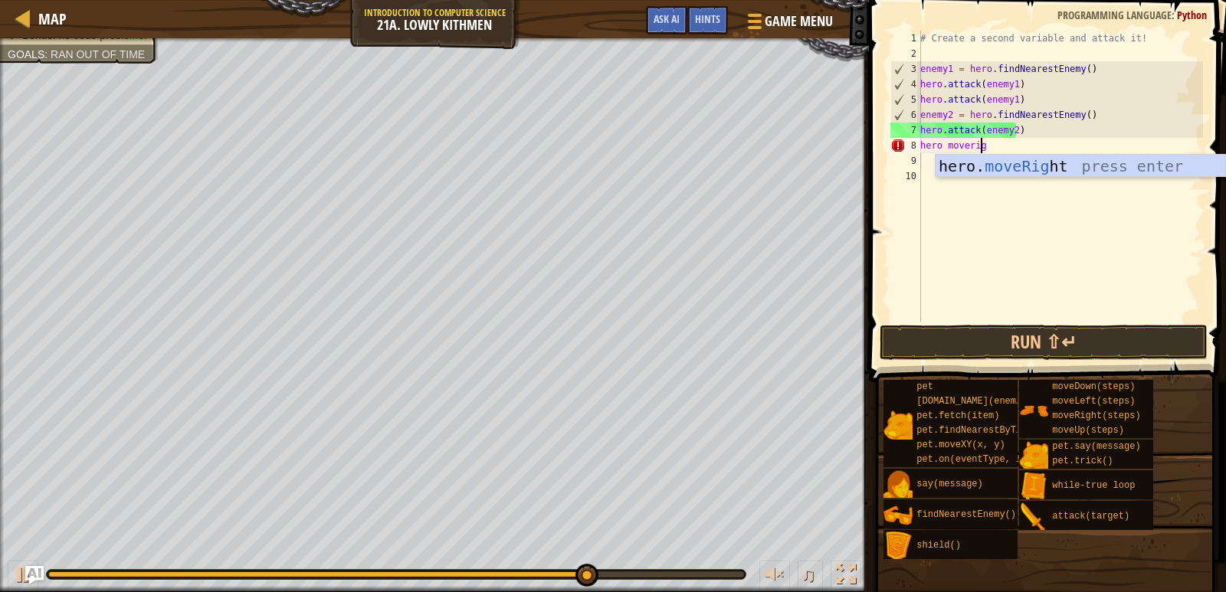
scroll to position [7, 5]
type textarea "hero moveright"
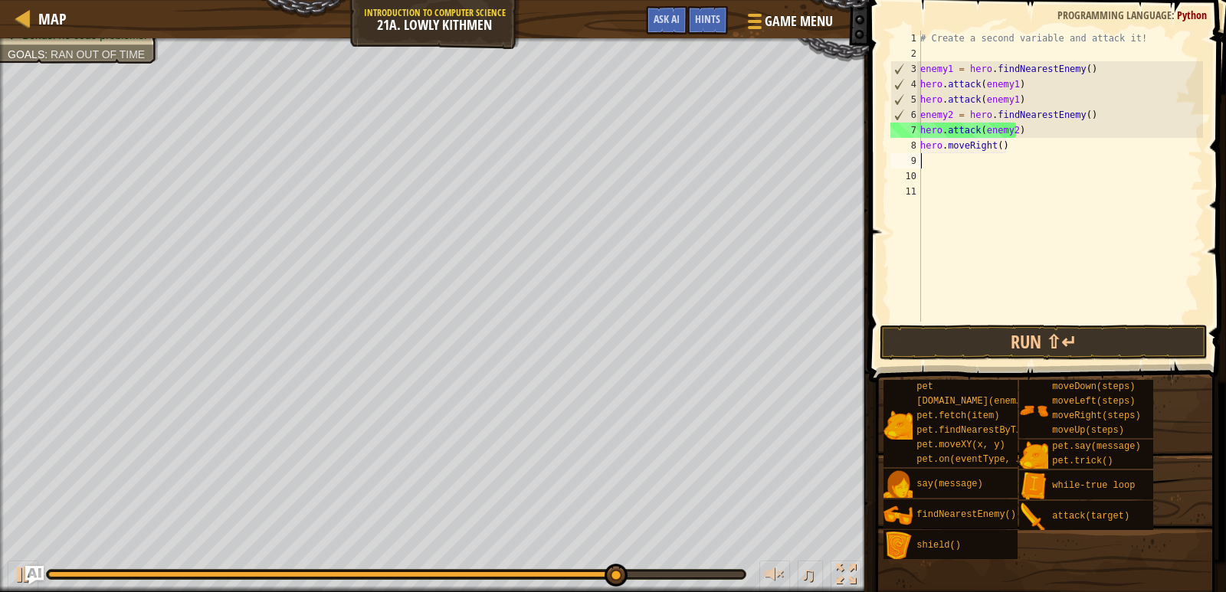
scroll to position [7, 0]
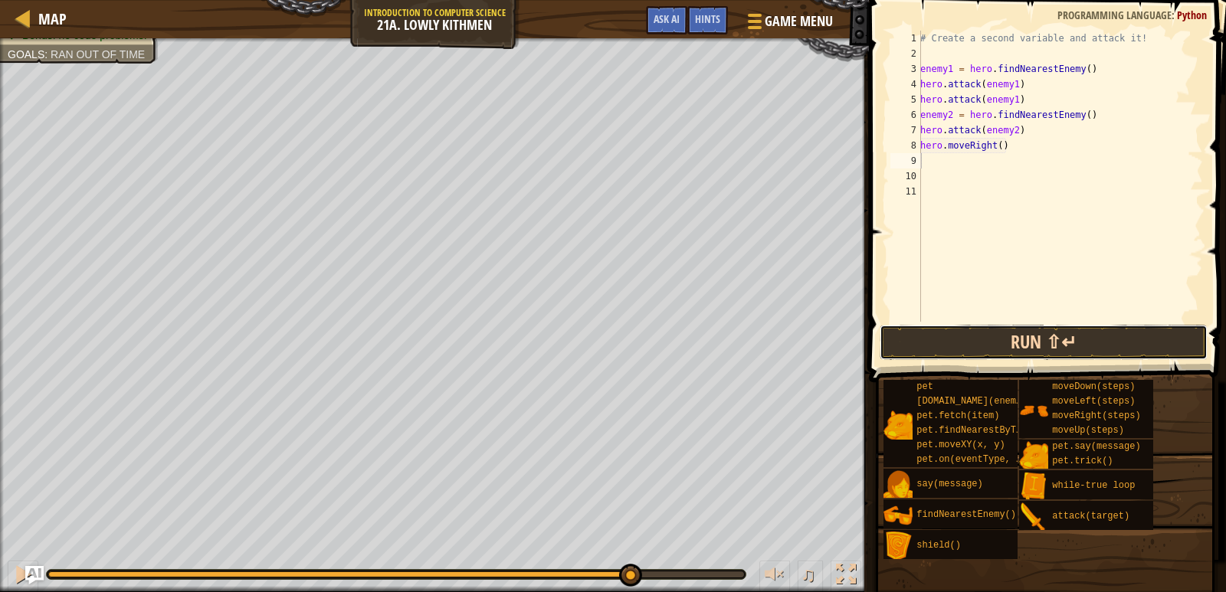
click at [1018, 342] on button "Run ⇧↵" at bounding box center [1044, 342] width 329 height 35
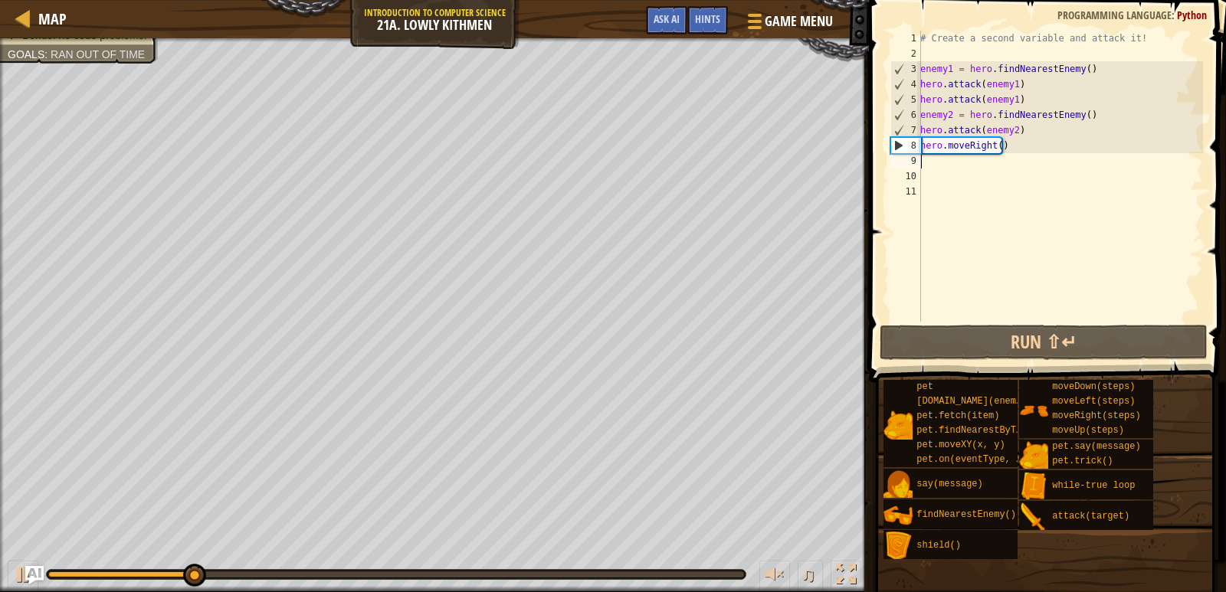
click at [1006, 165] on div "# Create a second variable and attack it! enemy1 = hero . findNearestEnemy ( ) …" at bounding box center [1060, 192] width 286 height 322
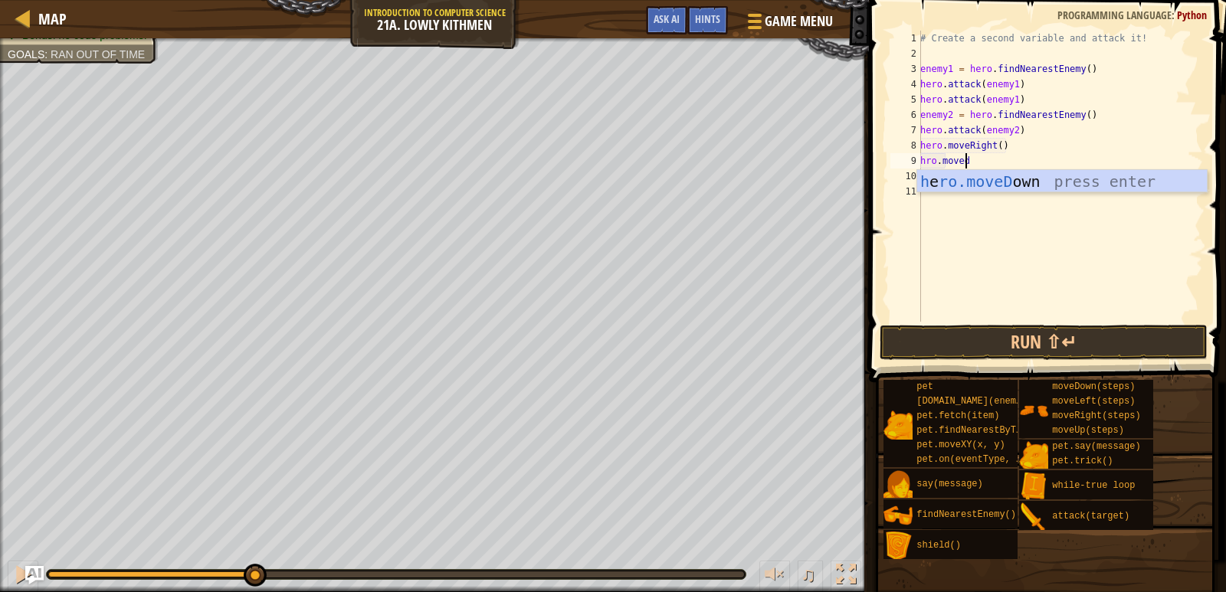
scroll to position [7, 4]
type textarea "hro.movedon"
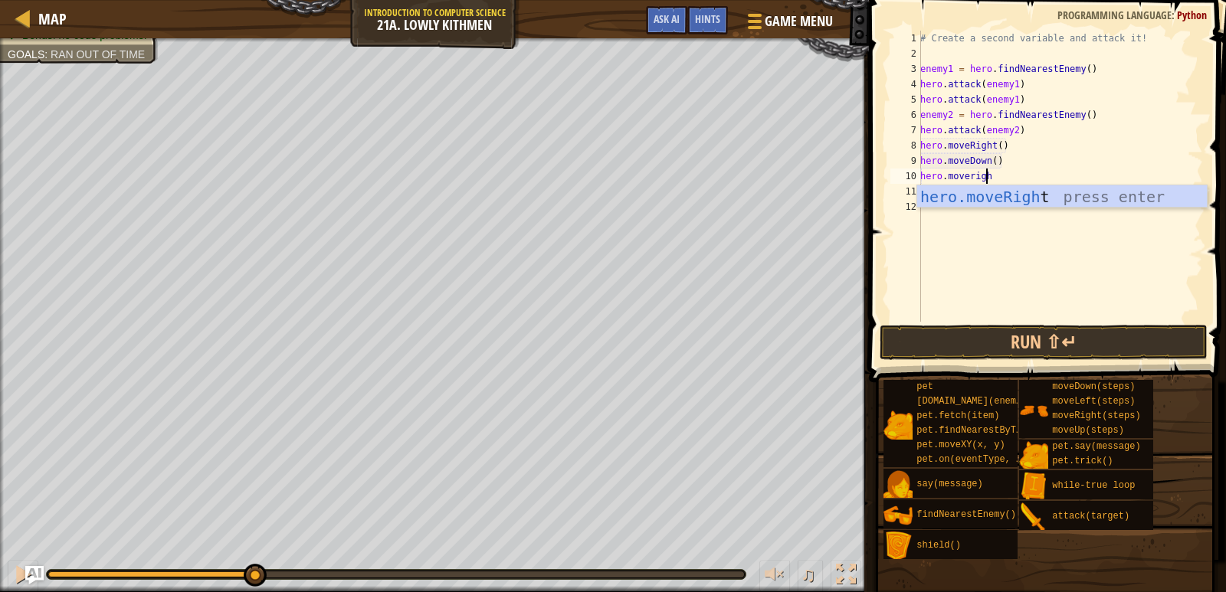
scroll to position [7, 5]
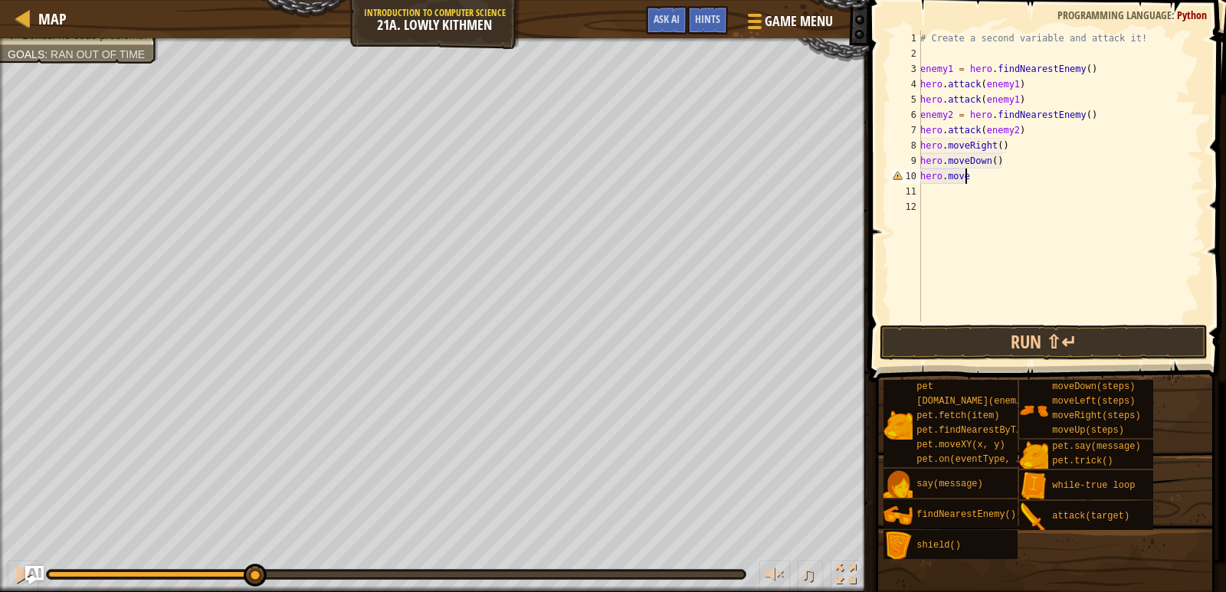
type textarea "hero.moveri"
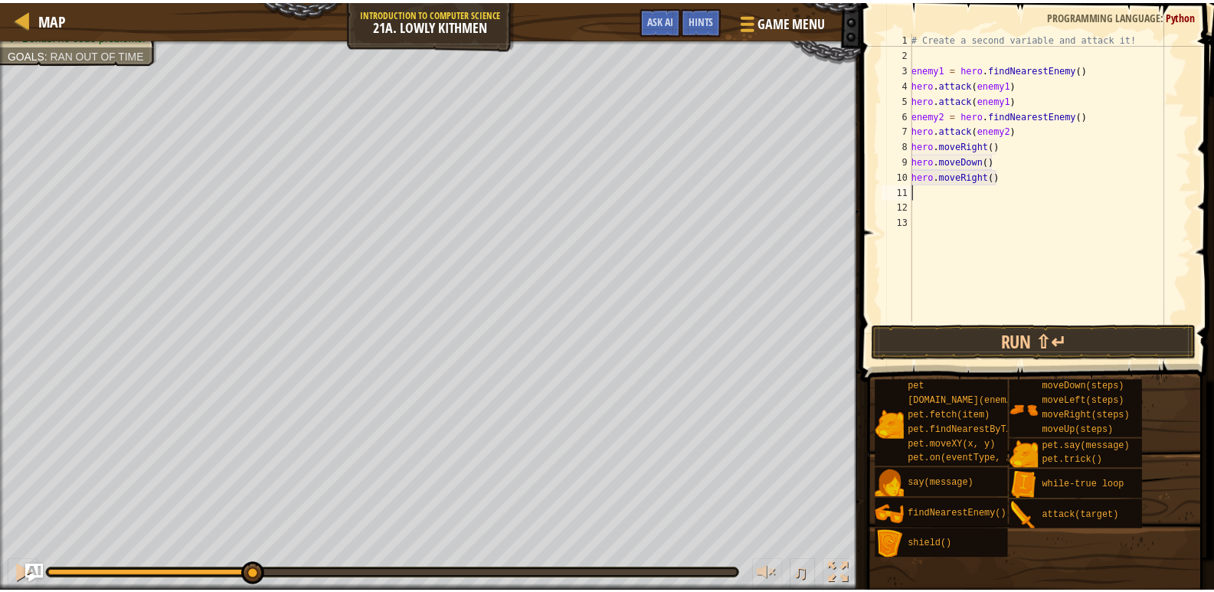
scroll to position [7, 0]
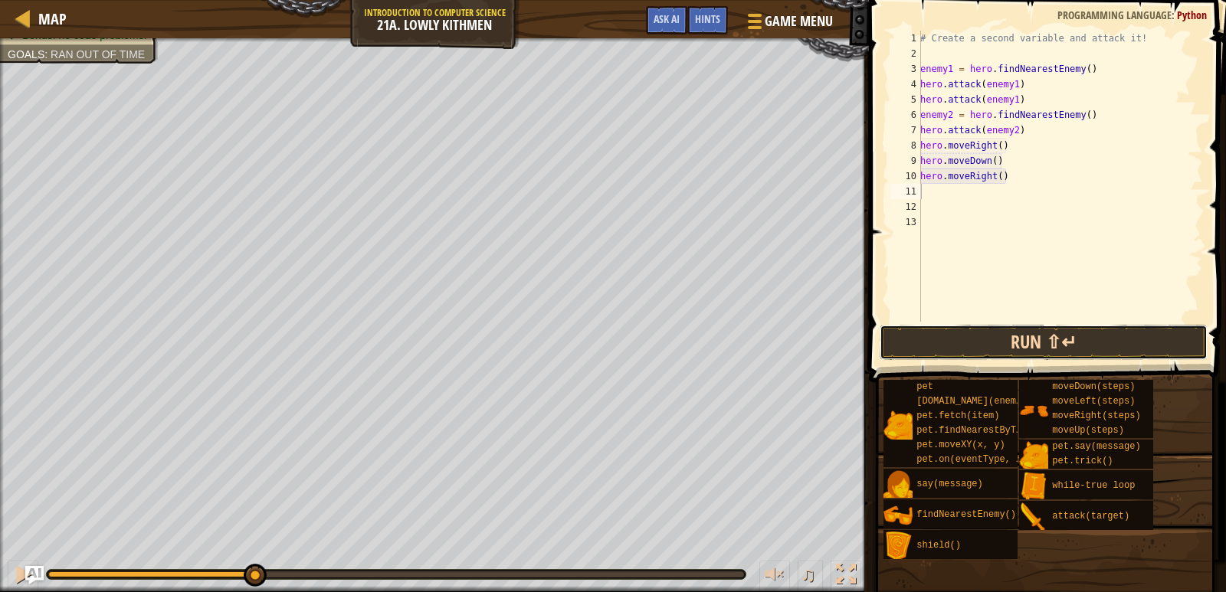
click at [1021, 338] on button "Run ⇧↵" at bounding box center [1044, 342] width 329 height 35
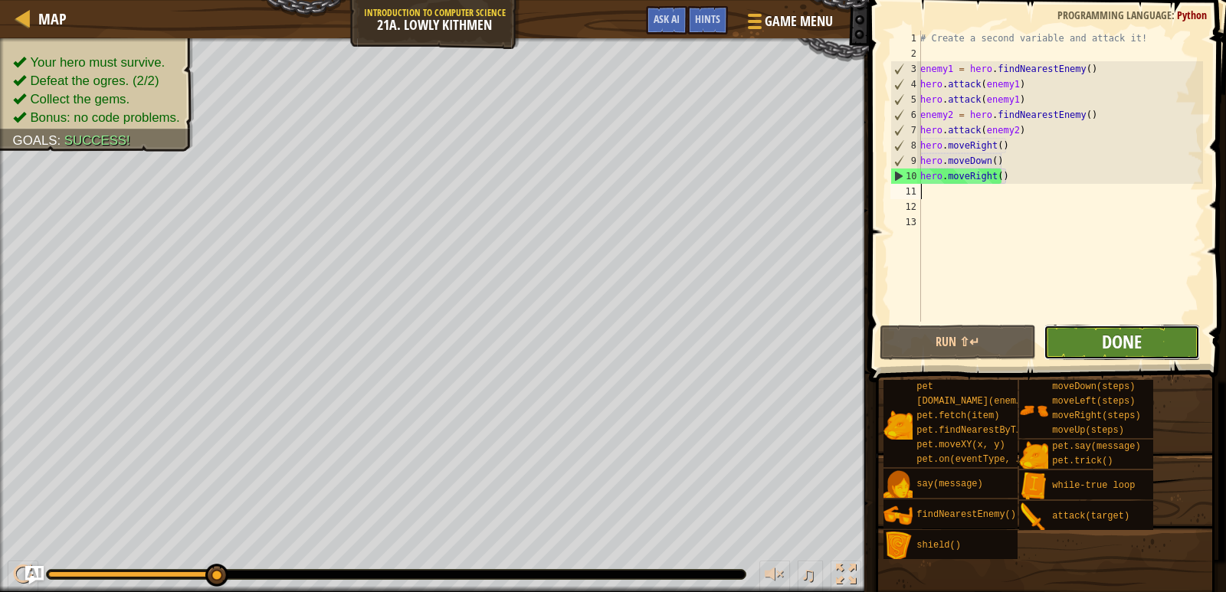
click at [1116, 338] on span "Done" at bounding box center [1122, 341] width 40 height 25
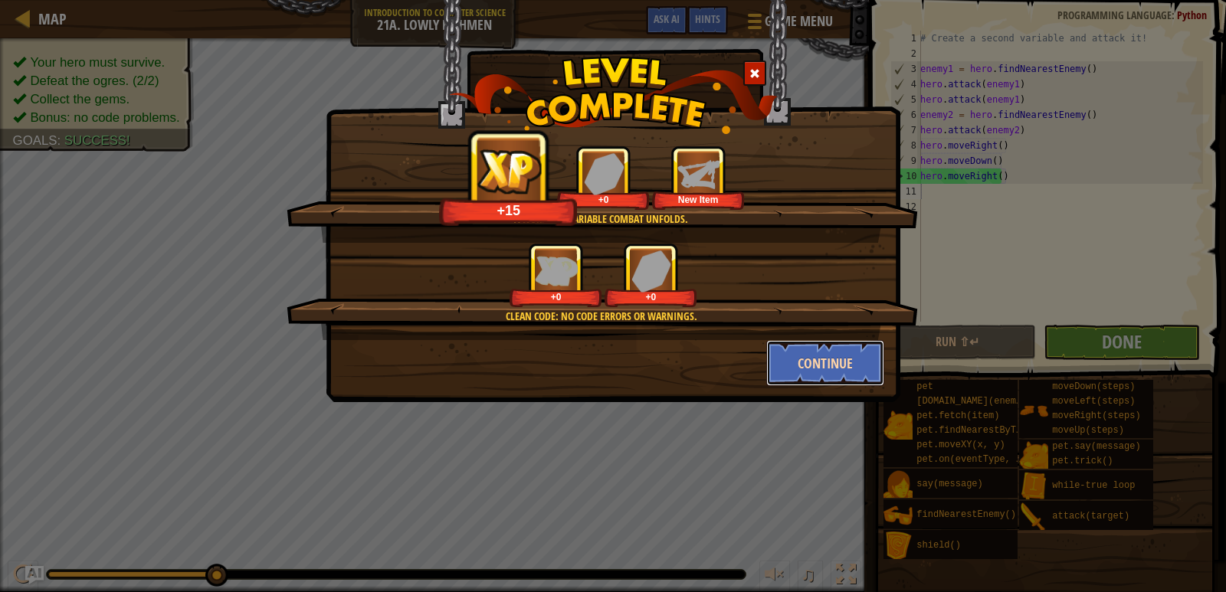
click at [826, 361] on button "Continue" at bounding box center [825, 363] width 119 height 46
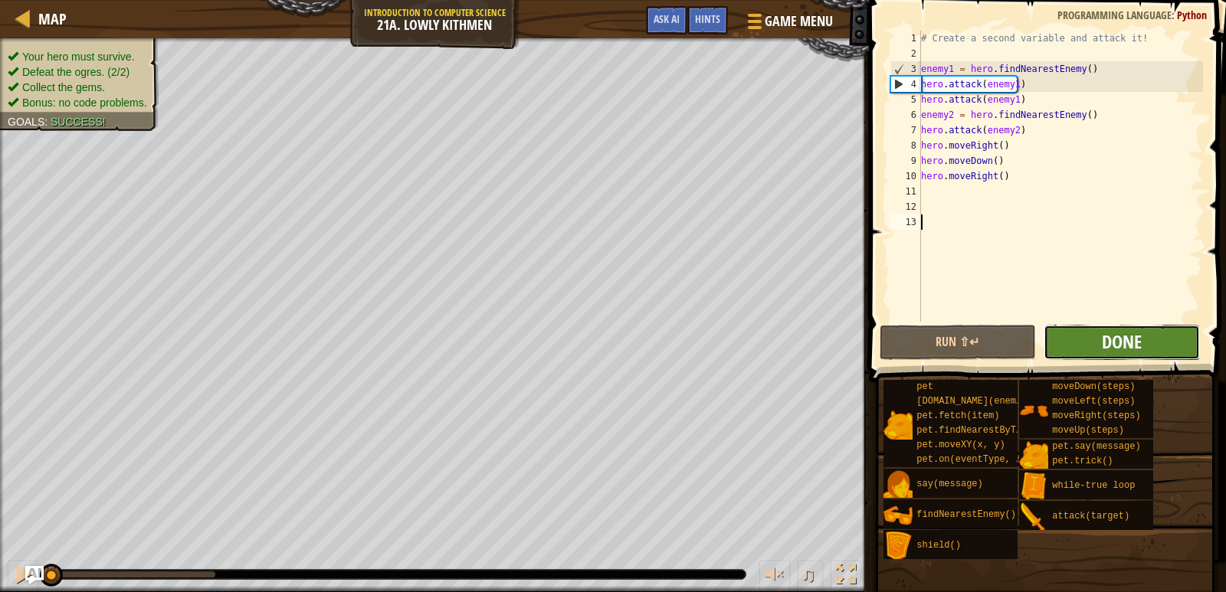
click at [1116, 350] on span "Done" at bounding box center [1122, 341] width 40 height 25
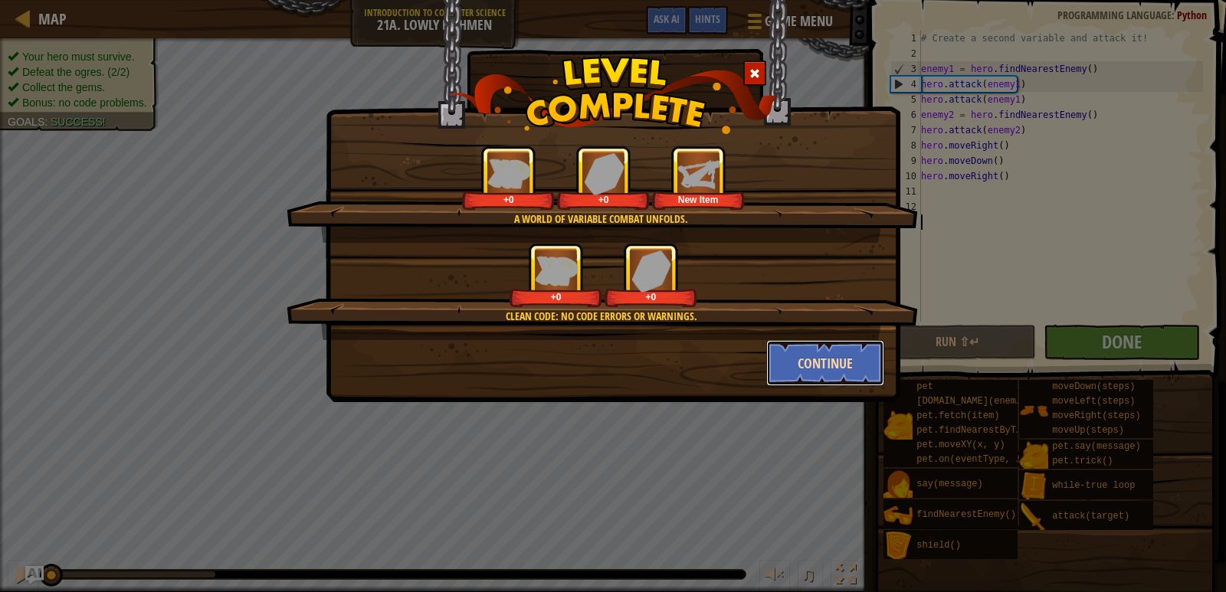
click at [811, 369] on button "Continue" at bounding box center [825, 363] width 119 height 46
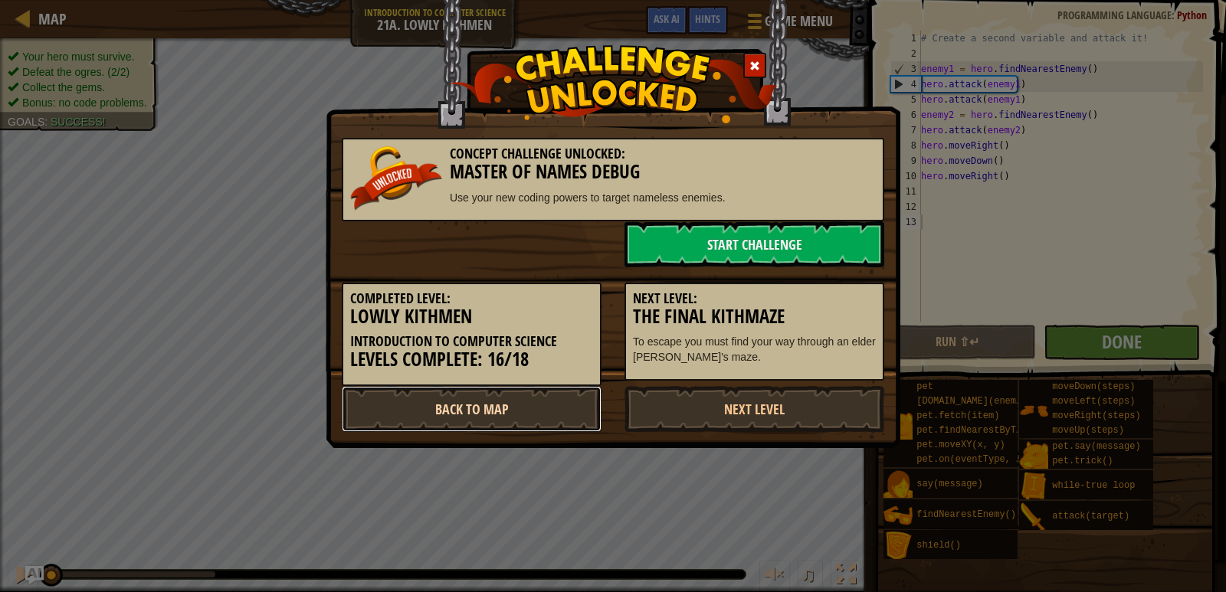
click at [523, 407] on link "Back to Map" at bounding box center [472, 409] width 260 height 46
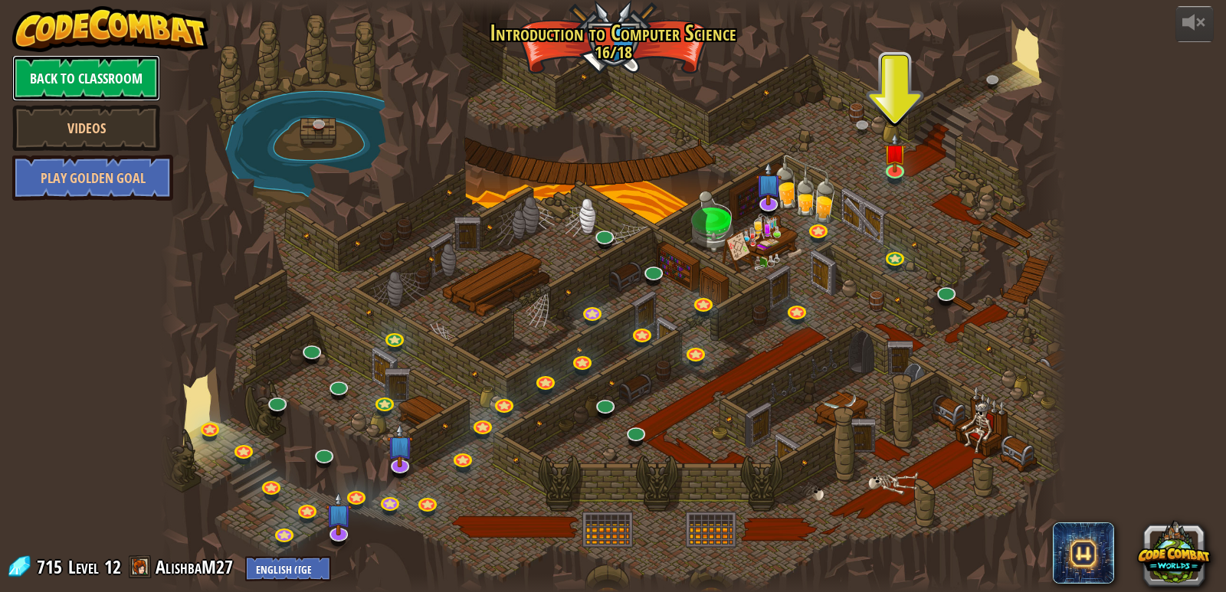
click at [124, 75] on link "Back to Classroom" at bounding box center [86, 78] width 148 height 46
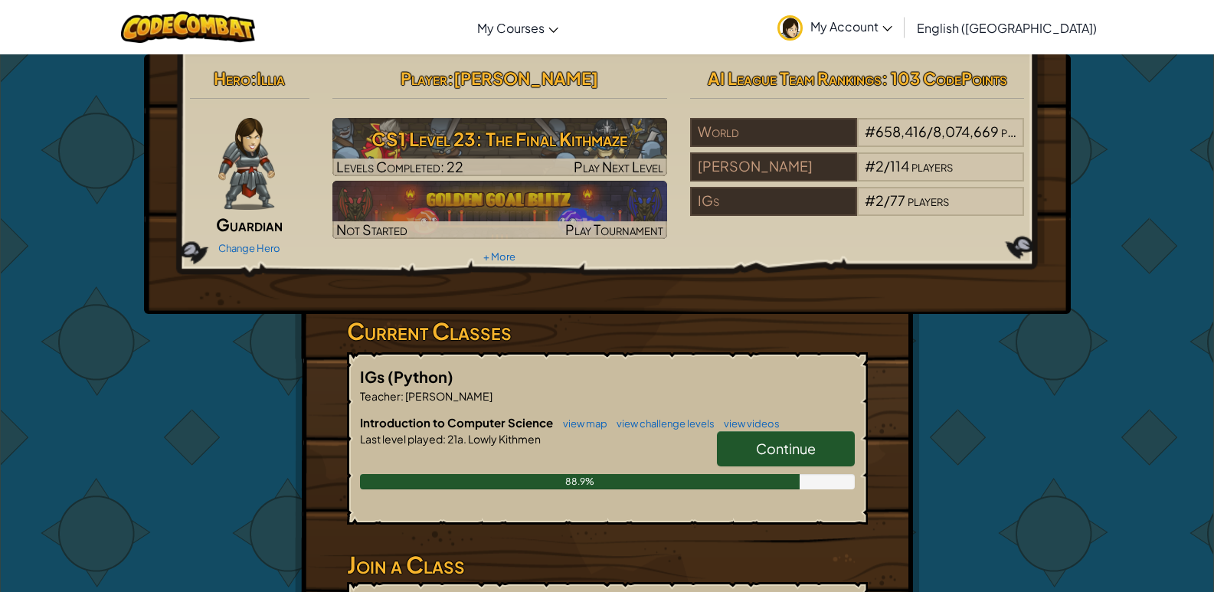
click at [893, 31] on span "My Account" at bounding box center [852, 26] width 82 height 16
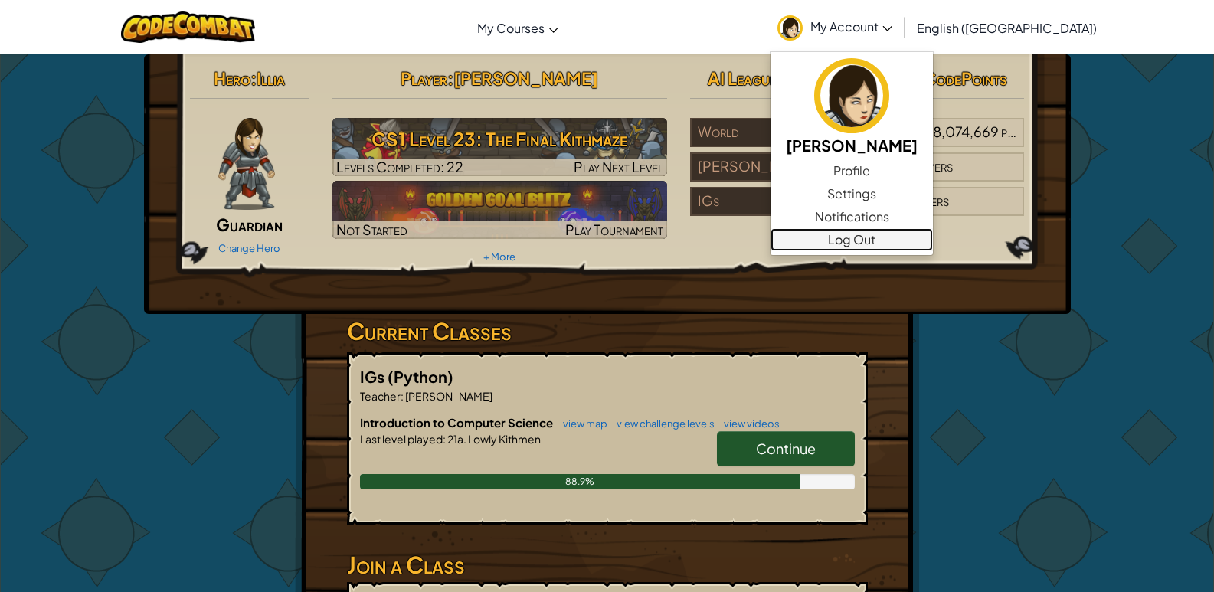
click at [916, 238] on link "Log Out" at bounding box center [852, 239] width 162 height 23
